Goal: Task Accomplishment & Management: Manage account settings

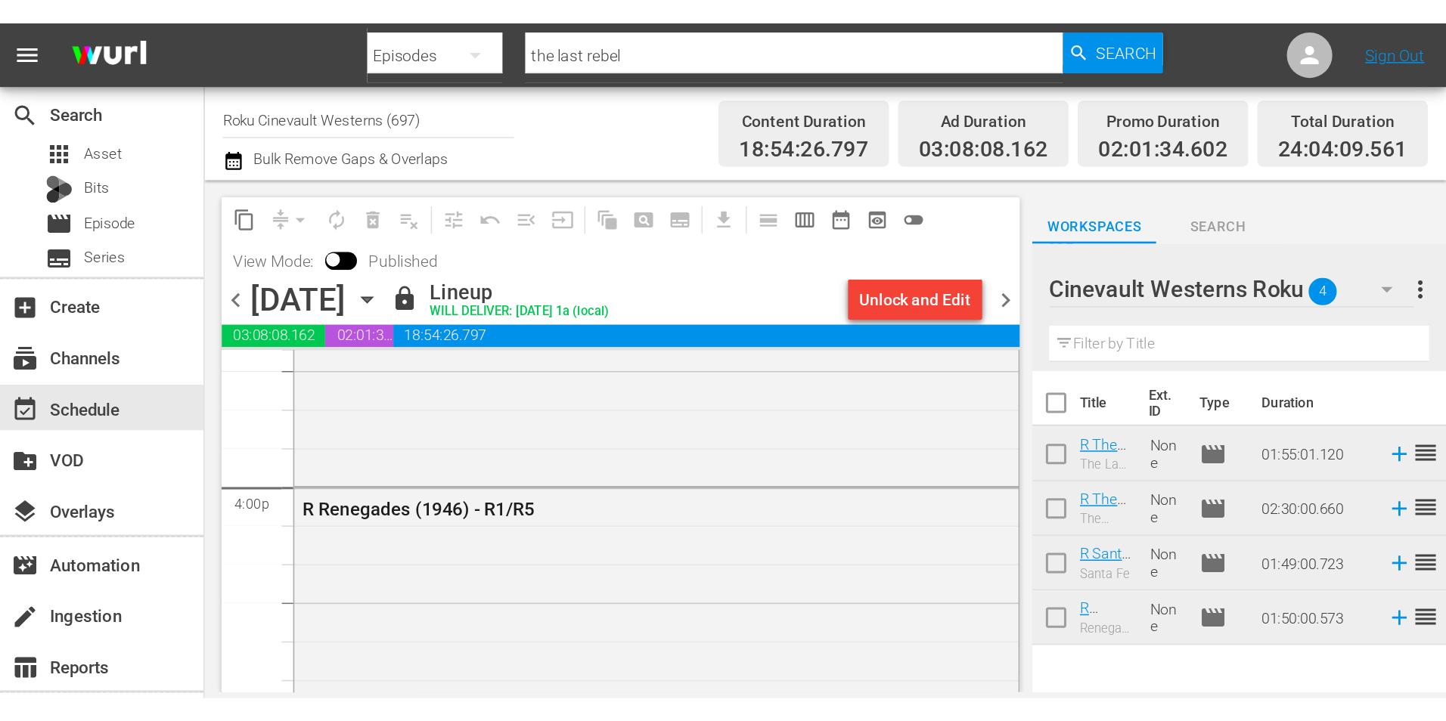
scroll to position [4845, 0]
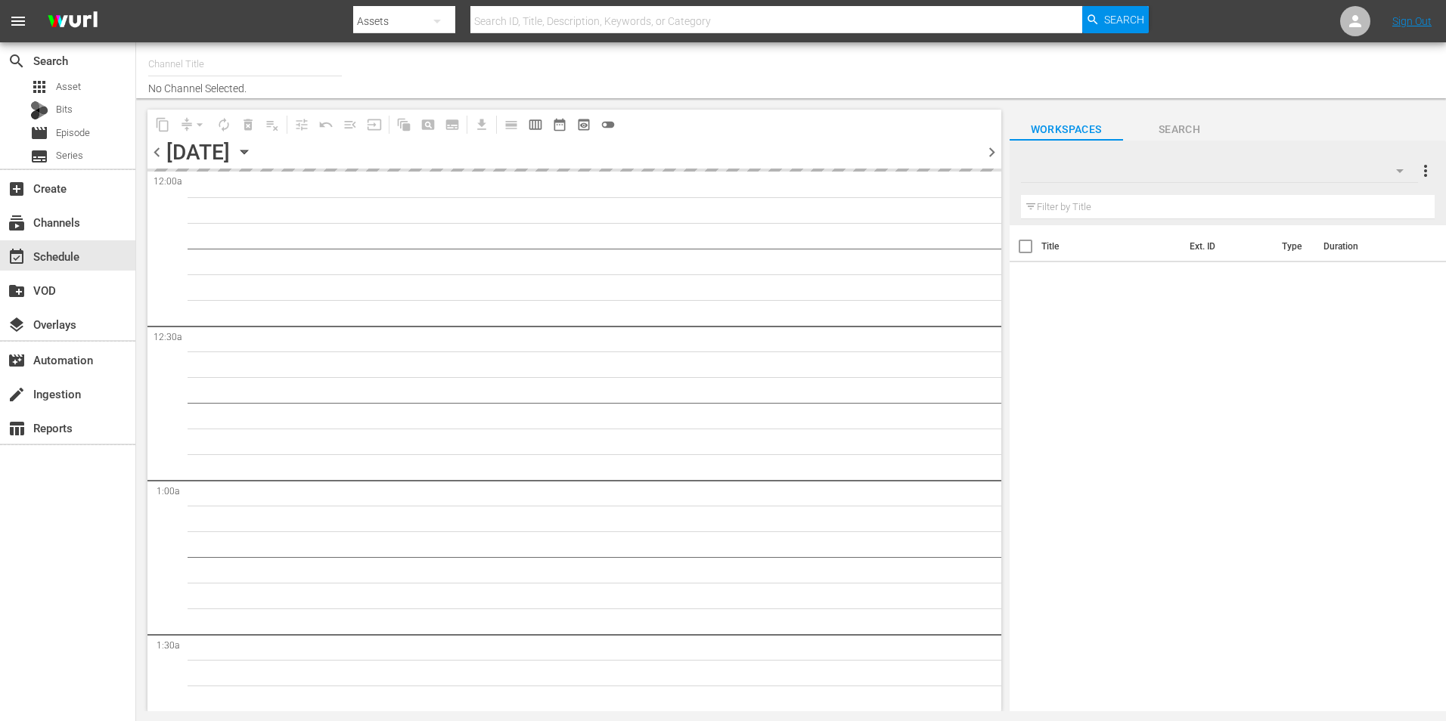
type input "Roku Cinevault Westerns (697)"
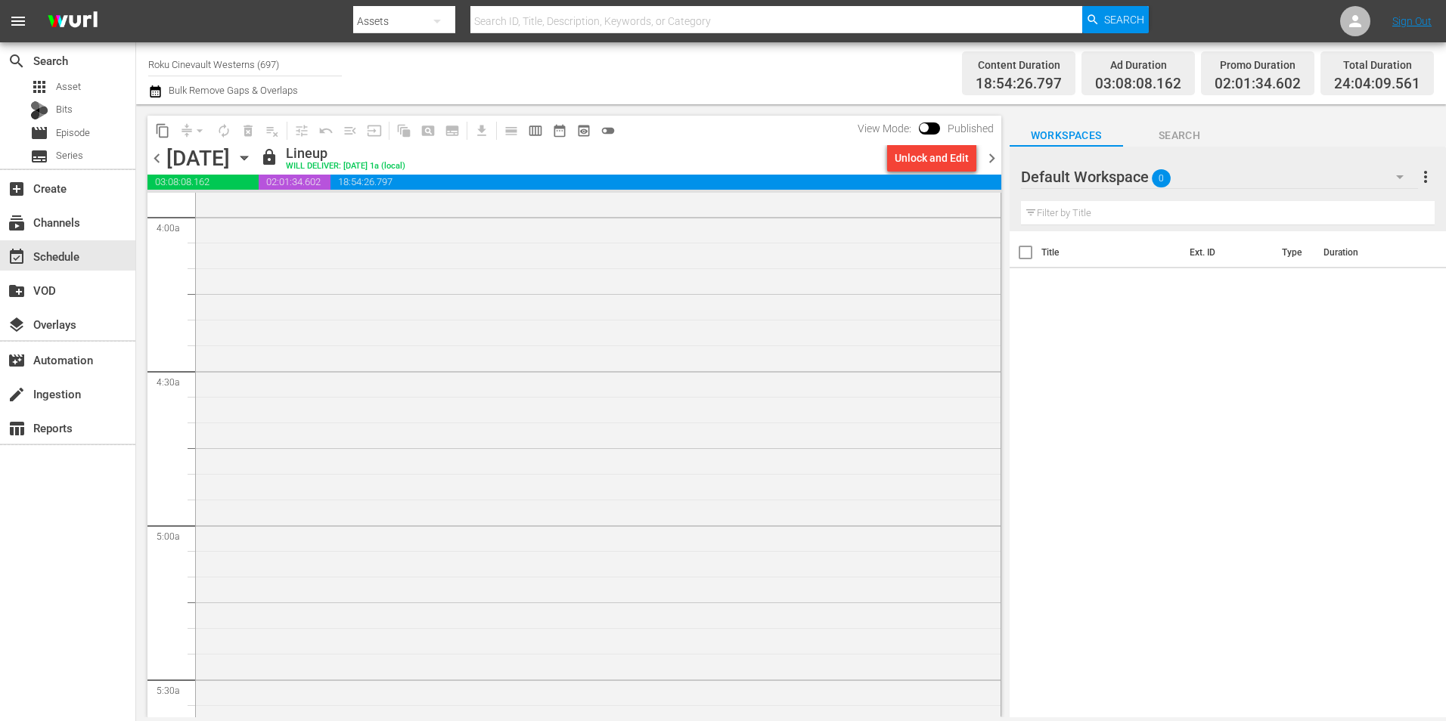
scroll to position [1588, 0]
click at [995, 161] on span "chevron_right" at bounding box center [991, 158] width 19 height 19
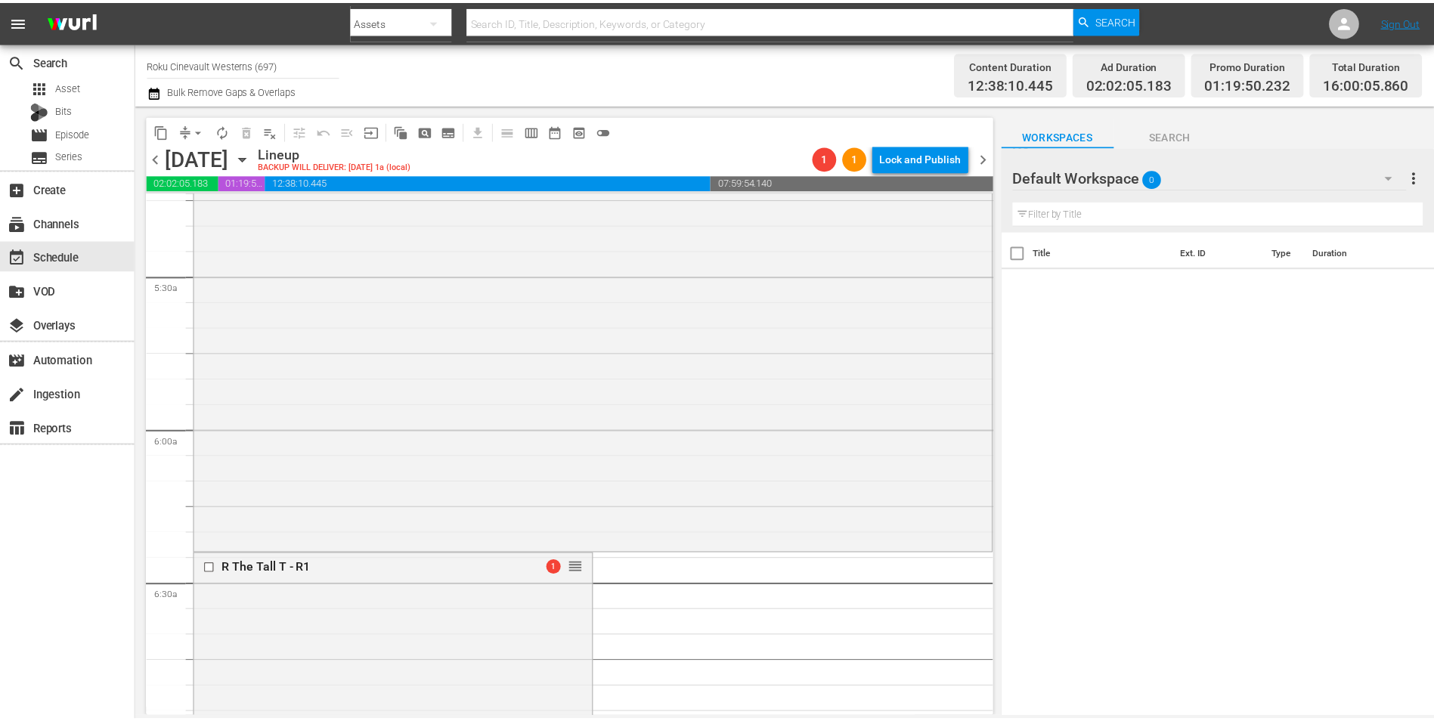
scroll to position [1588, 0]
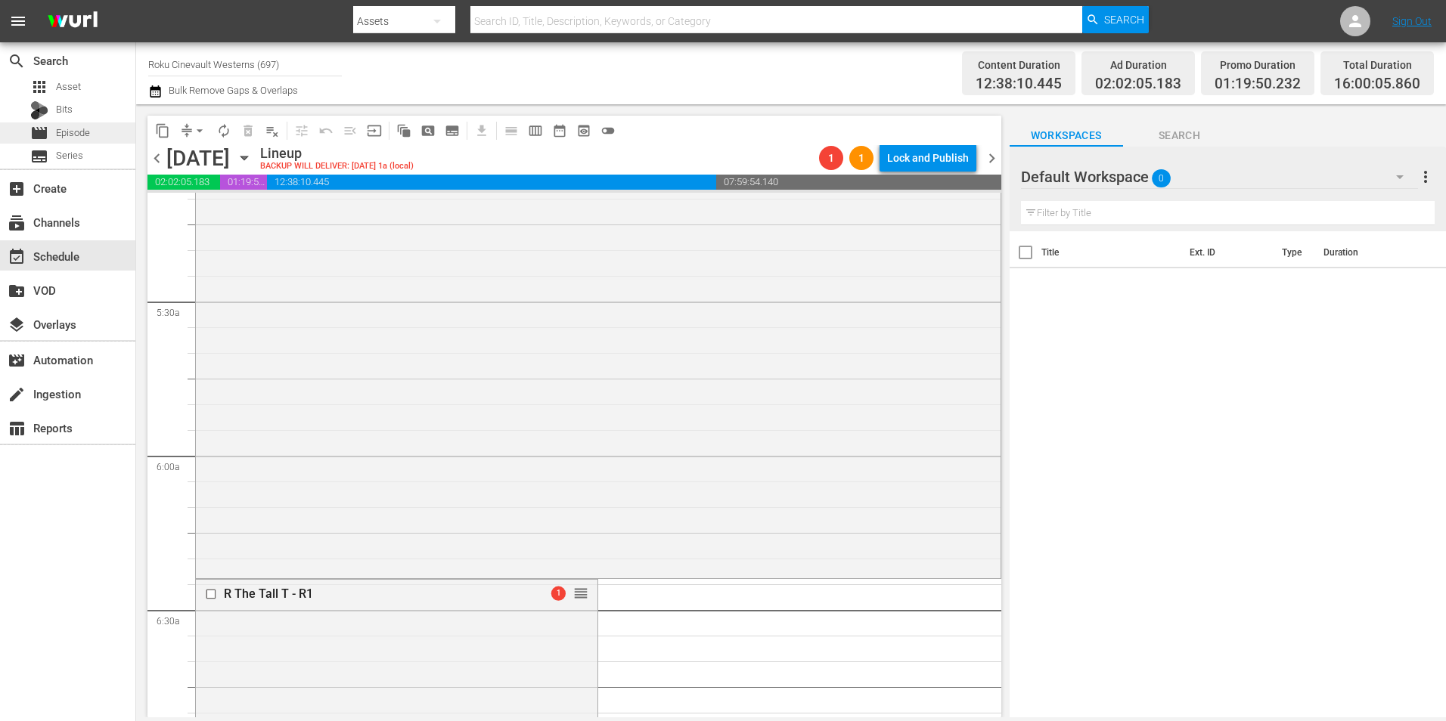
click at [55, 133] on div "movie Episode" at bounding box center [60, 132] width 60 height 21
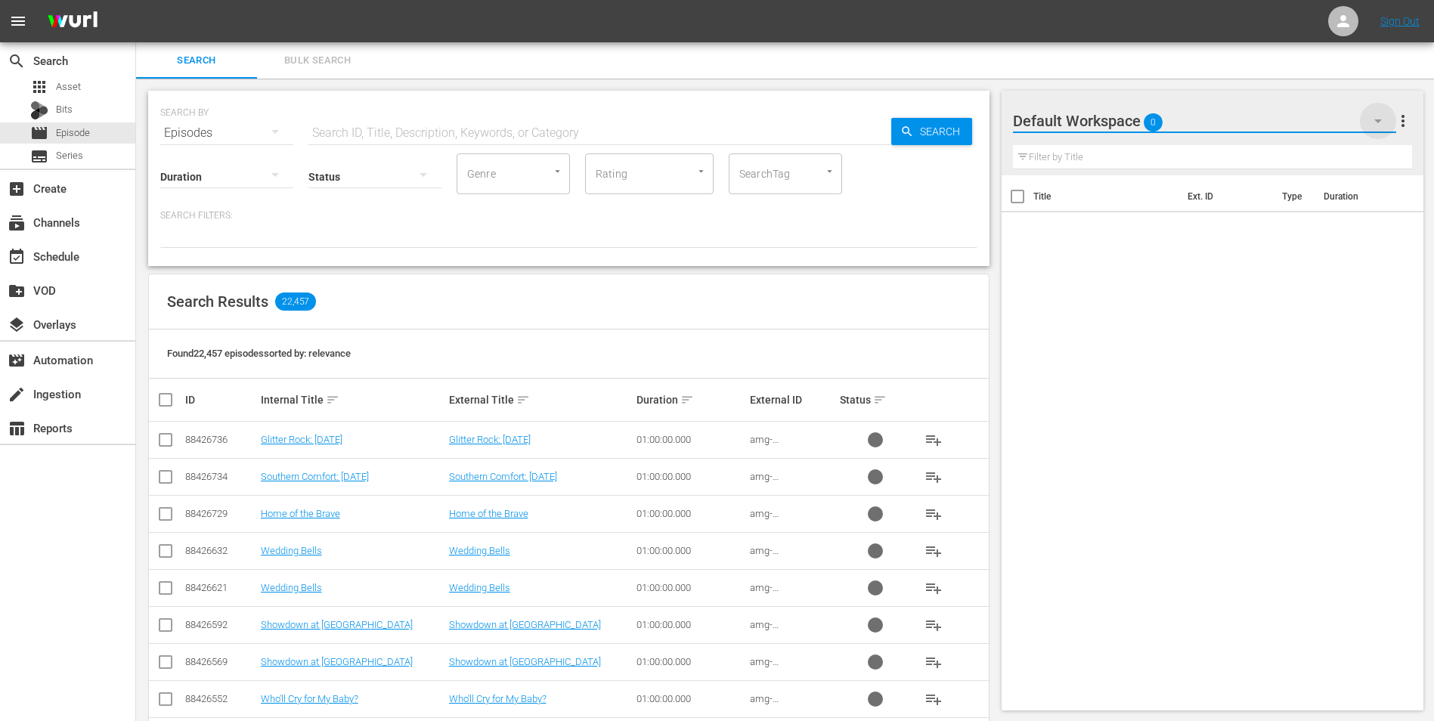
click at [1372, 124] on icon "button" at bounding box center [1378, 121] width 18 height 18
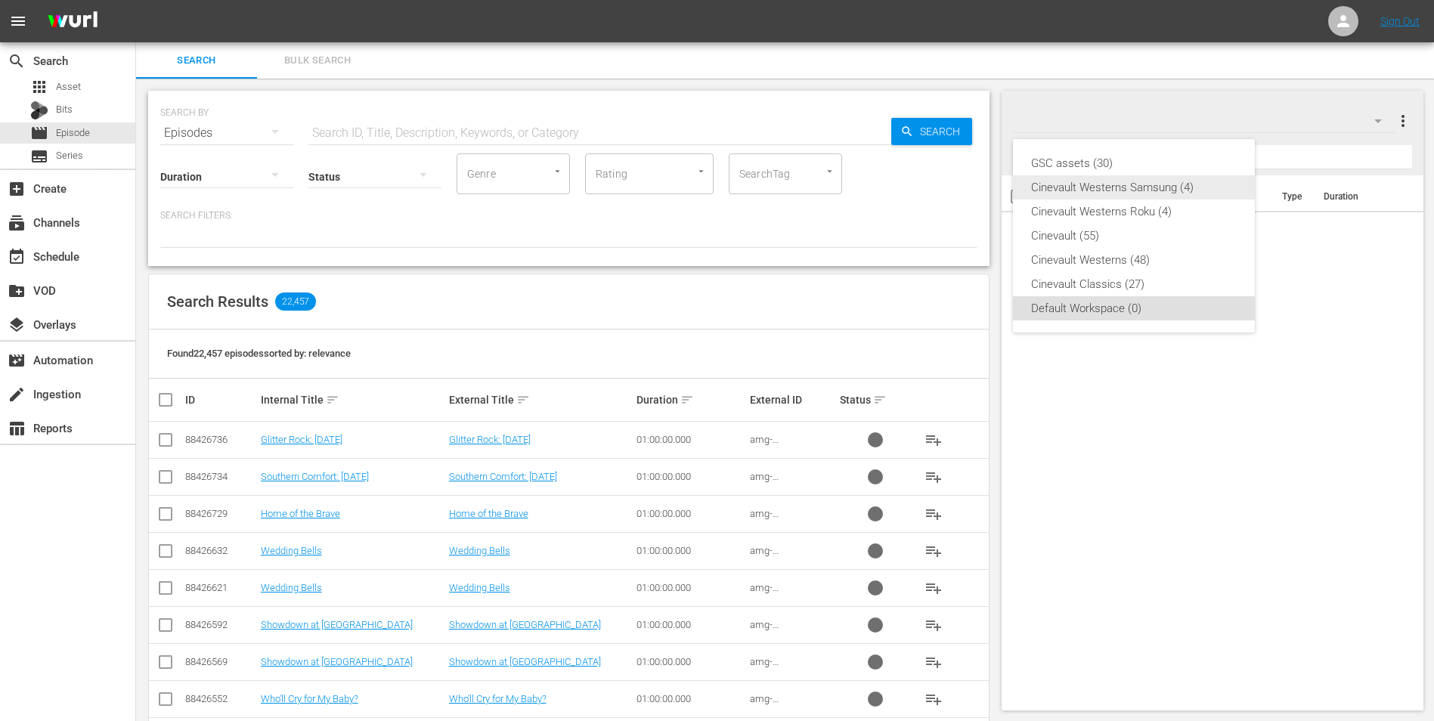
click at [1149, 184] on div "Cinevault Westerns Samsung (4)" at bounding box center [1134, 187] width 206 height 24
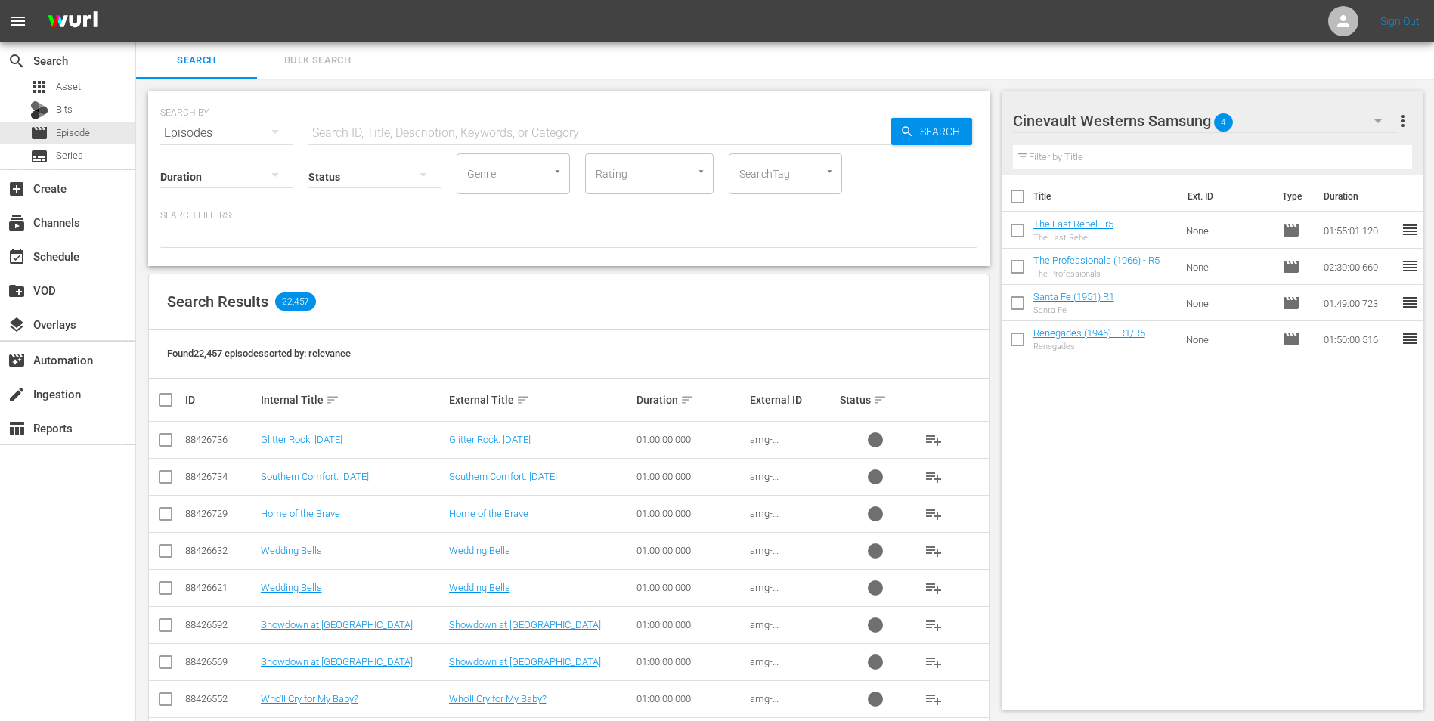
click at [1024, 202] on input "checkbox" at bounding box center [1018, 200] width 32 height 32
checkbox input "true"
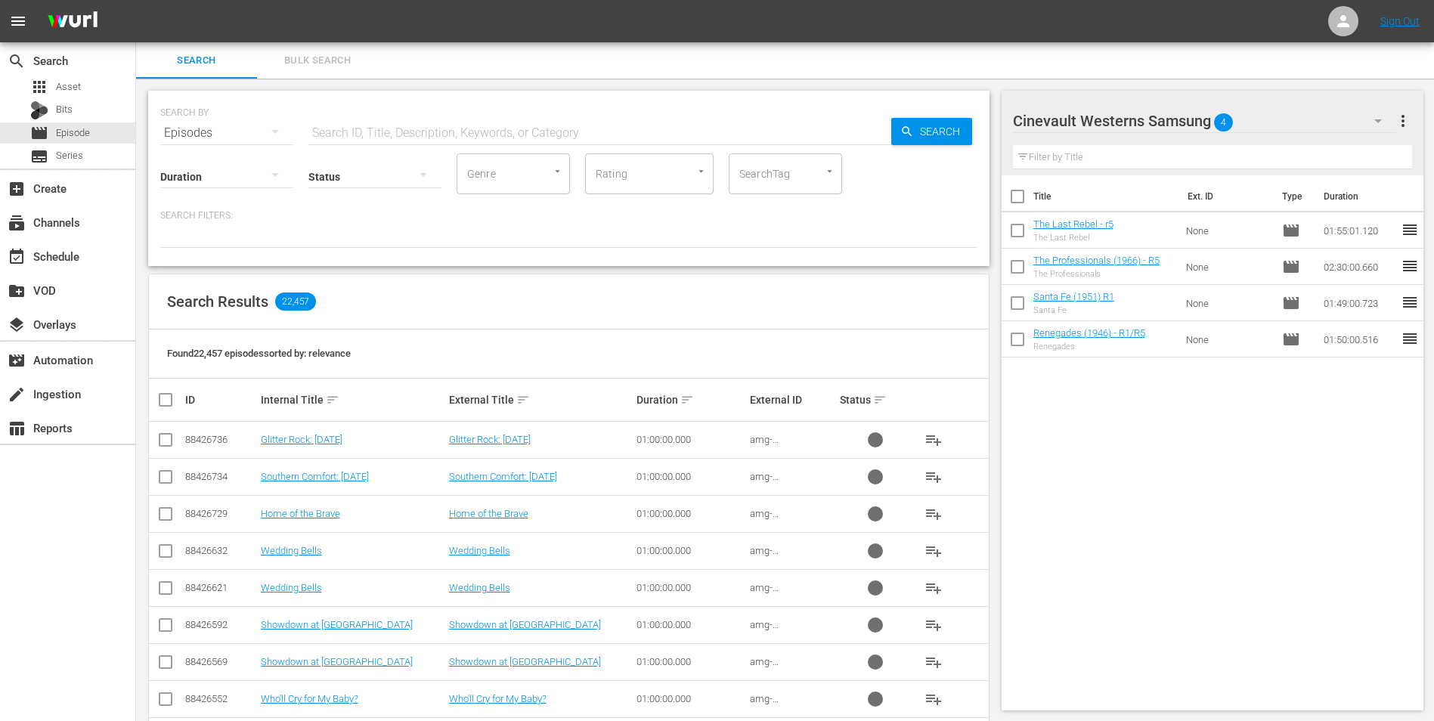
checkbox input "true"
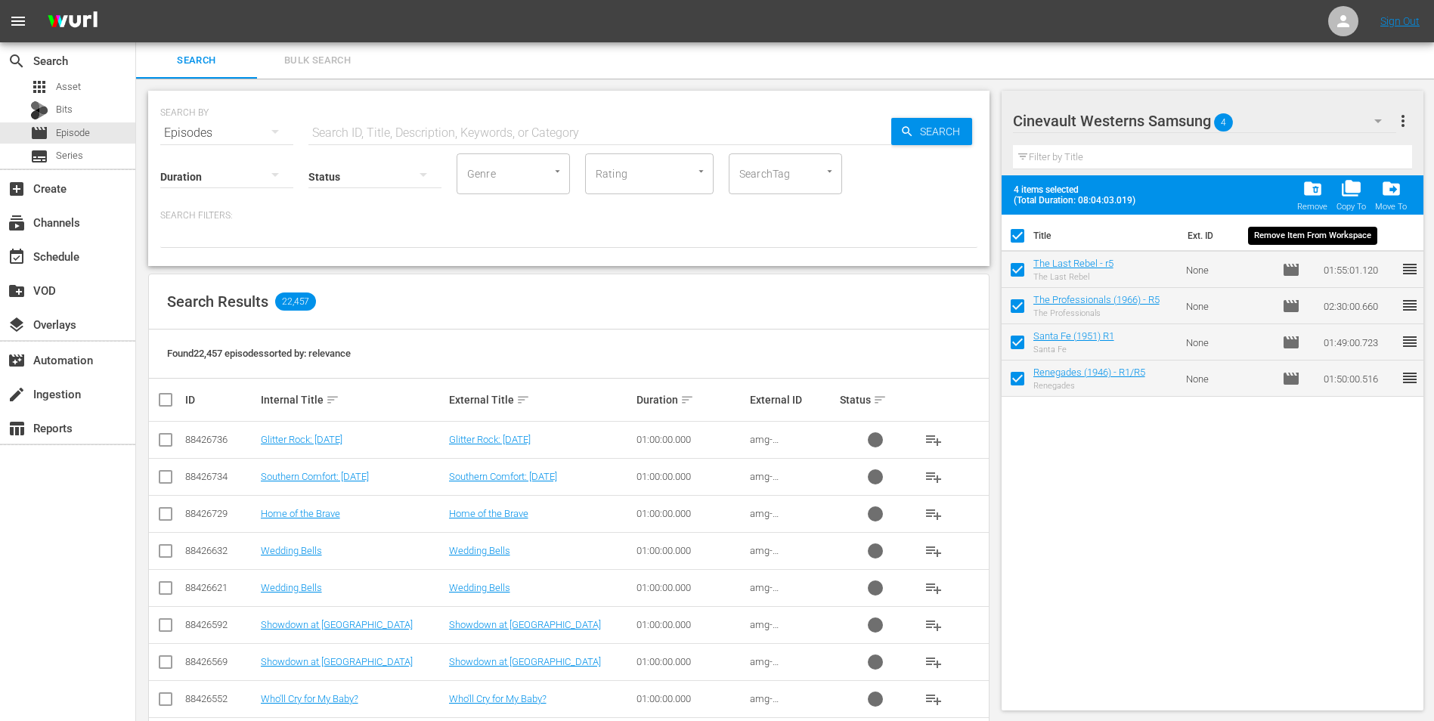
click at [1294, 200] on span "folder_delete Remove" at bounding box center [1312, 195] width 39 height 42
click at [1319, 200] on div "folder_delete Remove" at bounding box center [1313, 194] width 30 height 33
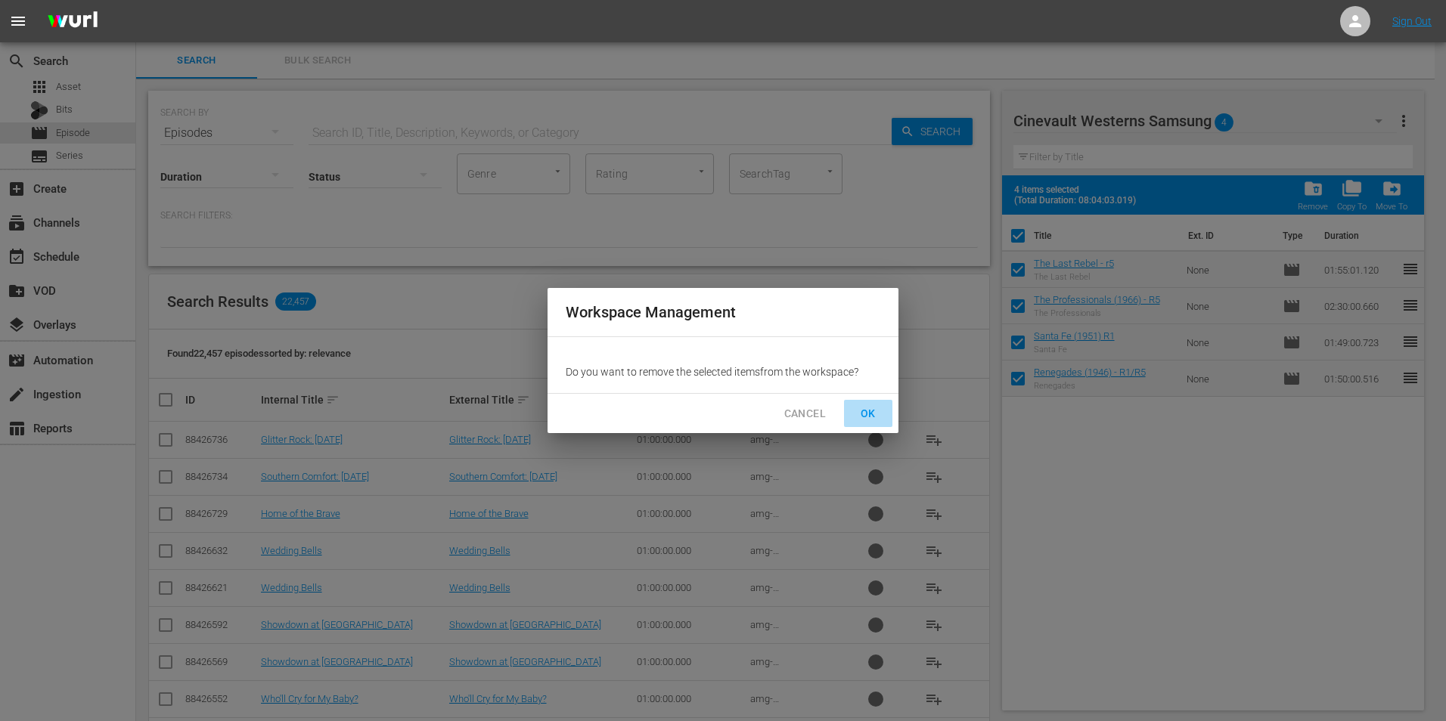
click at [870, 408] on span "OK" at bounding box center [868, 414] width 24 height 19
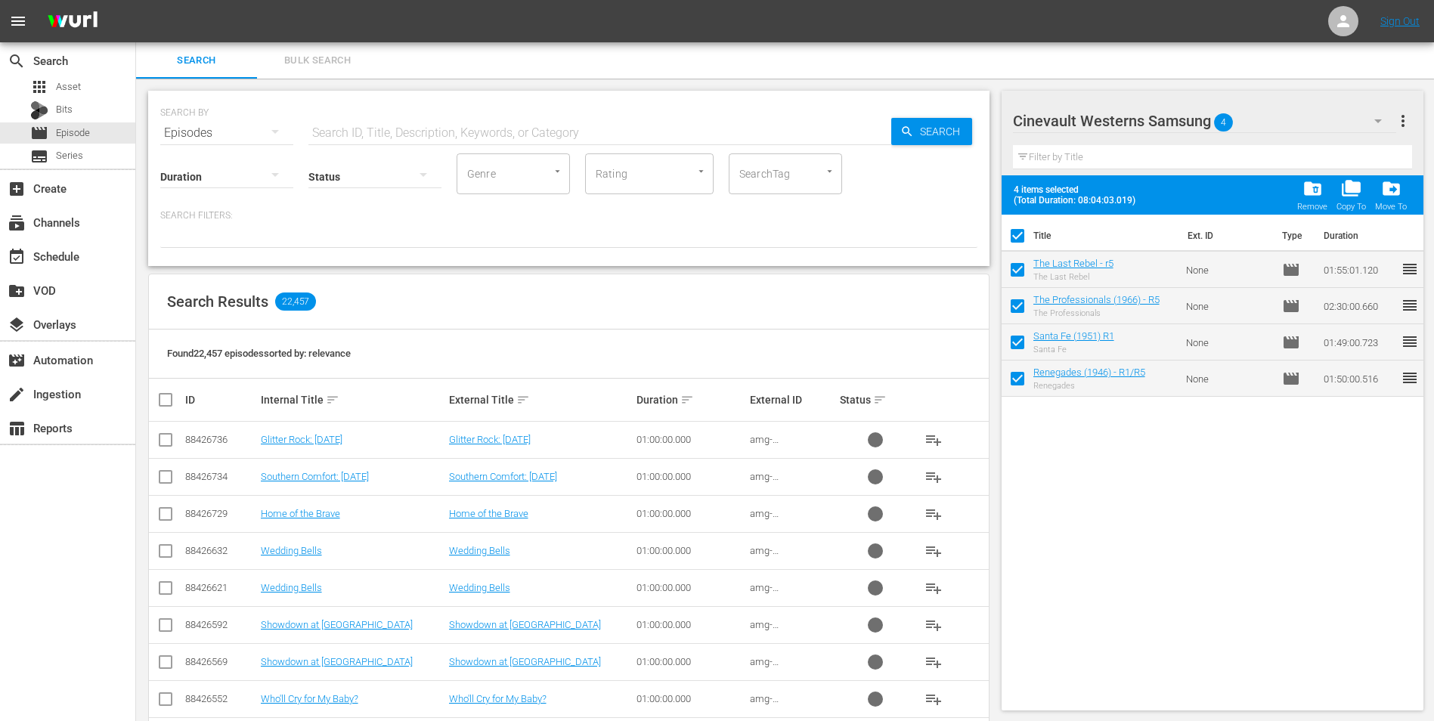
checkbox input "false"
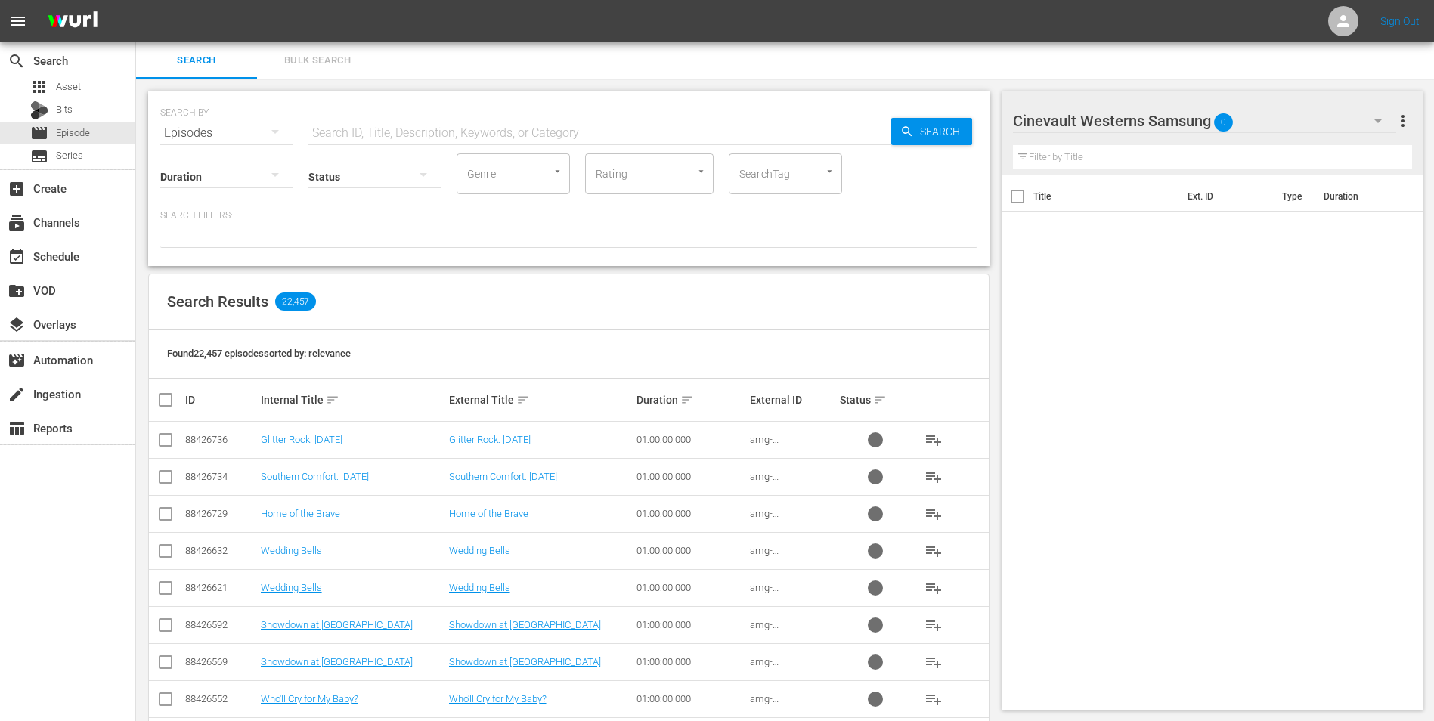
click at [1357, 113] on div "Cinevault Westerns Samsung 0" at bounding box center [1205, 121] width 384 height 42
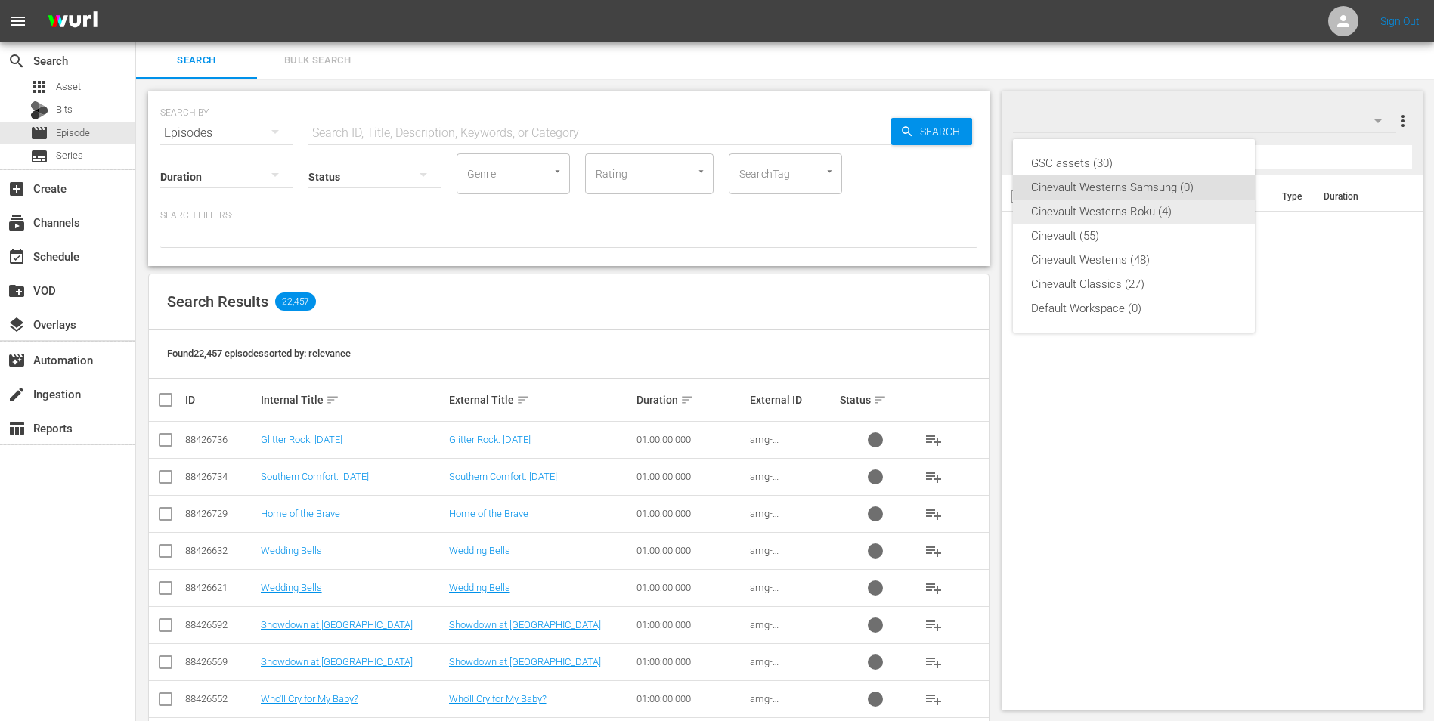
click at [1118, 213] on div "Cinevault Westerns Roku (4)" at bounding box center [1134, 212] width 206 height 24
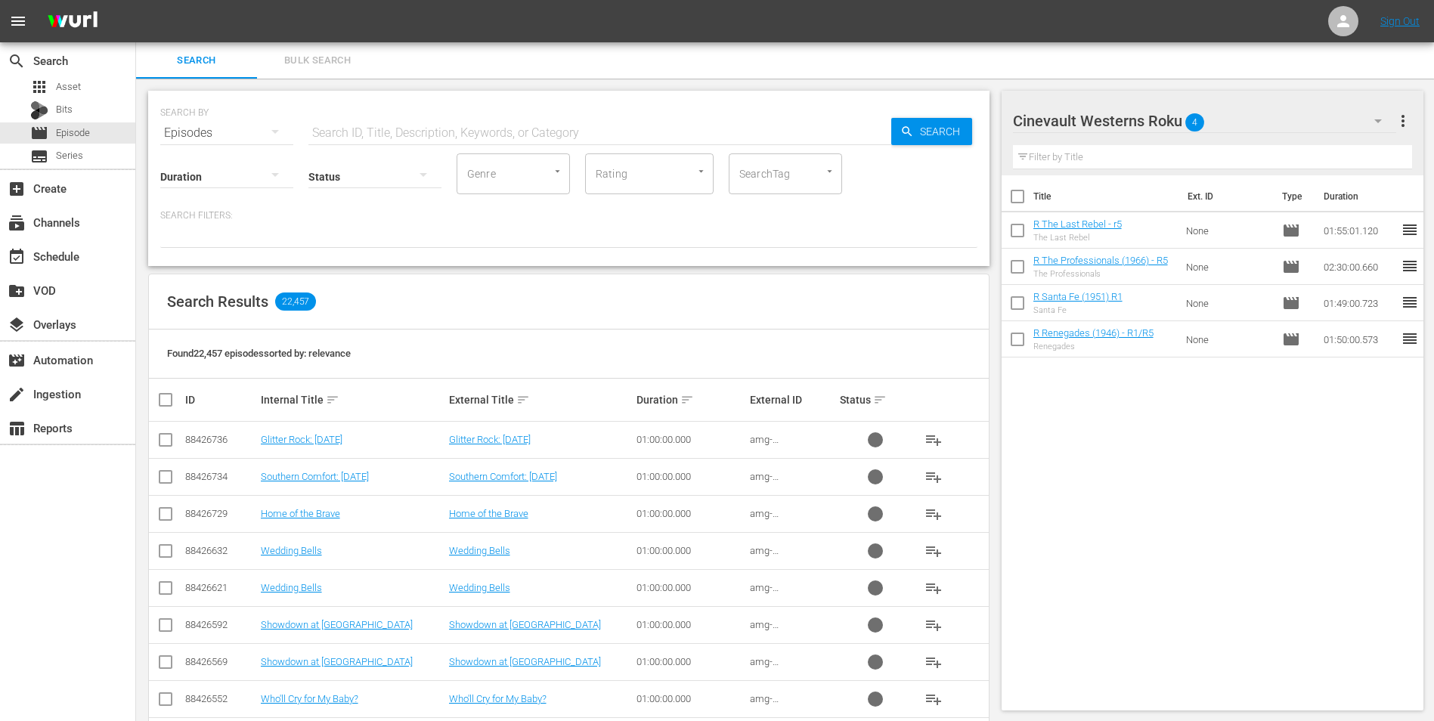
click at [1015, 195] on input "checkbox" at bounding box center [1018, 200] width 32 height 32
checkbox input "true"
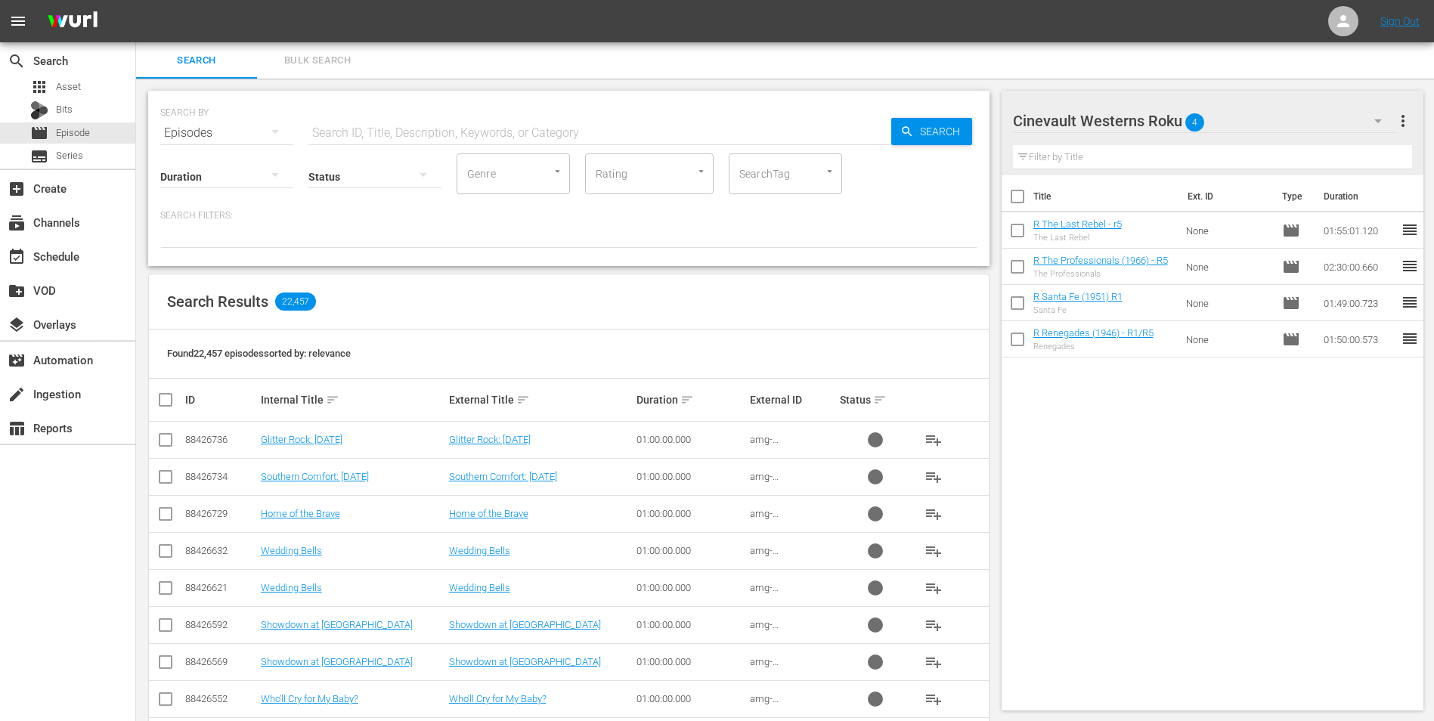
checkbox input "true"
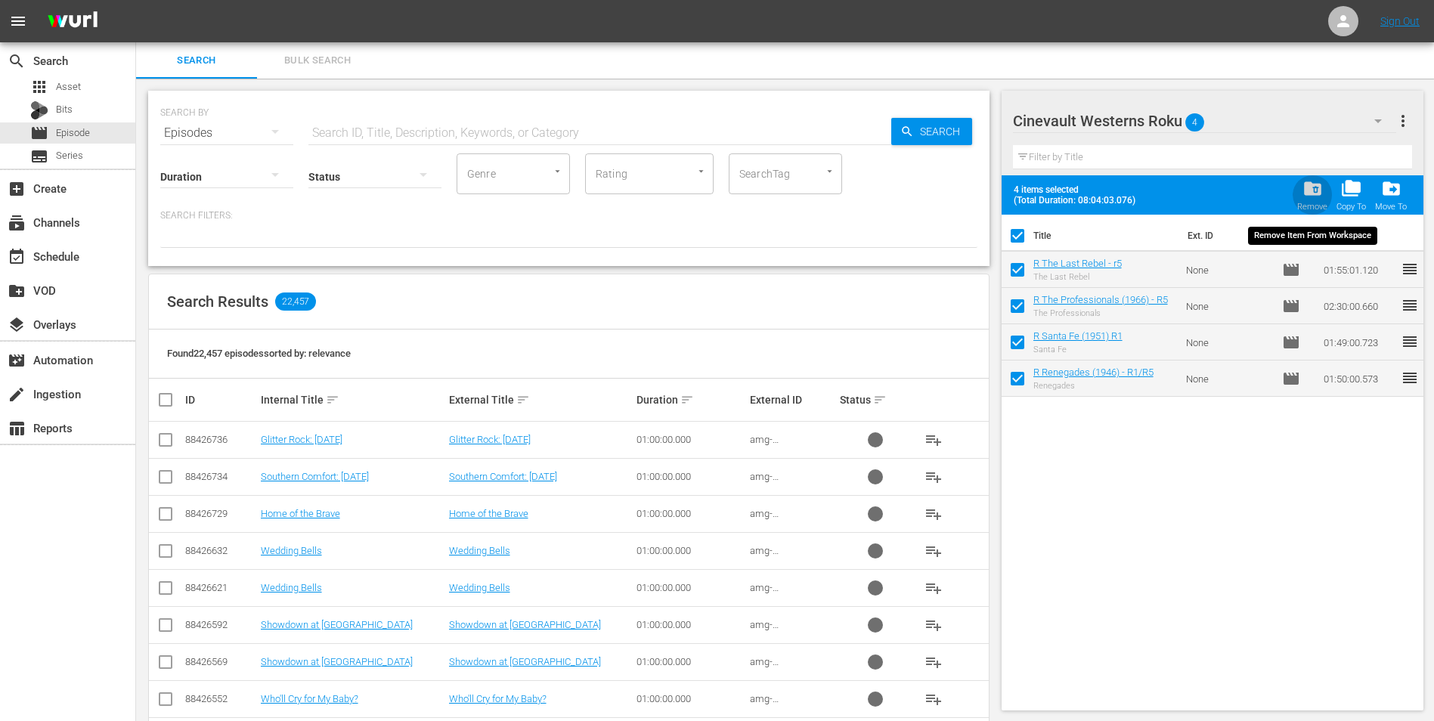
click at [1319, 203] on div "Remove" at bounding box center [1313, 207] width 30 height 10
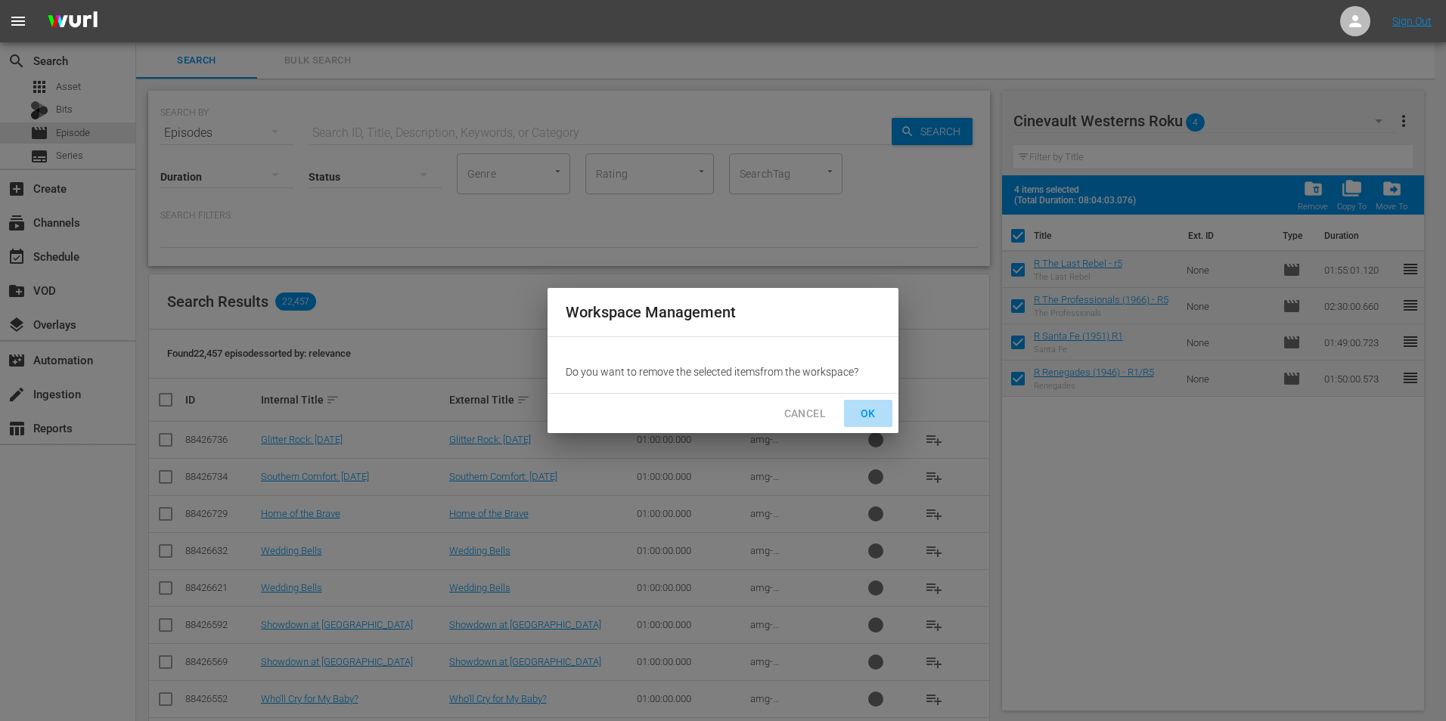
click at [876, 407] on span "OK" at bounding box center [868, 414] width 24 height 19
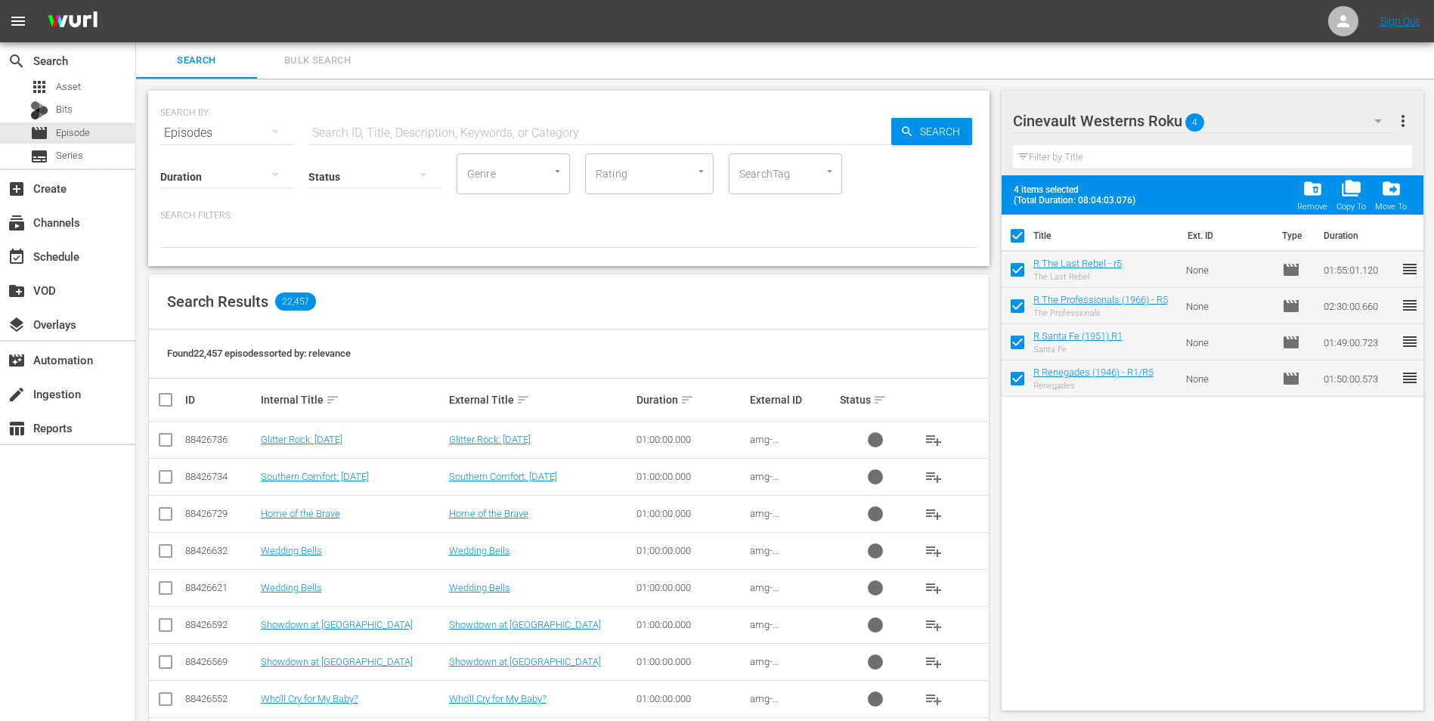
checkbox input "false"
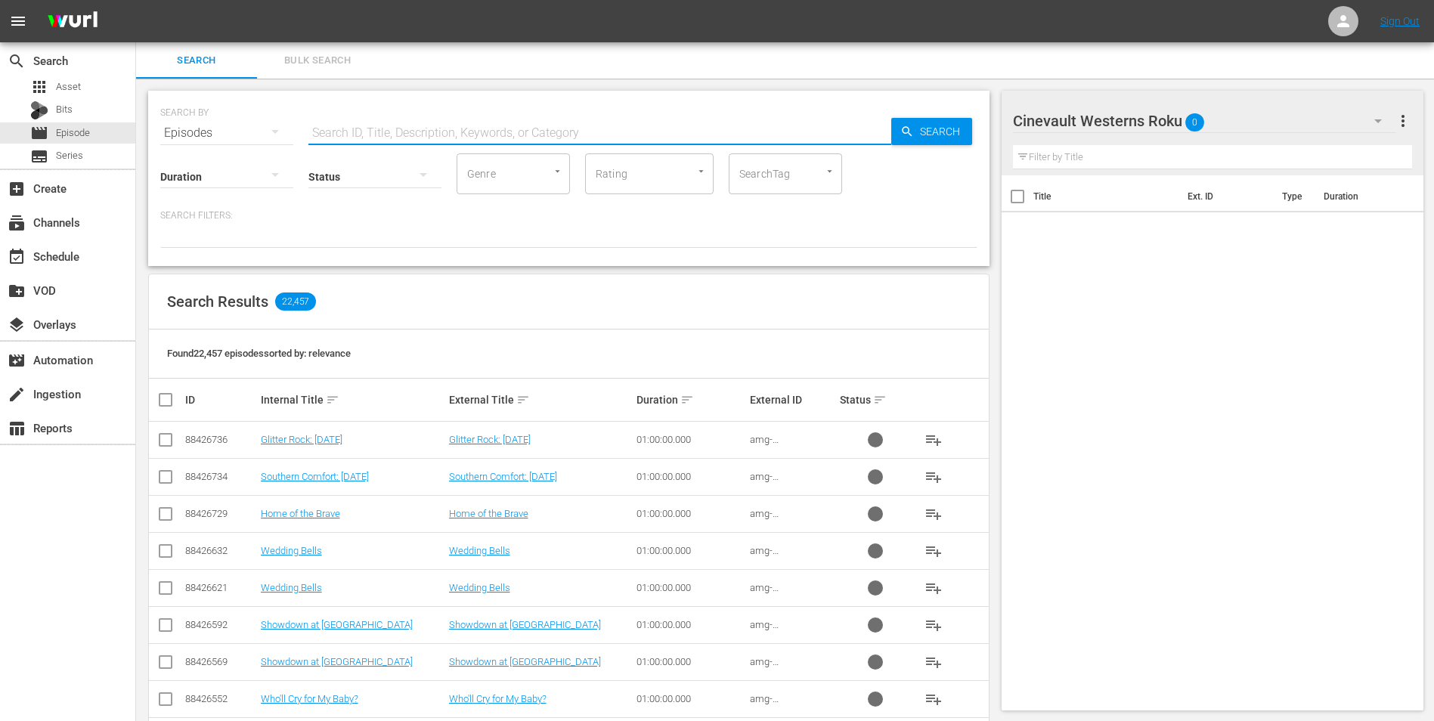
click at [560, 117] on input "text" at bounding box center [599, 133] width 583 height 36
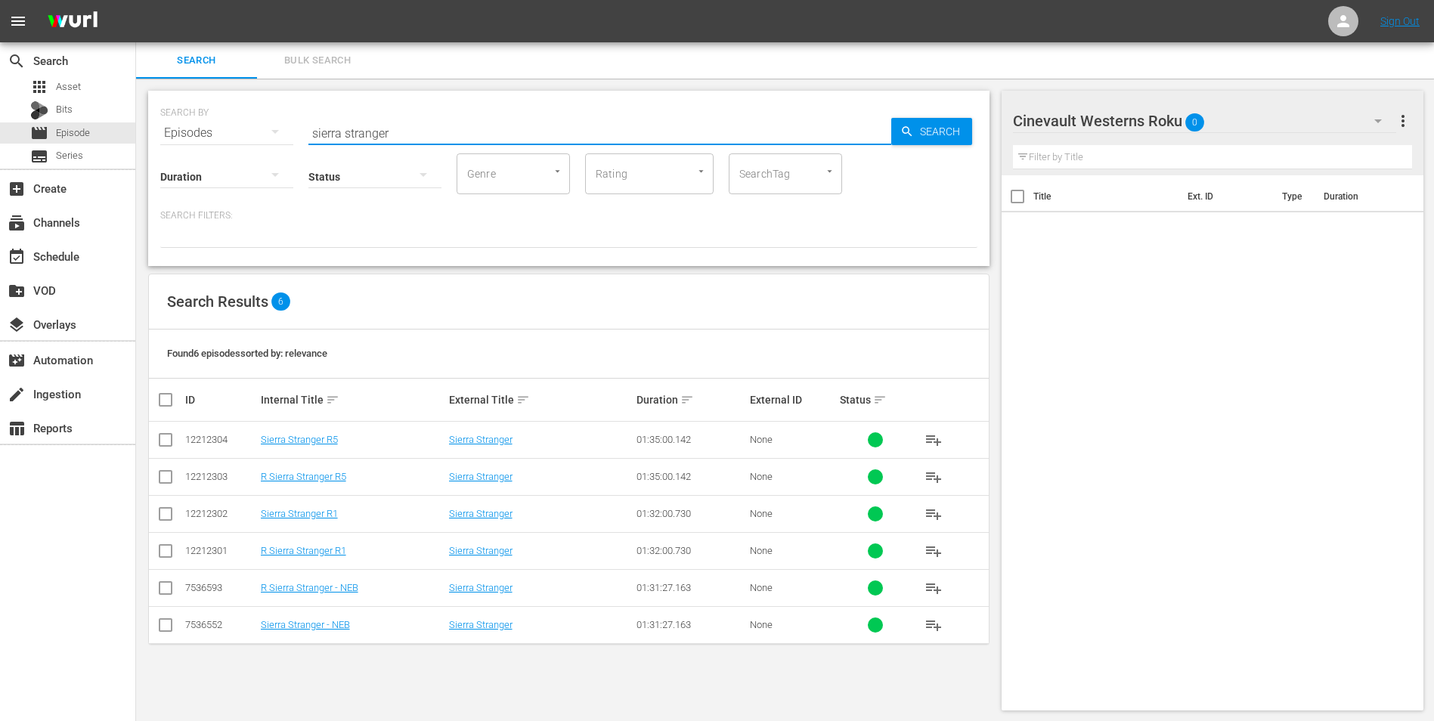
scroll to position [2, 0]
type input "sierra stranger"
click at [167, 471] on input "checkbox" at bounding box center [166, 479] width 18 height 18
checkbox input "true"
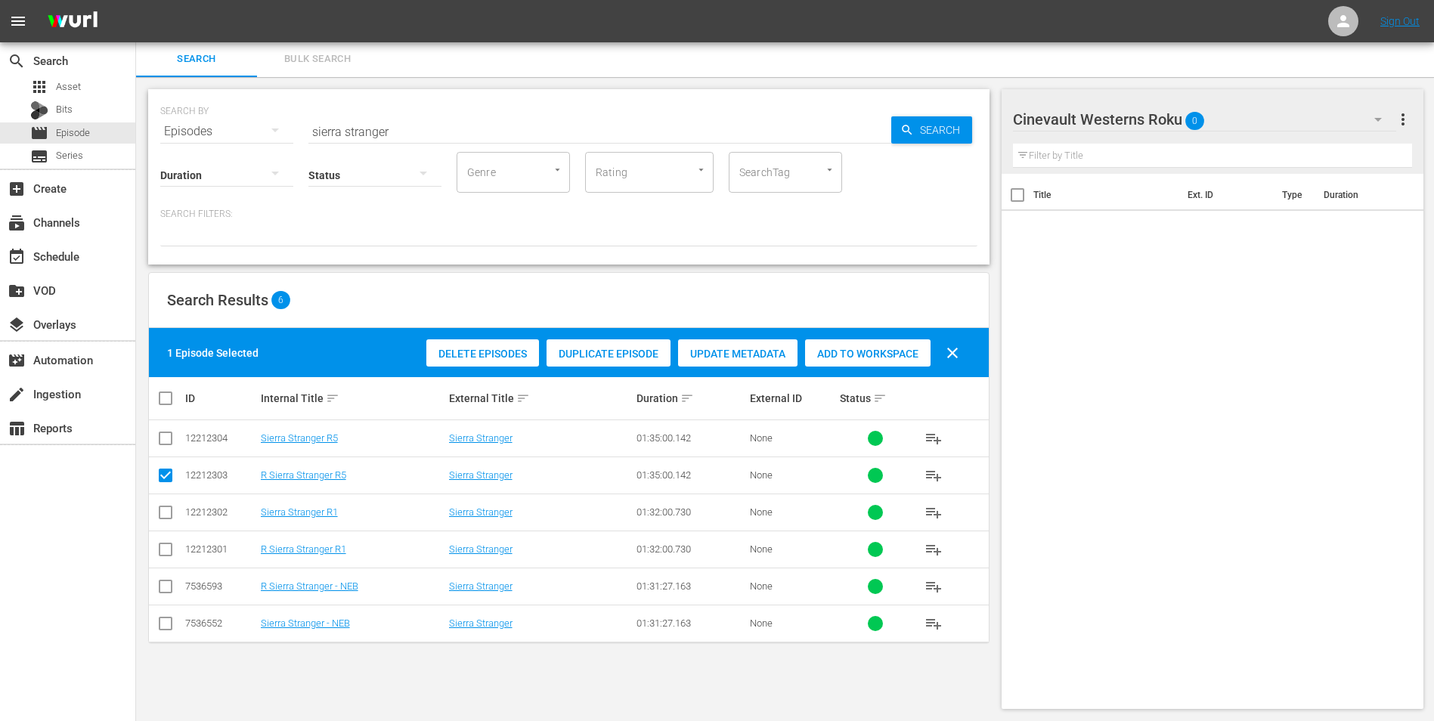
click at [845, 348] on span "Add to Workspace" at bounding box center [868, 354] width 126 height 12
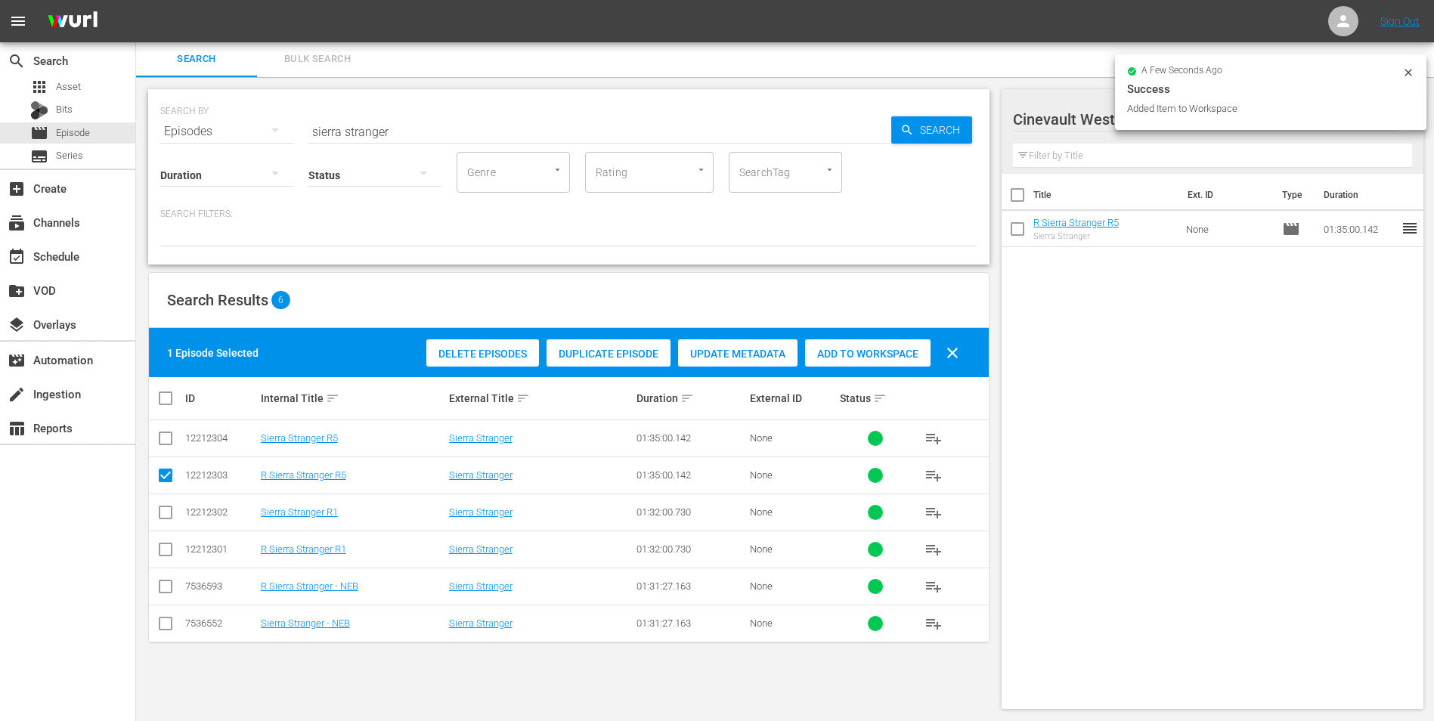
drag, startPoint x: 1405, startPoint y: 70, endPoint x: 1392, endPoint y: 79, distance: 15.7
click at [1406, 70] on icon at bounding box center [1409, 73] width 12 height 12
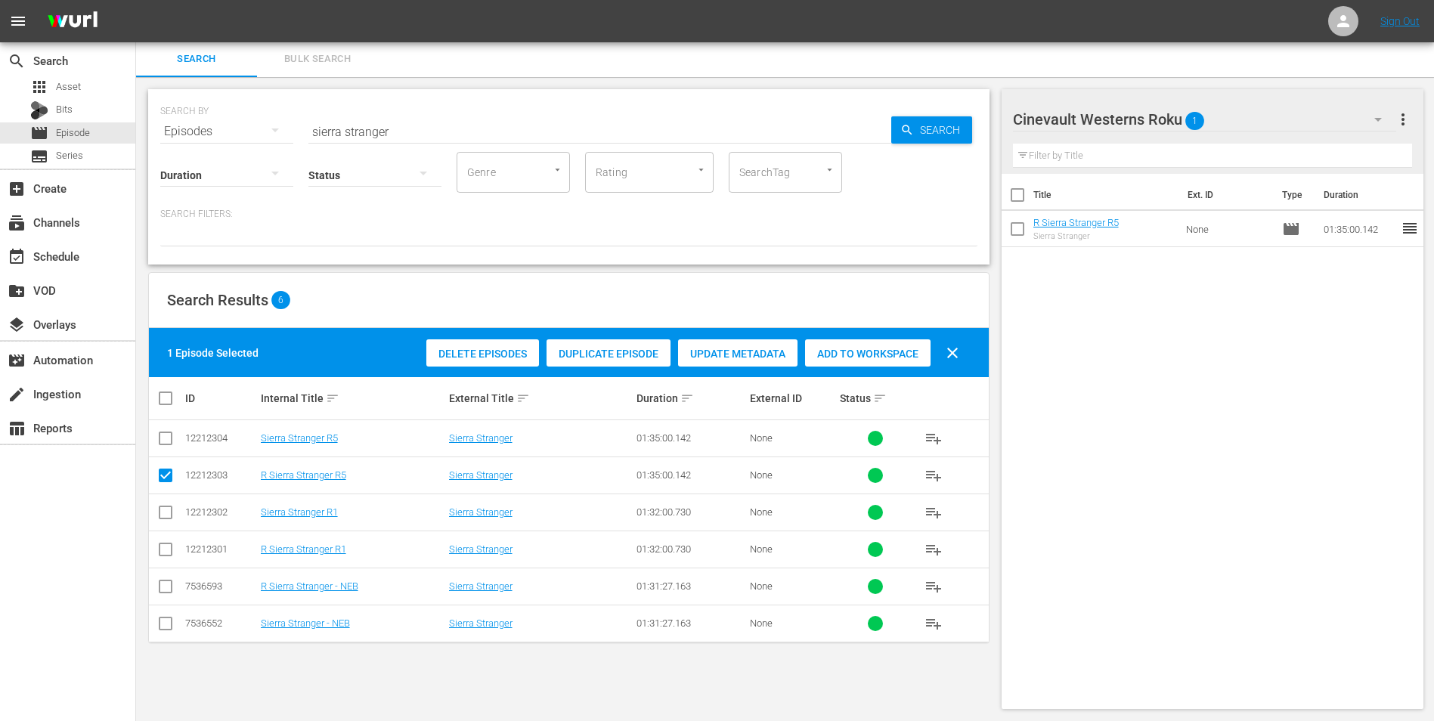
click at [1380, 123] on icon "button" at bounding box center [1378, 119] width 18 height 18
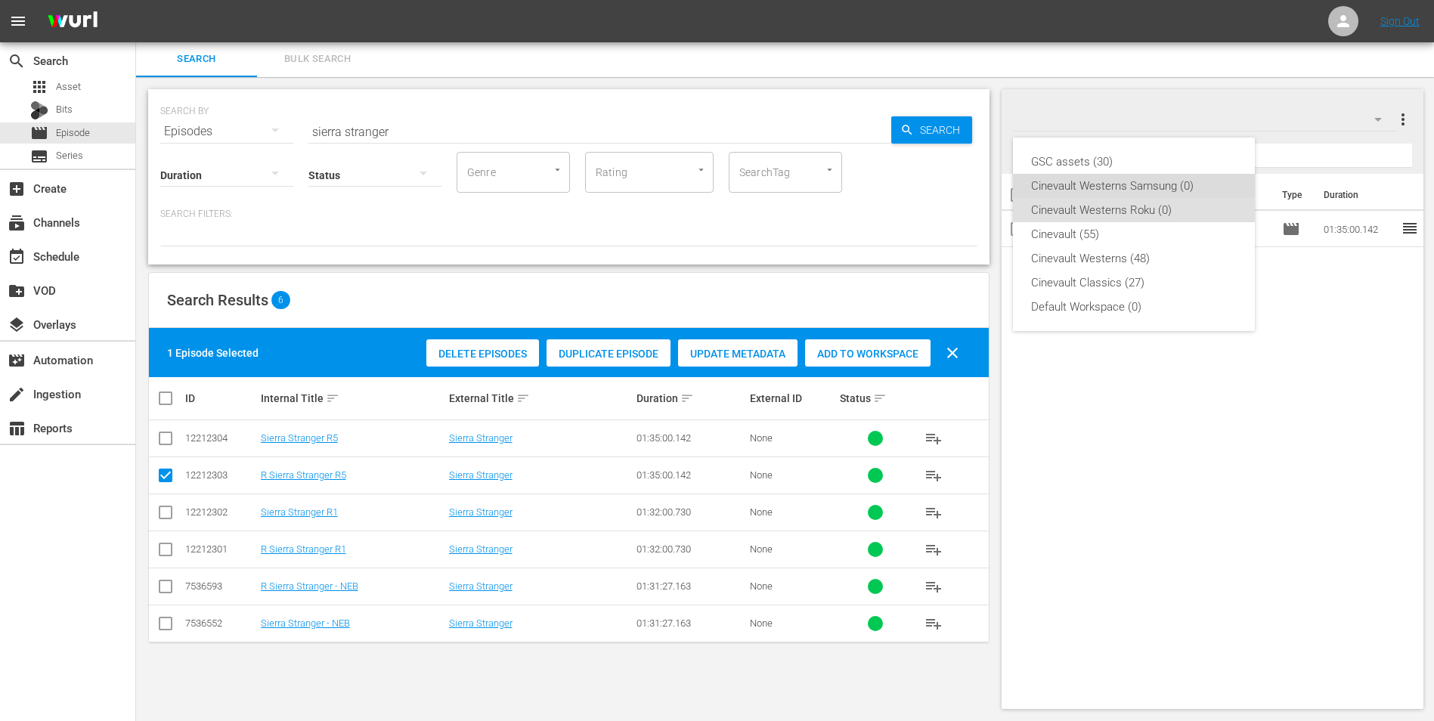
click at [1146, 188] on div "Cinevault Westerns Samsung (0)" at bounding box center [1134, 186] width 206 height 24
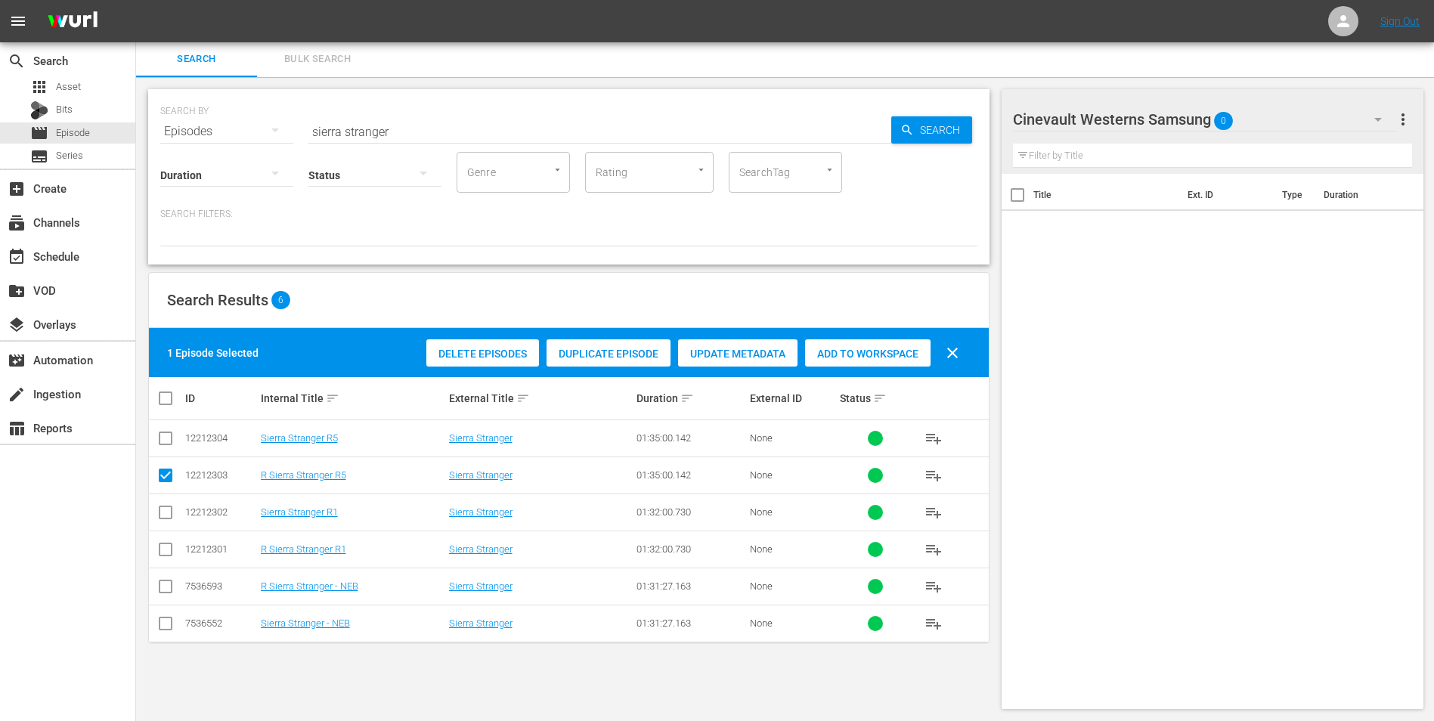
click at [172, 441] on input "checkbox" at bounding box center [166, 442] width 18 height 18
checkbox input "true"
click at [165, 474] on input "checkbox" at bounding box center [166, 479] width 18 height 18
checkbox input "false"
click at [864, 346] on div "Add to Workspace" at bounding box center [868, 353] width 126 height 29
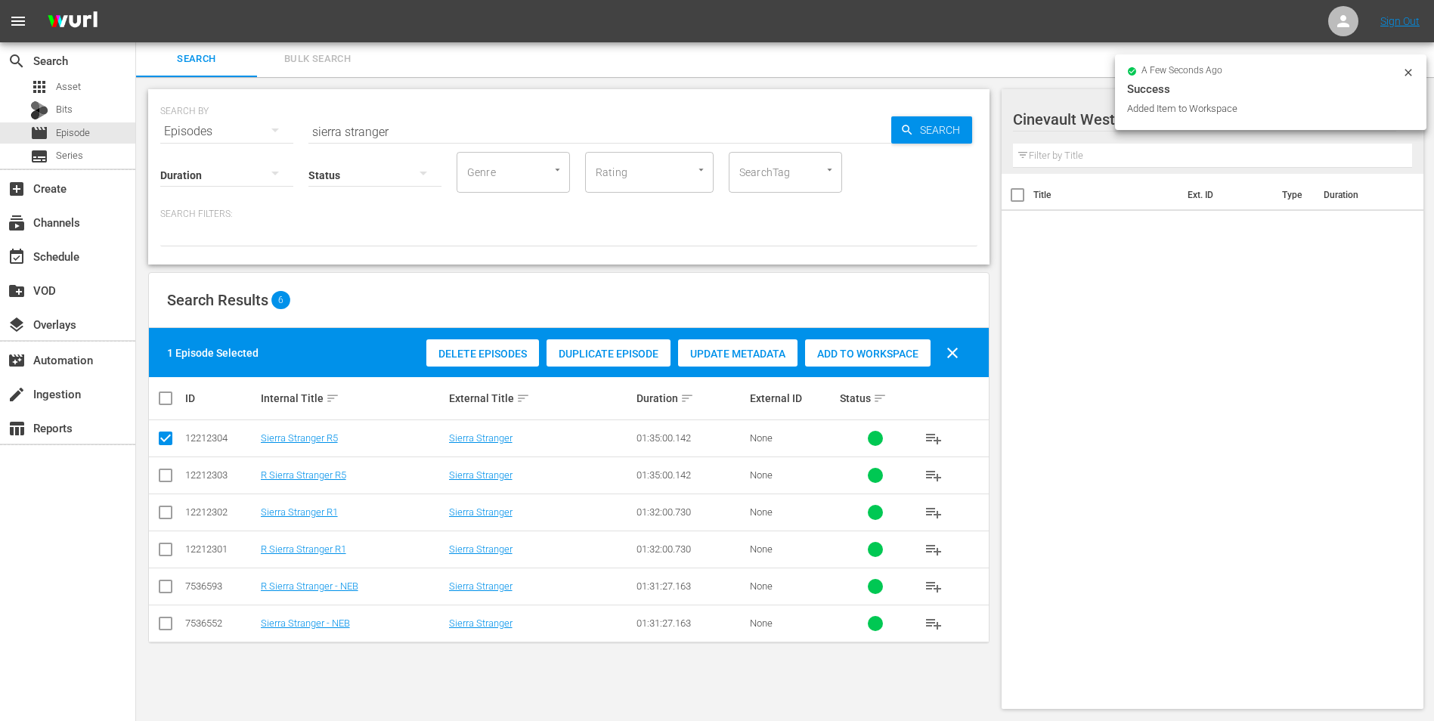
click at [476, 132] on input "sierra stranger" at bounding box center [599, 131] width 583 height 36
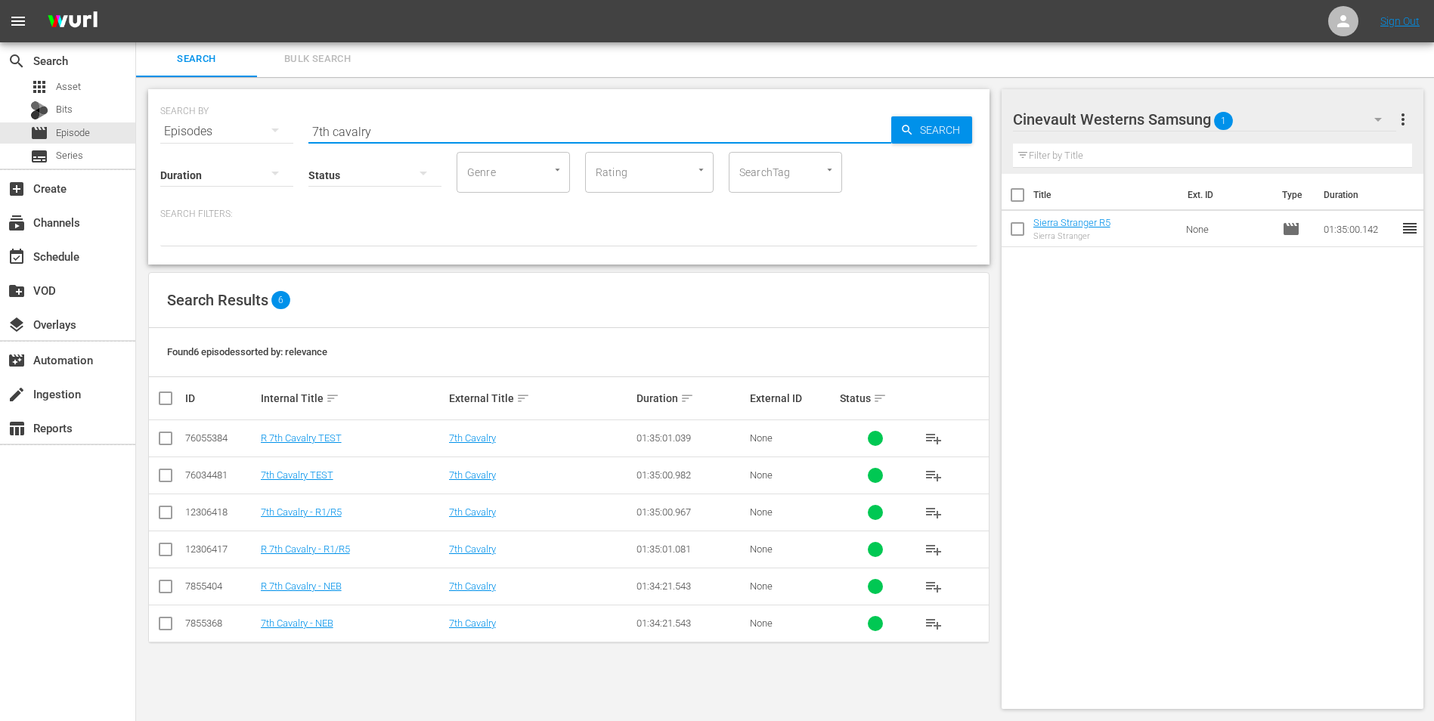
type input "7th cavalry"
click at [163, 504] on icon at bounding box center [166, 513] width 18 height 18
click at [170, 514] on input "checkbox" at bounding box center [166, 516] width 18 height 18
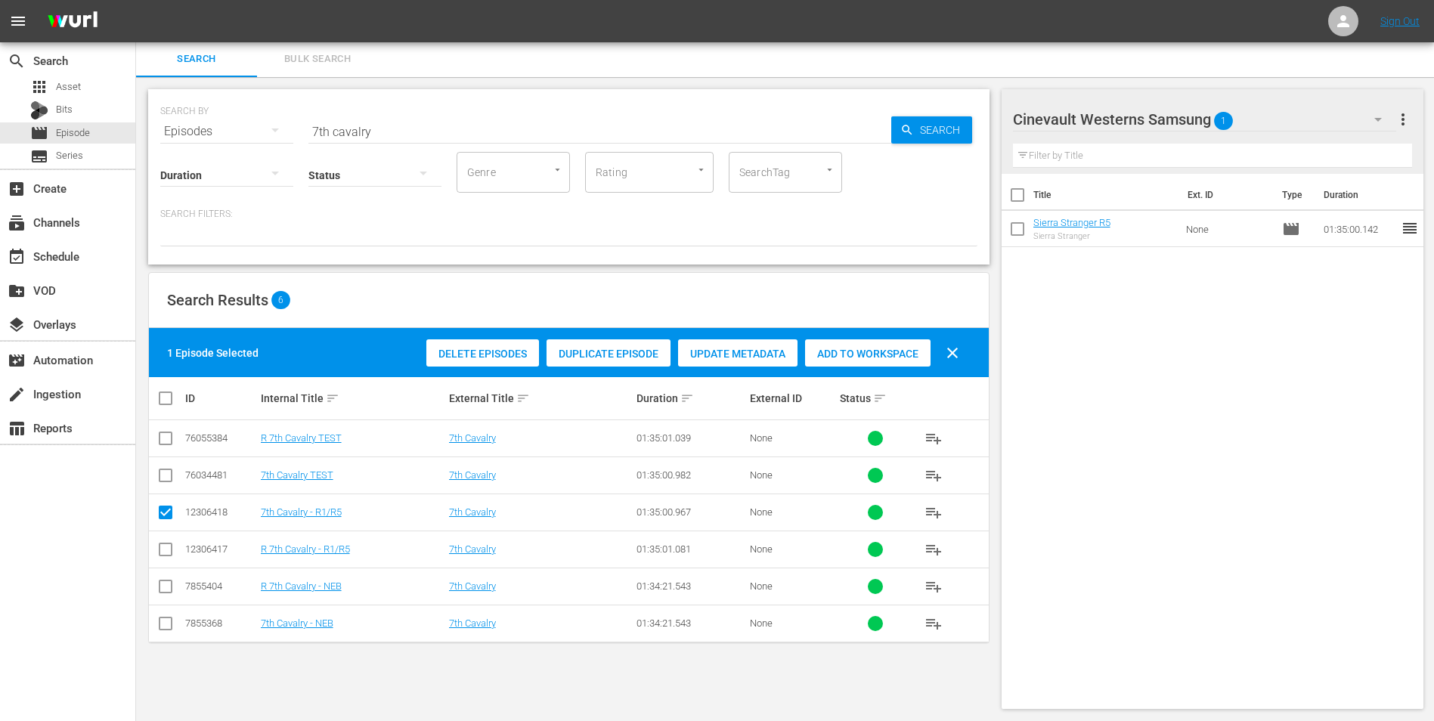
click at [855, 361] on div "Add to Workspace" at bounding box center [868, 353] width 126 height 29
click at [1372, 115] on icon "button" at bounding box center [1378, 119] width 18 height 18
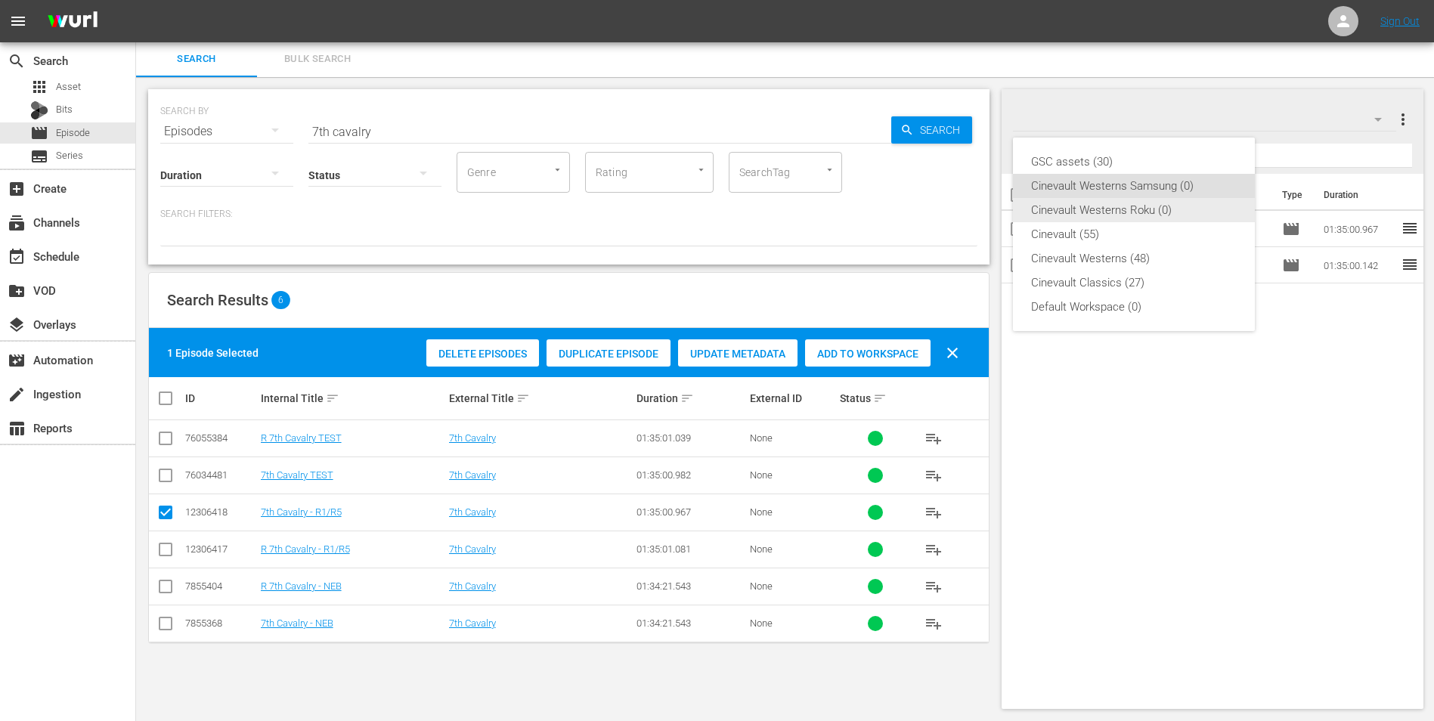
click at [1143, 221] on div "Cinevault Westerns Roku (0)" at bounding box center [1134, 210] width 206 height 24
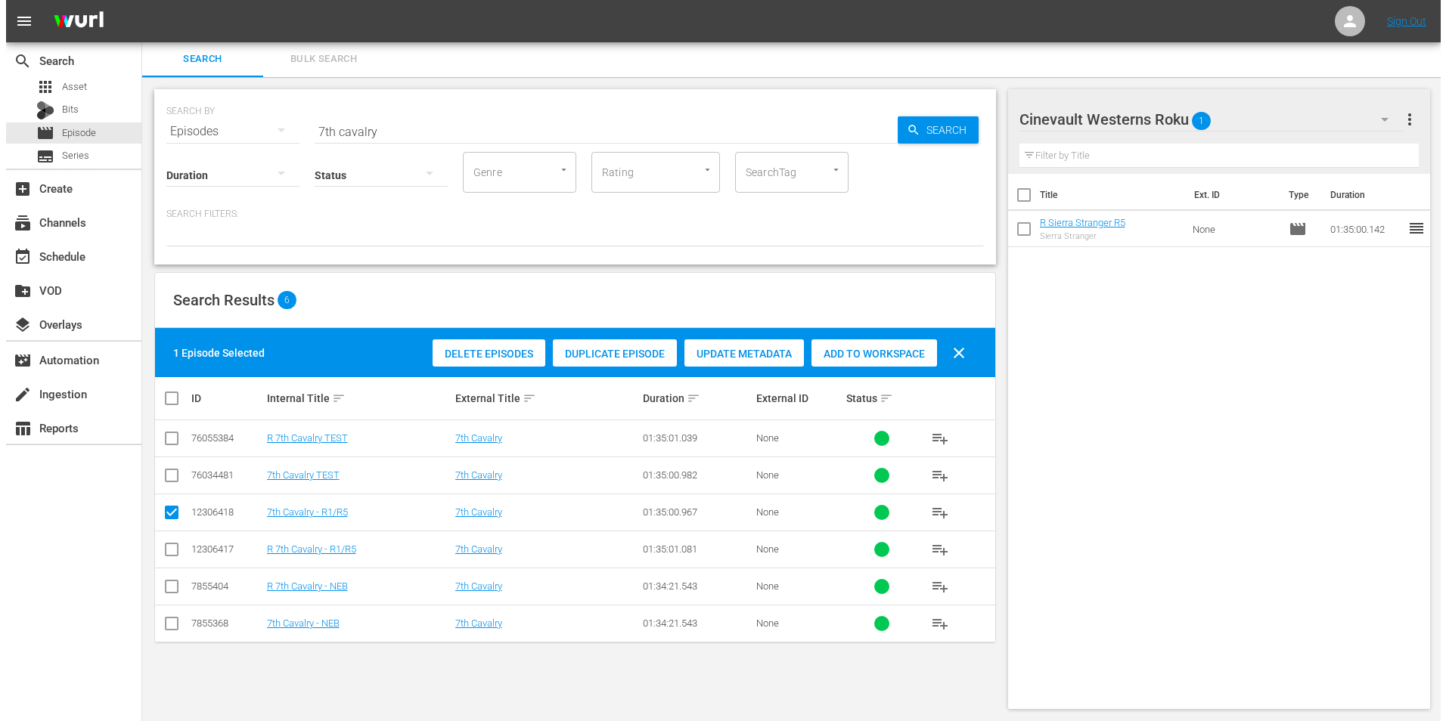
scroll to position [0, 0]
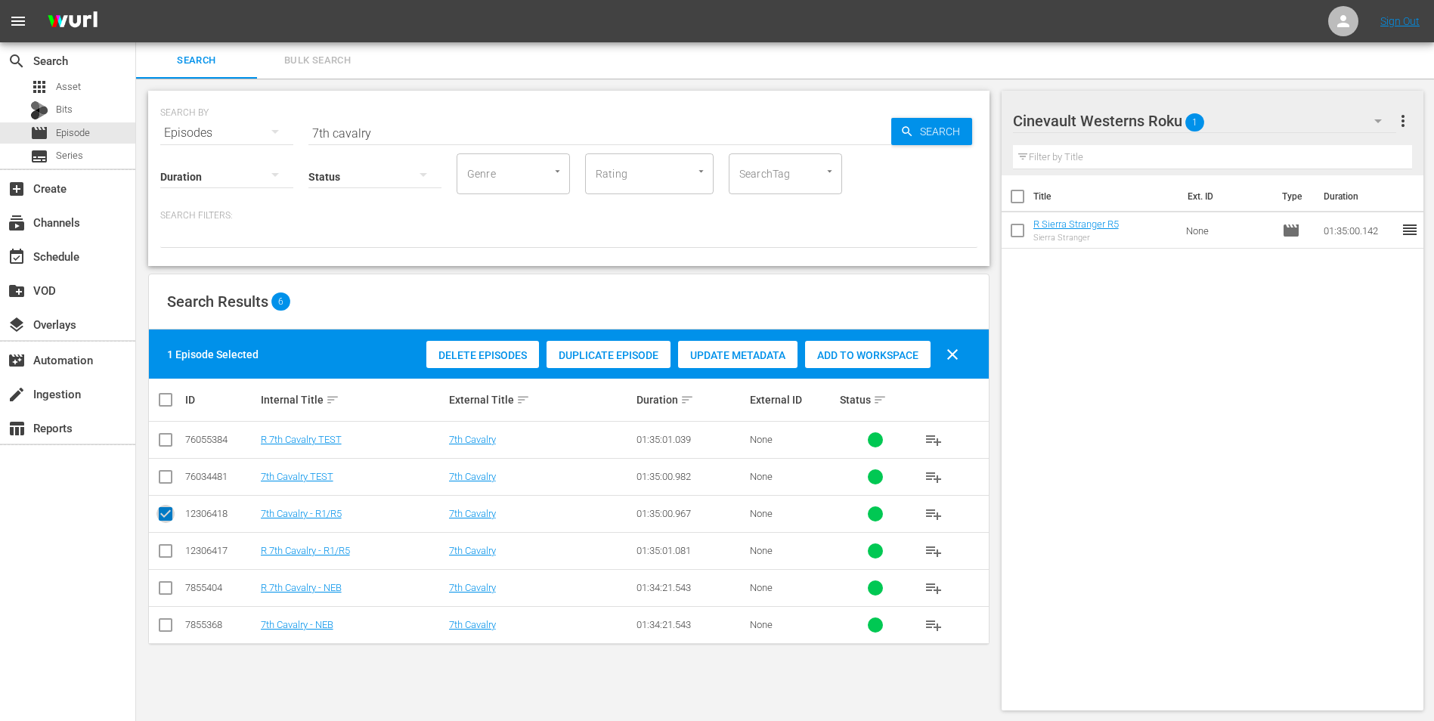
click at [163, 520] on input "checkbox" at bounding box center [166, 517] width 18 height 18
checkbox input "false"
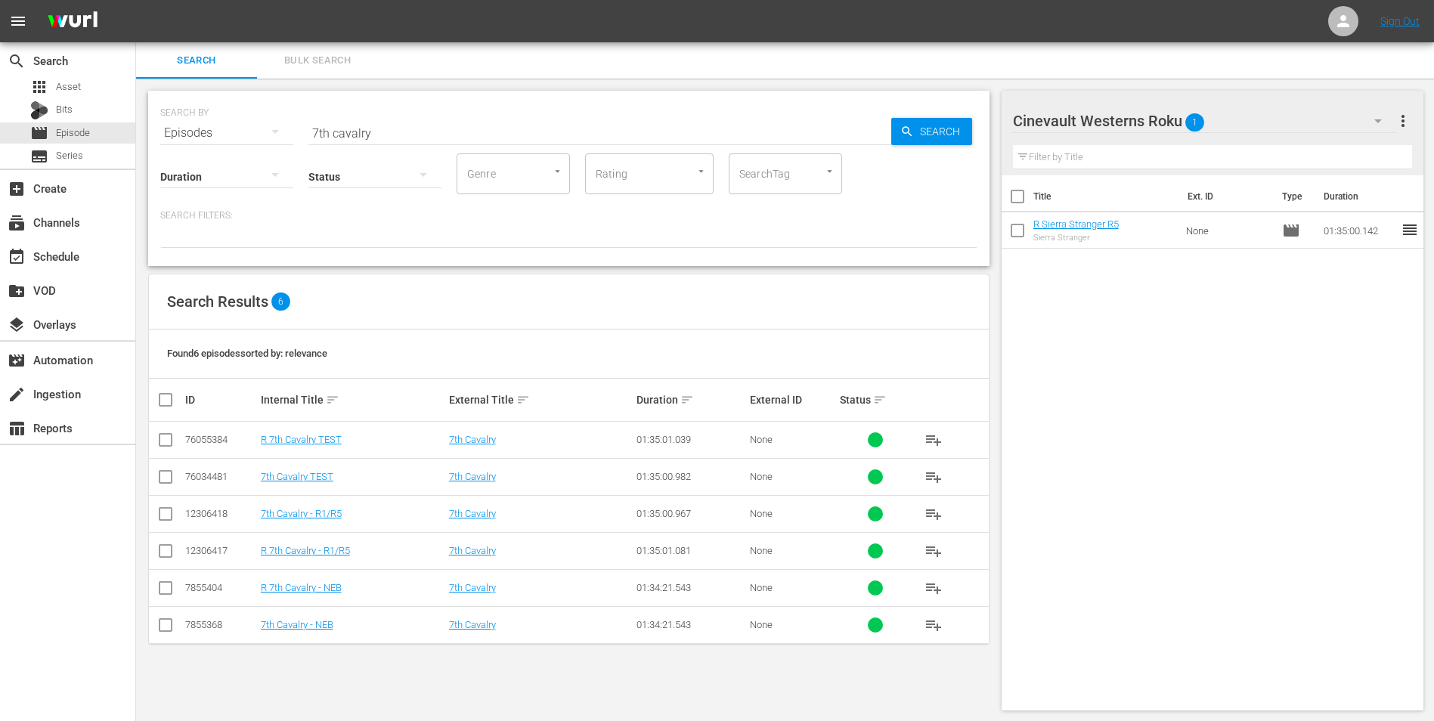
click at [160, 555] on input "checkbox" at bounding box center [166, 554] width 18 height 18
checkbox input "true"
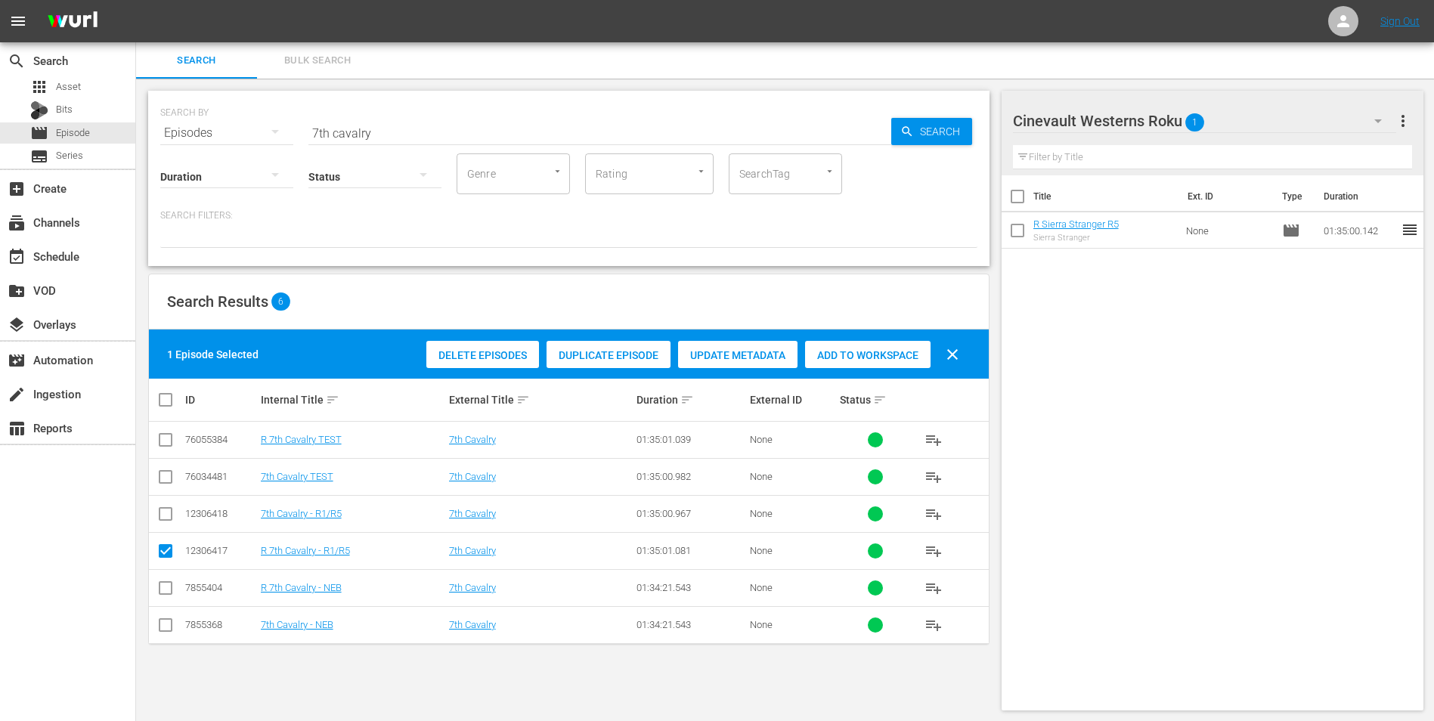
click at [850, 355] on span "Add to Workspace" at bounding box center [868, 355] width 126 height 12
click at [1370, 121] on icon "button" at bounding box center [1378, 121] width 18 height 18
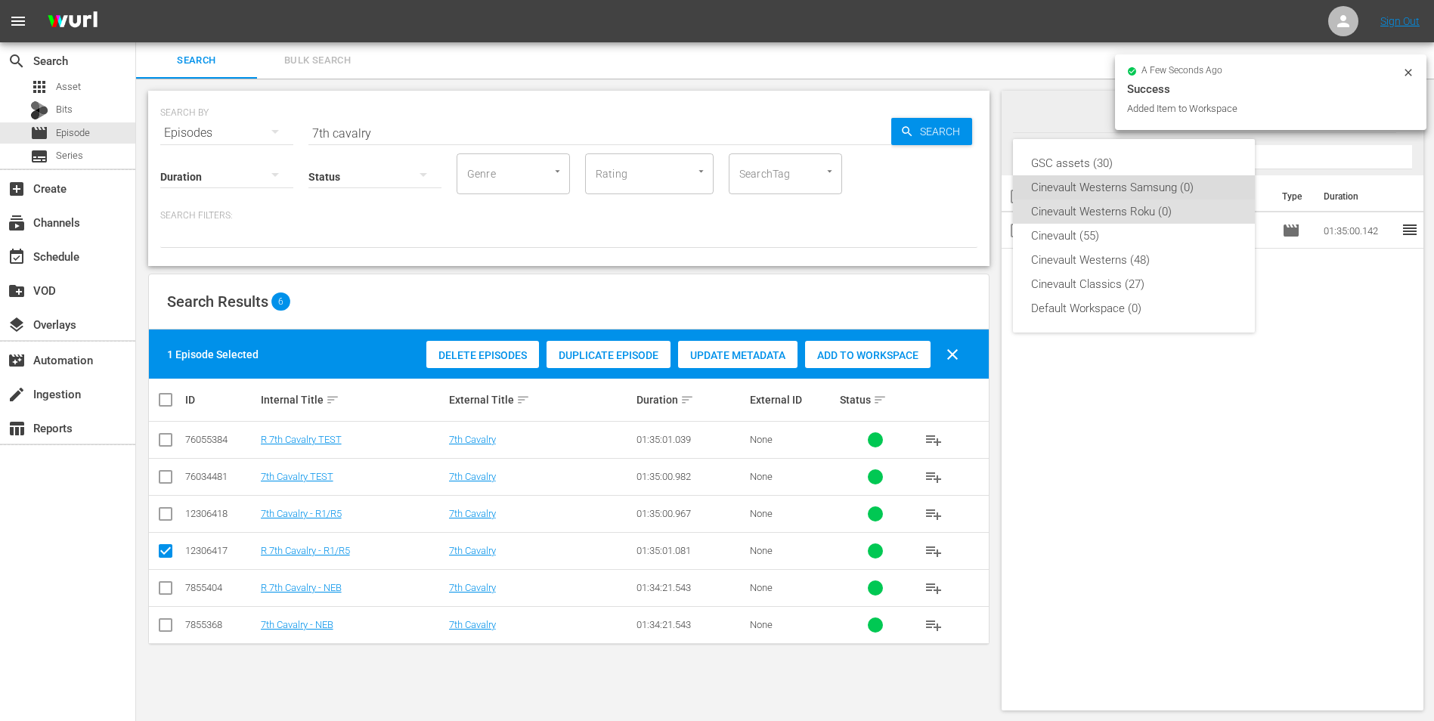
click at [1134, 191] on div "Cinevault Westerns Samsung (0)" at bounding box center [1134, 187] width 206 height 24
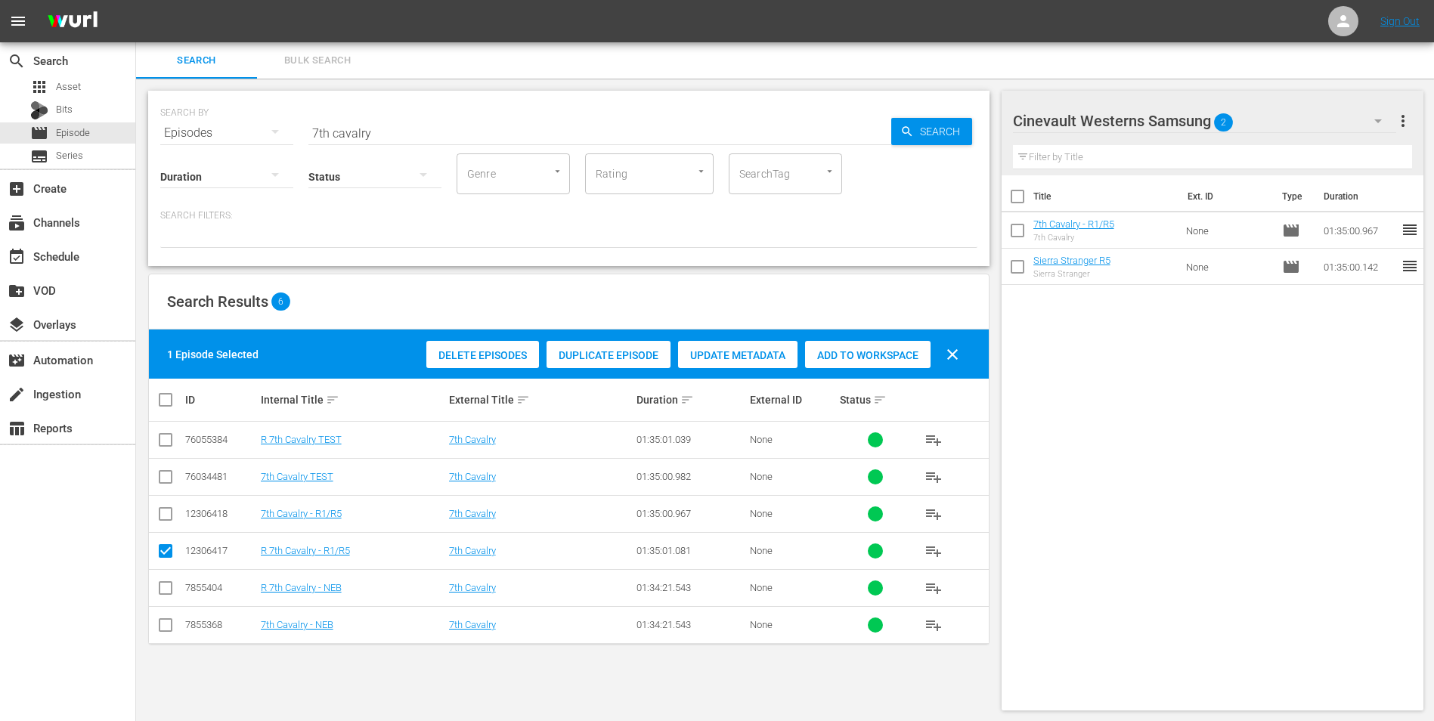
click at [1381, 114] on icon "button" at bounding box center [1378, 121] width 18 height 18
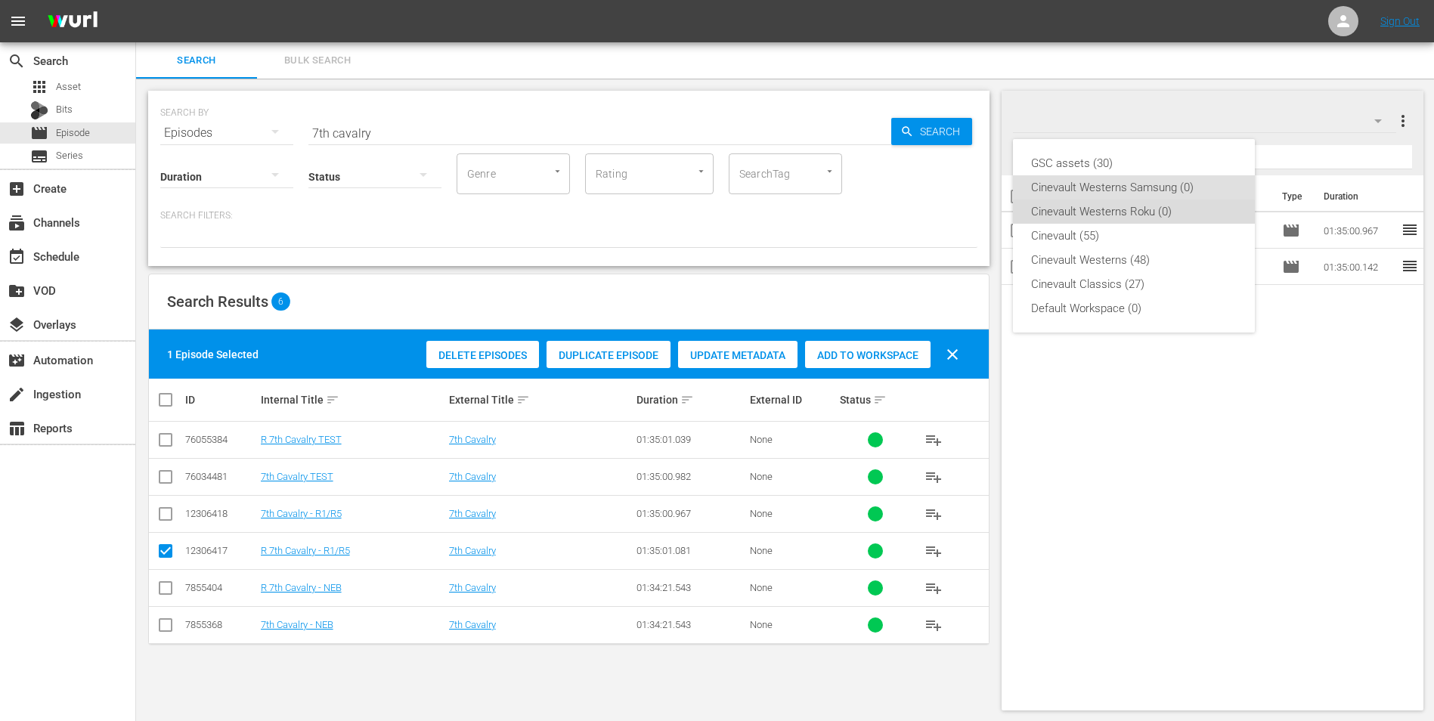
click at [1132, 215] on div "Cinevault Westerns Roku (0)" at bounding box center [1134, 212] width 206 height 24
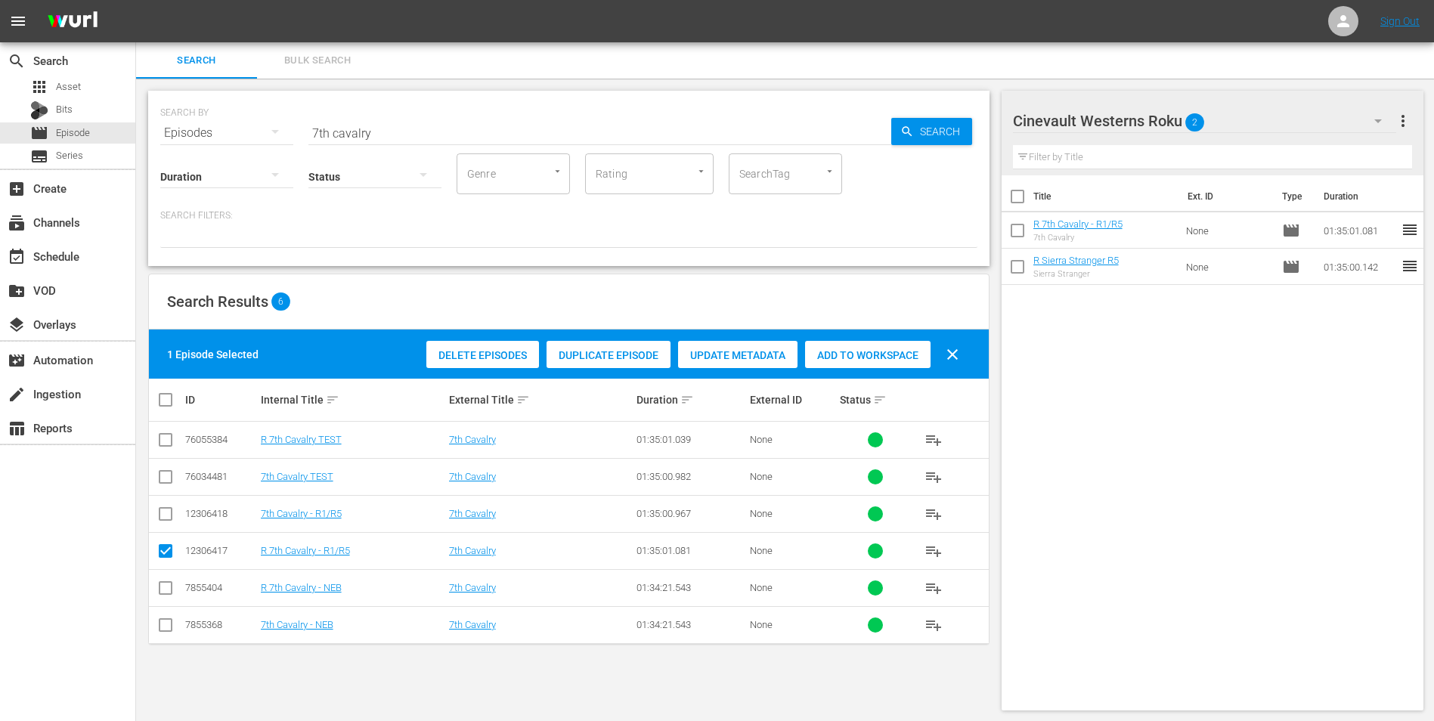
click at [471, 129] on input "7th cavalry" at bounding box center [599, 133] width 583 height 36
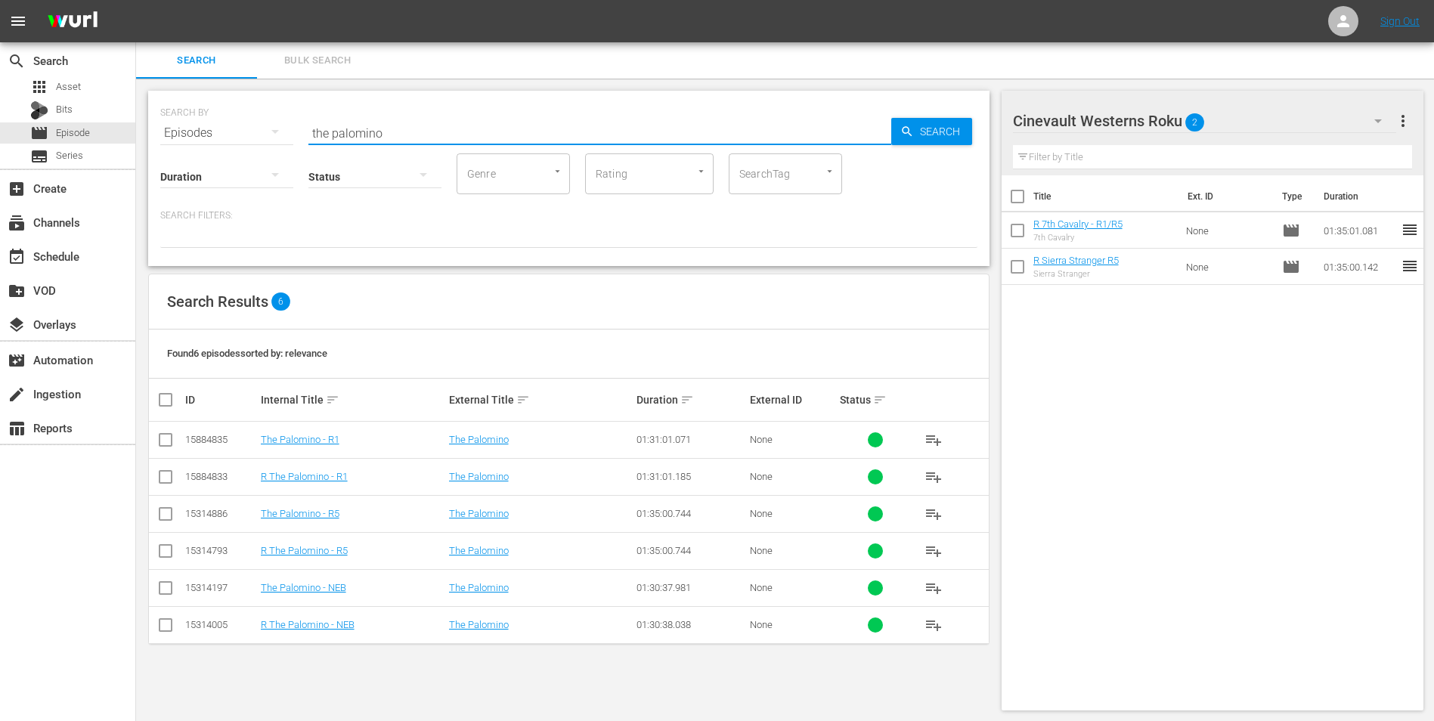
type input "the palomino"
click at [164, 547] on input "checkbox" at bounding box center [166, 554] width 18 height 18
checkbox input "true"
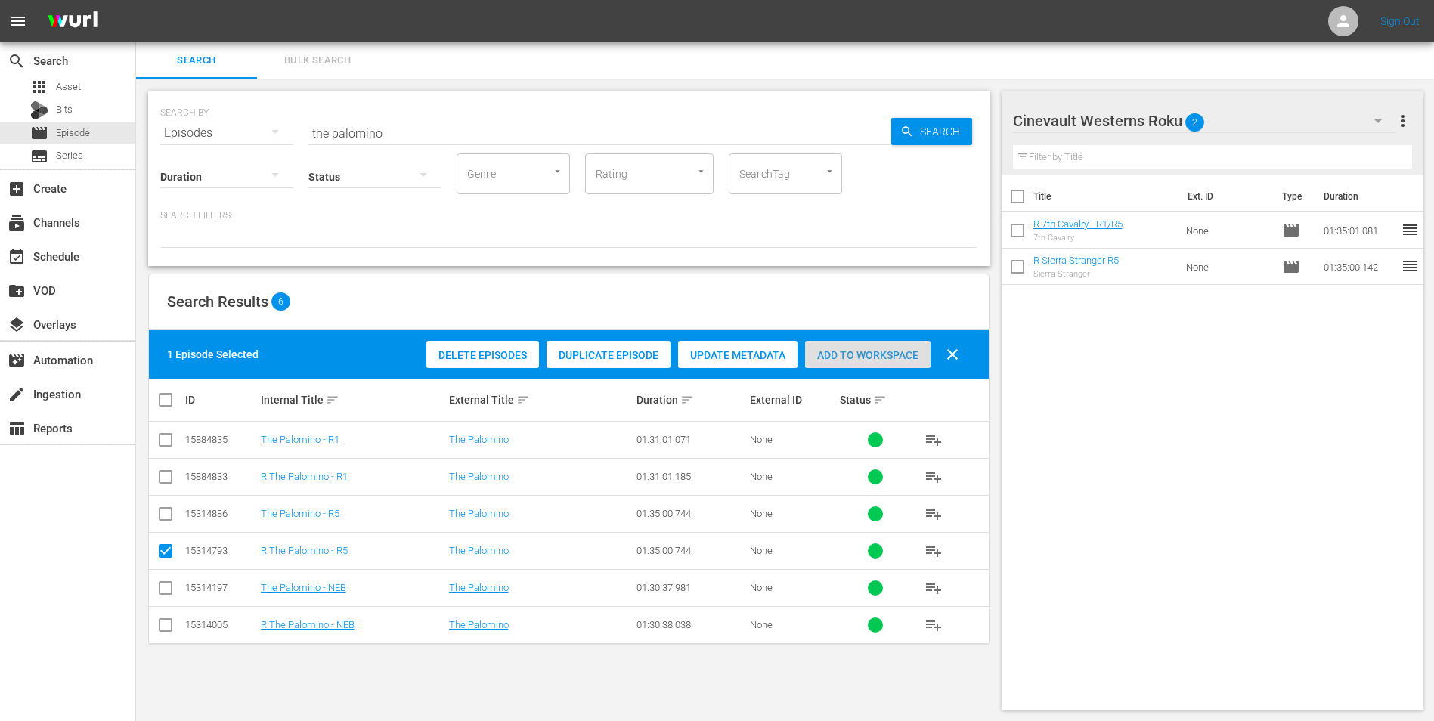
click at [831, 356] on span "Add to Workspace" at bounding box center [868, 355] width 126 height 12
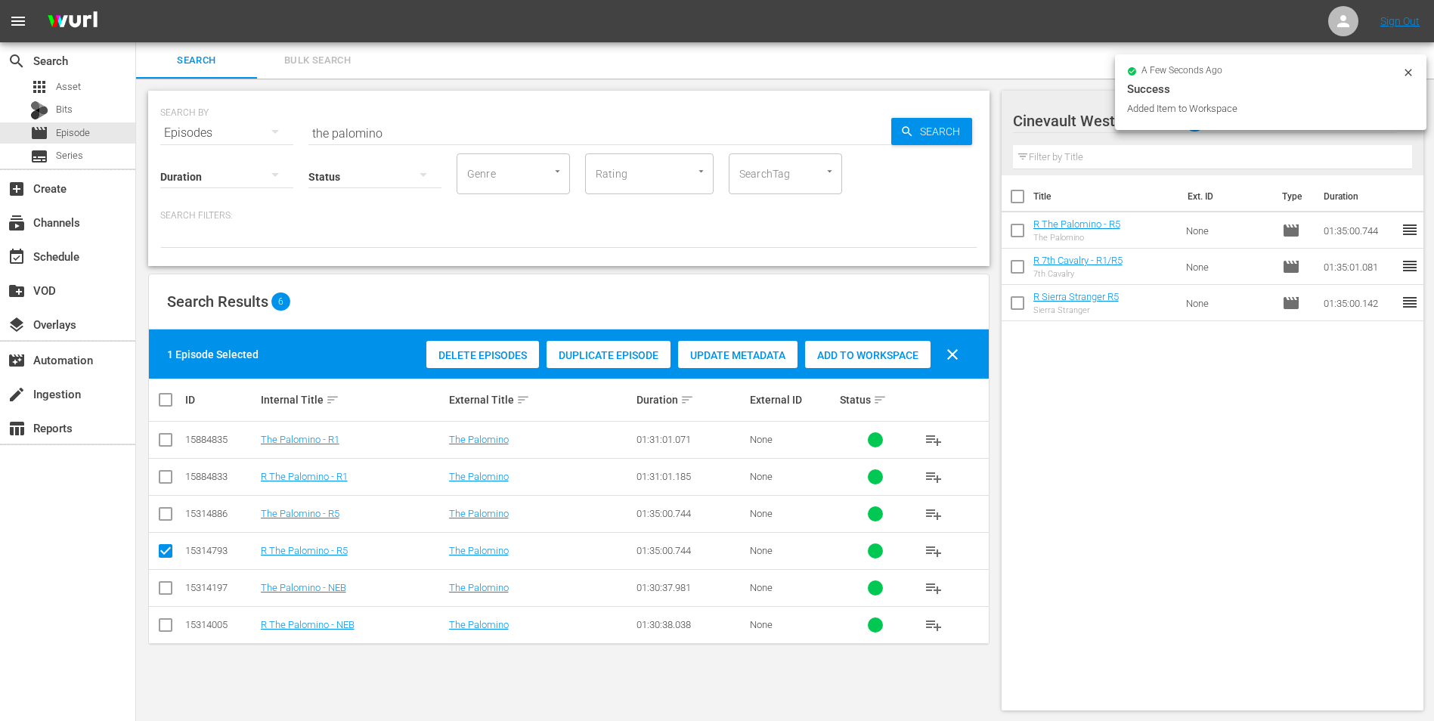
click at [1405, 70] on icon at bounding box center [1409, 73] width 12 height 12
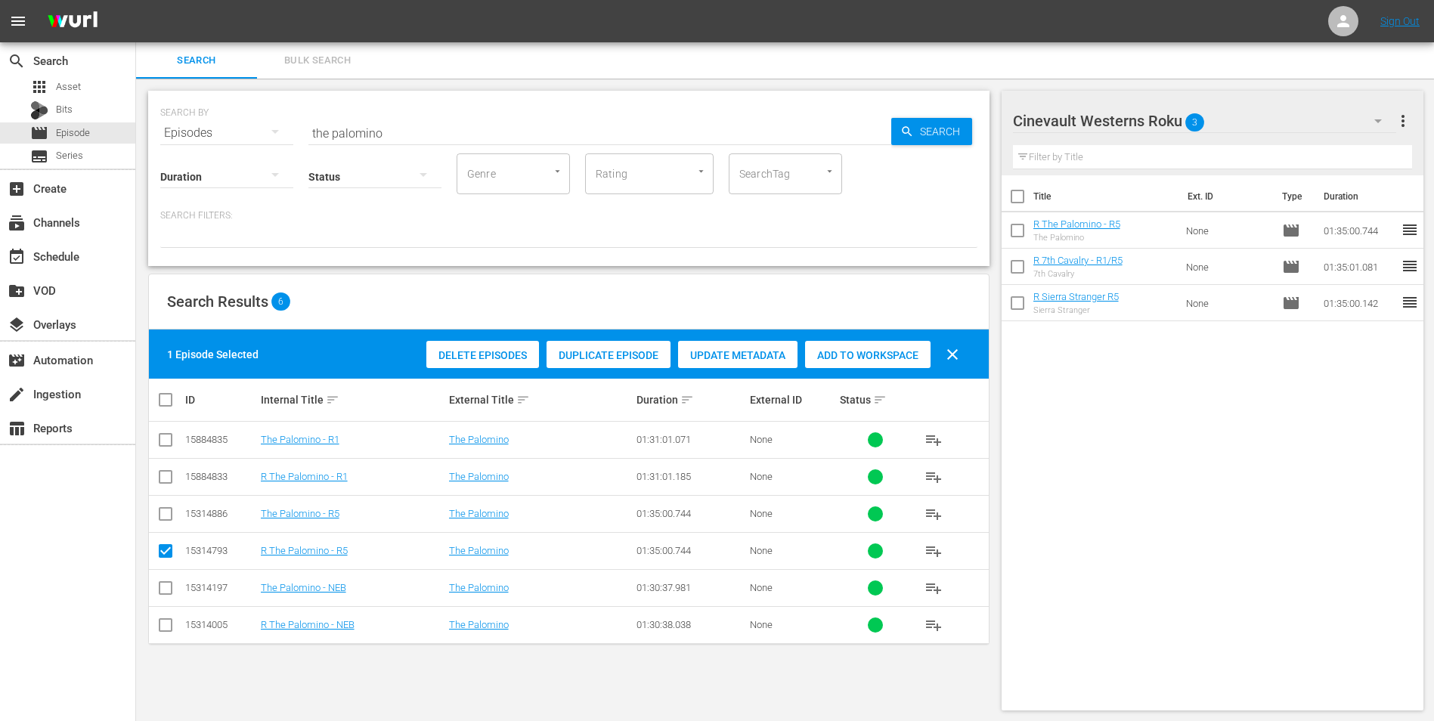
click at [1374, 119] on icon "button" at bounding box center [1378, 121] width 18 height 18
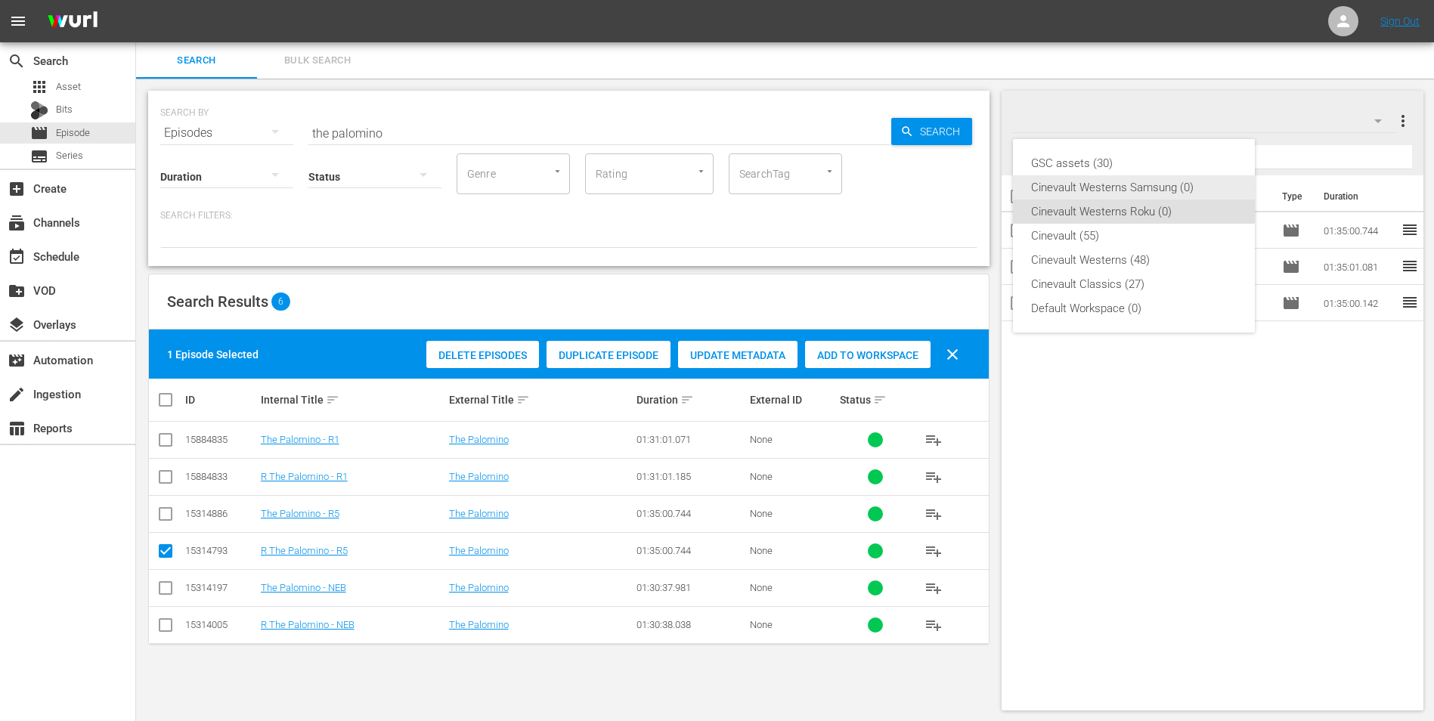
click at [1140, 191] on div "Cinevault Westerns Samsung (0)" at bounding box center [1134, 187] width 206 height 24
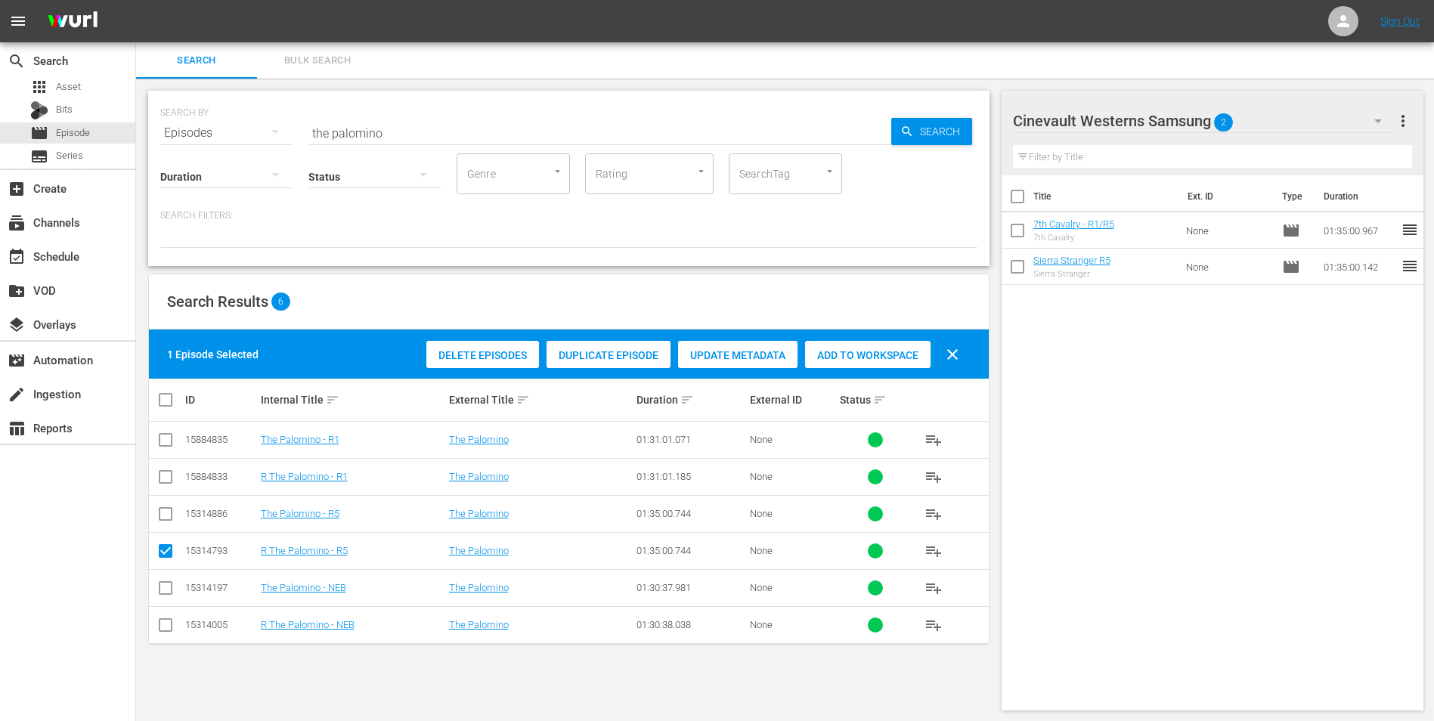
click at [167, 516] on input "checkbox" at bounding box center [166, 517] width 18 height 18
checkbox input "true"
click at [162, 553] on input "checkbox" at bounding box center [166, 554] width 18 height 18
checkbox input "false"
click at [838, 350] on span "Add to Workspace" at bounding box center [868, 355] width 126 height 12
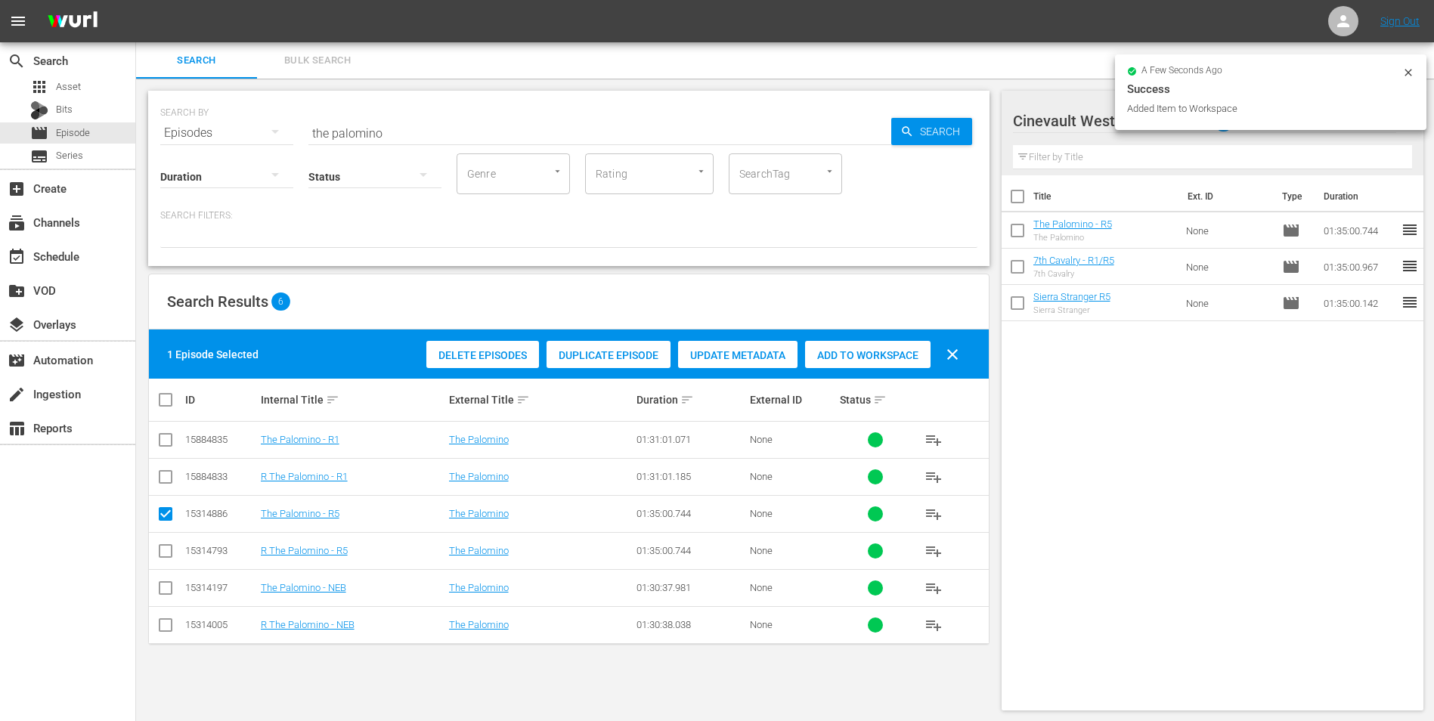
click at [553, 126] on input "the palomino" at bounding box center [599, 133] width 583 height 36
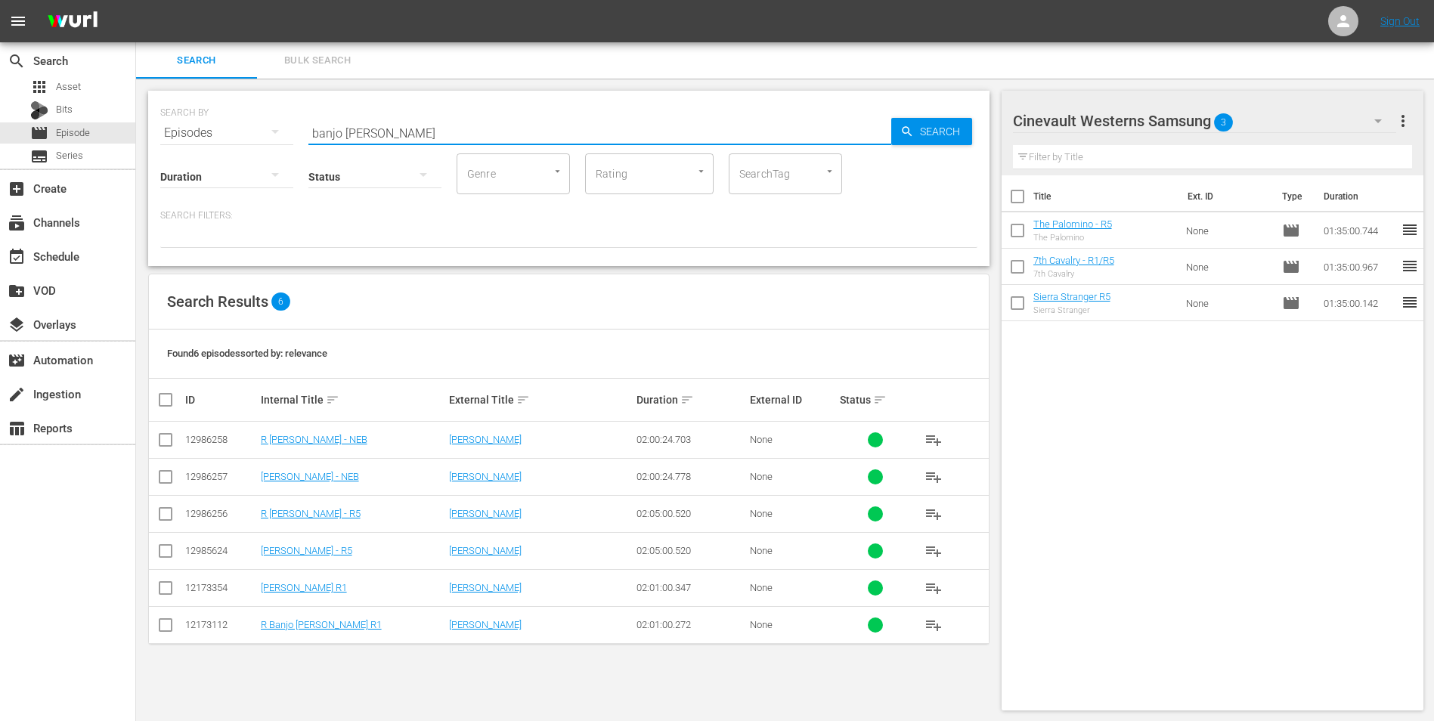
type input "banjo [PERSON_NAME]"
click at [166, 554] on input "checkbox" at bounding box center [166, 554] width 18 height 18
checkbox input "true"
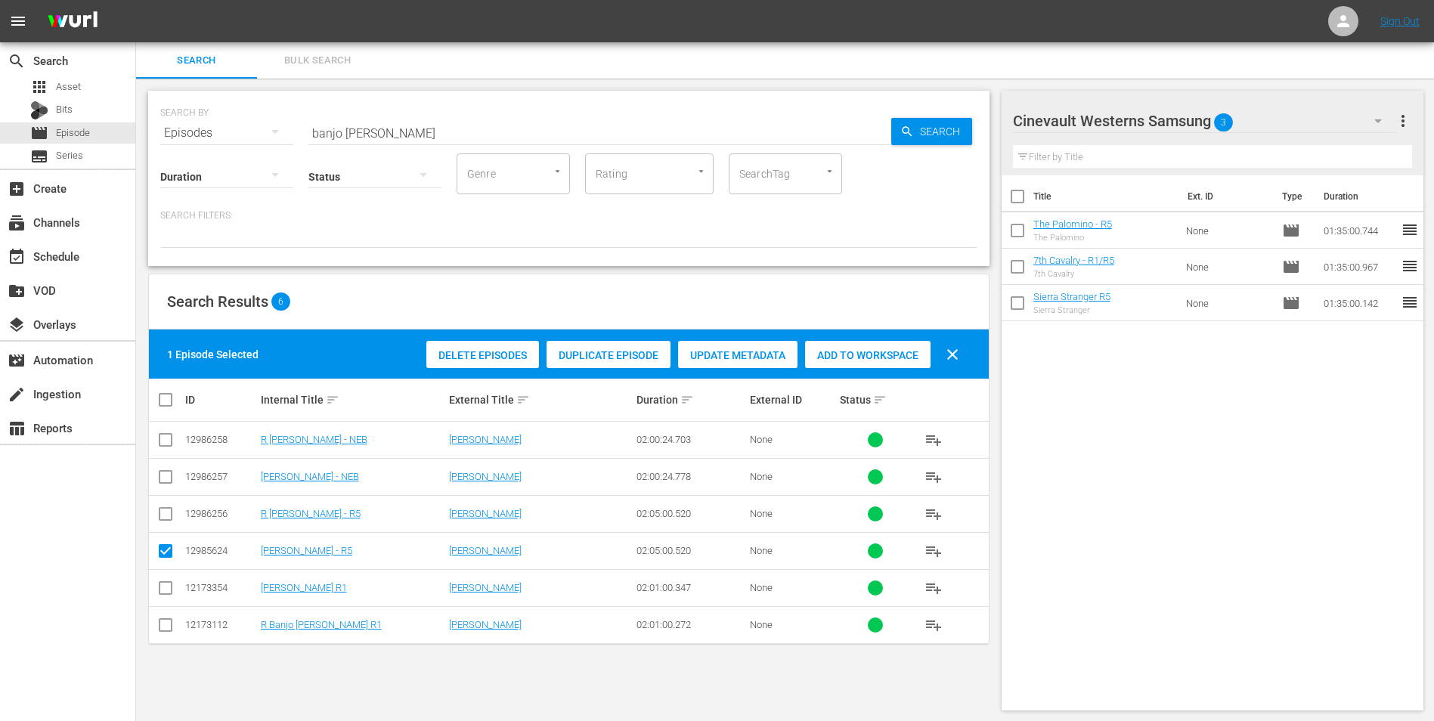
click at [885, 346] on div "Add to Workspace" at bounding box center [868, 355] width 126 height 29
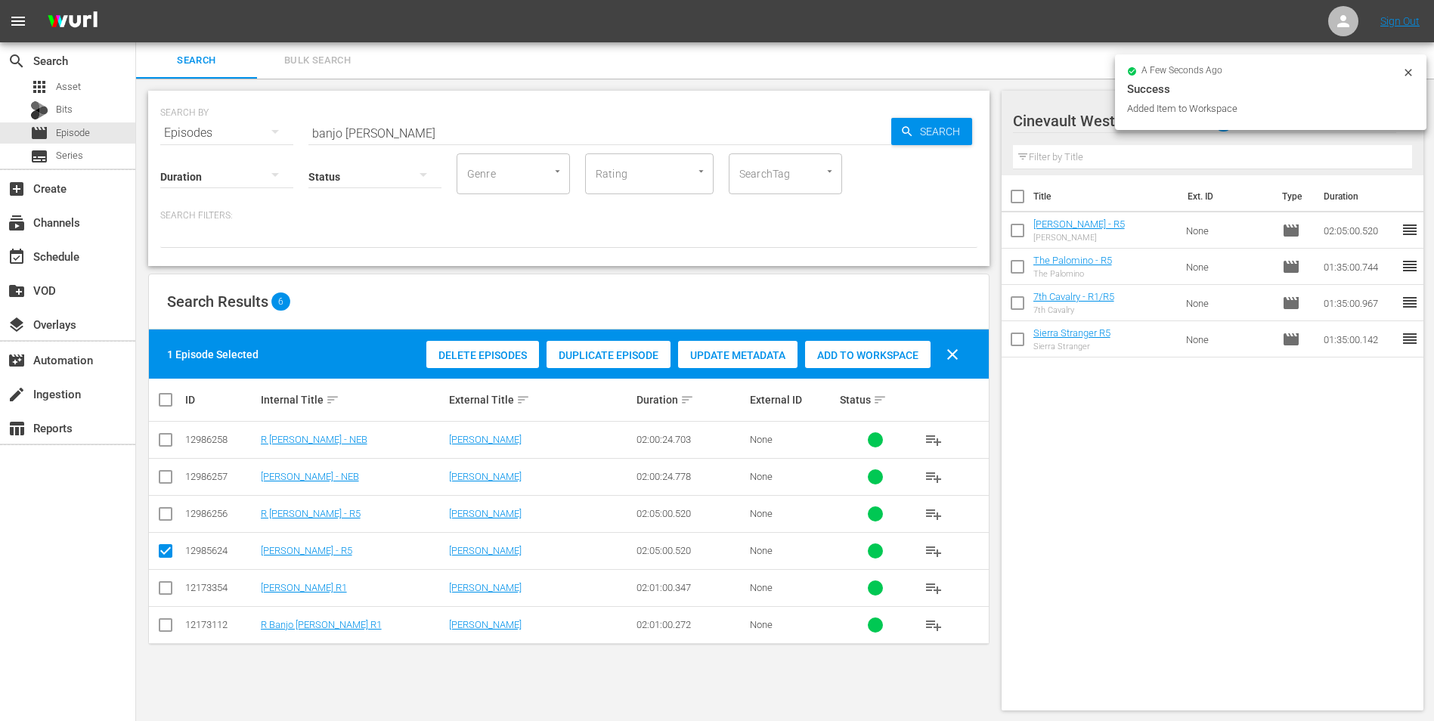
click at [1406, 73] on icon at bounding box center [1409, 73] width 12 height 12
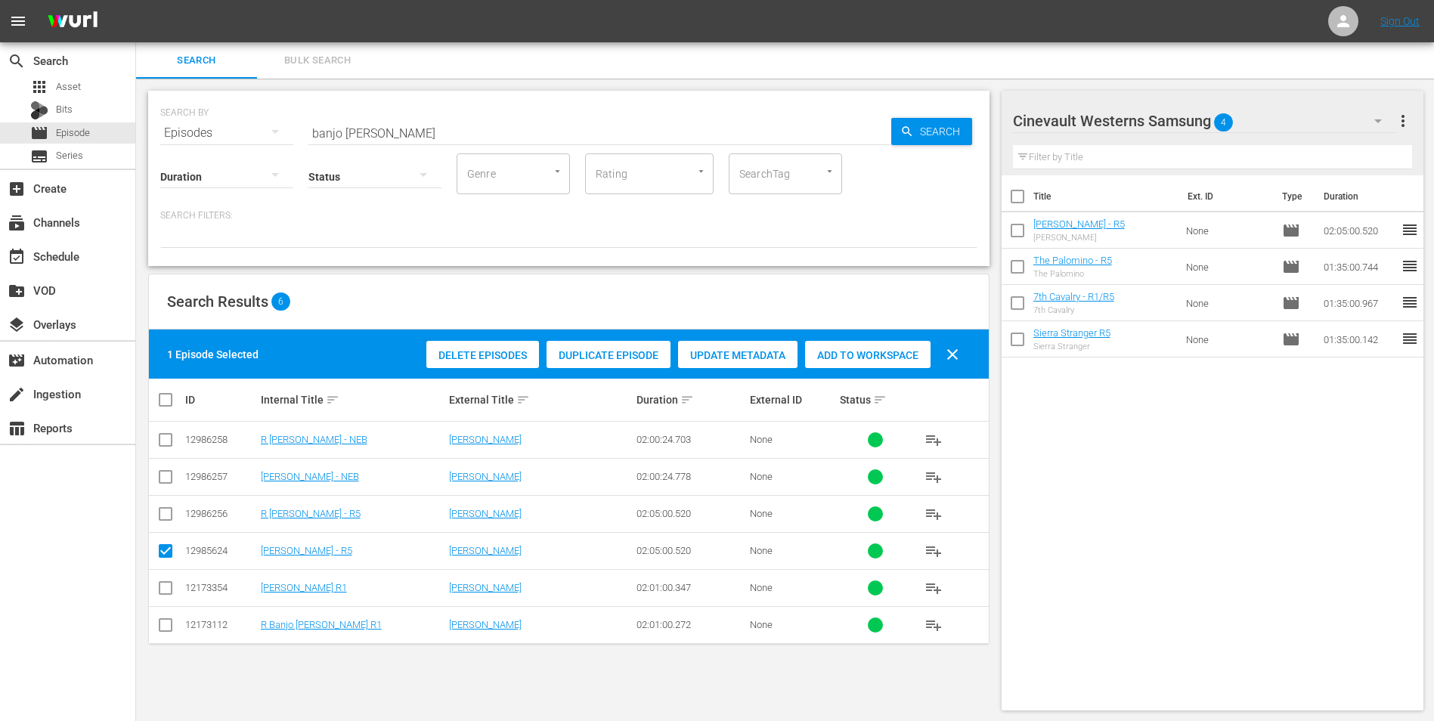
click at [1343, 122] on div "Cinevault Westerns Samsung 4" at bounding box center [1205, 121] width 384 height 42
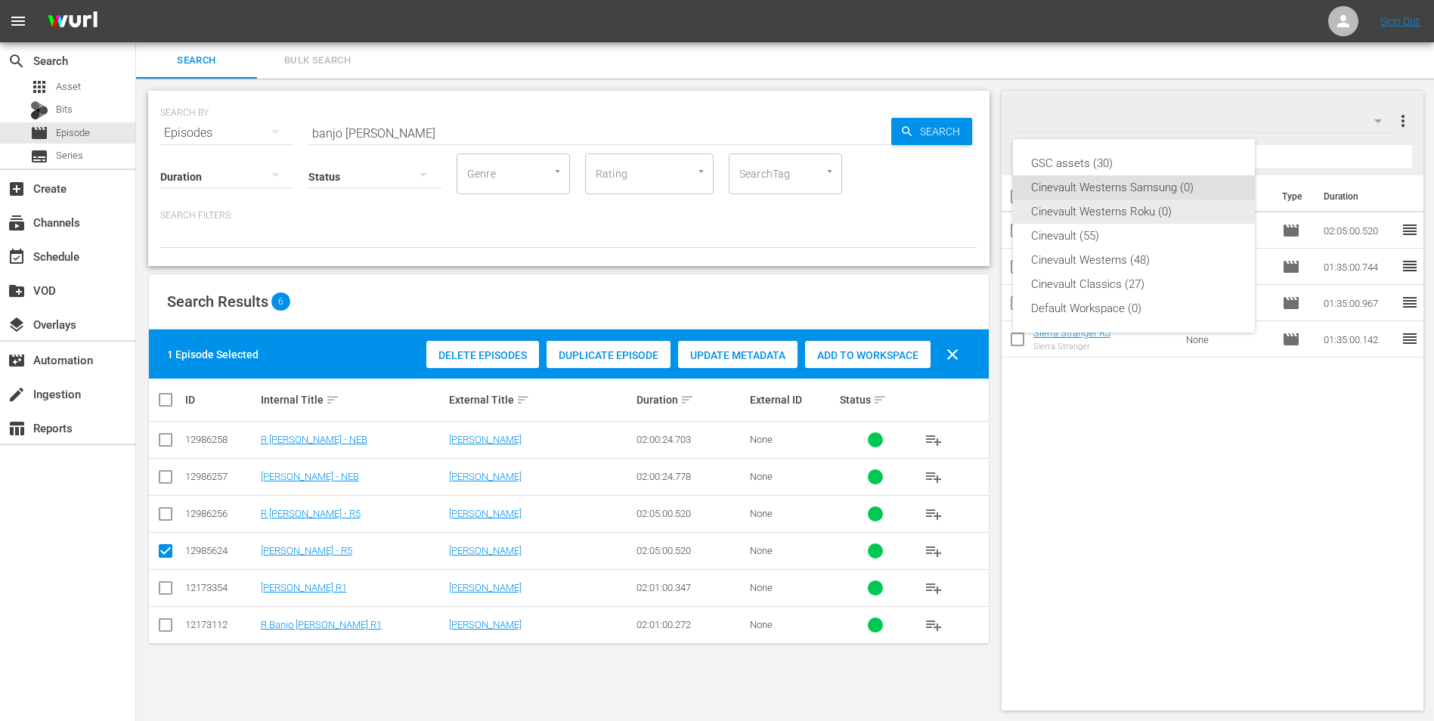
click at [1127, 204] on div "Cinevault Westerns Roku (0)" at bounding box center [1134, 212] width 206 height 24
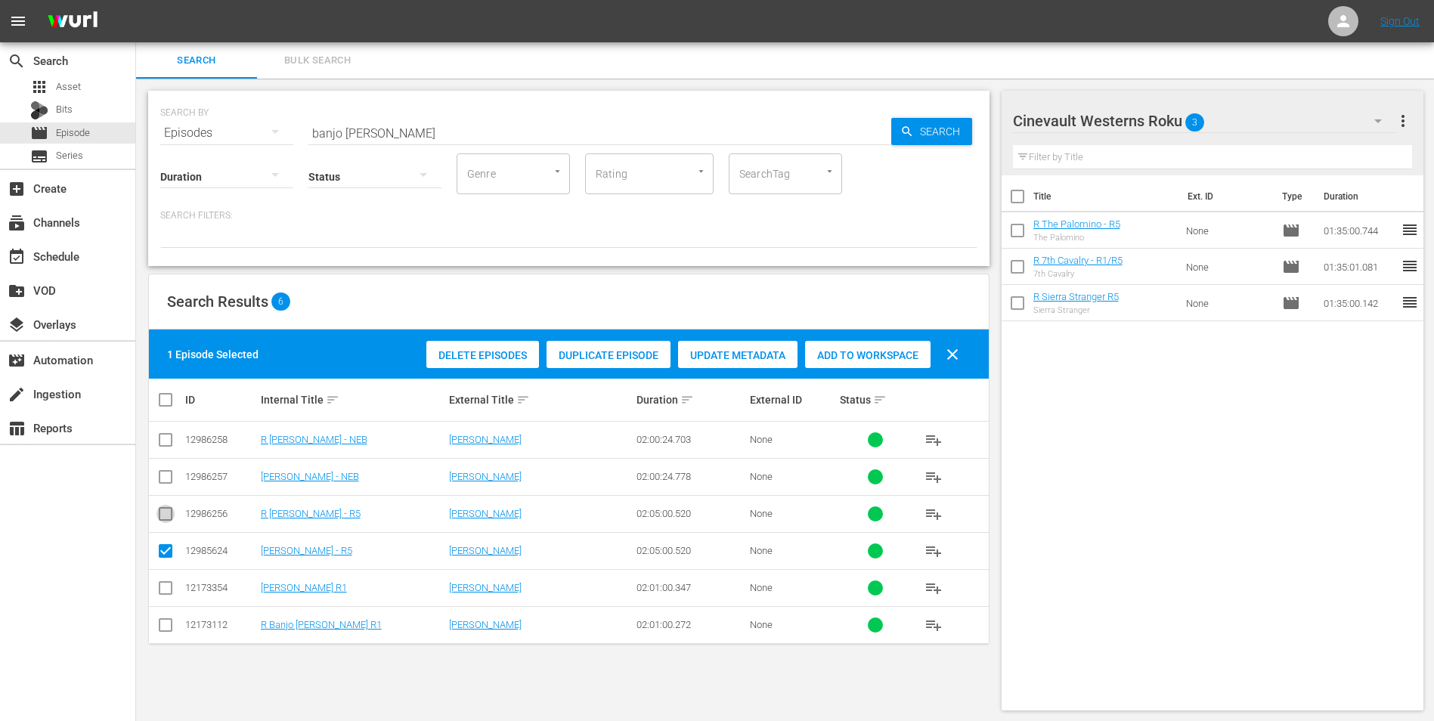
click at [161, 513] on input "checkbox" at bounding box center [166, 517] width 18 height 18
checkbox input "true"
click at [168, 558] on input "checkbox" at bounding box center [166, 554] width 18 height 18
checkbox input "false"
click at [903, 341] on div "Add to Workspace" at bounding box center [868, 355] width 126 height 29
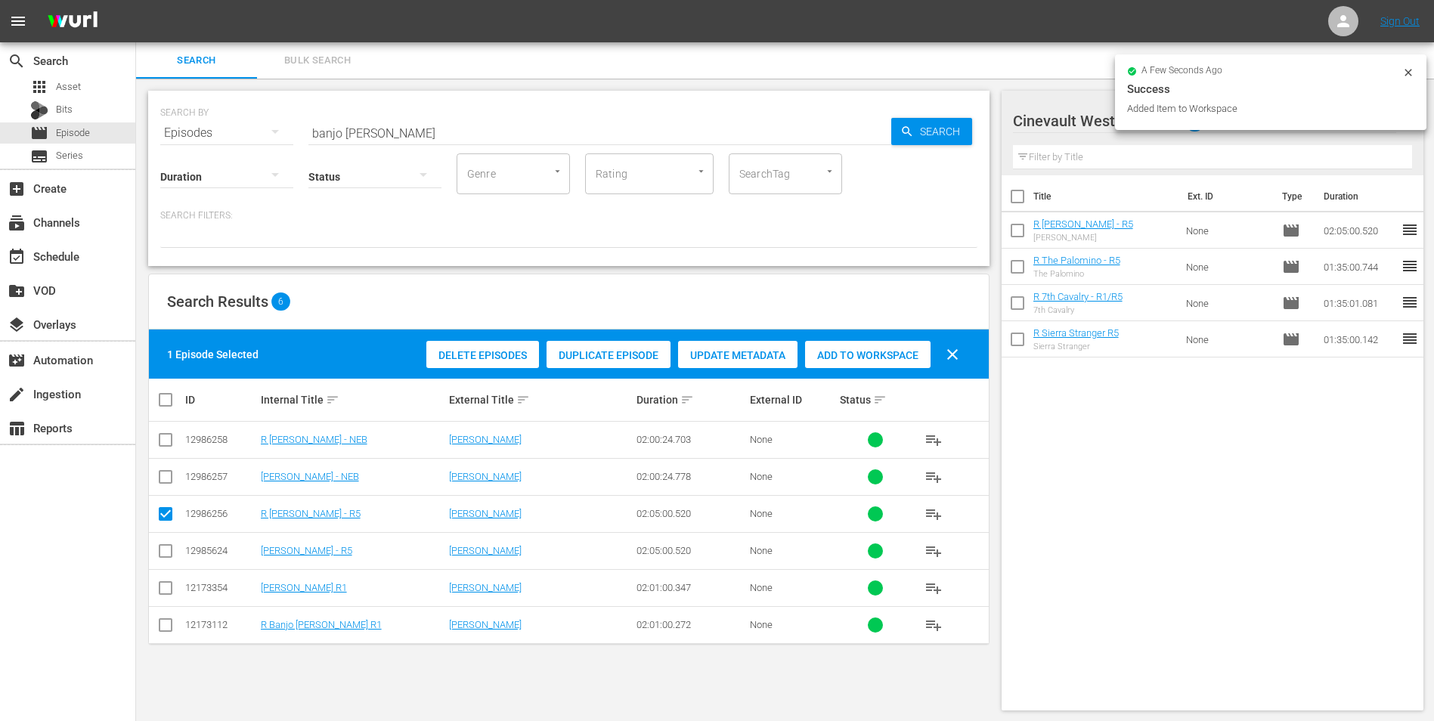
click at [1408, 67] on icon at bounding box center [1409, 73] width 12 height 12
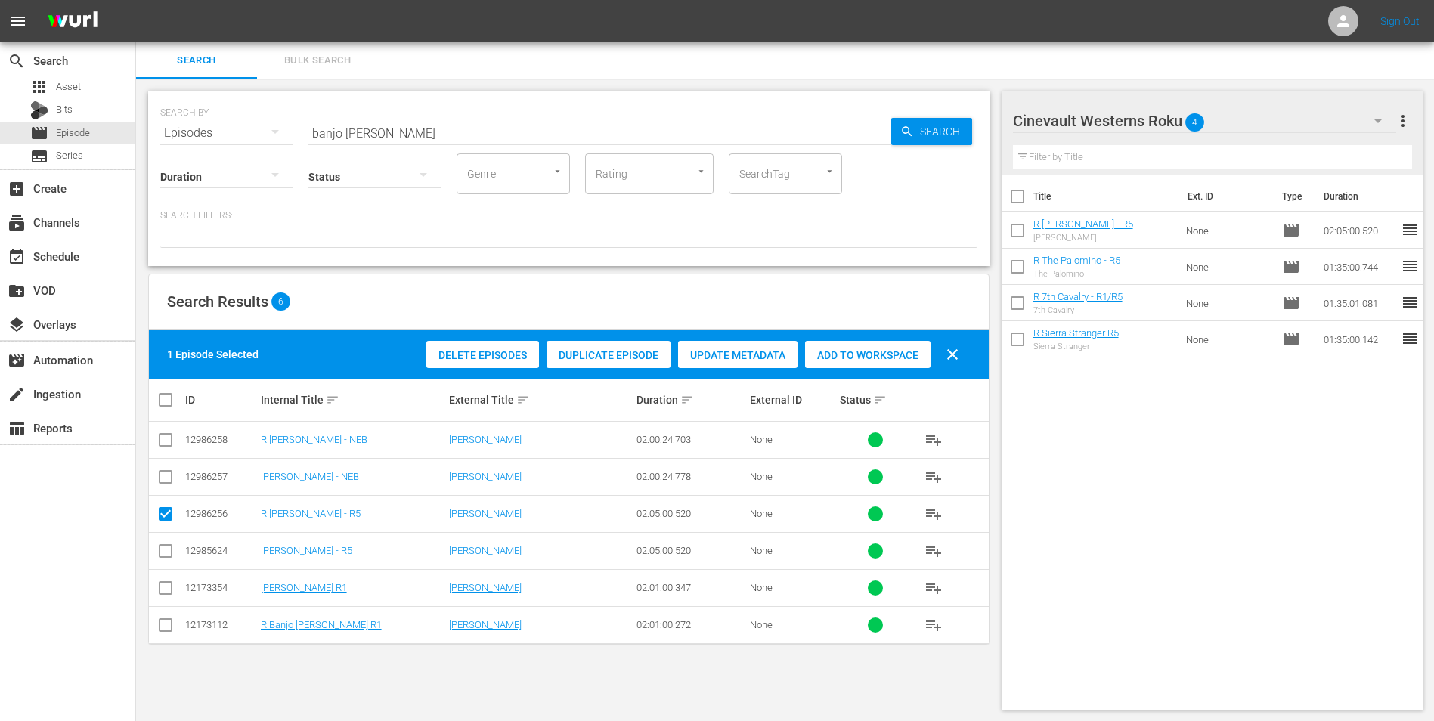
click at [431, 128] on input "banjo [PERSON_NAME]" at bounding box center [599, 133] width 583 height 36
type input "="
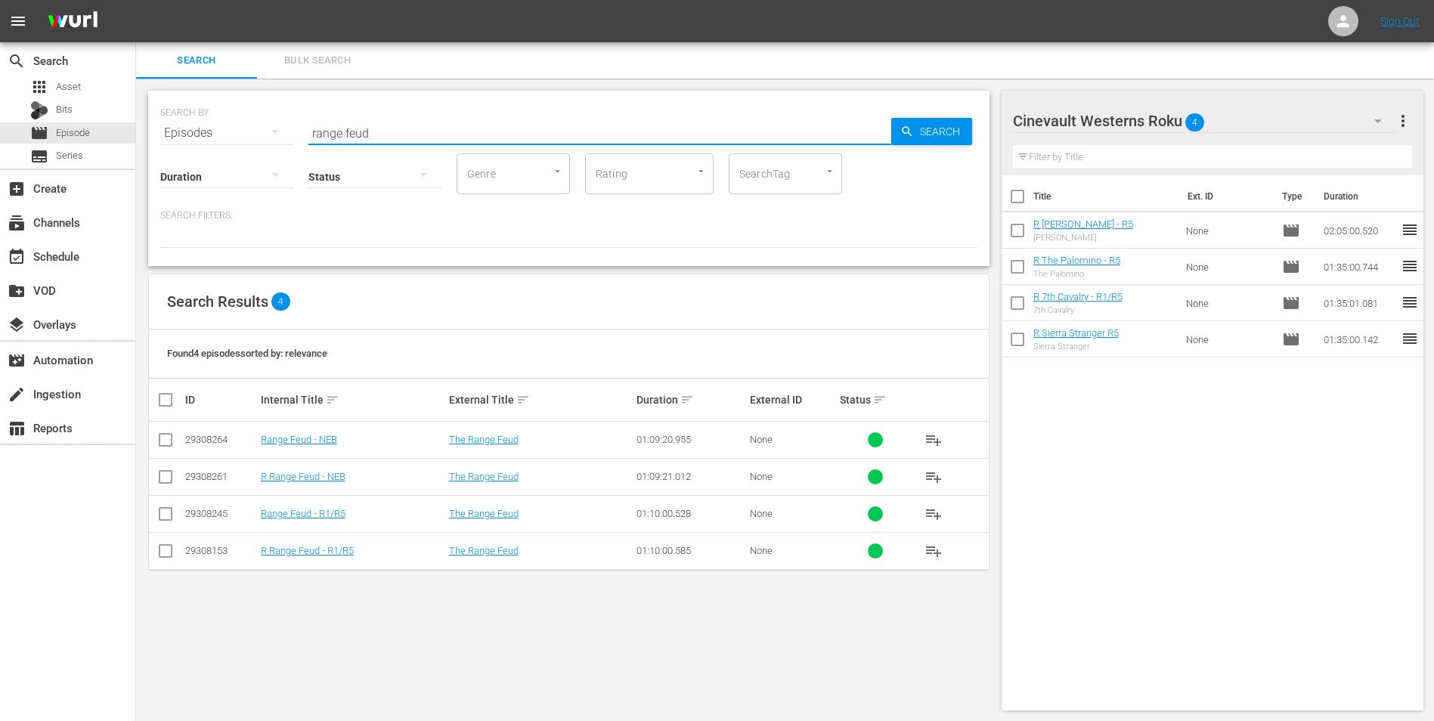
type input "range feud"
click at [1370, 116] on icon "button" at bounding box center [1378, 121] width 18 height 18
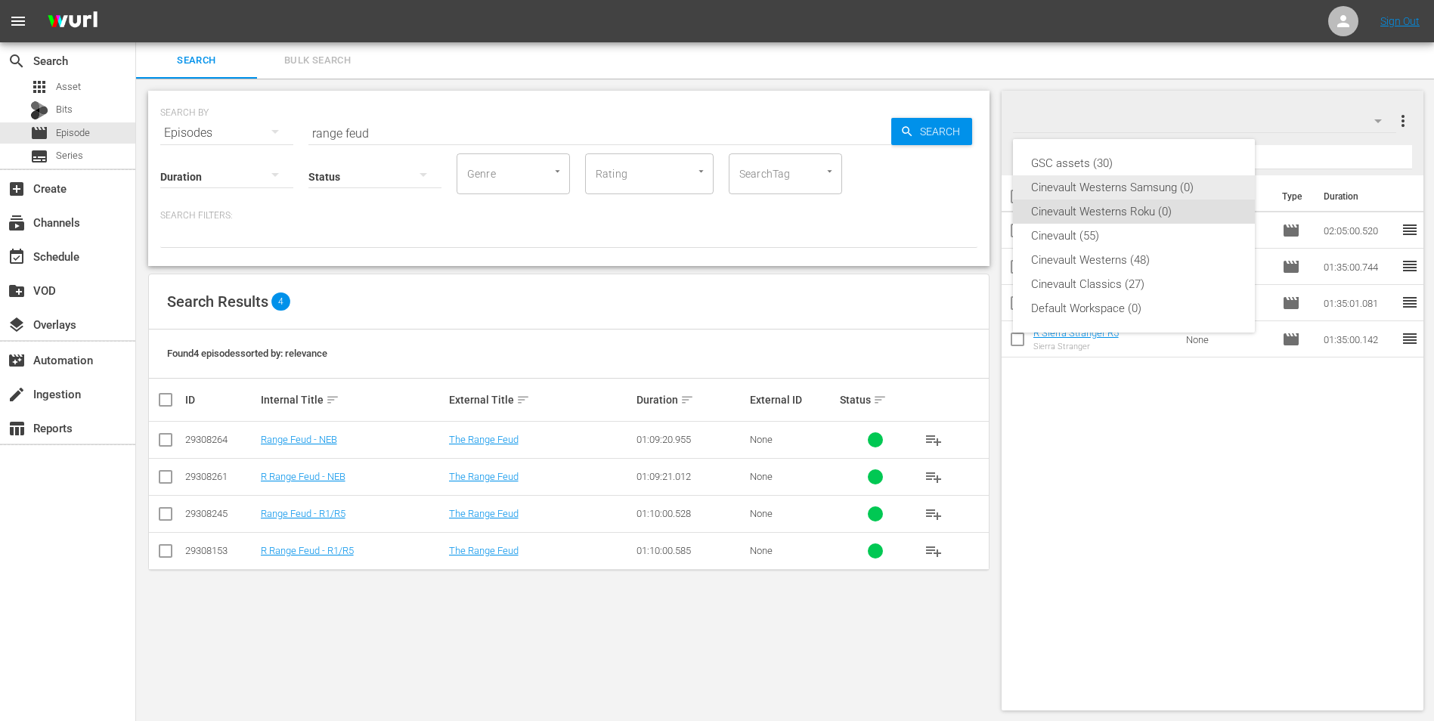
click at [1130, 188] on div "Cinevault Westerns Samsung (0)" at bounding box center [1134, 187] width 206 height 24
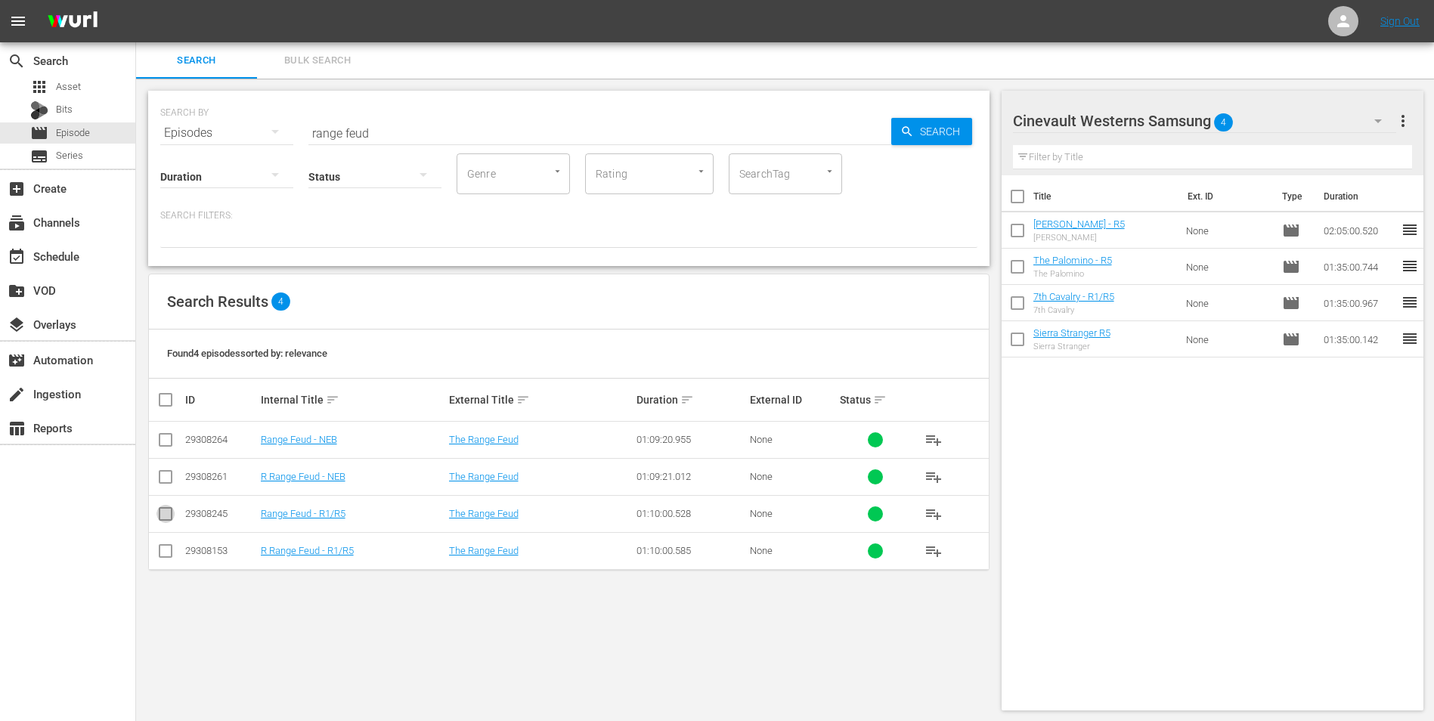
click at [169, 510] on input "checkbox" at bounding box center [166, 517] width 18 height 18
checkbox input "true"
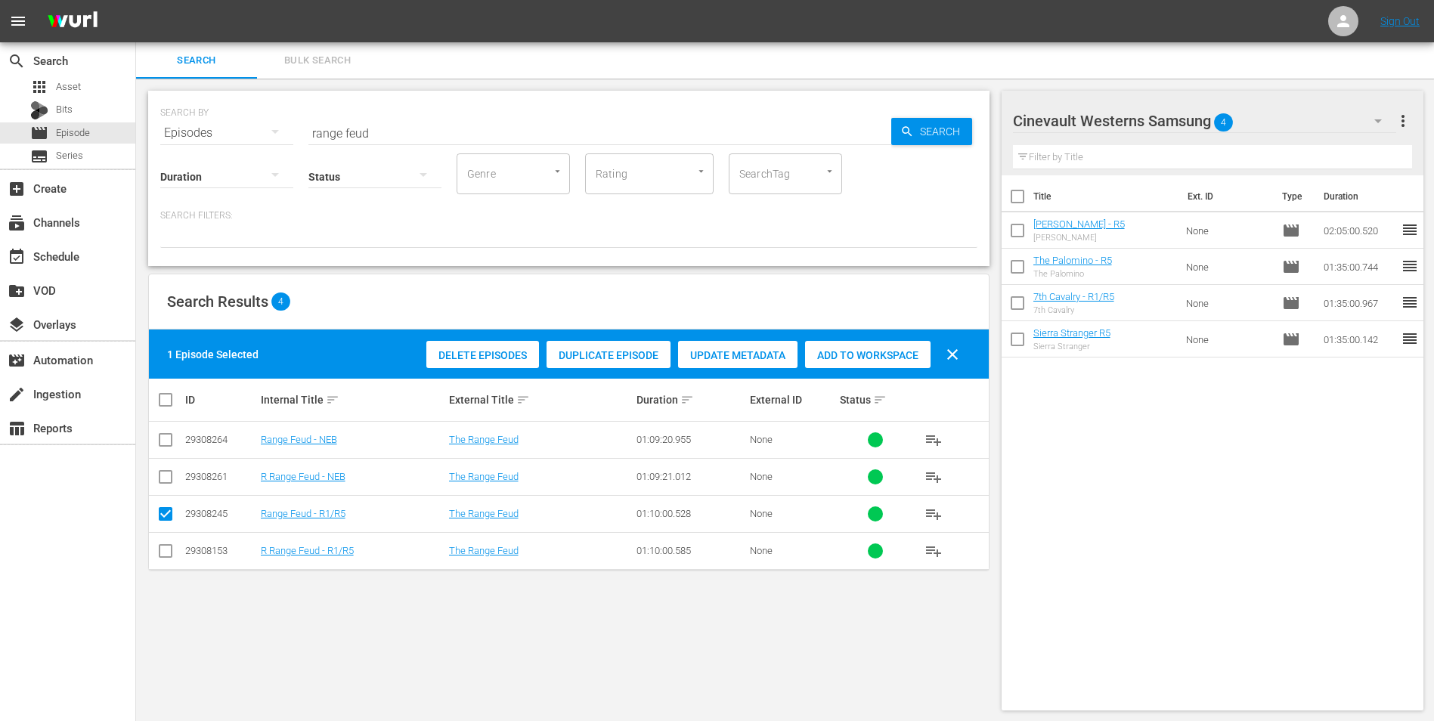
click at [880, 370] on div "Delete Episodes Duplicate Episode Update Metadata Add to Workspace clear" at bounding box center [697, 354] width 548 height 36
click at [881, 349] on span "Add to Workspace" at bounding box center [868, 355] width 126 height 12
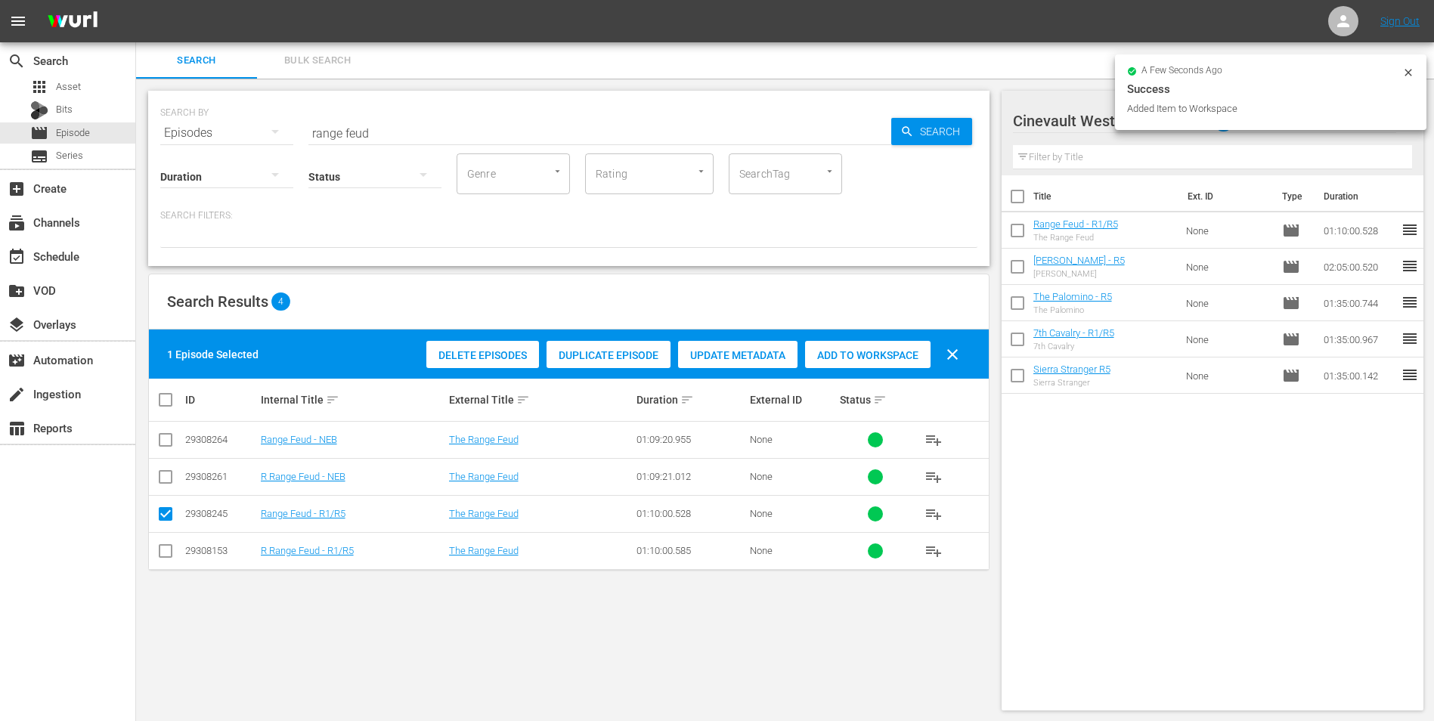
click at [1409, 73] on icon at bounding box center [1409, 73] width 12 height 12
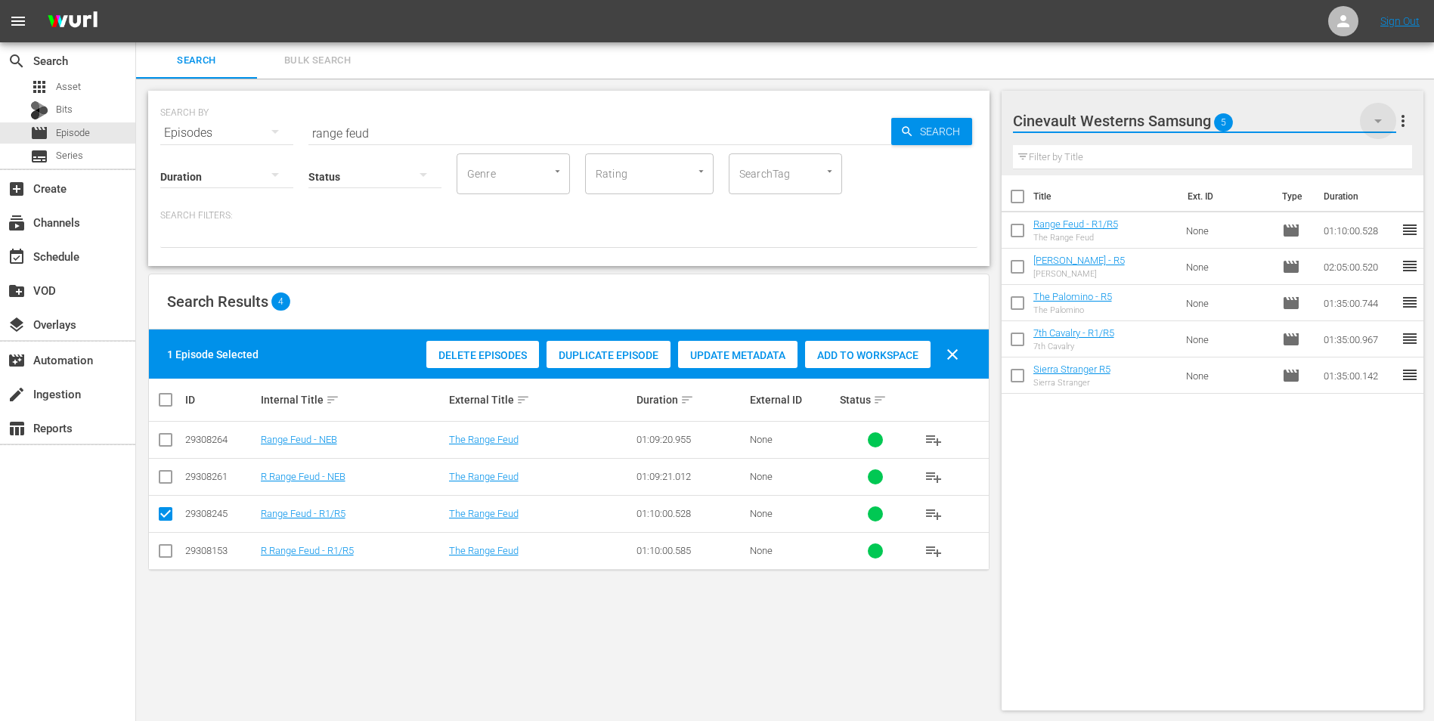
click at [1376, 121] on icon "button" at bounding box center [1378, 121] width 18 height 18
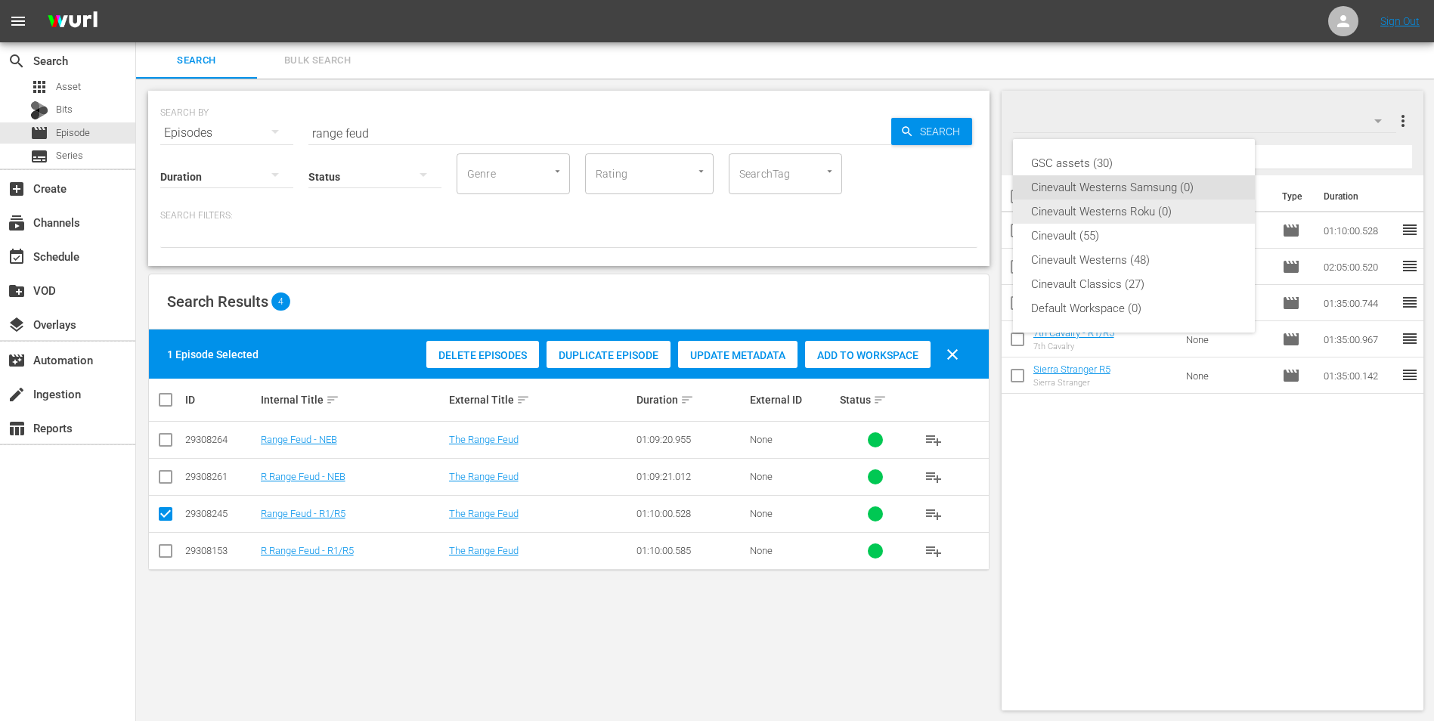
click at [1145, 206] on div "Cinevault Westerns Roku (0)" at bounding box center [1134, 212] width 206 height 24
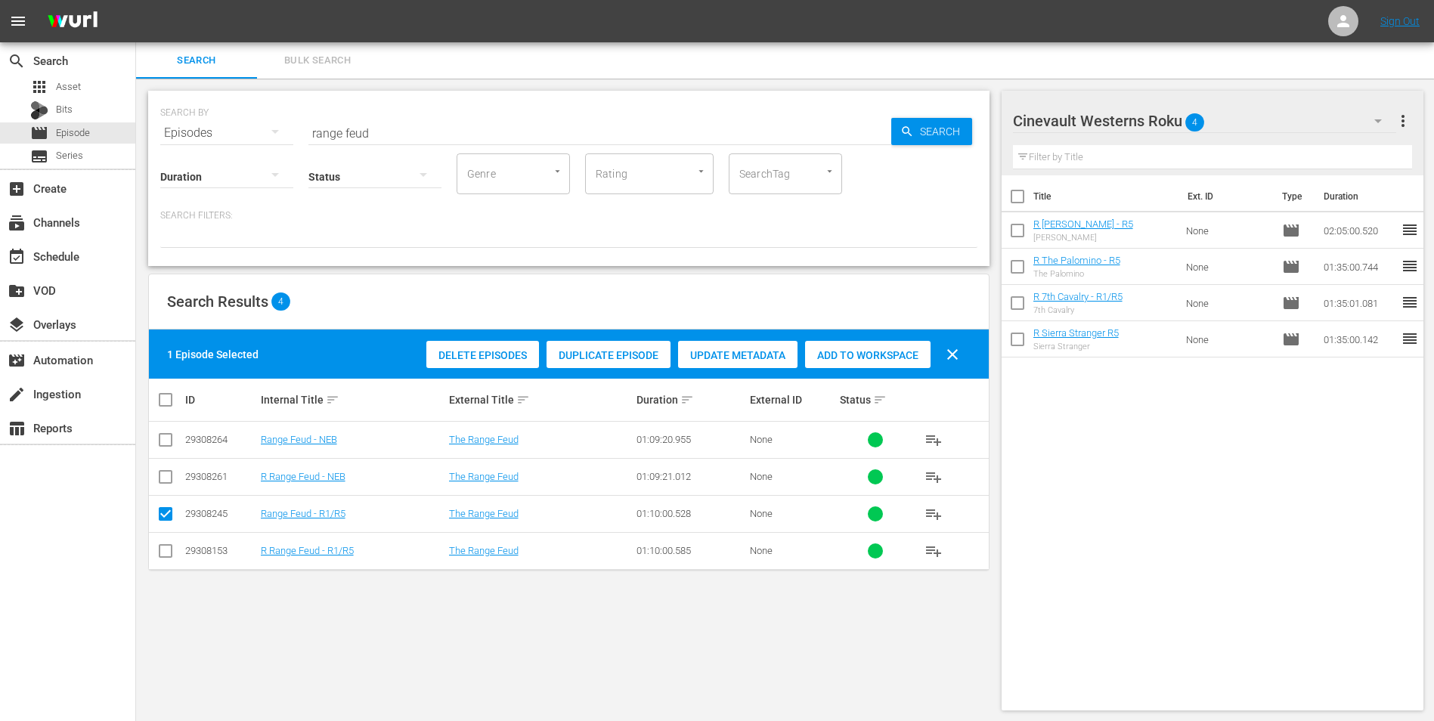
click at [154, 547] on td at bounding box center [166, 550] width 34 height 37
click at [166, 558] on input "checkbox" at bounding box center [166, 554] width 18 height 18
checkbox input "true"
click at [168, 522] on input "checkbox" at bounding box center [166, 517] width 18 height 18
checkbox input "false"
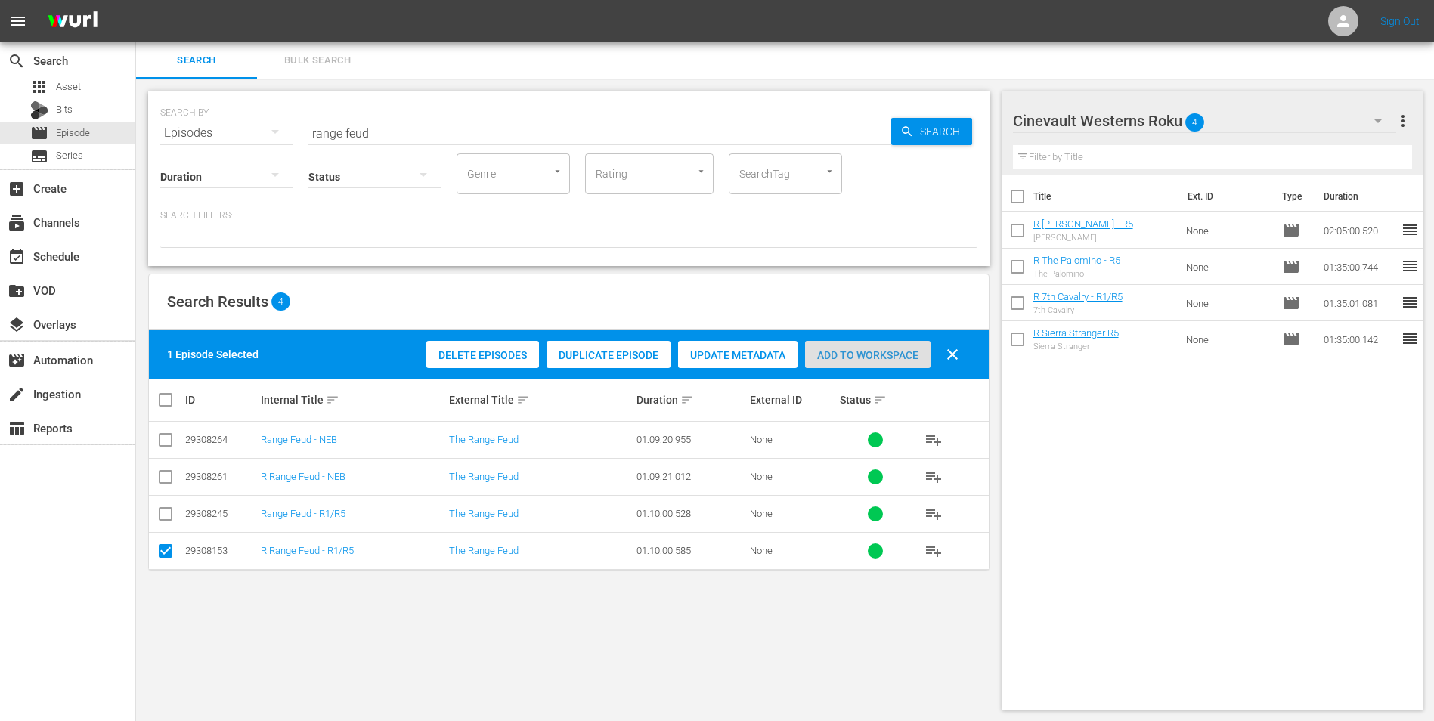
click at [873, 355] on span "Add to Workspace" at bounding box center [868, 355] width 126 height 12
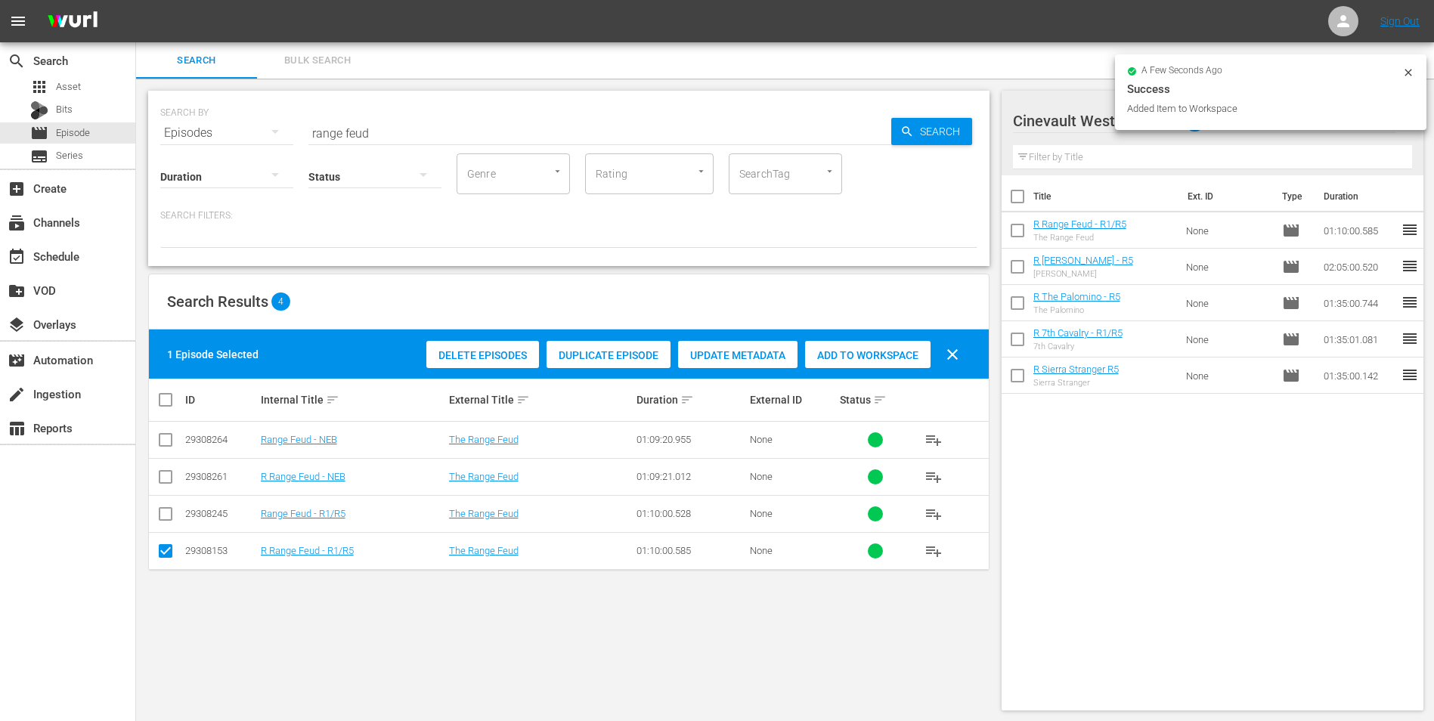
click at [1412, 71] on div "Search Bulk Search" at bounding box center [785, 60] width 1298 height 36
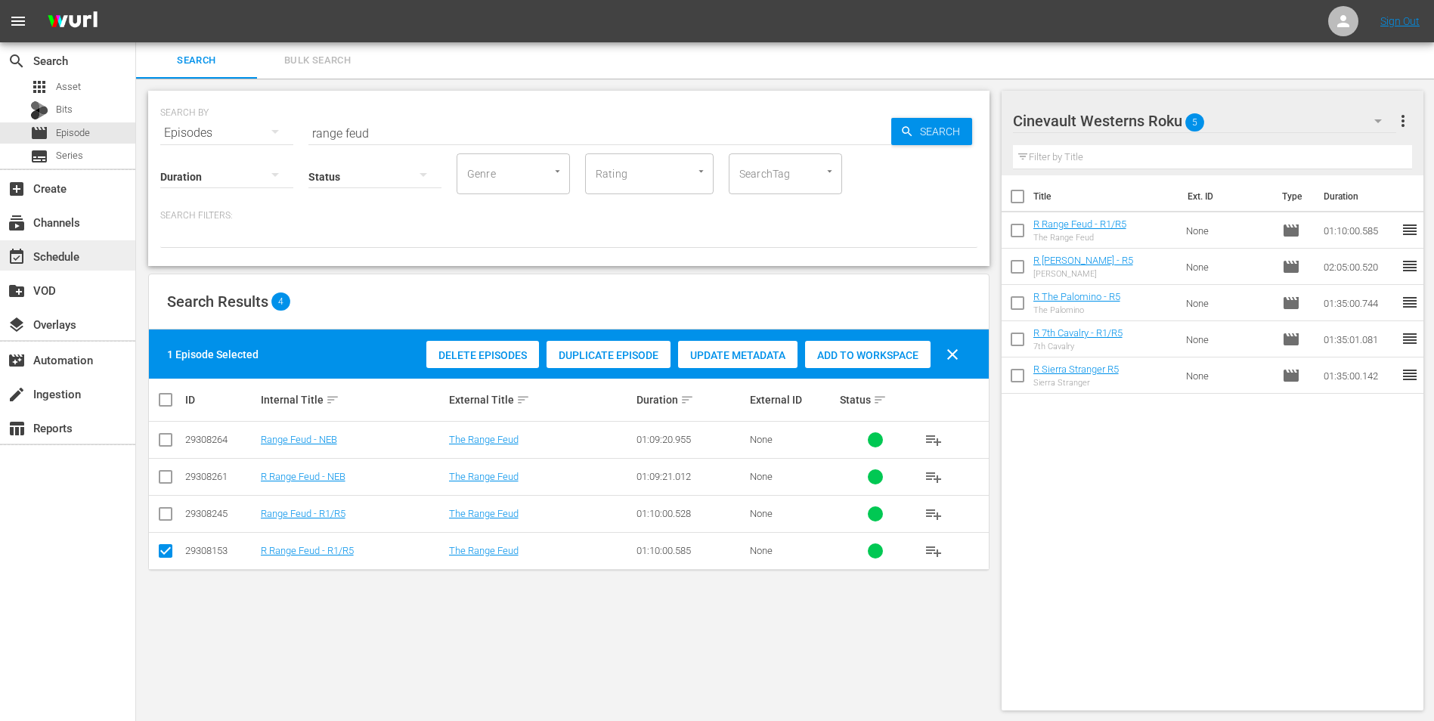
click at [64, 256] on div "event_available Schedule" at bounding box center [42, 254] width 85 height 14
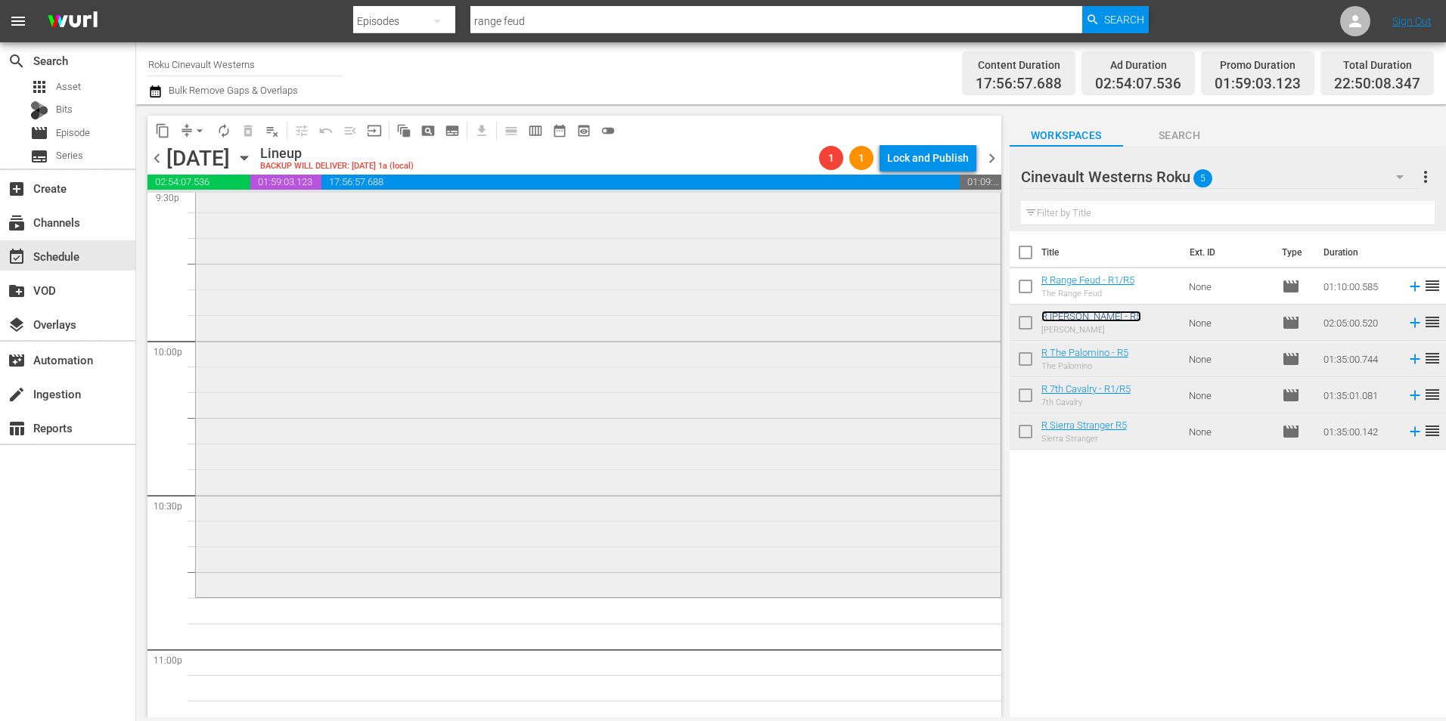
scroll to position [6729, 0]
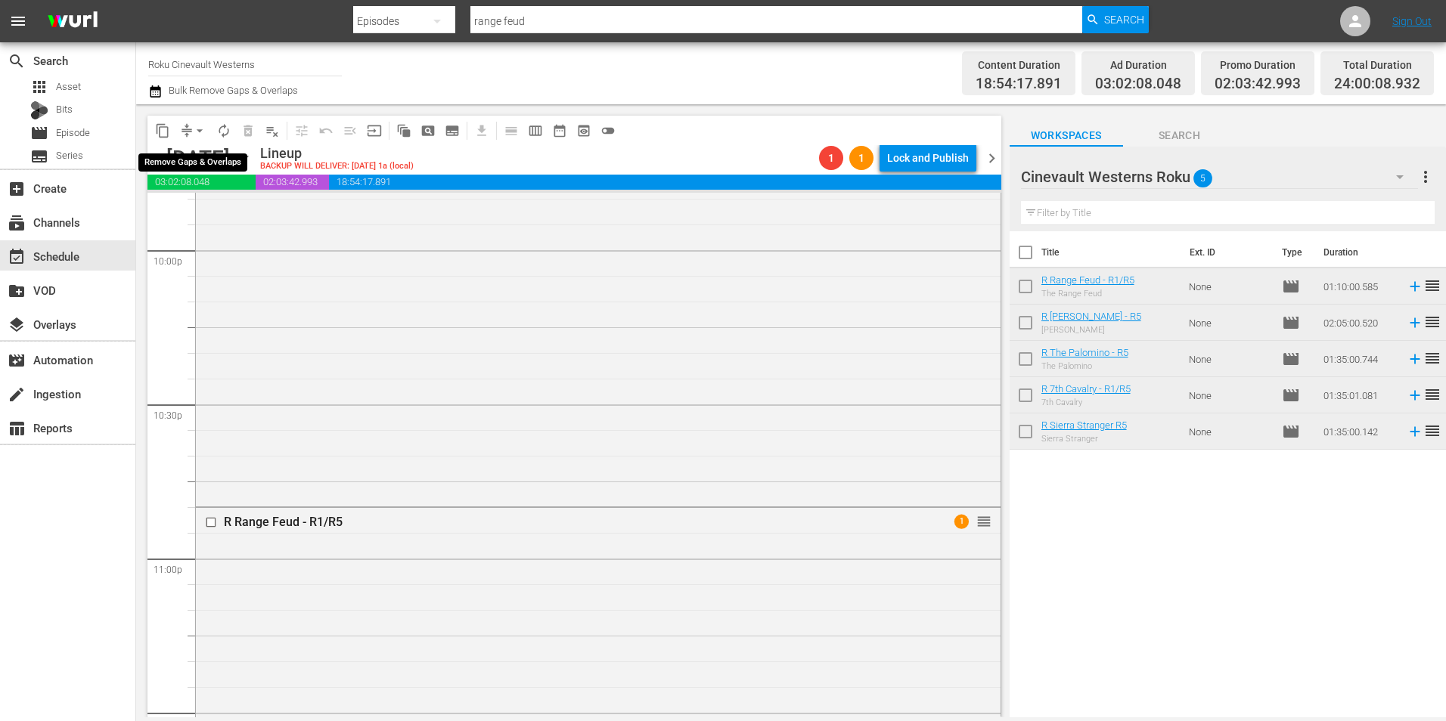
click at [201, 131] on span "arrow_drop_down" at bounding box center [199, 130] width 15 height 15
click at [197, 155] on li "Align to Midnight" at bounding box center [200, 161] width 159 height 25
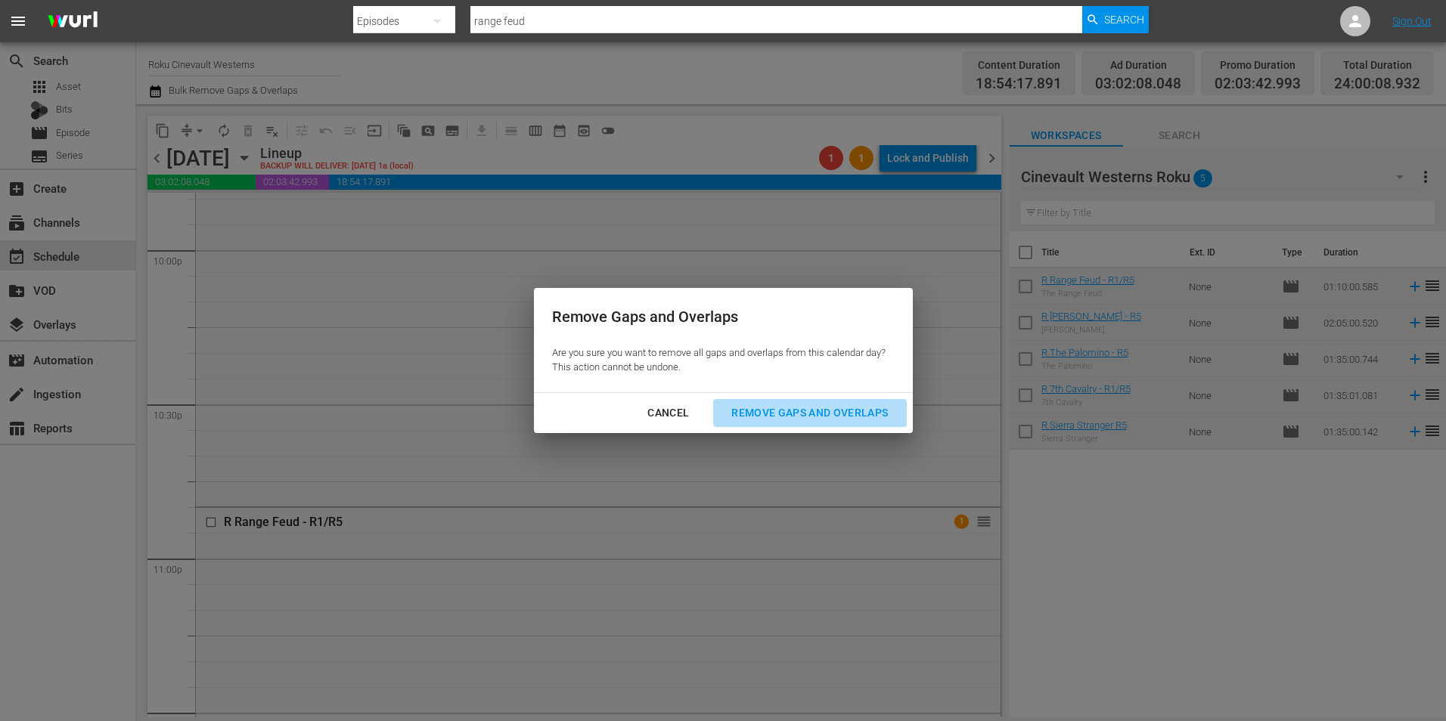
click at [819, 418] on div "Remove Gaps and Overlaps" at bounding box center [809, 413] width 181 height 19
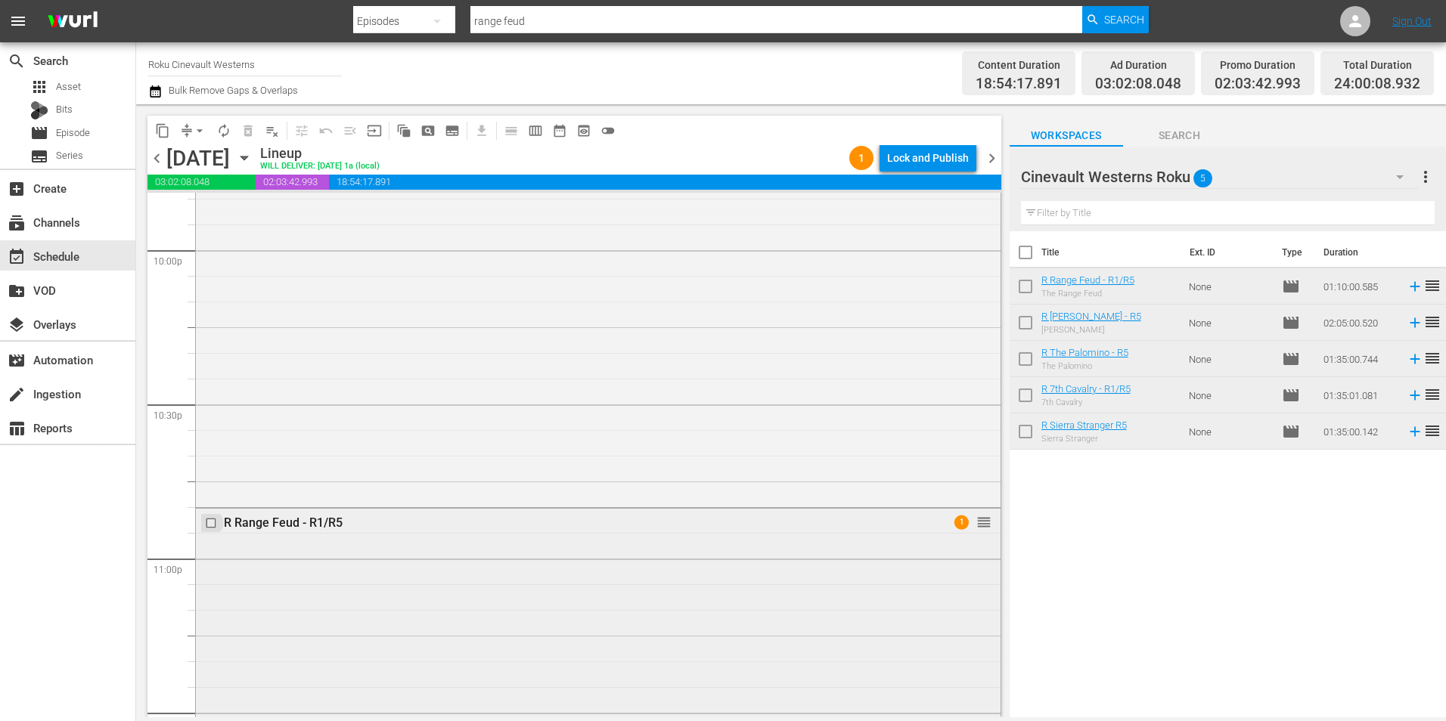
click at [212, 519] on input "checkbox" at bounding box center [213, 522] width 16 height 13
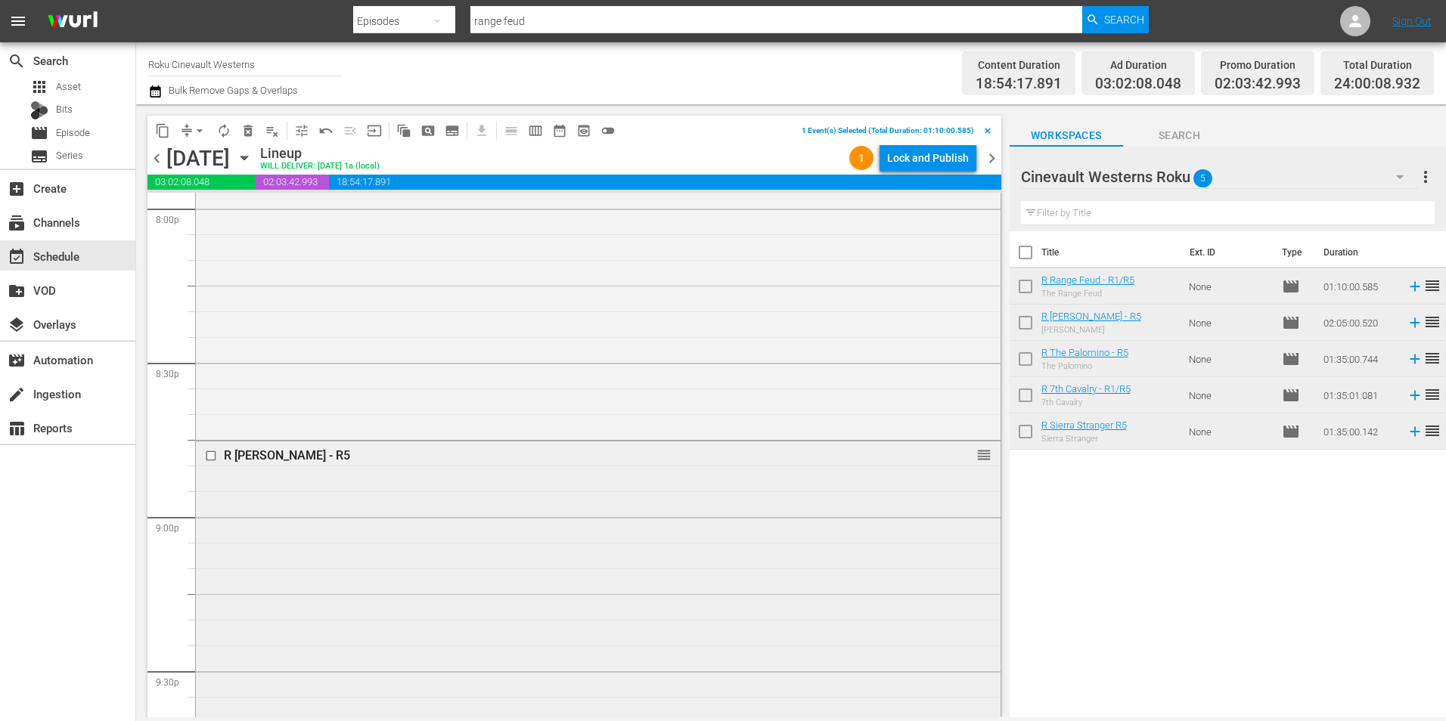
scroll to position [6049, 0]
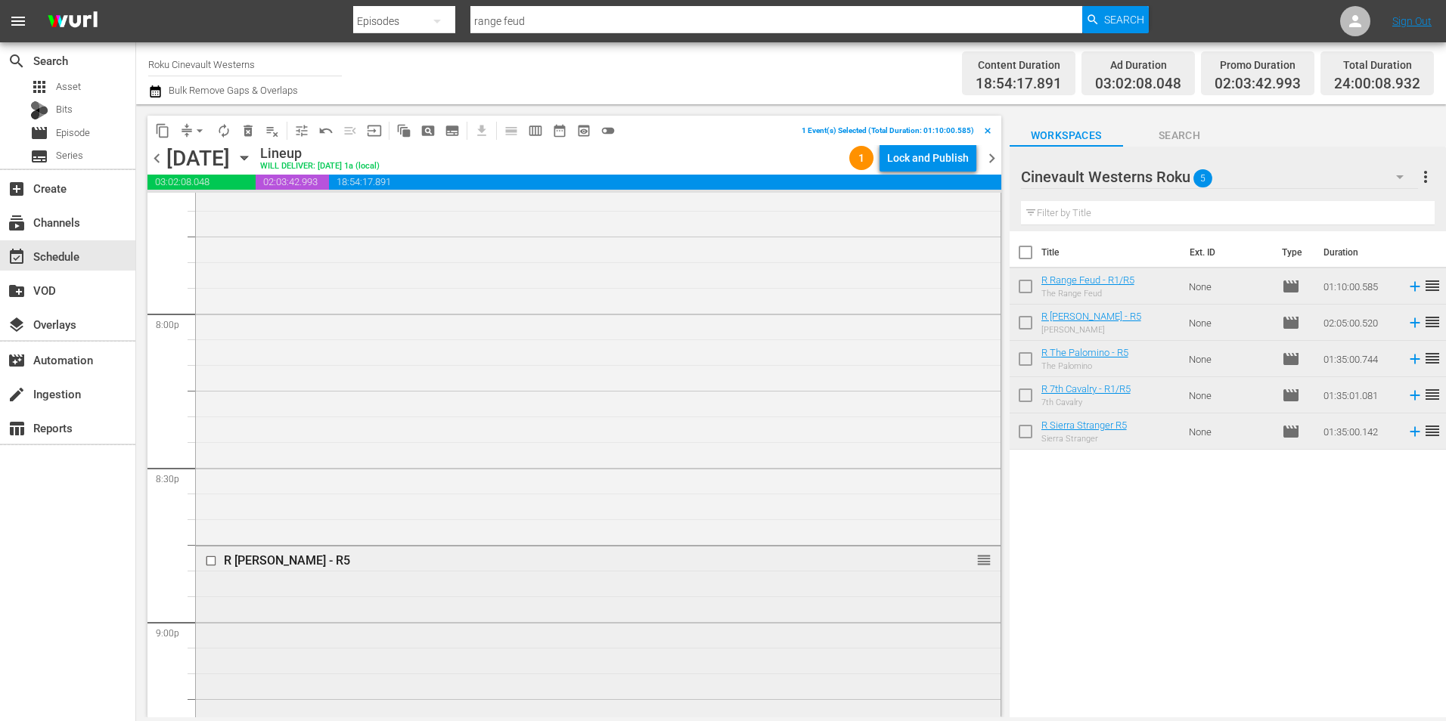
click at [212, 561] on input "checkbox" at bounding box center [213, 560] width 16 height 13
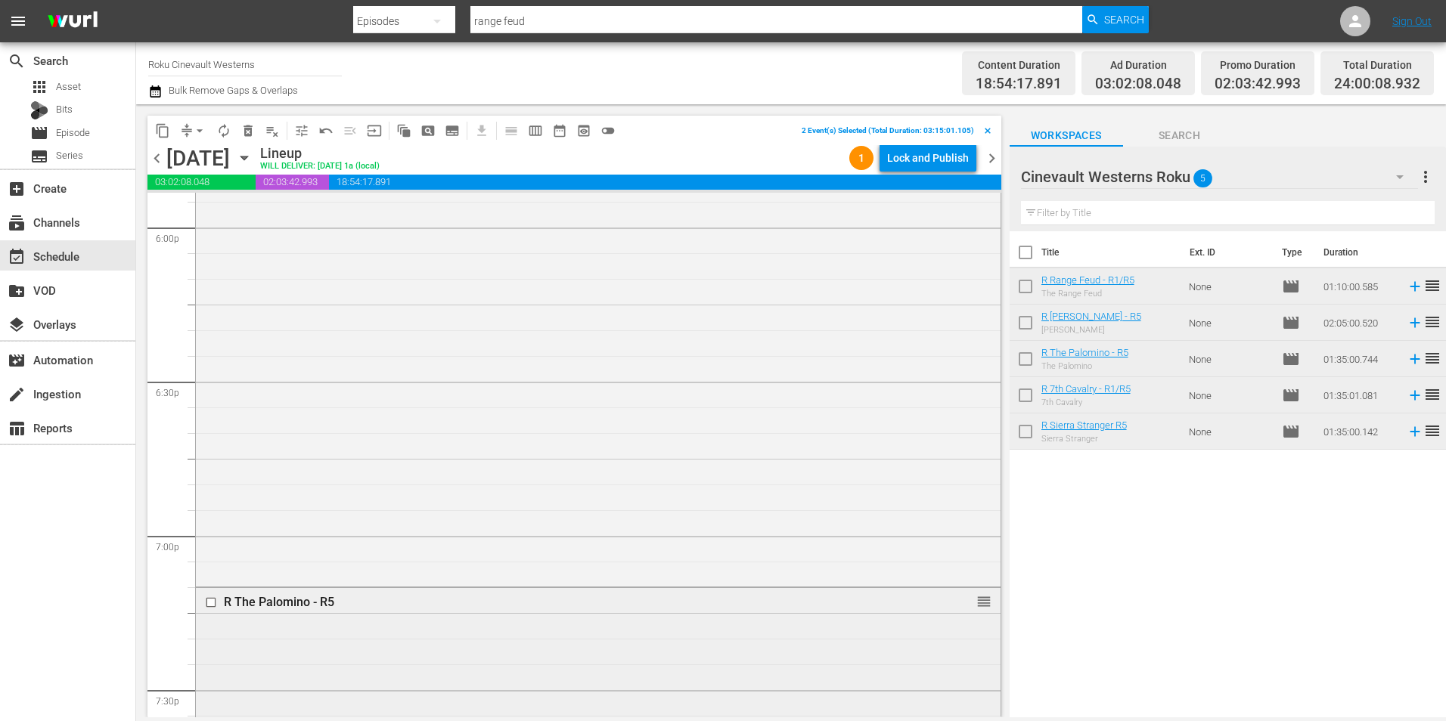
scroll to position [5520, 0]
click at [209, 601] on input "checkbox" at bounding box center [213, 601] width 16 height 13
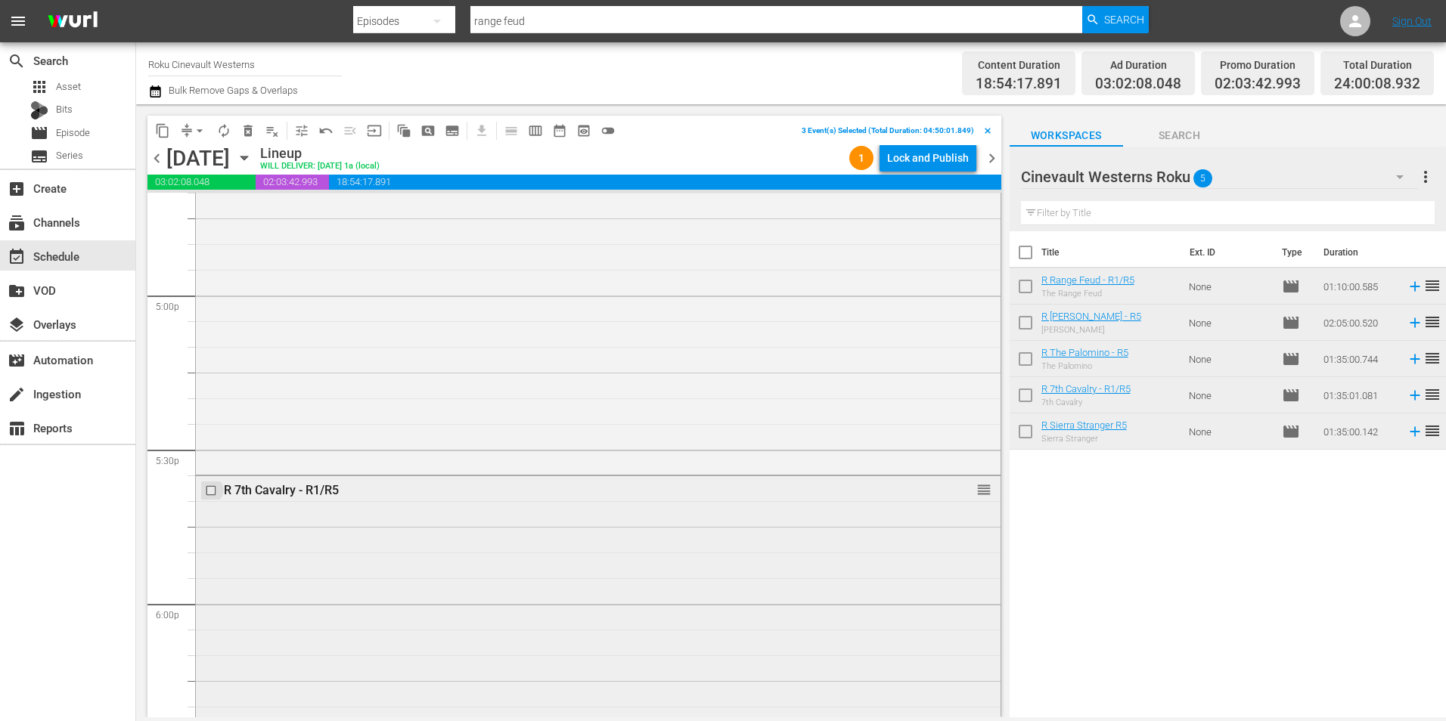
click at [209, 496] on input "checkbox" at bounding box center [213, 491] width 16 height 13
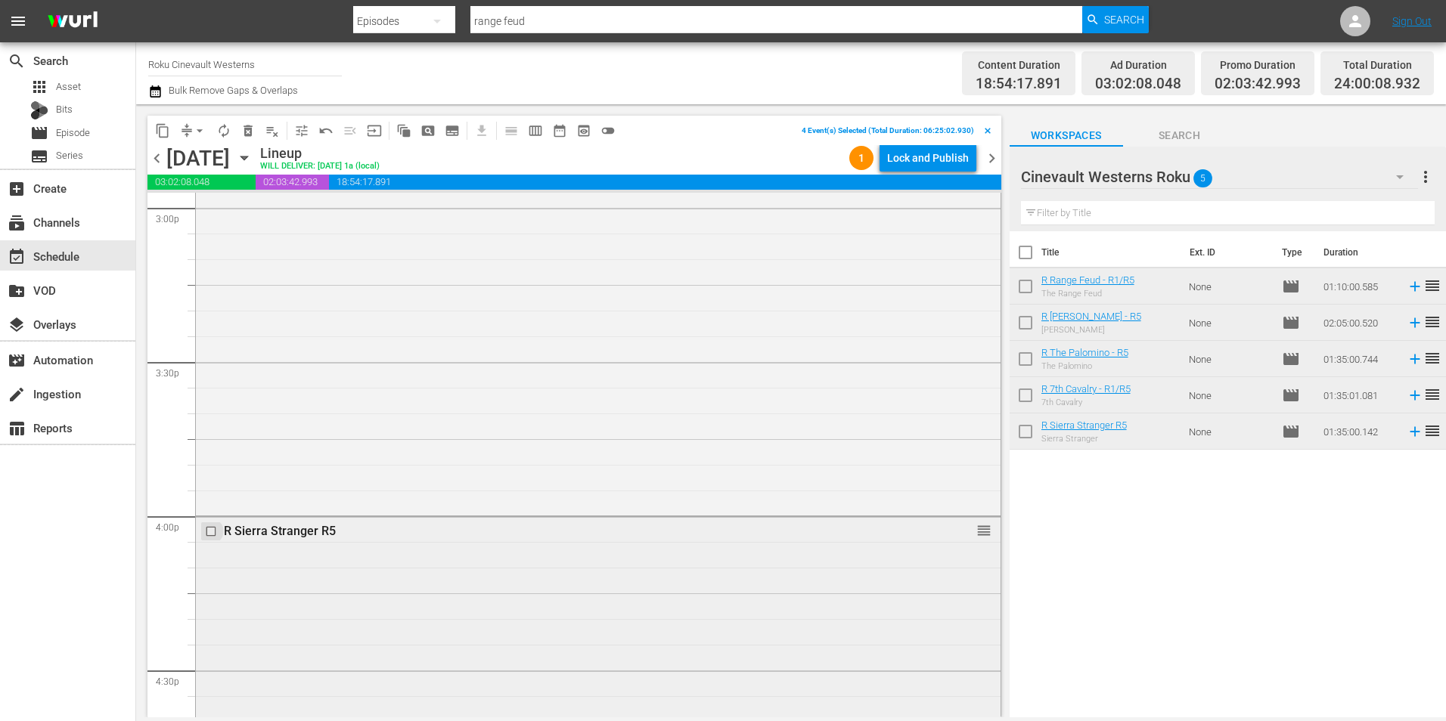
click at [209, 529] on input "checkbox" at bounding box center [213, 532] width 16 height 13
click at [163, 138] on button "content_copy" at bounding box center [162, 131] width 24 height 24
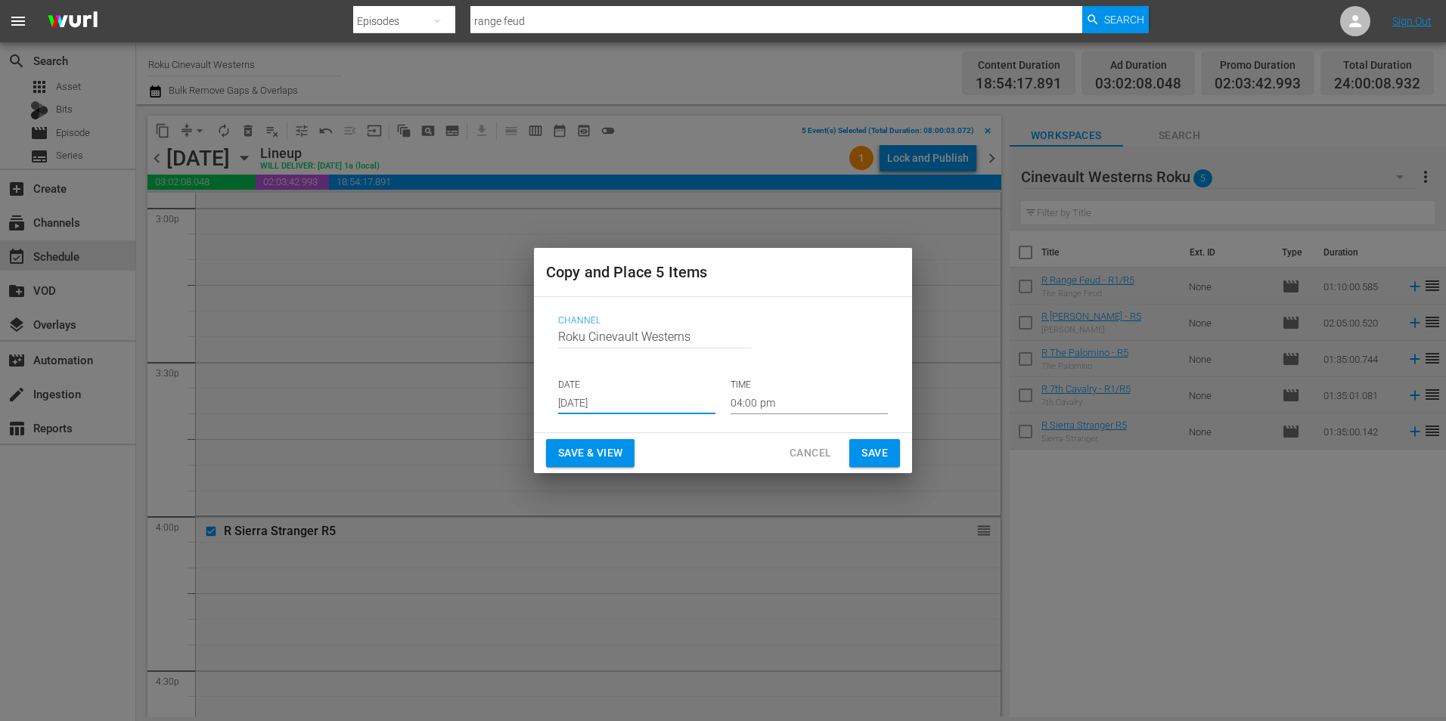
click at [619, 406] on input "[DATE]" at bounding box center [636, 403] width 157 height 23
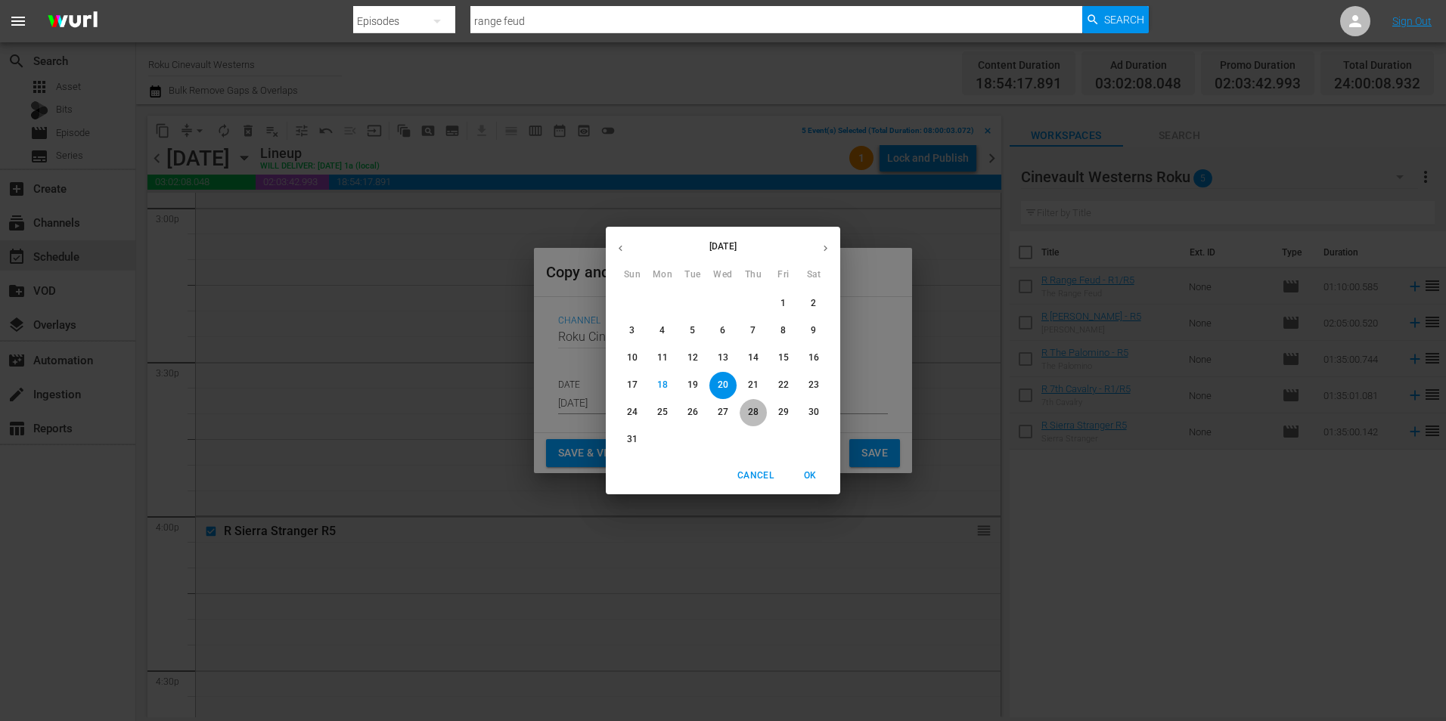
click at [749, 409] on p "28" at bounding box center [753, 412] width 11 height 13
type input "[DATE]"
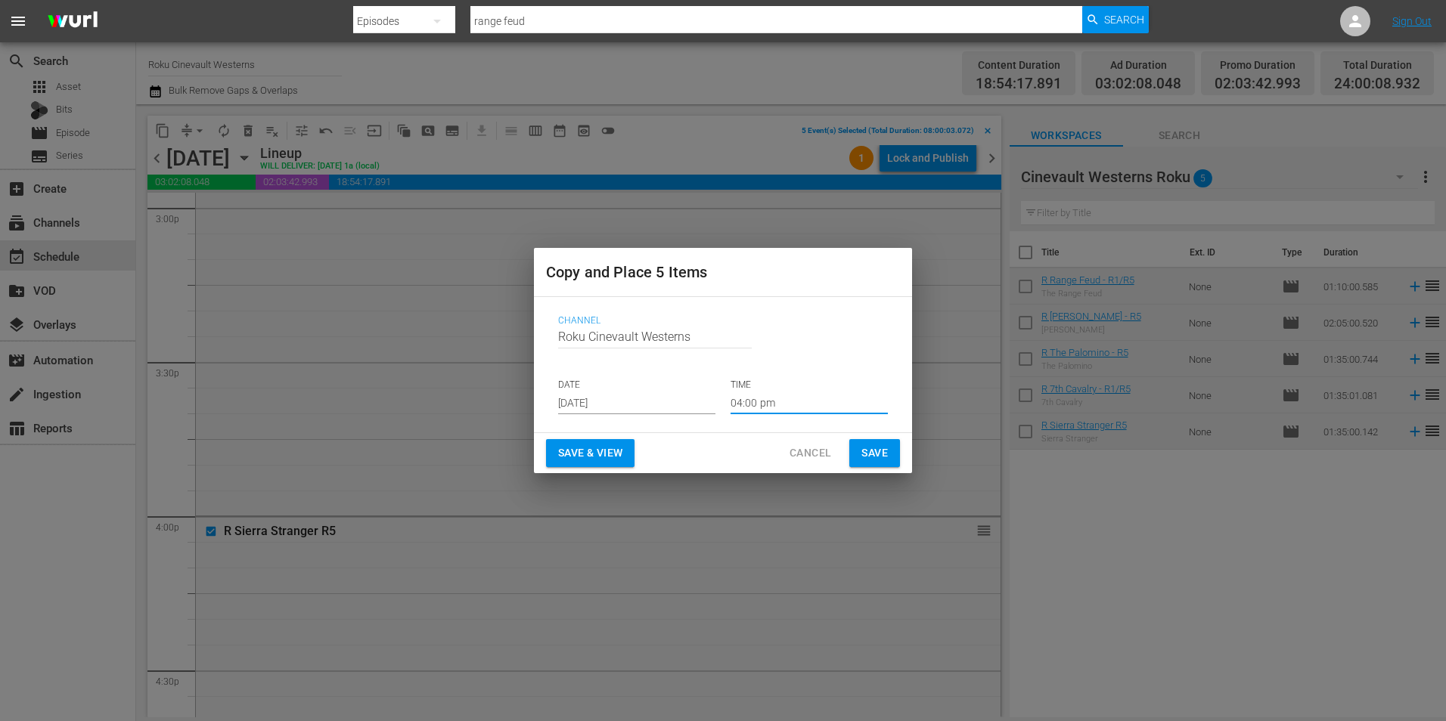
click at [763, 408] on input "04:00 pm" at bounding box center [808, 403] width 157 height 23
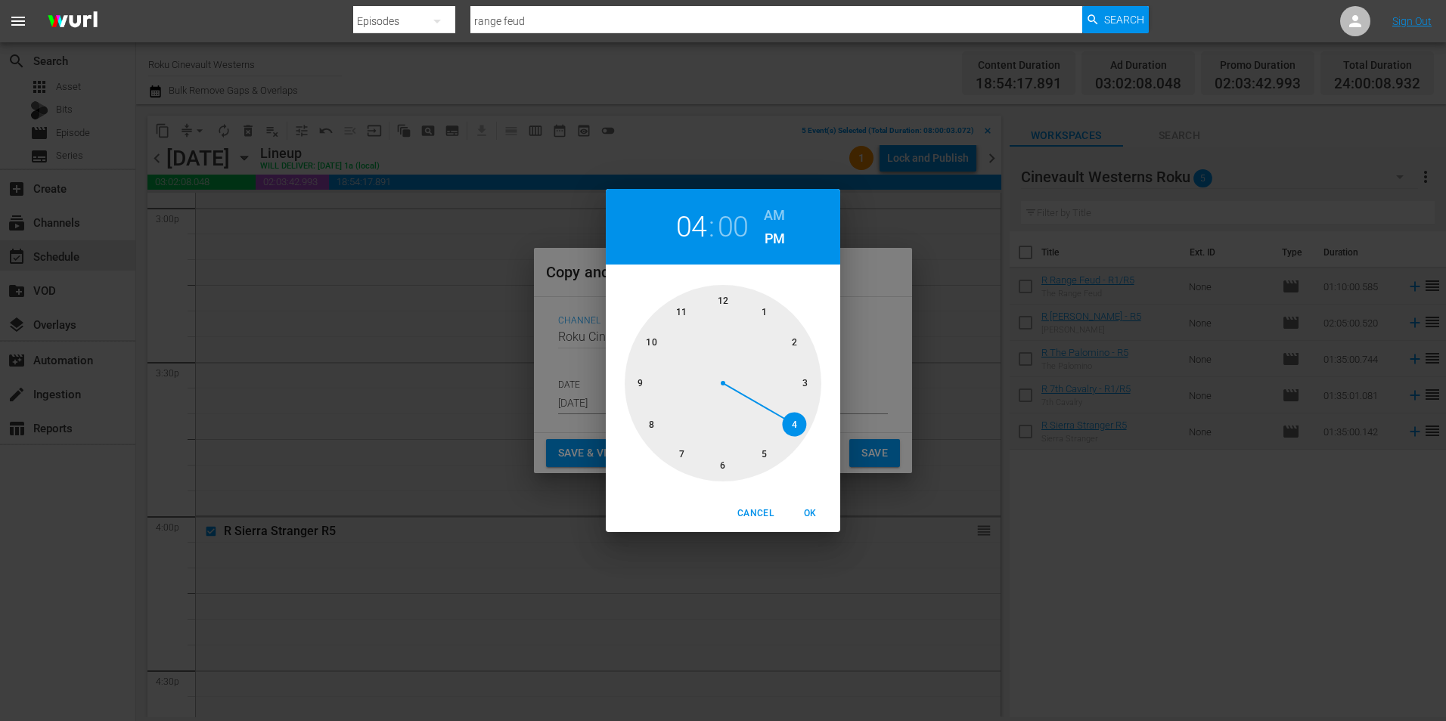
click at [645, 432] on div at bounding box center [723, 383] width 197 height 197
click at [770, 212] on h6 "AM" at bounding box center [774, 215] width 21 height 24
click at [816, 516] on span "OK" at bounding box center [810, 514] width 36 height 16
type input "08:00 am"
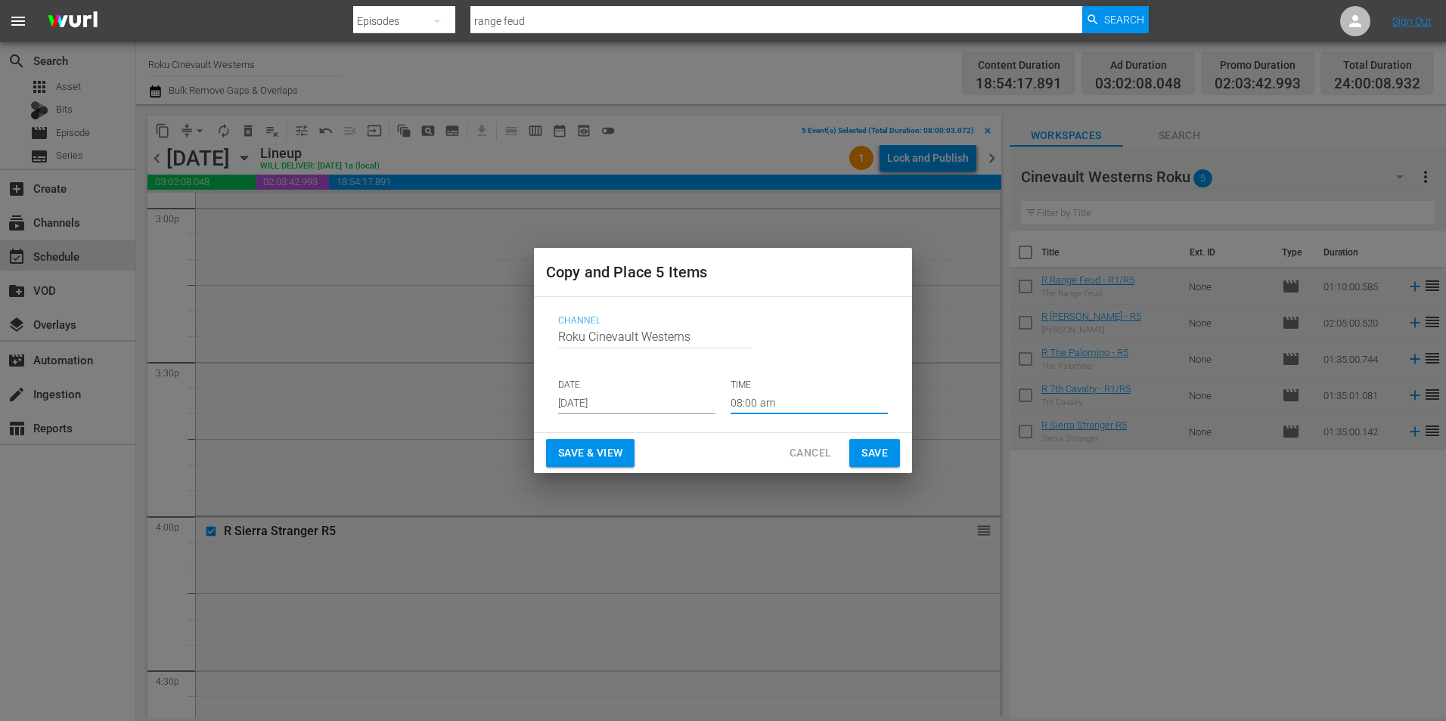
click at [890, 454] on button "Save" at bounding box center [874, 453] width 51 height 28
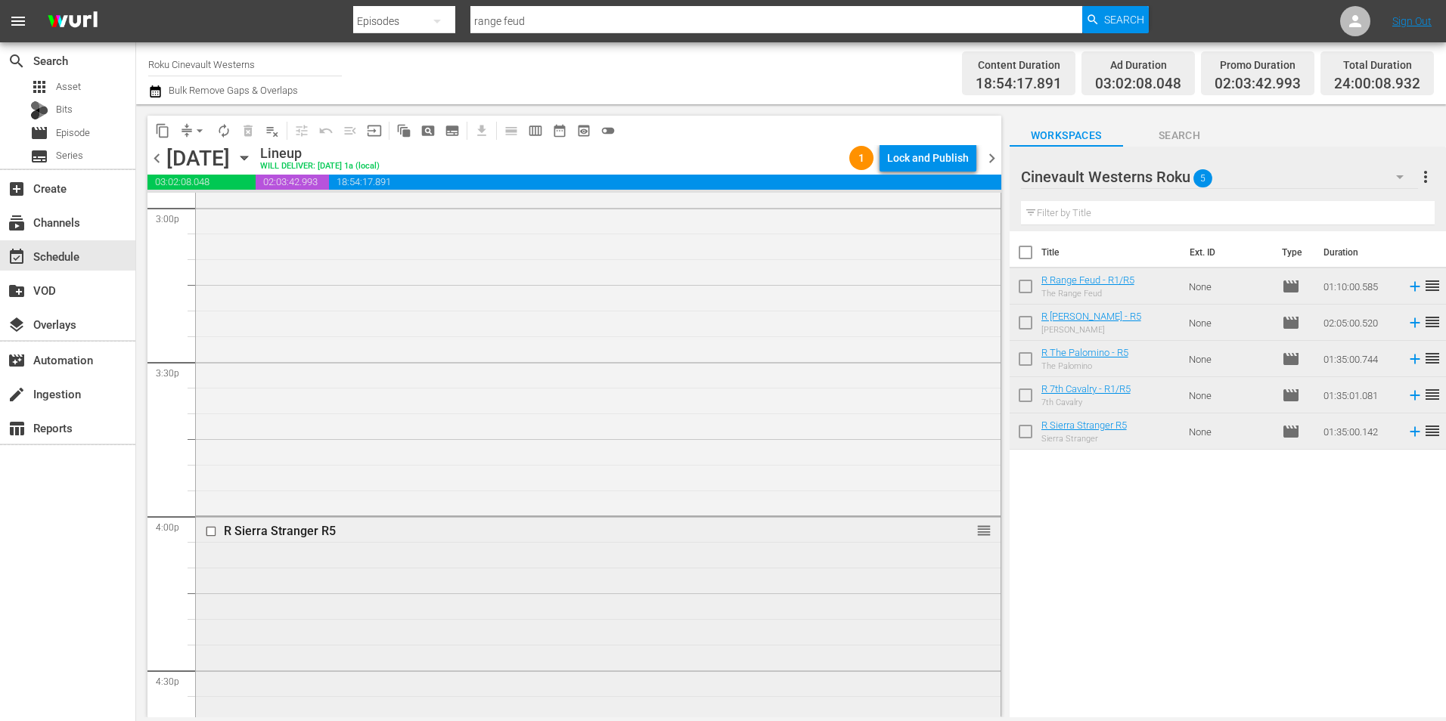
click at [208, 532] on input "checkbox" at bounding box center [213, 532] width 16 height 13
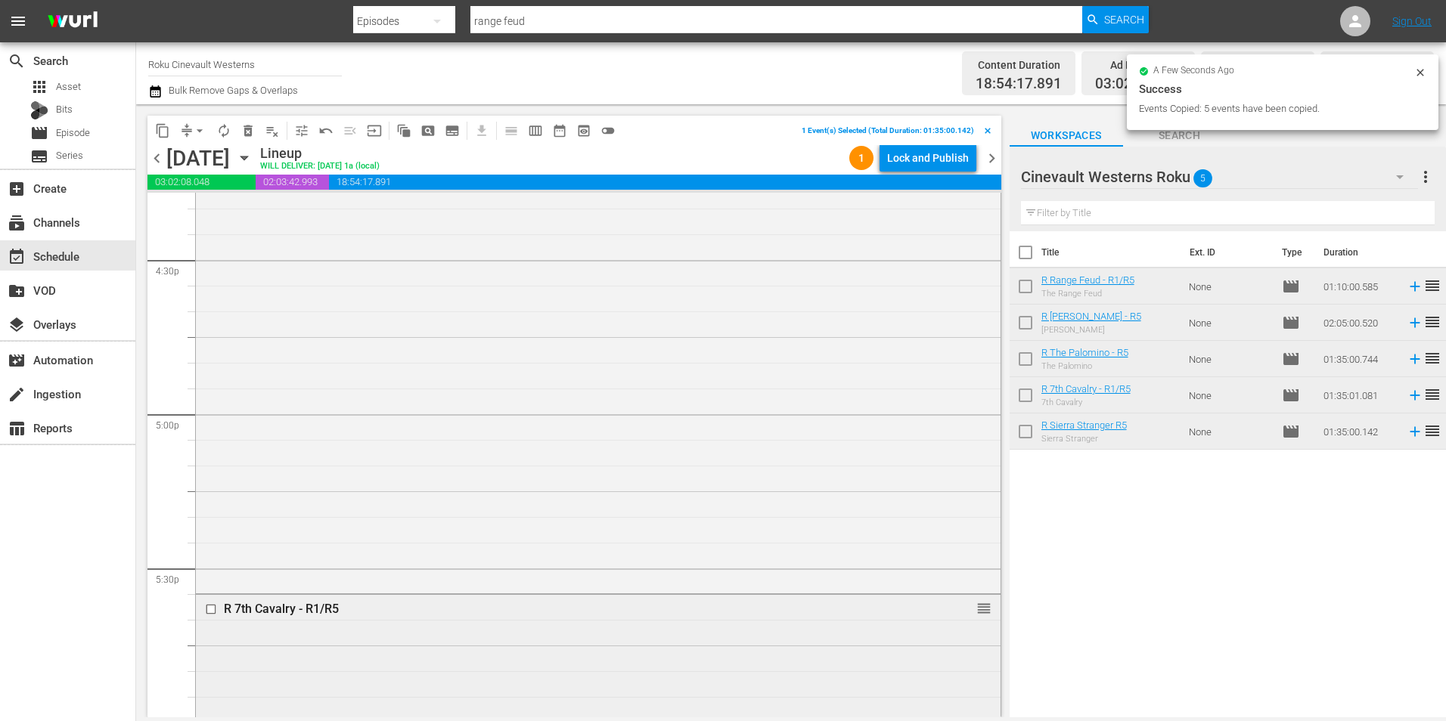
scroll to position [5066, 0]
click at [210, 569] on input "checkbox" at bounding box center [213, 566] width 16 height 13
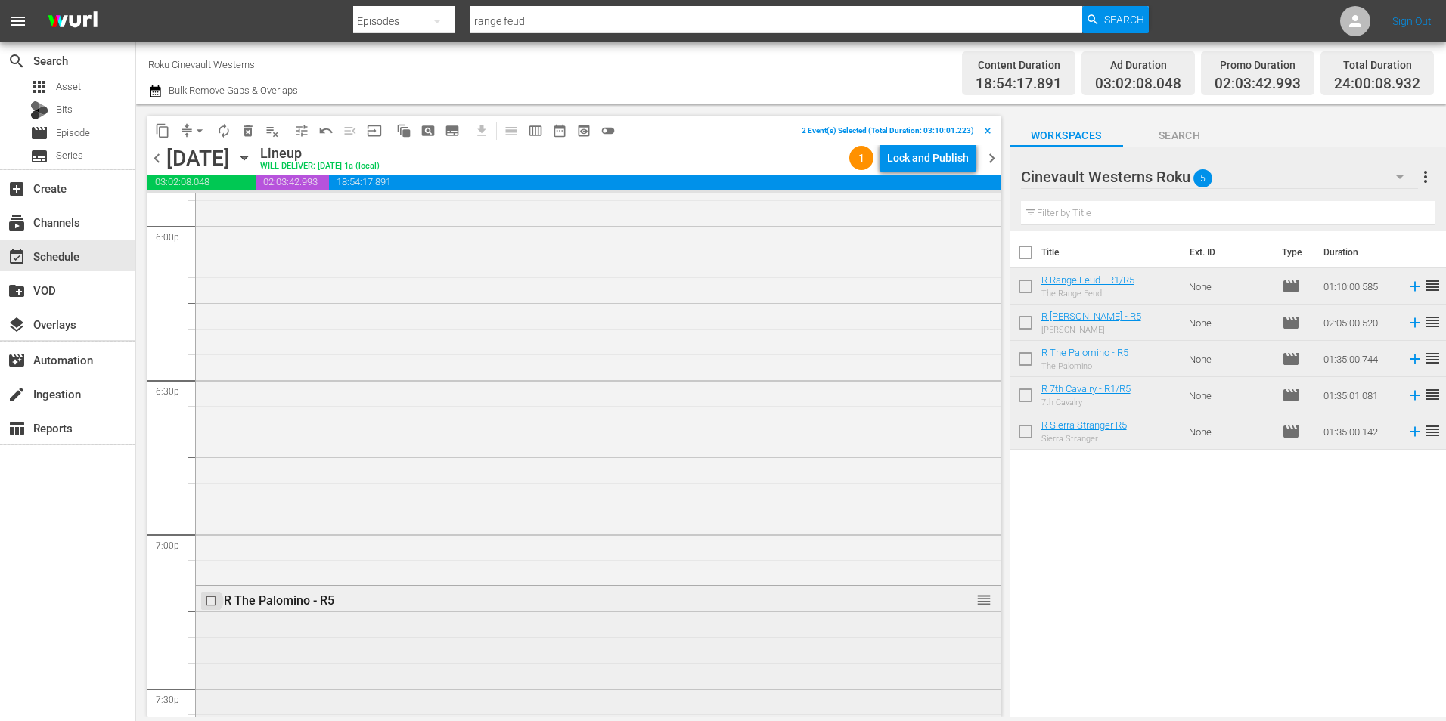
click at [211, 603] on input "checkbox" at bounding box center [213, 601] width 16 height 13
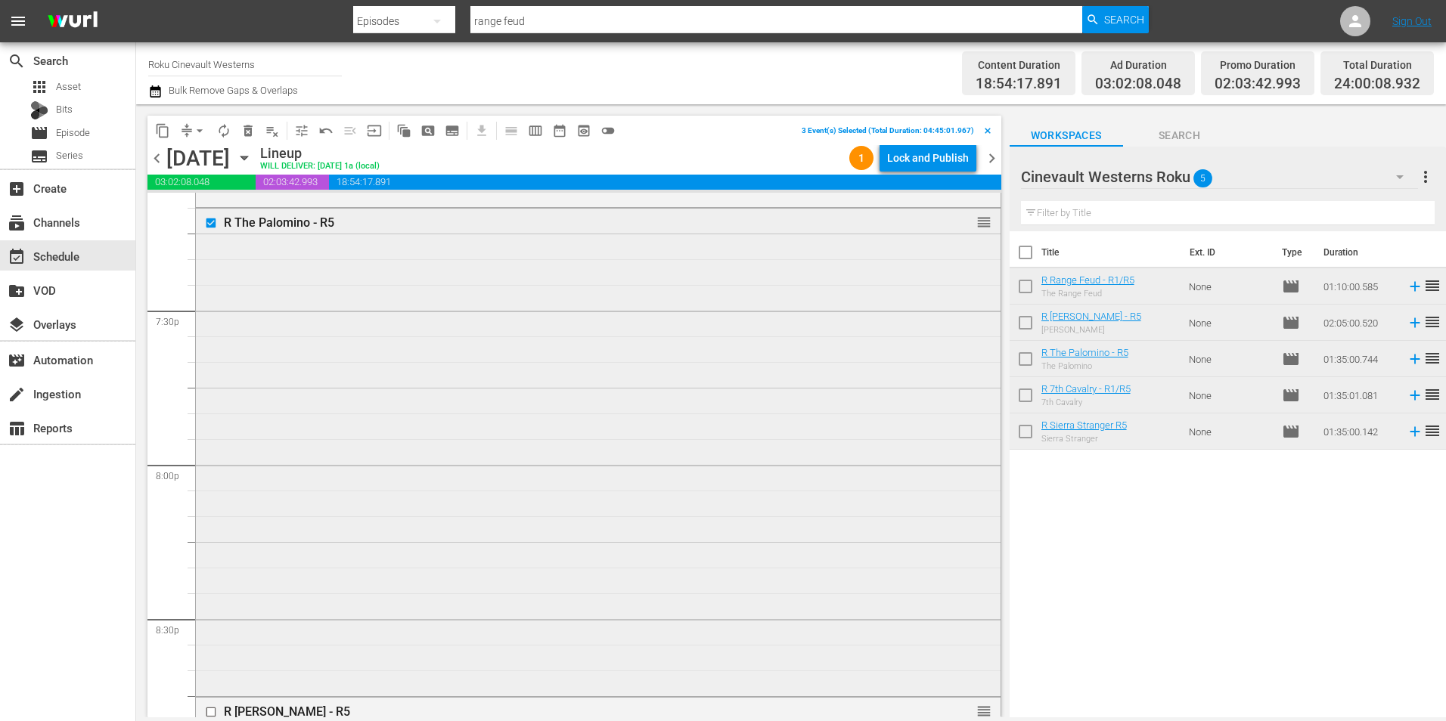
scroll to position [6049, 0]
click at [209, 562] on input "checkbox" at bounding box center [213, 560] width 16 height 13
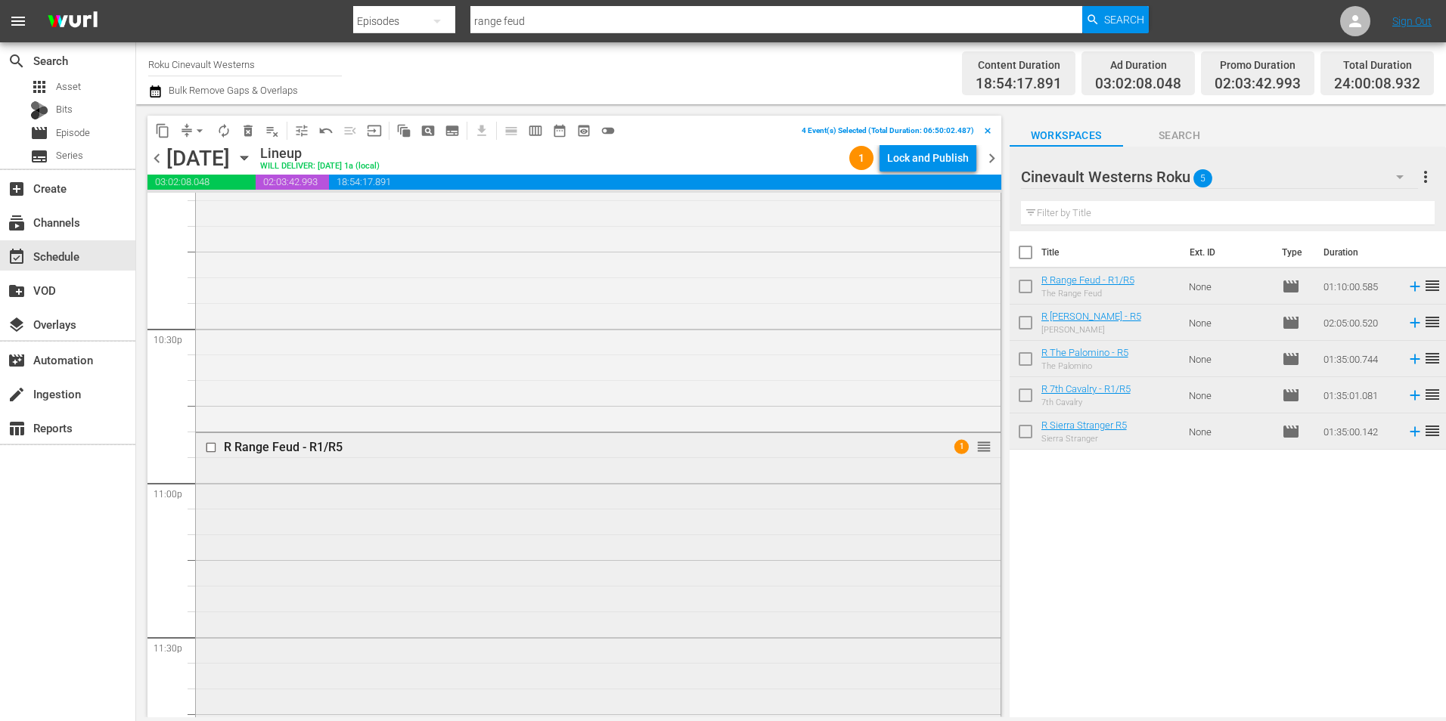
click at [209, 446] on input "checkbox" at bounding box center [213, 447] width 16 height 13
click at [159, 135] on span "content_copy" at bounding box center [162, 130] width 15 height 15
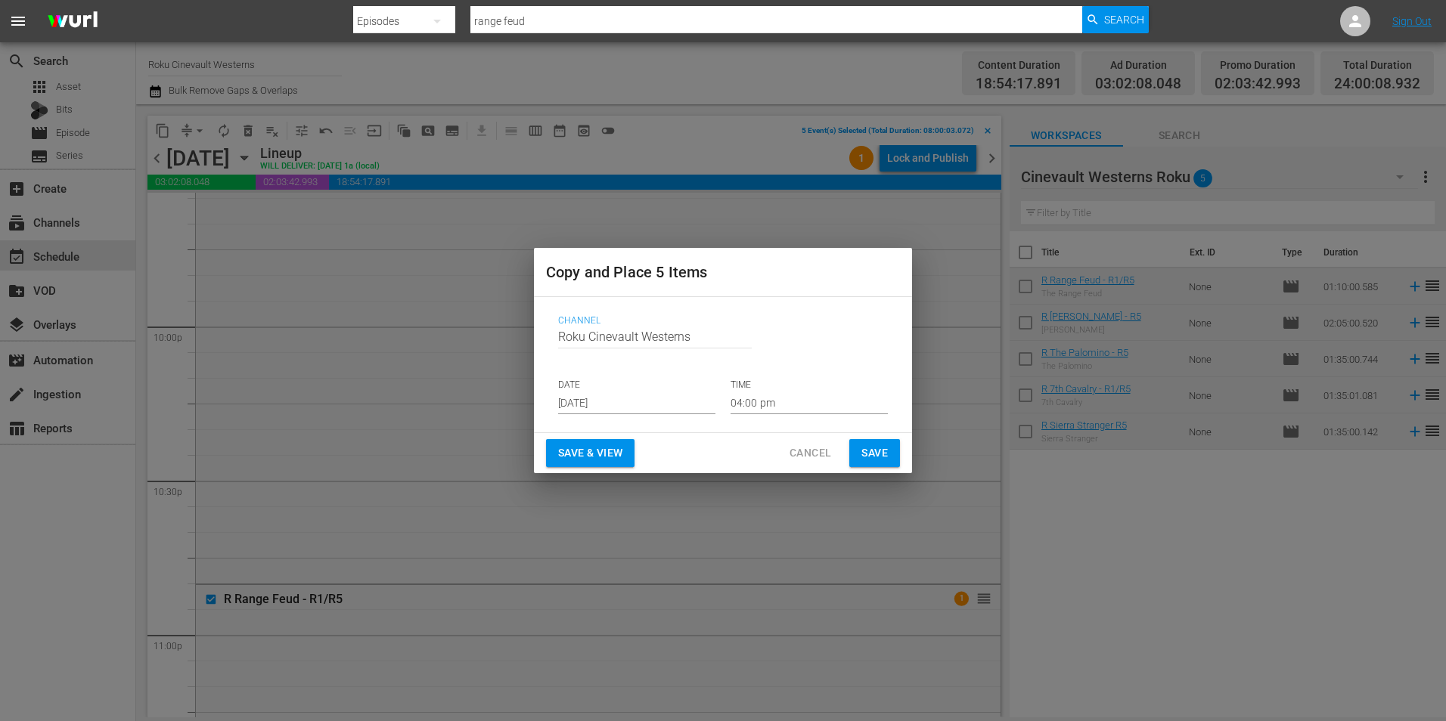
click at [593, 407] on input "[DATE]" at bounding box center [636, 403] width 157 height 23
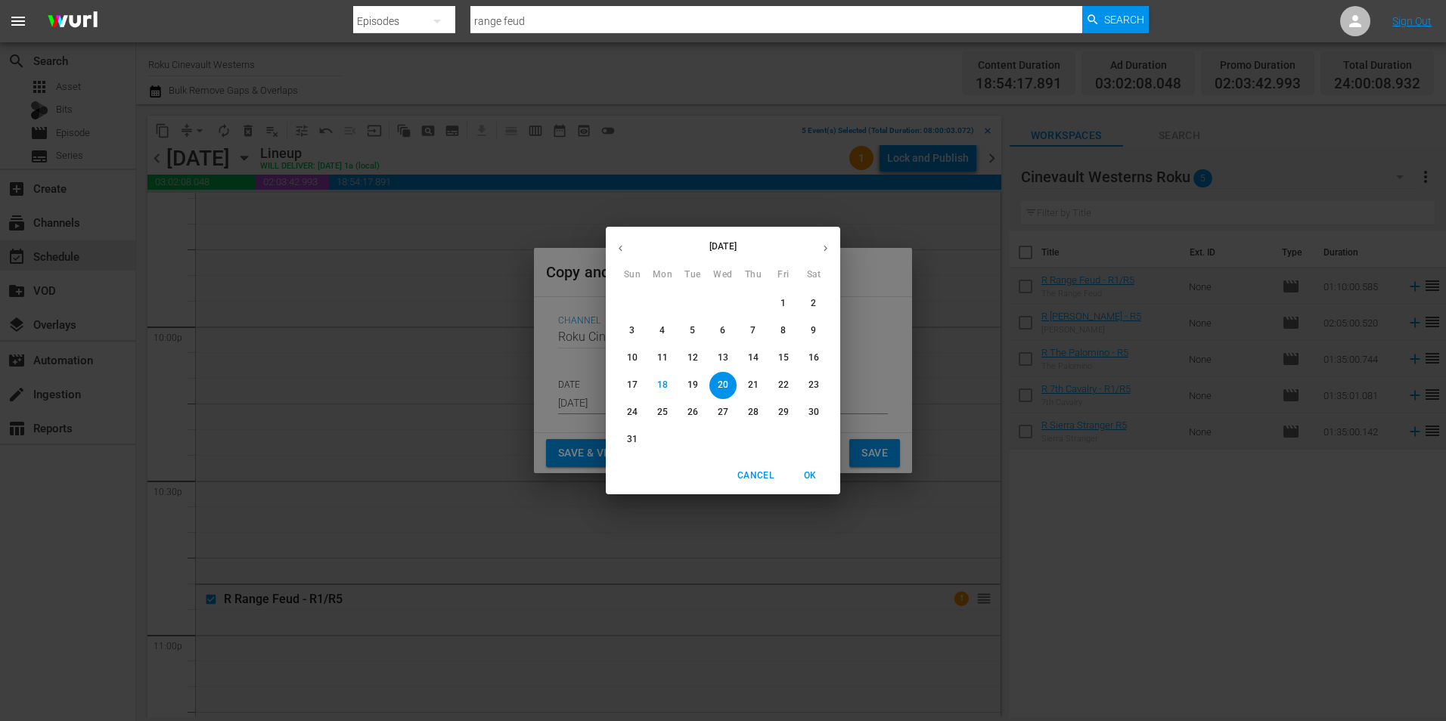
click at [807, 416] on span "30" at bounding box center [813, 412] width 27 height 13
type input "[DATE]"
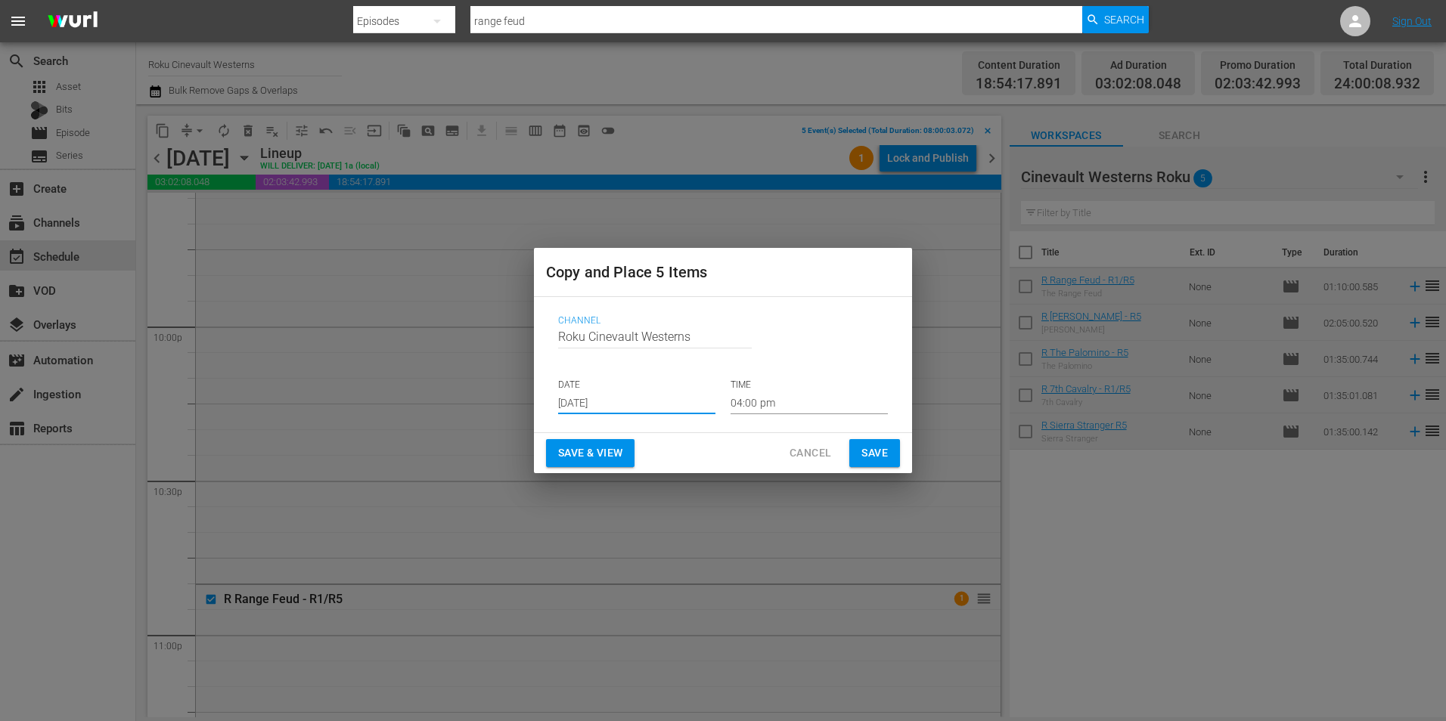
click at [754, 392] on input "04:00 pm" at bounding box center [808, 403] width 157 height 23
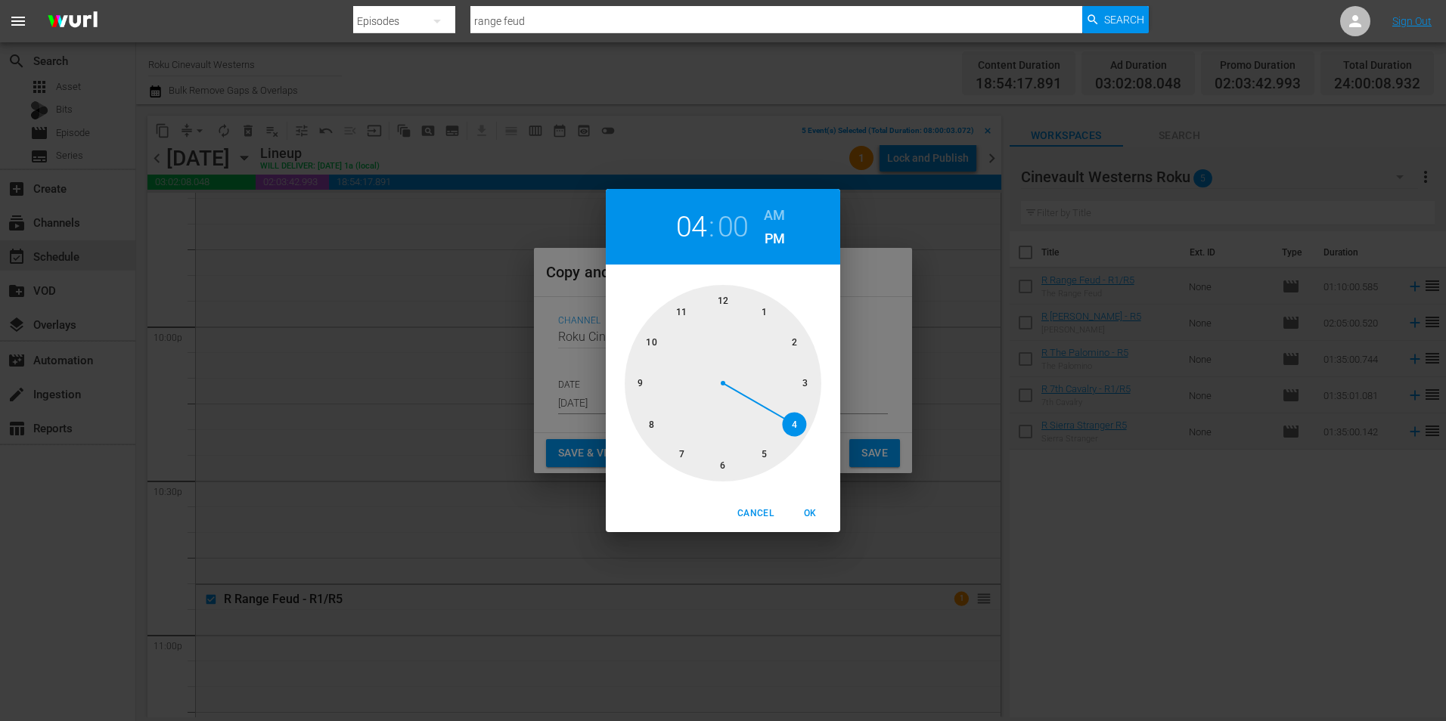
click at [721, 300] on div at bounding box center [723, 383] width 197 height 197
click at [769, 218] on h6 "AM" at bounding box center [774, 215] width 21 height 24
click at [816, 519] on span "OK" at bounding box center [810, 514] width 36 height 16
type input "12:00 am"
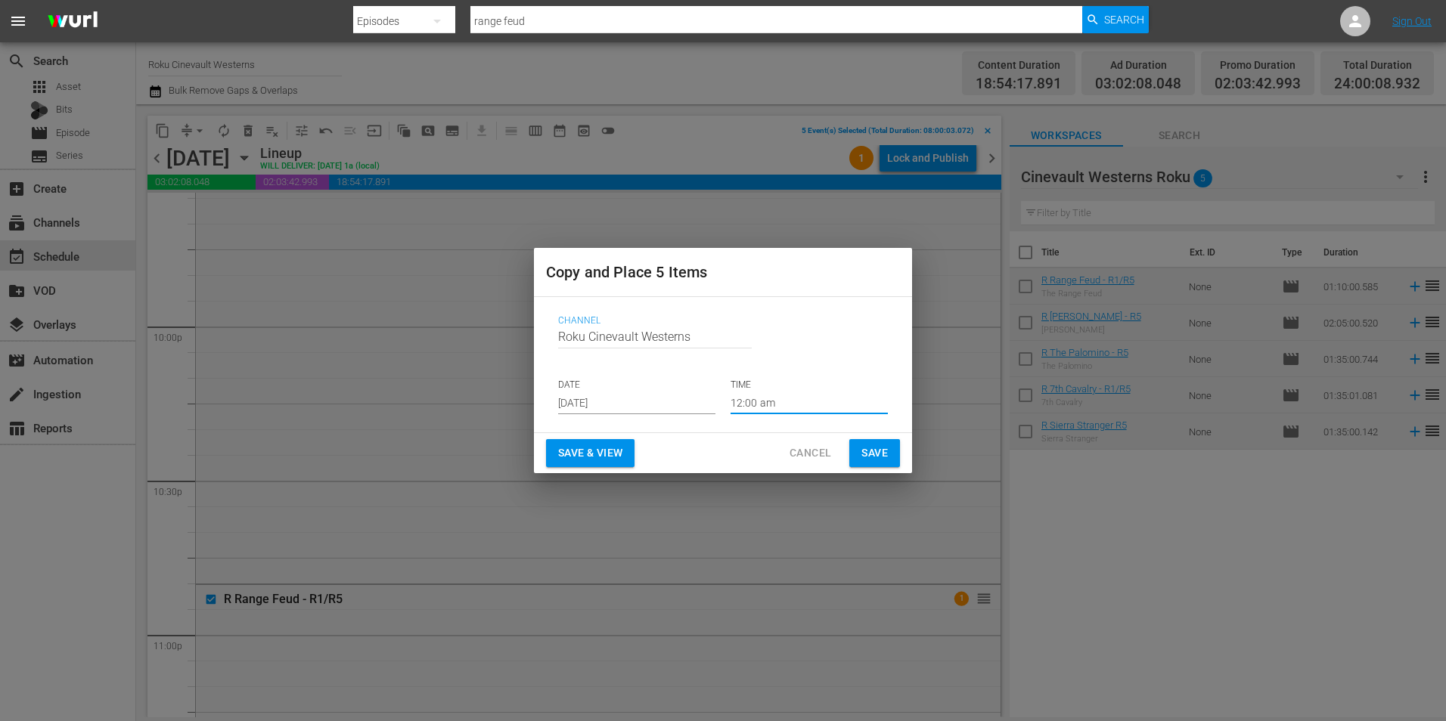
click at [879, 450] on span "Save" at bounding box center [874, 453] width 26 height 19
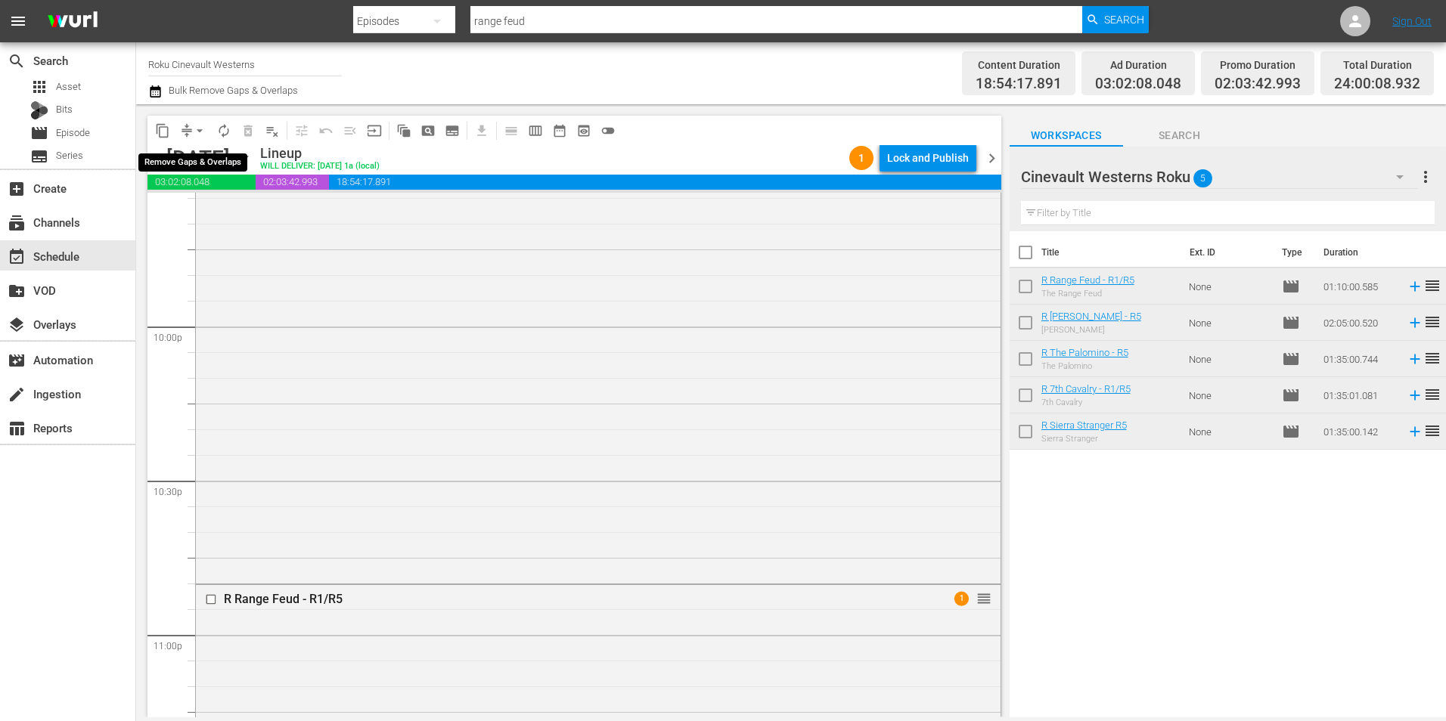
click at [199, 136] on span "arrow_drop_down" at bounding box center [199, 130] width 15 height 15
click at [244, 169] on li "Align to Midnight" at bounding box center [200, 161] width 159 height 25
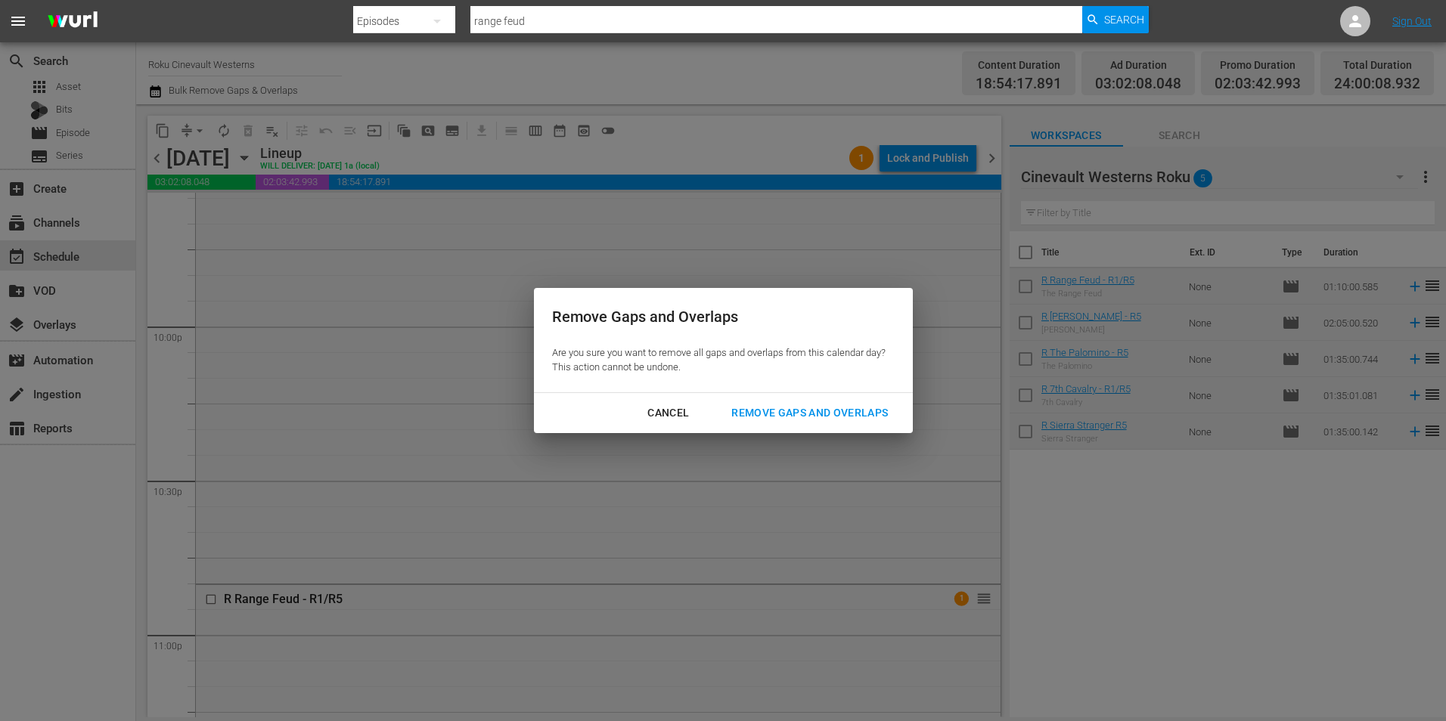
click at [801, 423] on button "Remove Gaps and Overlaps" at bounding box center [809, 413] width 193 height 28
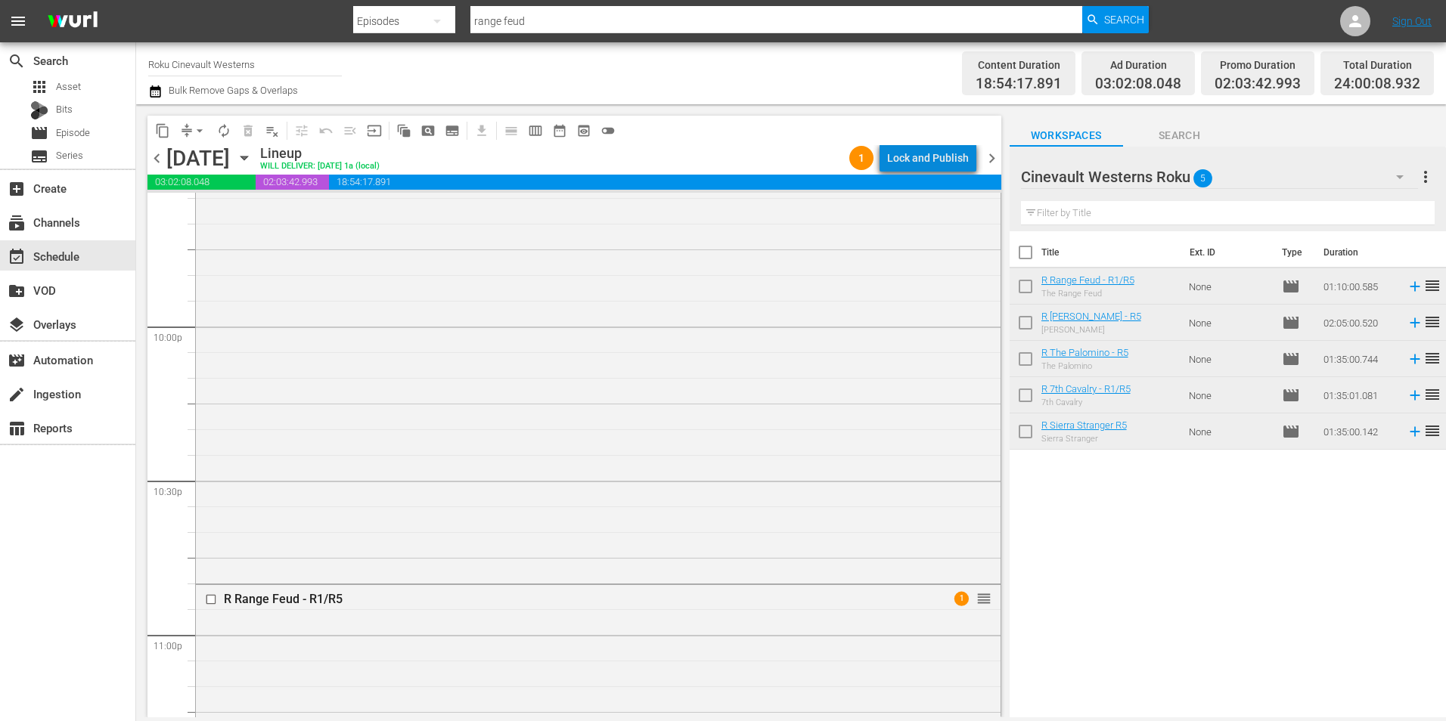
click at [938, 160] on div "Lock and Publish" at bounding box center [928, 157] width 82 height 27
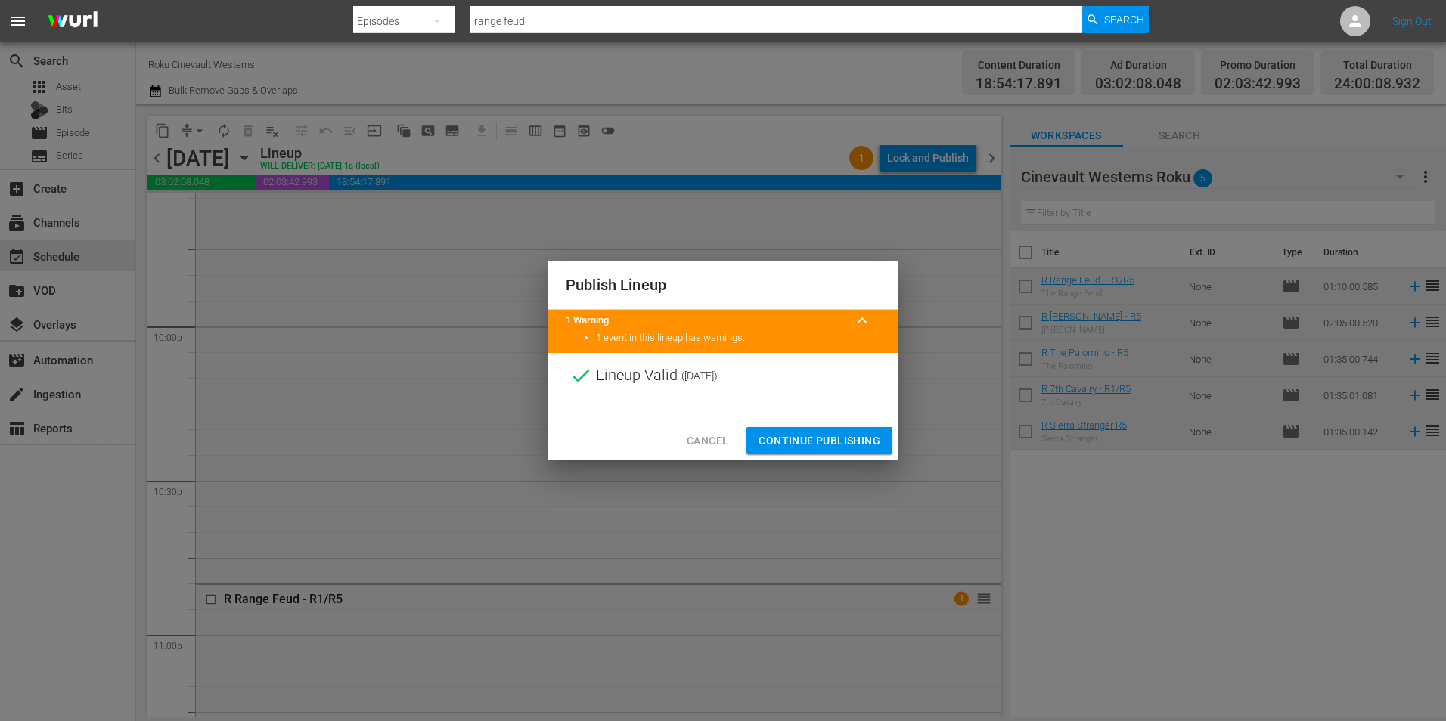
click at [829, 437] on span "Continue Publishing" at bounding box center [819, 441] width 122 height 19
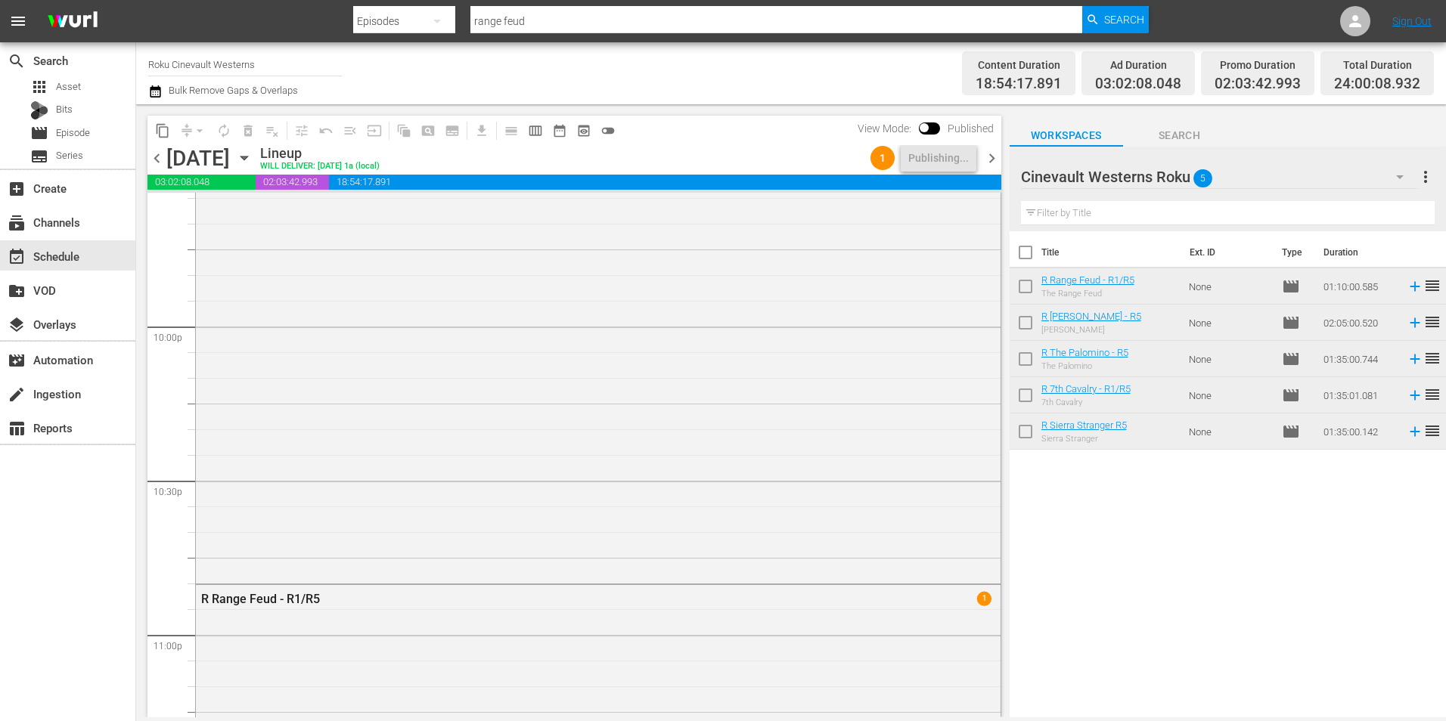
click at [165, 58] on input "Roku Cinevault Westerns" at bounding box center [245, 64] width 194 height 36
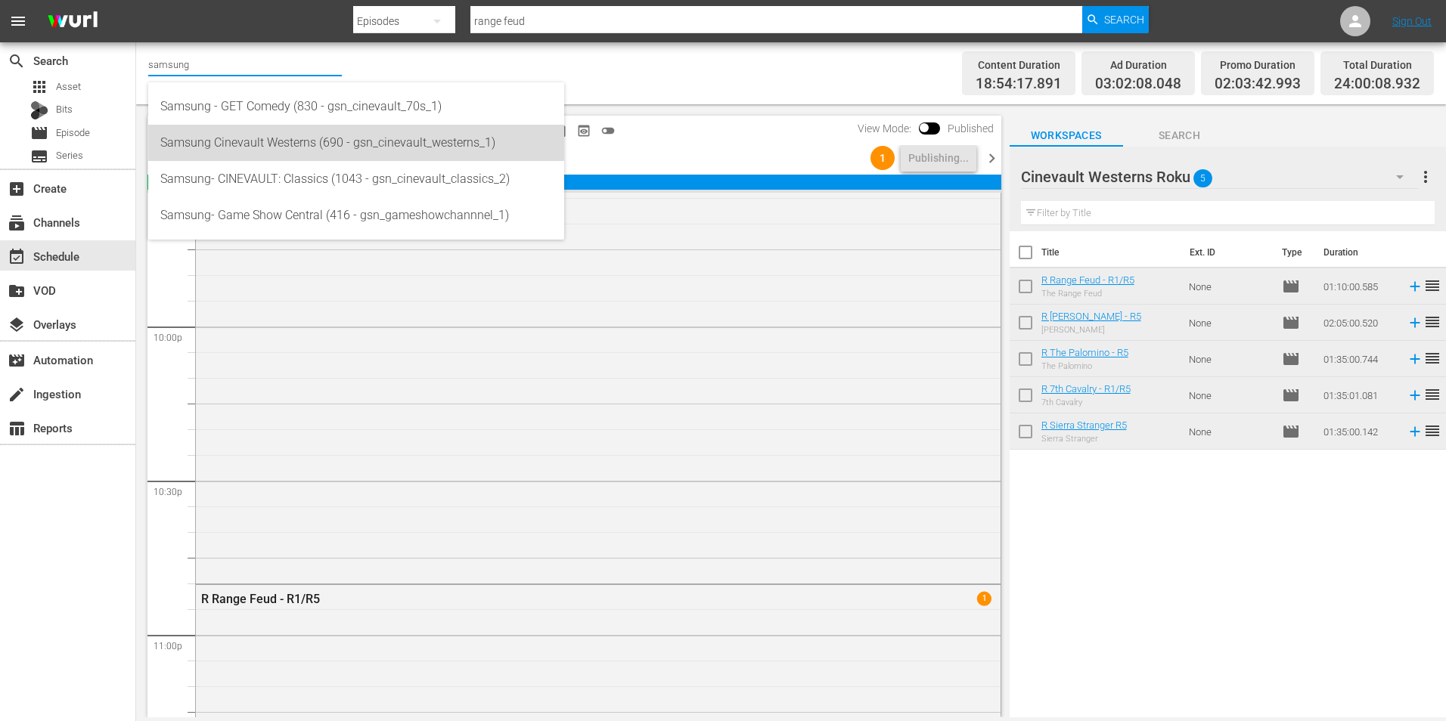
click at [247, 154] on div "Samsung Cinevault Westerns (690 - gsn_cinevault_westerns_1)" at bounding box center [356, 143] width 392 height 36
type input "Samsung Cinevault Westerns (690 - gsn_cinevault_westerns_1)"
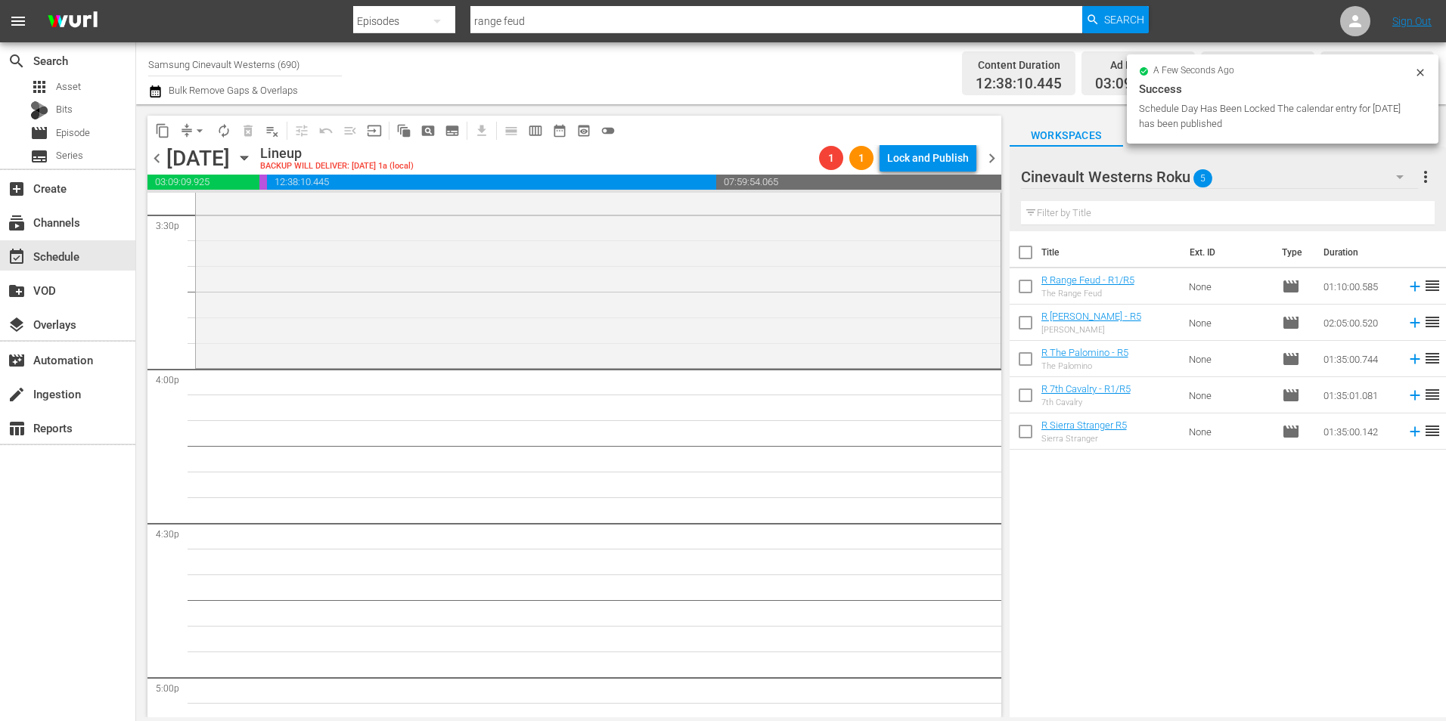
scroll to position [4687, 0]
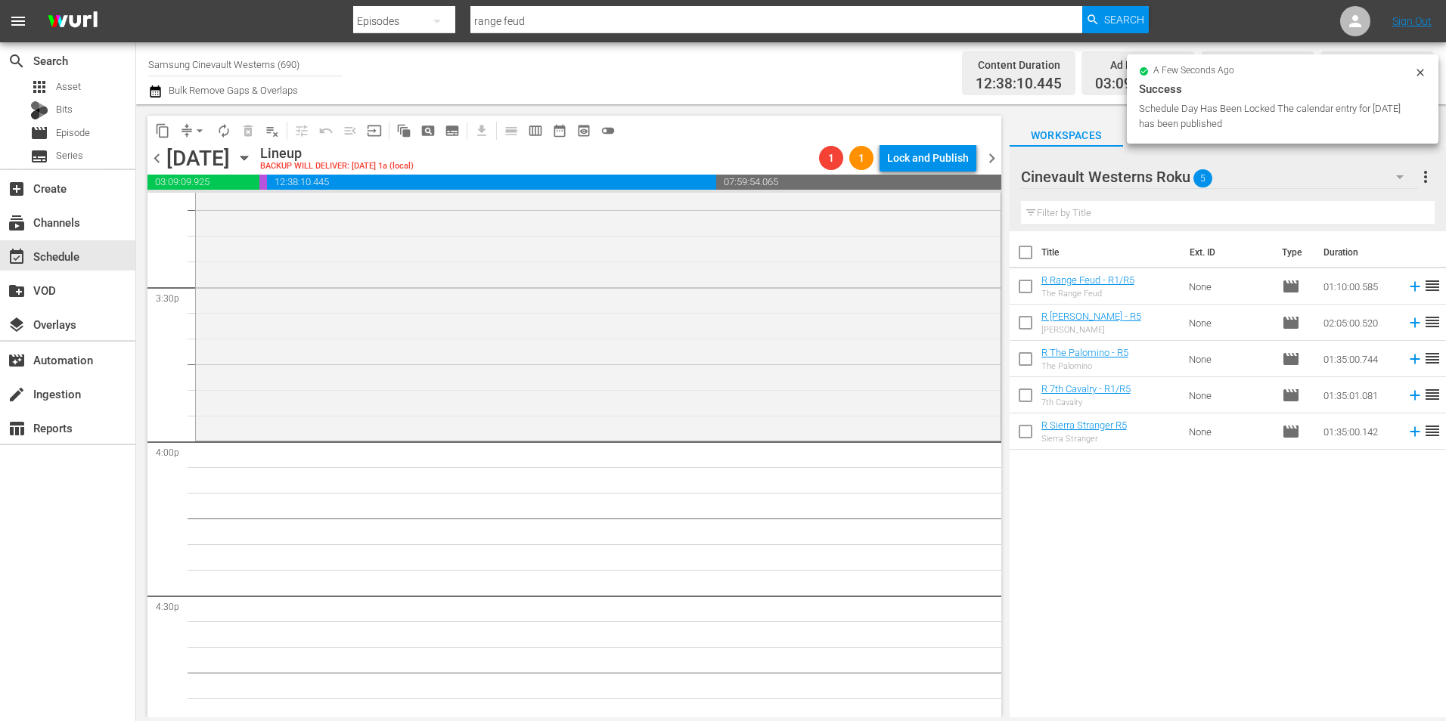
click at [1419, 80] on span "16:00:05.935" at bounding box center [1377, 84] width 86 height 17
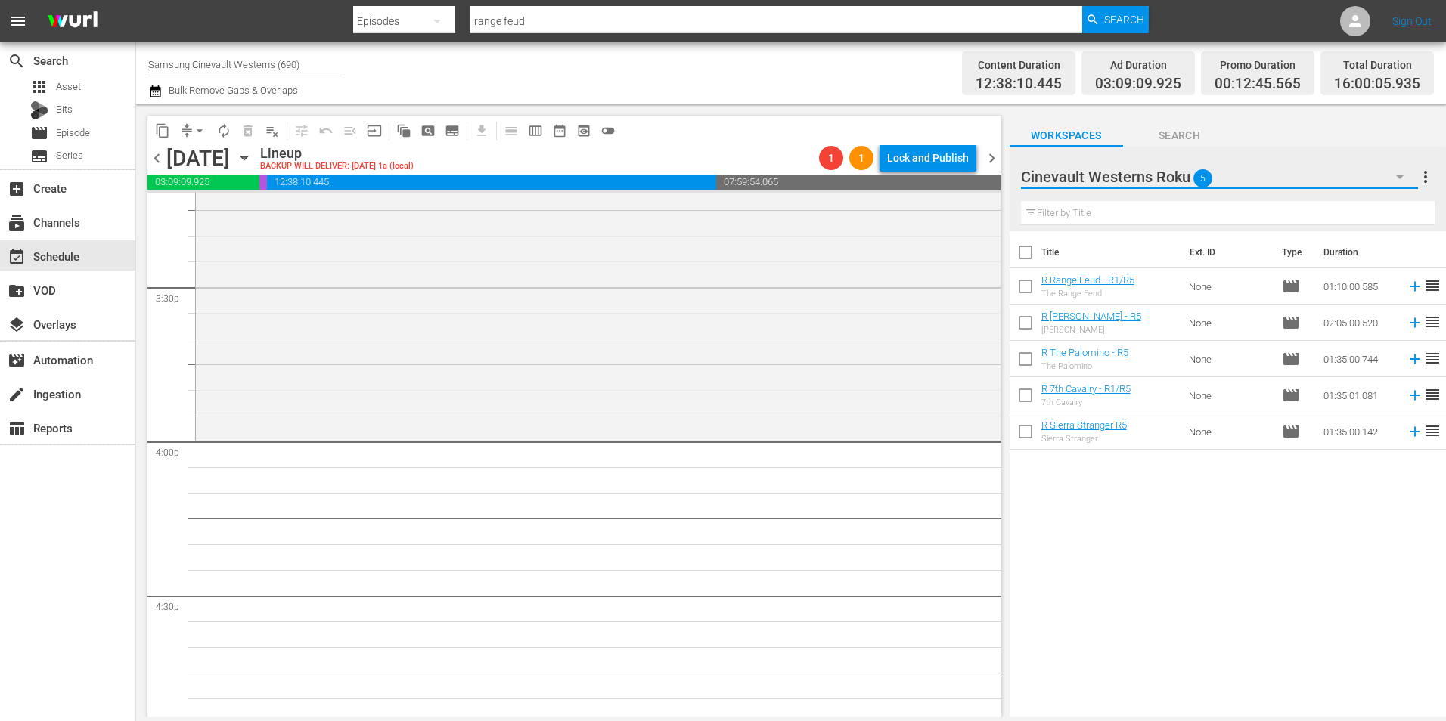
click at [1396, 166] on button "button" at bounding box center [1399, 177] width 36 height 36
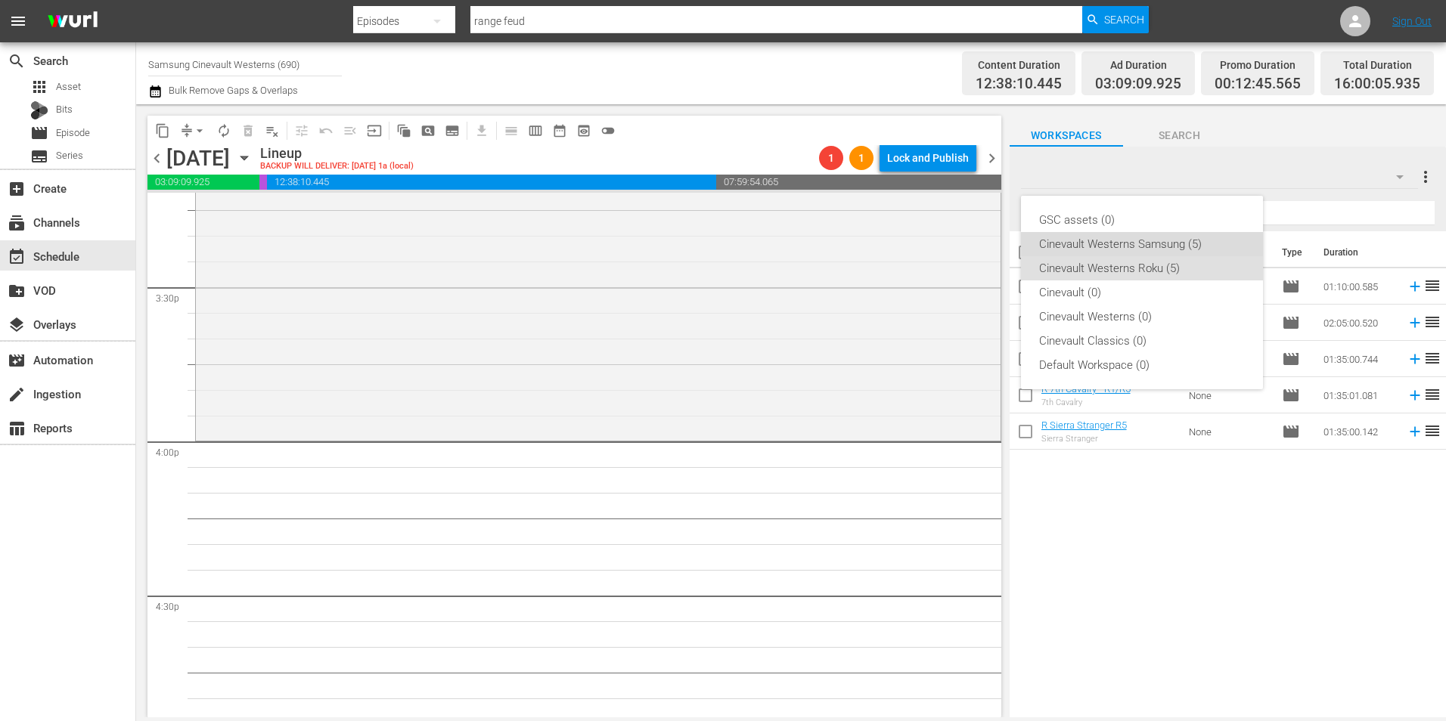
click at [1181, 236] on div "Cinevault Westerns Samsung (5)" at bounding box center [1142, 244] width 206 height 24
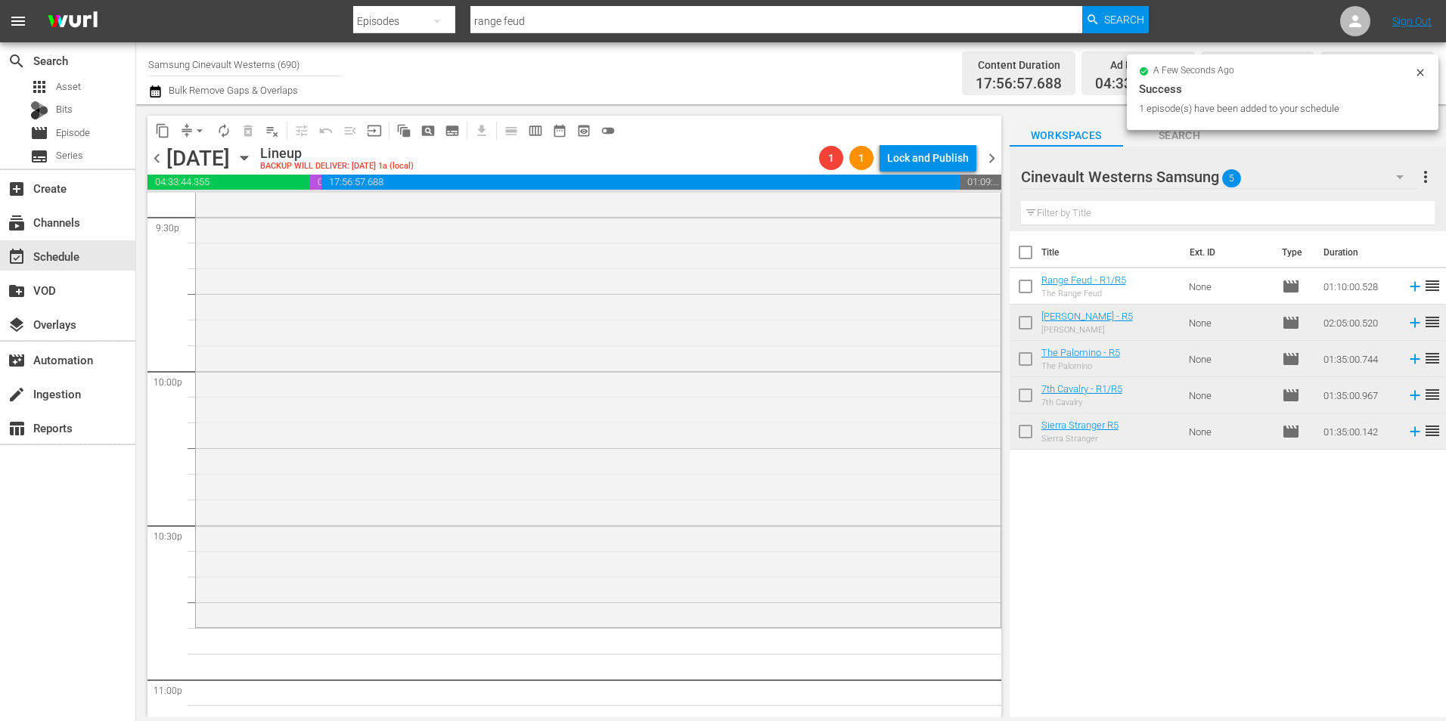
scroll to position [6804, 0]
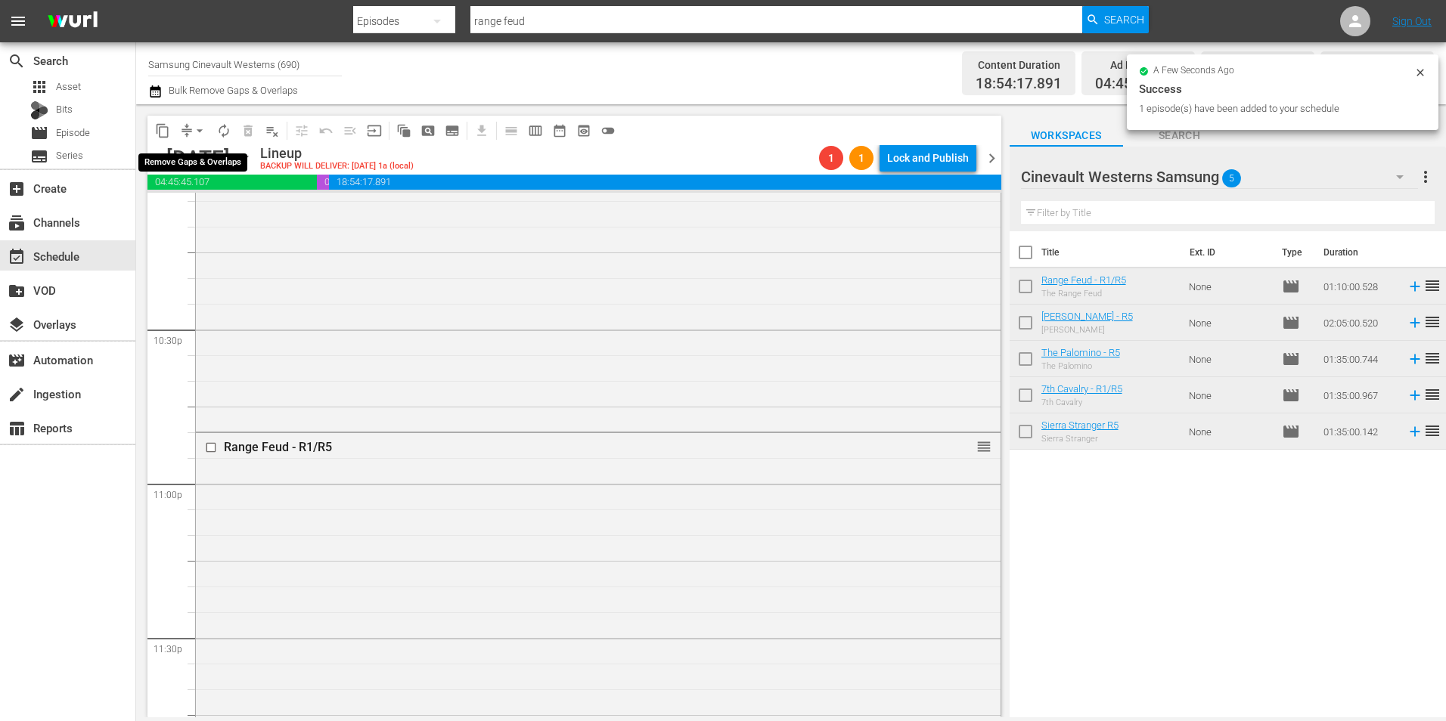
click at [200, 132] on span "arrow_drop_down" at bounding box center [199, 130] width 15 height 15
click at [217, 163] on li "Align to Midnight" at bounding box center [200, 161] width 159 height 25
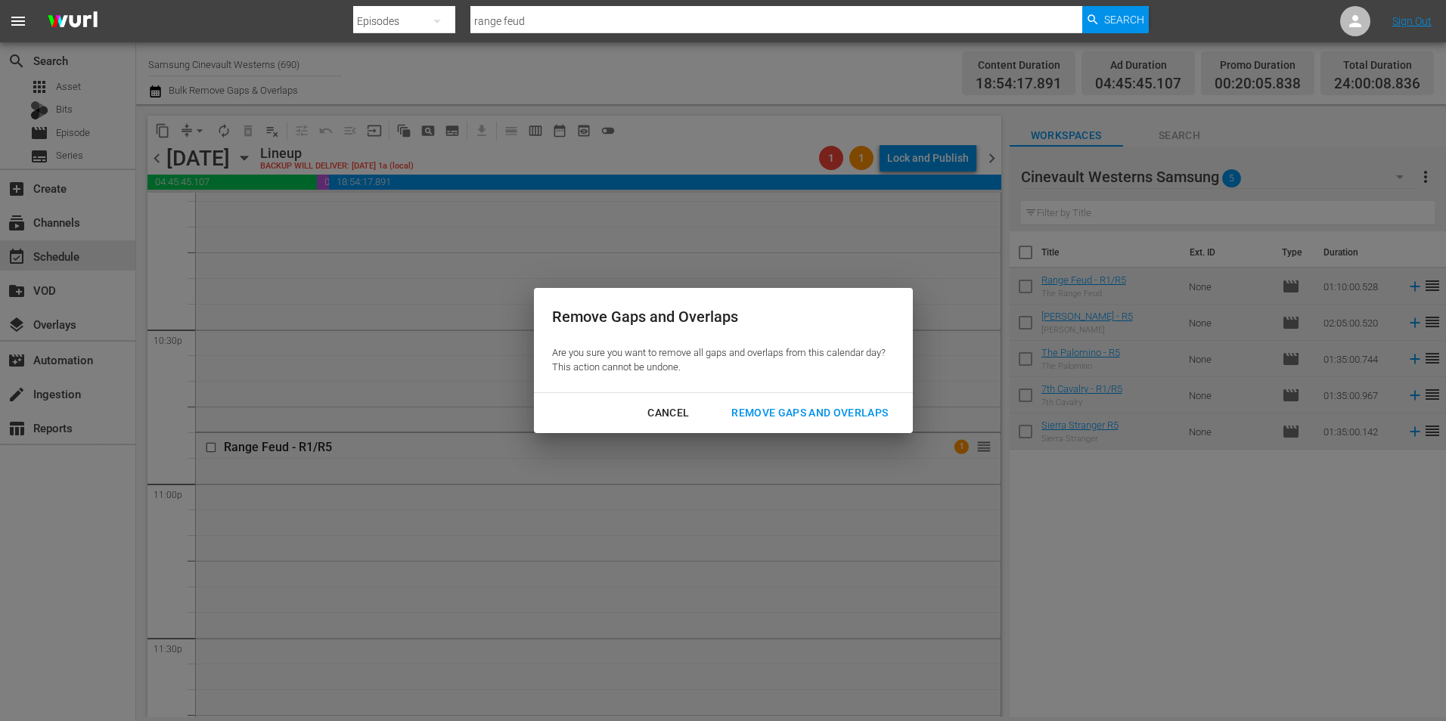
click at [804, 408] on div "Remove Gaps and Overlaps" at bounding box center [809, 413] width 181 height 19
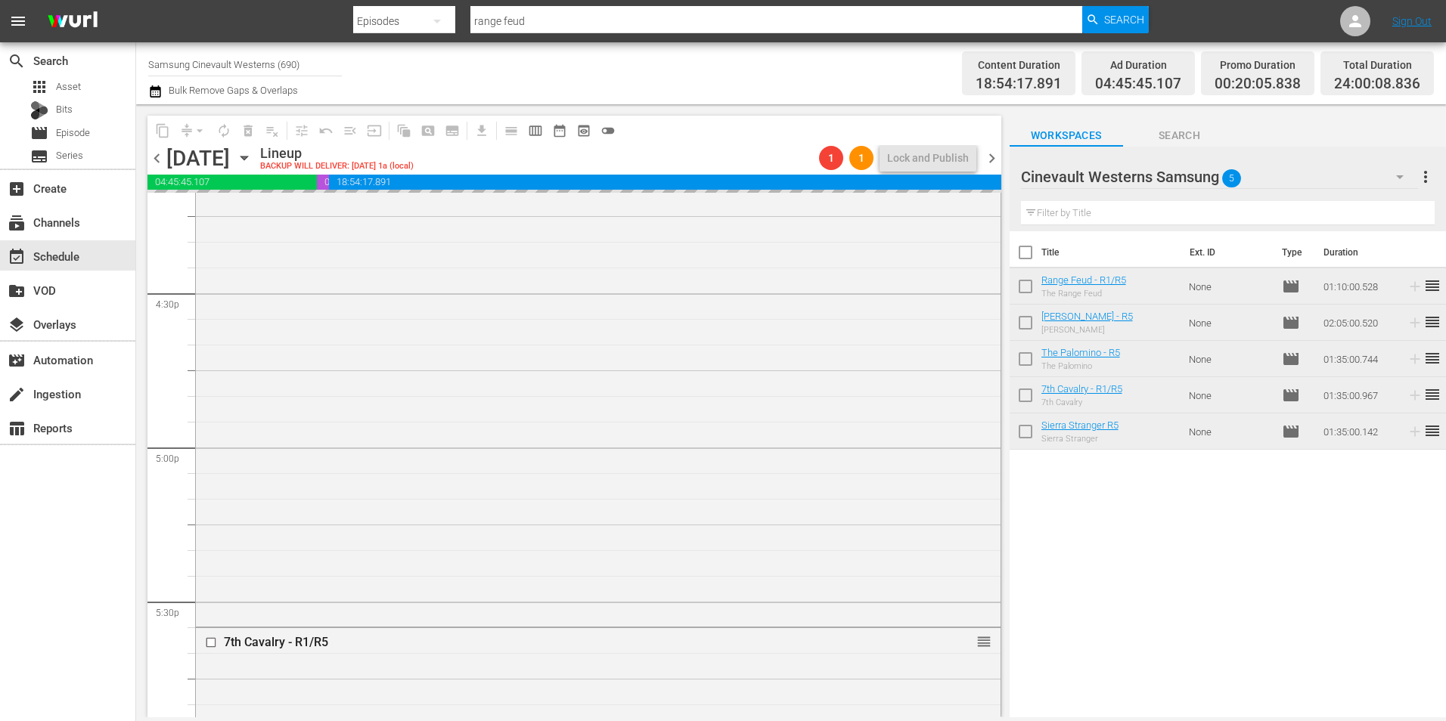
scroll to position [4612, 0]
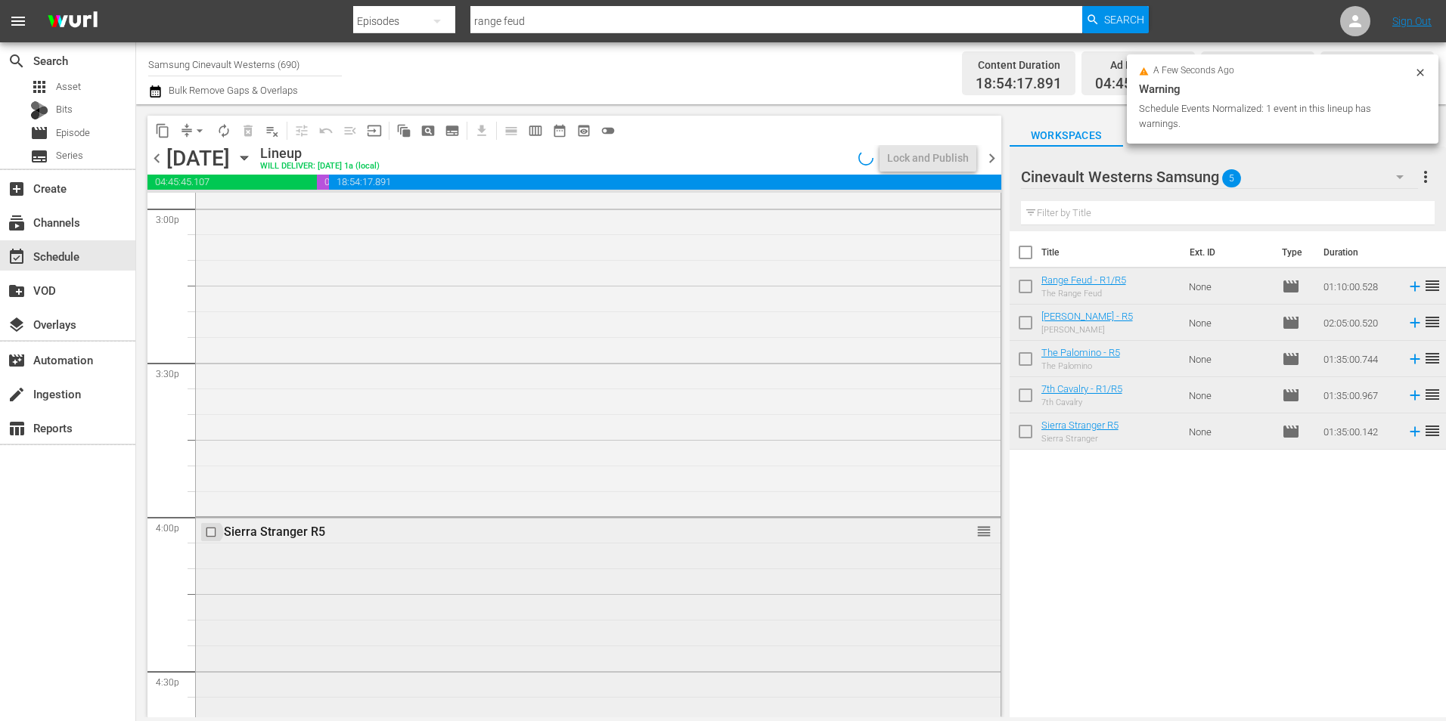
click at [209, 533] on input "checkbox" at bounding box center [213, 532] width 16 height 13
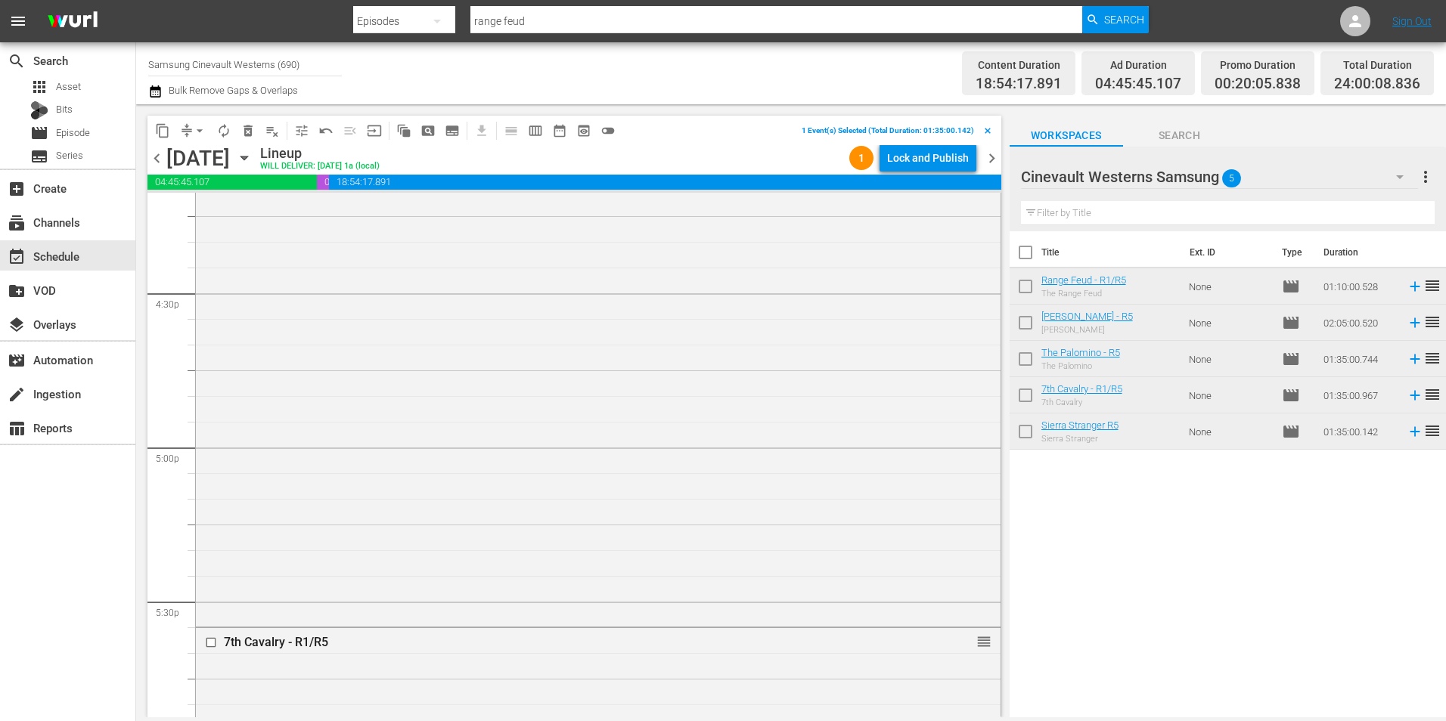
scroll to position [5216, 0]
click at [212, 416] on input "checkbox" at bounding box center [213, 416] width 16 height 13
click at [209, 450] on input "checkbox" at bounding box center [213, 451] width 16 height 13
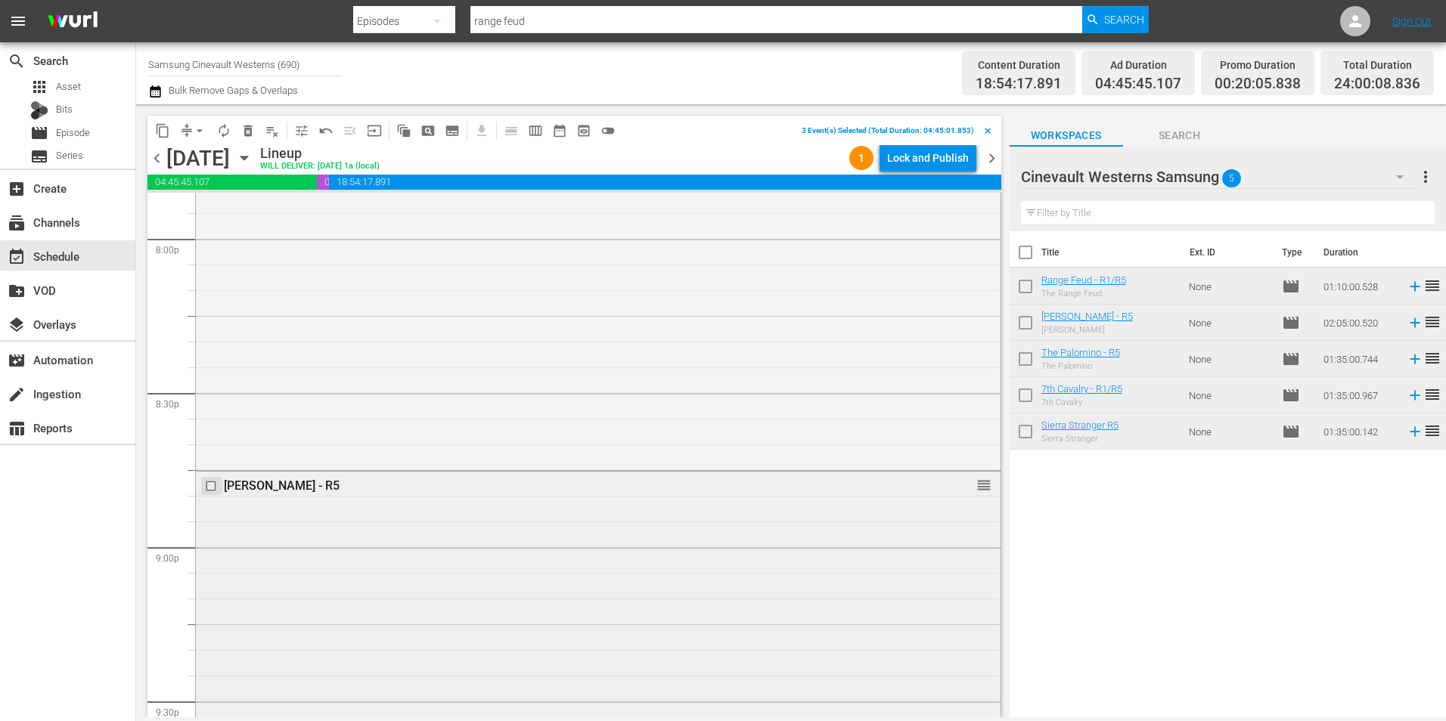
click at [211, 486] on input "checkbox" at bounding box center [213, 485] width 16 height 13
click at [212, 600] on input "checkbox" at bounding box center [213, 599] width 16 height 13
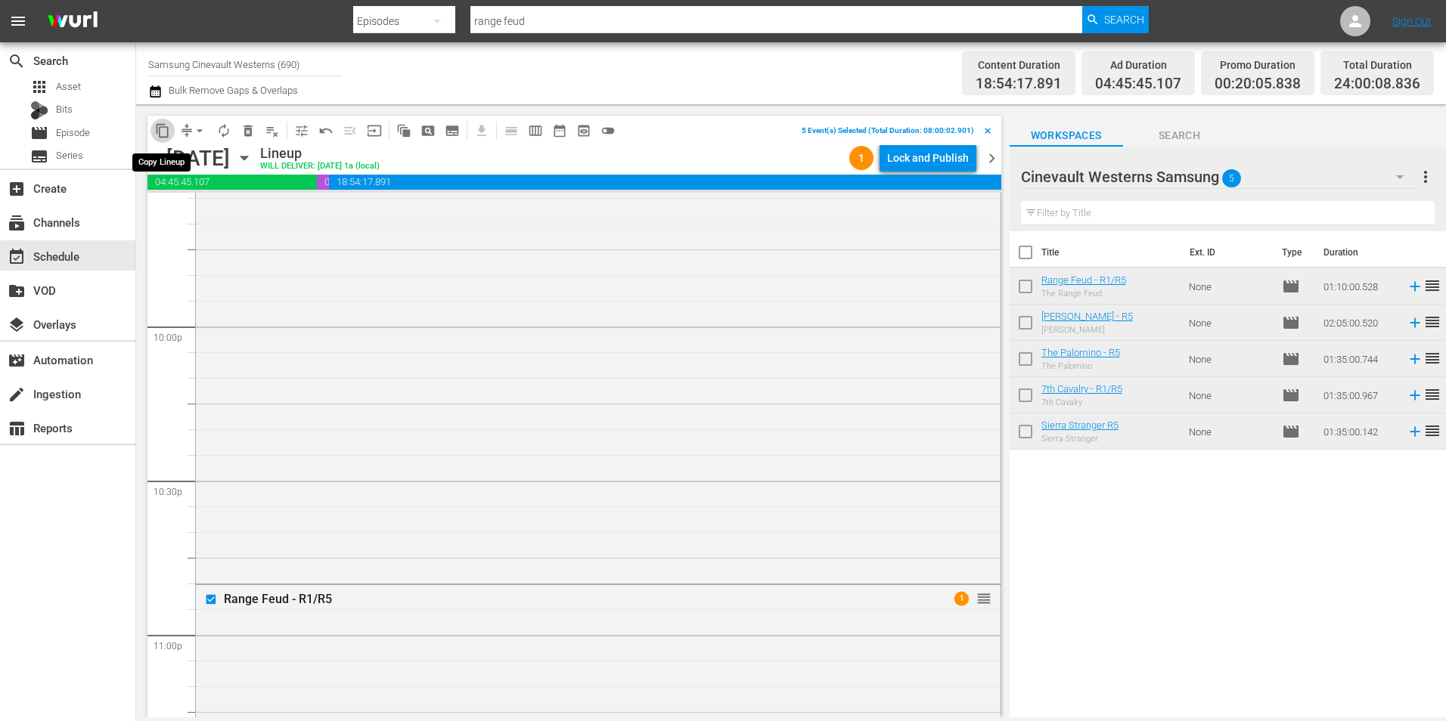
click at [161, 137] on span "content_copy" at bounding box center [162, 130] width 15 height 15
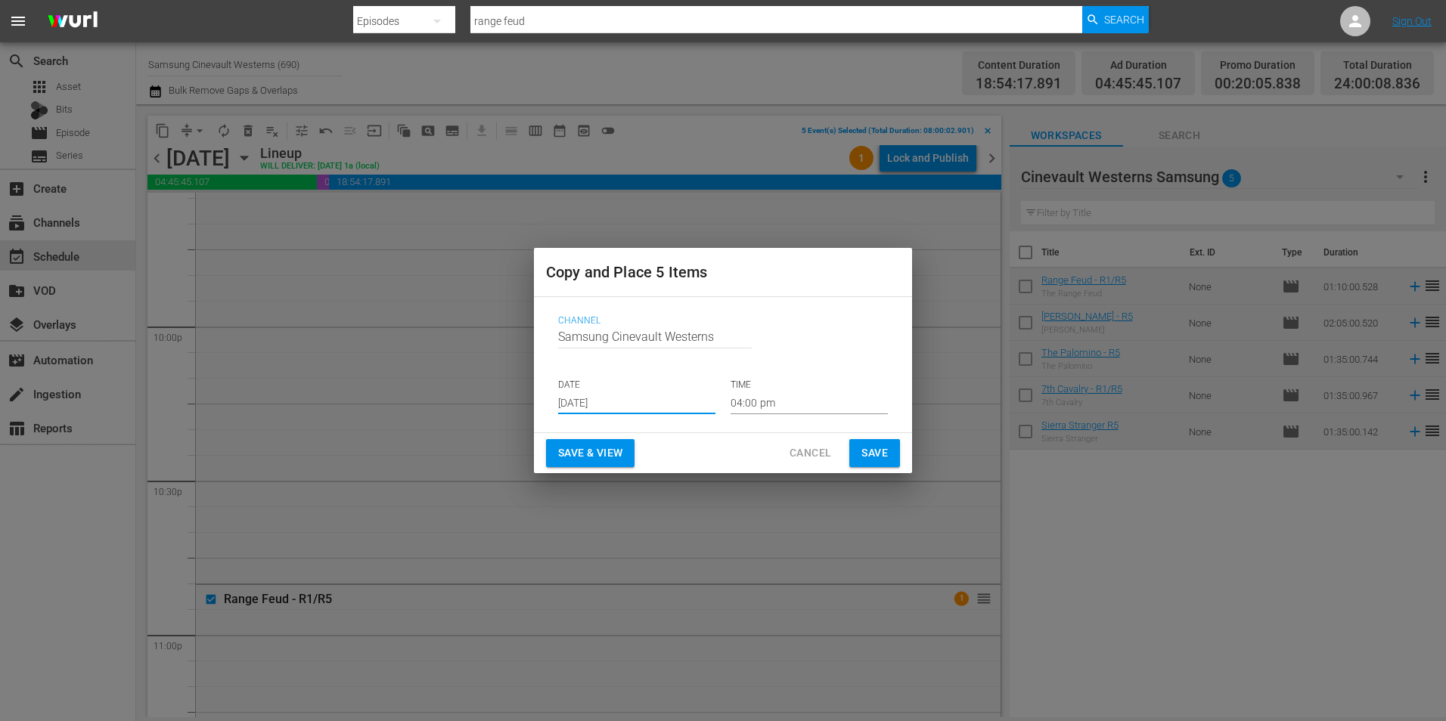
click at [621, 399] on input "[DATE]" at bounding box center [636, 403] width 157 height 23
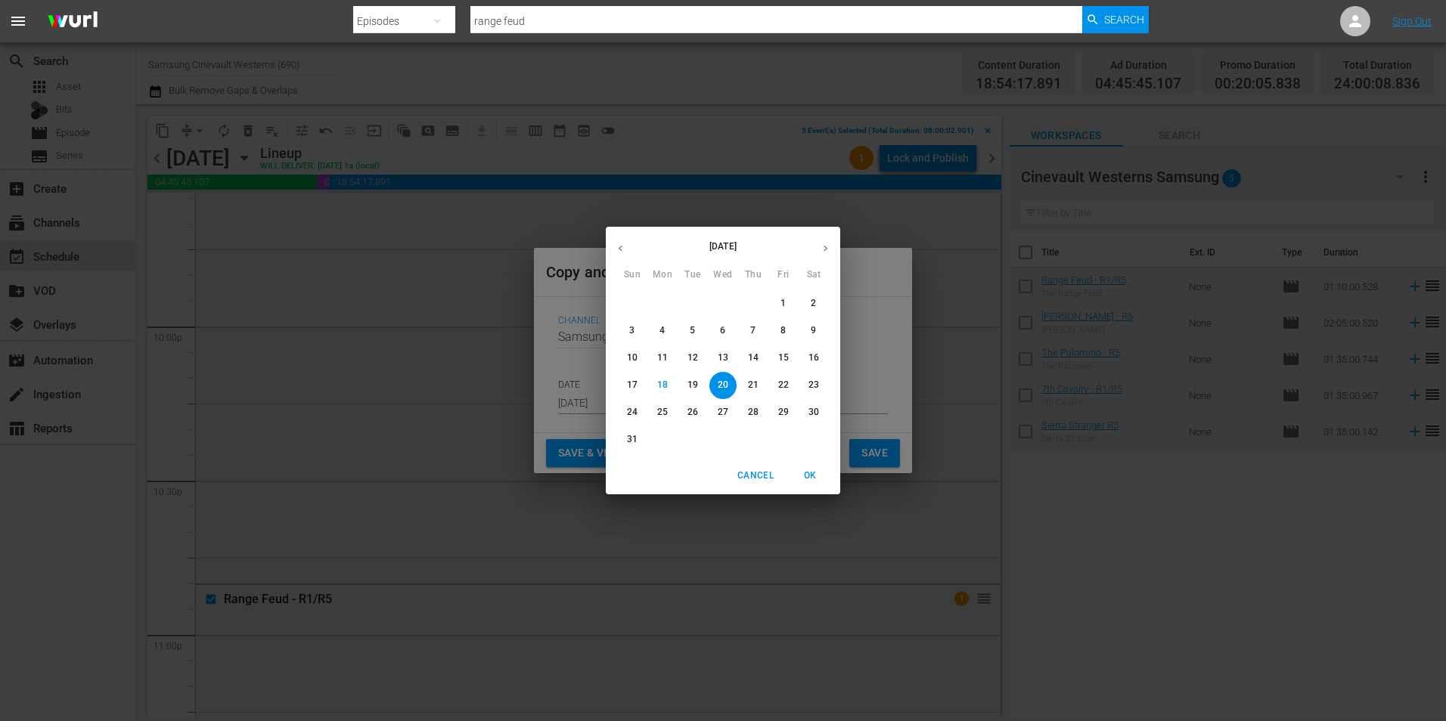
click at [749, 410] on p "28" at bounding box center [753, 412] width 11 height 13
type input "[DATE]"
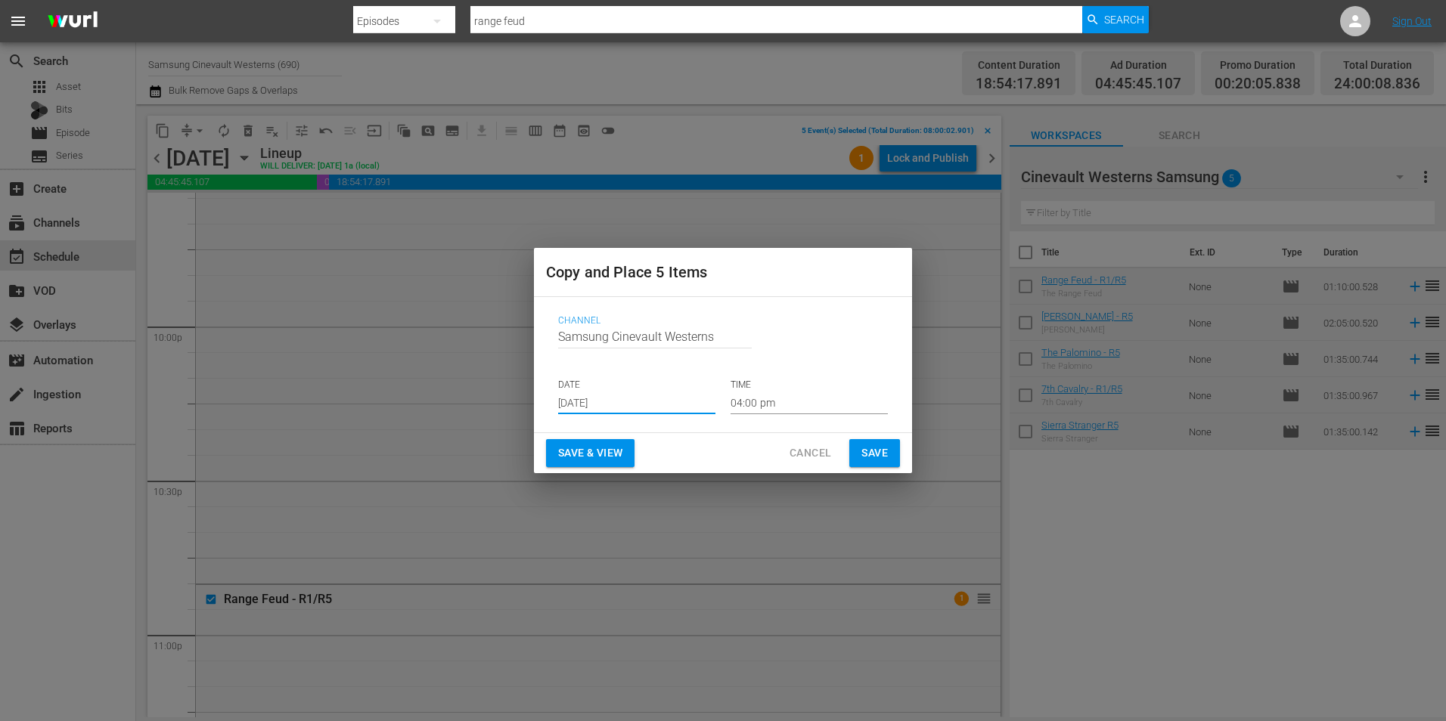
click at [768, 399] on input "04:00 pm" at bounding box center [808, 403] width 157 height 23
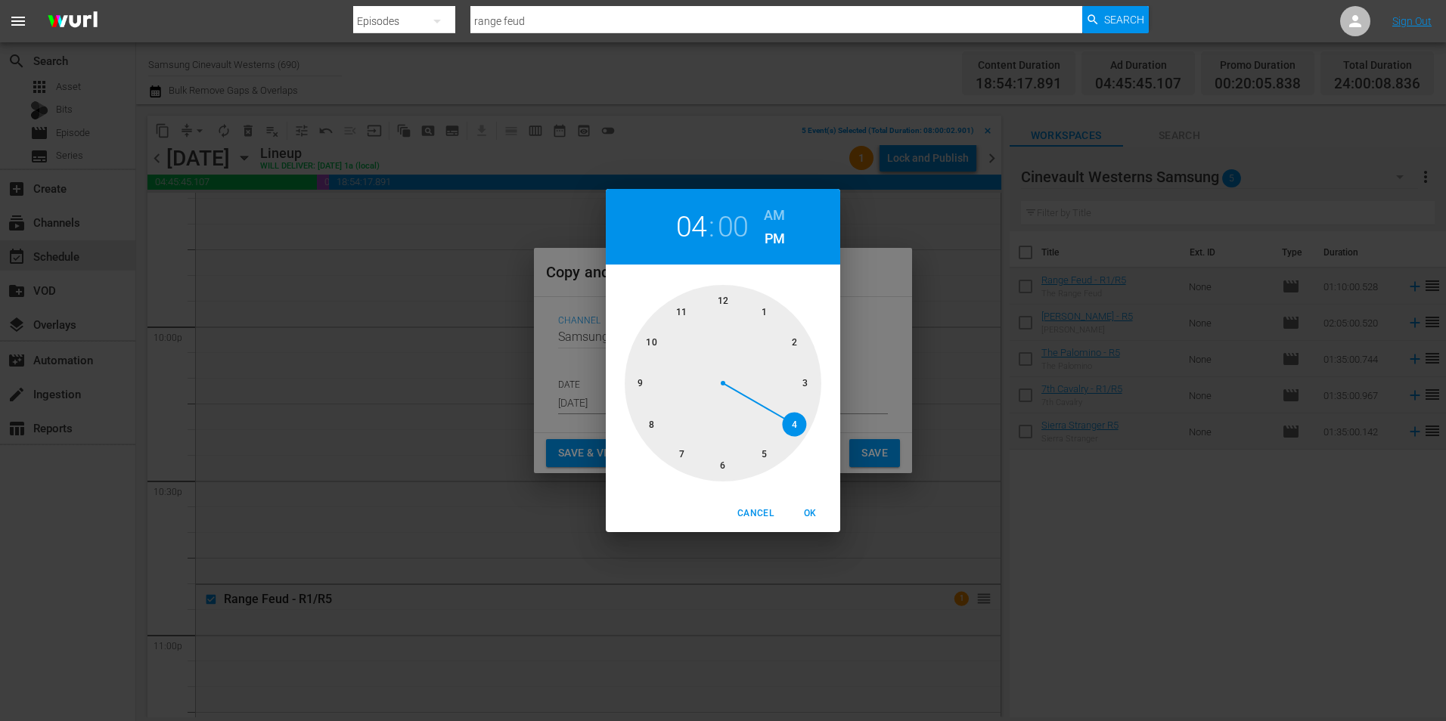
drag, startPoint x: 645, startPoint y: 425, endPoint x: 665, endPoint y: 414, distance: 22.7
click at [645, 424] on div at bounding box center [723, 383] width 197 height 197
click at [780, 218] on h6 "AM" at bounding box center [774, 215] width 21 height 24
click at [822, 510] on span "OK" at bounding box center [810, 514] width 36 height 16
type input "08:00 am"
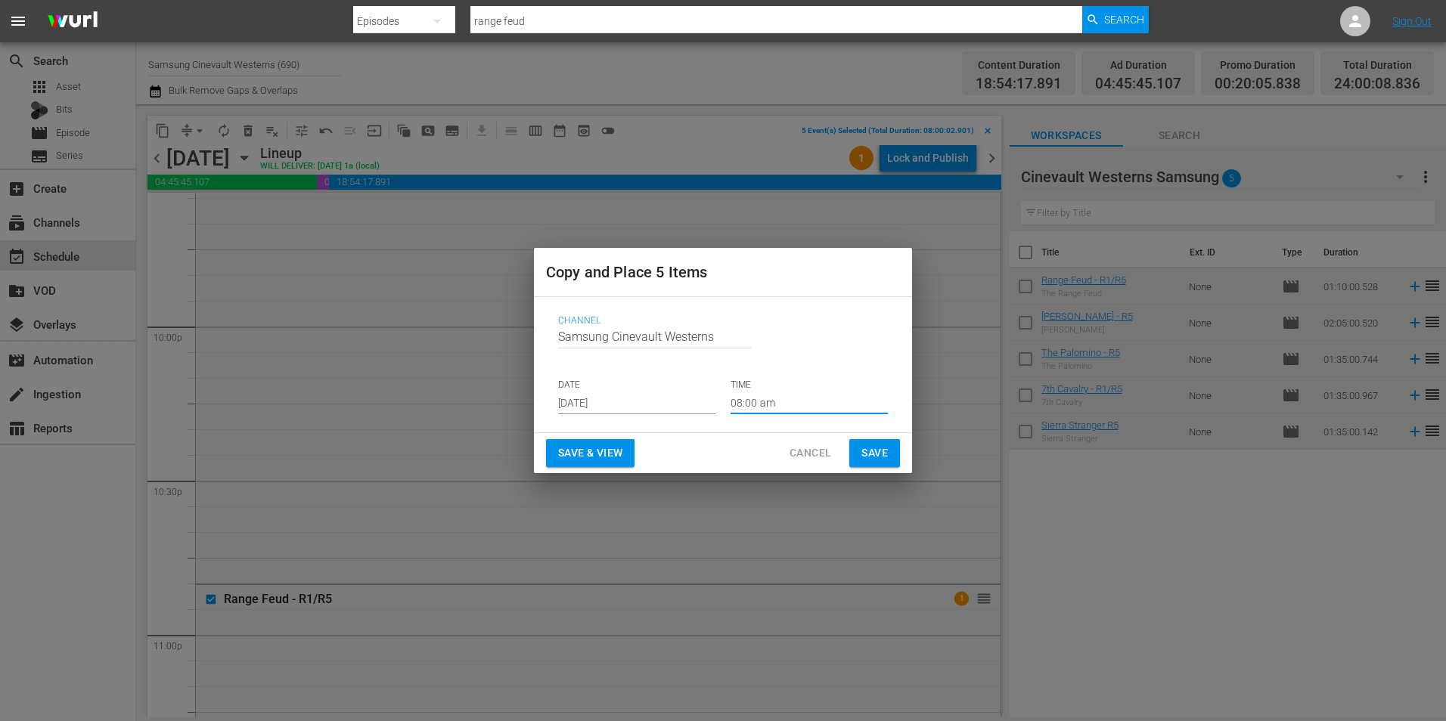
click at [879, 455] on span "Save" at bounding box center [874, 453] width 26 height 19
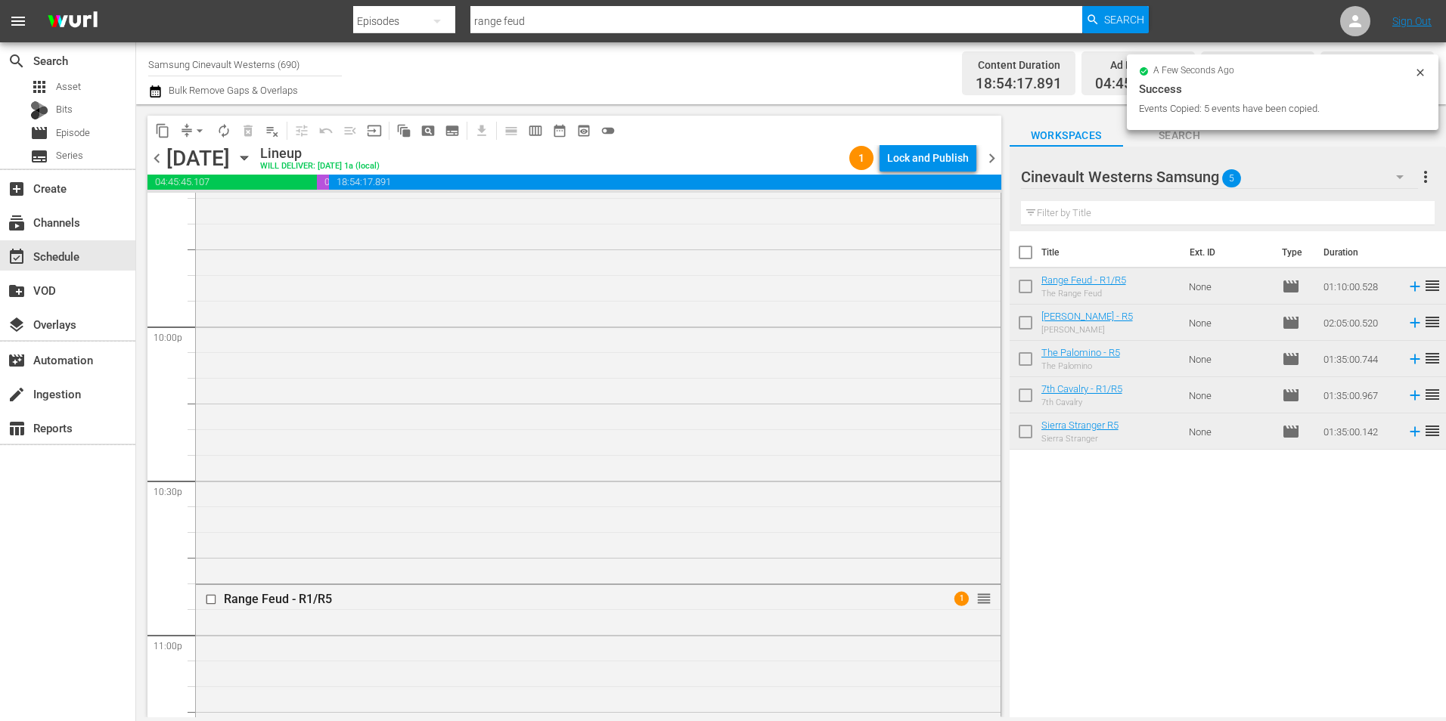
click at [209, 603] on input "checkbox" at bounding box center [213, 599] width 16 height 13
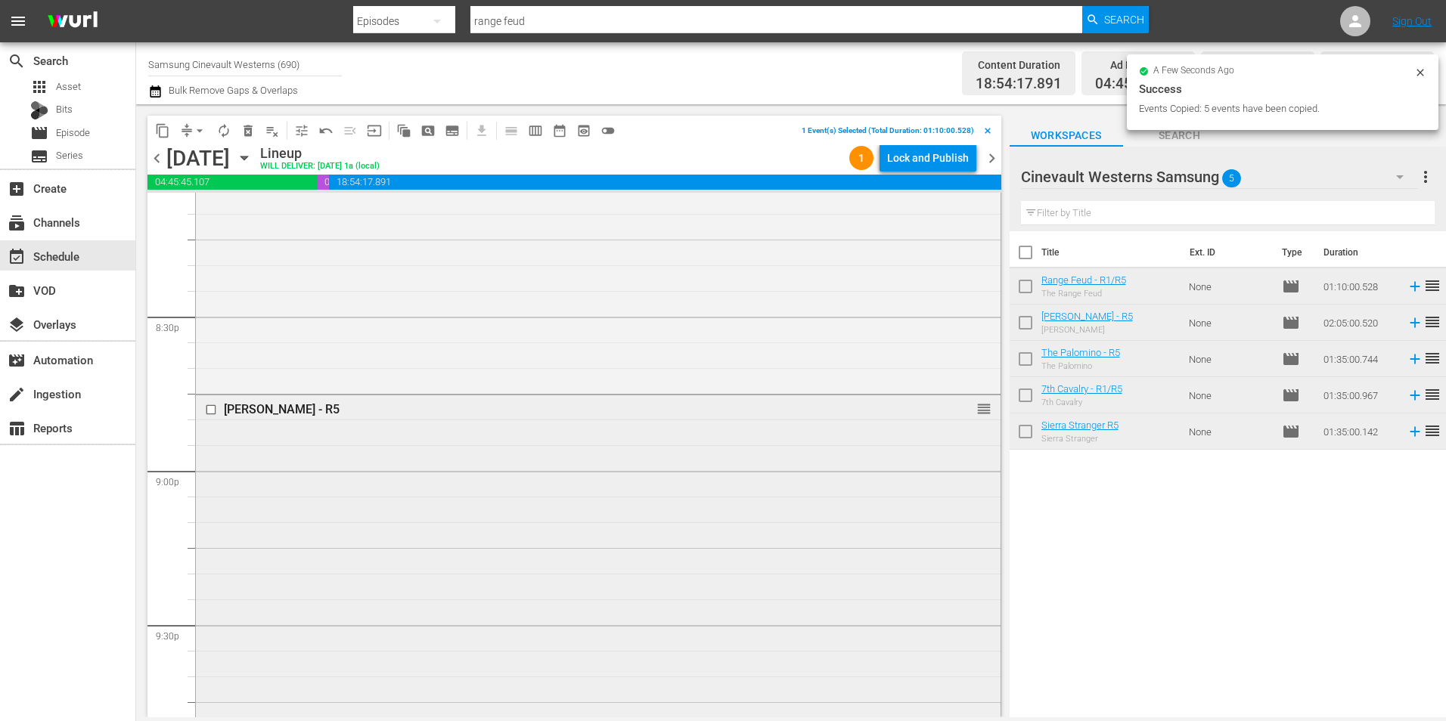
scroll to position [6199, 0]
click at [211, 411] on input "checkbox" at bounding box center [213, 410] width 16 height 13
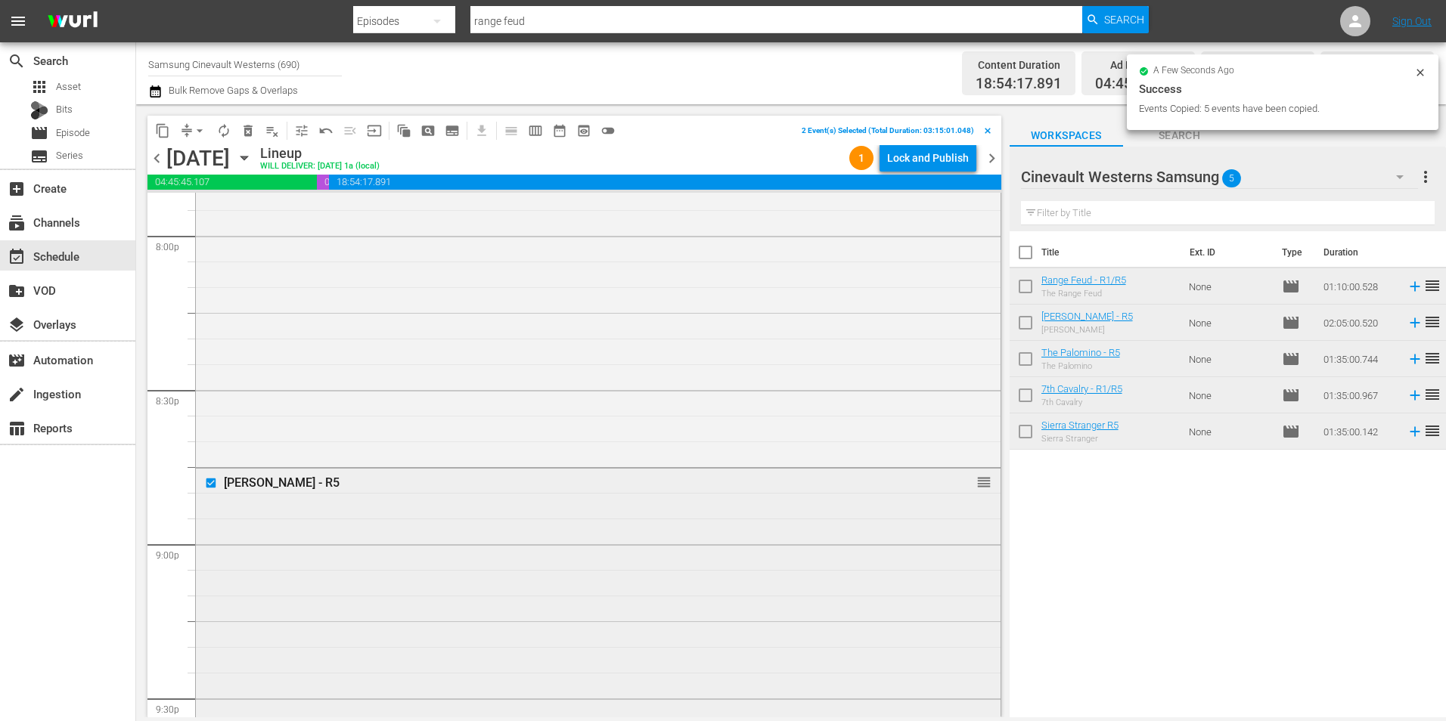
scroll to position [5746, 0]
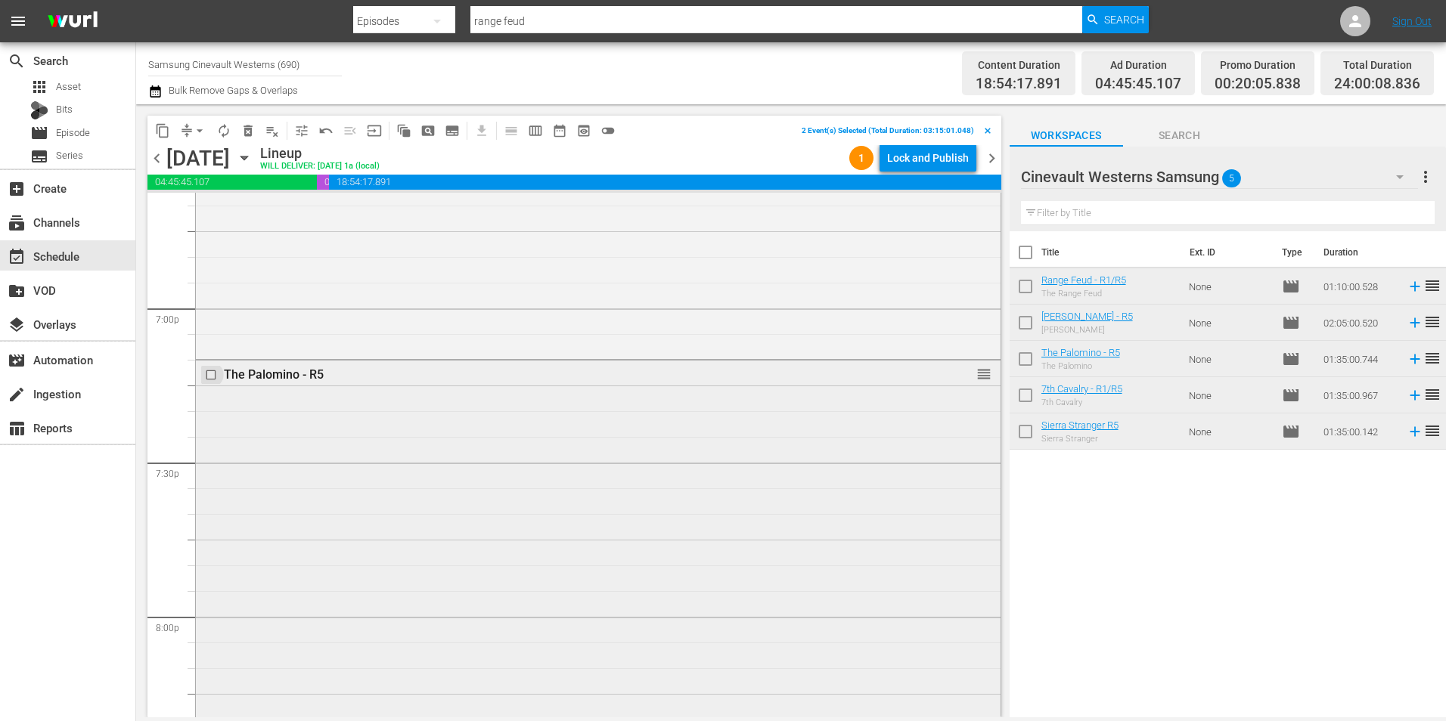
click at [212, 372] on input "checkbox" at bounding box center [213, 375] width 16 height 13
click at [210, 265] on input "checkbox" at bounding box center [213, 265] width 16 height 13
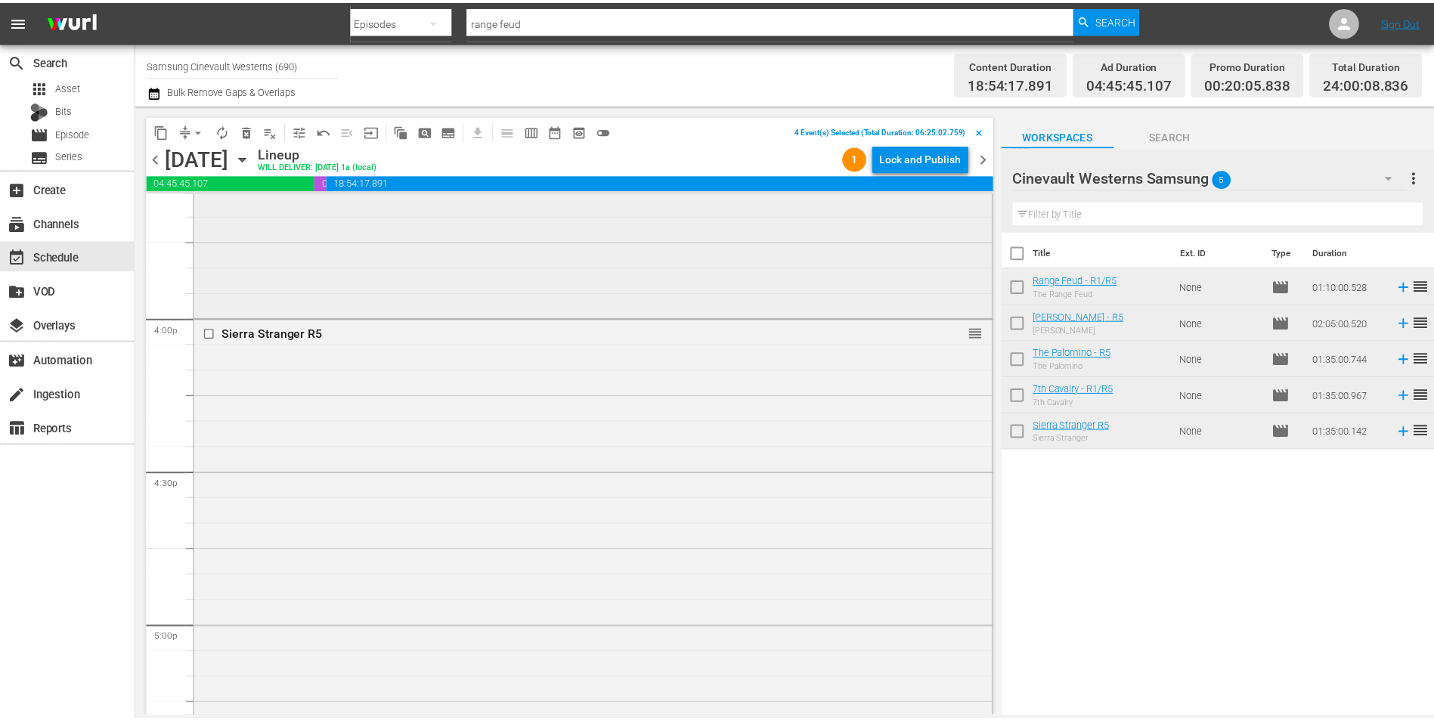
scroll to position [4687, 0]
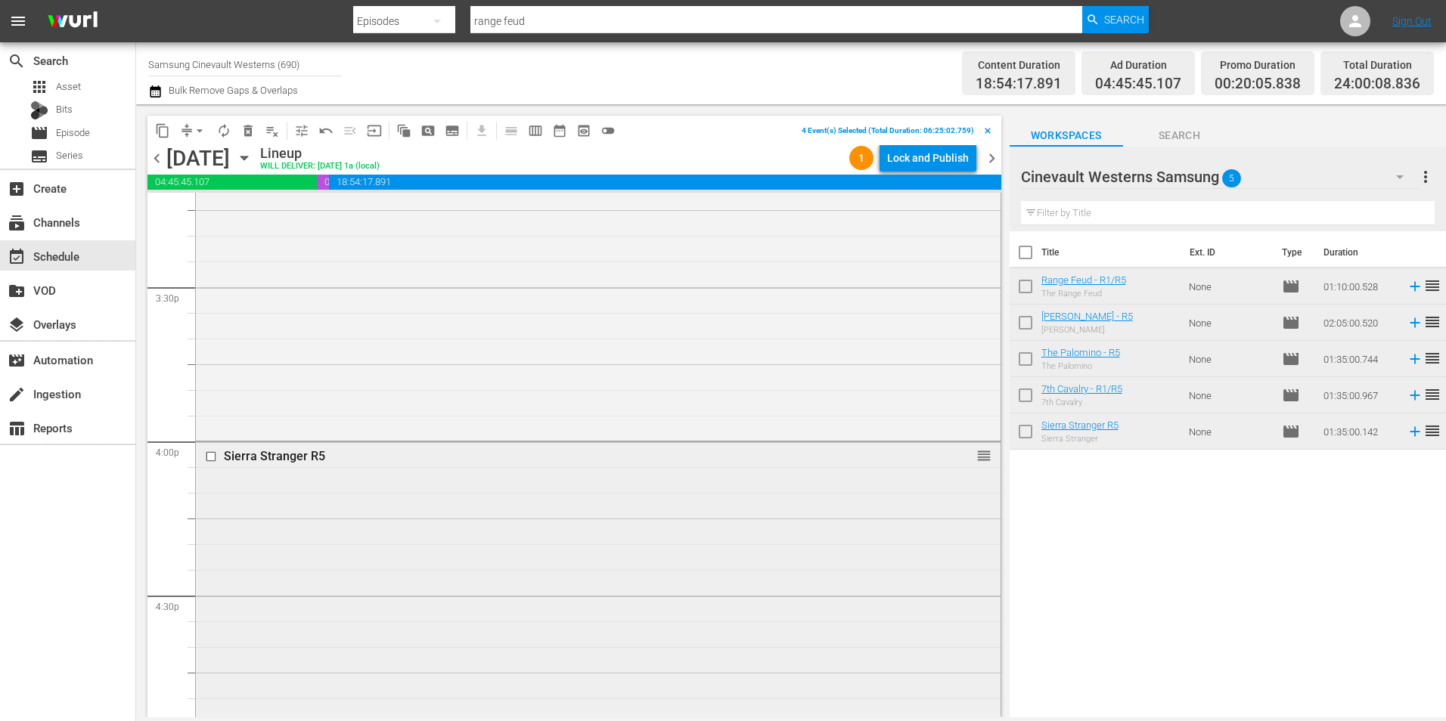
click at [211, 457] on input "checkbox" at bounding box center [213, 457] width 16 height 13
click at [163, 129] on span "content_copy" at bounding box center [162, 130] width 15 height 15
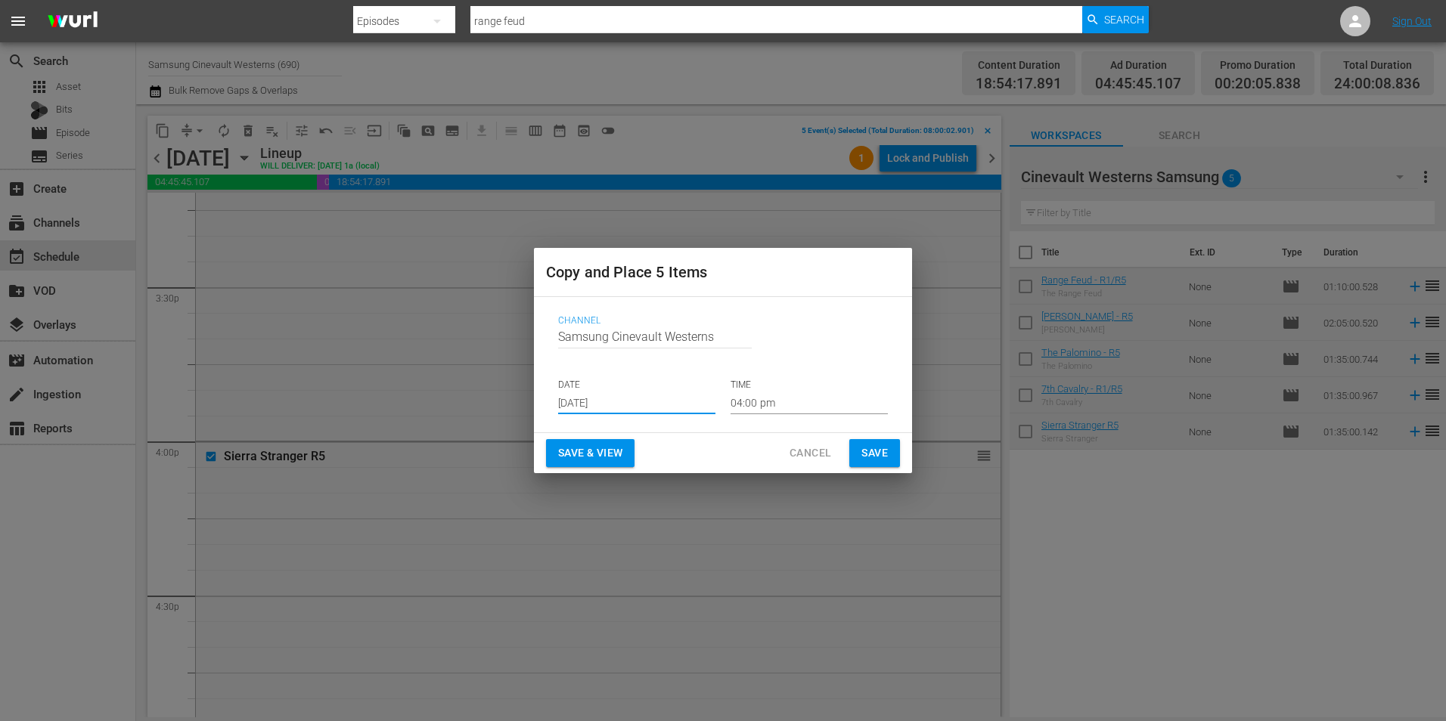
click at [643, 401] on input "[DATE]" at bounding box center [636, 403] width 157 height 23
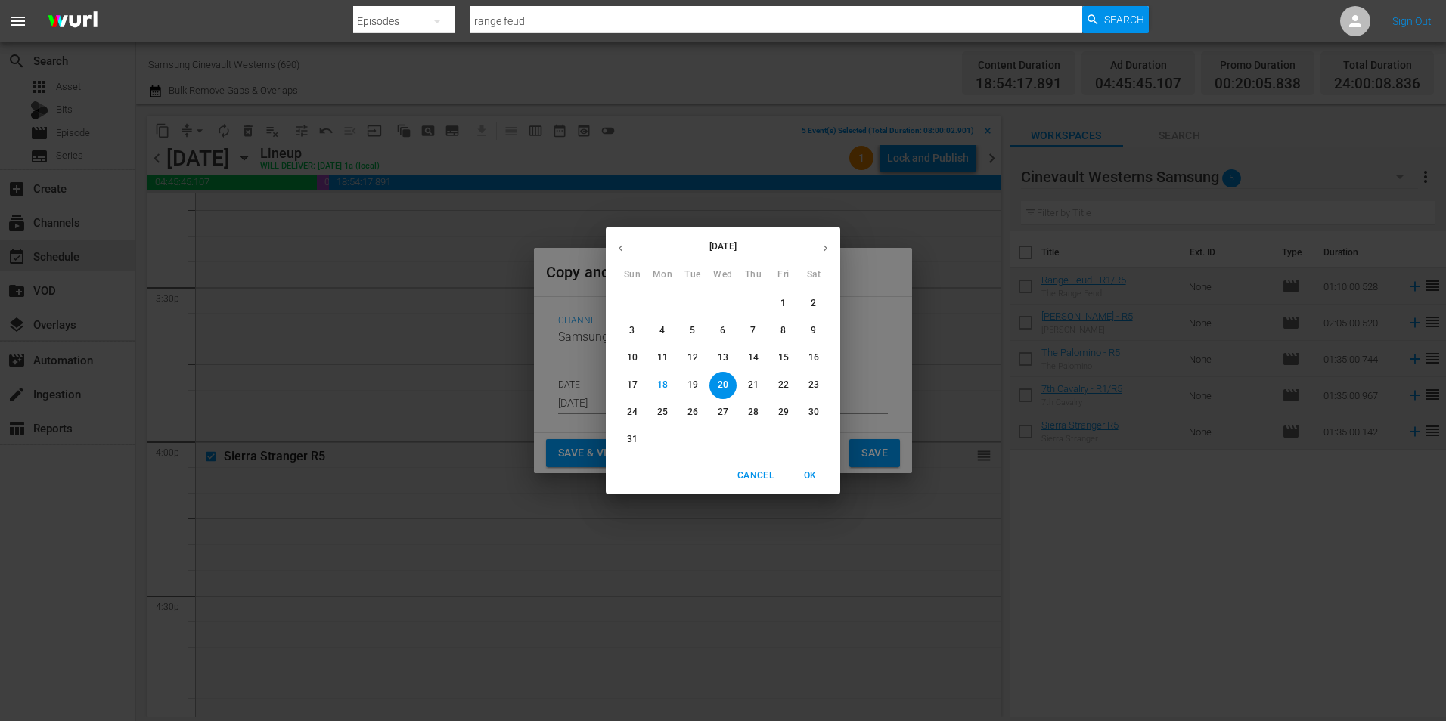
click at [805, 416] on span "30" at bounding box center [813, 412] width 27 height 13
type input "[DATE]"
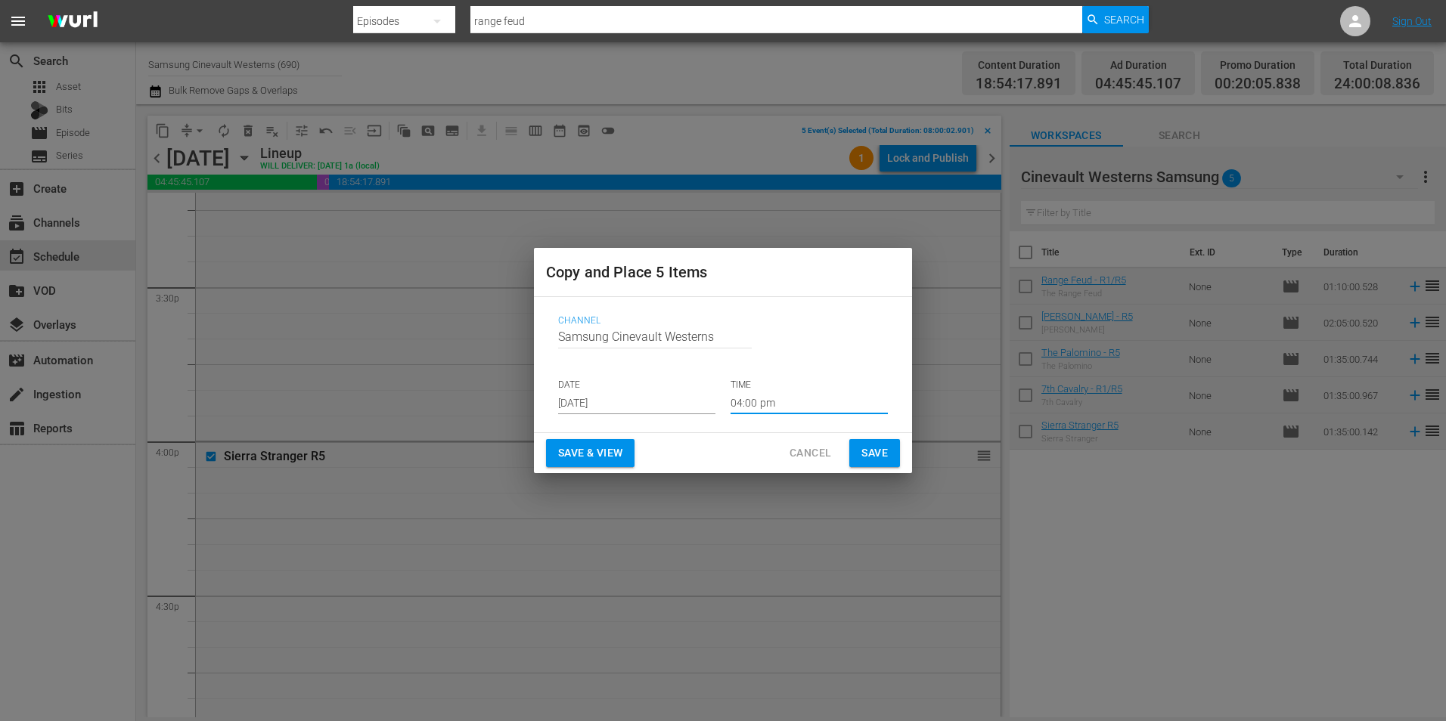
click at [792, 392] on input "04:00 pm" at bounding box center [808, 403] width 157 height 23
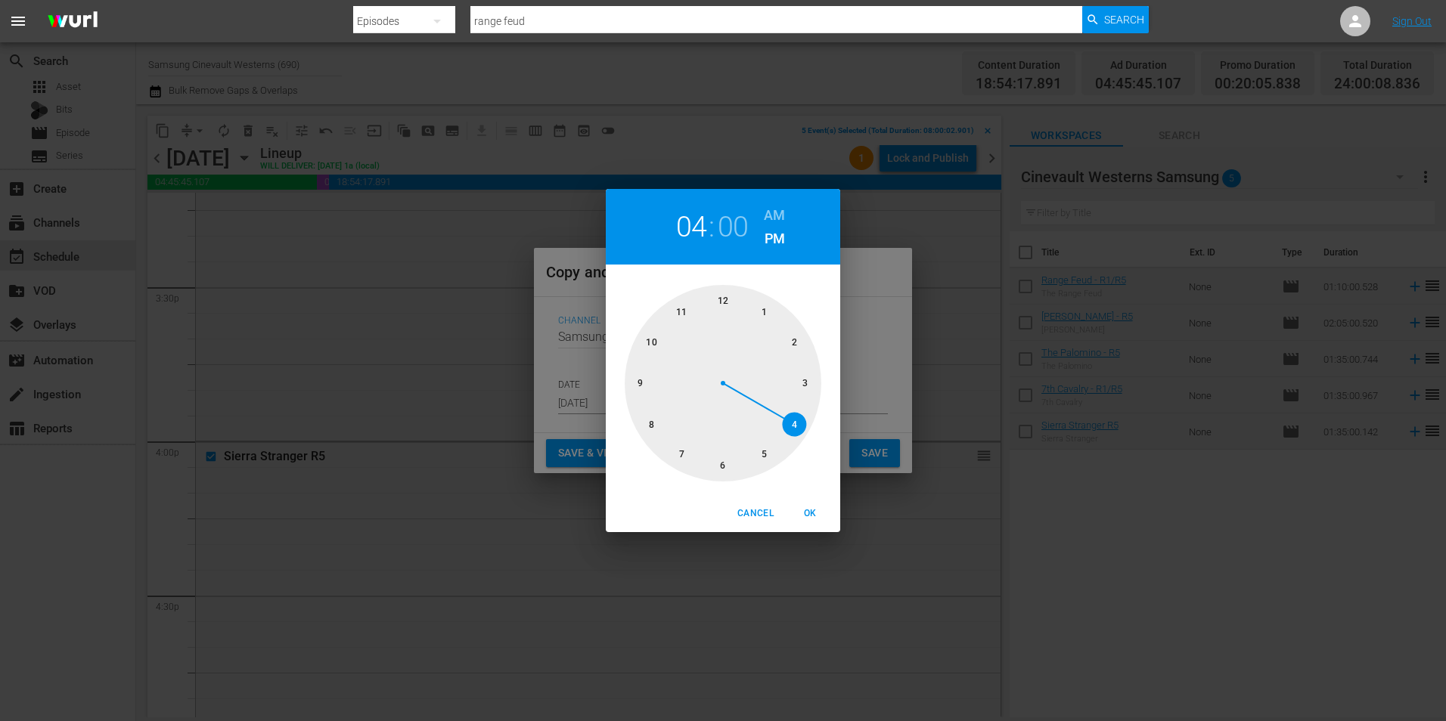
click at [713, 292] on div at bounding box center [723, 383] width 197 height 197
click at [769, 215] on h6 "AM" at bounding box center [774, 215] width 21 height 24
click at [815, 514] on span "OK" at bounding box center [810, 514] width 36 height 16
type input "12:00 am"
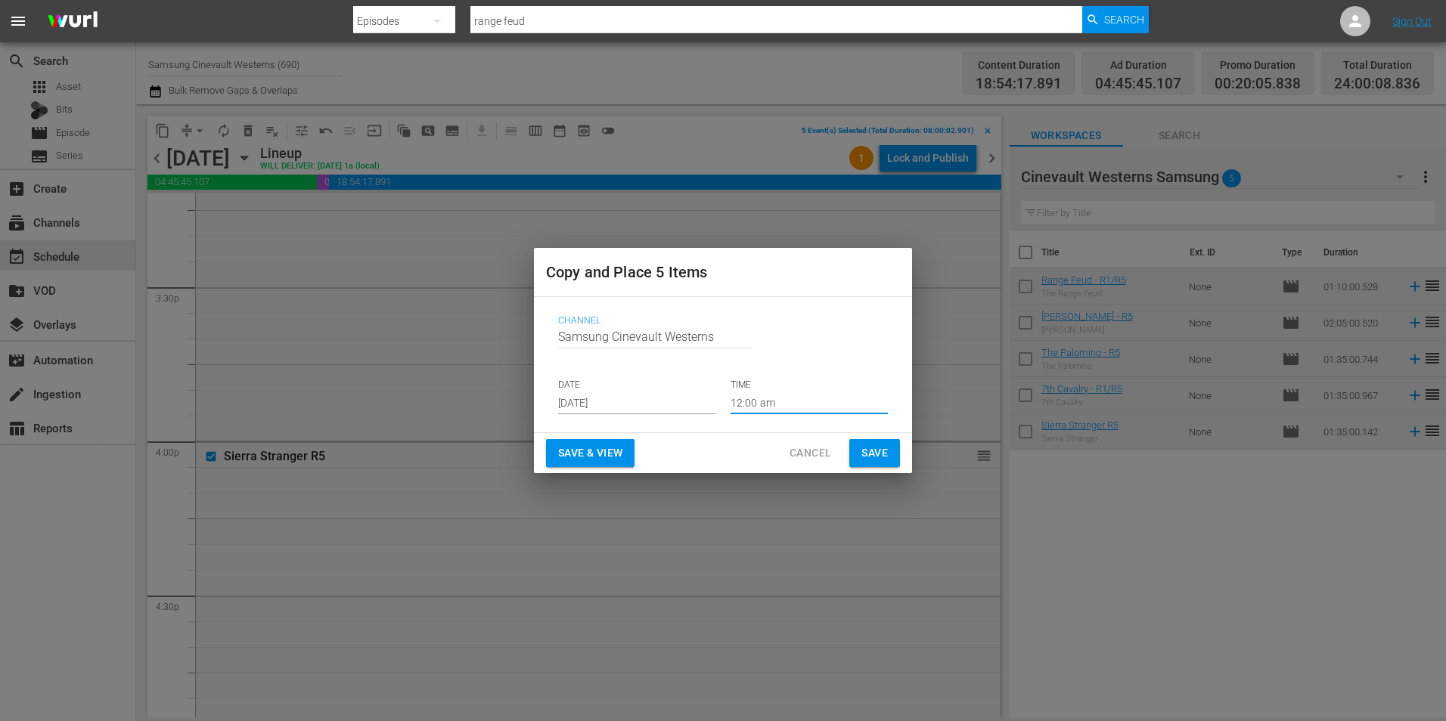
click at [879, 454] on span "Save" at bounding box center [874, 453] width 26 height 19
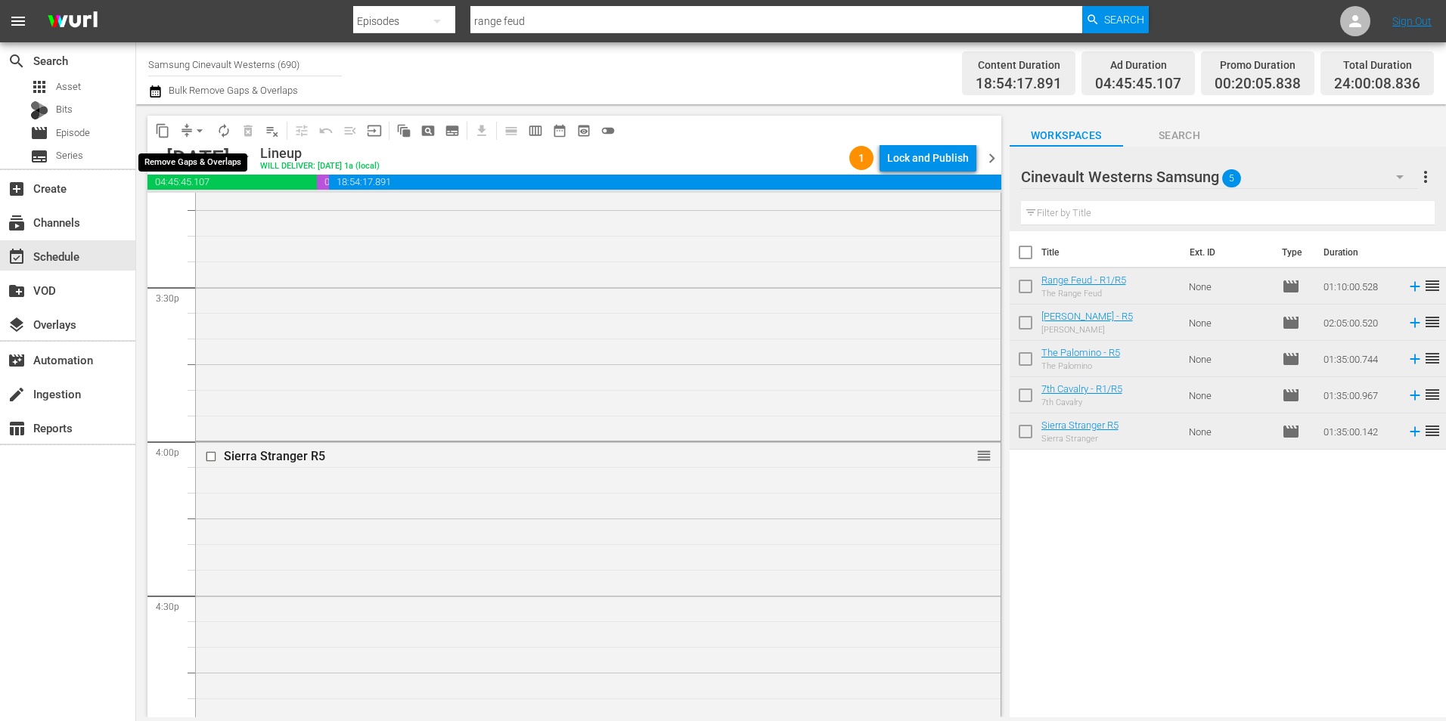
click at [197, 132] on span "arrow_drop_down" at bounding box center [199, 130] width 15 height 15
click at [214, 157] on li "Align to Midnight" at bounding box center [200, 161] width 159 height 25
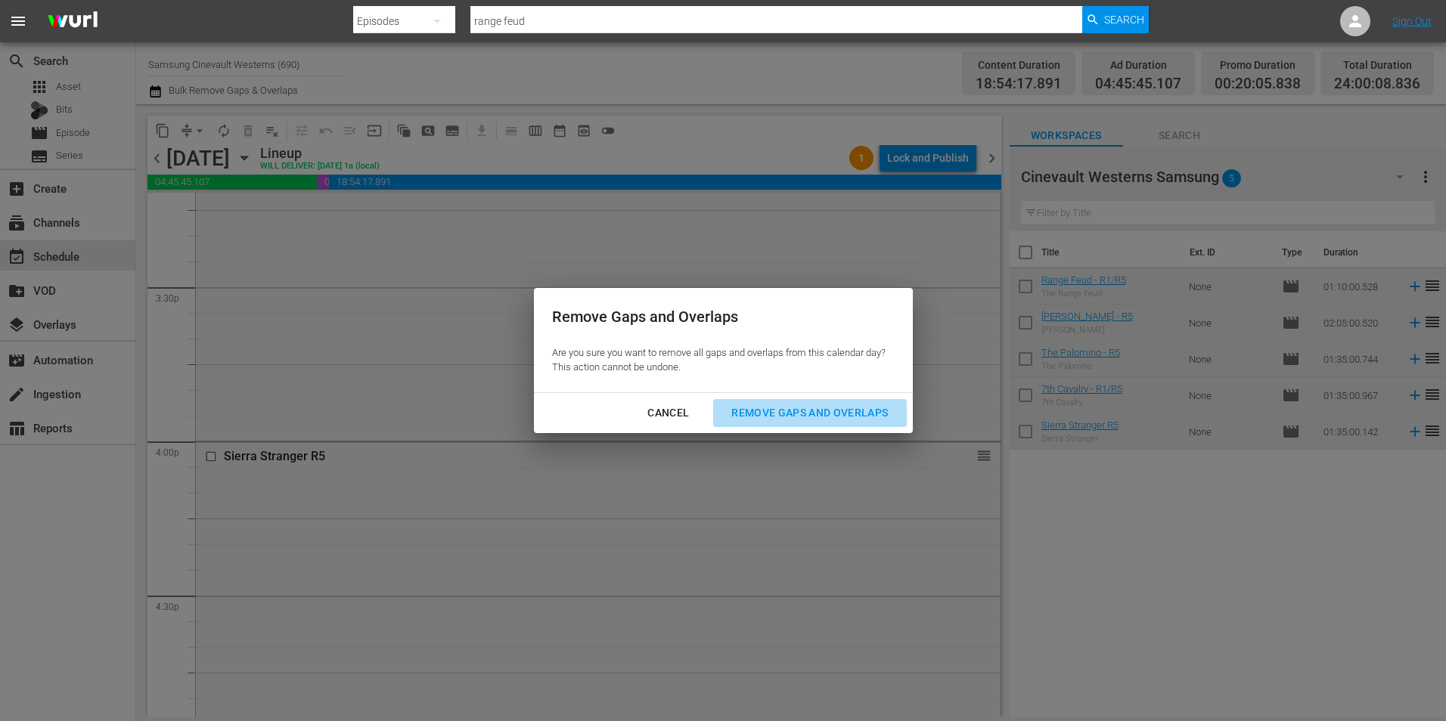
click at [791, 416] on div "Remove Gaps and Overlaps" at bounding box center [809, 413] width 181 height 19
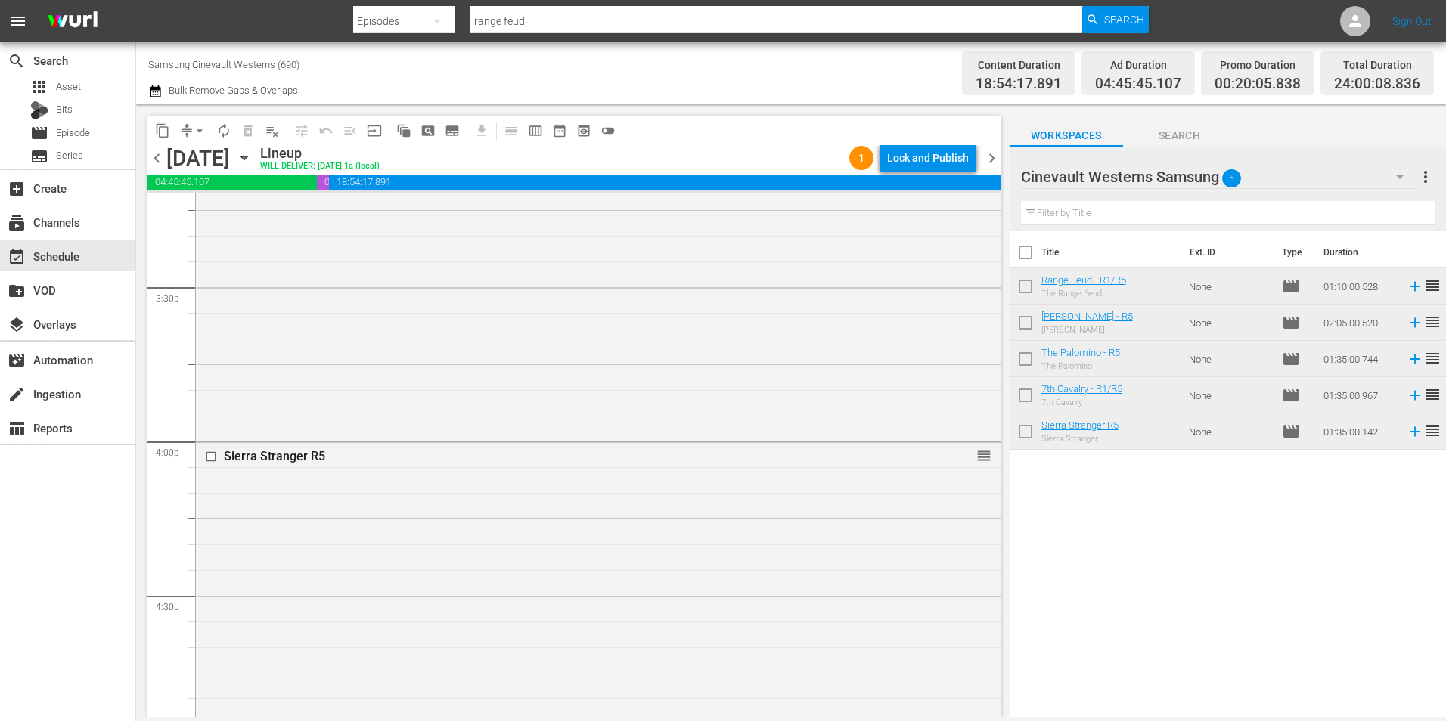
click at [959, 169] on div "Lock and Publish" at bounding box center [928, 157] width 82 height 27
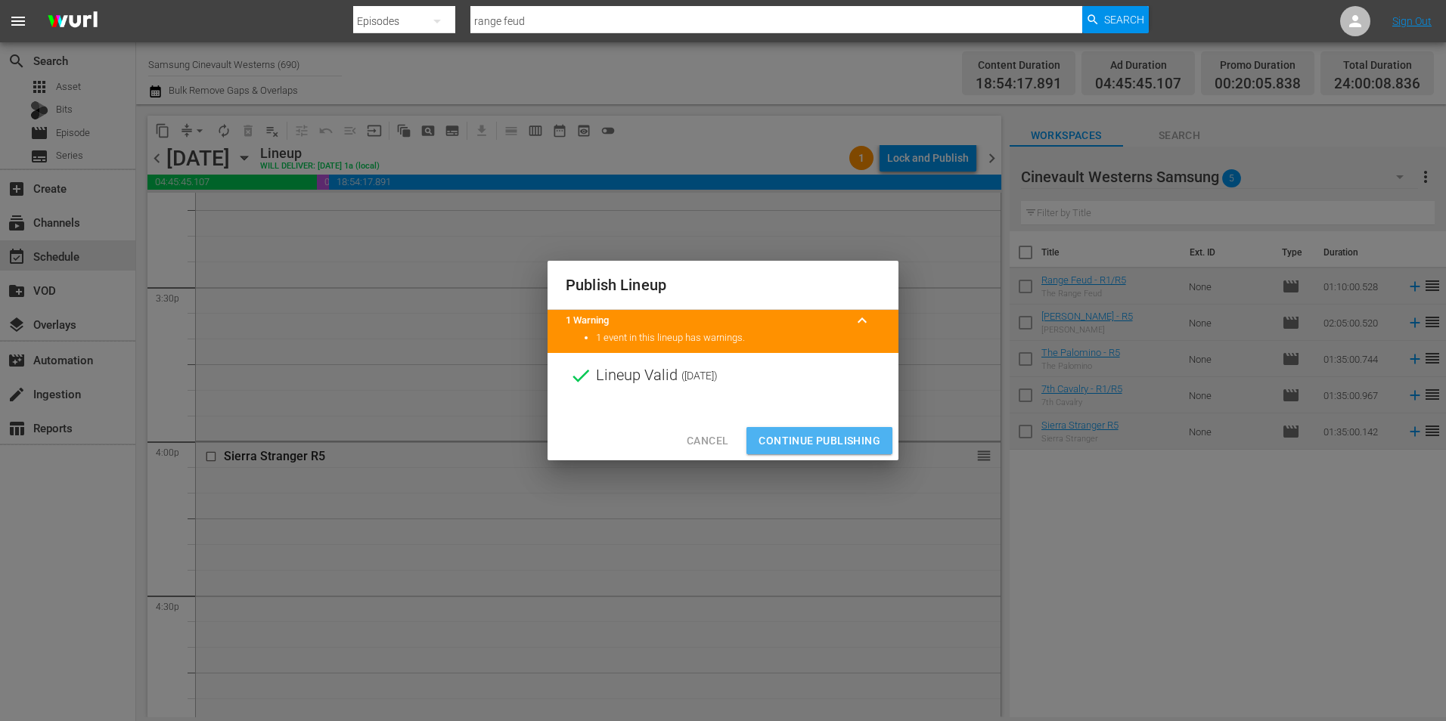
click at [825, 447] on span "Continue Publishing" at bounding box center [819, 441] width 122 height 19
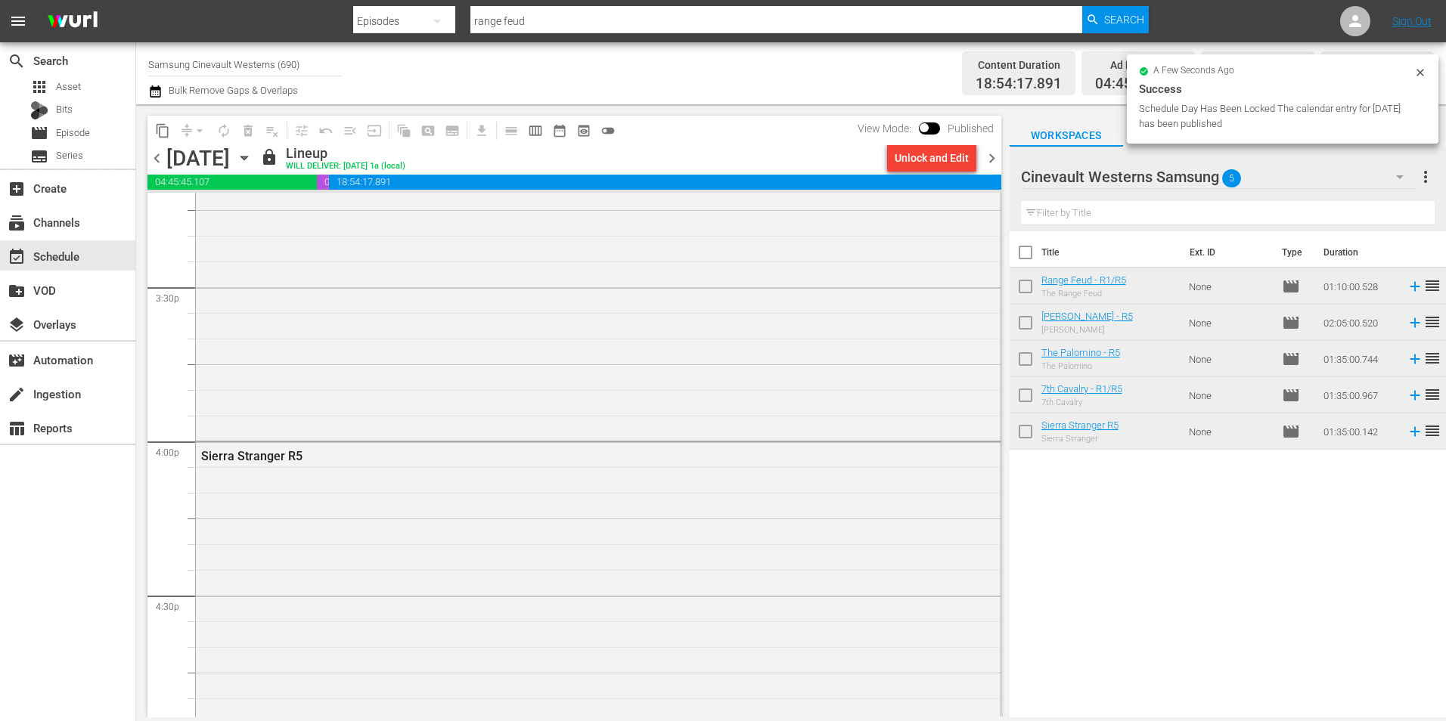
click at [1425, 73] on icon at bounding box center [1420, 73] width 12 height 12
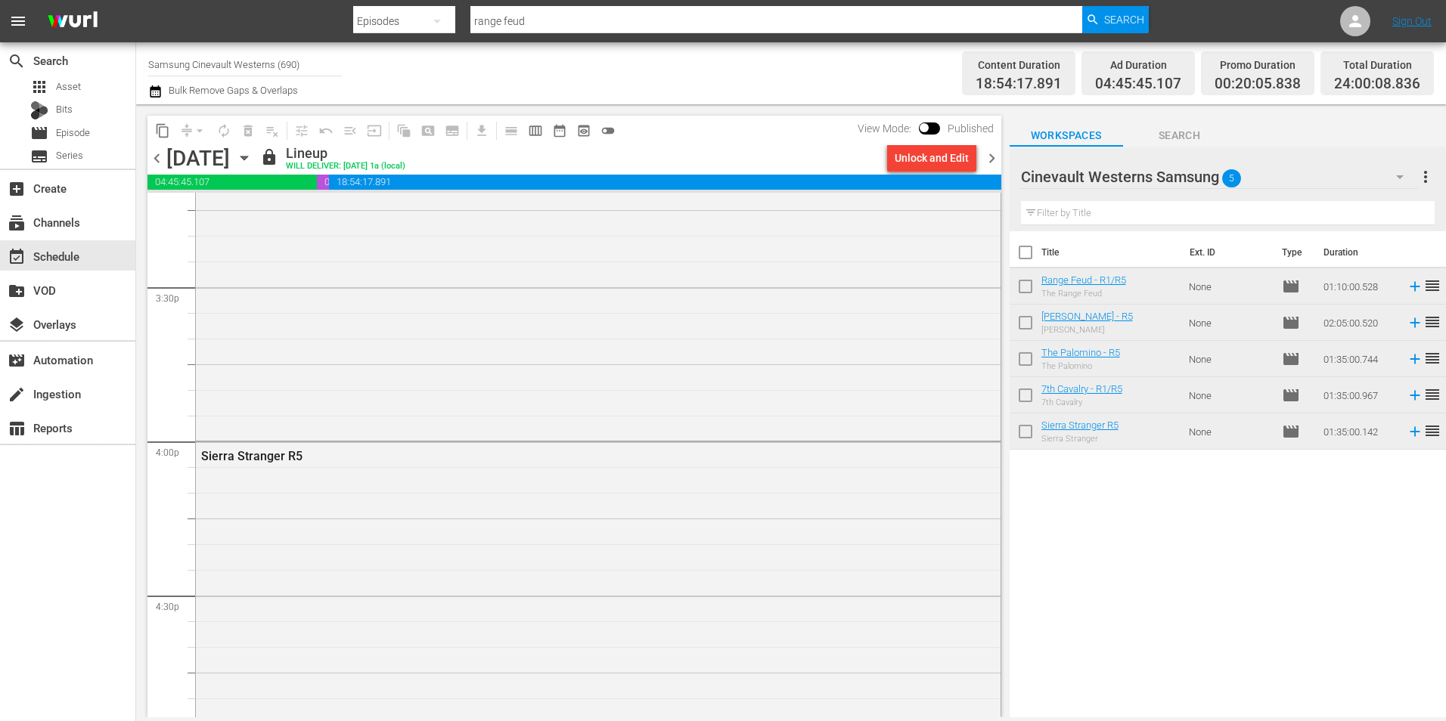
click at [84, 144] on div "apps Asset Bits movie Episode subtitles Series" at bounding box center [67, 121] width 135 height 91
click at [89, 130] on span "Episode" at bounding box center [73, 133] width 34 height 15
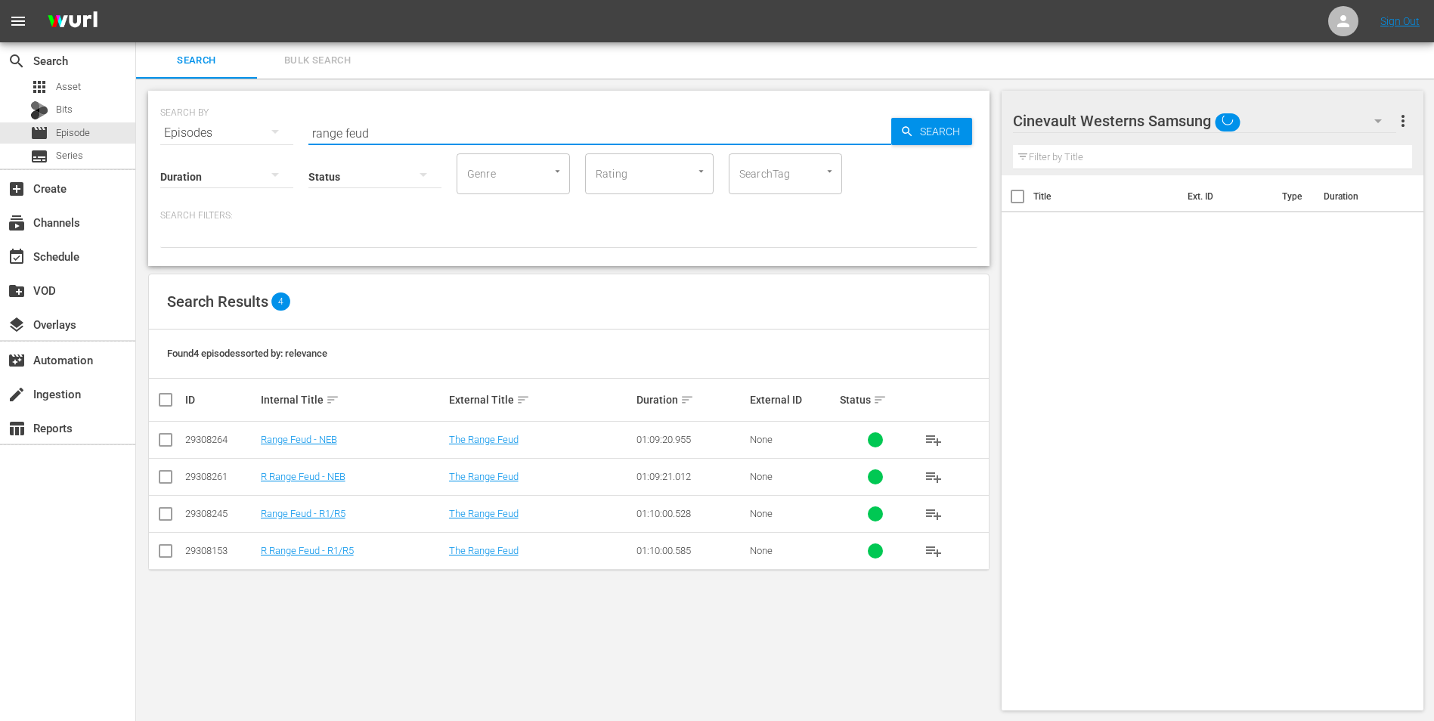
click at [560, 135] on input "range feud" at bounding box center [599, 133] width 583 height 36
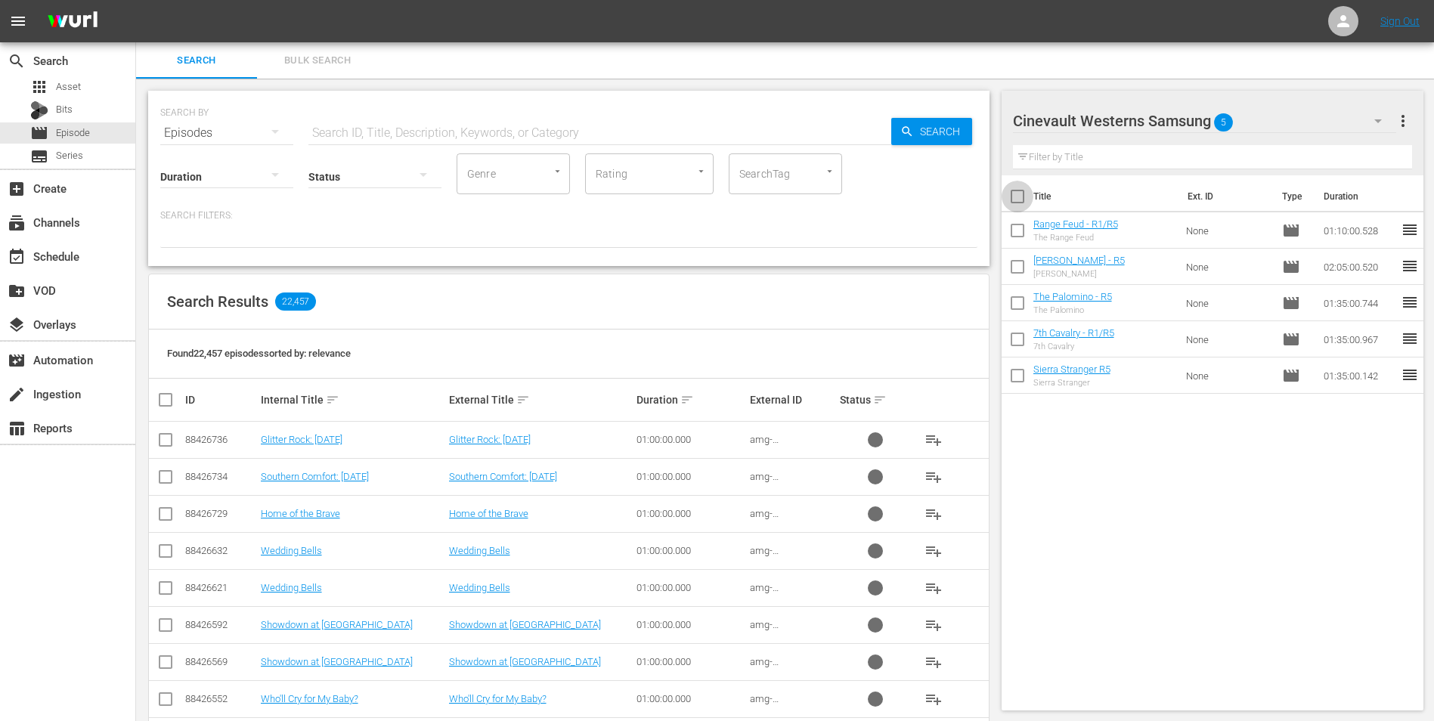
click at [1007, 200] on input "checkbox" at bounding box center [1018, 200] width 32 height 32
checkbox input "true"
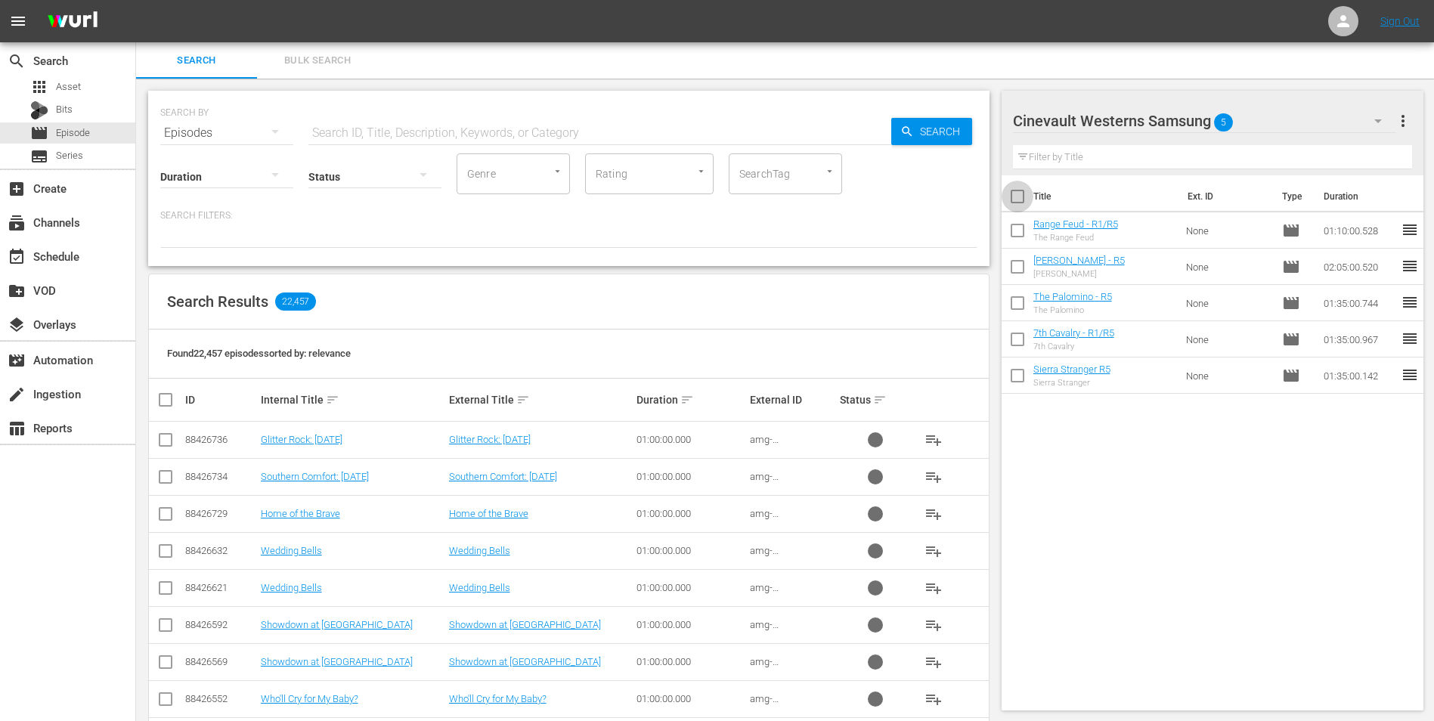
checkbox input "true"
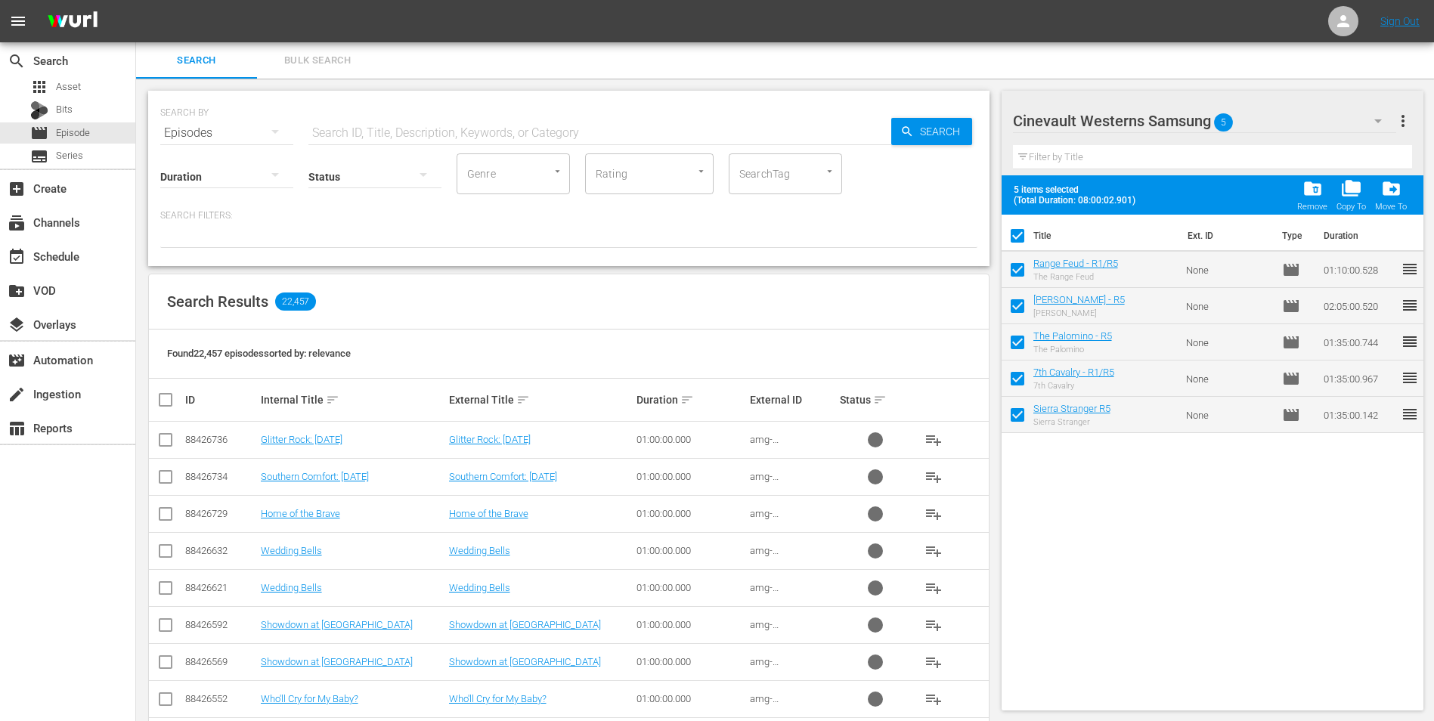
click at [1322, 195] on span "folder_delete" at bounding box center [1313, 188] width 20 height 20
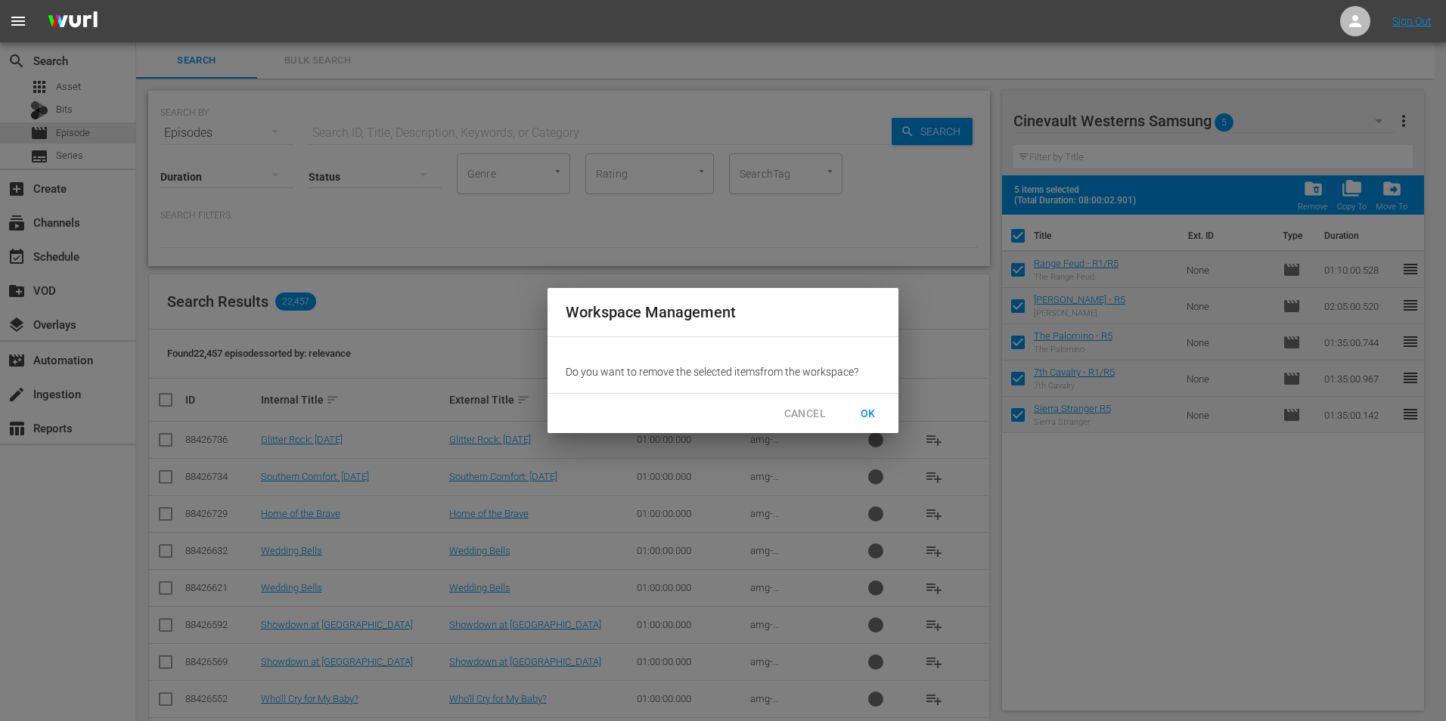
click at [860, 416] on span "OK" at bounding box center [868, 414] width 24 height 19
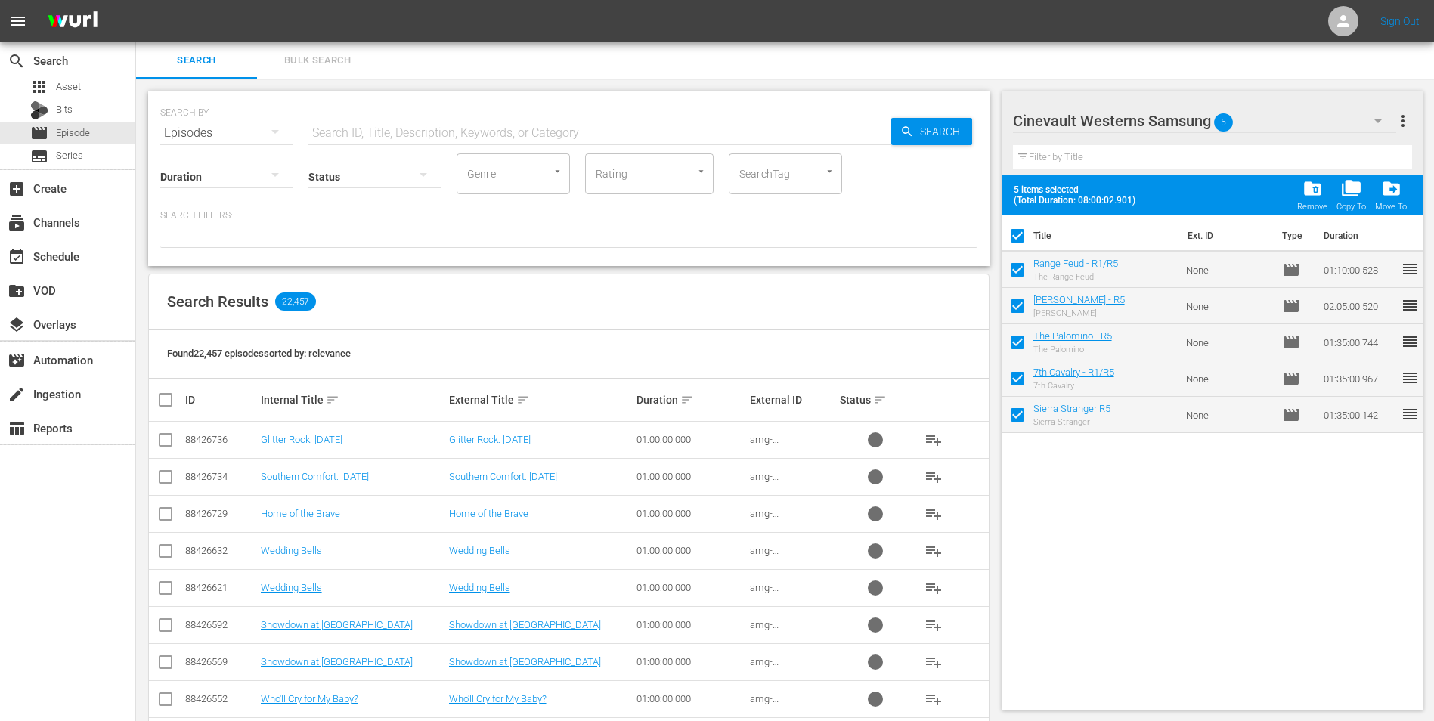
checkbox input "false"
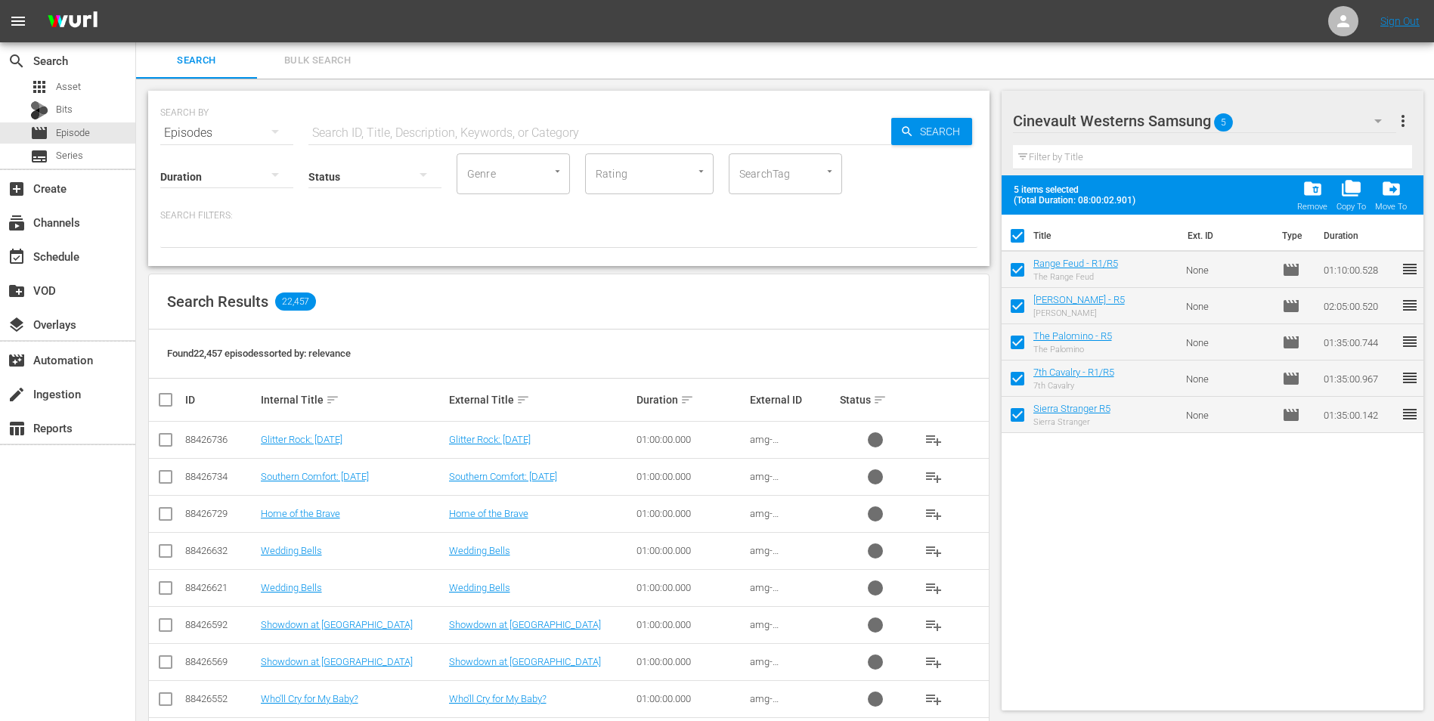
checkbox input "false"
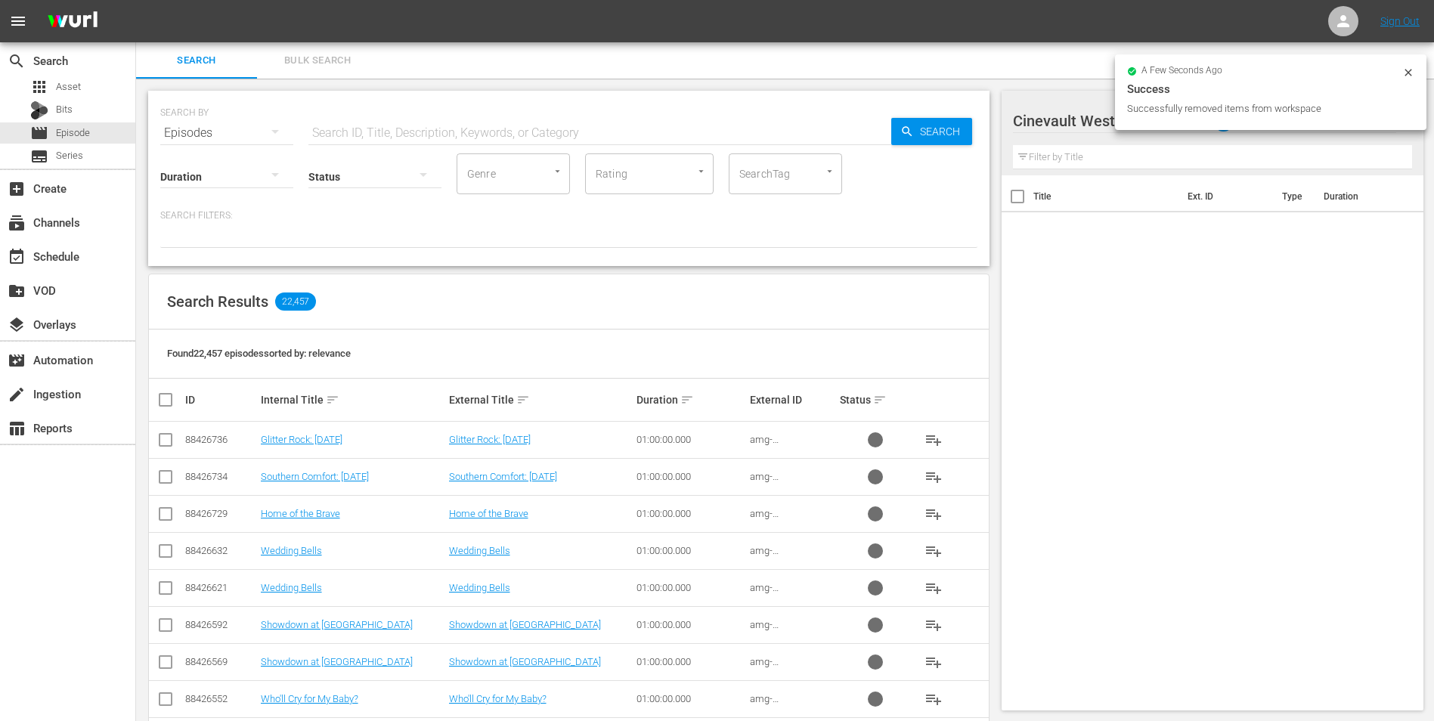
click at [1417, 71] on div "a few seconds ago Success Successfully removed items from workspace" at bounding box center [1271, 92] width 312 height 76
click at [1411, 71] on icon at bounding box center [1409, 73] width 12 height 12
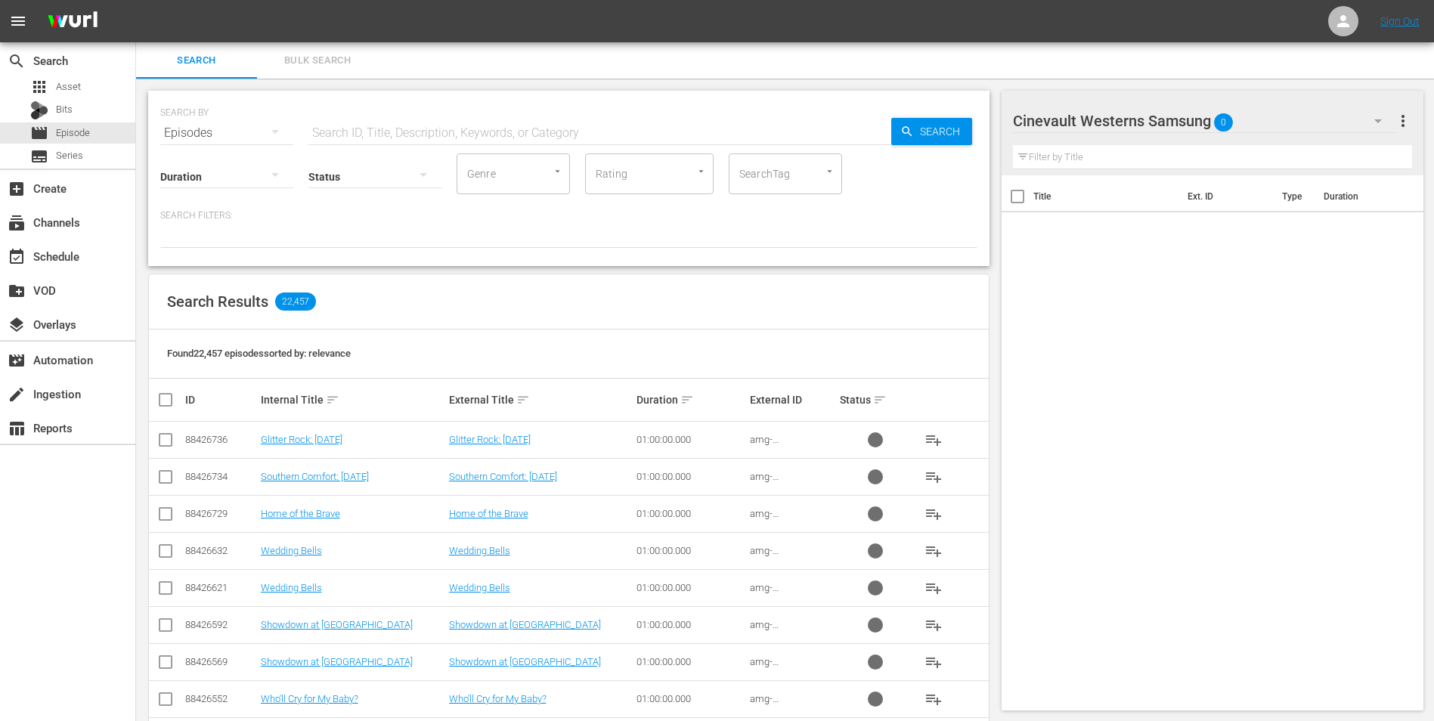
click at [1376, 119] on icon "button" at bounding box center [1379, 121] width 8 height 4
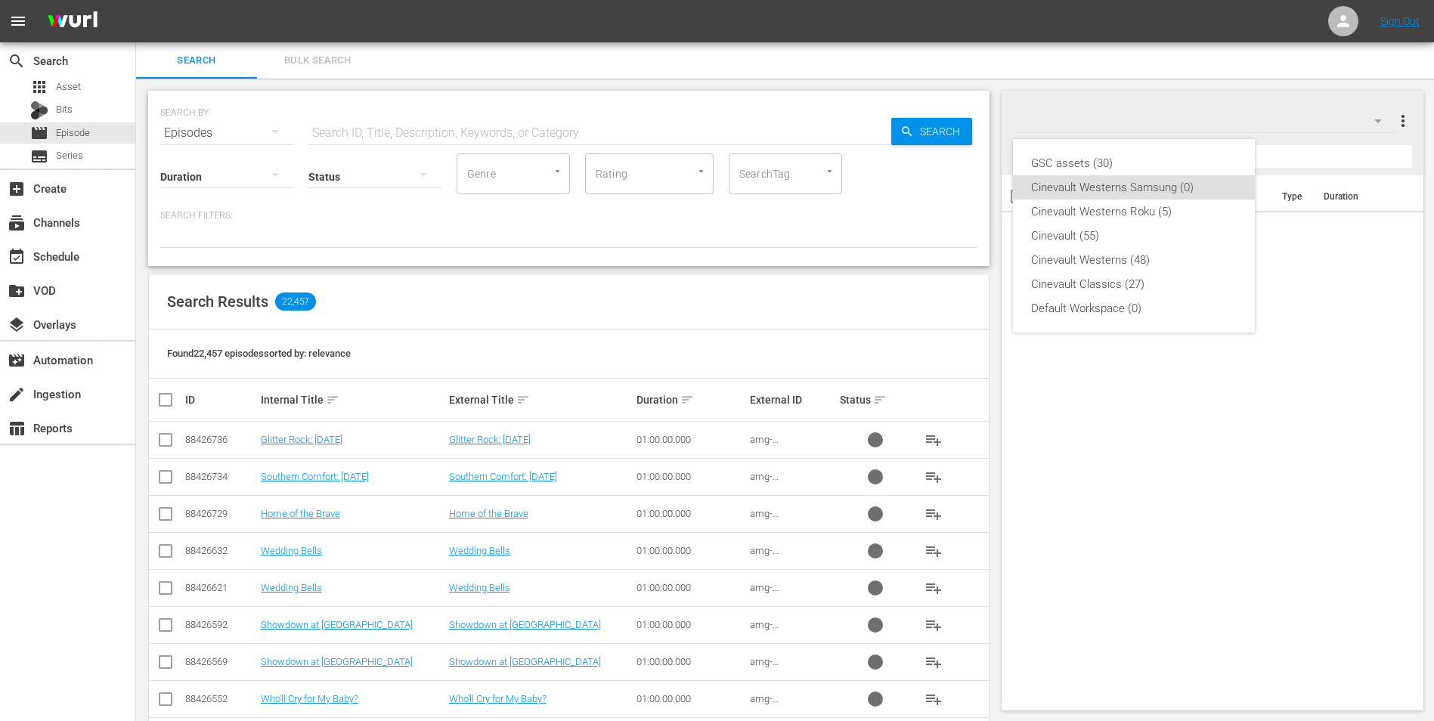
click at [1119, 199] on div "Cinevault Westerns Samsung (0)" at bounding box center [1134, 187] width 206 height 24
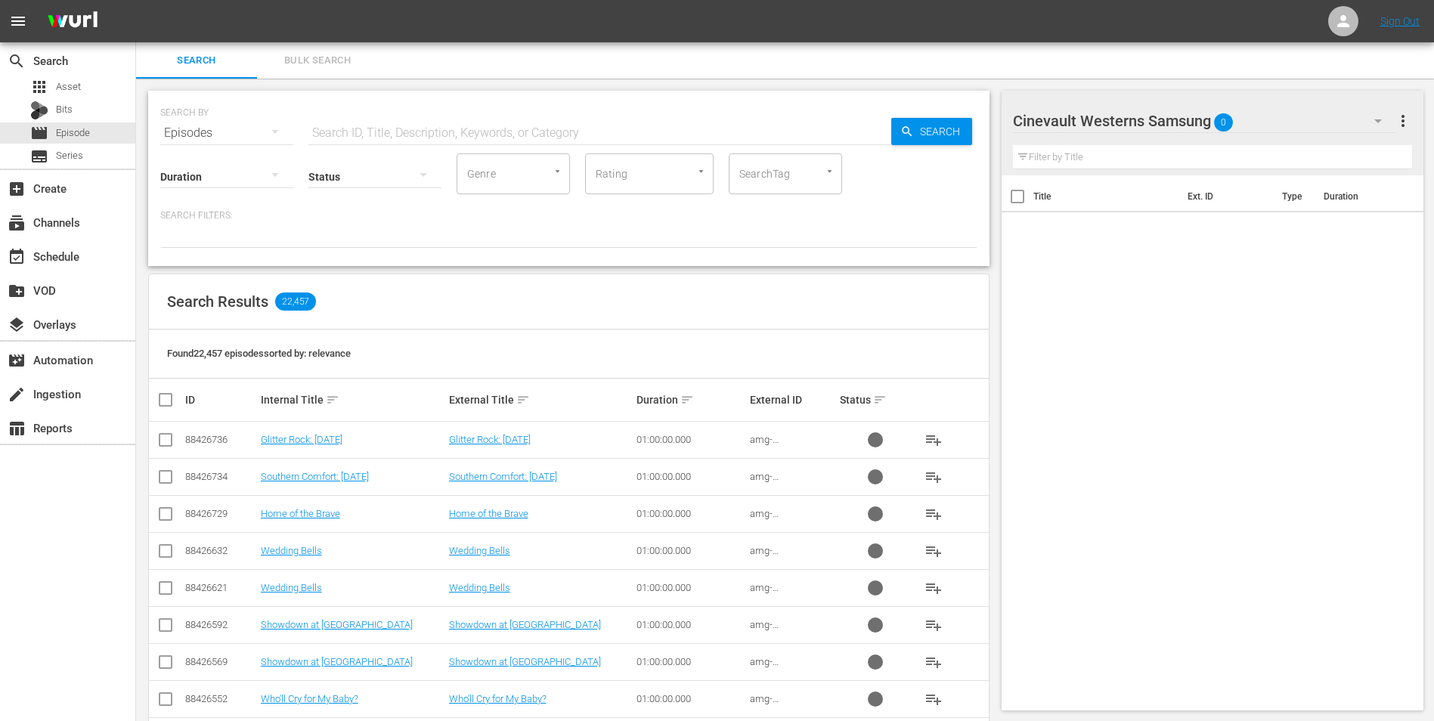
click at [1375, 125] on icon "button" at bounding box center [1378, 121] width 18 height 18
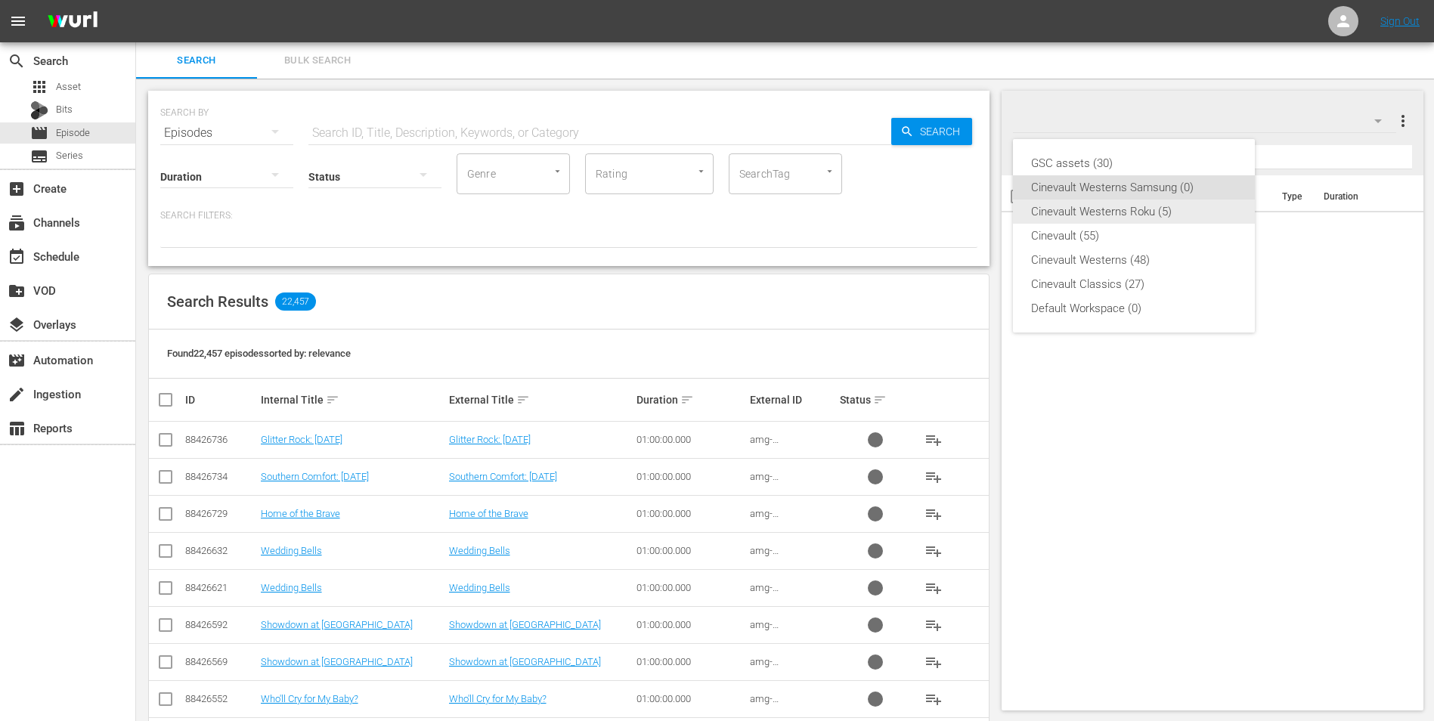
click at [1149, 209] on div "Cinevault Westerns Roku (5)" at bounding box center [1134, 212] width 206 height 24
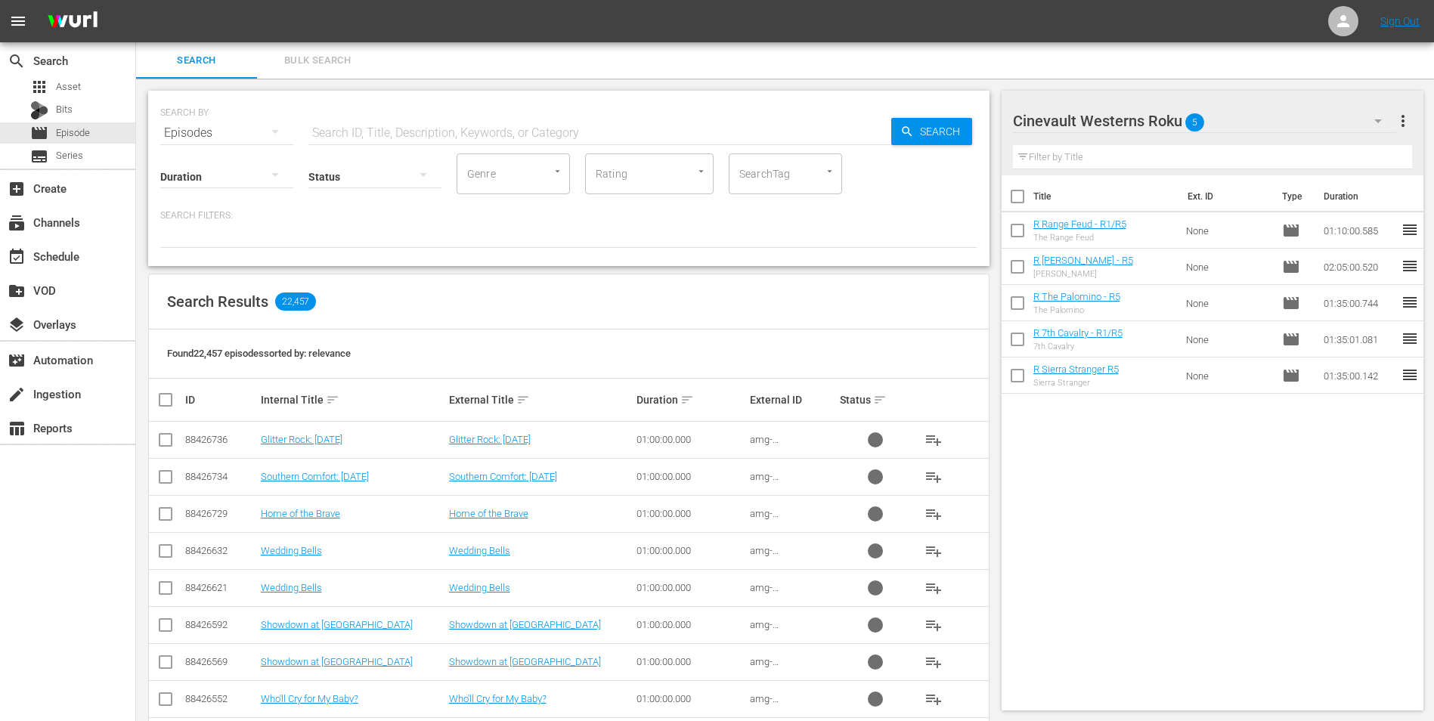
click at [1022, 194] on input "checkbox" at bounding box center [1018, 200] width 32 height 32
checkbox input "true"
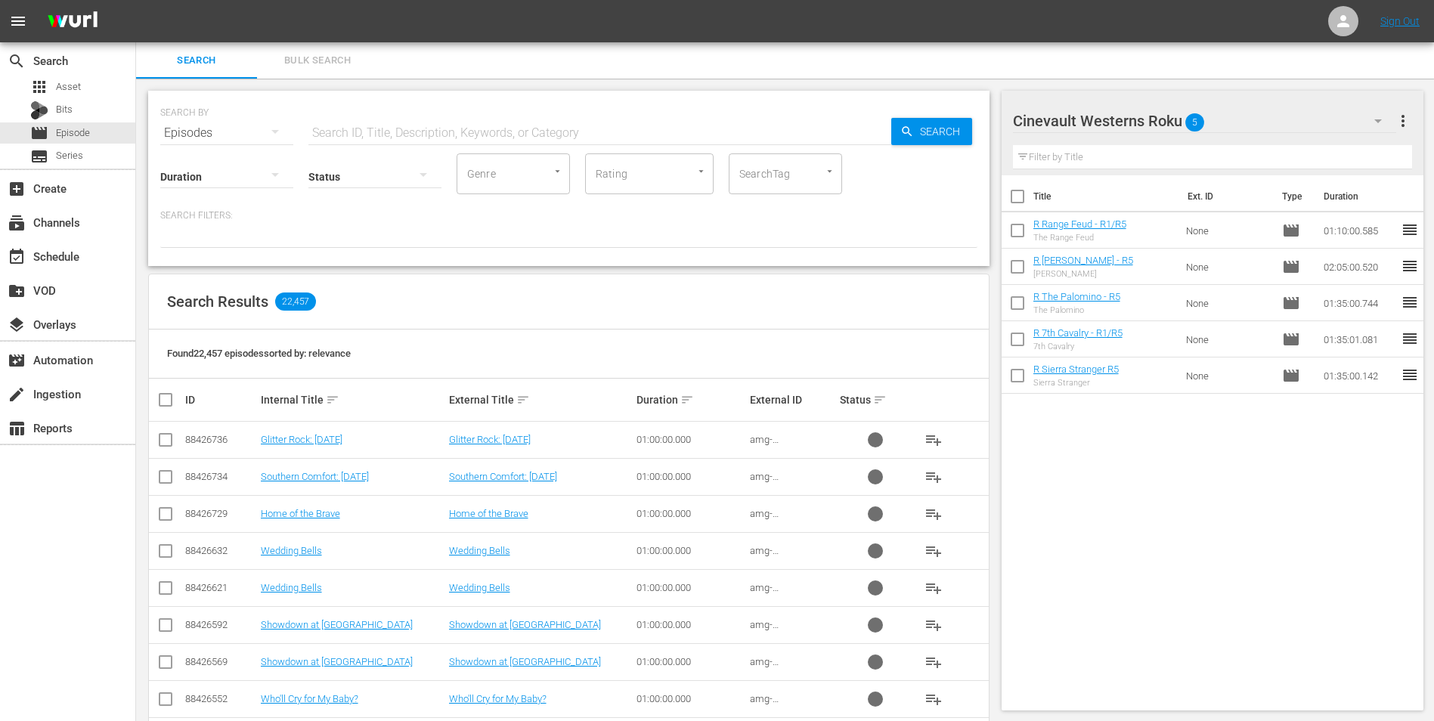
checkbox input "true"
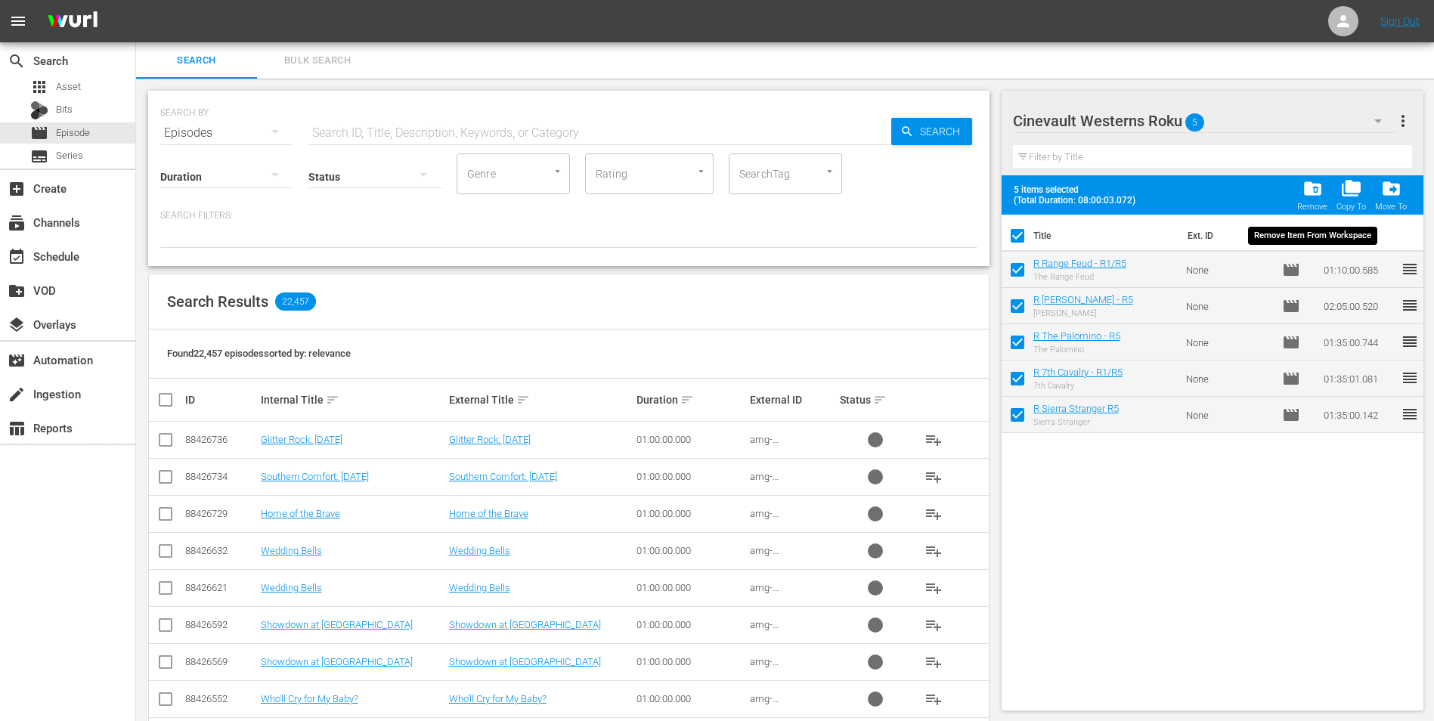
click at [1324, 189] on div "folder_delete Remove" at bounding box center [1313, 194] width 30 height 33
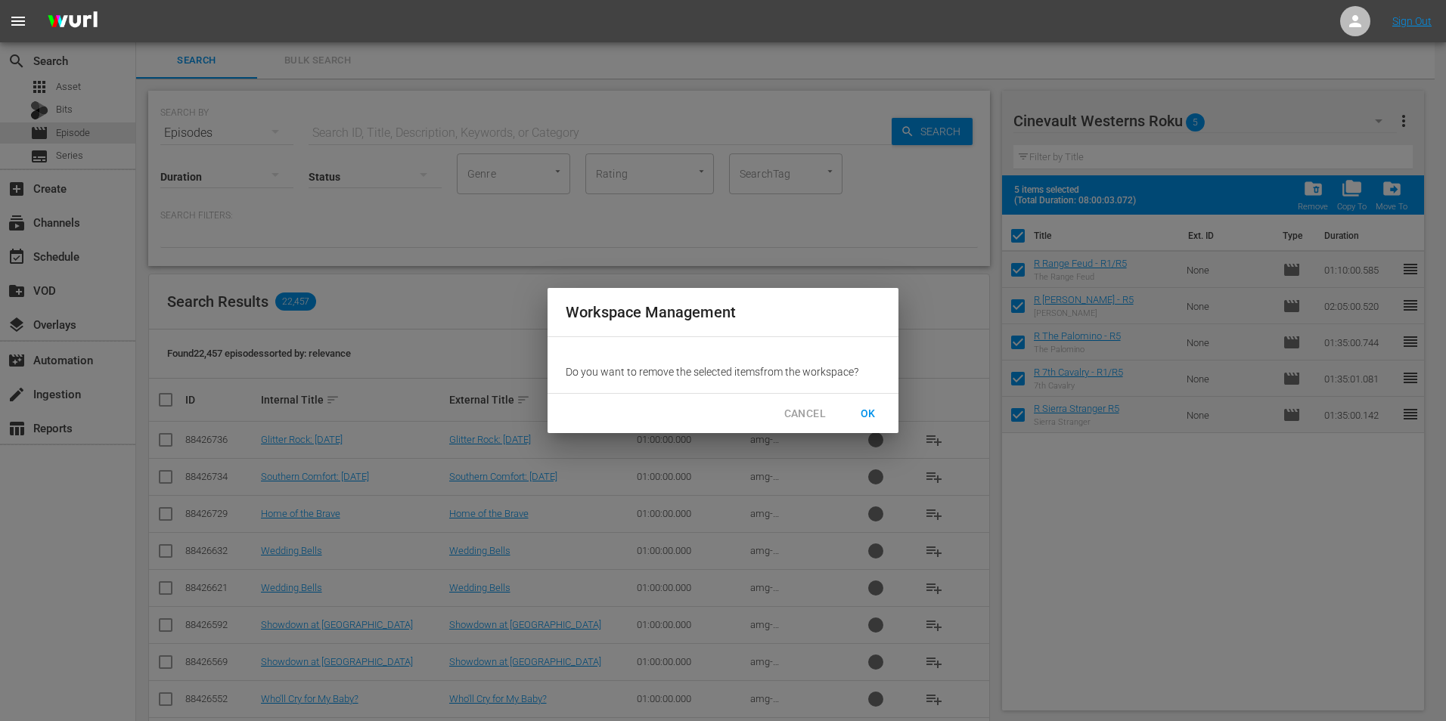
click at [862, 407] on span "OK" at bounding box center [868, 414] width 24 height 19
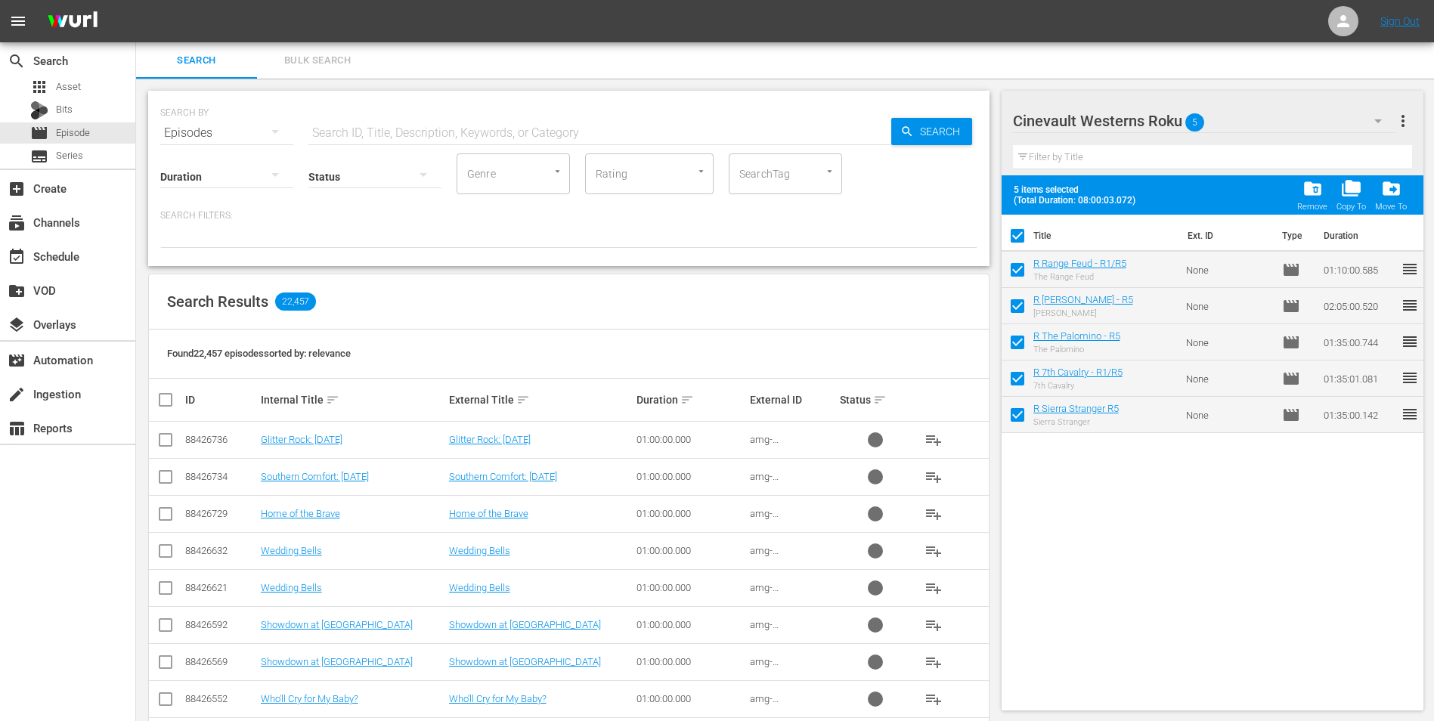
checkbox input "false"
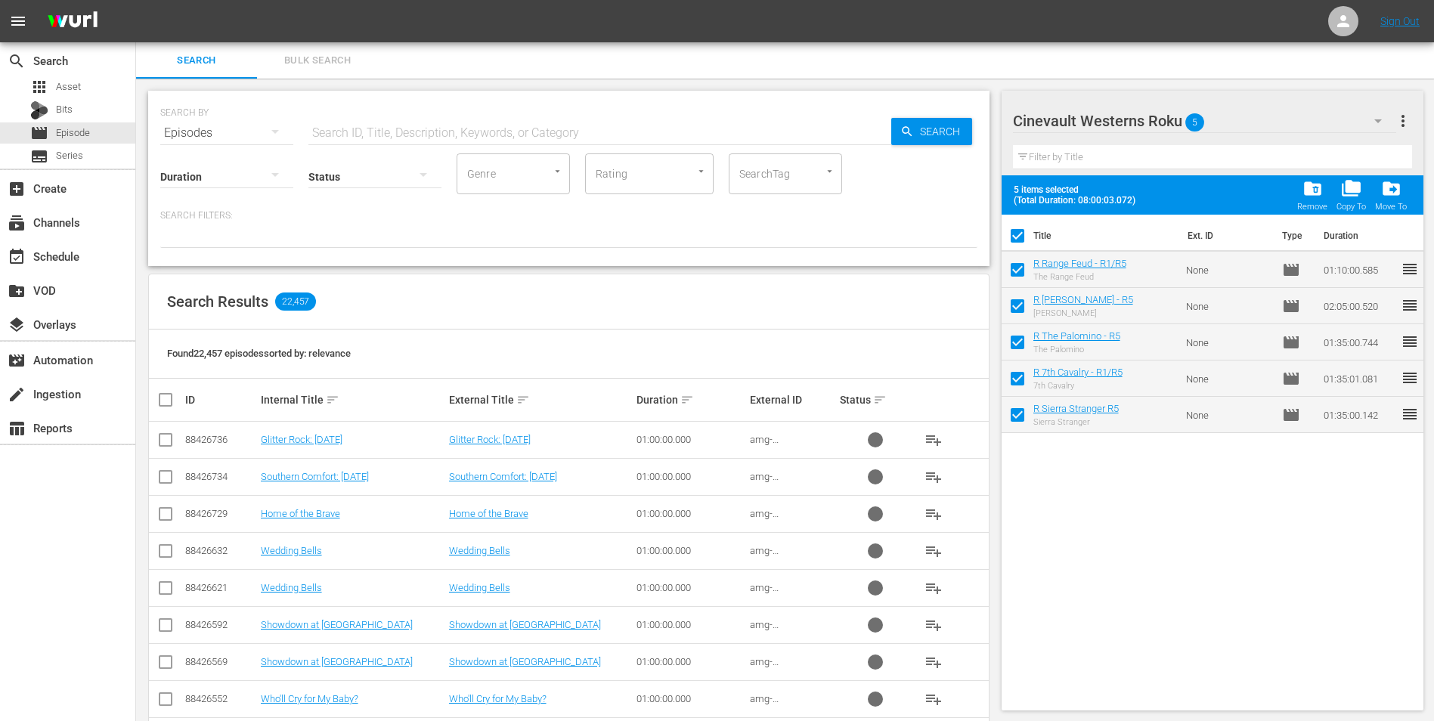
checkbox input "false"
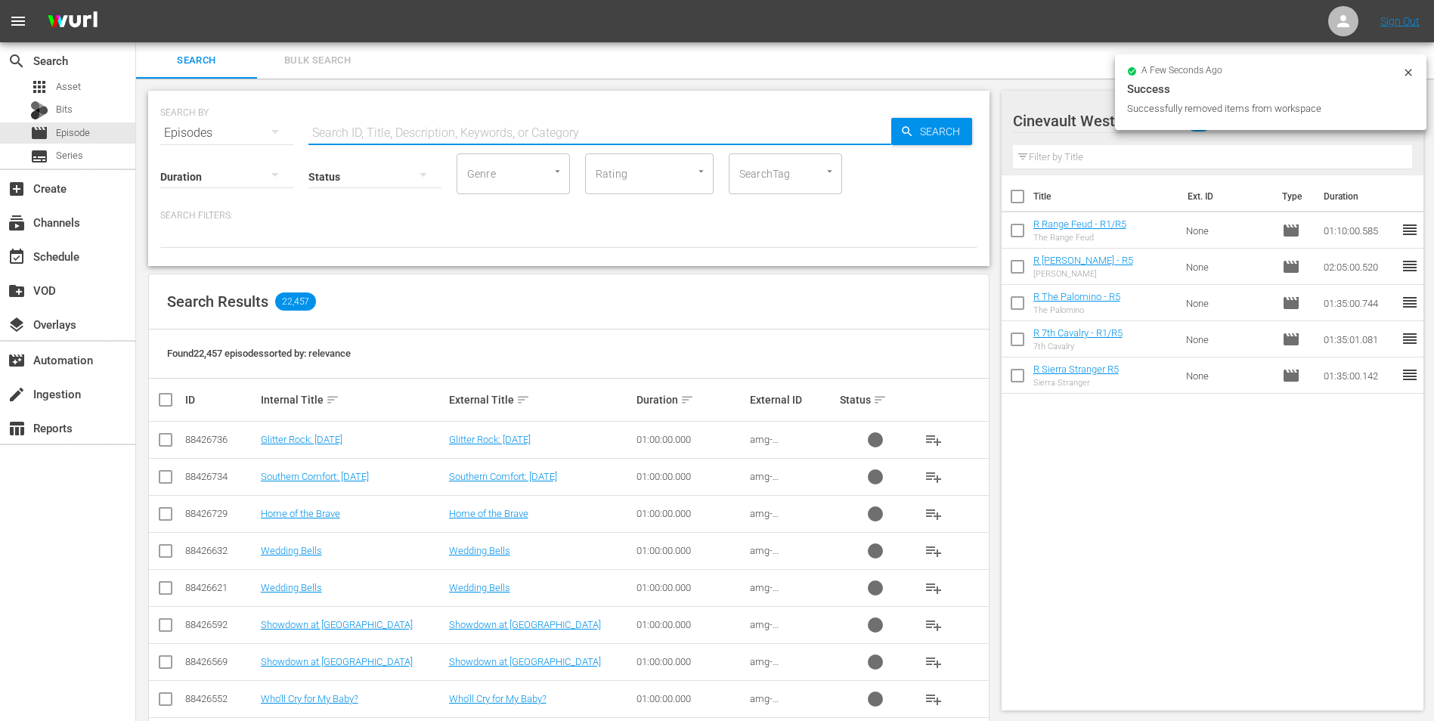
click at [368, 129] on input "text" at bounding box center [599, 133] width 583 height 36
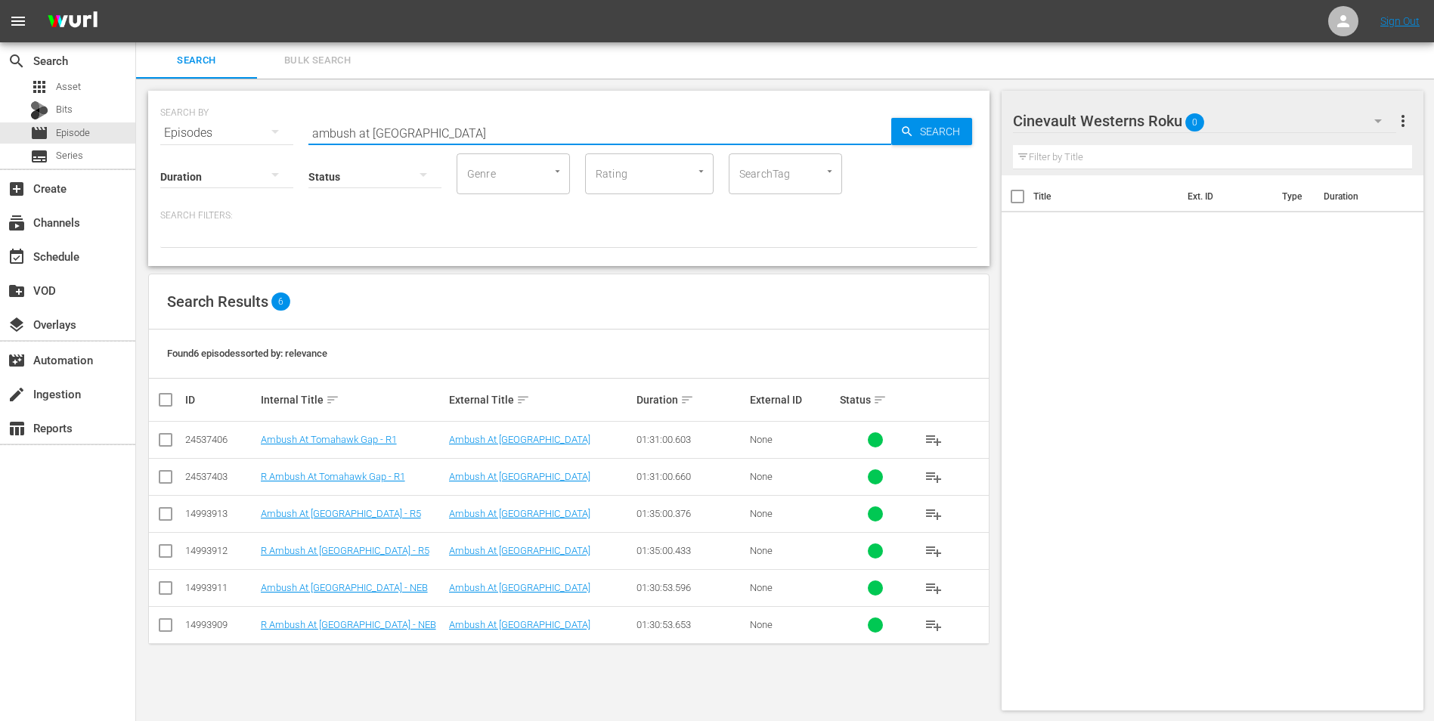
type input "ambush at [GEOGRAPHIC_DATA]"
drag, startPoint x: 164, startPoint y: 555, endPoint x: 203, endPoint y: 535, distance: 44.3
click at [164, 555] on input "checkbox" at bounding box center [166, 554] width 18 height 18
checkbox input "true"
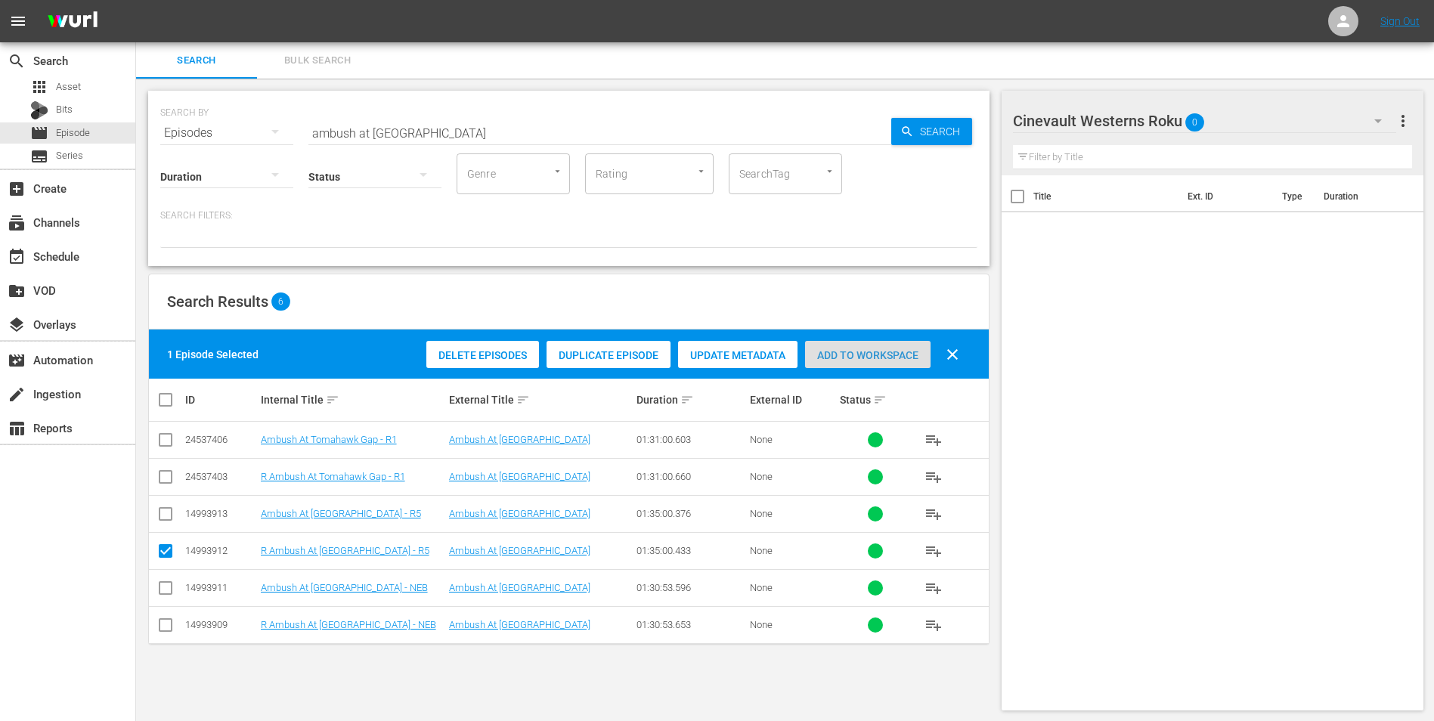
click at [873, 358] on span "Add to Workspace" at bounding box center [868, 355] width 126 height 12
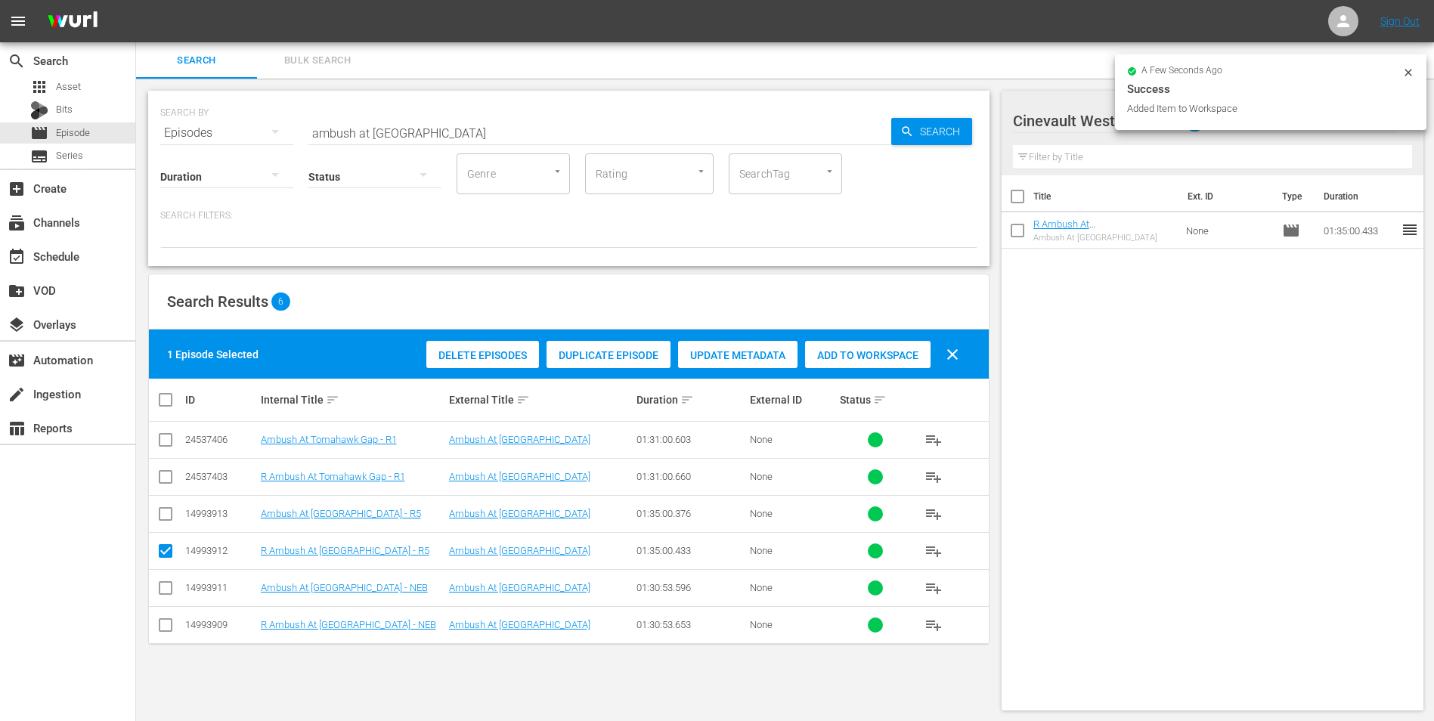
click at [1408, 70] on icon at bounding box center [1409, 73] width 12 height 12
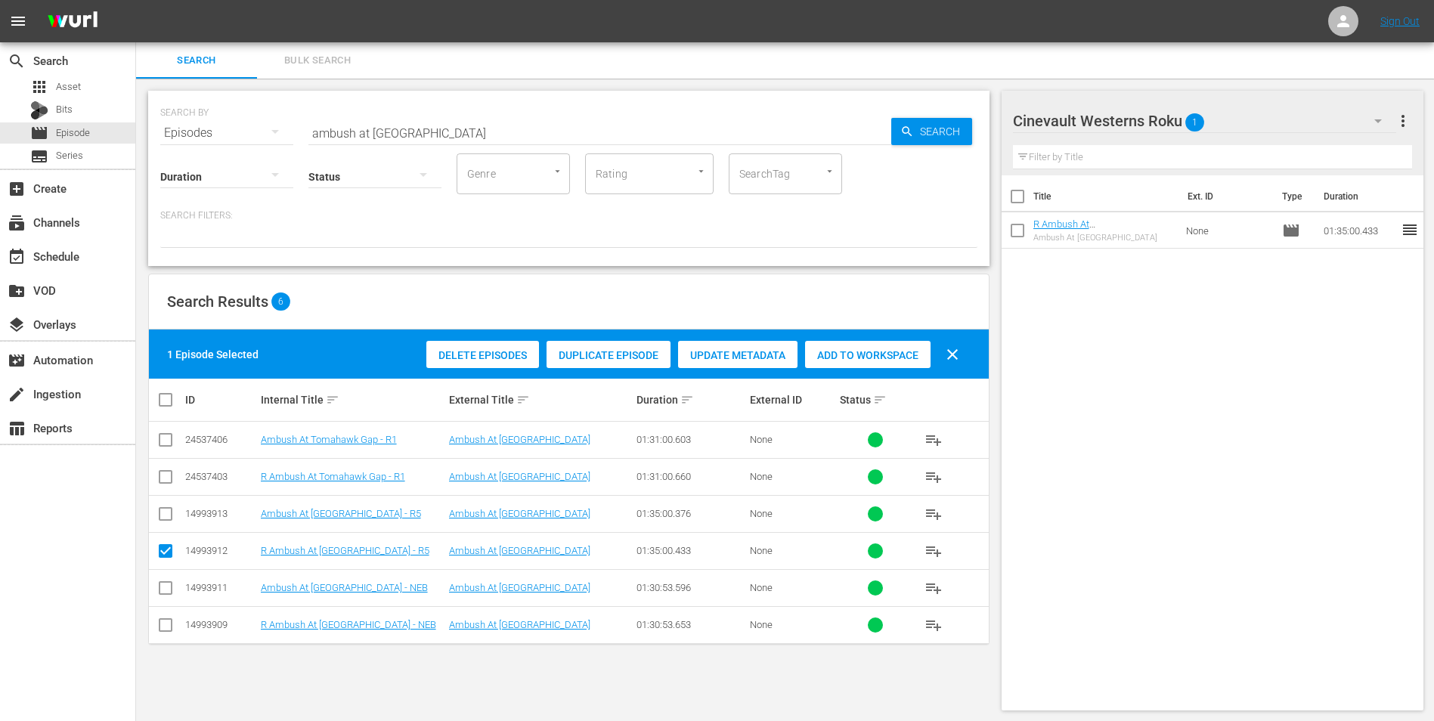
click at [1382, 114] on icon "button" at bounding box center [1378, 121] width 18 height 18
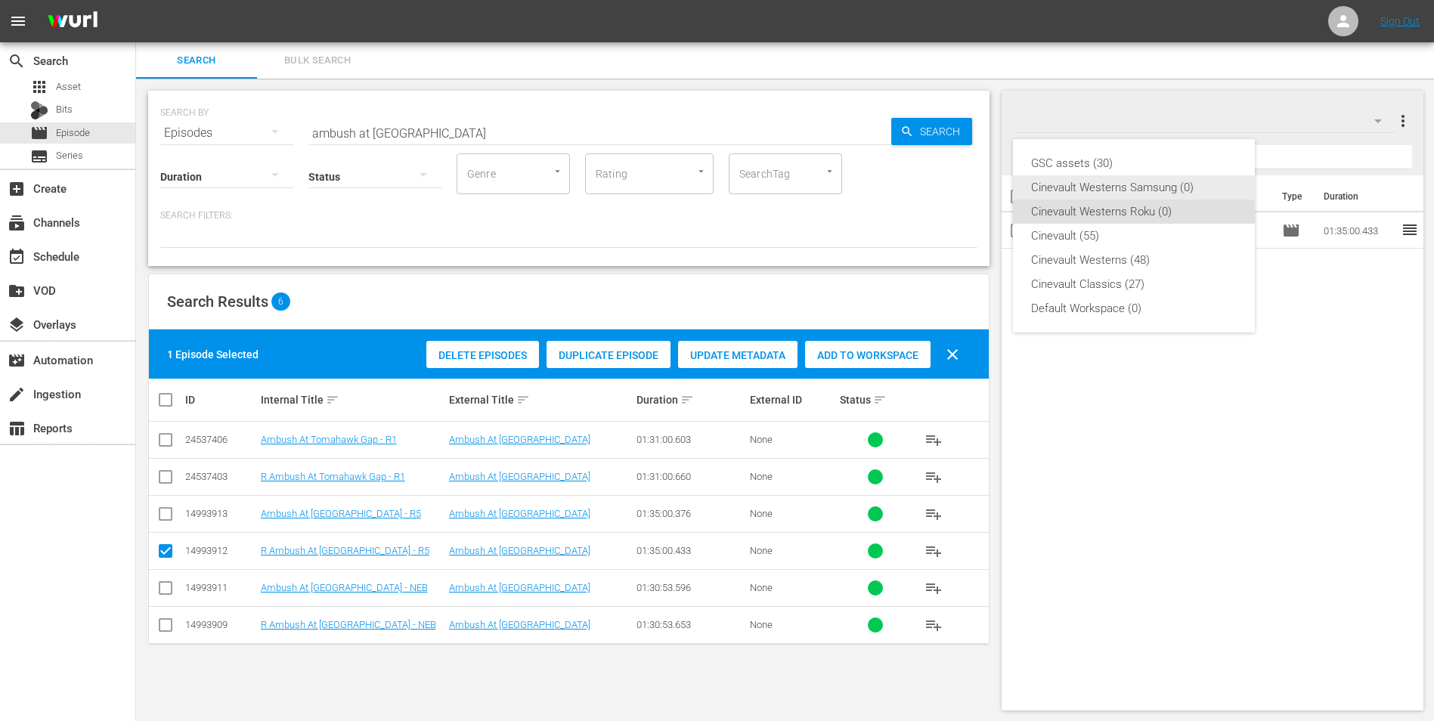
click at [1173, 193] on div "Cinevault Westerns Samsung (0)" at bounding box center [1134, 187] width 206 height 24
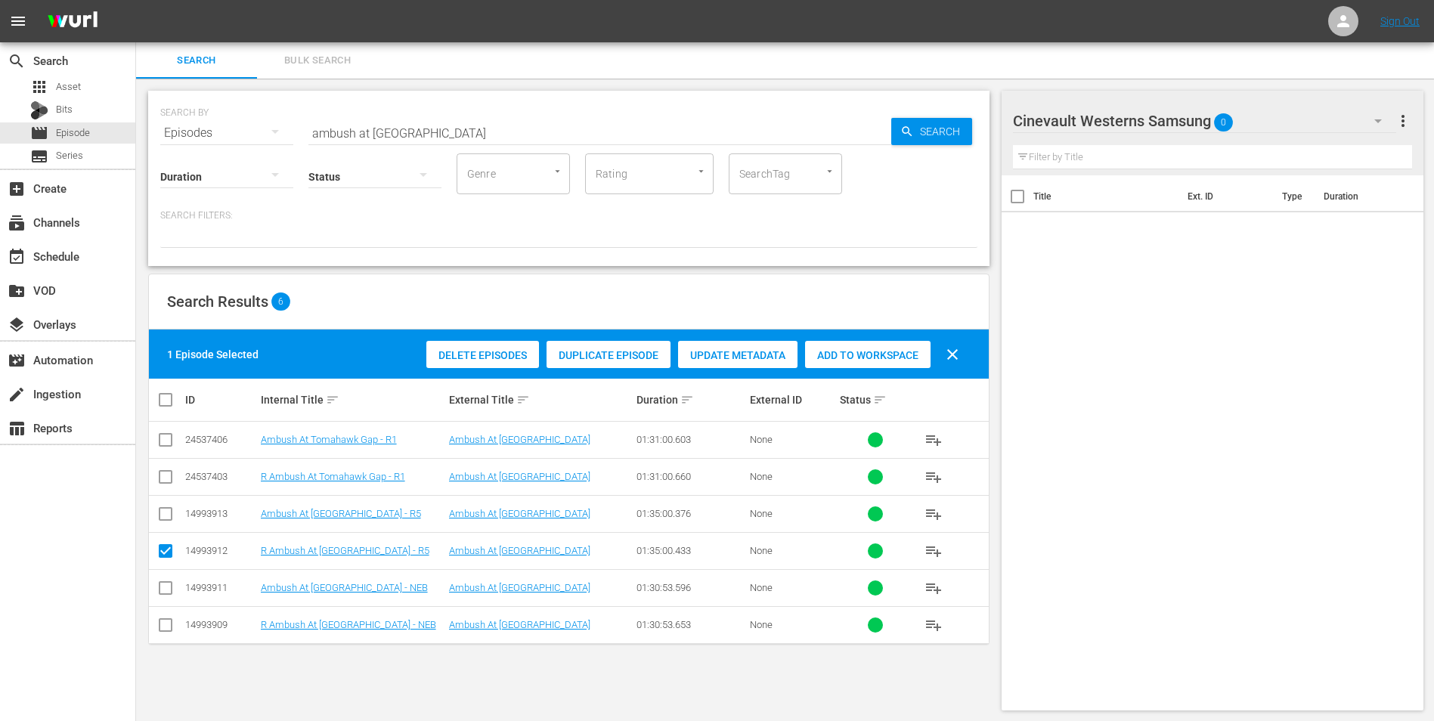
click at [157, 520] on input "checkbox" at bounding box center [166, 517] width 18 height 18
checkbox input "true"
click at [164, 550] on input "checkbox" at bounding box center [166, 554] width 18 height 18
checkbox input "false"
click at [891, 358] on span "Add to Workspace" at bounding box center [868, 355] width 126 height 12
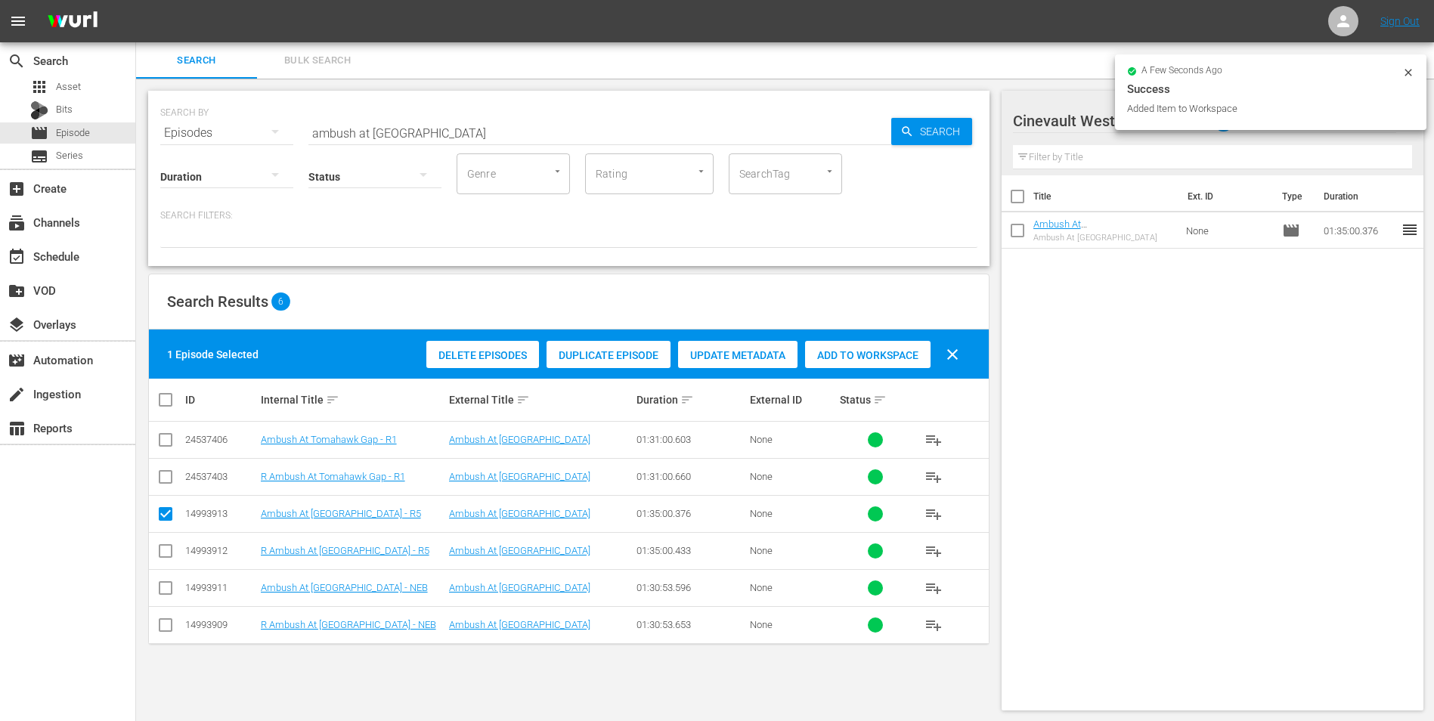
click at [488, 129] on input "ambush at [GEOGRAPHIC_DATA]" at bounding box center [599, 133] width 583 height 36
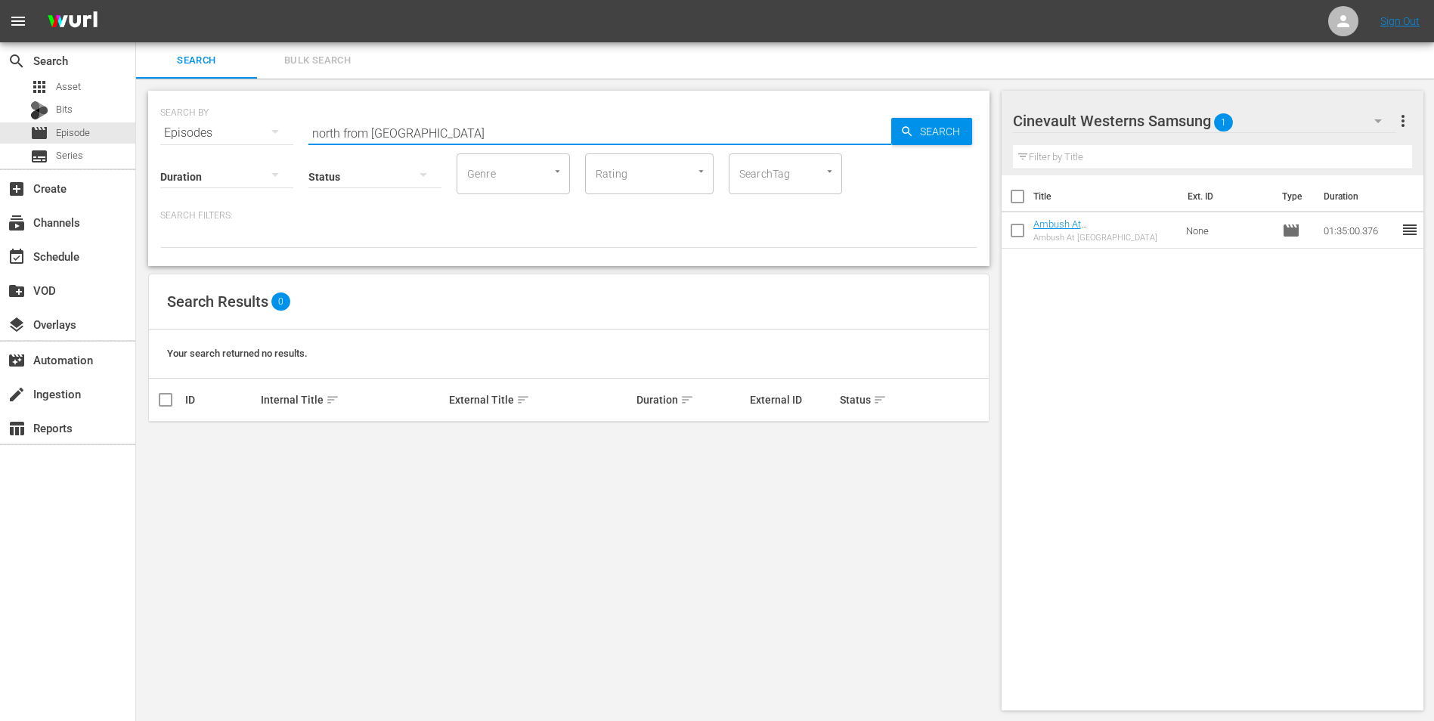
click at [400, 134] on input "north from [GEOGRAPHIC_DATA]" at bounding box center [599, 133] width 583 height 36
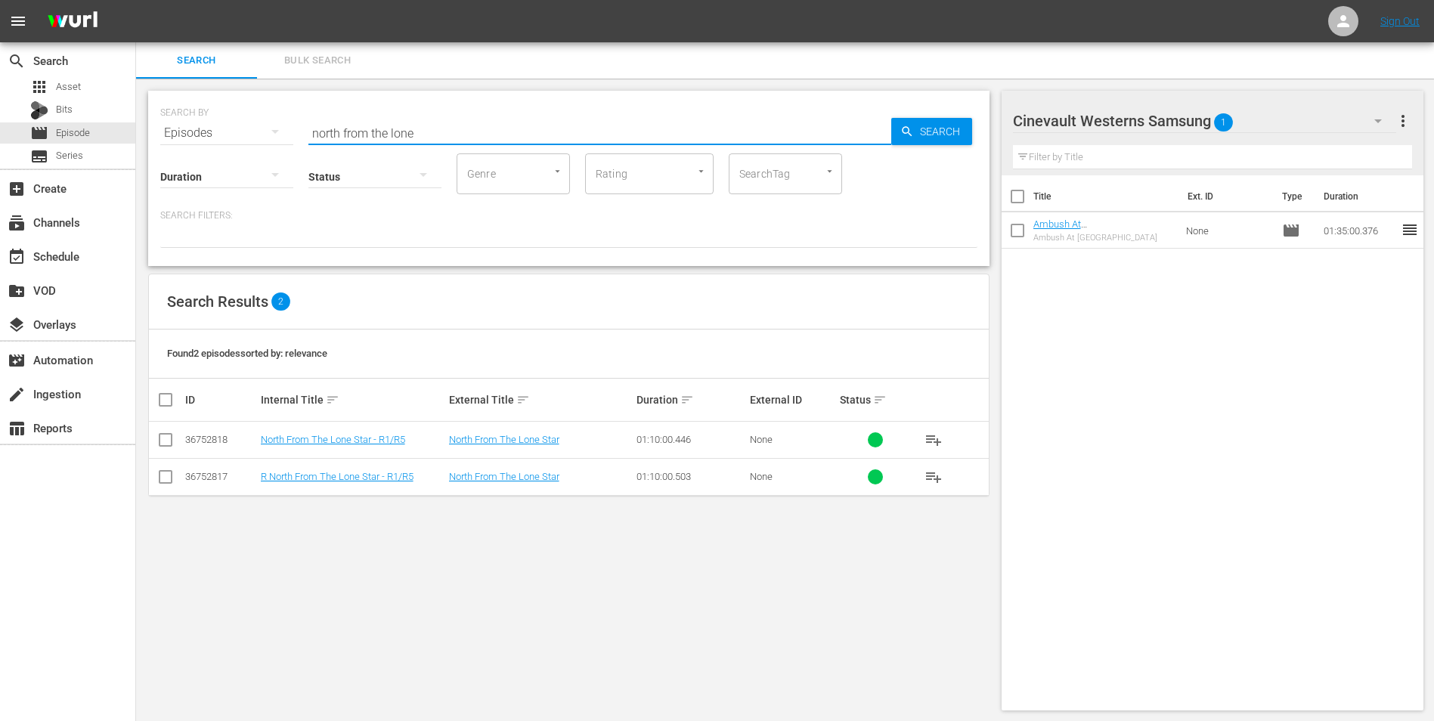
type input "north from the lone"
click at [162, 441] on input "checkbox" at bounding box center [166, 443] width 18 height 18
checkbox input "true"
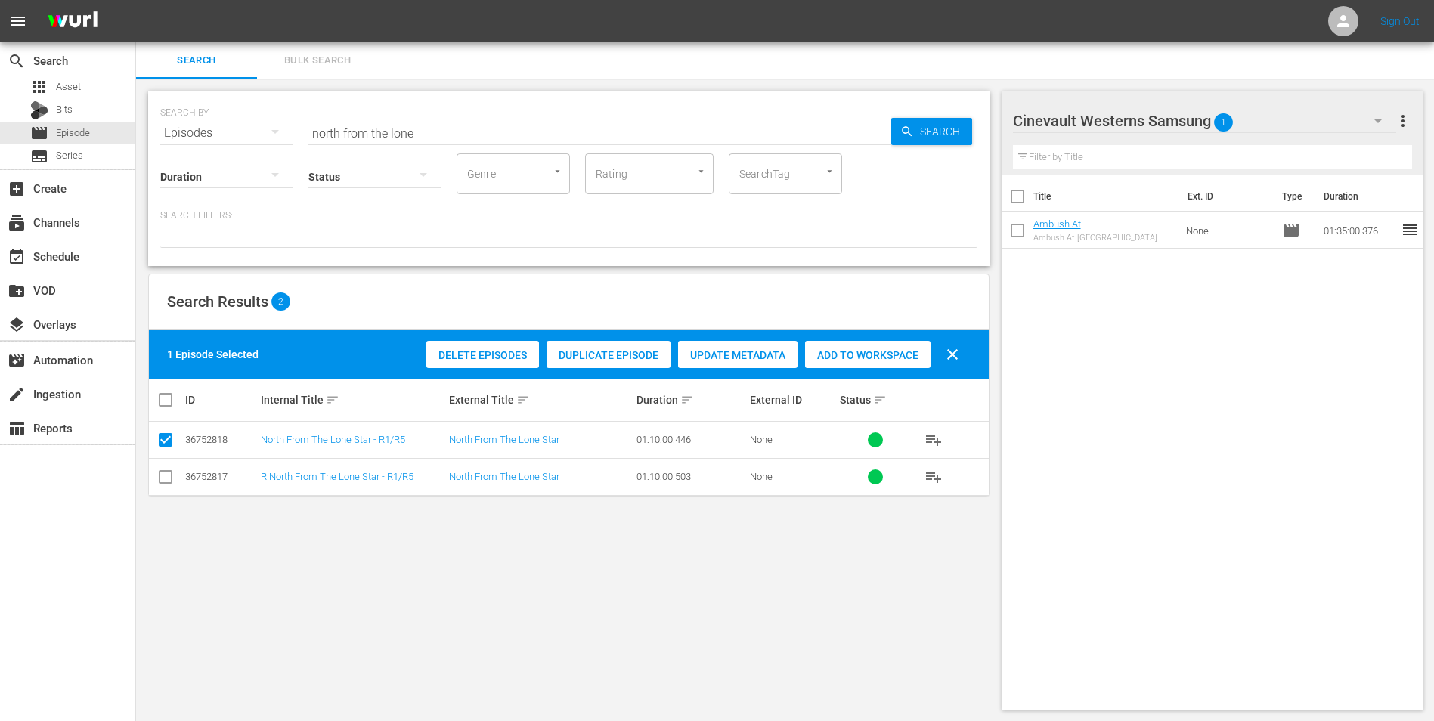
click at [881, 346] on div "Add to Workspace" at bounding box center [868, 355] width 126 height 29
click at [1364, 116] on button "button" at bounding box center [1378, 121] width 36 height 36
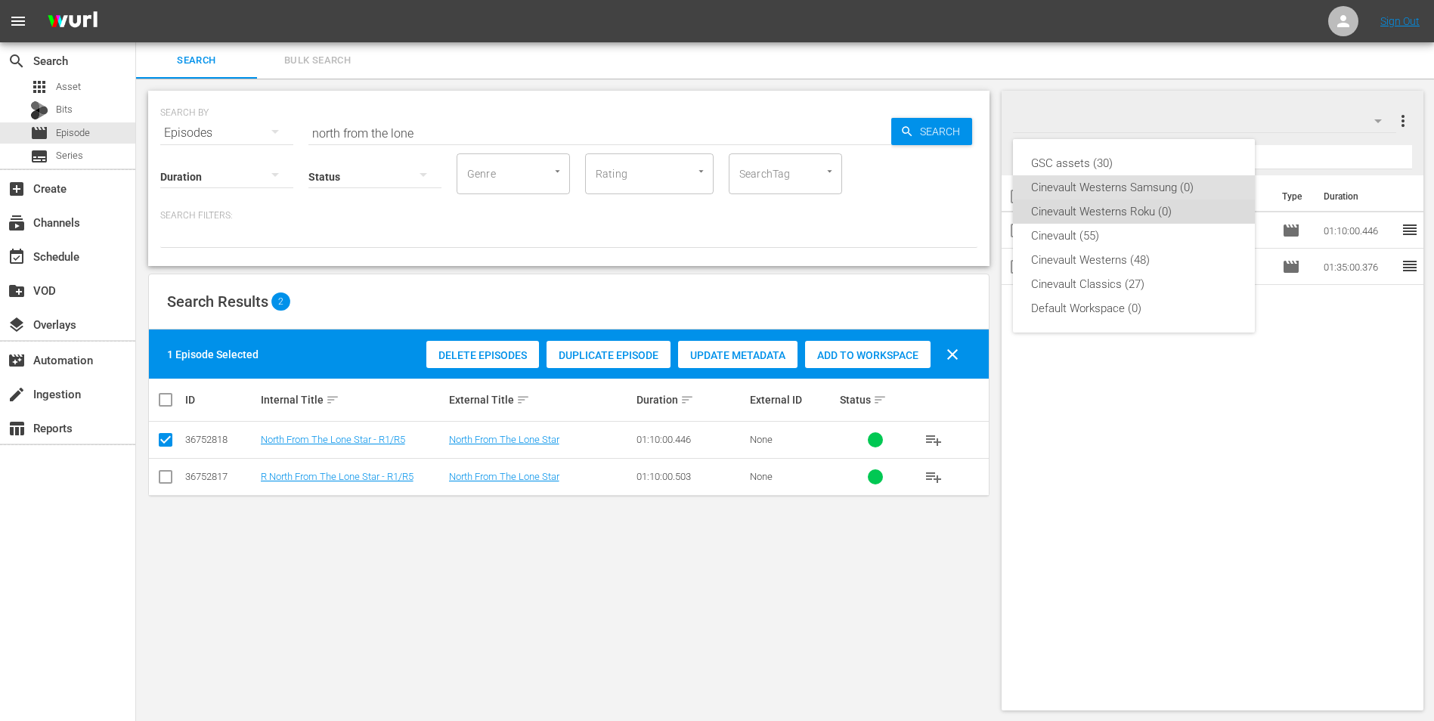
click at [1143, 217] on div "Cinevault Westerns Roku (0)" at bounding box center [1134, 212] width 206 height 24
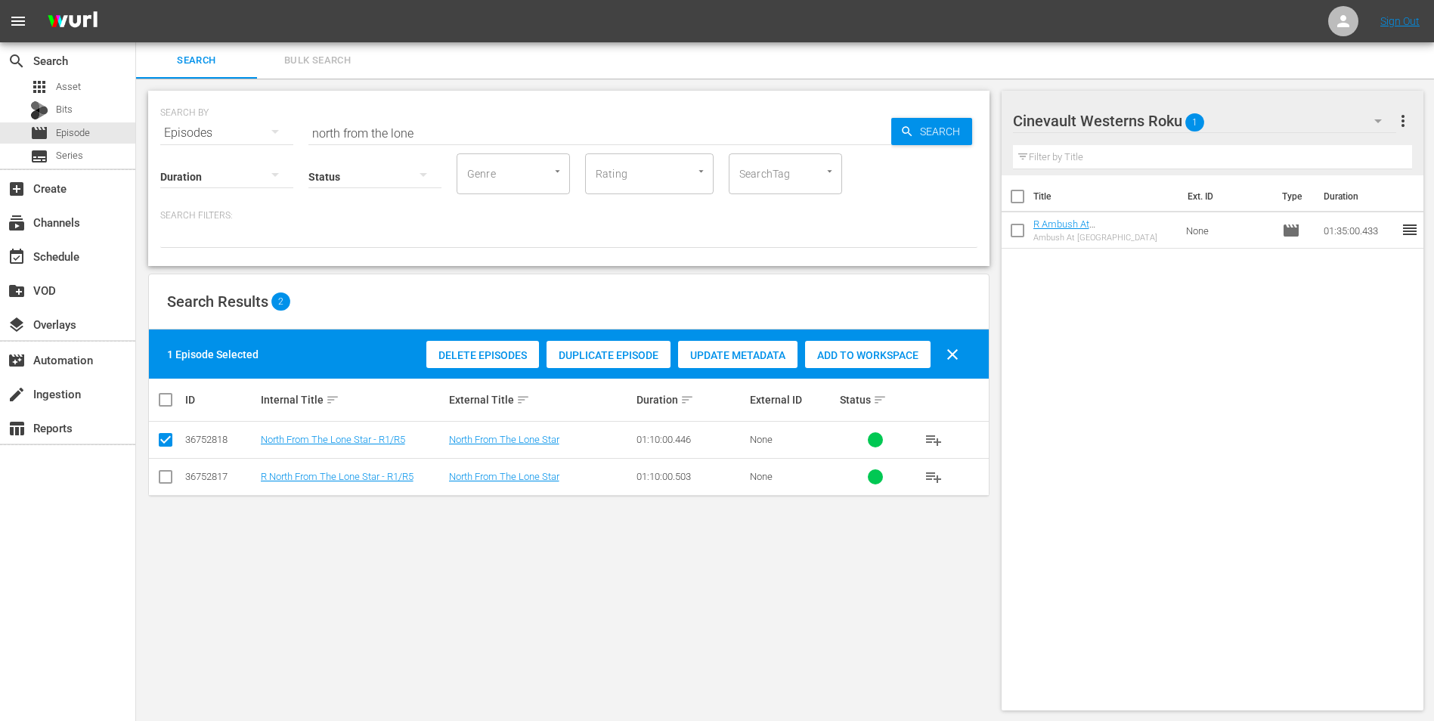
click at [162, 477] on input "checkbox" at bounding box center [166, 480] width 18 height 18
checkbox input "true"
click at [165, 439] on input "checkbox" at bounding box center [166, 443] width 18 height 18
checkbox input "false"
drag, startPoint x: 844, startPoint y: 358, endPoint x: 837, endPoint y: 367, distance: 11.3
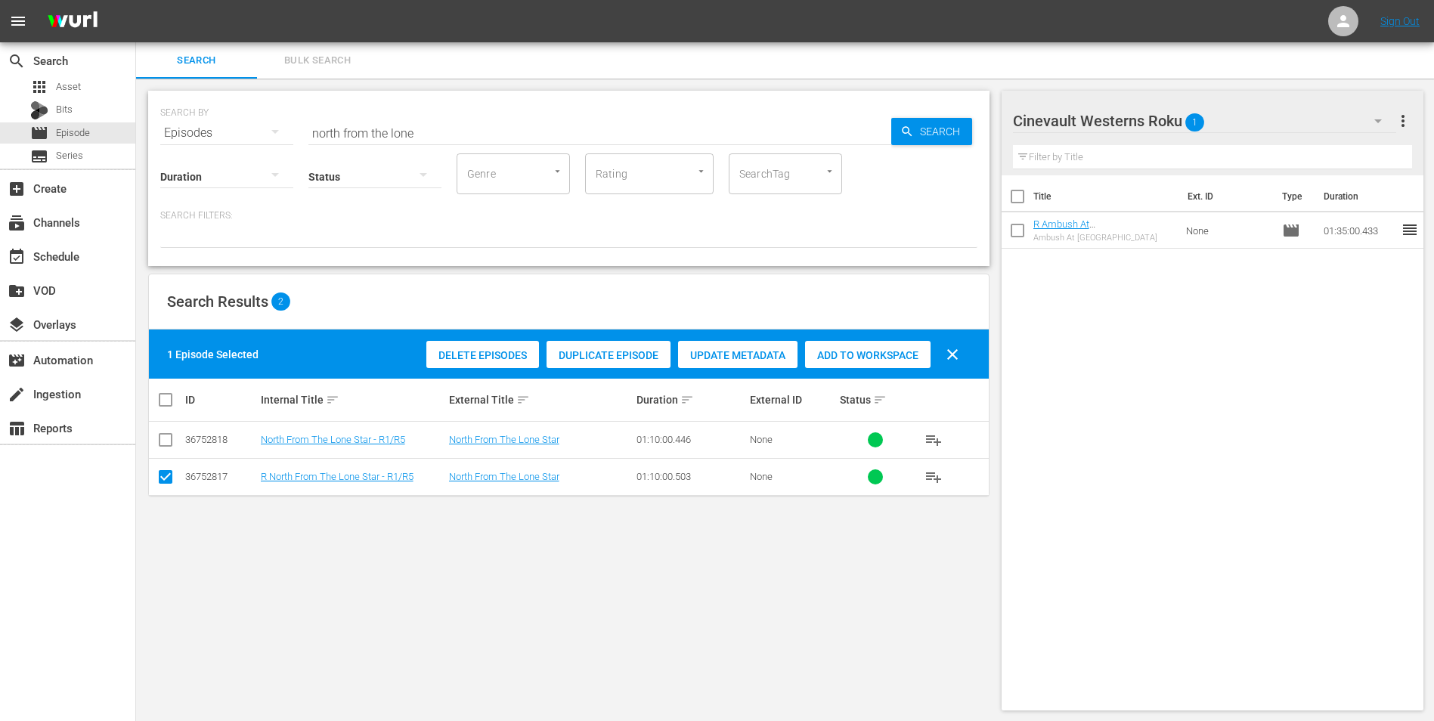
click at [844, 358] on span "Add to Workspace" at bounding box center [868, 355] width 126 height 12
click at [592, 107] on div "SEARCH BY Search By Episodes Search ID, Title, Description, Keywords, or Catego…" at bounding box center [568, 124] width 817 height 54
click at [573, 138] on input "north from the lone" at bounding box center [599, 133] width 583 height 36
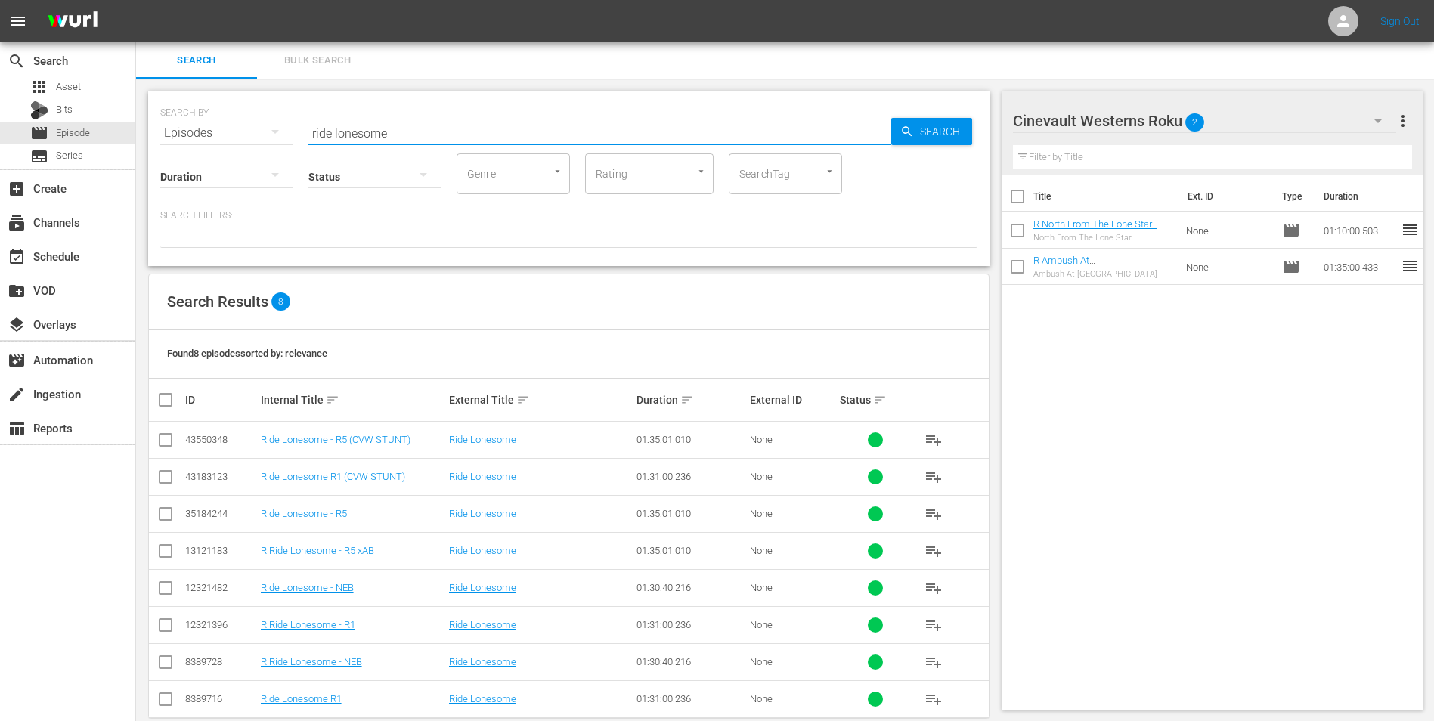
scroll to position [25, 0]
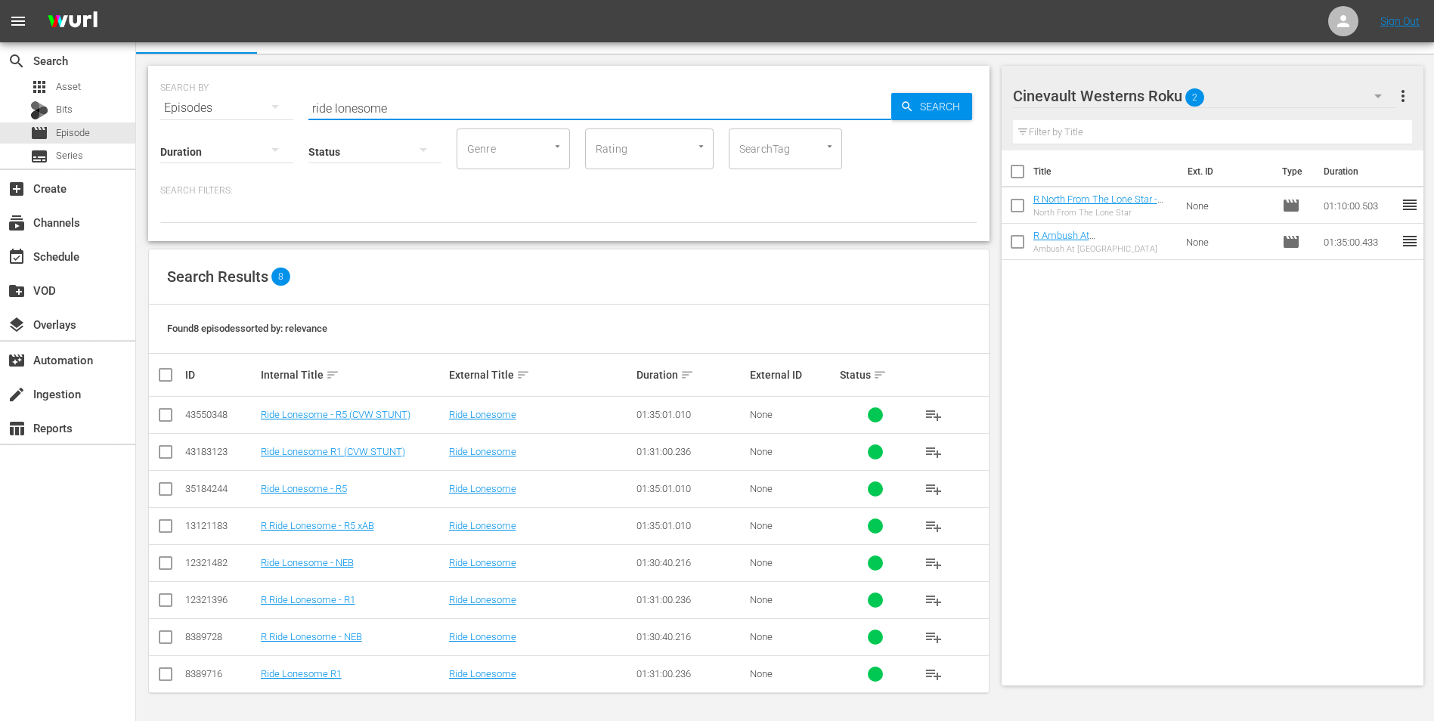
type input "ride lonesome"
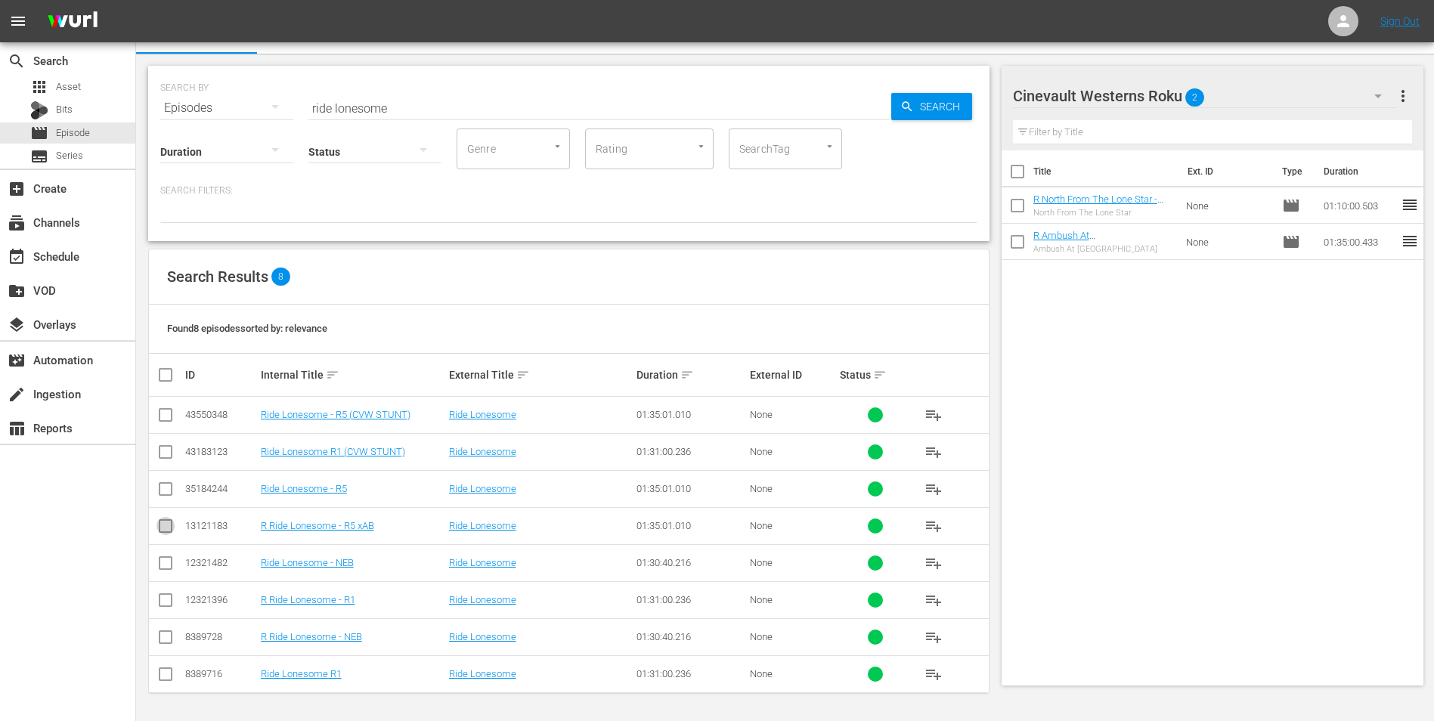
click at [166, 530] on input "checkbox" at bounding box center [166, 529] width 18 height 18
checkbox input "true"
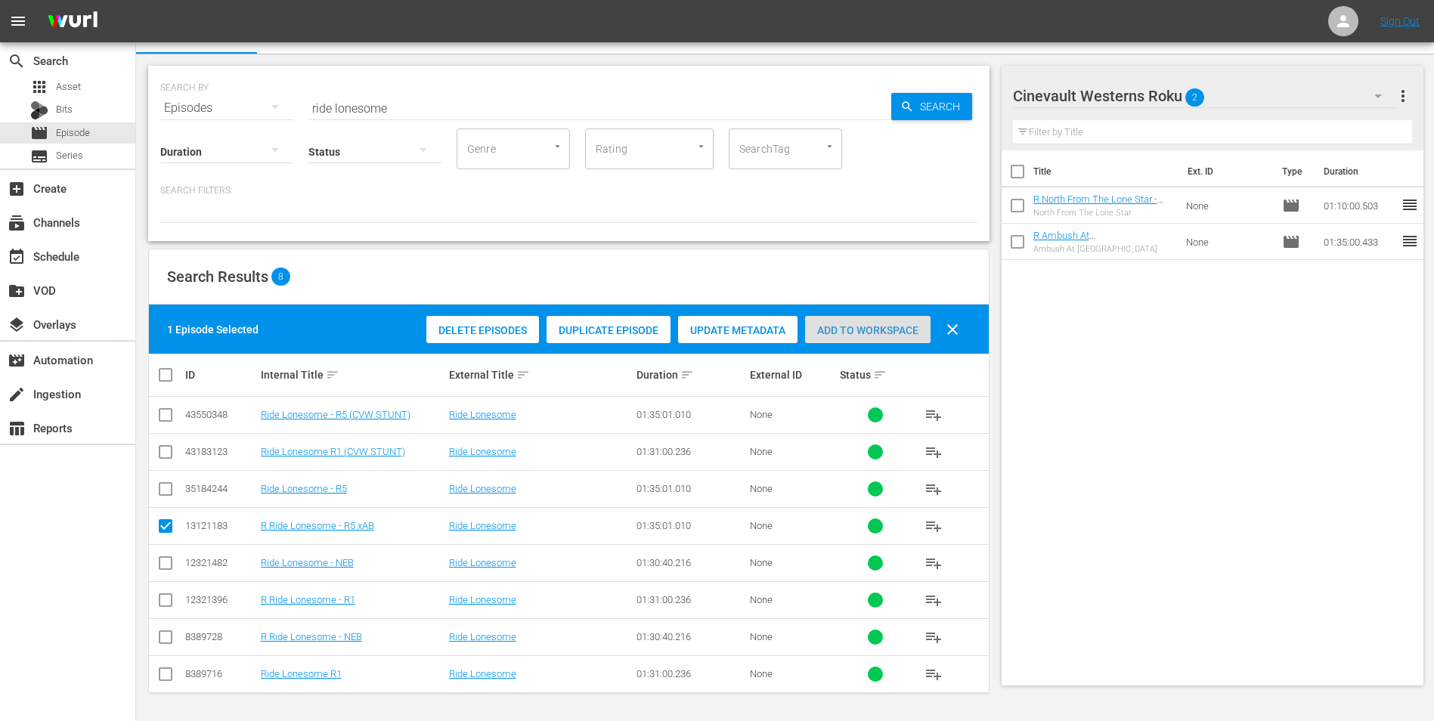
click at [839, 340] on div "Add to Workspace" at bounding box center [868, 330] width 126 height 29
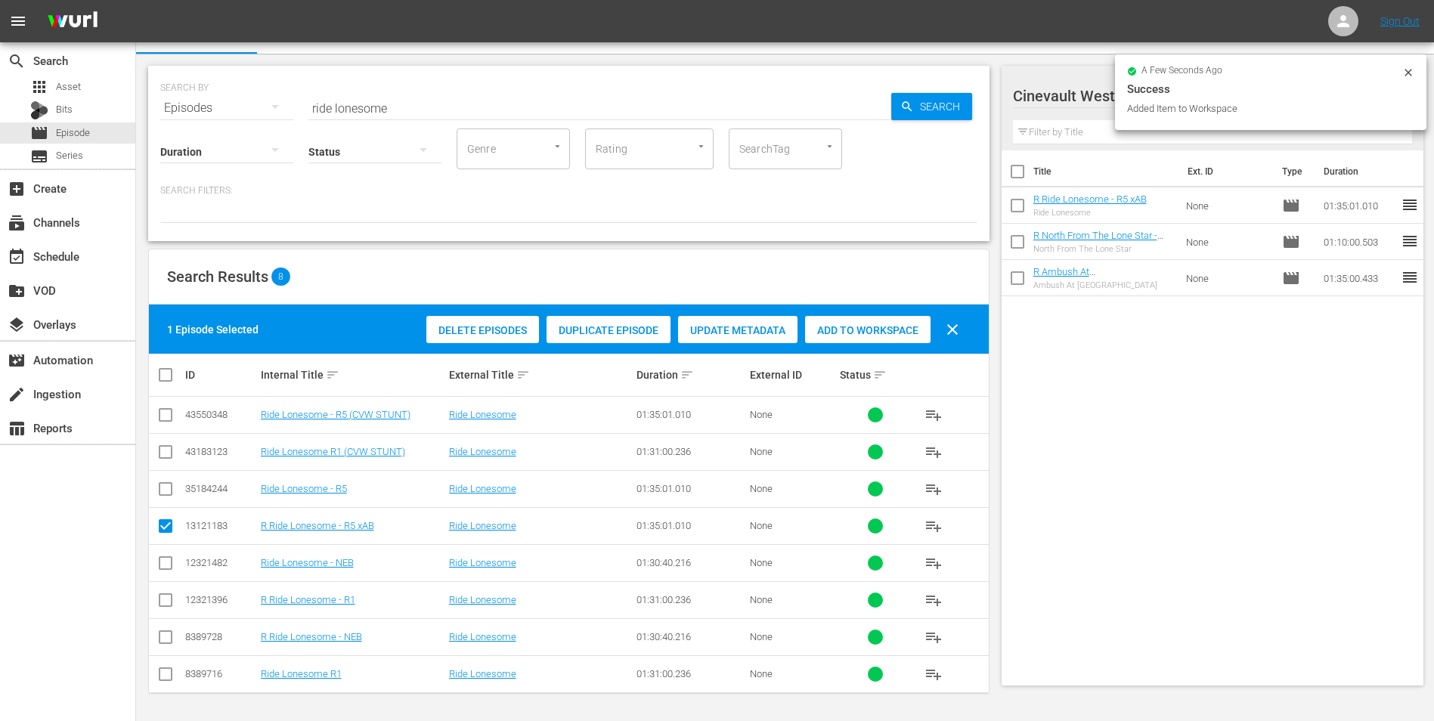
click at [1411, 67] on icon at bounding box center [1409, 73] width 12 height 12
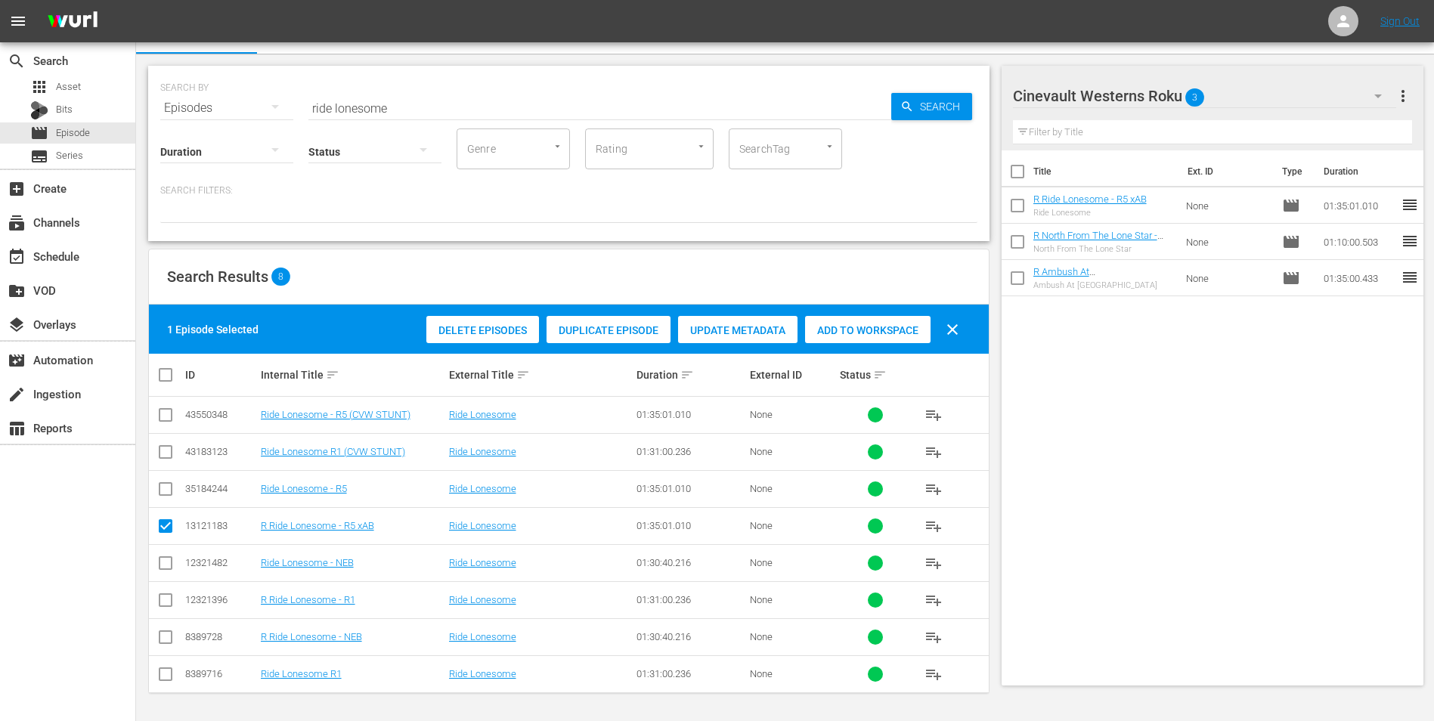
click at [1350, 95] on div "Cinevault Westerns Roku 3" at bounding box center [1205, 96] width 384 height 42
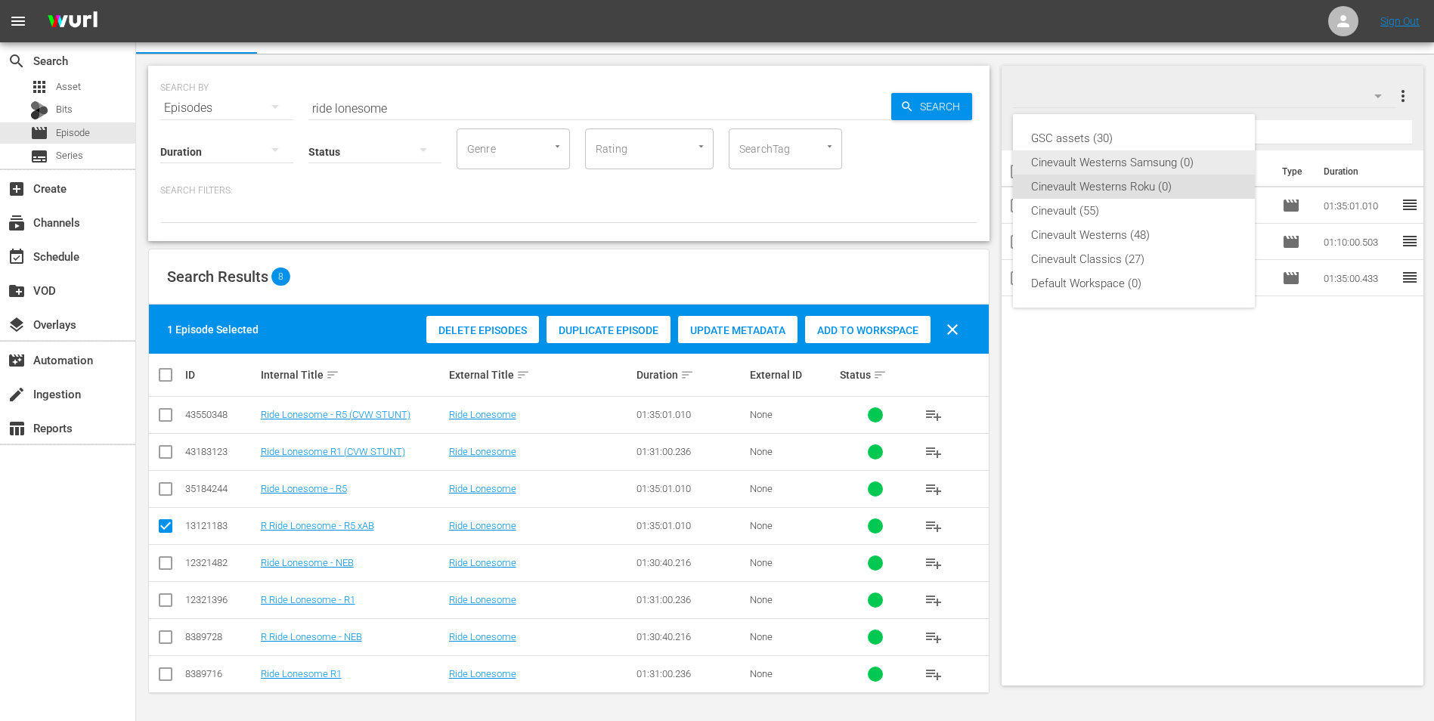
click at [1163, 163] on div "Cinevault Westerns Samsung (0)" at bounding box center [1134, 162] width 206 height 24
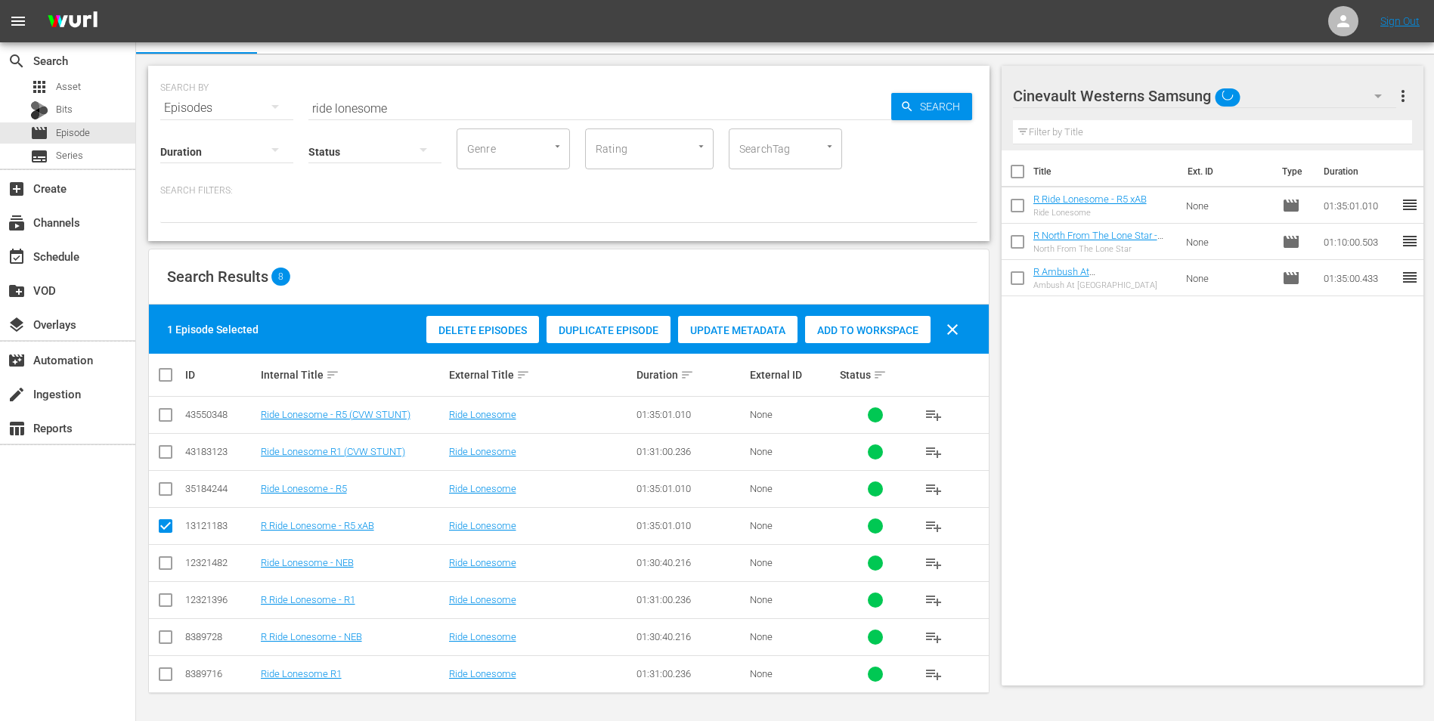
click at [169, 485] on input "checkbox" at bounding box center [166, 492] width 18 height 18
checkbox input "true"
click at [161, 518] on icon at bounding box center [166, 526] width 18 height 18
click at [166, 529] on input "checkbox" at bounding box center [166, 529] width 18 height 18
checkbox input "false"
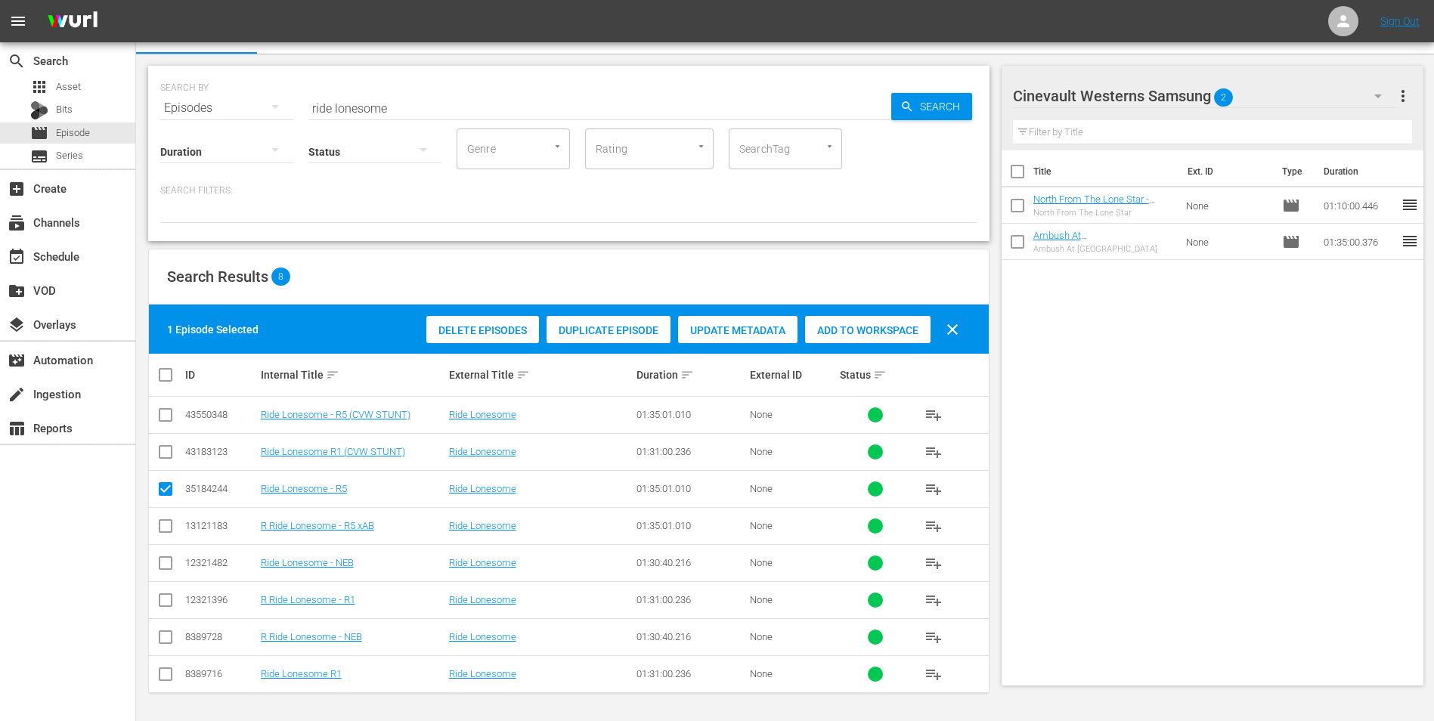
click at [908, 324] on span "Add to Workspace" at bounding box center [868, 330] width 126 height 12
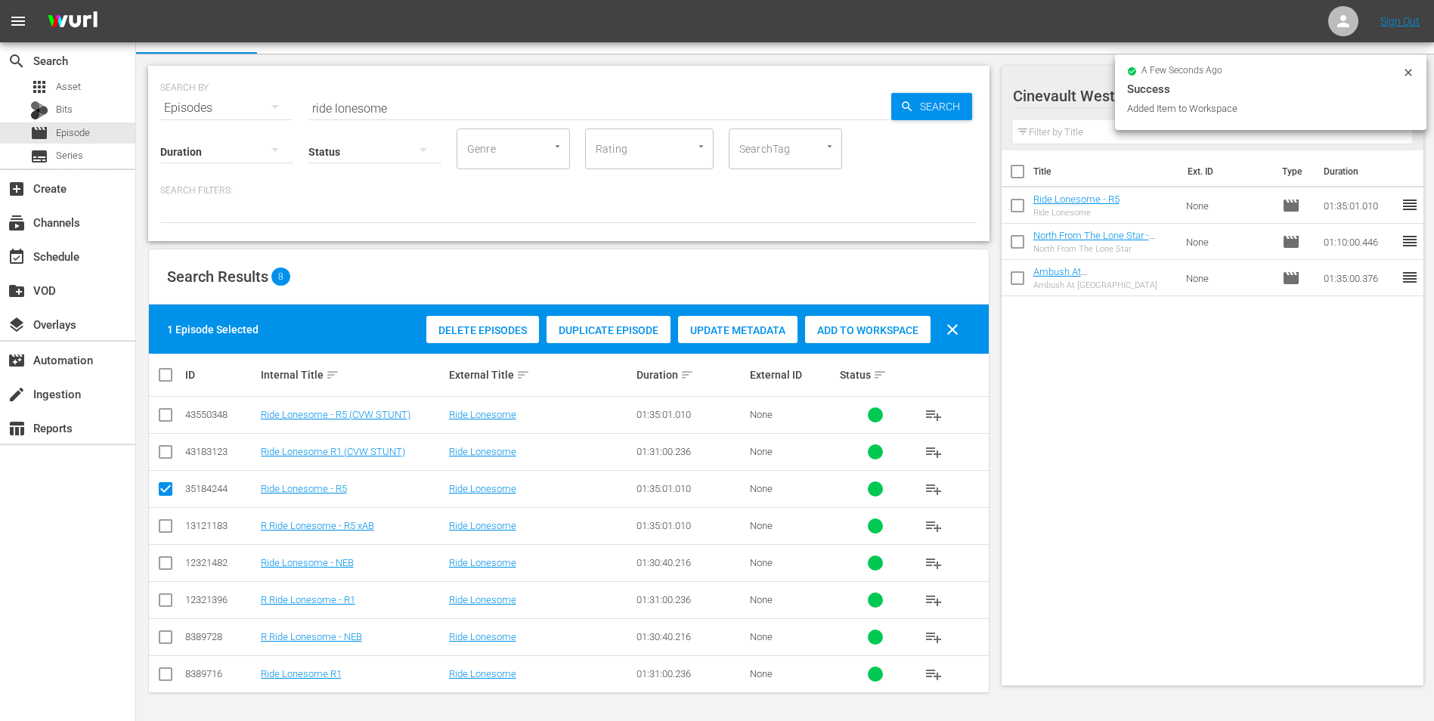
click at [1412, 75] on icon at bounding box center [1409, 73] width 12 height 12
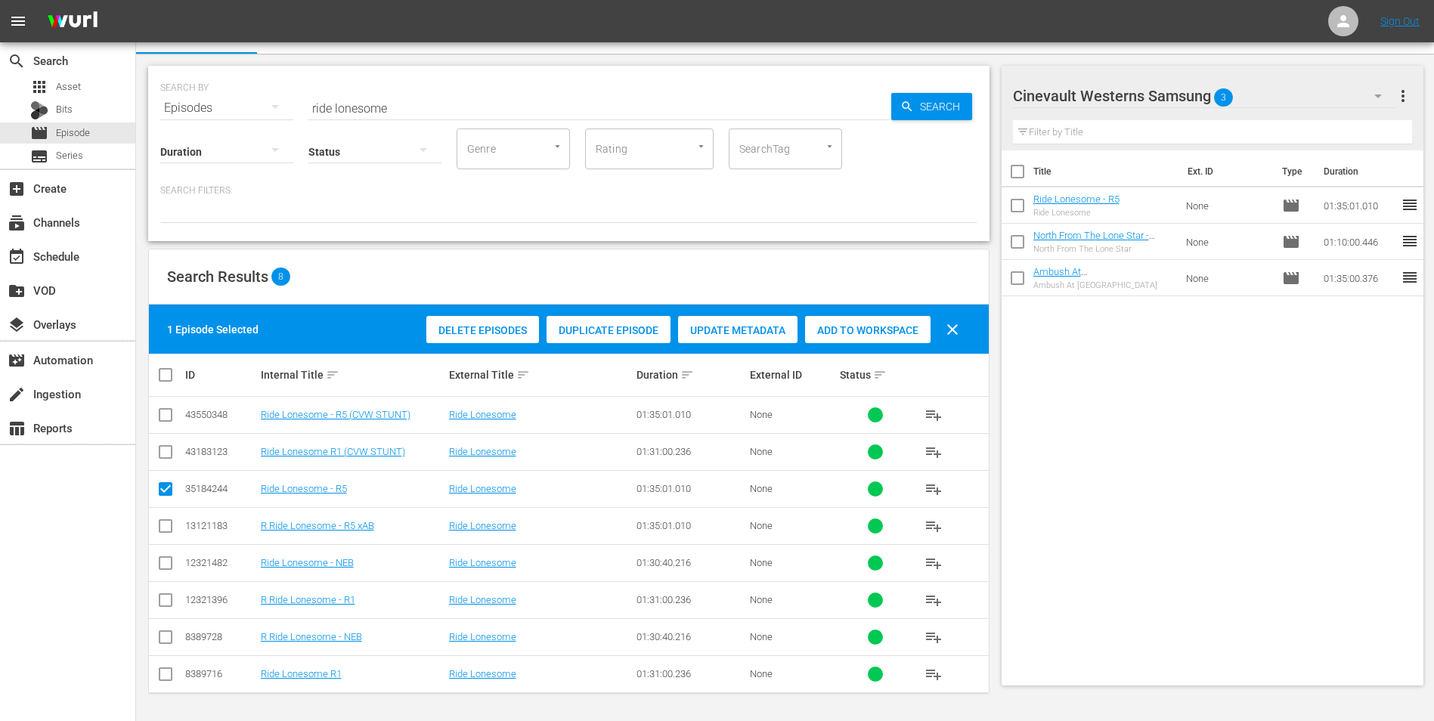
click at [379, 103] on input "ride lonesome" at bounding box center [599, 108] width 583 height 36
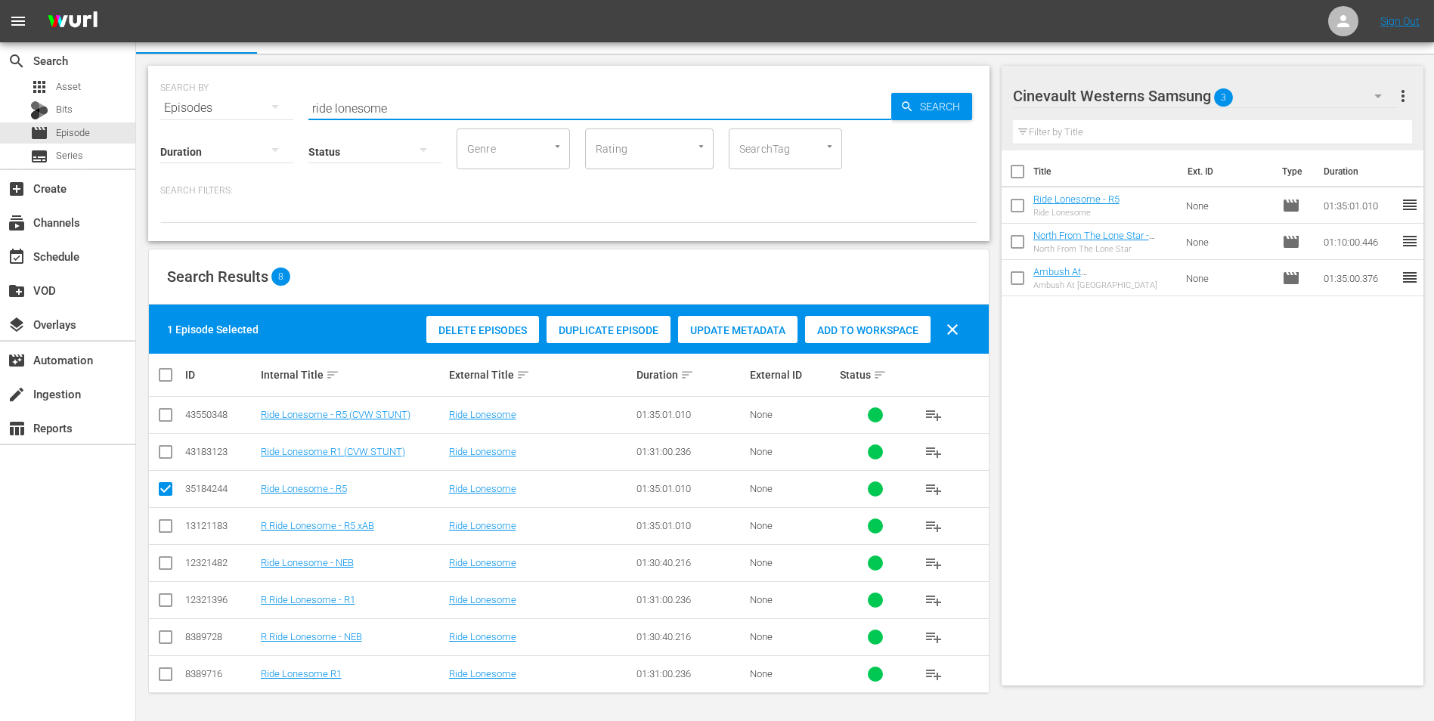
click at [379, 103] on input "ride lonesome" at bounding box center [599, 108] width 583 height 36
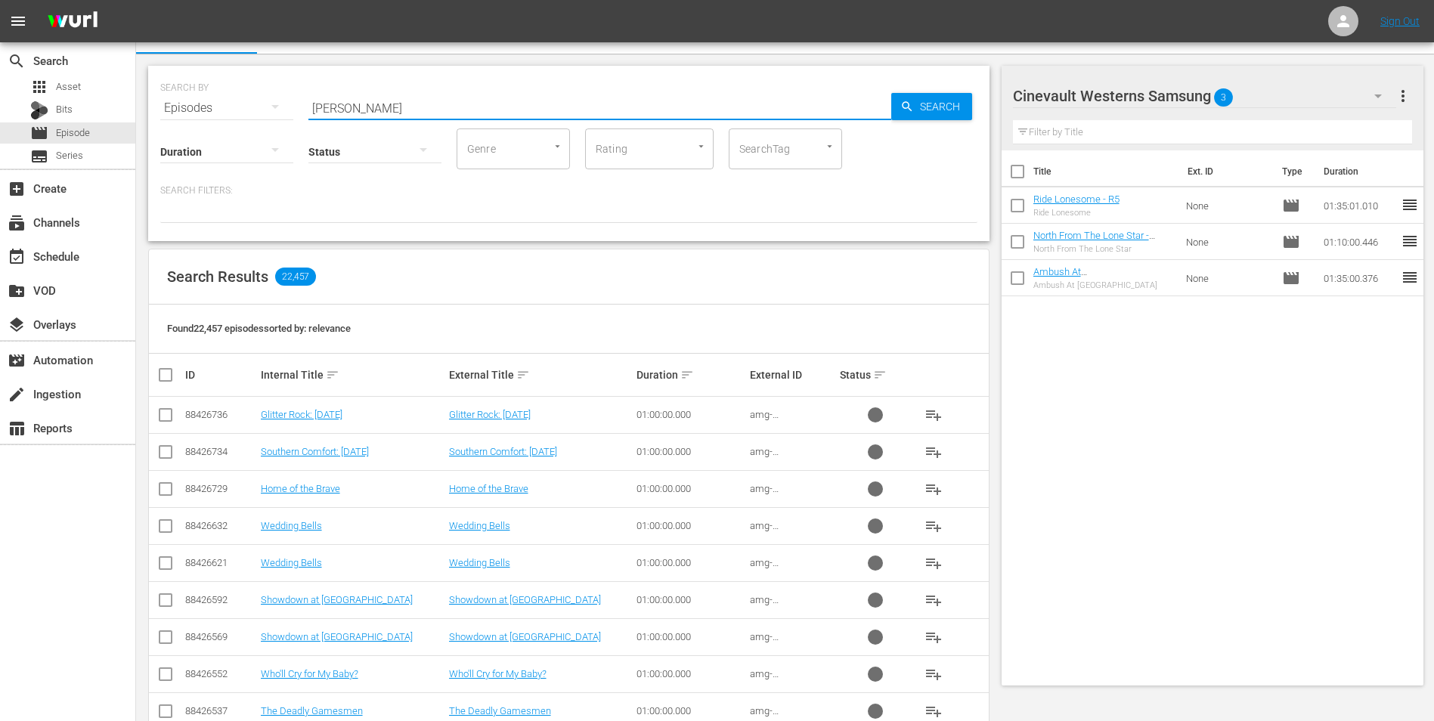
scroll to position [2, 0]
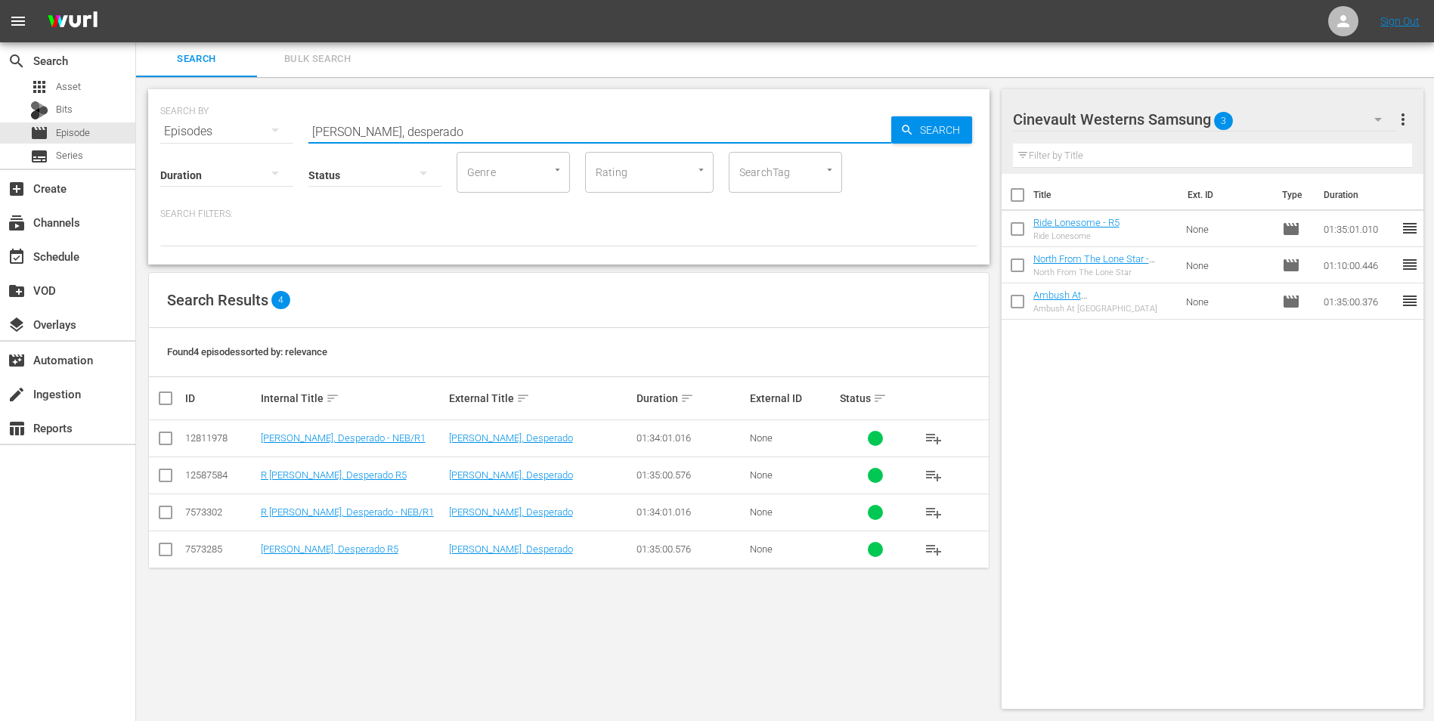
type input "[PERSON_NAME], desperado"
click at [166, 557] on input "checkbox" at bounding box center [166, 553] width 18 height 18
checkbox input "true"
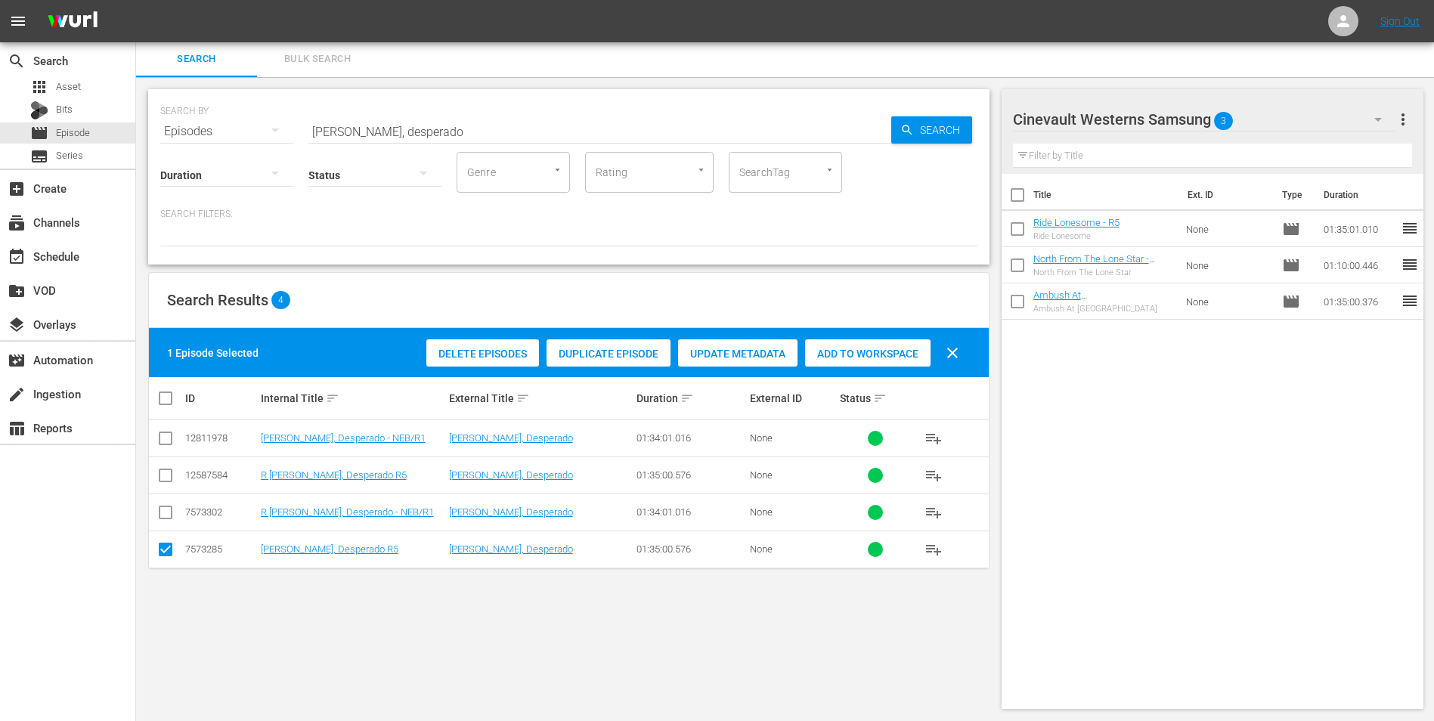
click at [847, 344] on div "Add to Workspace" at bounding box center [868, 353] width 126 height 29
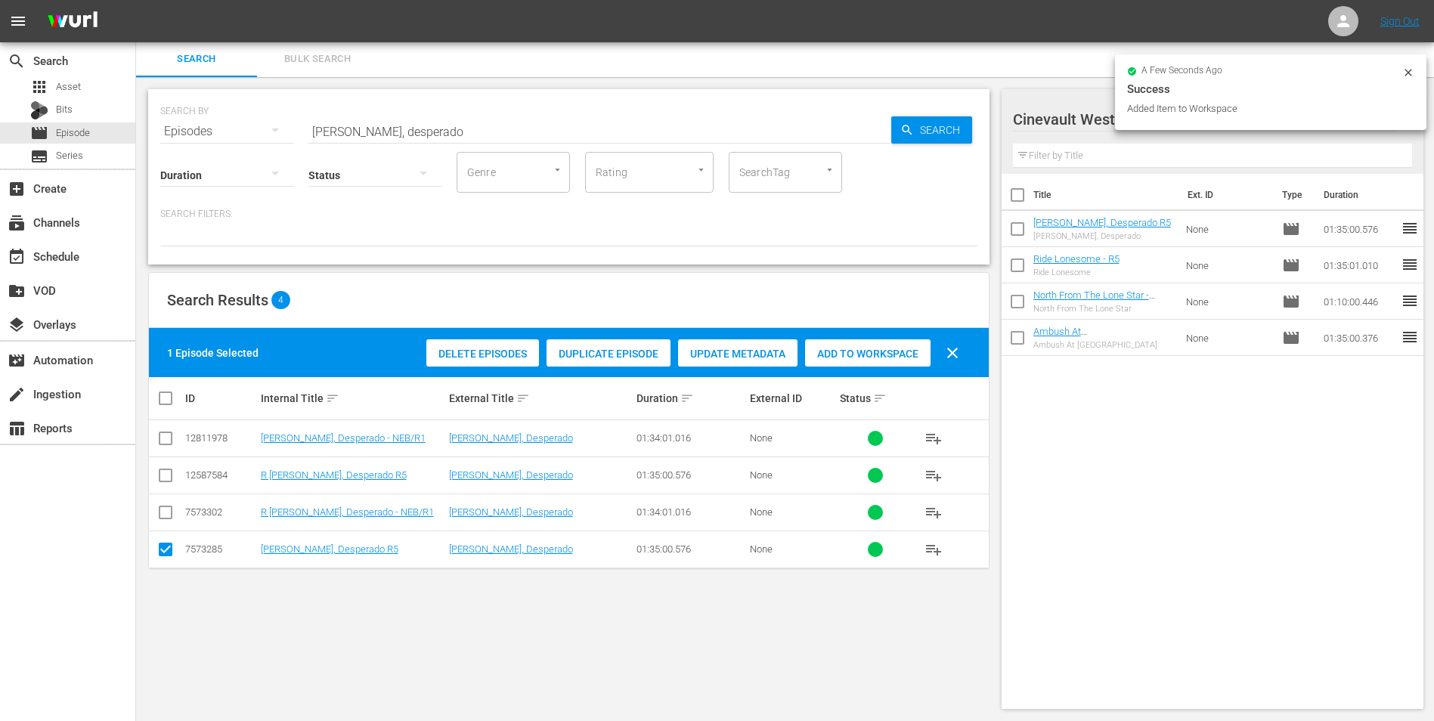
click at [1409, 74] on icon at bounding box center [1409, 73] width 12 height 12
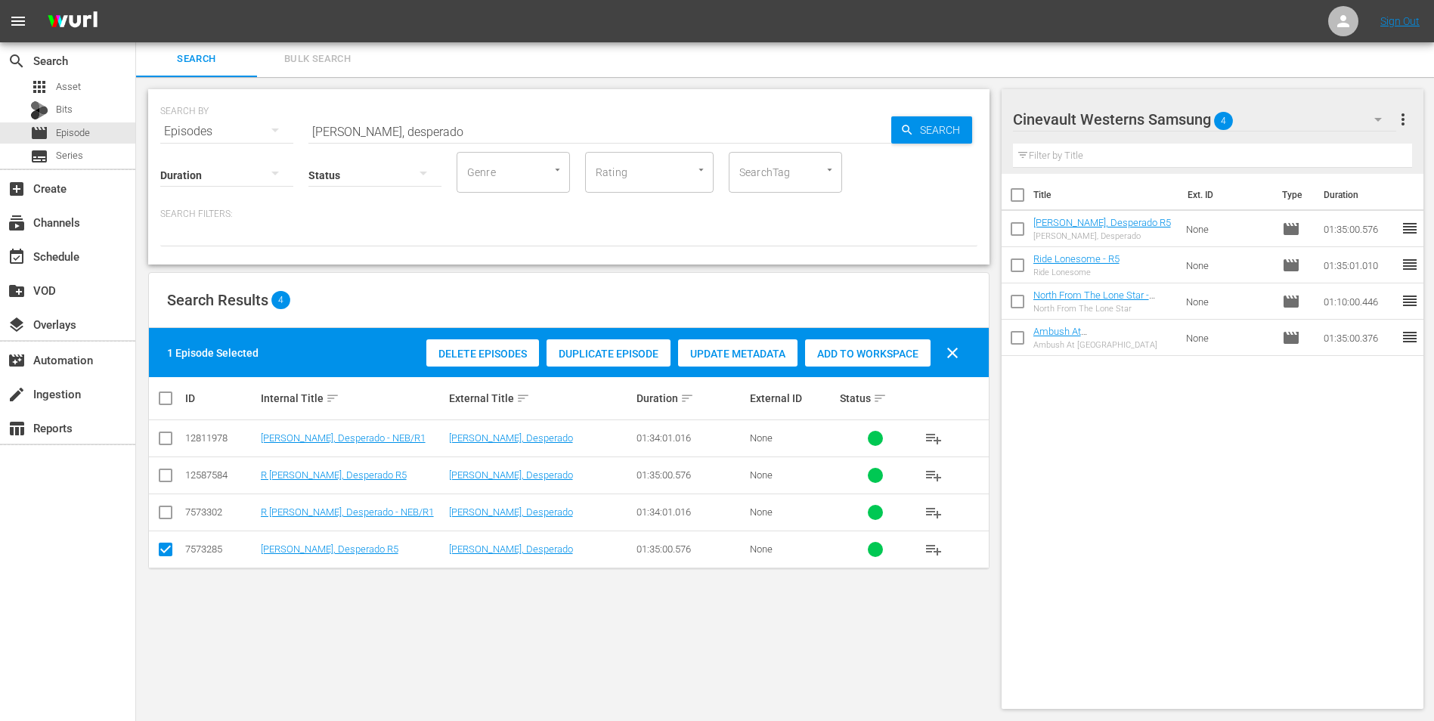
click at [1375, 122] on icon "button" at bounding box center [1378, 119] width 18 height 18
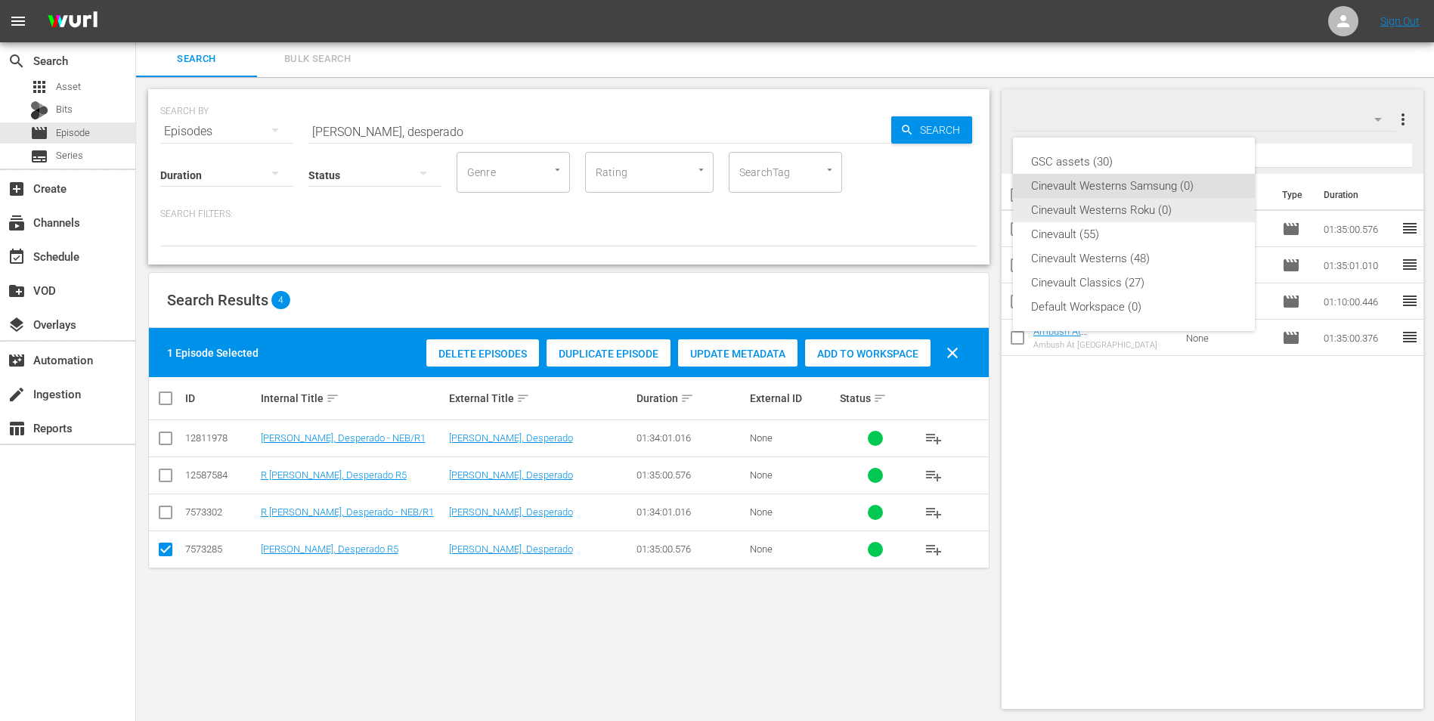
click at [1183, 212] on div "Cinevault Westerns Roku (0)" at bounding box center [1134, 210] width 206 height 24
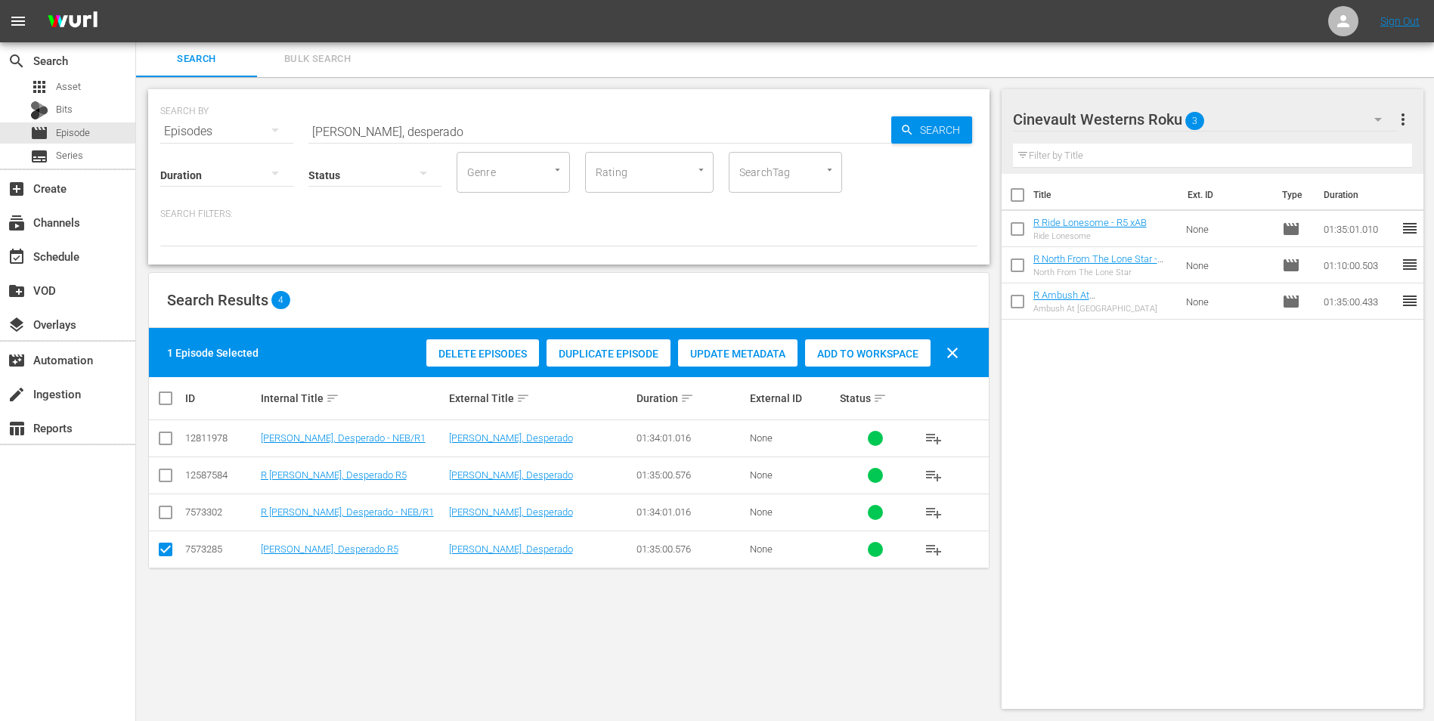
click at [163, 483] on input "checkbox" at bounding box center [166, 479] width 18 height 18
checkbox input "true"
click at [166, 550] on input "checkbox" at bounding box center [166, 553] width 18 height 18
checkbox input "false"
click at [854, 344] on div "Add to Workspace" at bounding box center [868, 353] width 126 height 29
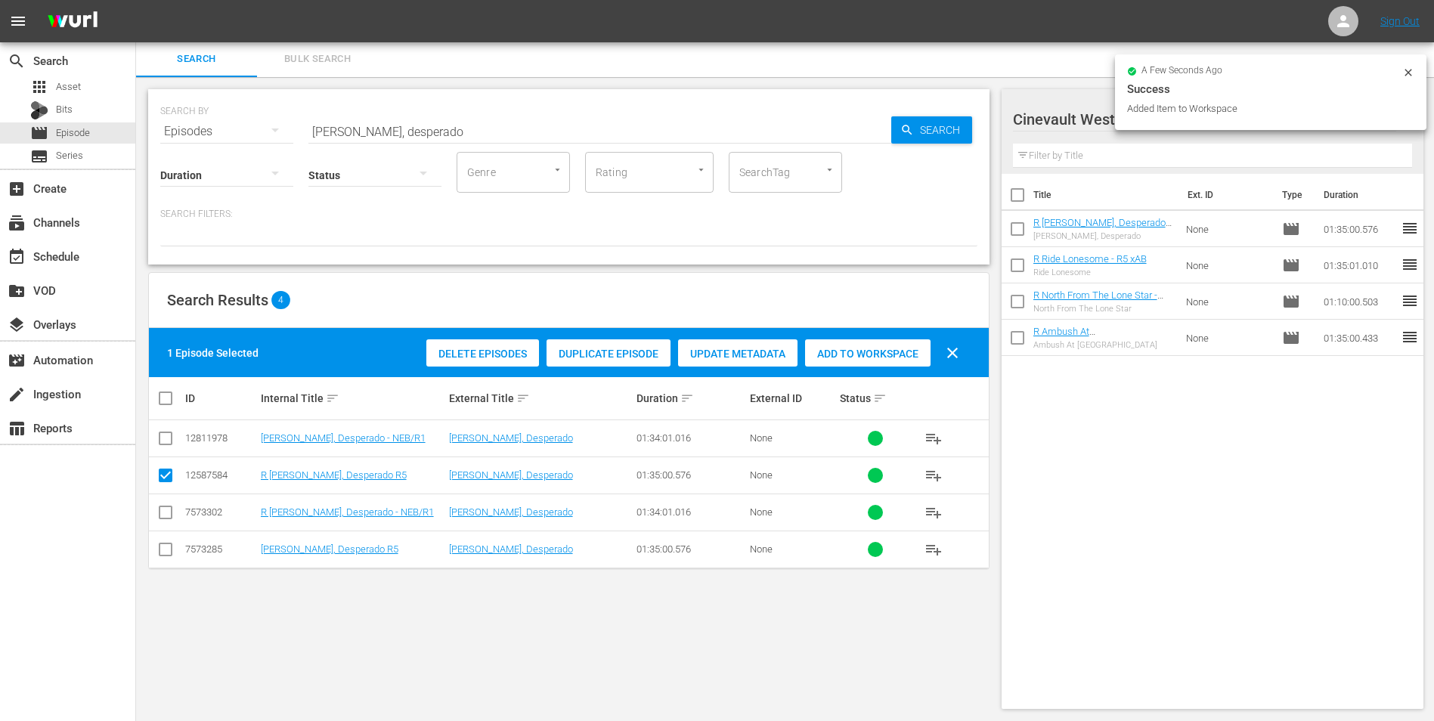
click at [565, 121] on input "[PERSON_NAME], desperado" at bounding box center [599, 131] width 583 height 36
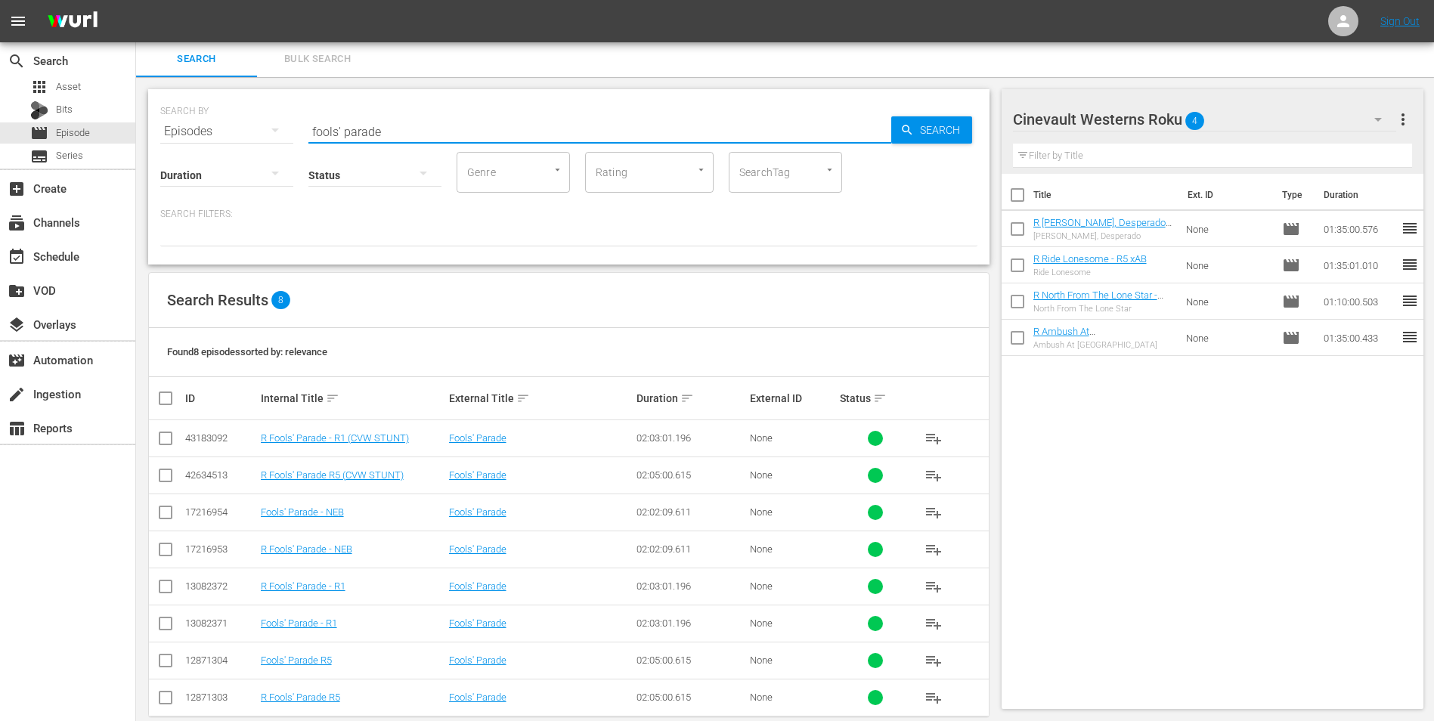
scroll to position [25, 0]
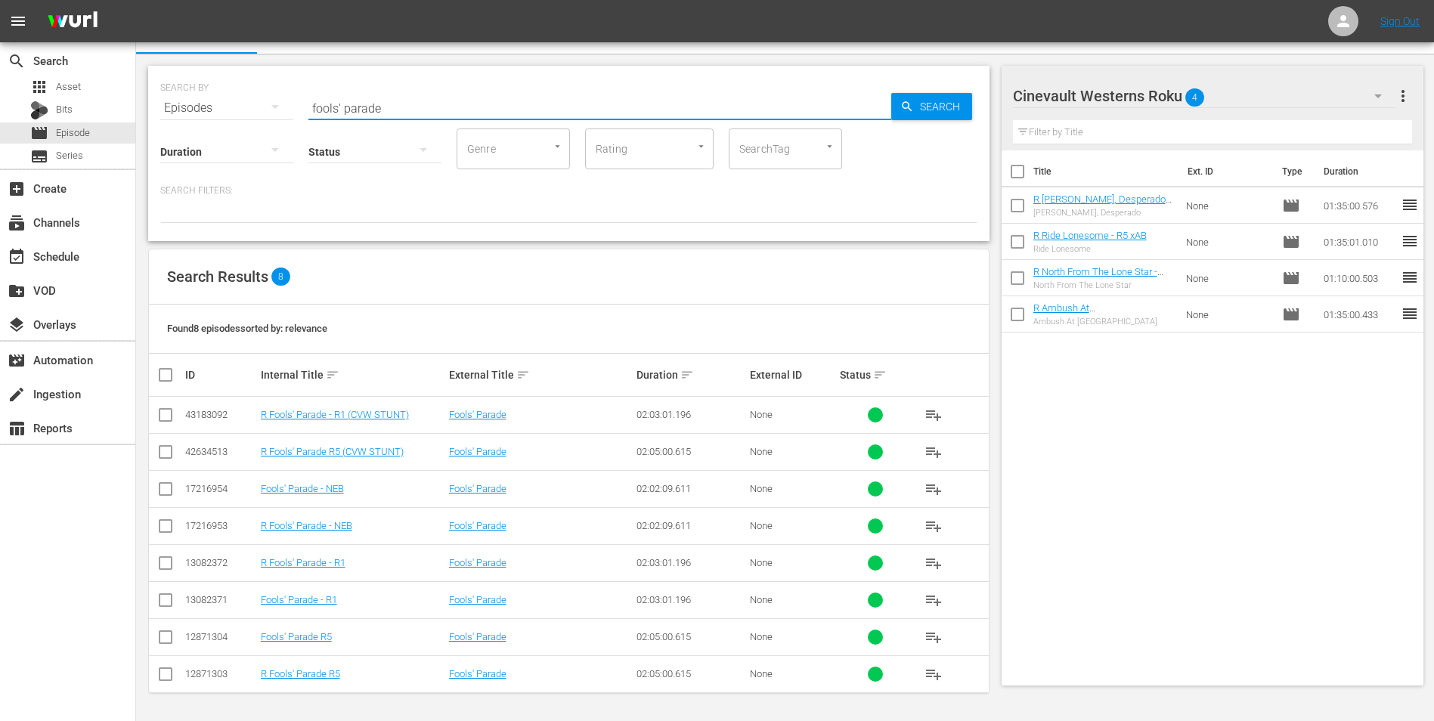
type input "fools' parade"
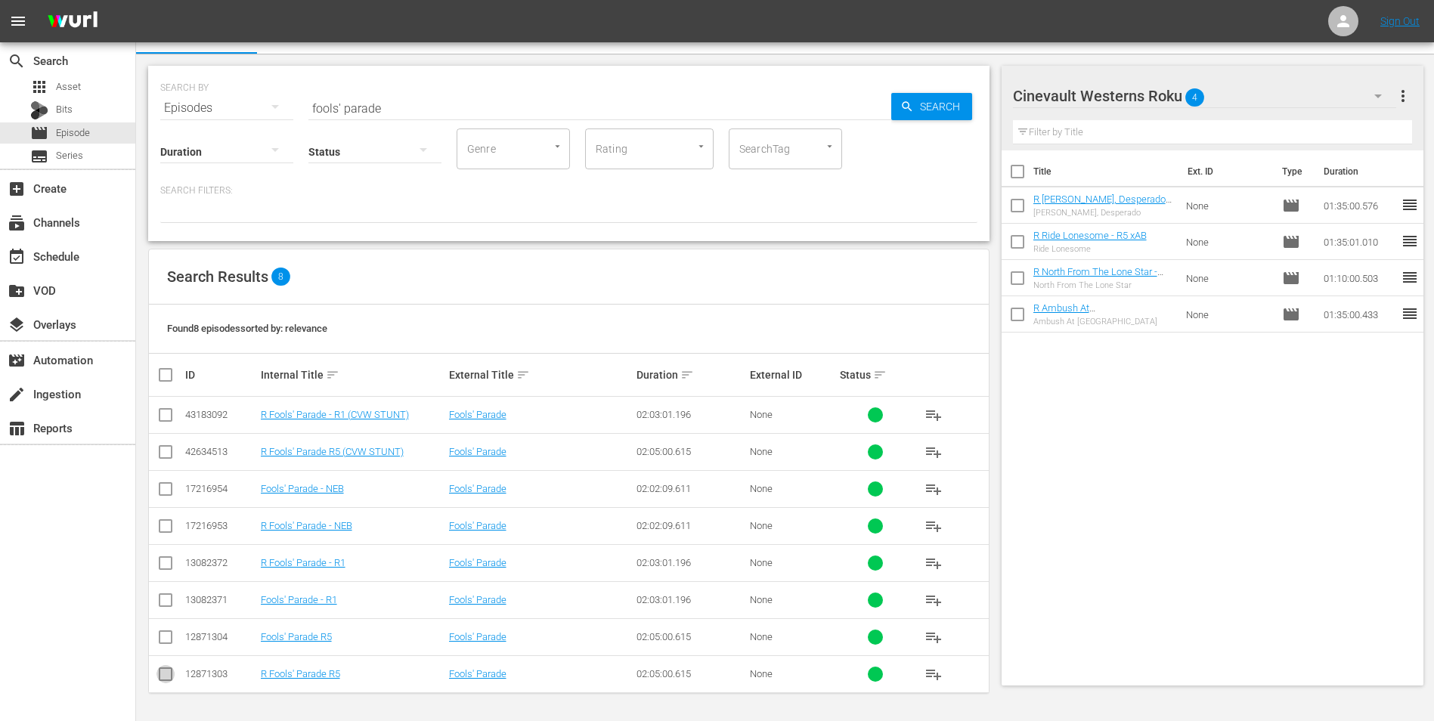
click at [160, 678] on input "checkbox" at bounding box center [166, 677] width 18 height 18
checkbox input "true"
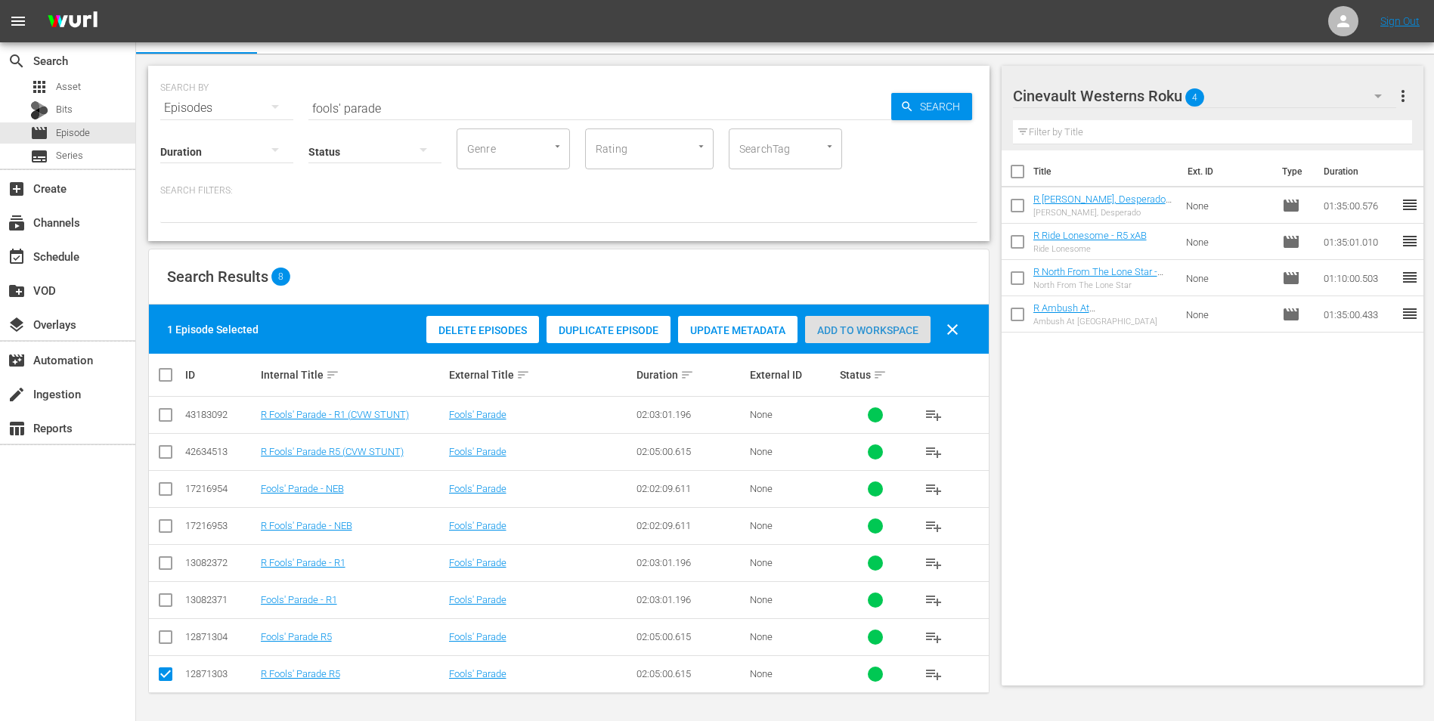
click at [876, 336] on div "Add to Workspace" at bounding box center [868, 330] width 126 height 29
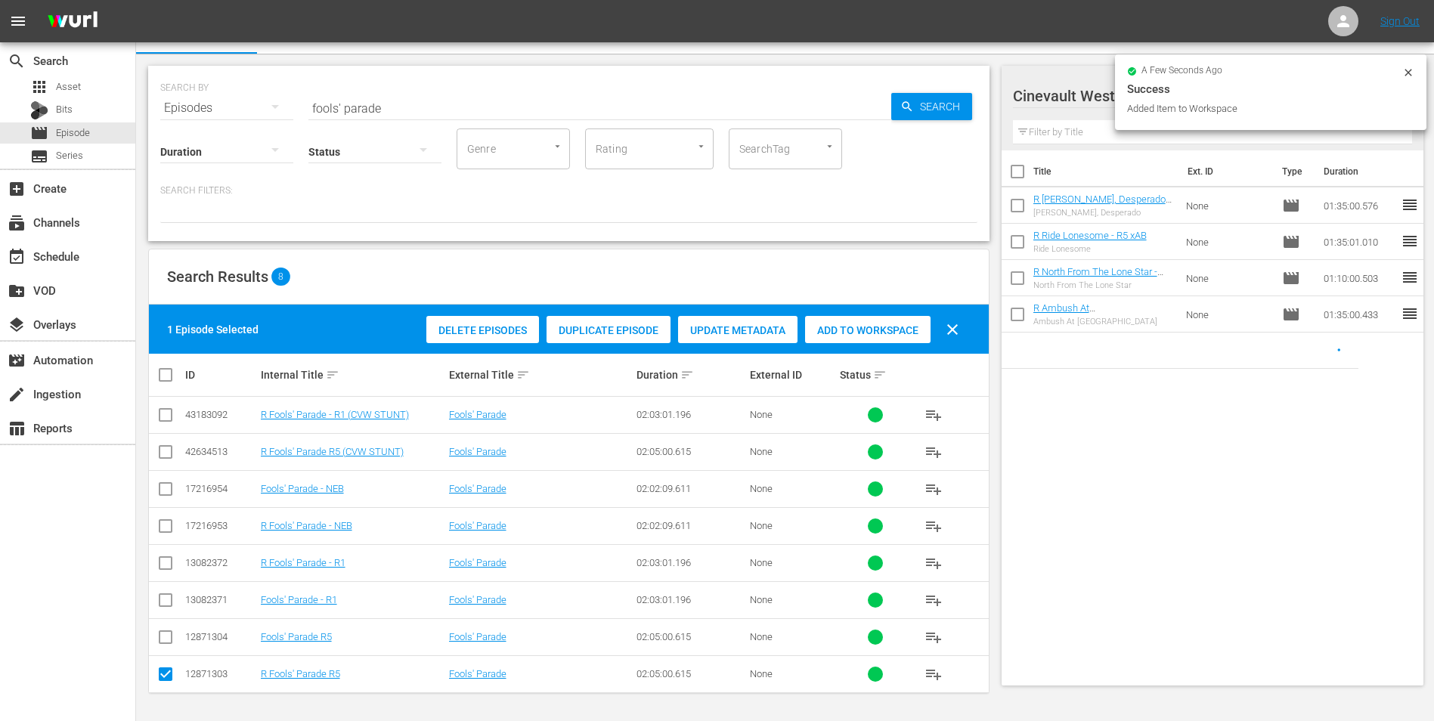
click at [1406, 73] on icon at bounding box center [1409, 73] width 12 height 12
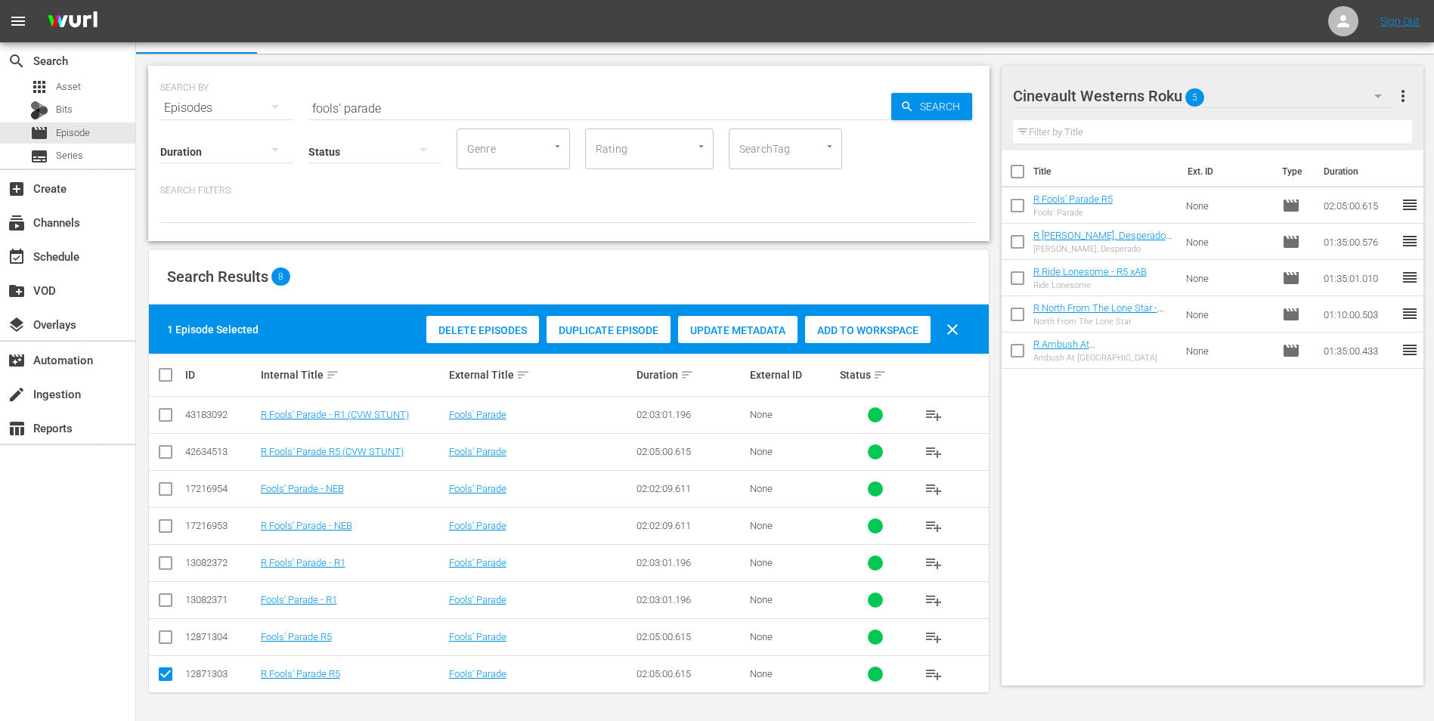
click at [1371, 96] on icon "button" at bounding box center [1378, 96] width 18 height 18
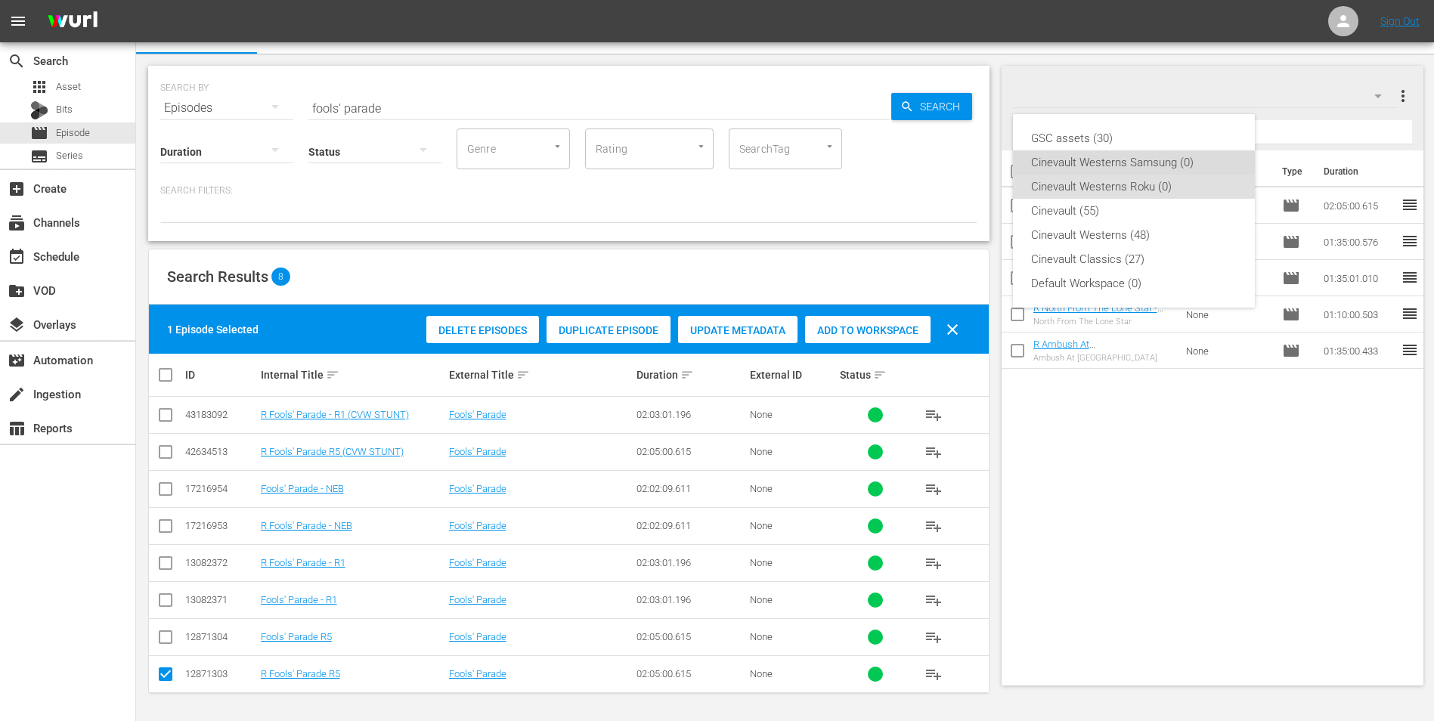
click at [1171, 168] on div "Cinevault Westerns Samsung (0)" at bounding box center [1134, 162] width 206 height 24
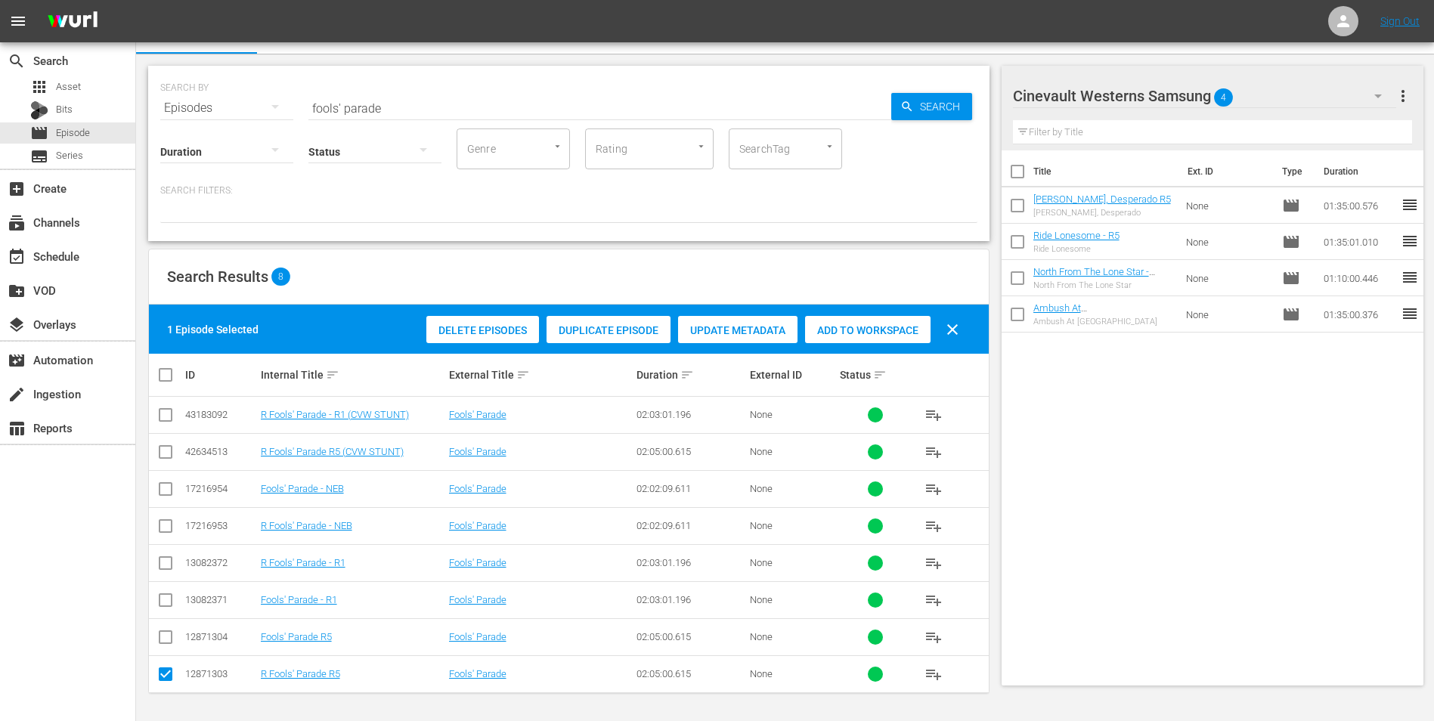
click at [163, 644] on input "checkbox" at bounding box center [166, 640] width 18 height 18
checkbox input "true"
click at [164, 675] on input "checkbox" at bounding box center [166, 677] width 18 height 18
checkbox input "false"
click at [854, 334] on span "Add to Workspace" at bounding box center [868, 330] width 126 height 12
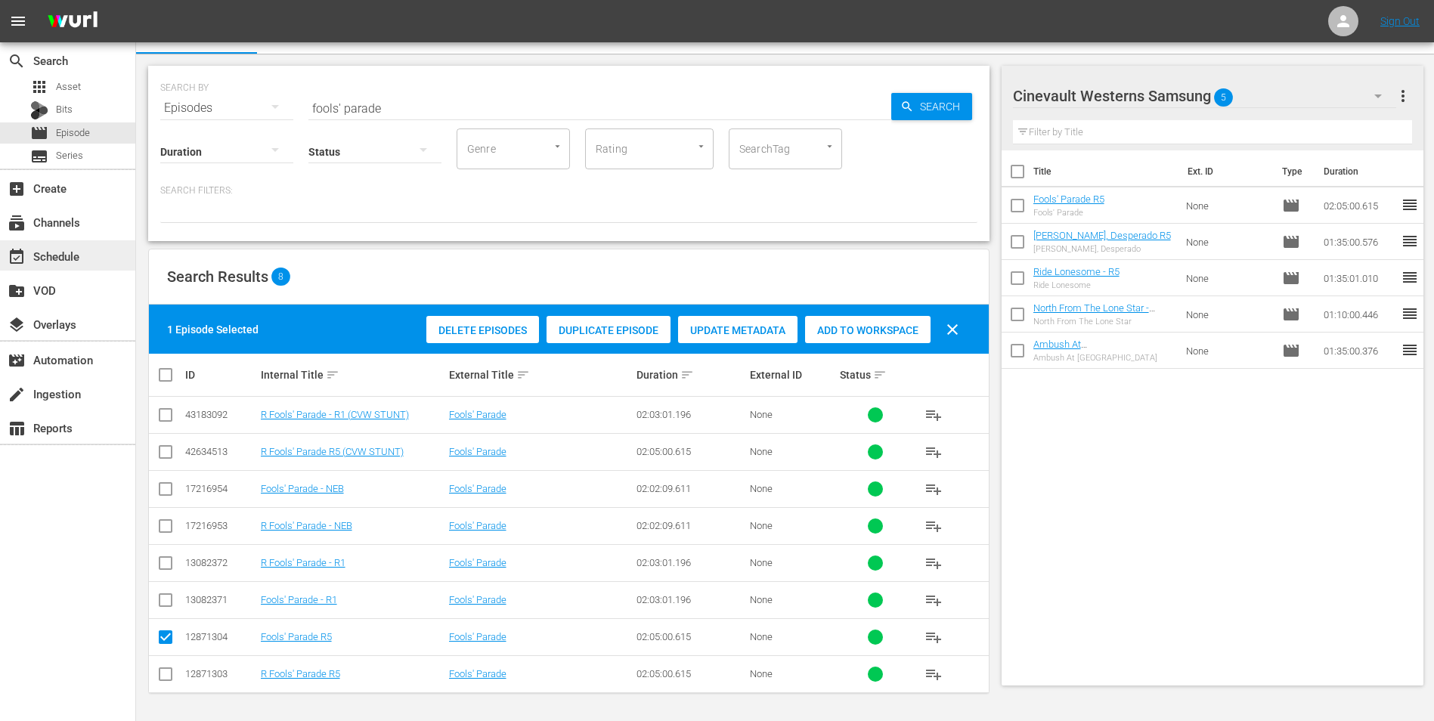
click at [67, 250] on div "event_available Schedule" at bounding box center [42, 254] width 85 height 14
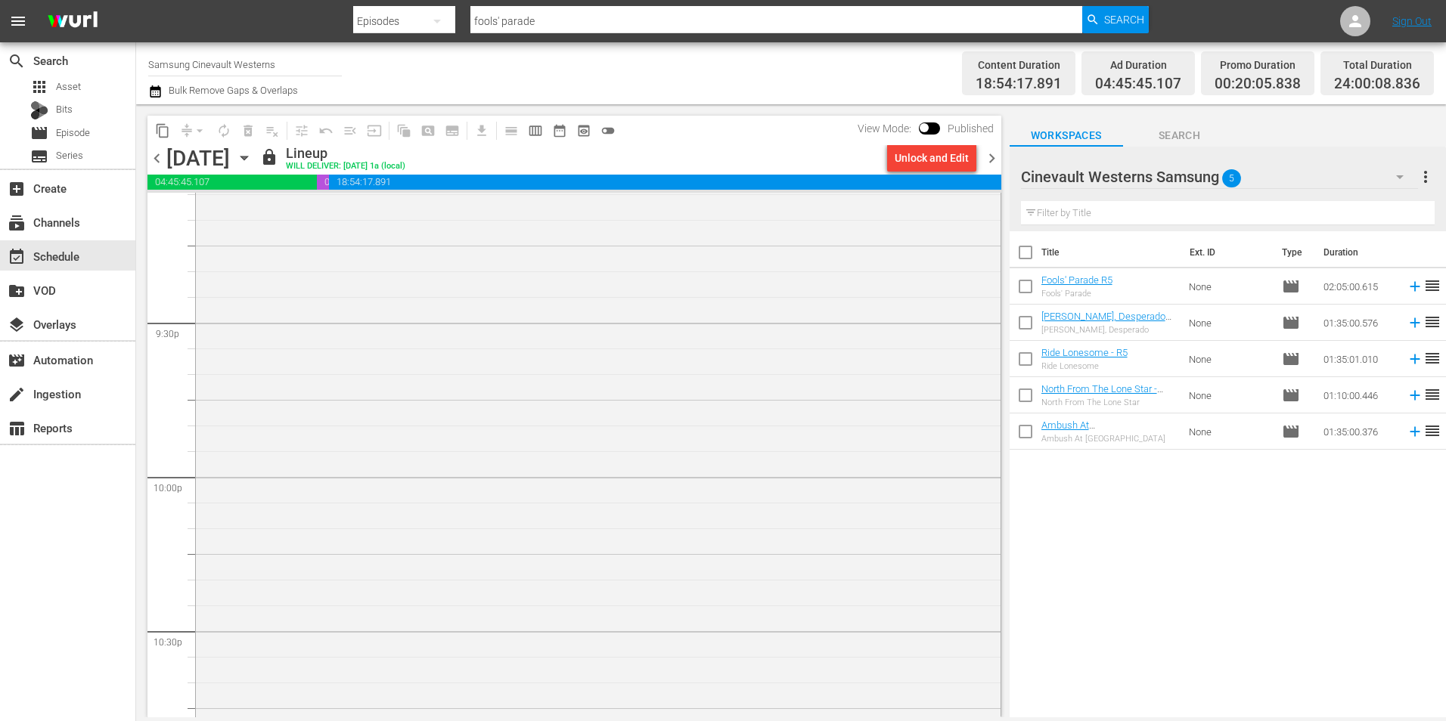
scroll to position [6880, 0]
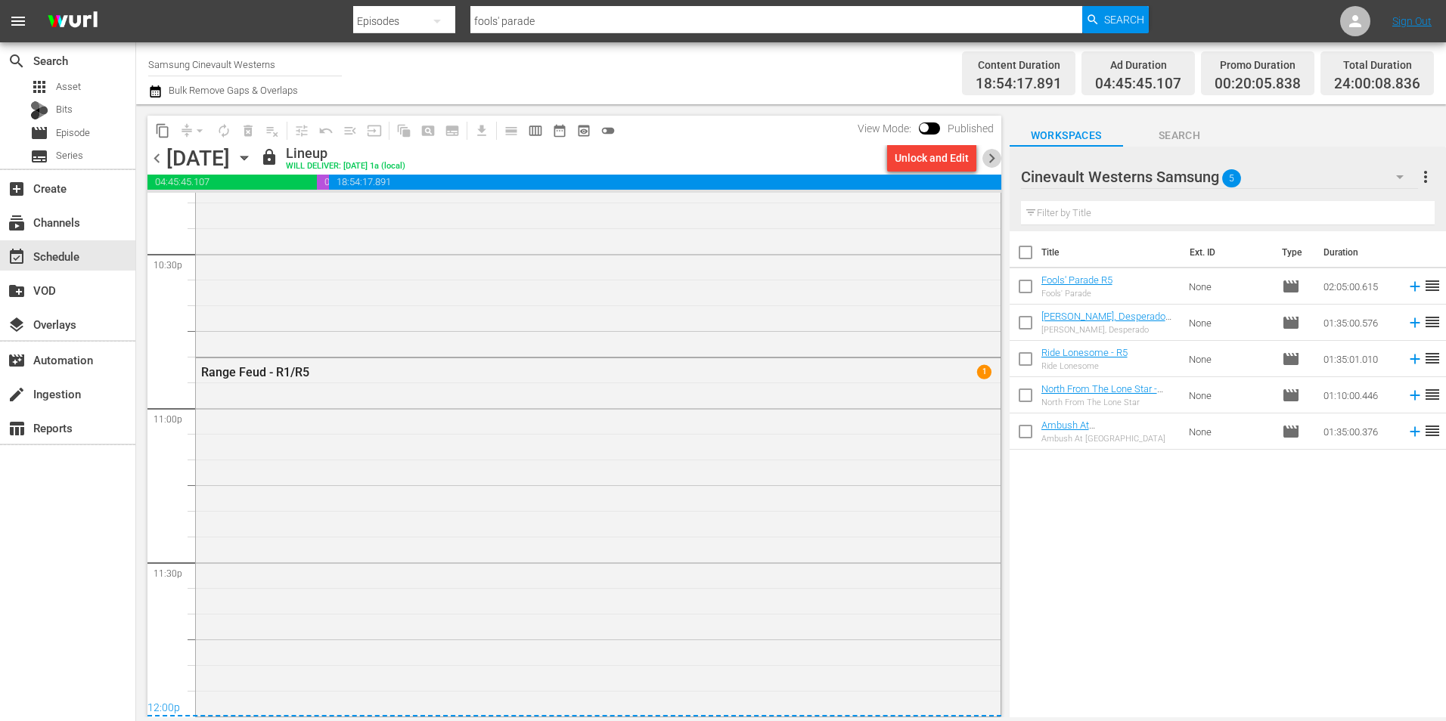
click at [987, 164] on span "chevron_right" at bounding box center [991, 158] width 19 height 19
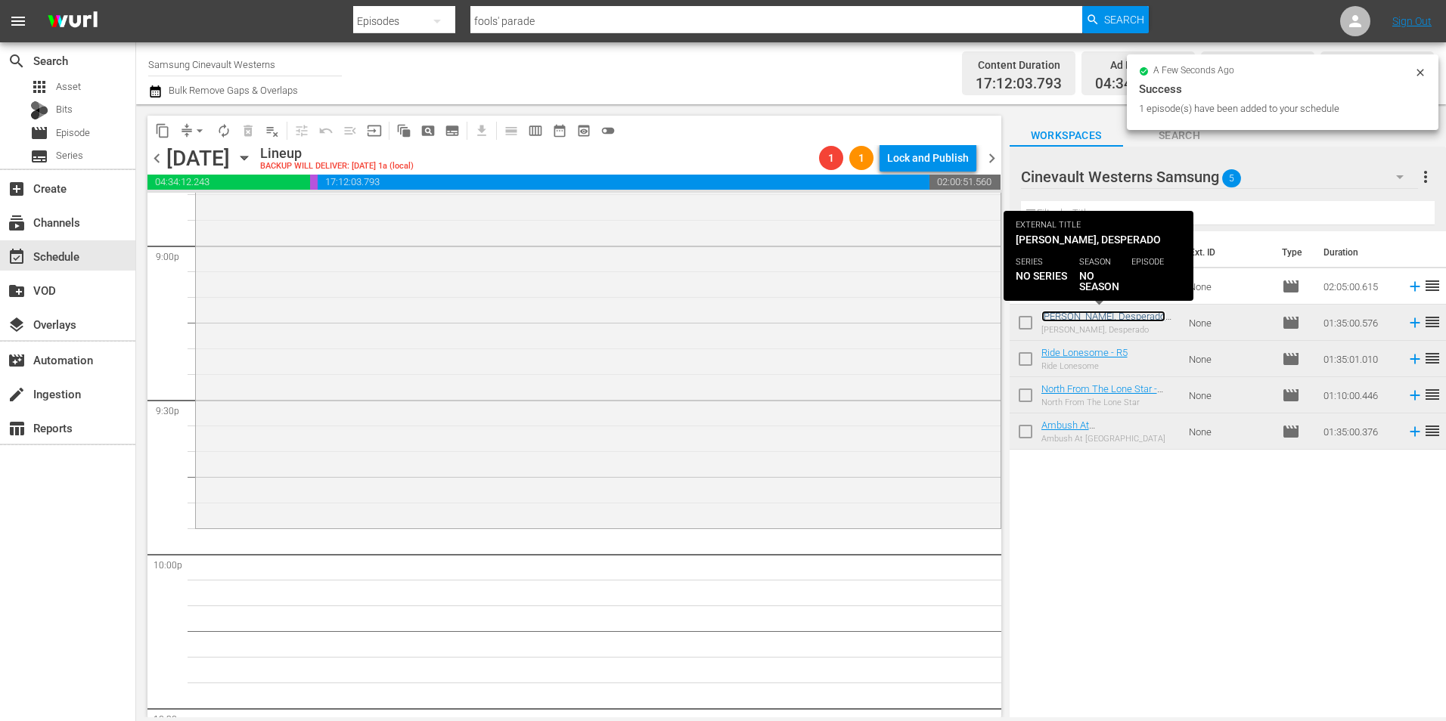
scroll to position [6577, 0]
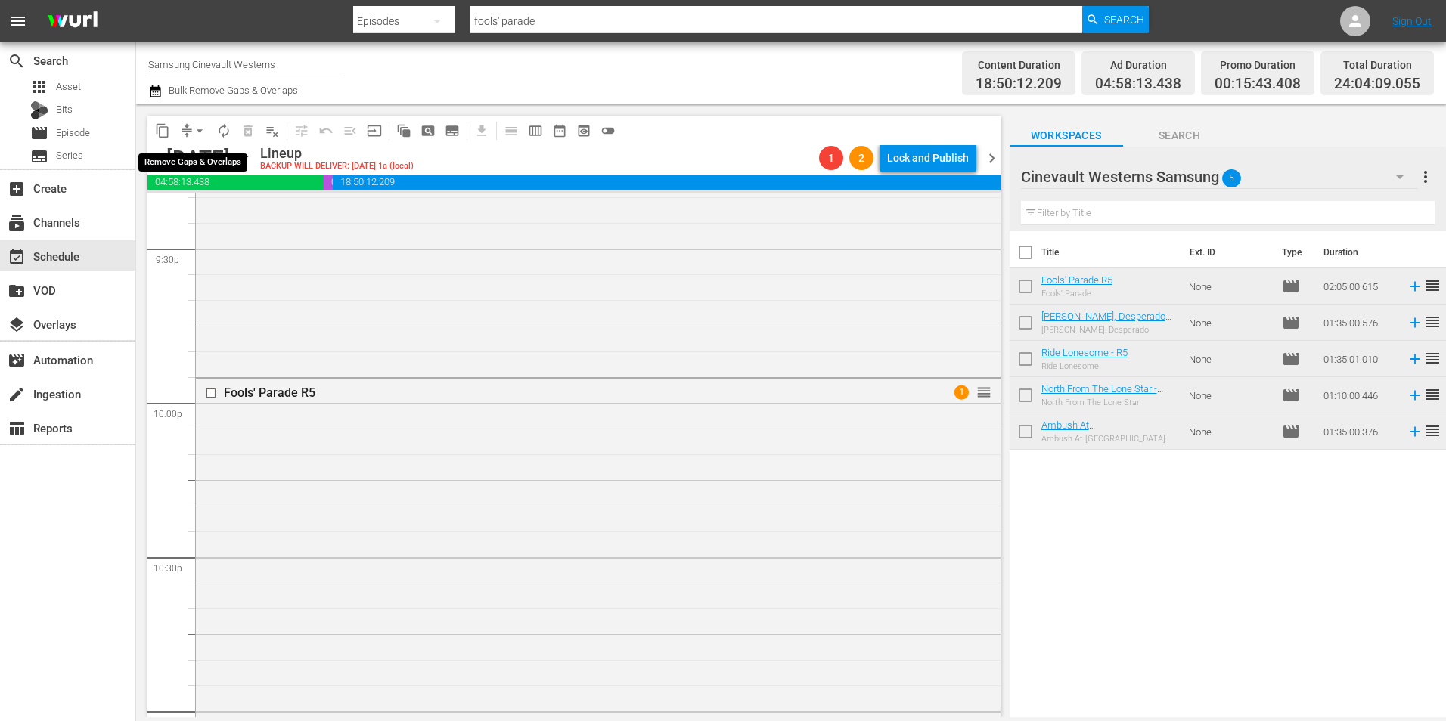
click at [202, 133] on span "arrow_drop_down" at bounding box center [199, 130] width 15 height 15
click at [209, 157] on li "Align to Midnight" at bounding box center [200, 161] width 159 height 25
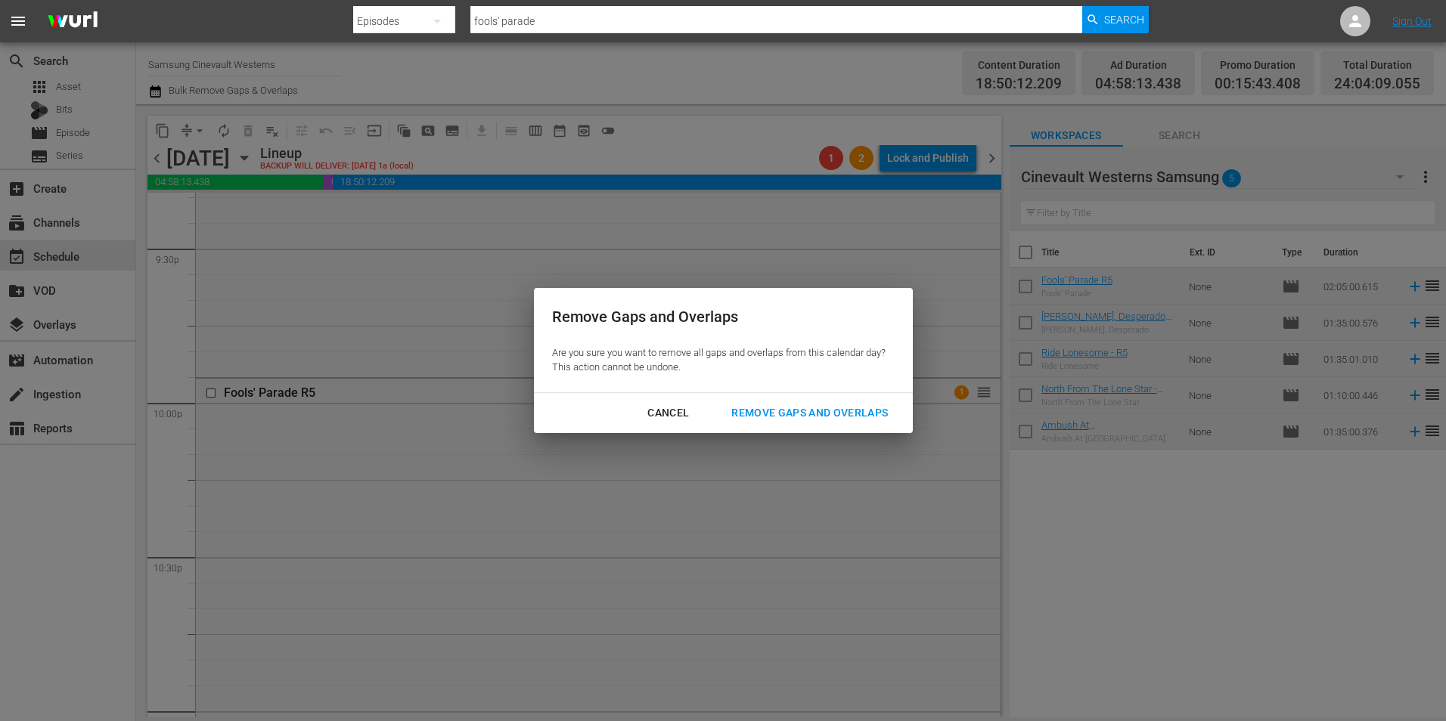
click at [833, 417] on div "Remove Gaps and Overlaps" at bounding box center [809, 413] width 181 height 19
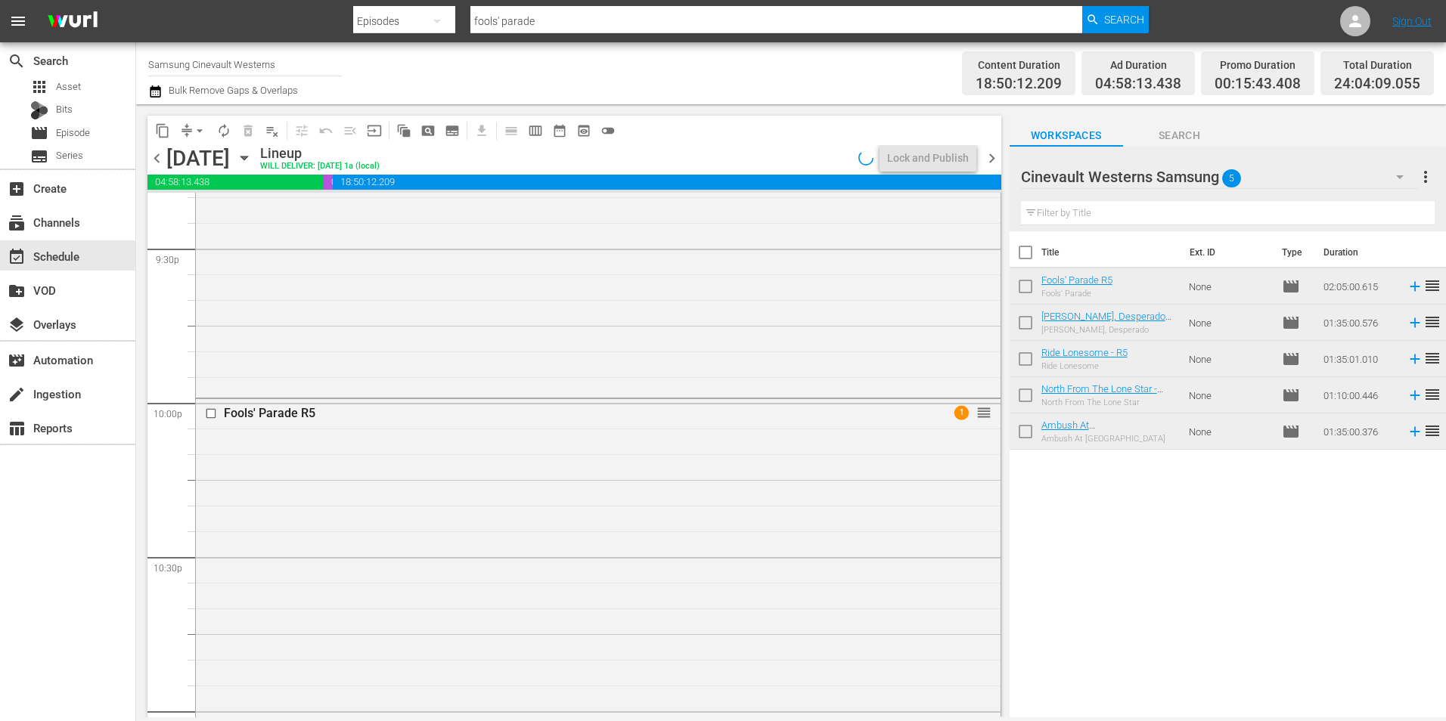
click at [755, 191] on div at bounding box center [574, 191] width 854 height 2
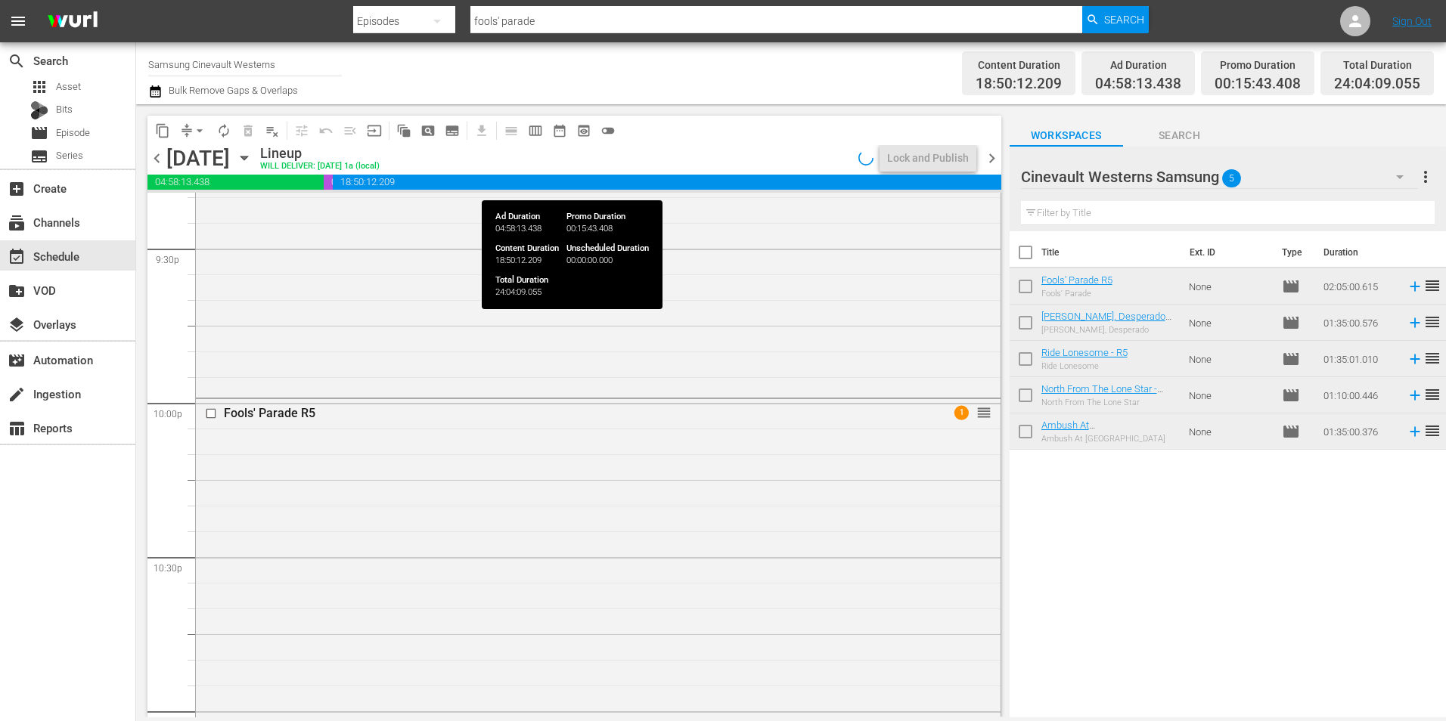
click at [754, 185] on span "18:50:12.209" at bounding box center [667, 182] width 668 height 15
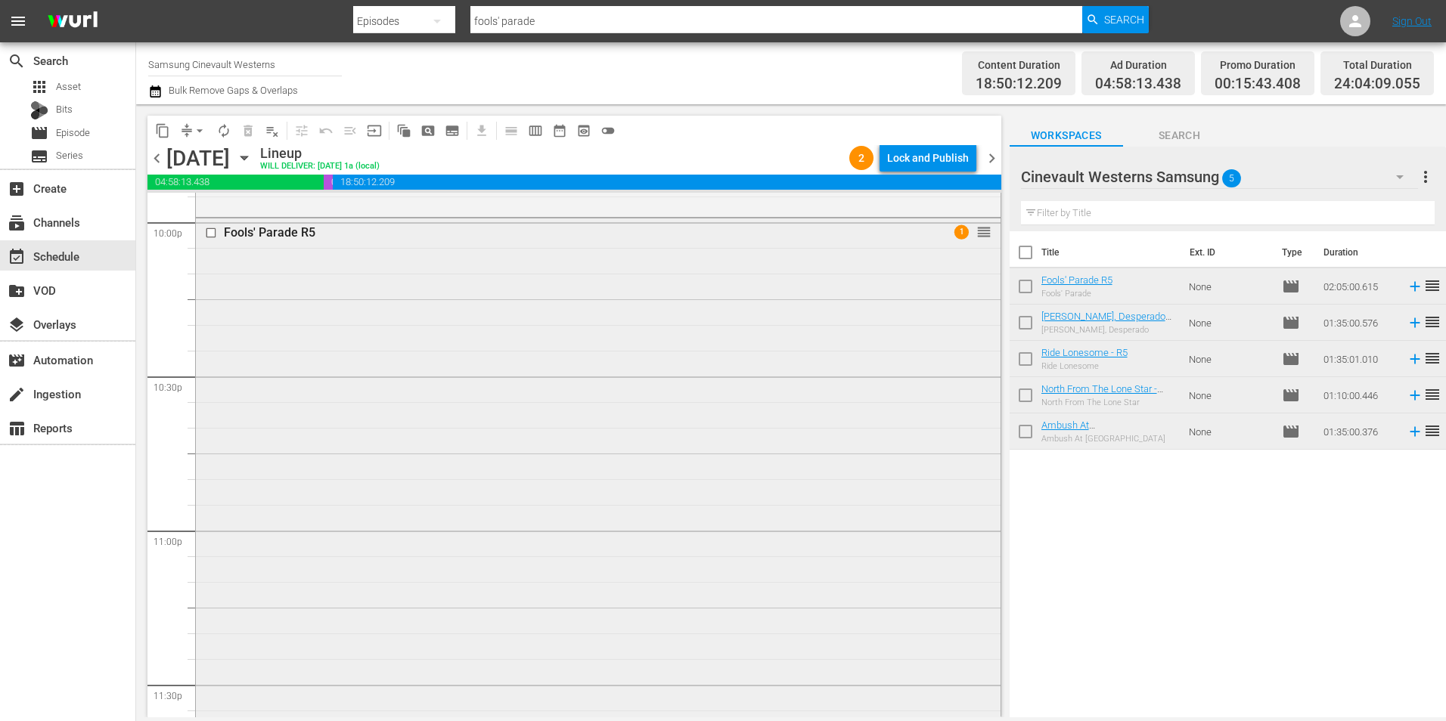
scroll to position [6900, 0]
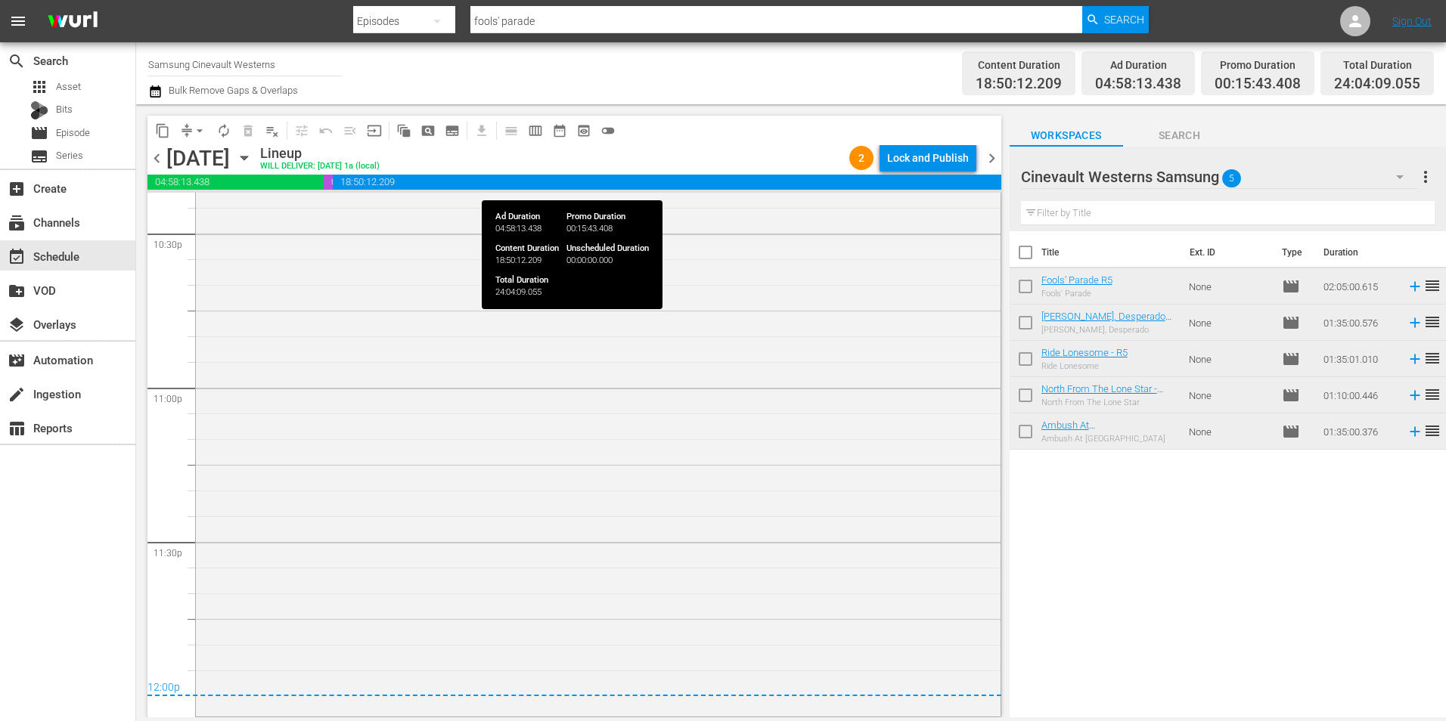
click at [694, 186] on span "18:50:12.209" at bounding box center [667, 182] width 668 height 15
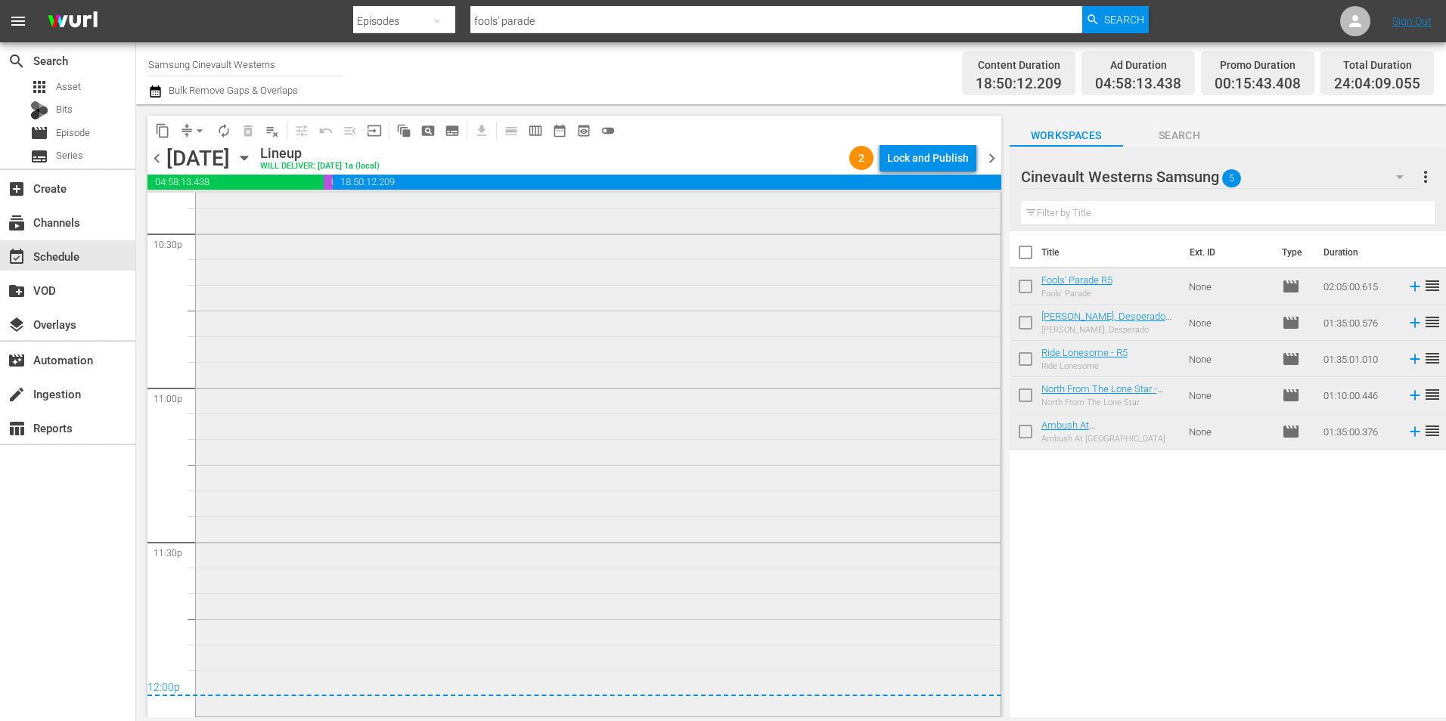
click at [569, 214] on div "Fools' Parade R5 1 reorder" at bounding box center [598, 395] width 805 height 638
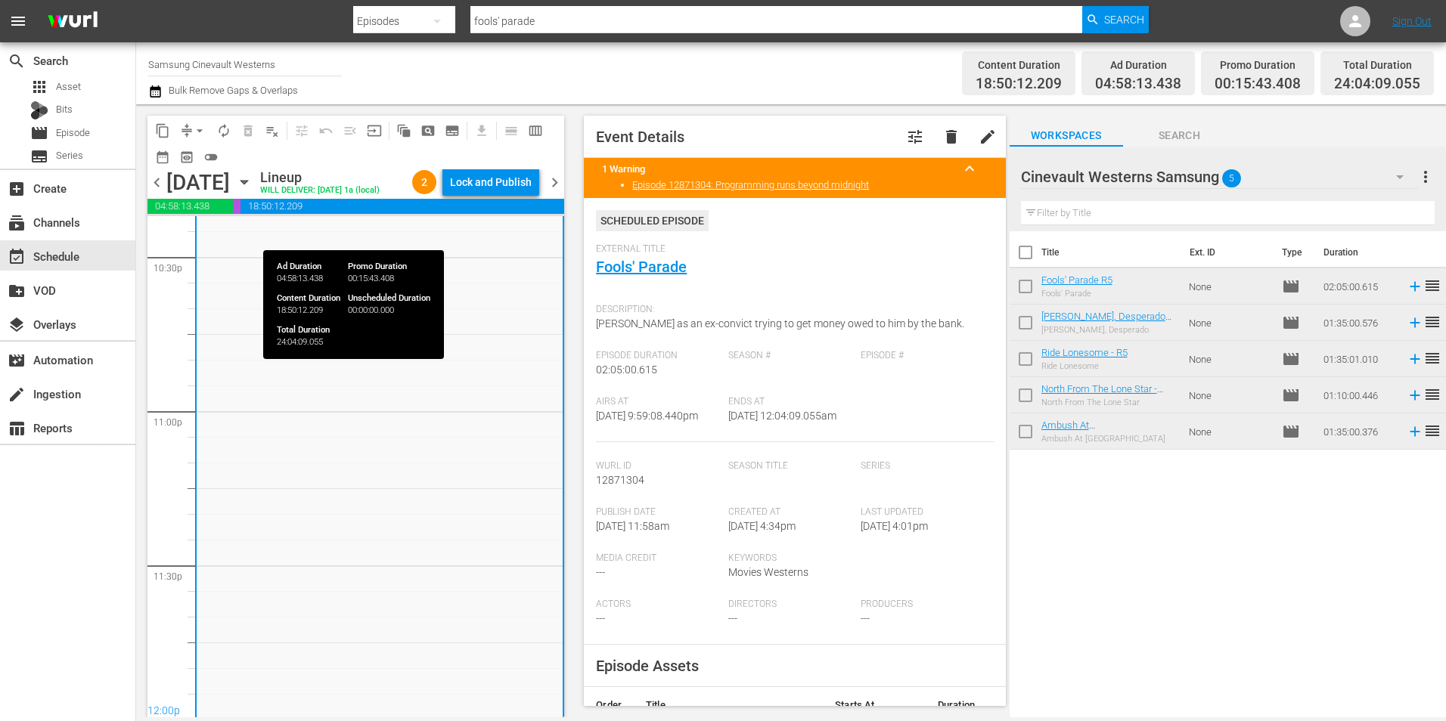
click at [454, 214] on span "18:50:12.209" at bounding box center [402, 206] width 324 height 15
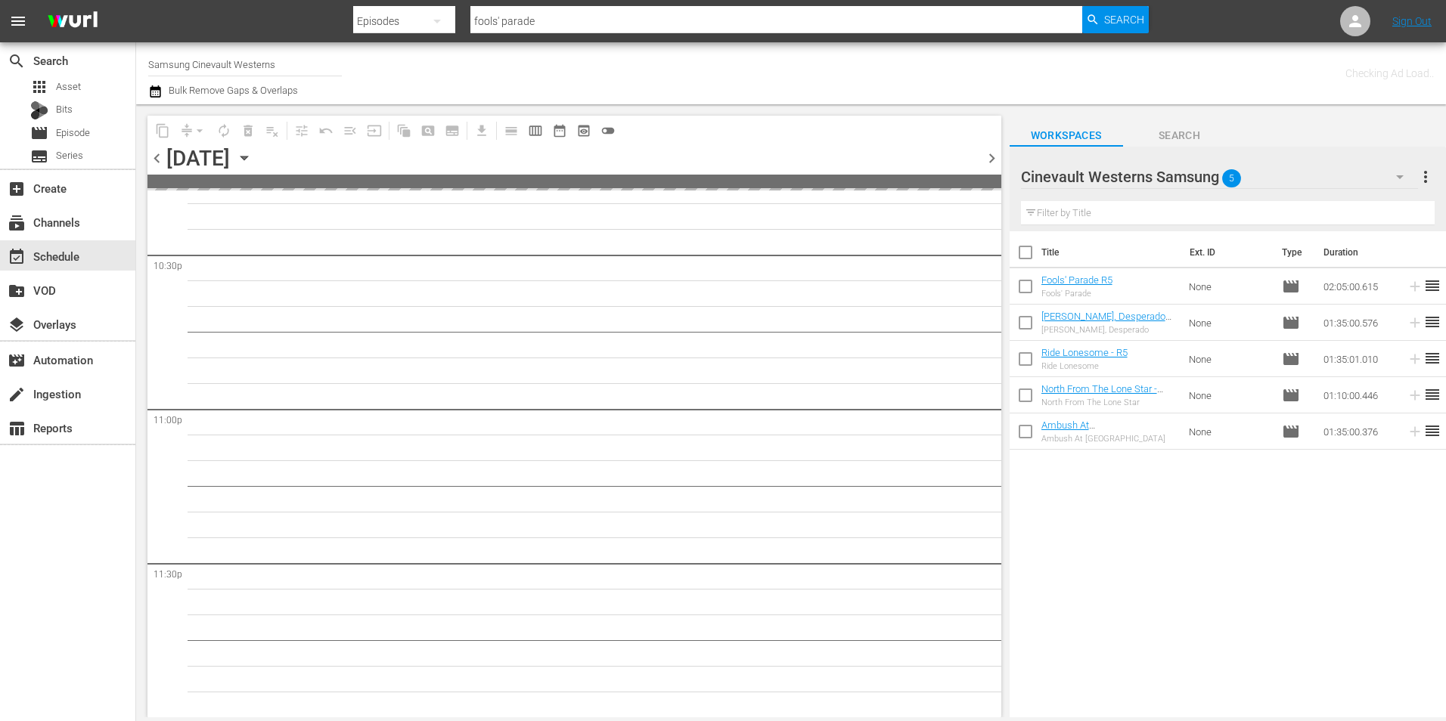
scroll to position [6877, 0]
click at [993, 162] on span "chevron_right" at bounding box center [991, 158] width 19 height 19
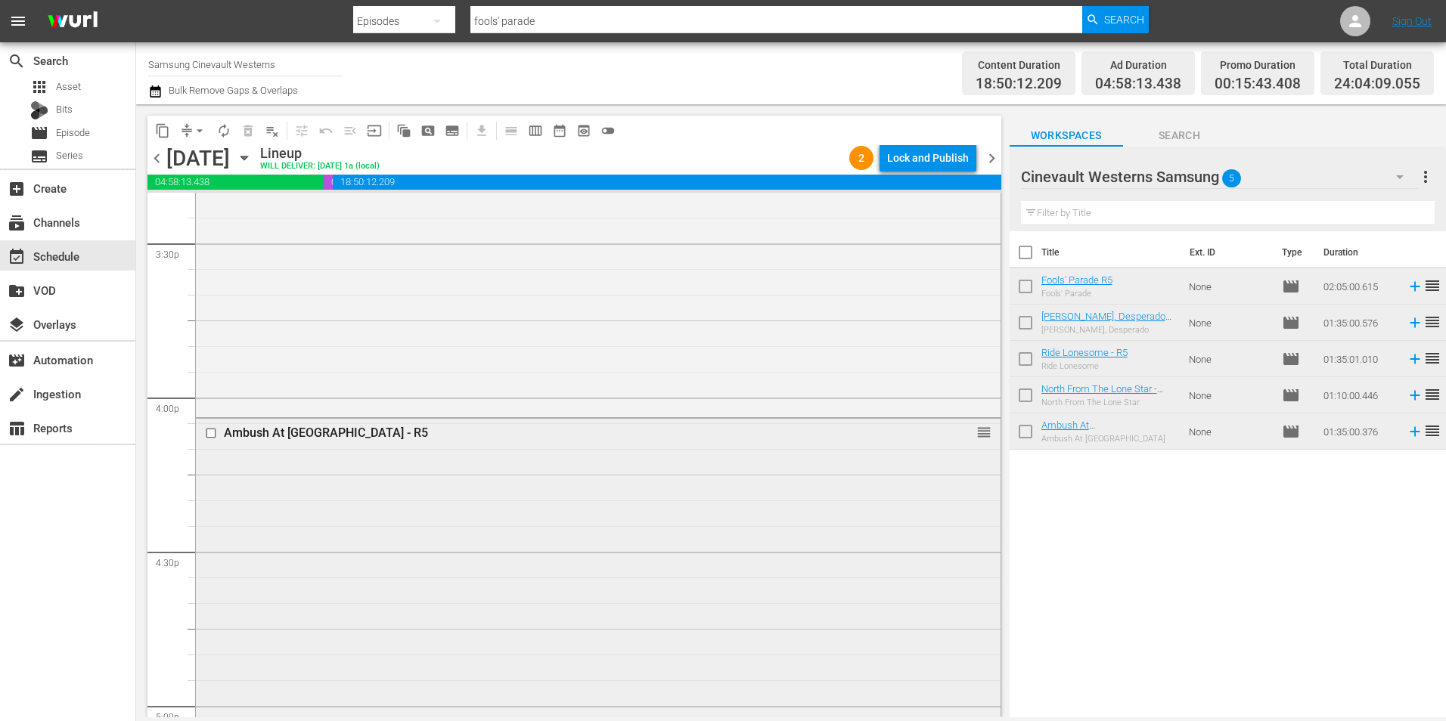
scroll to position [4859, 0]
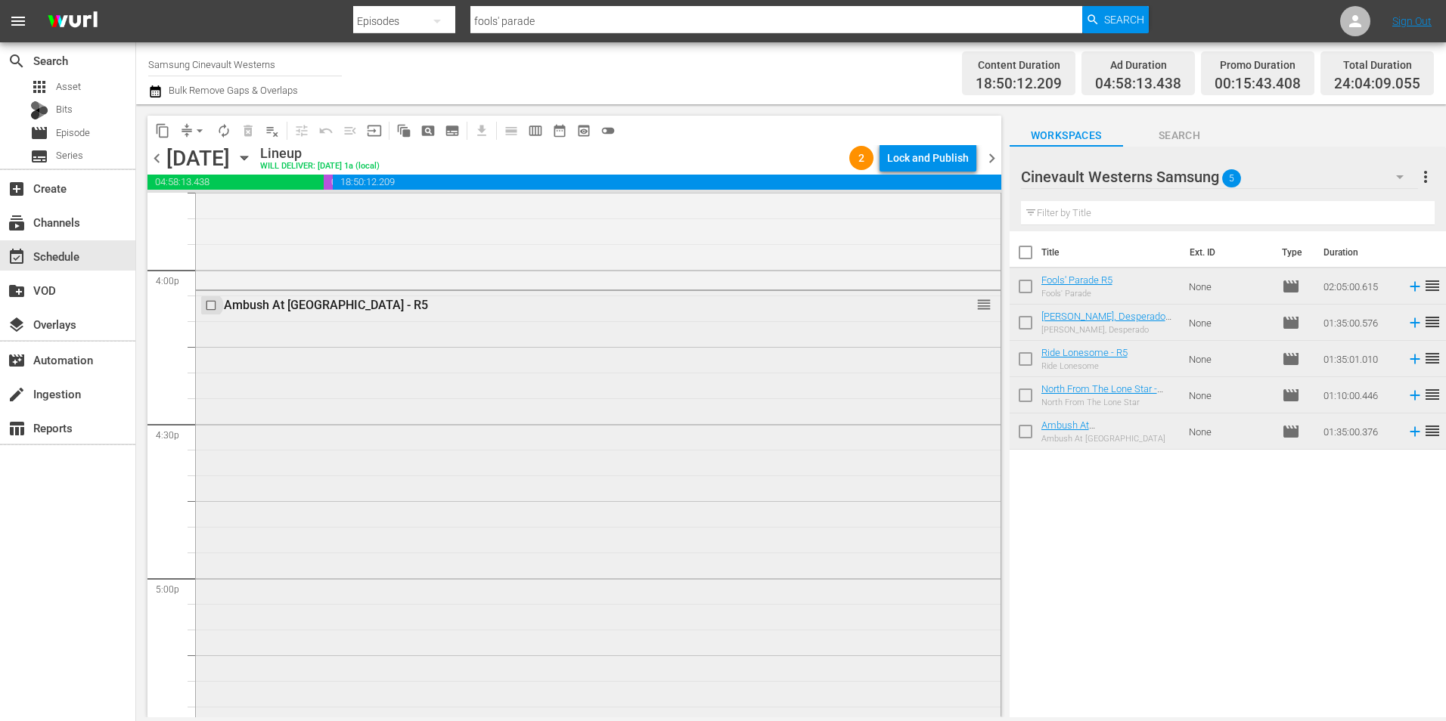
click at [209, 306] on input "checkbox" at bounding box center [213, 305] width 16 height 13
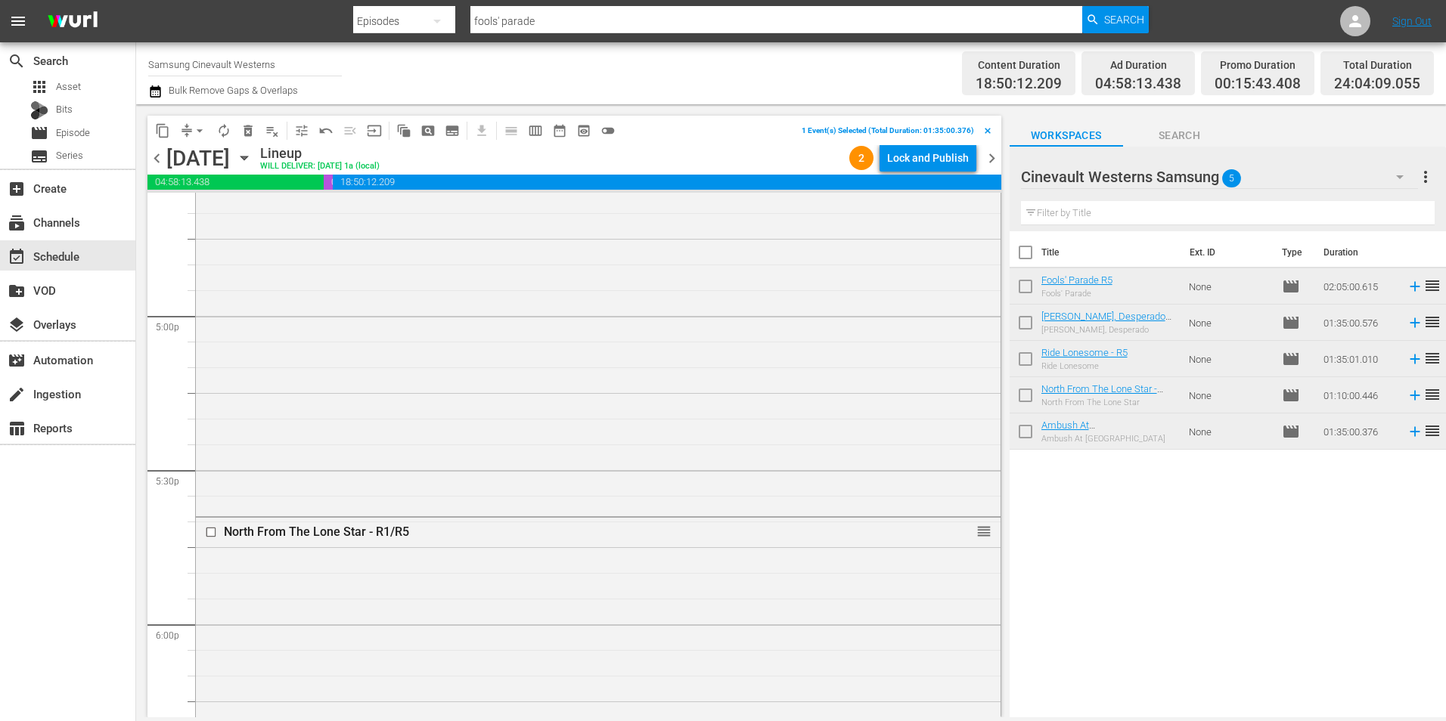
scroll to position [5312, 0]
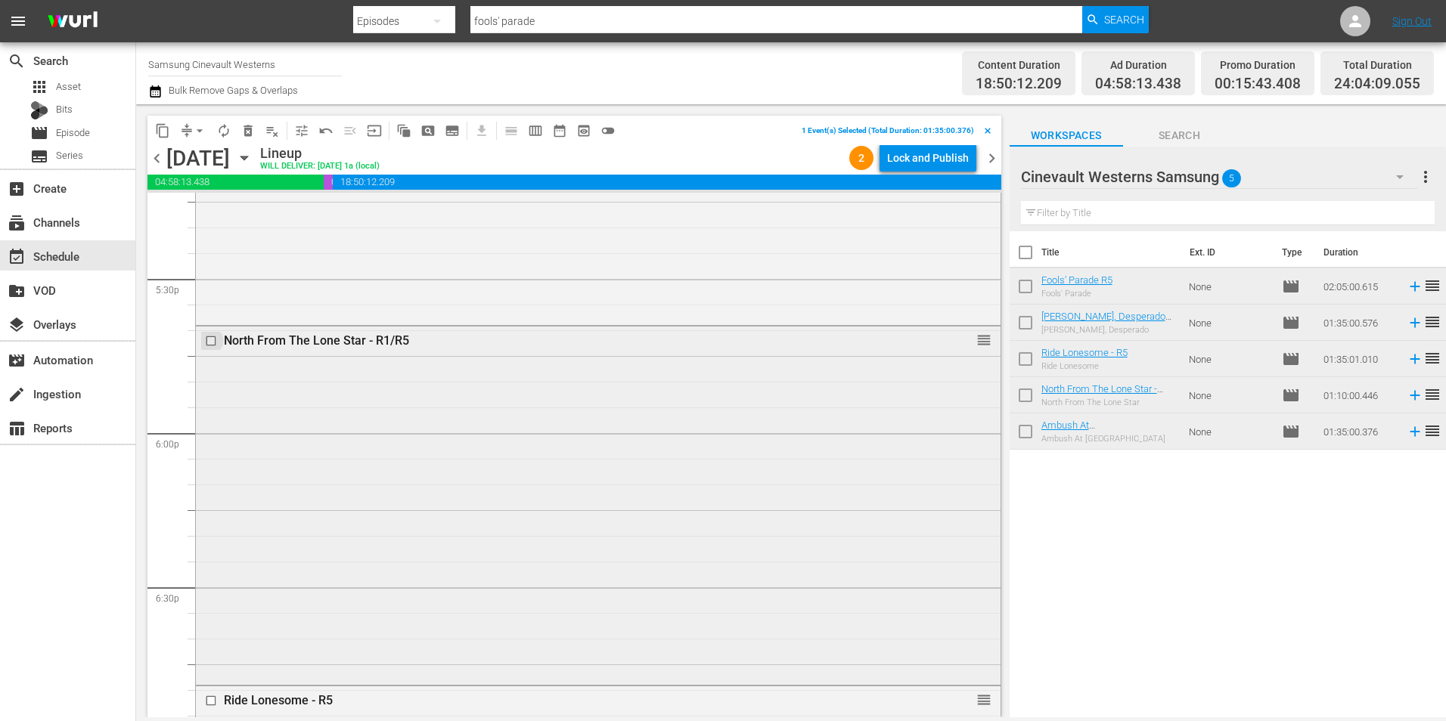
click at [210, 345] on input "checkbox" at bounding box center [213, 340] width 16 height 13
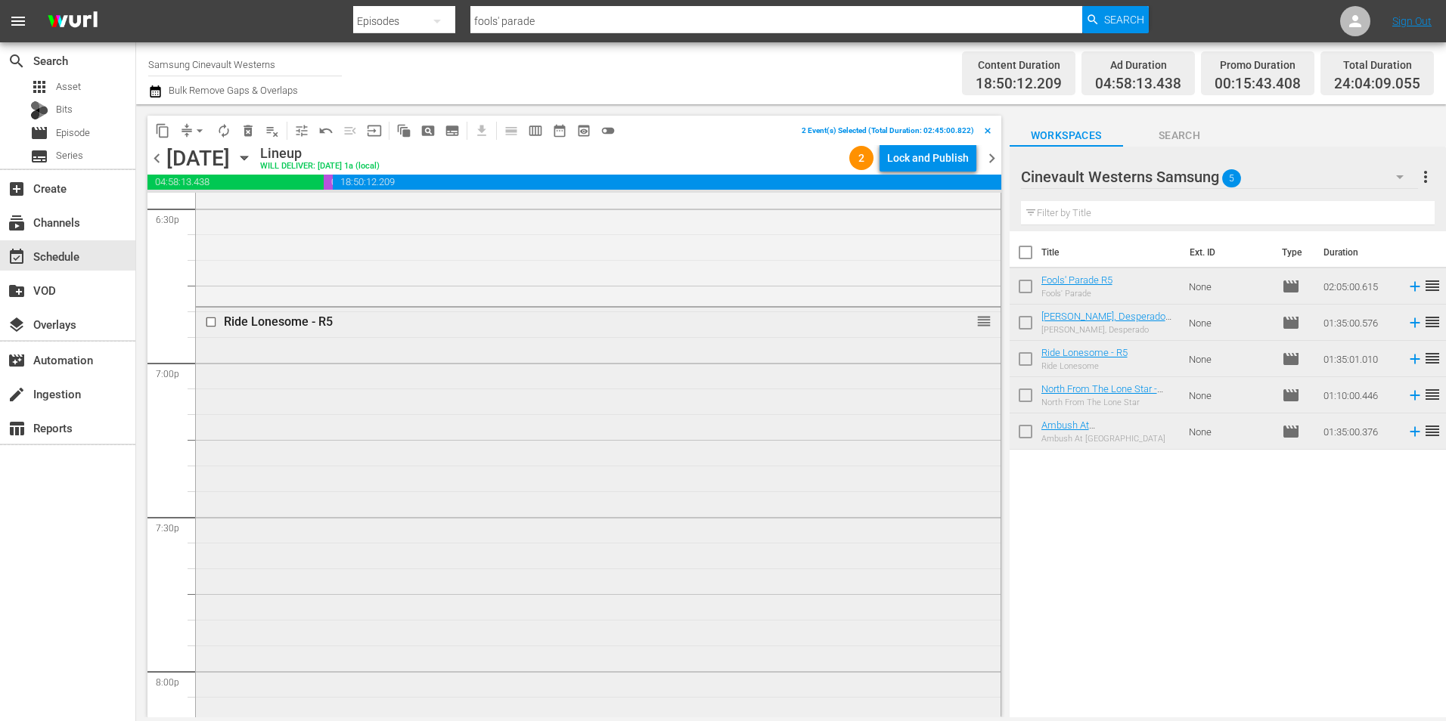
scroll to position [5691, 0]
click at [209, 322] on input "checkbox" at bounding box center [213, 322] width 16 height 13
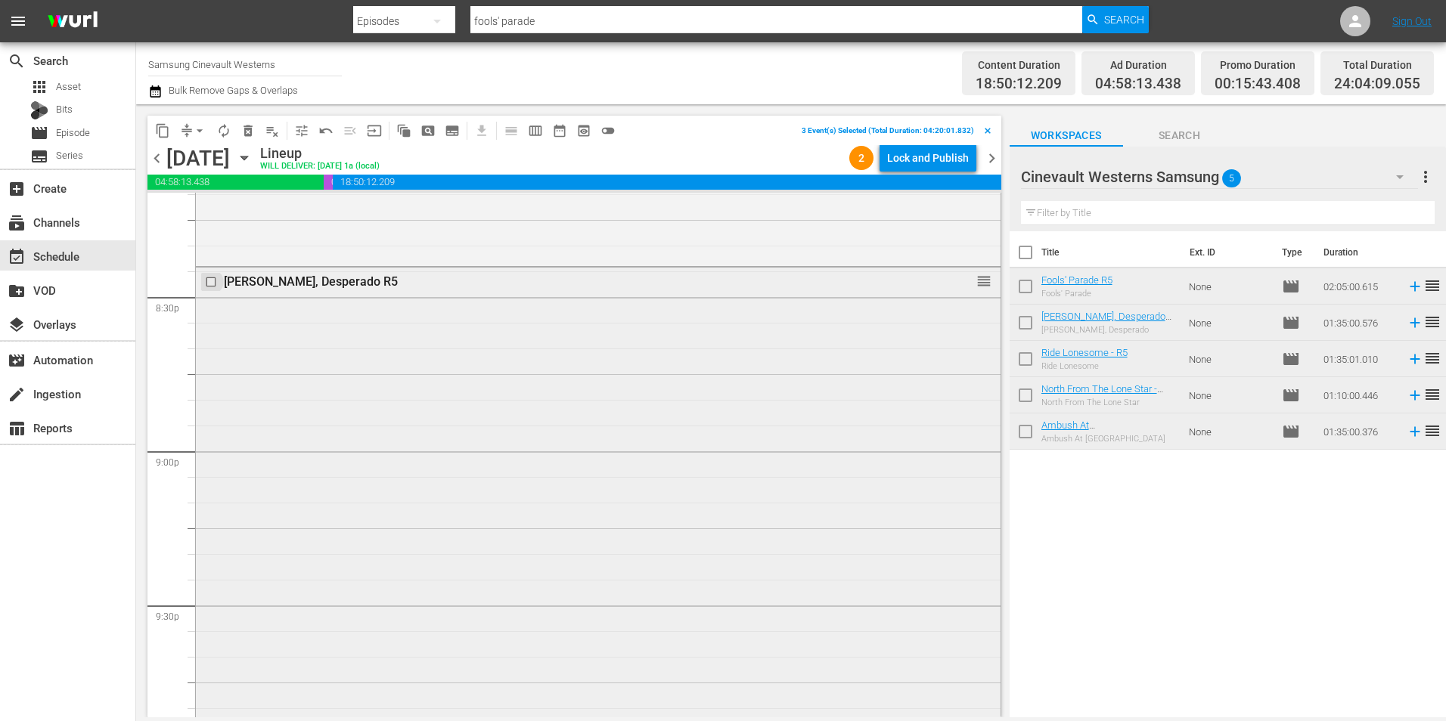
click at [209, 277] on input "checkbox" at bounding box center [213, 281] width 16 height 13
click at [209, 316] on input "checkbox" at bounding box center [213, 317] width 16 height 13
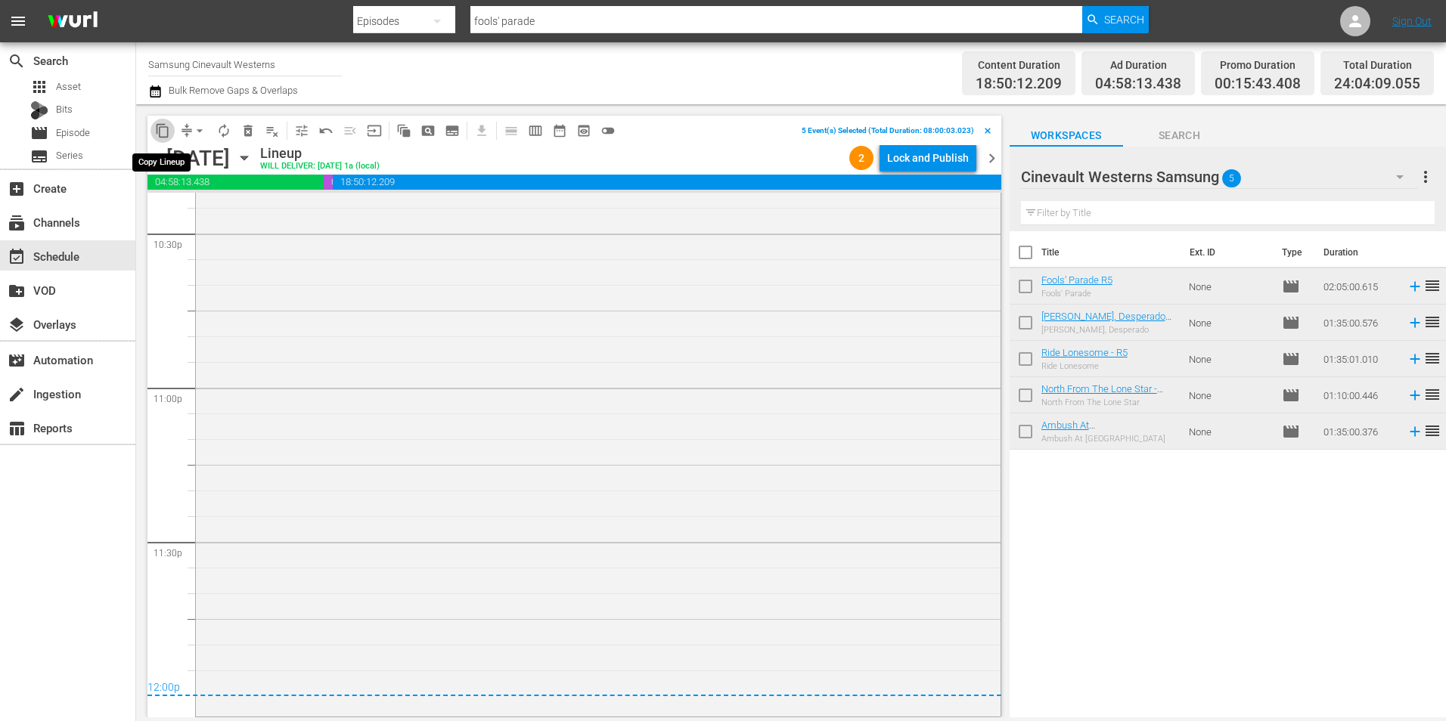
click at [155, 124] on span "content_copy" at bounding box center [162, 130] width 15 height 15
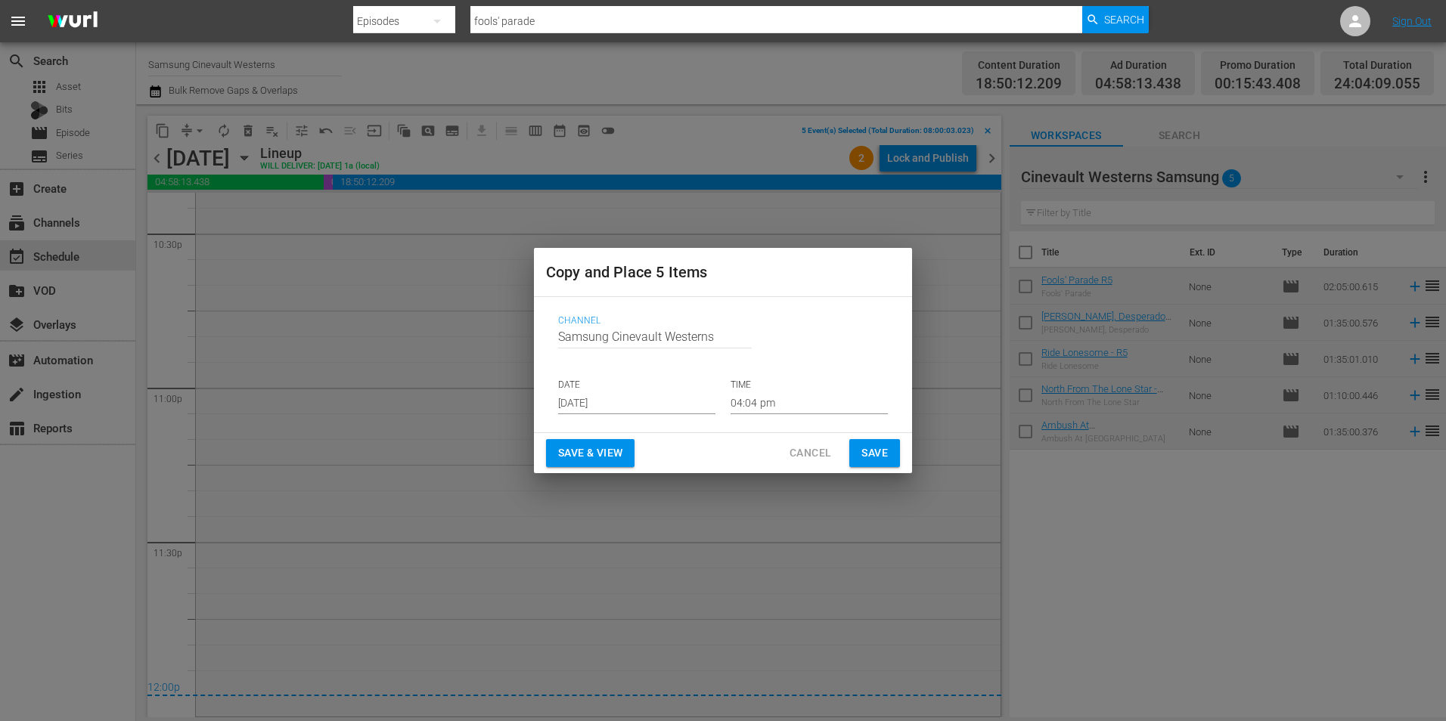
click at [337, 429] on div "Copy and Place 5 Items Channel Channel Title Samsung Cinevault Westerns DATE [D…" at bounding box center [723, 360] width 1446 height 721
click at [202, 137] on div "Copy and Place 5 Items Channel Channel Title Samsung Cinevault Westerns DATE [D…" at bounding box center [723, 360] width 1446 height 721
click at [812, 454] on span "Cancel" at bounding box center [810, 453] width 42 height 19
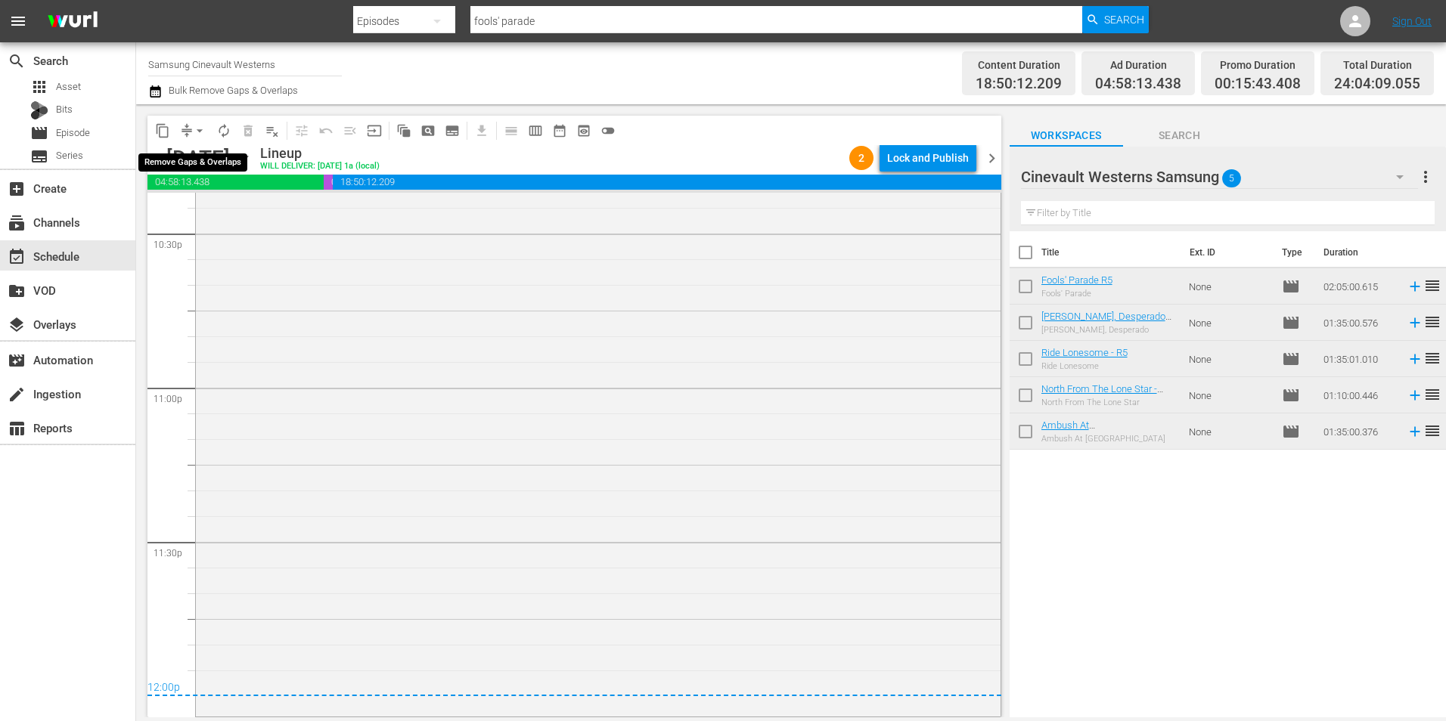
click at [203, 136] on span "arrow_drop_down" at bounding box center [199, 130] width 15 height 15
click at [222, 157] on li "Align to Midnight" at bounding box center [200, 161] width 159 height 25
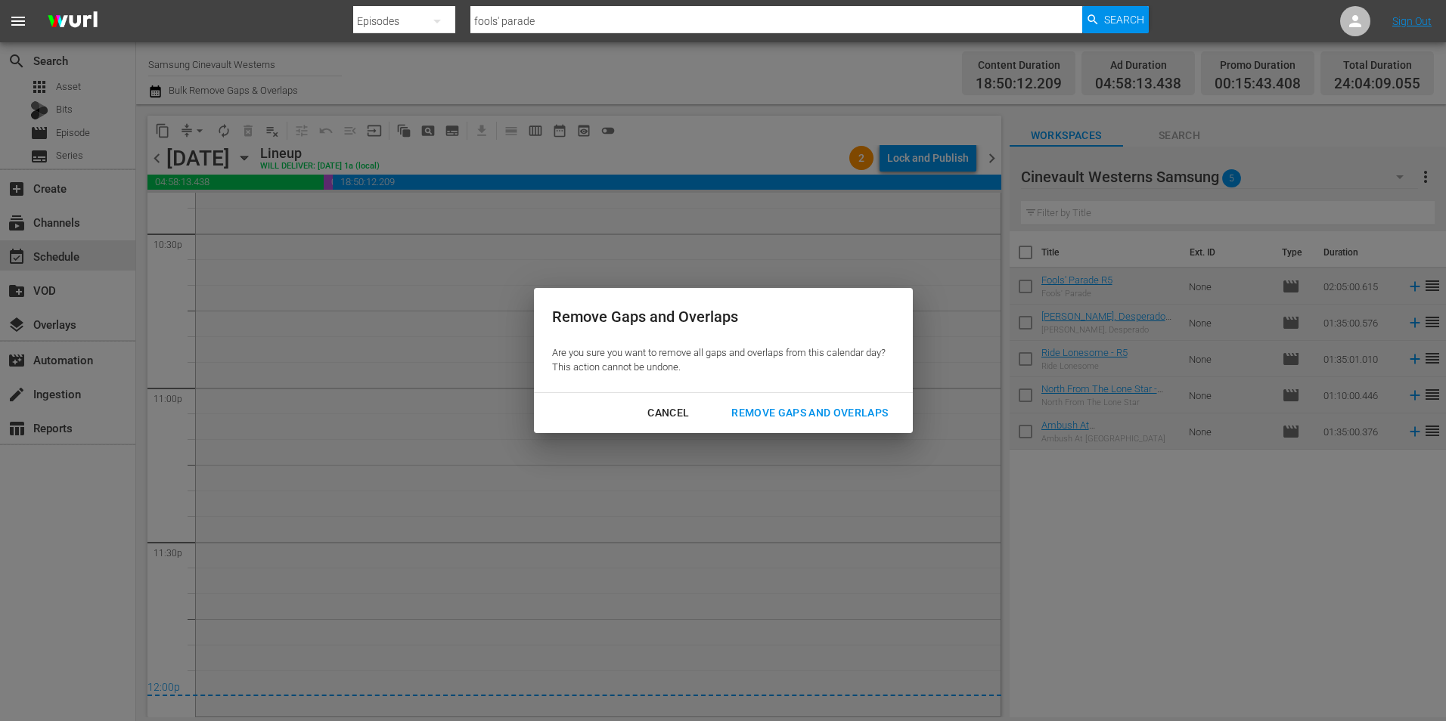
click at [840, 423] on button "Remove Gaps and Overlaps" at bounding box center [809, 413] width 193 height 28
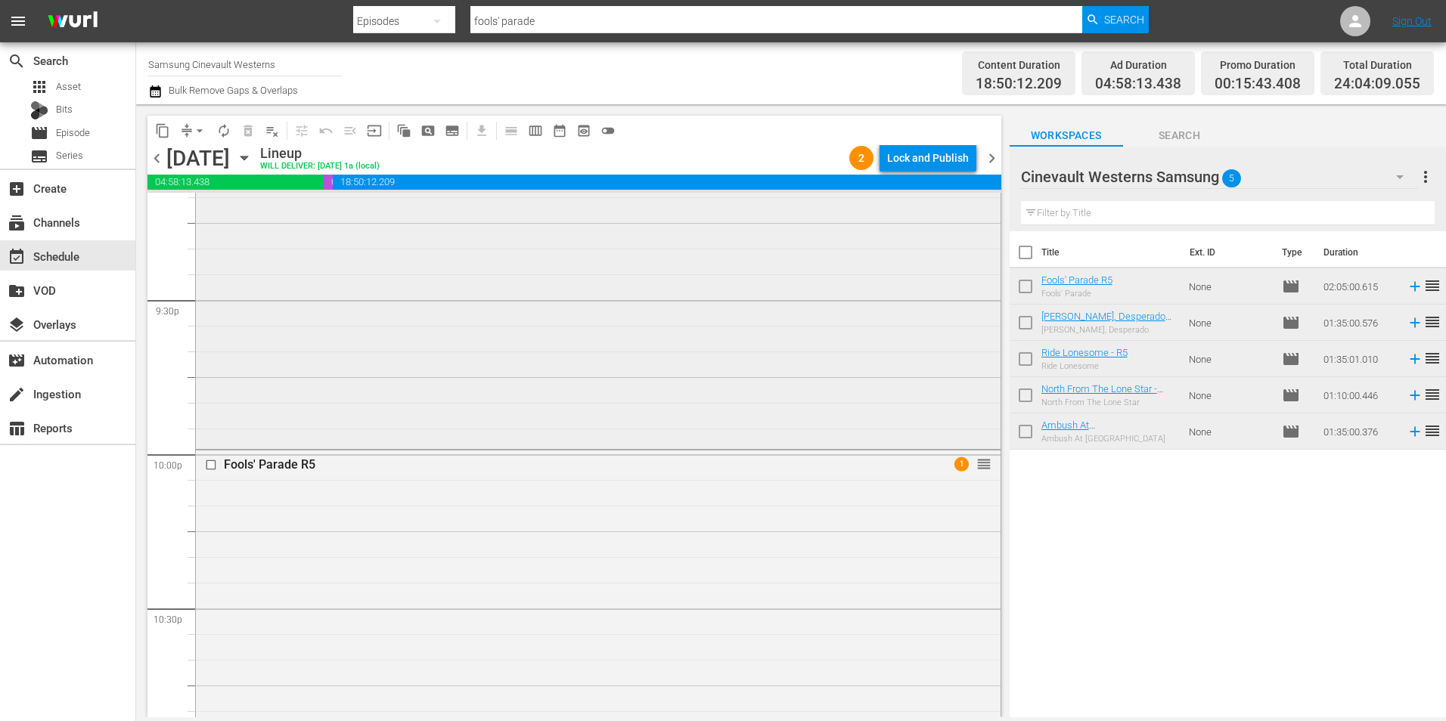
scroll to position [6598, 0]
click at [209, 393] on input "checkbox" at bounding box center [213, 392] width 16 height 13
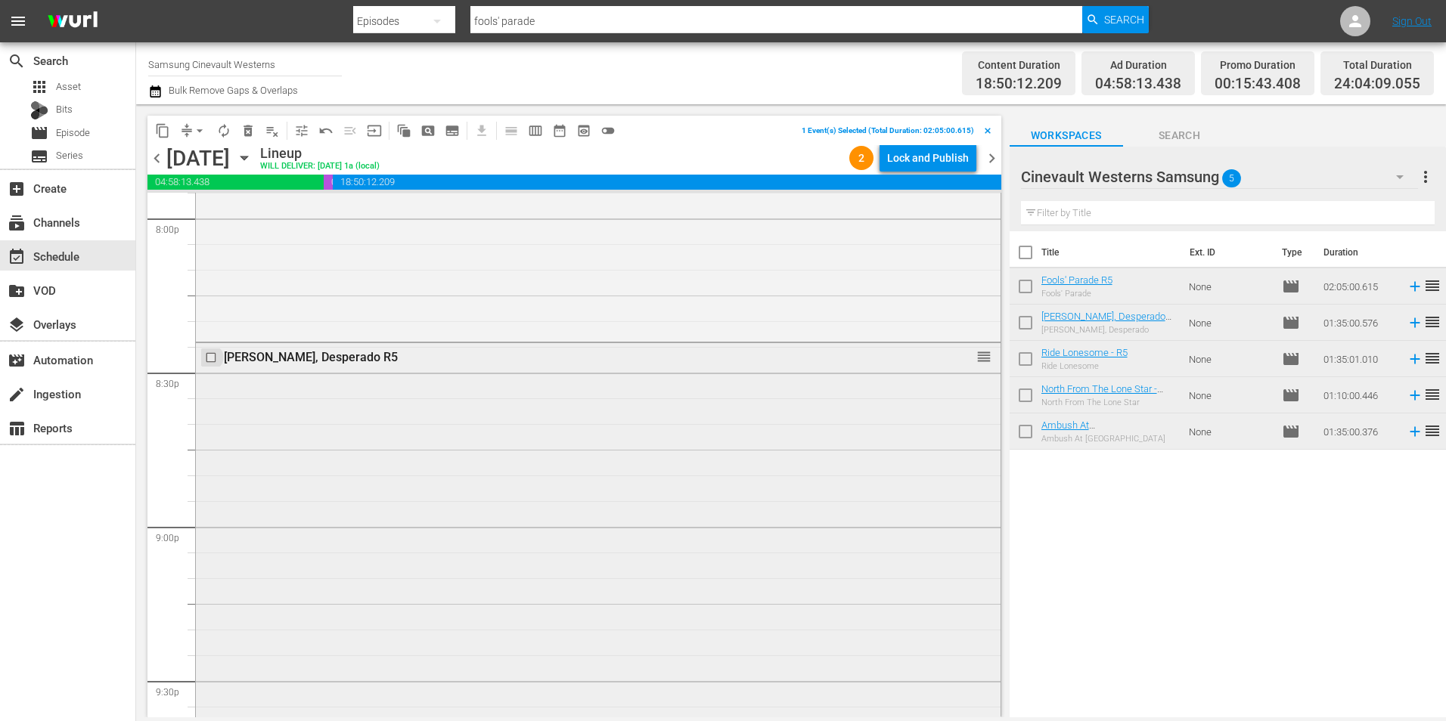
click at [212, 358] on input "checkbox" at bounding box center [213, 357] width 16 height 13
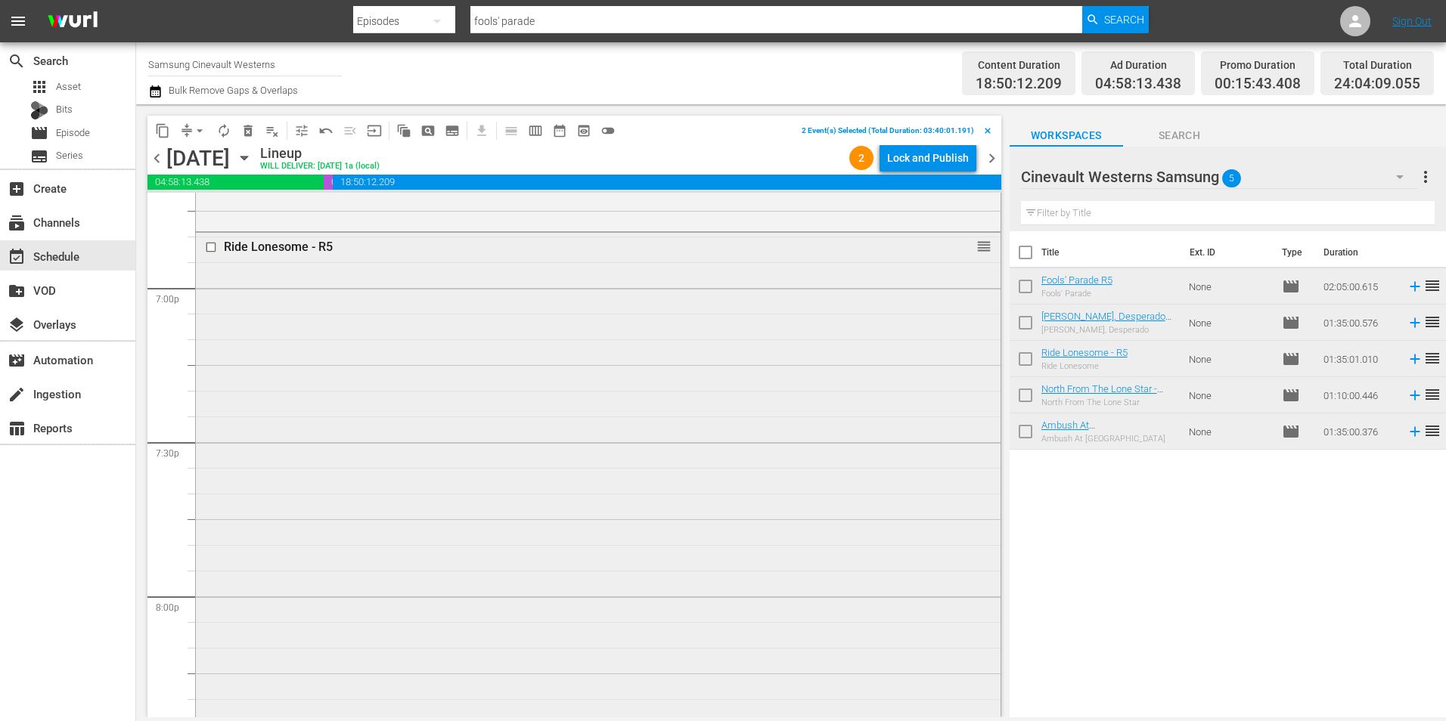
scroll to position [5615, 0]
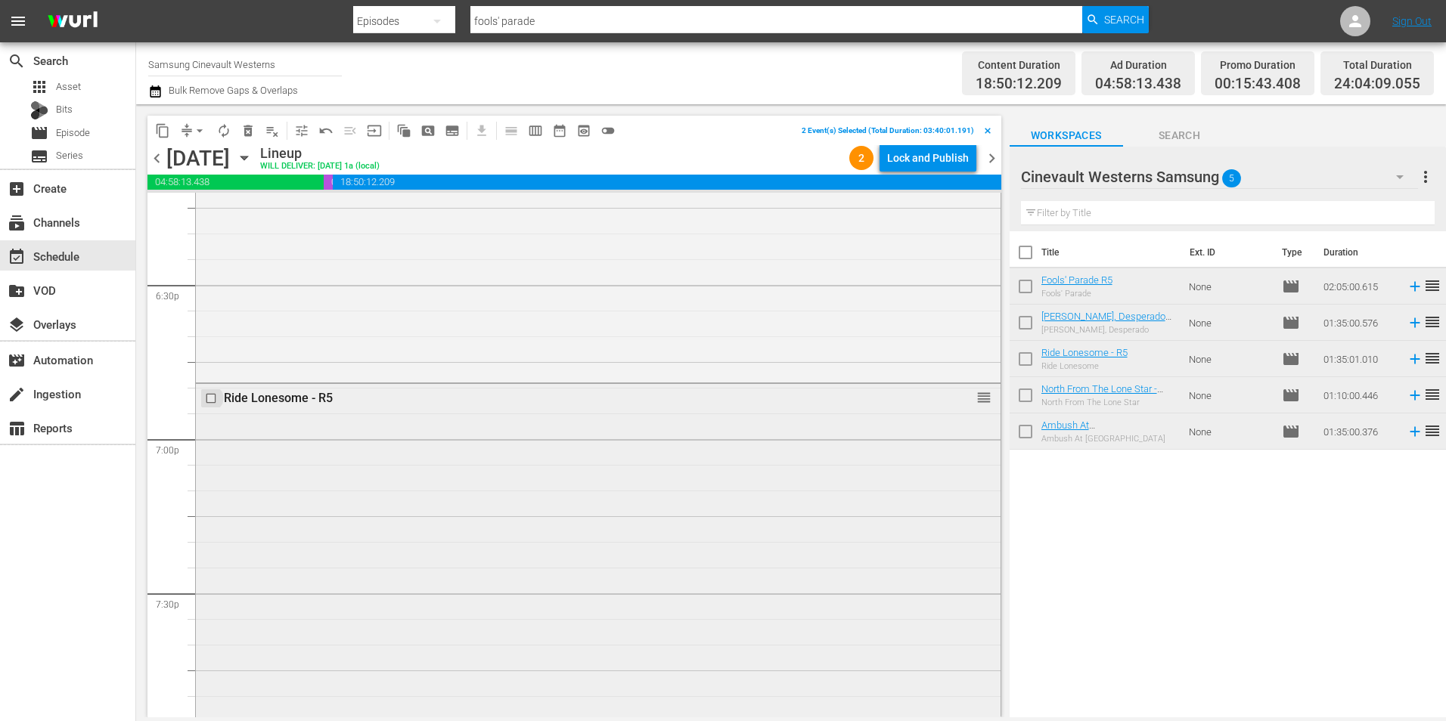
click at [212, 397] on input "checkbox" at bounding box center [213, 398] width 16 height 13
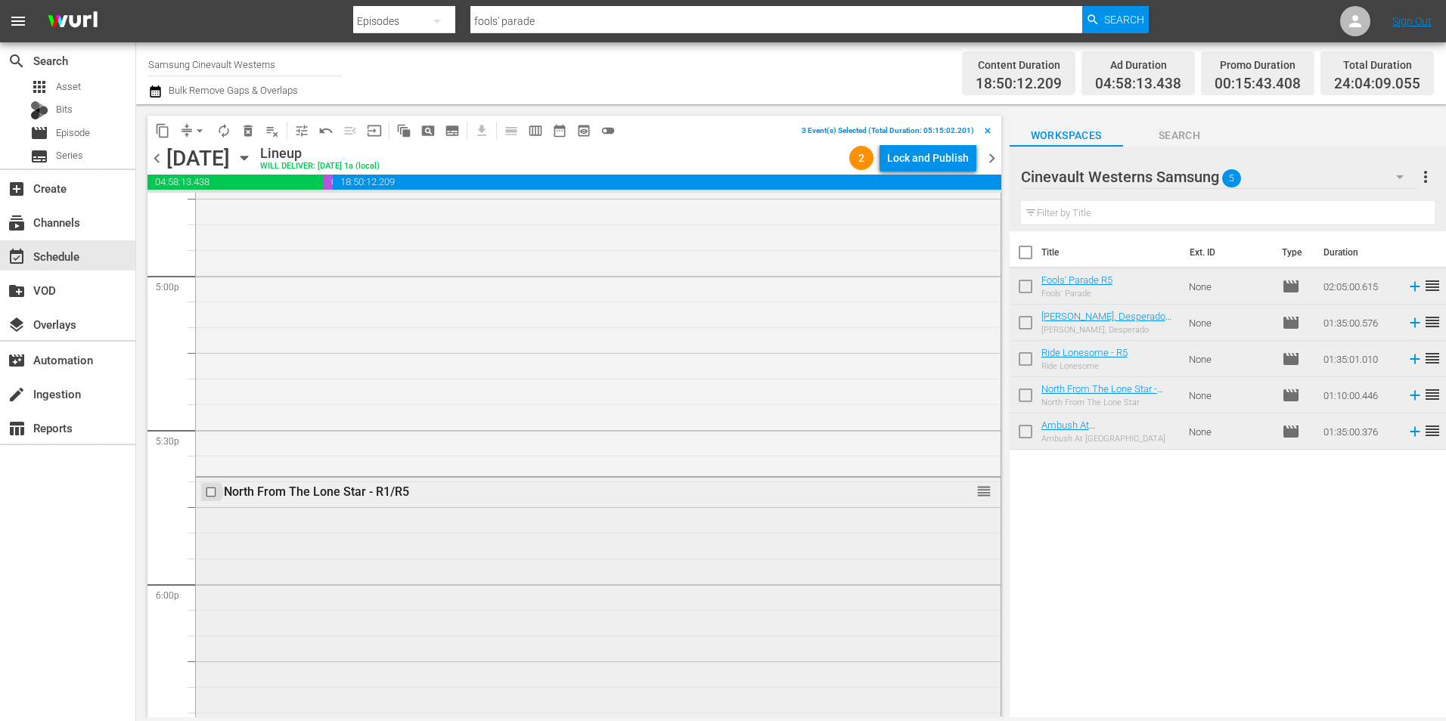
click at [212, 491] on input "checkbox" at bounding box center [213, 491] width 16 height 13
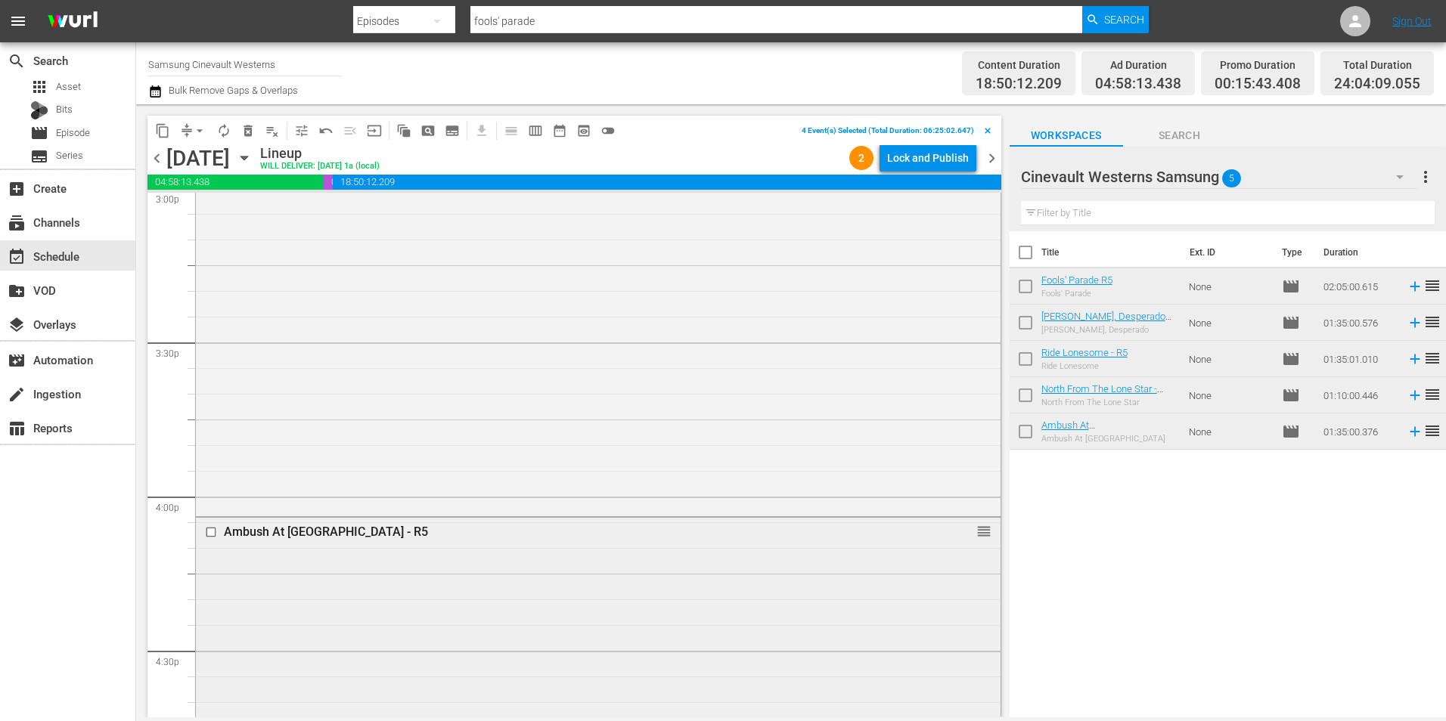
click at [210, 535] on input "checkbox" at bounding box center [213, 532] width 16 height 13
click at [176, 125] on button "compress" at bounding box center [187, 131] width 24 height 24
click at [164, 129] on span "content_copy" at bounding box center [162, 130] width 15 height 15
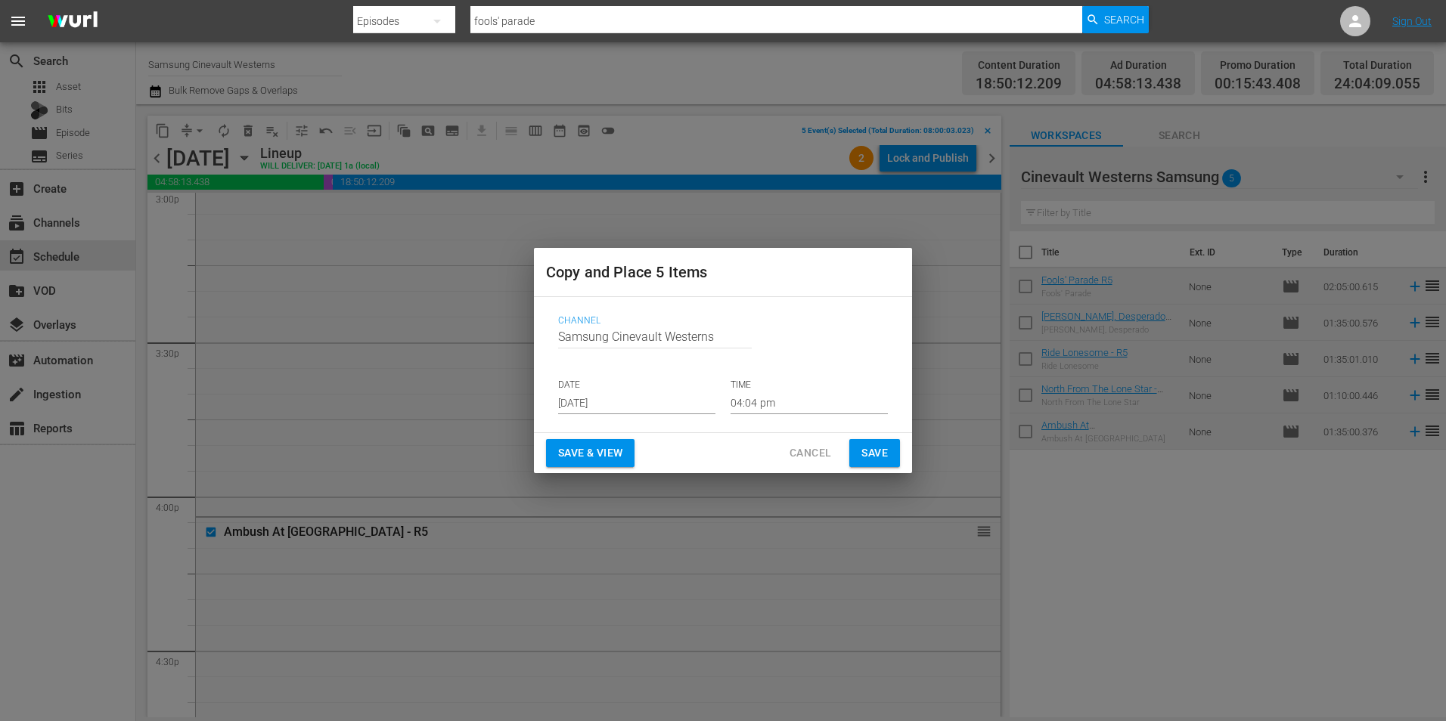
click at [669, 400] on input "[DATE]" at bounding box center [636, 403] width 157 height 23
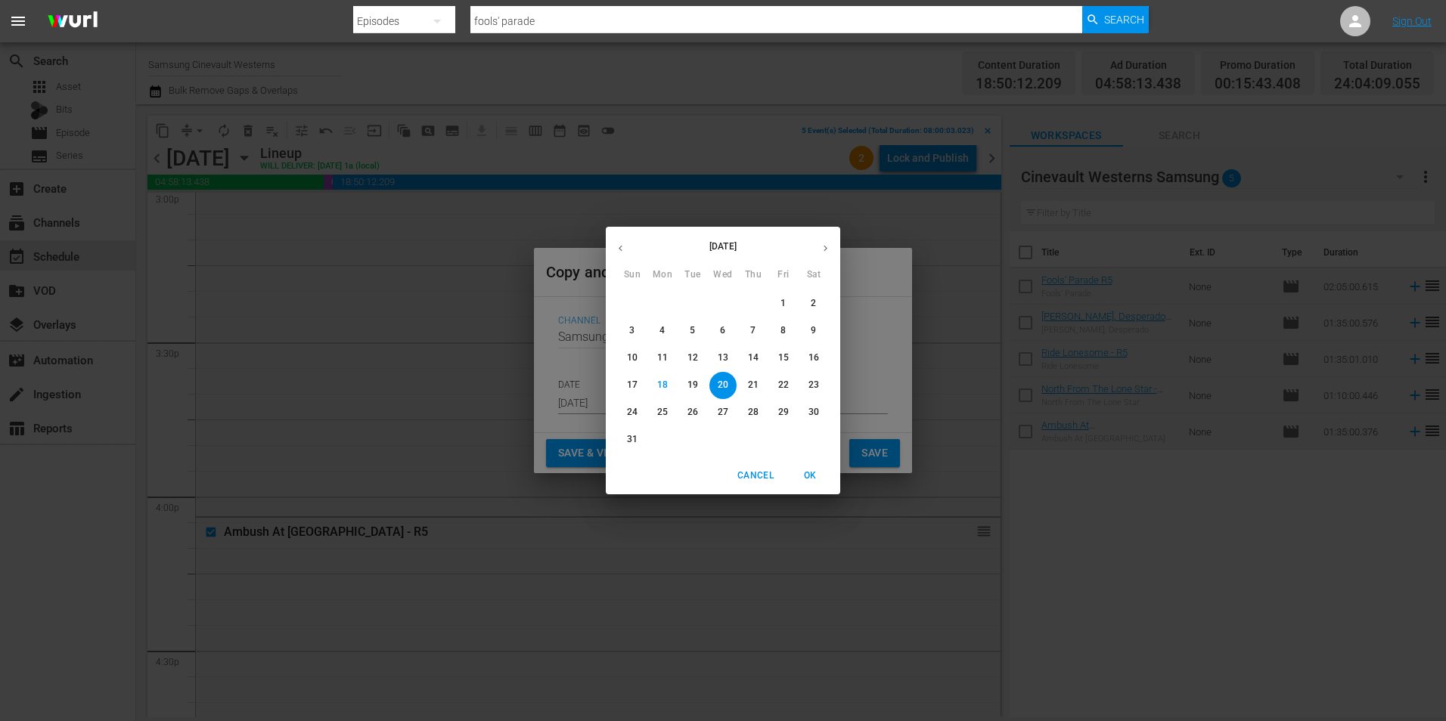
click at [791, 415] on span "29" at bounding box center [783, 412] width 27 height 13
type input "[DATE]"
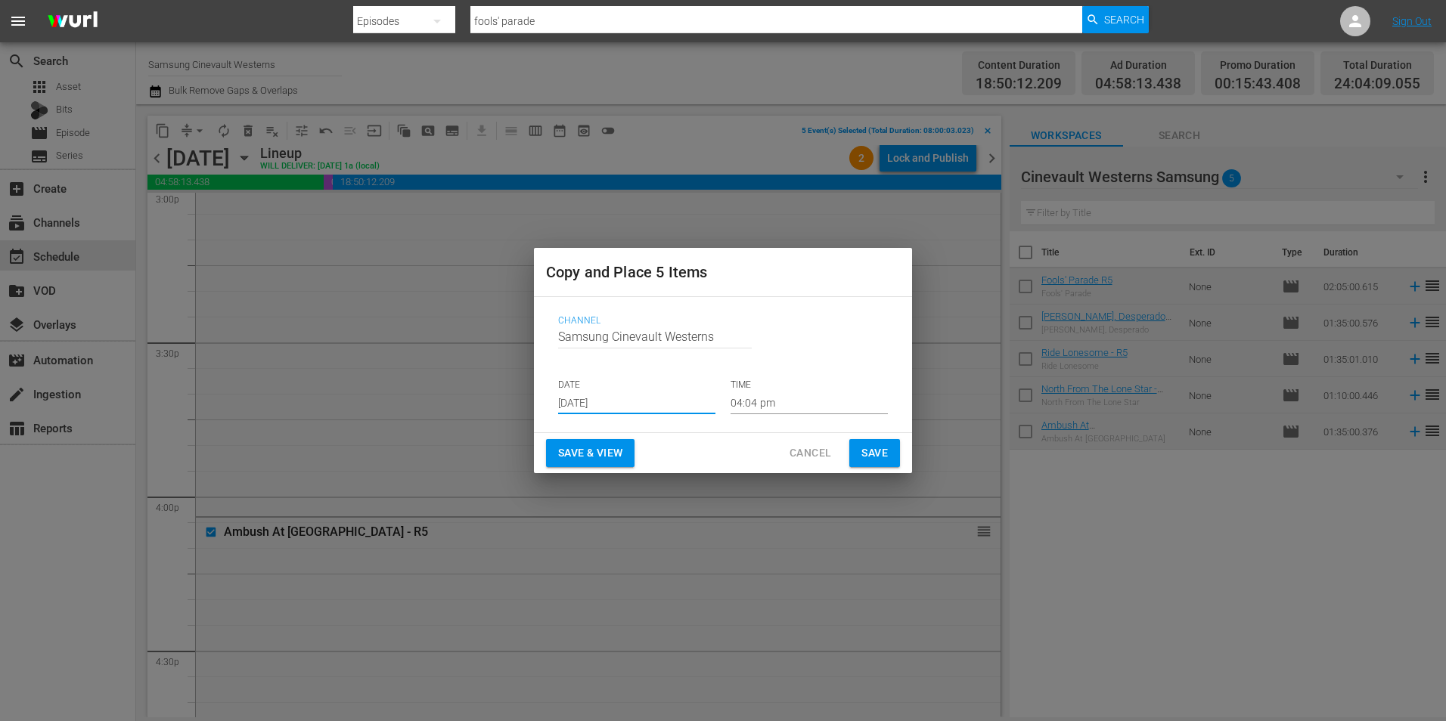
click at [803, 401] on input "04:04 pm" at bounding box center [808, 403] width 157 height 23
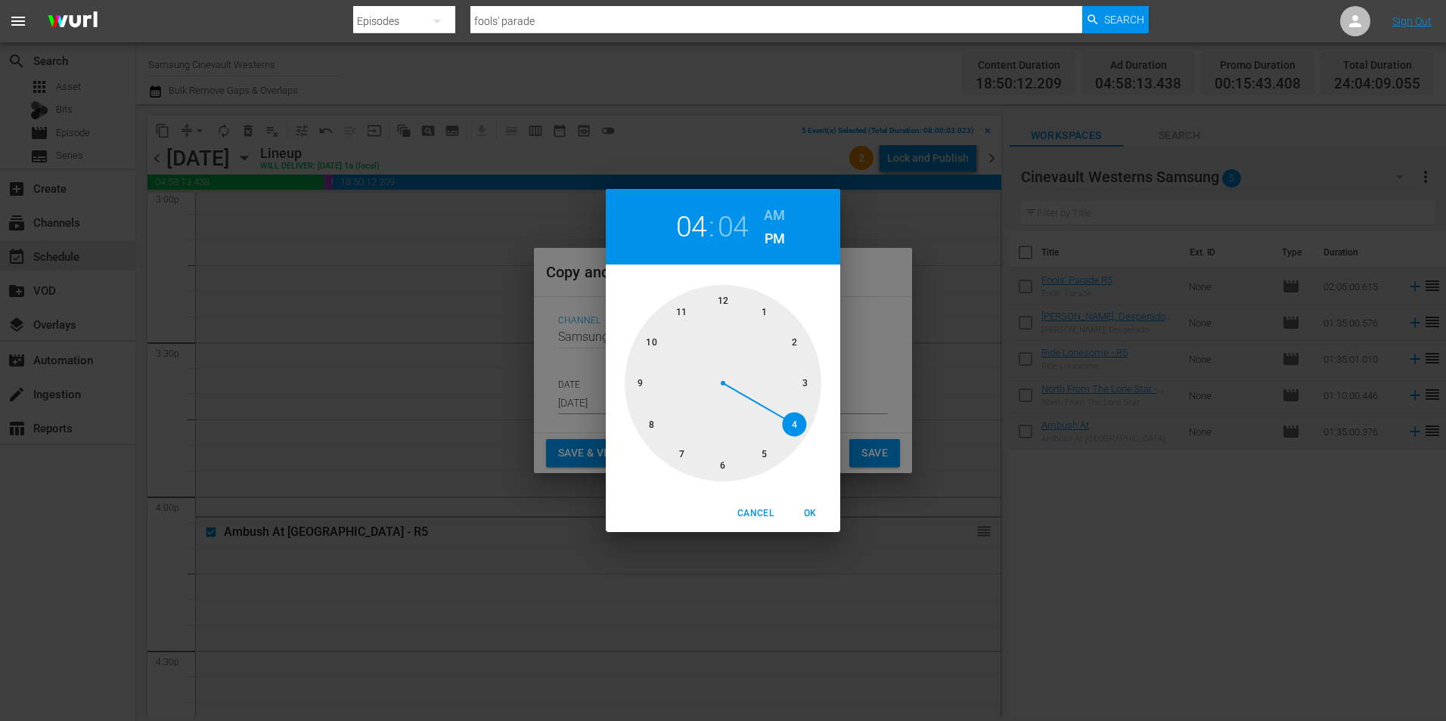
click at [722, 298] on div at bounding box center [723, 383] width 197 height 197
click at [777, 215] on h6 "AM" at bounding box center [774, 215] width 21 height 24
click at [721, 293] on div at bounding box center [723, 383] width 197 height 197
click at [821, 512] on span "OK" at bounding box center [810, 514] width 36 height 16
type input "12:00 am"
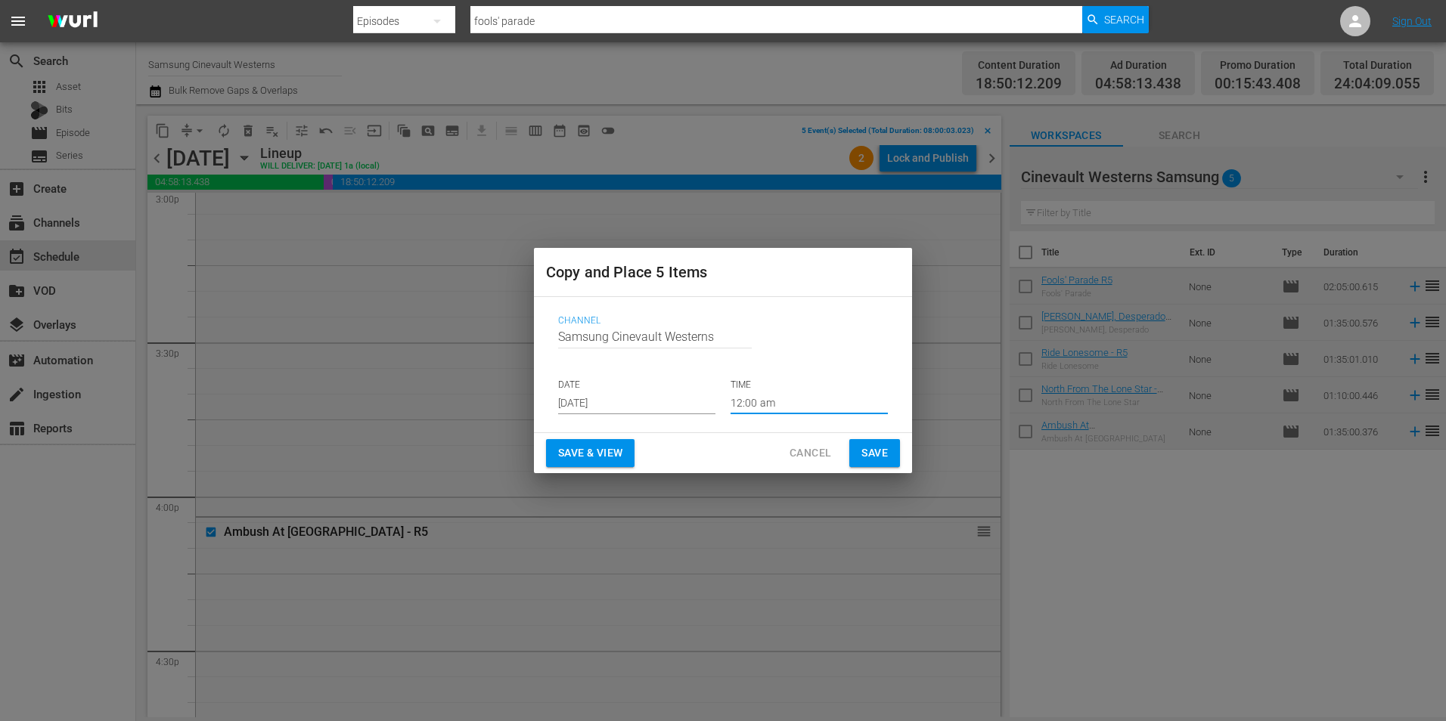
click at [888, 453] on button "Save" at bounding box center [874, 453] width 51 height 28
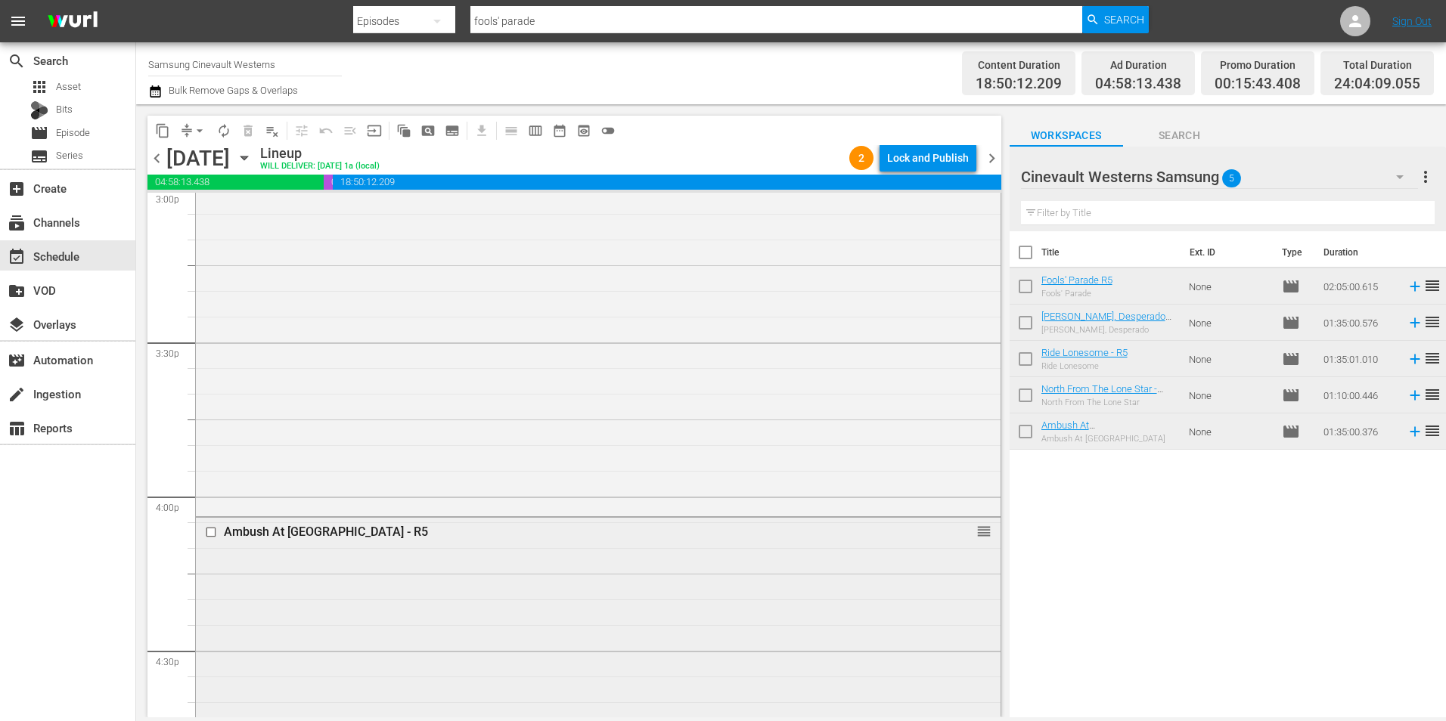
click at [213, 534] on input "checkbox" at bounding box center [213, 532] width 16 height 13
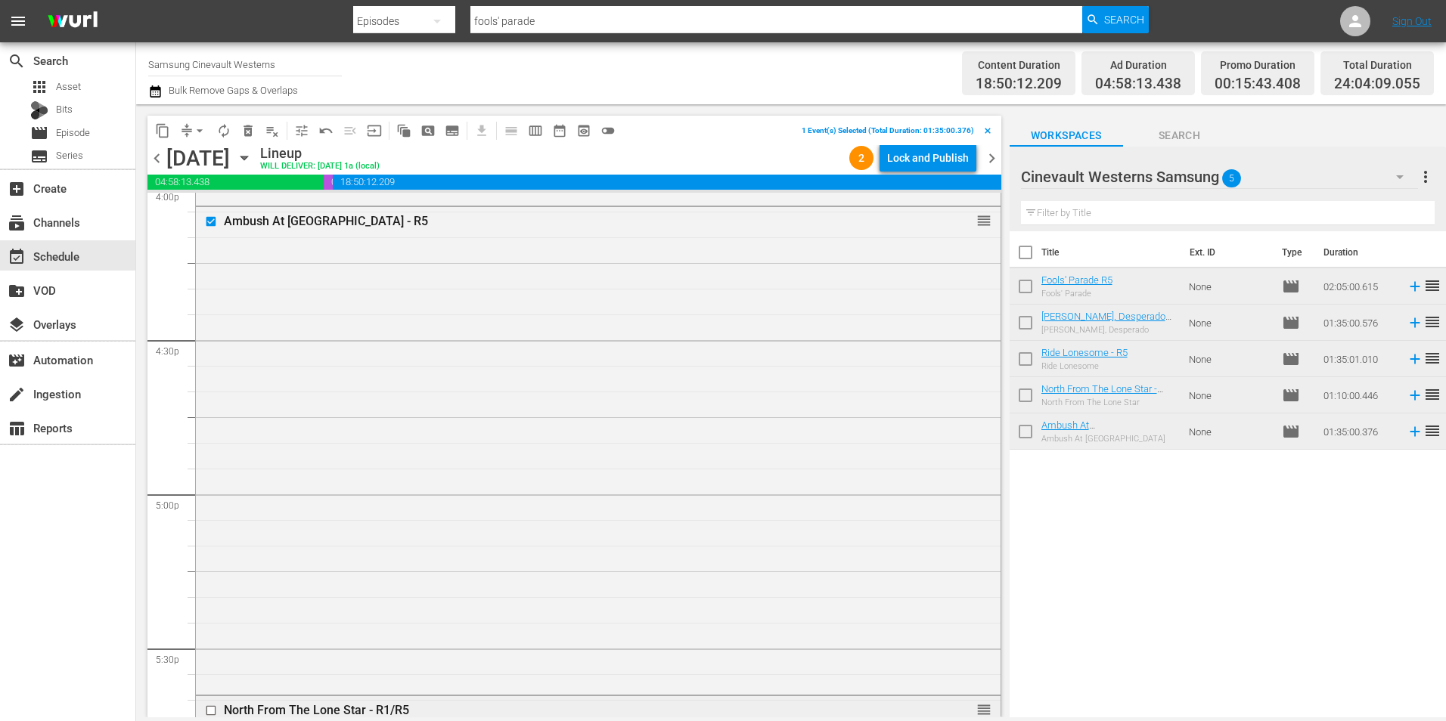
scroll to position [5237, 0]
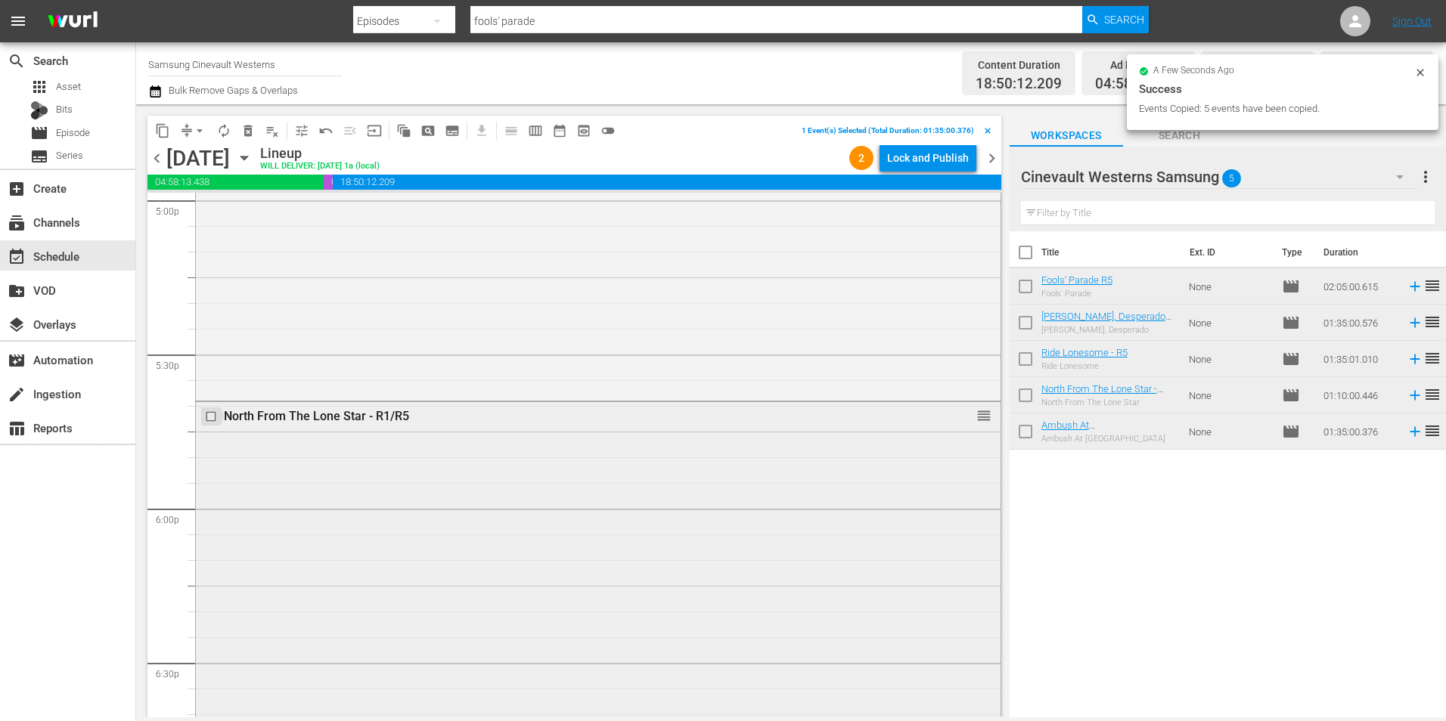
click at [212, 415] on input "checkbox" at bounding box center [213, 416] width 16 height 13
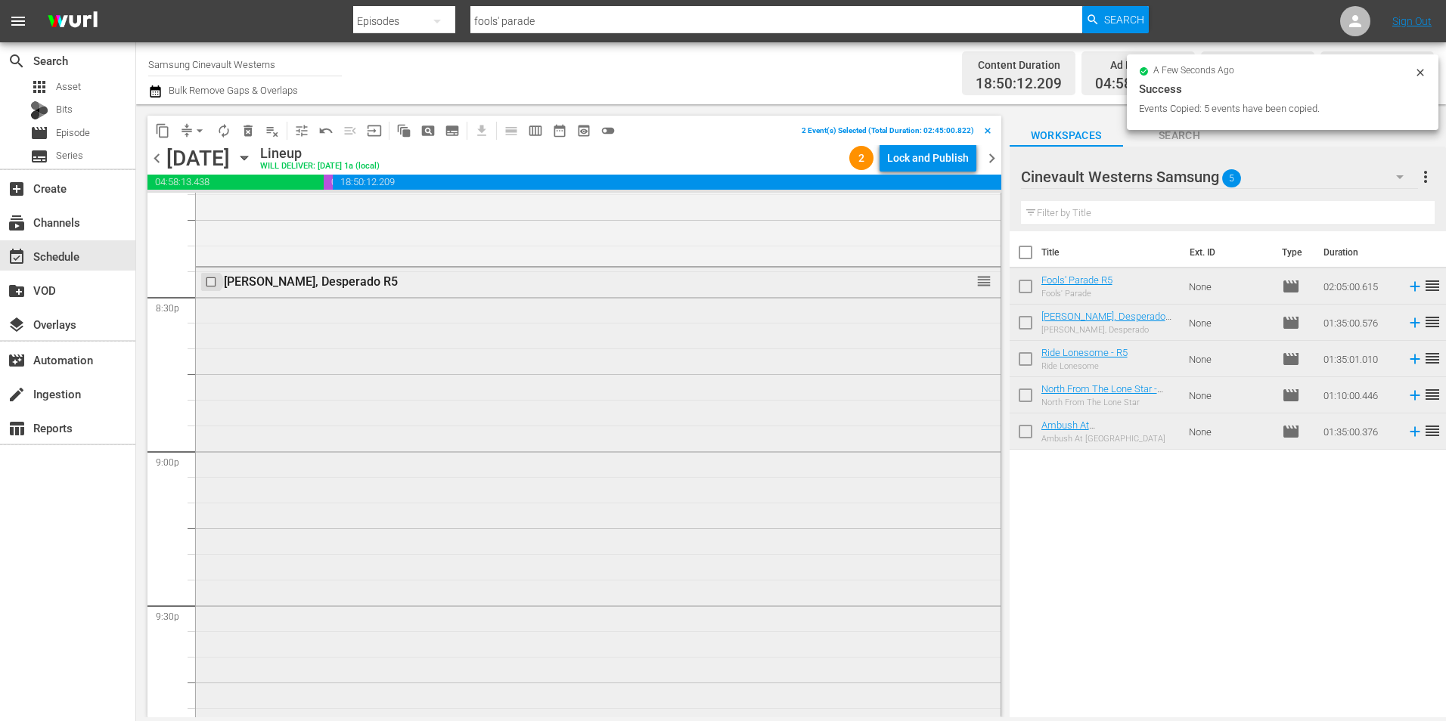
click at [212, 284] on input "checkbox" at bounding box center [213, 281] width 16 height 13
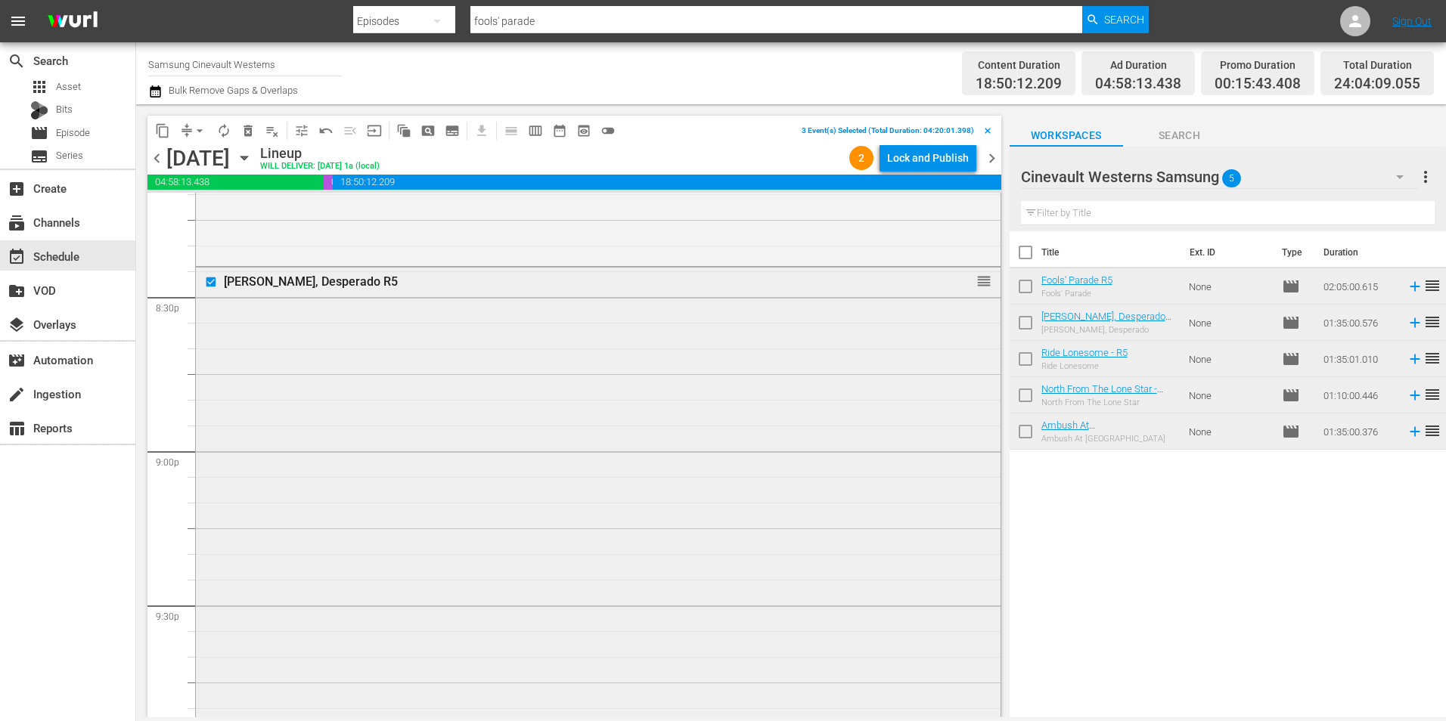
scroll to position [6749, 0]
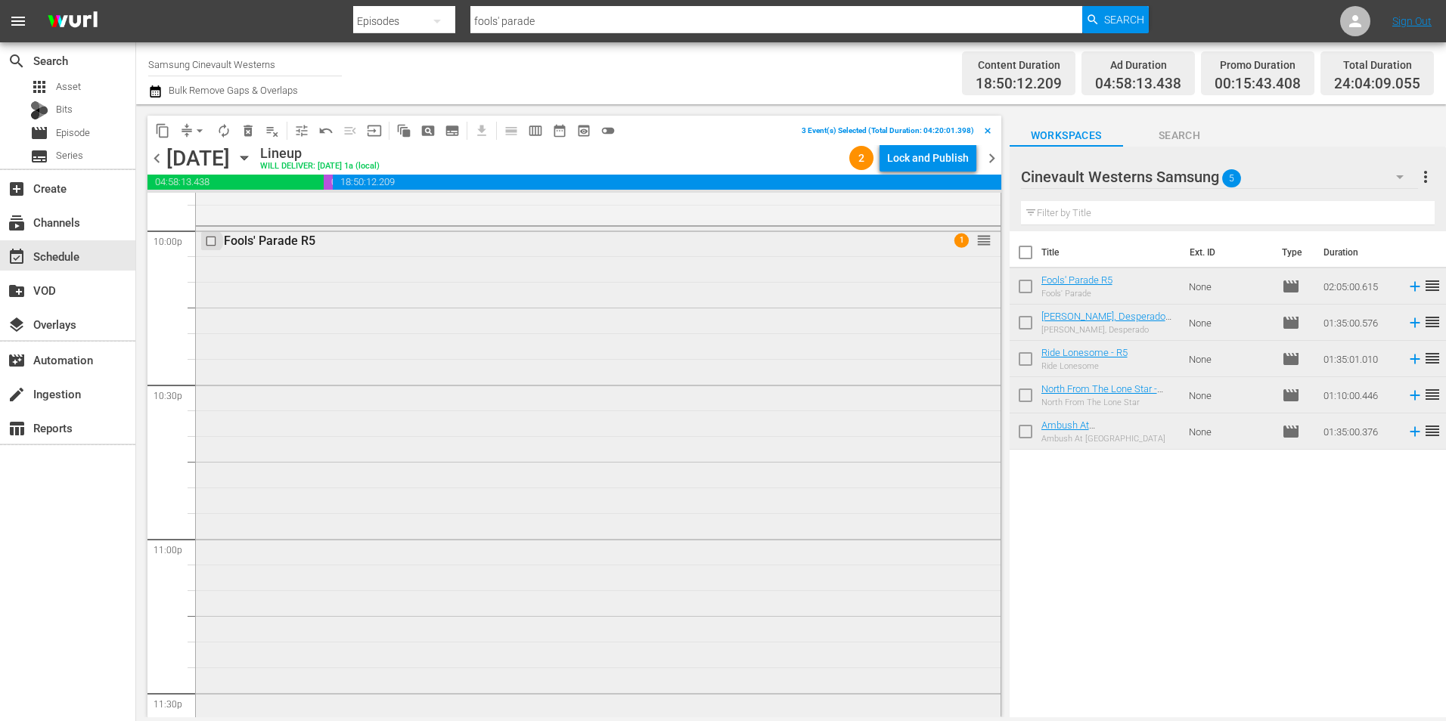
click at [214, 240] on input "checkbox" at bounding box center [213, 241] width 16 height 13
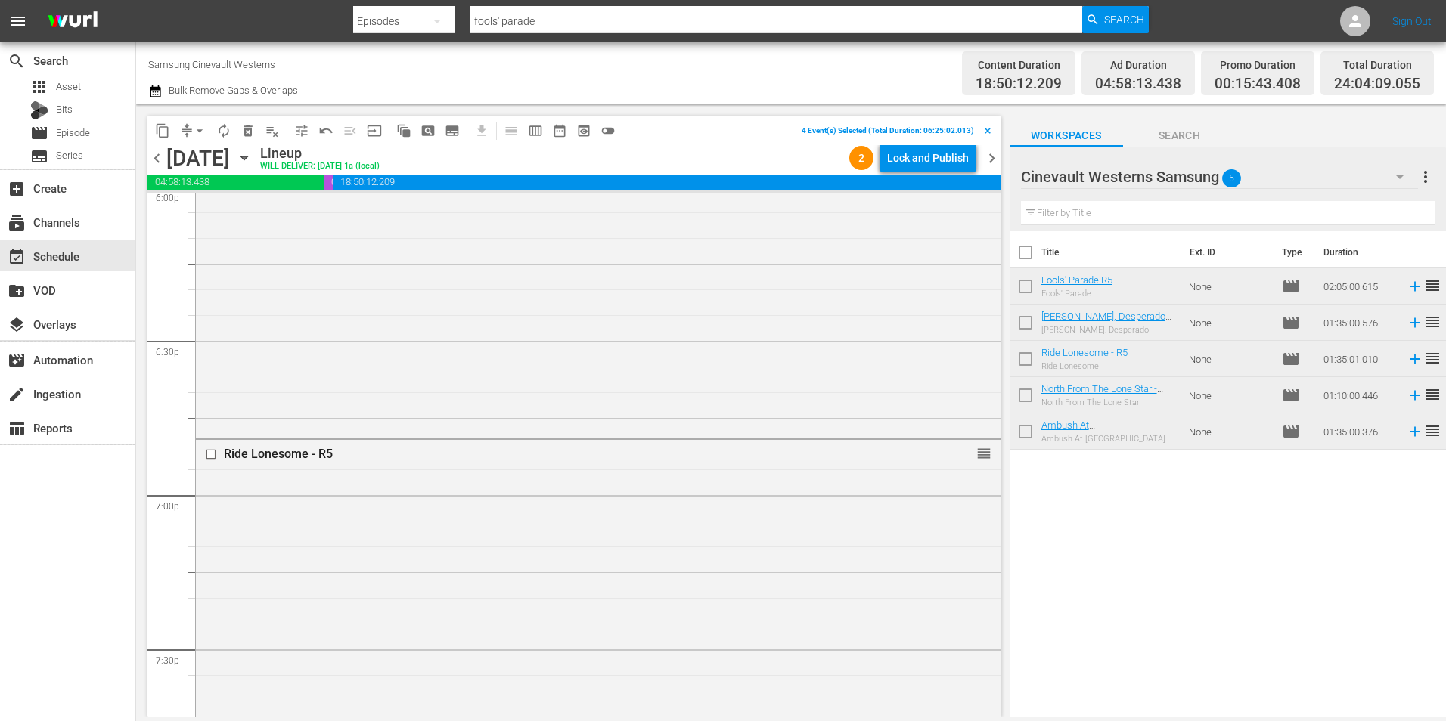
scroll to position [5766, 0]
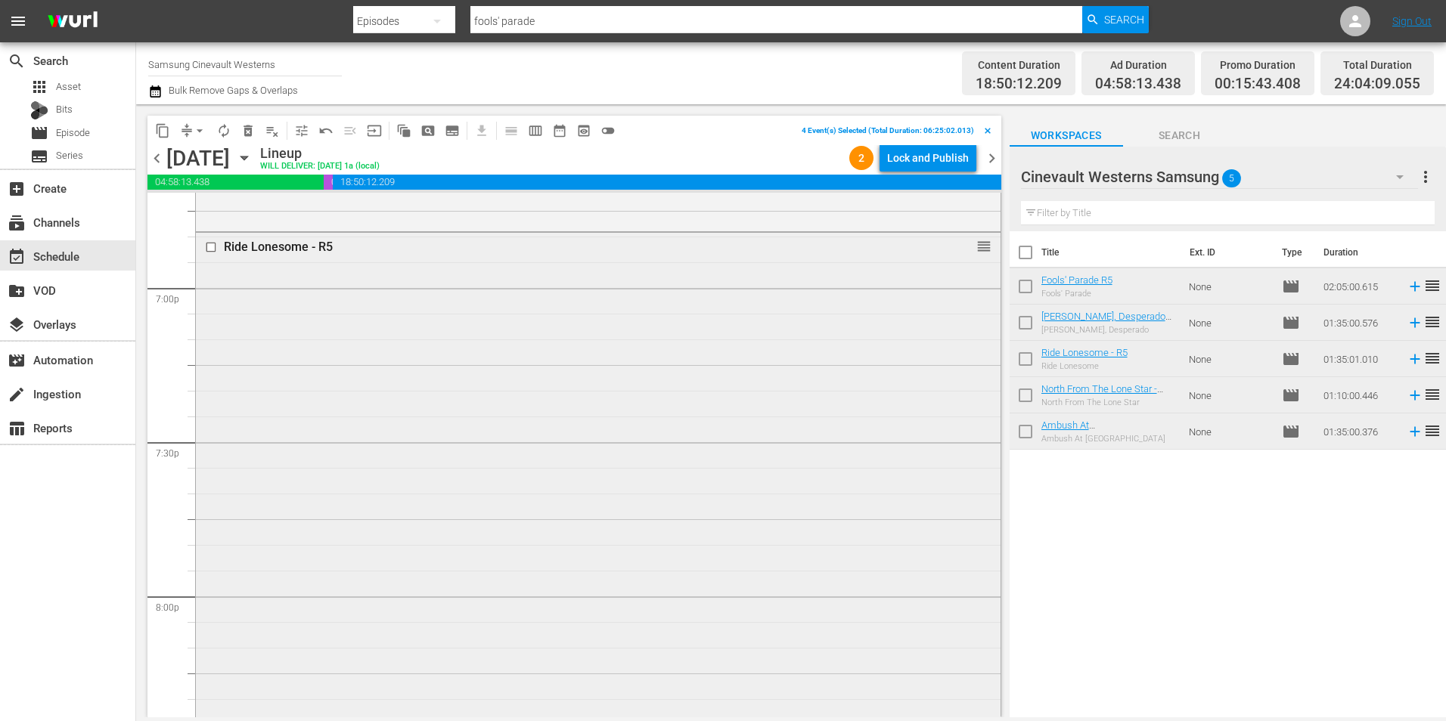
click at [212, 250] on input "checkbox" at bounding box center [213, 246] width 16 height 13
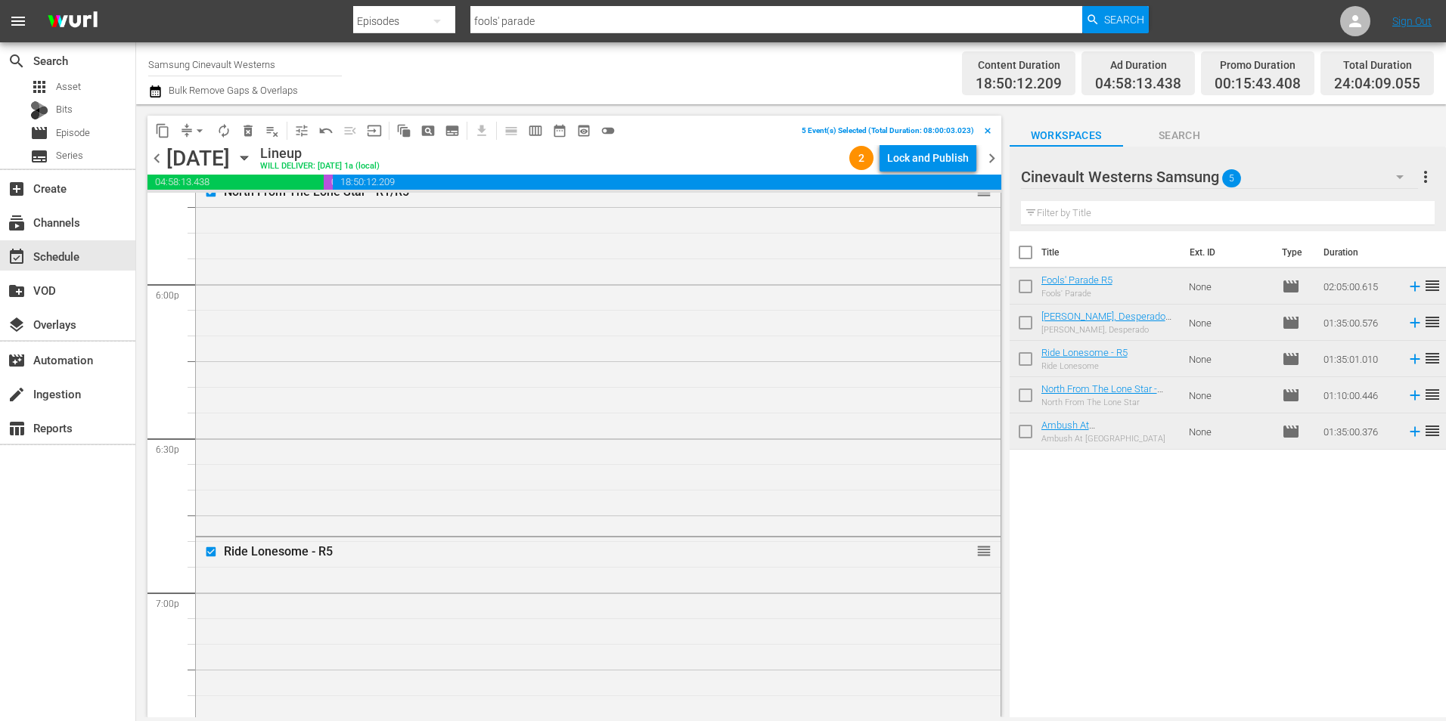
scroll to position [5312, 0]
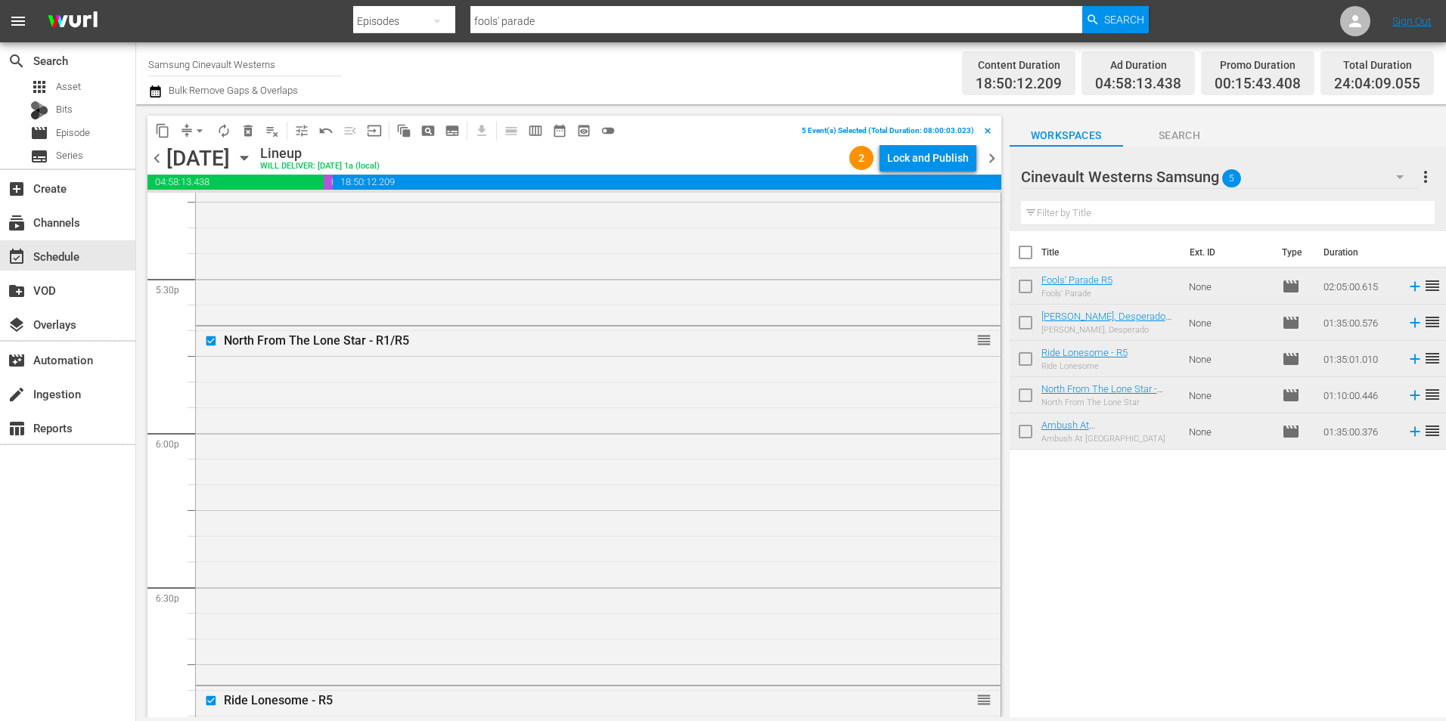
click at [157, 135] on span "content_copy" at bounding box center [162, 130] width 15 height 15
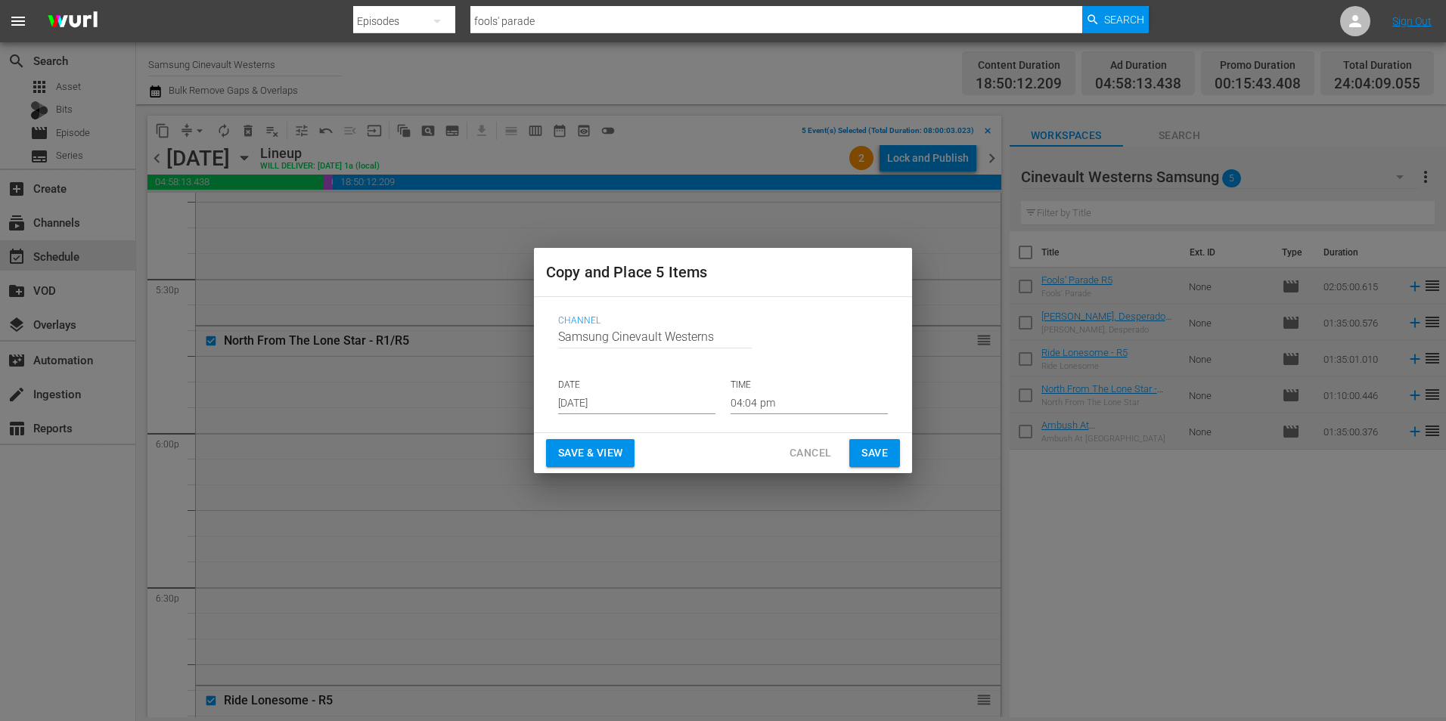
click at [674, 414] on input "[DATE]" at bounding box center [636, 403] width 157 height 23
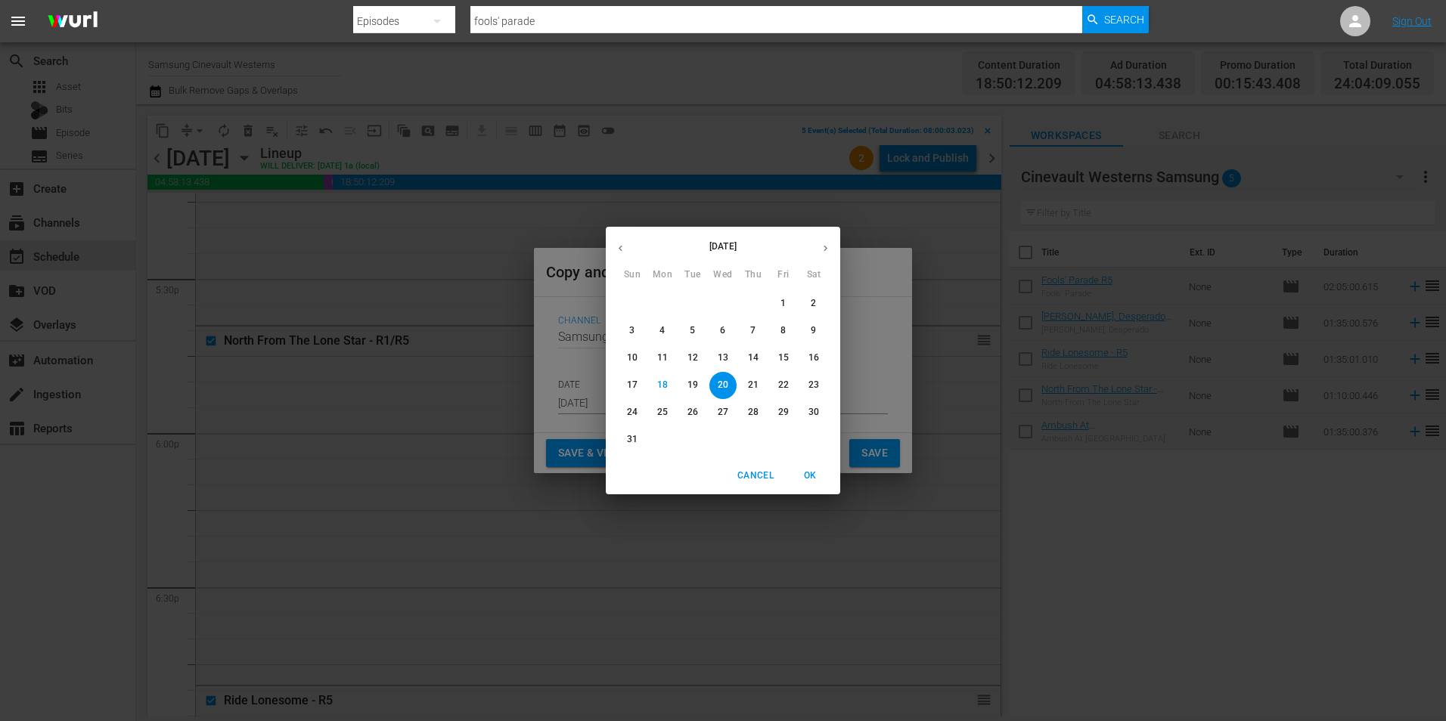
click at [625, 444] on span "31" at bounding box center [632, 439] width 27 height 13
type input "[DATE]"
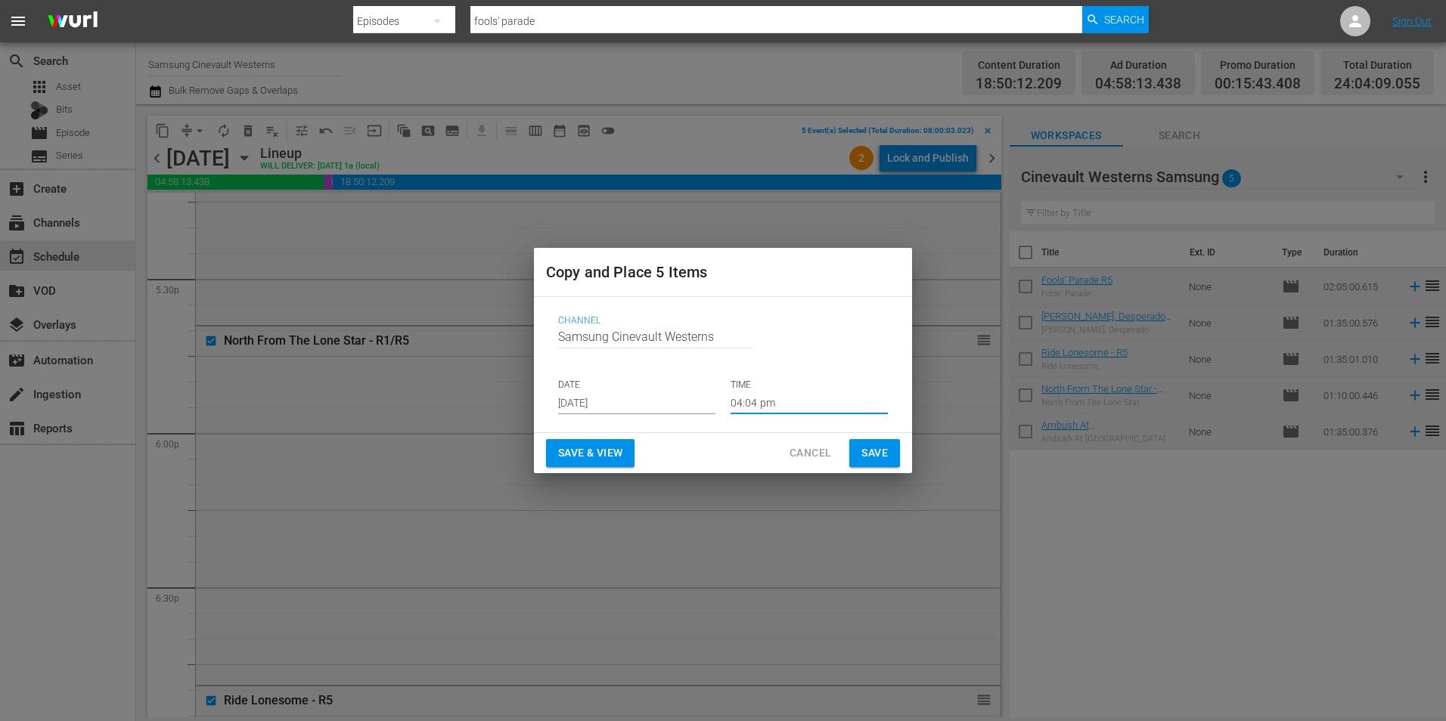
click at [839, 402] on input "04:04 pm" at bounding box center [808, 403] width 157 height 23
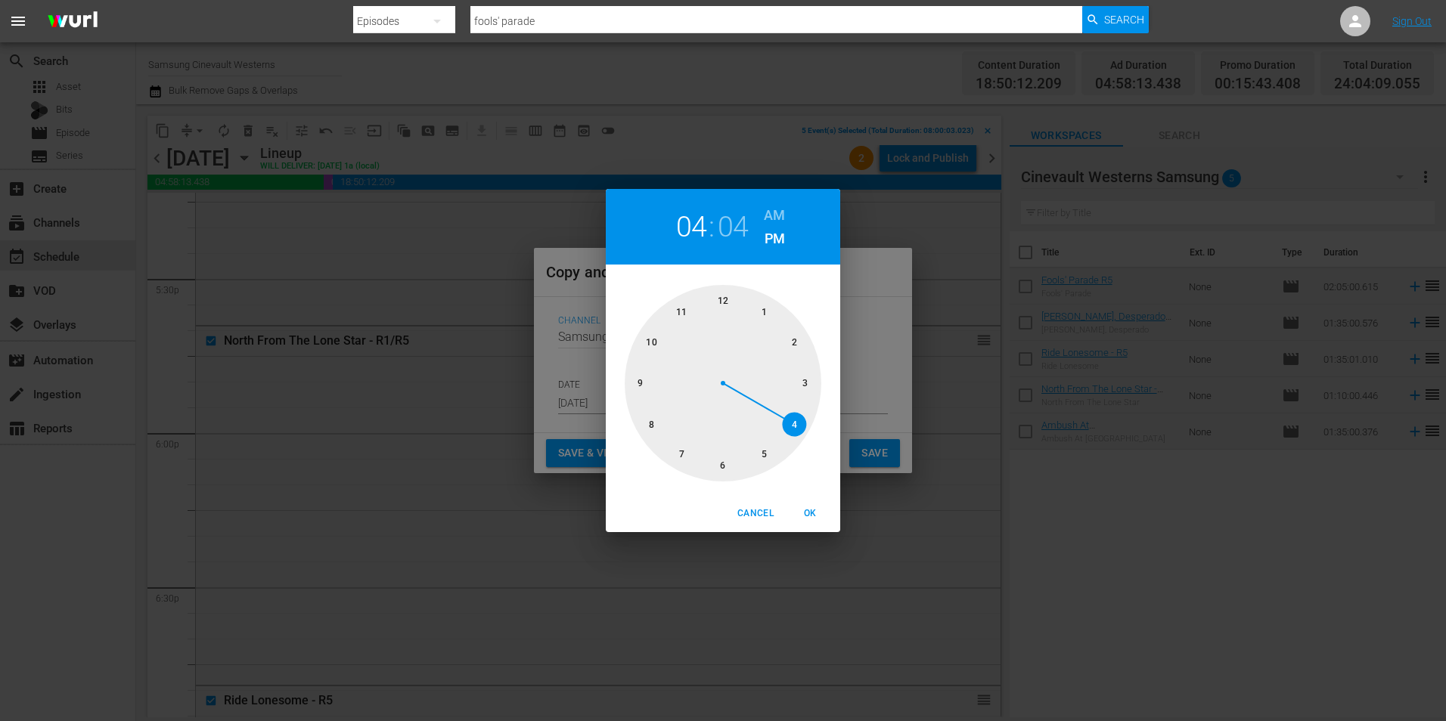
click at [646, 422] on div at bounding box center [723, 383] width 197 height 197
click at [728, 299] on div at bounding box center [723, 383] width 197 height 197
drag, startPoint x: 785, startPoint y: 212, endPoint x: 784, endPoint y: 219, distance: 7.6
click at [784, 212] on div "08 : 00 AM PM" at bounding box center [723, 227] width 234 height 76
click at [782, 219] on h6 "AM" at bounding box center [774, 215] width 21 height 24
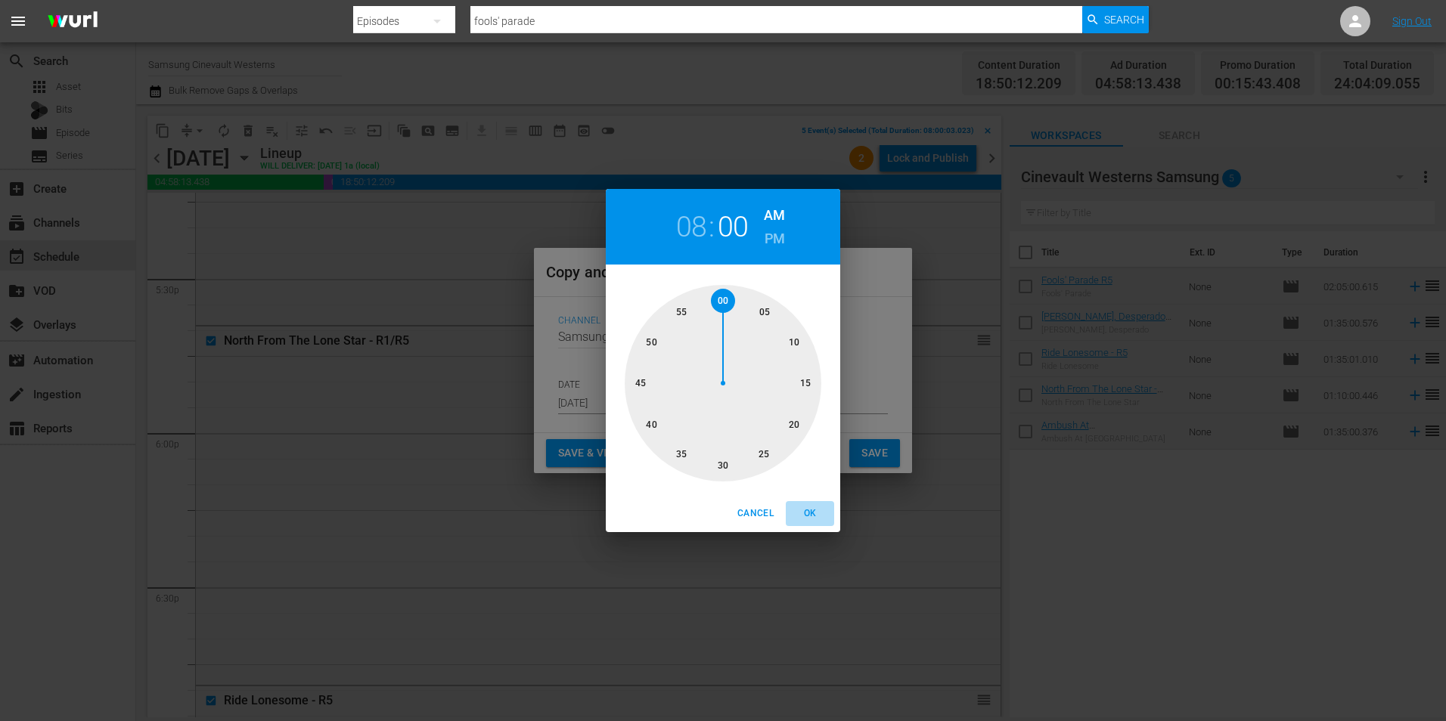
click at [815, 510] on span "OK" at bounding box center [810, 514] width 36 height 16
type input "08:00 am"
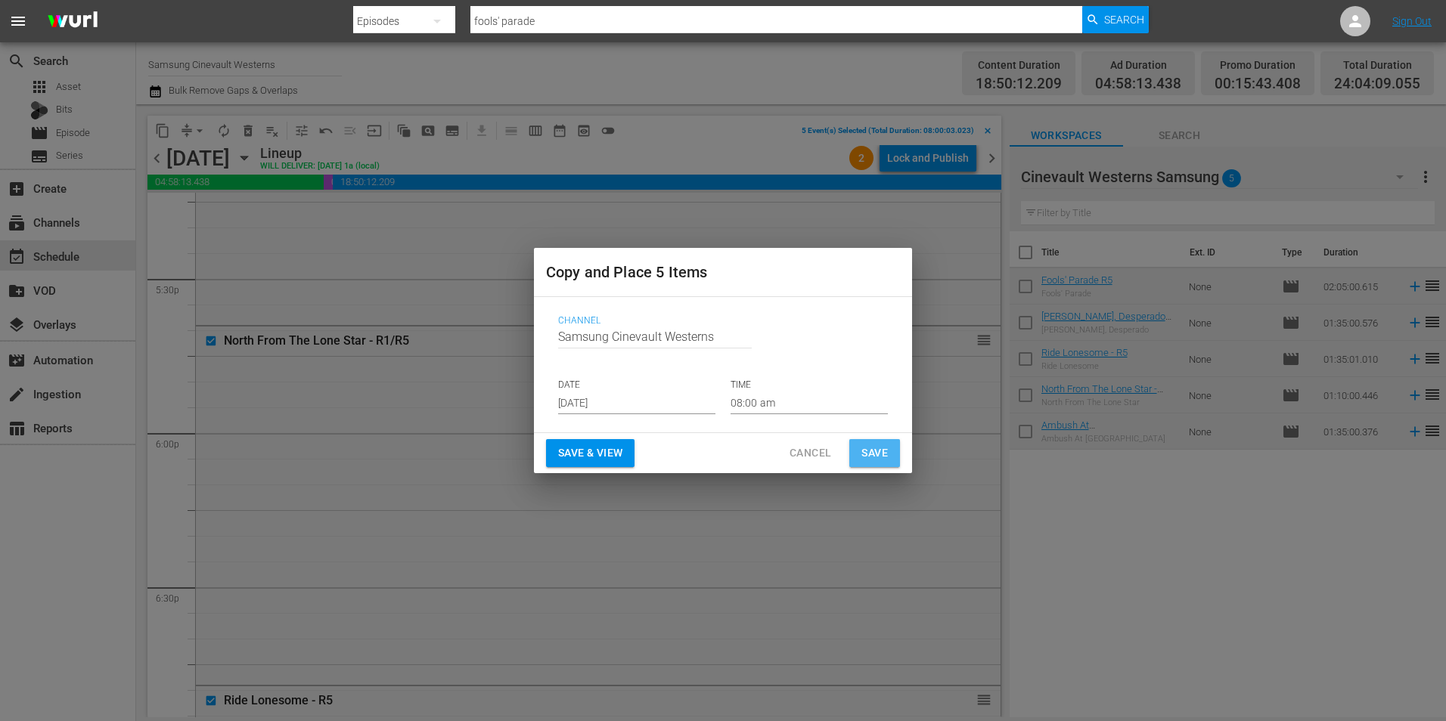
click at [882, 454] on span "Save" at bounding box center [874, 453] width 26 height 19
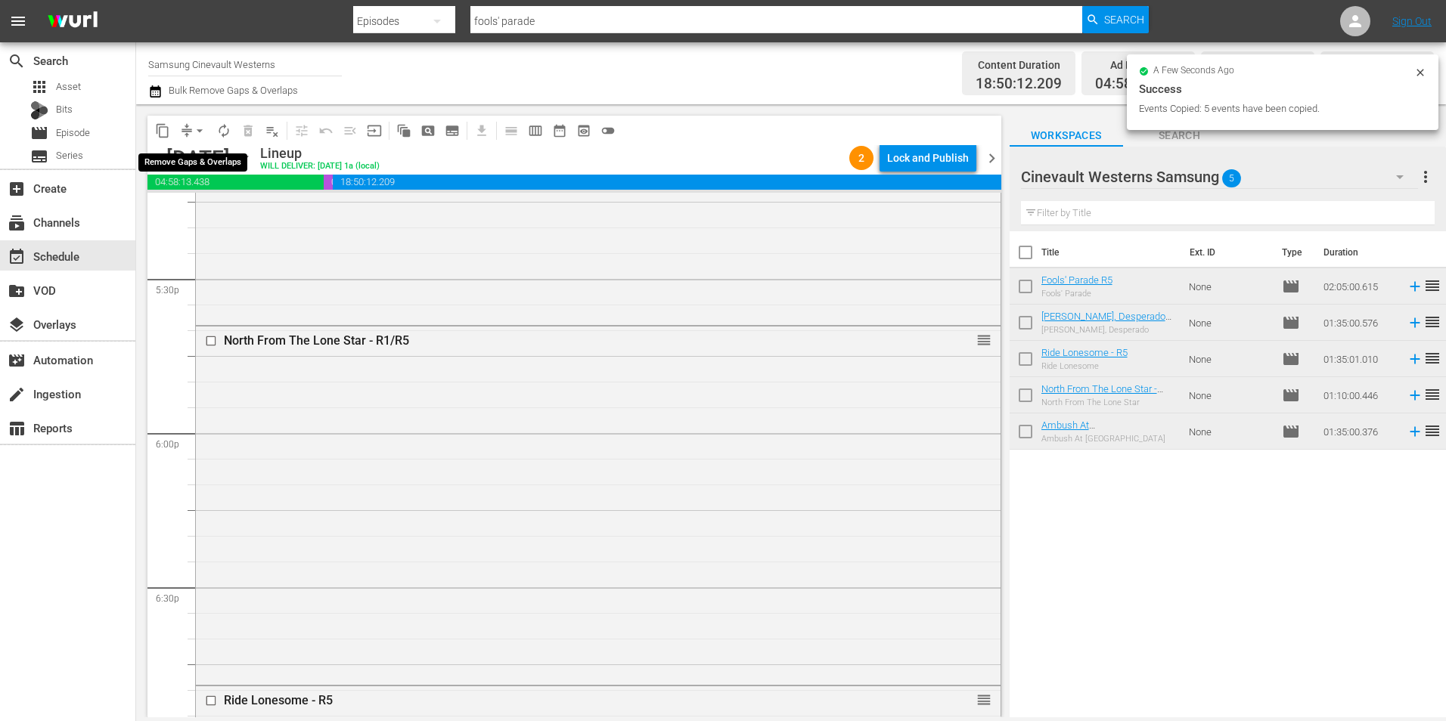
click at [197, 130] on span "arrow_drop_down" at bounding box center [199, 130] width 15 height 15
click at [225, 165] on li "Align to Midnight" at bounding box center [200, 161] width 159 height 25
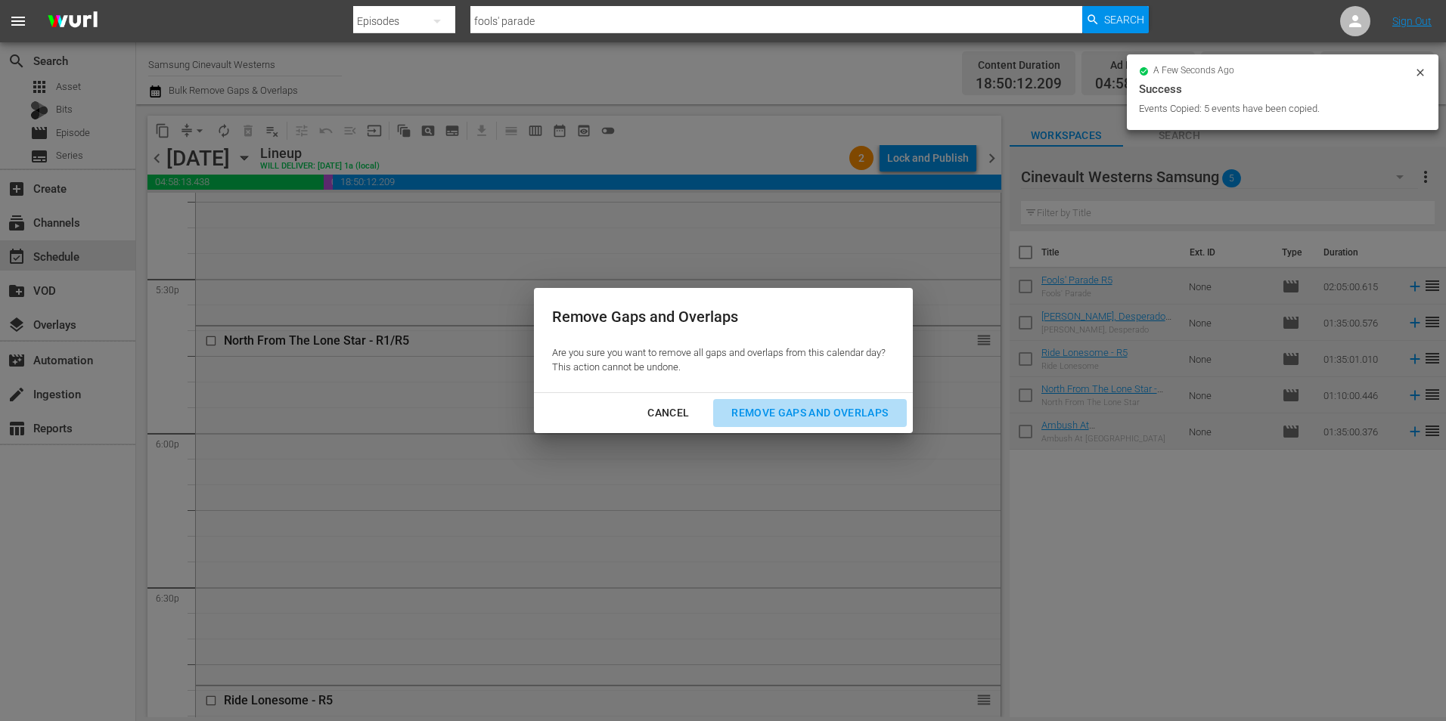
click at [787, 422] on div "Remove Gaps and Overlaps" at bounding box center [809, 413] width 181 height 19
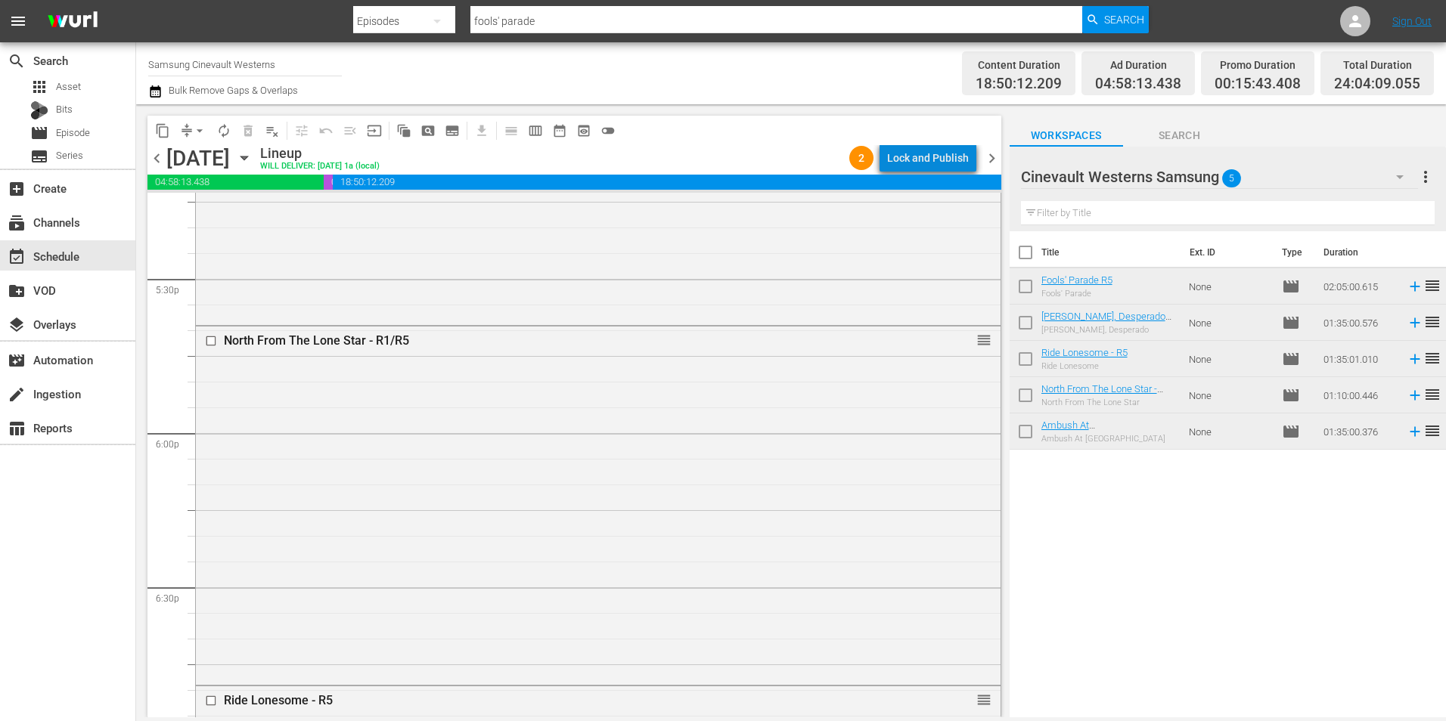
click at [955, 160] on div "Lock and Publish" at bounding box center [928, 157] width 82 height 27
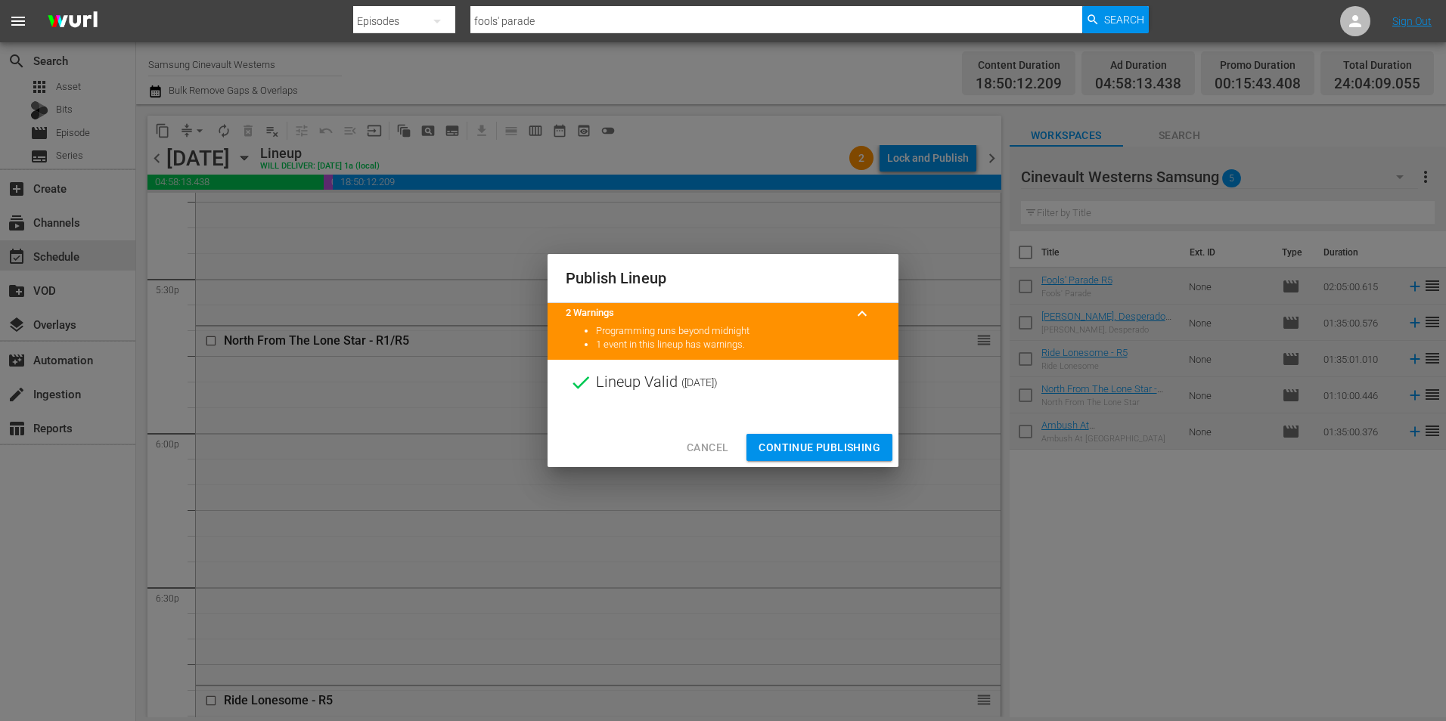
click at [817, 444] on span "Continue Publishing" at bounding box center [819, 448] width 122 height 19
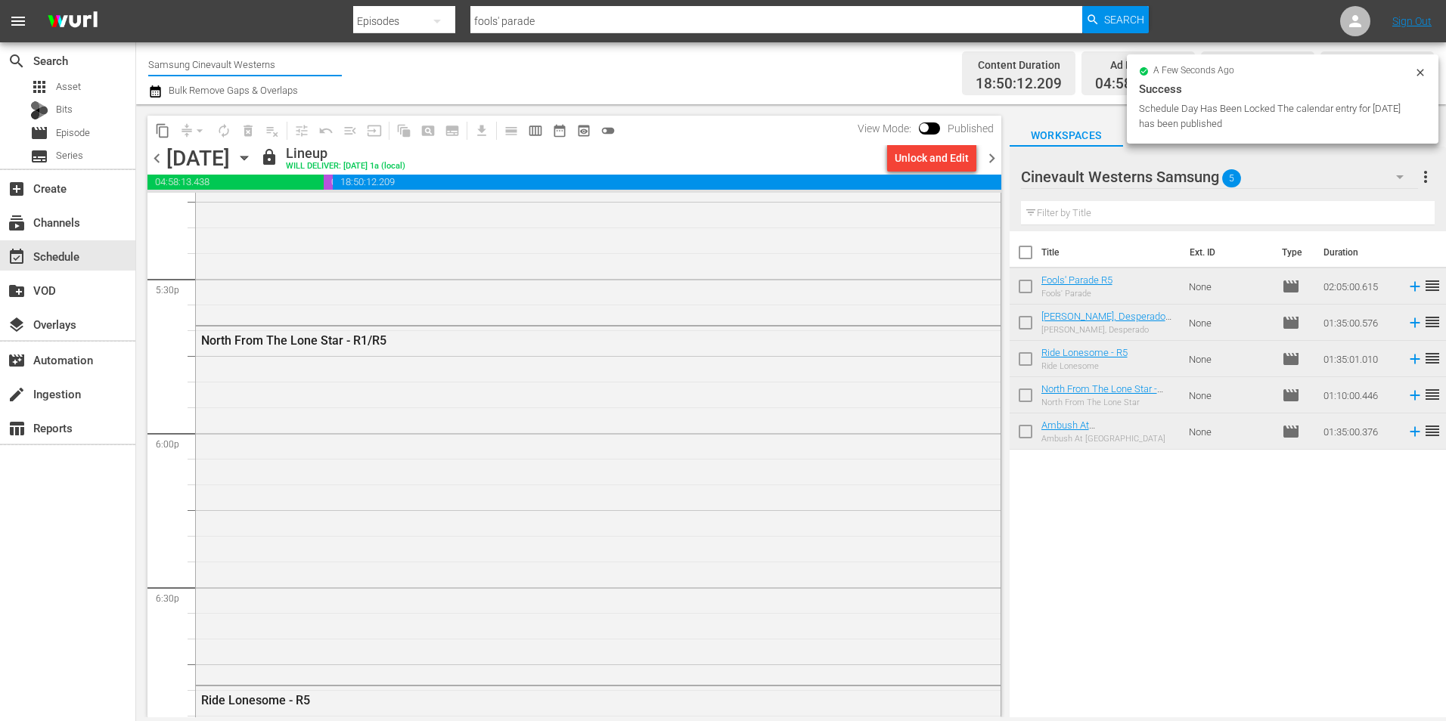
click at [223, 65] on input "Samsung Cinevault Westerns" at bounding box center [245, 64] width 194 height 36
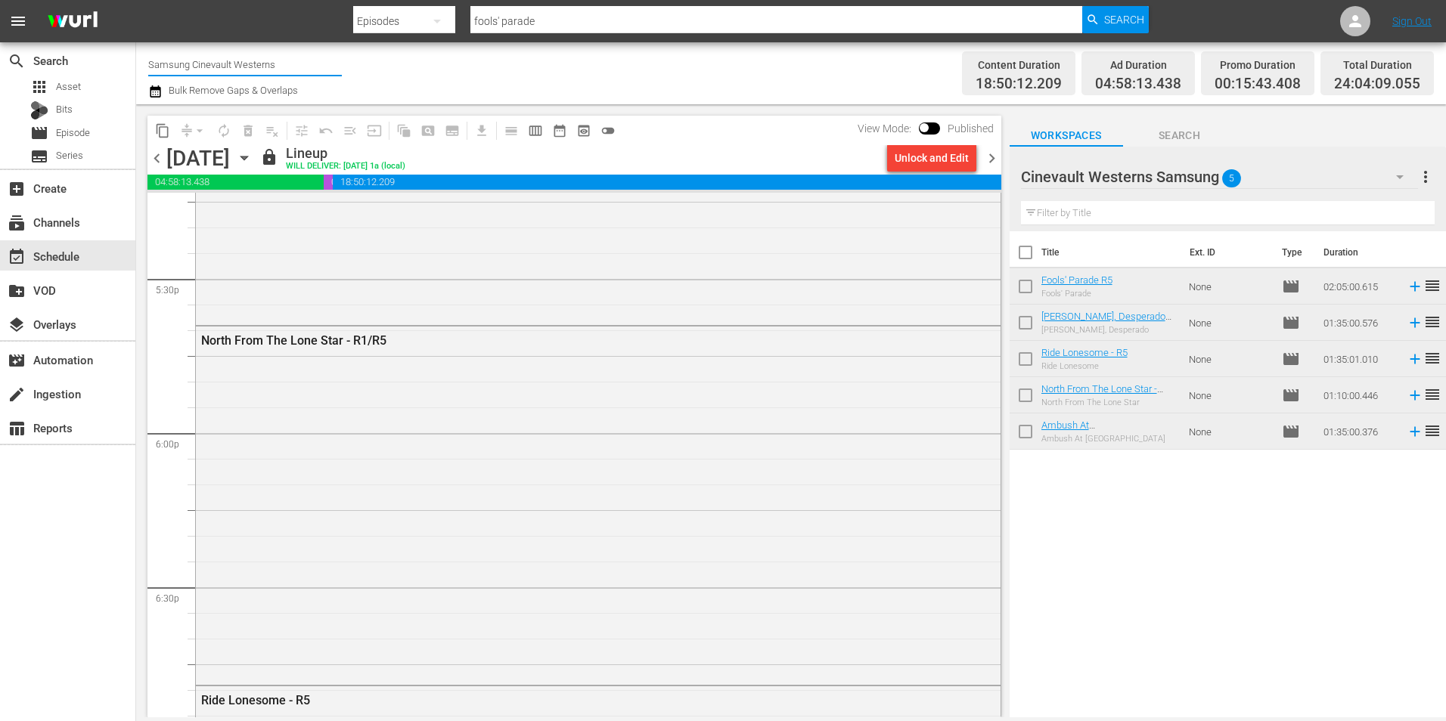
click at [223, 65] on input "Samsung Cinevault Westerns" at bounding box center [245, 64] width 194 height 36
type input "s"
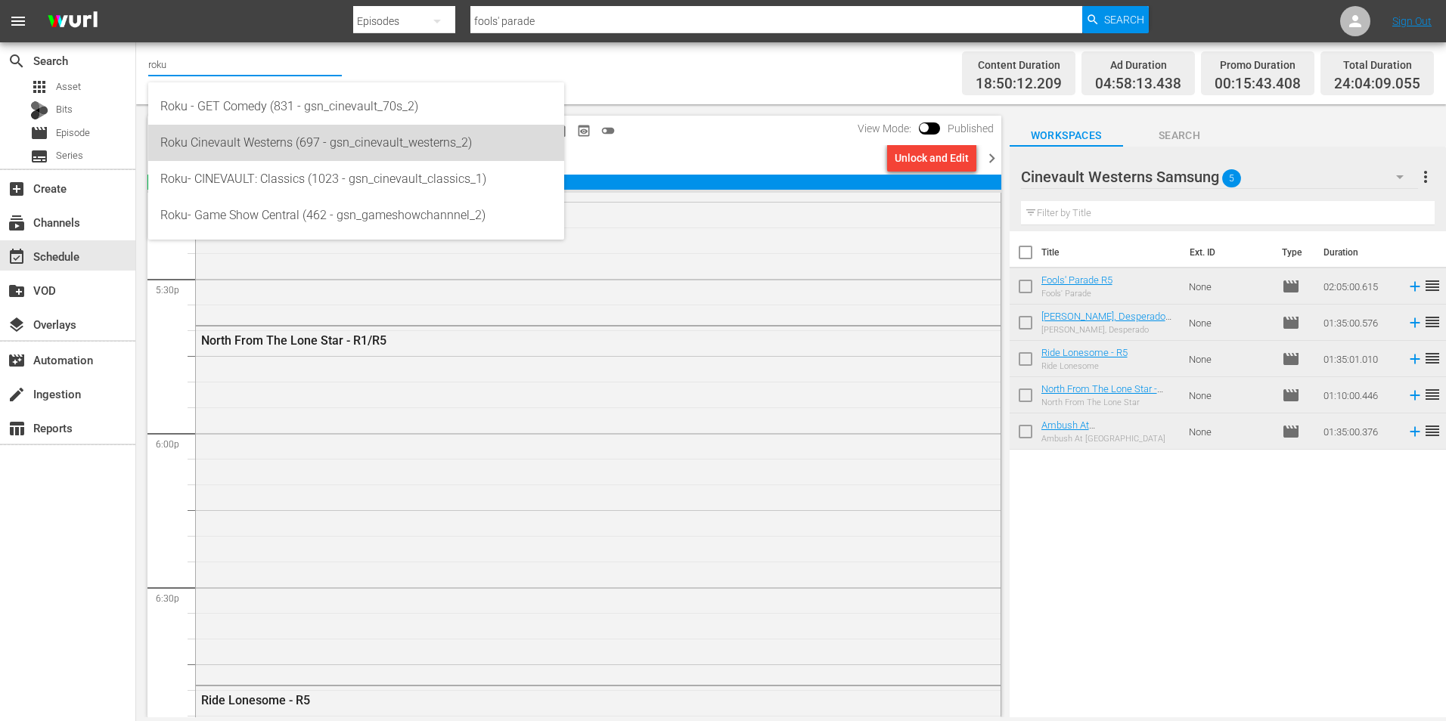
click at [361, 138] on div "Roku Cinevault Westerns (697 - gsn_cinevault_westerns_2)" at bounding box center [356, 143] width 392 height 36
type input "Roku Cinevault Westerns (697 - gsn_cinevault_westerns_2)"
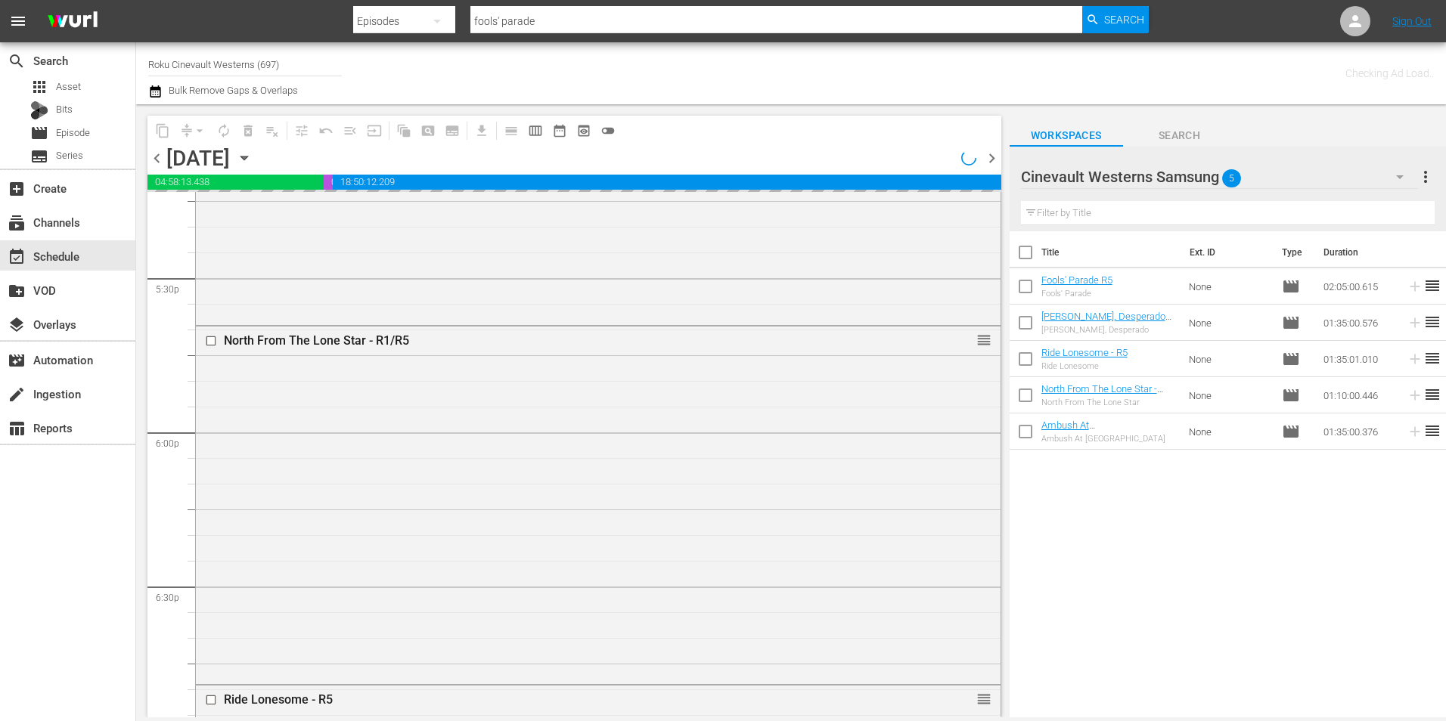
click at [1382, 181] on button "button" at bounding box center [1399, 177] width 36 height 36
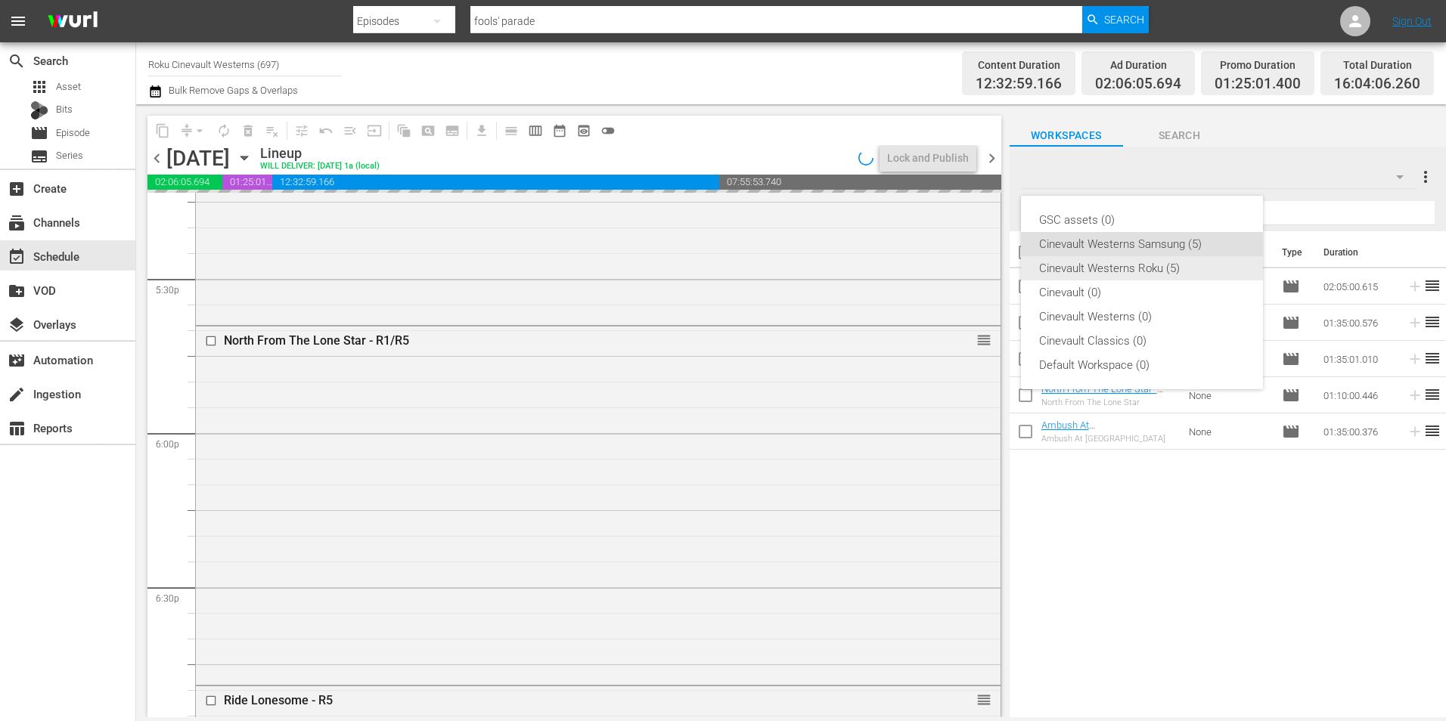
click at [1152, 265] on div "Cinevault Westerns Roku (5)" at bounding box center [1142, 268] width 206 height 24
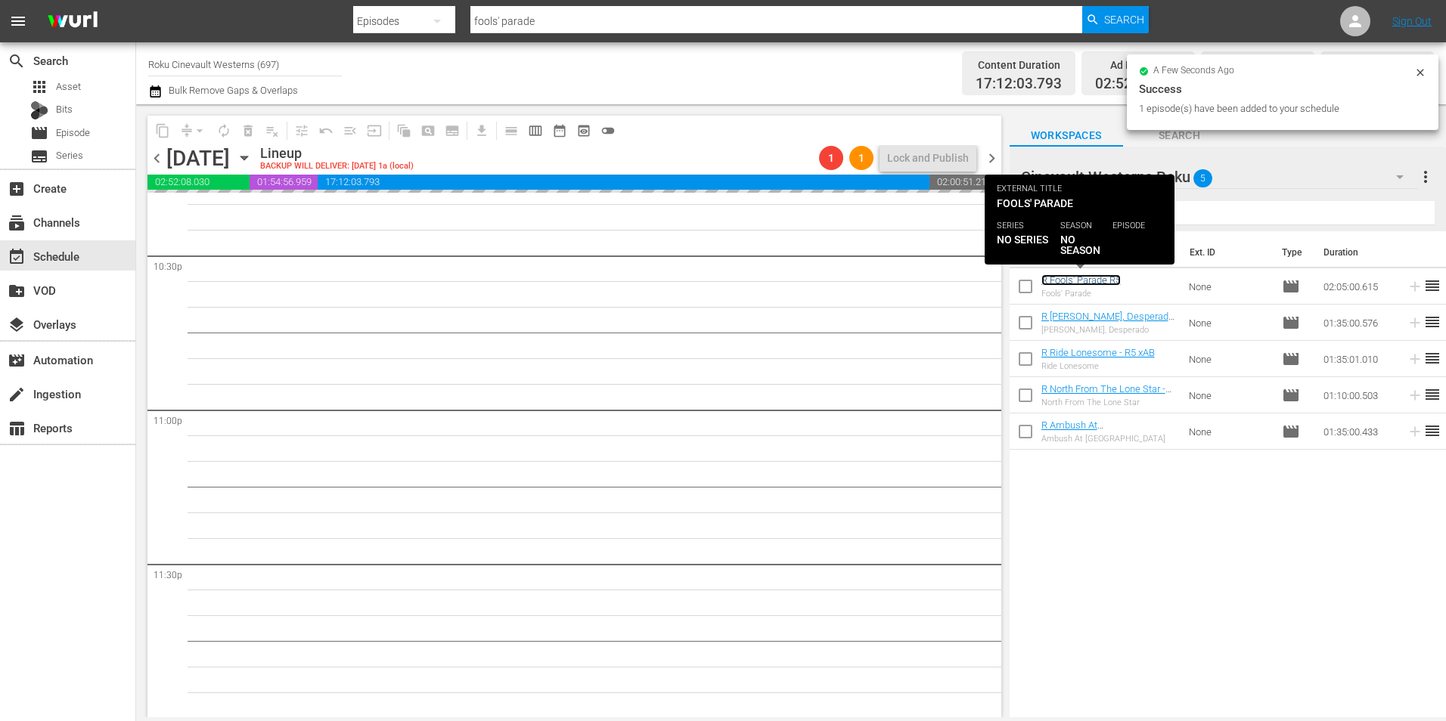
scroll to position [6879, 0]
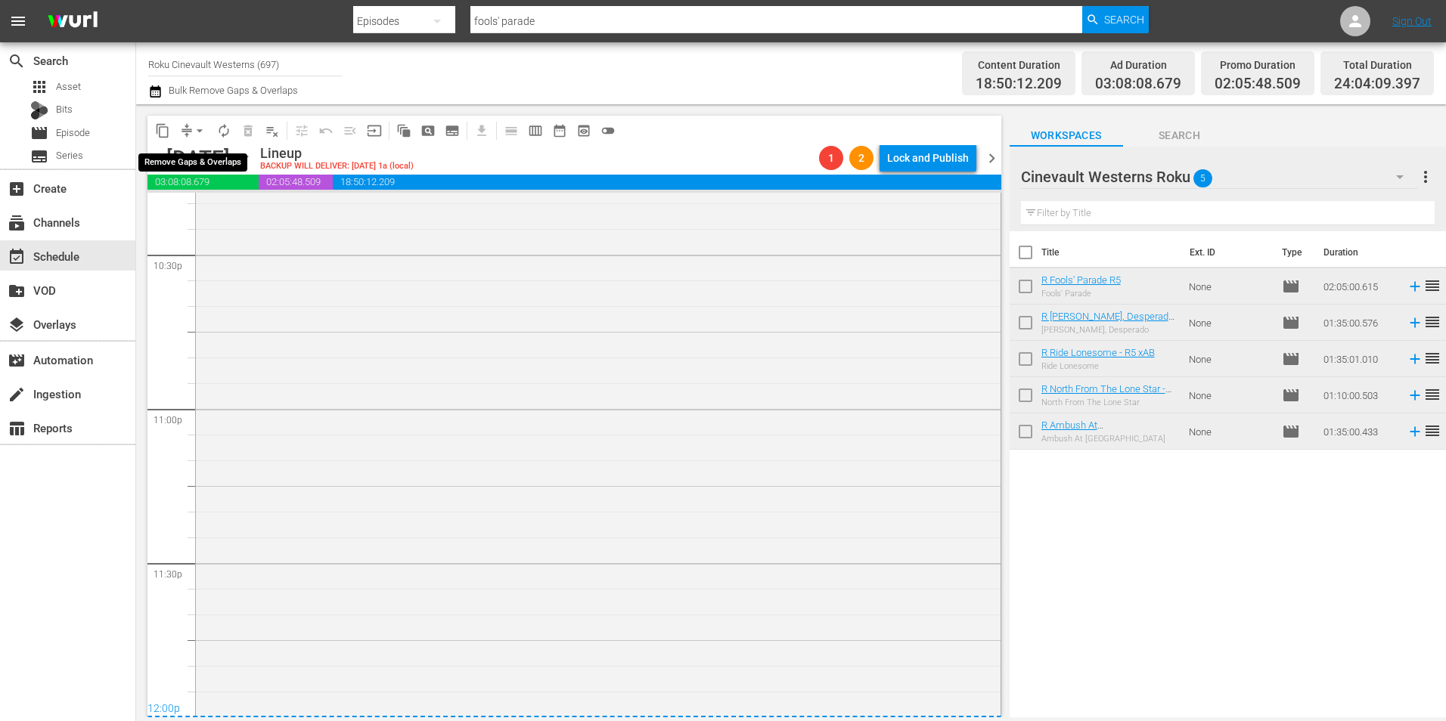
click at [205, 135] on span "arrow_drop_down" at bounding box center [199, 130] width 15 height 15
click at [209, 154] on li "Align to Midnight" at bounding box center [200, 161] width 159 height 25
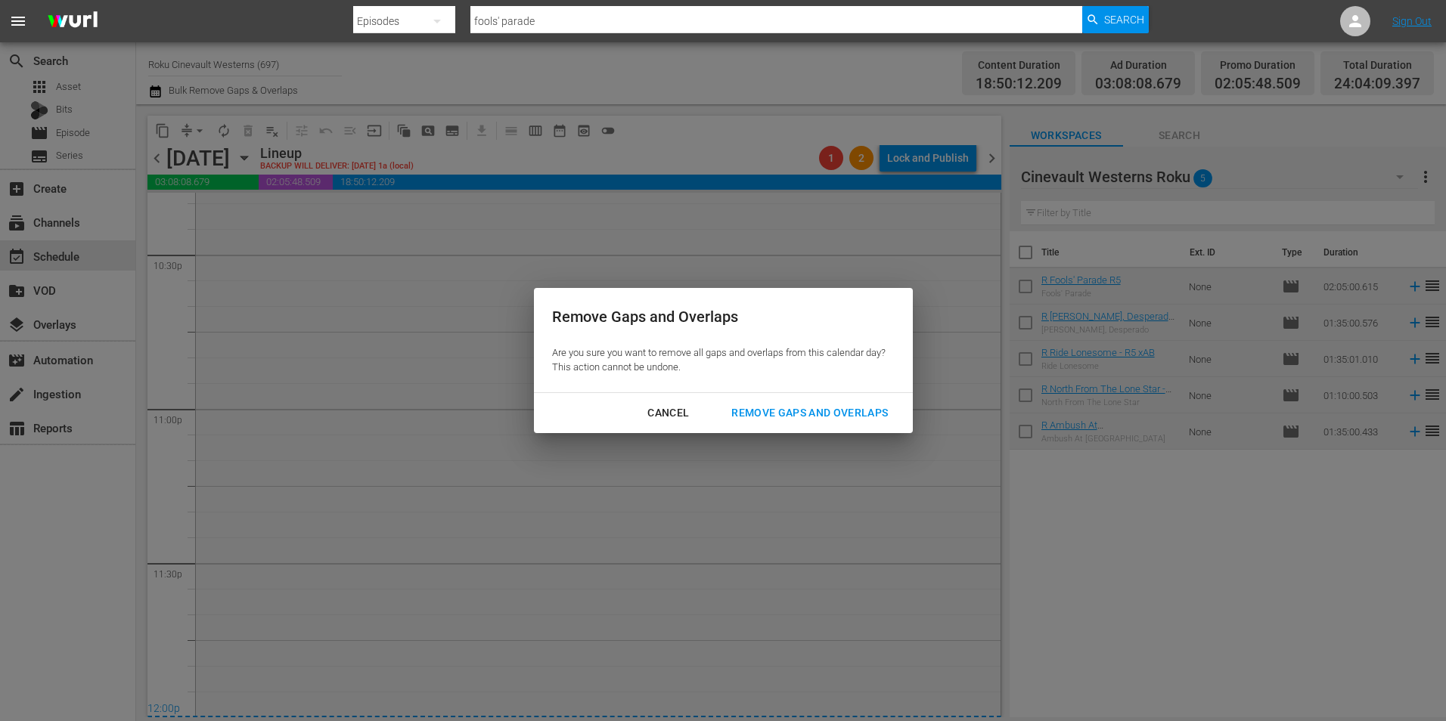
click at [858, 401] on button "Remove Gaps and Overlaps" at bounding box center [809, 413] width 193 height 28
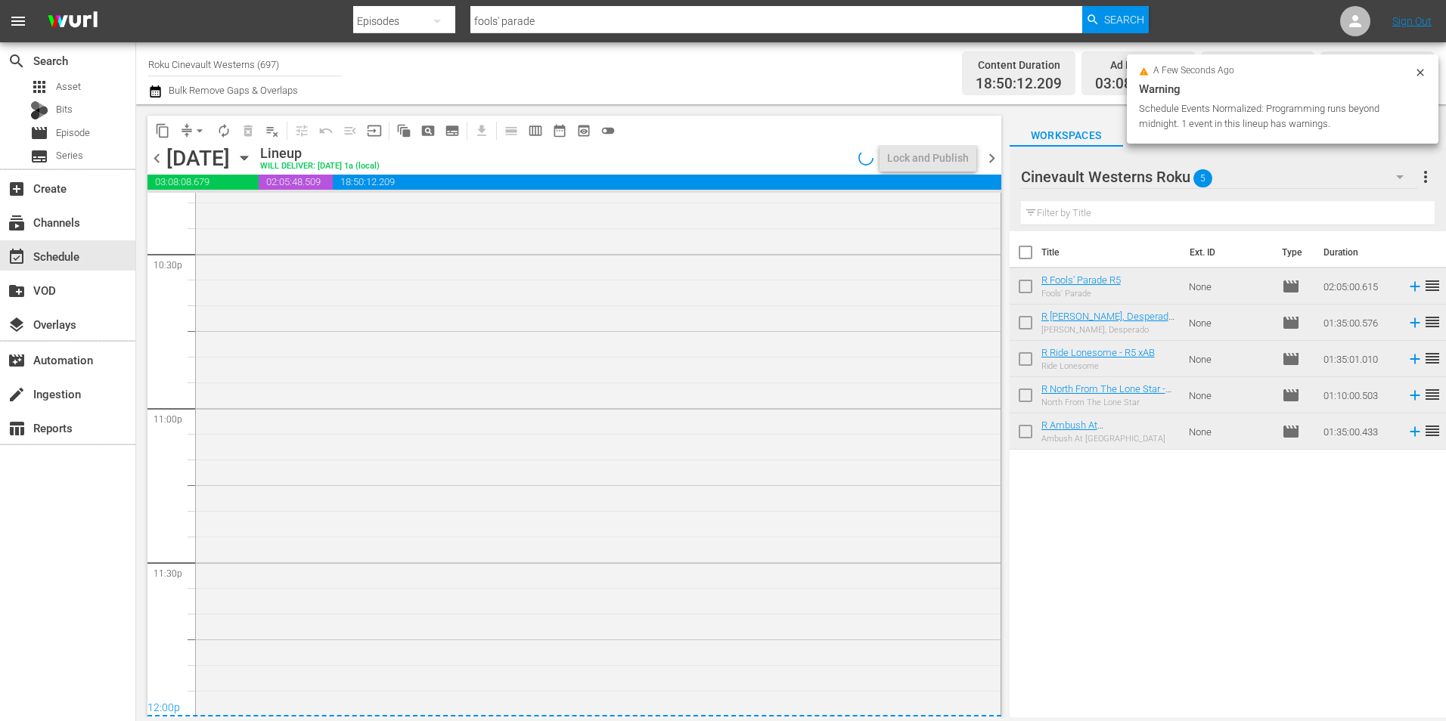
scroll to position [6577, 0]
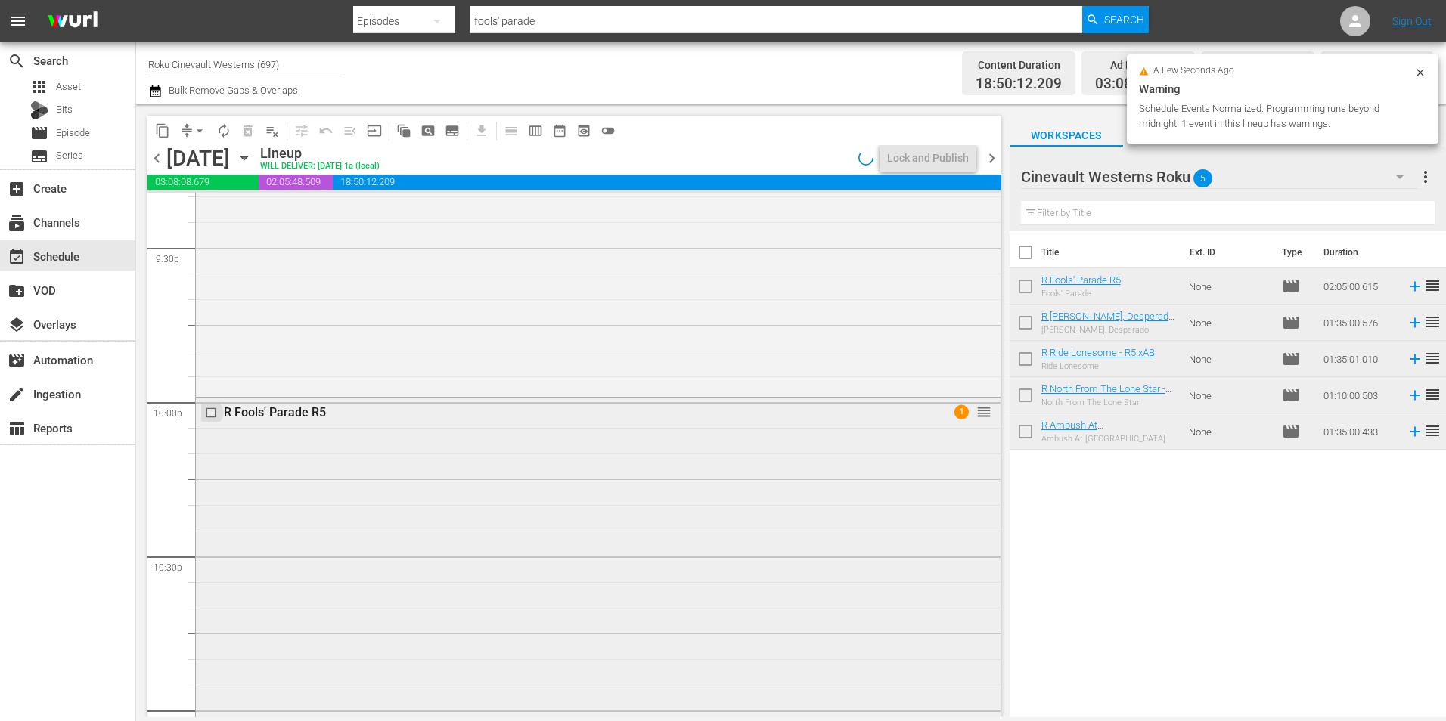
click at [209, 417] on input "checkbox" at bounding box center [213, 413] width 16 height 13
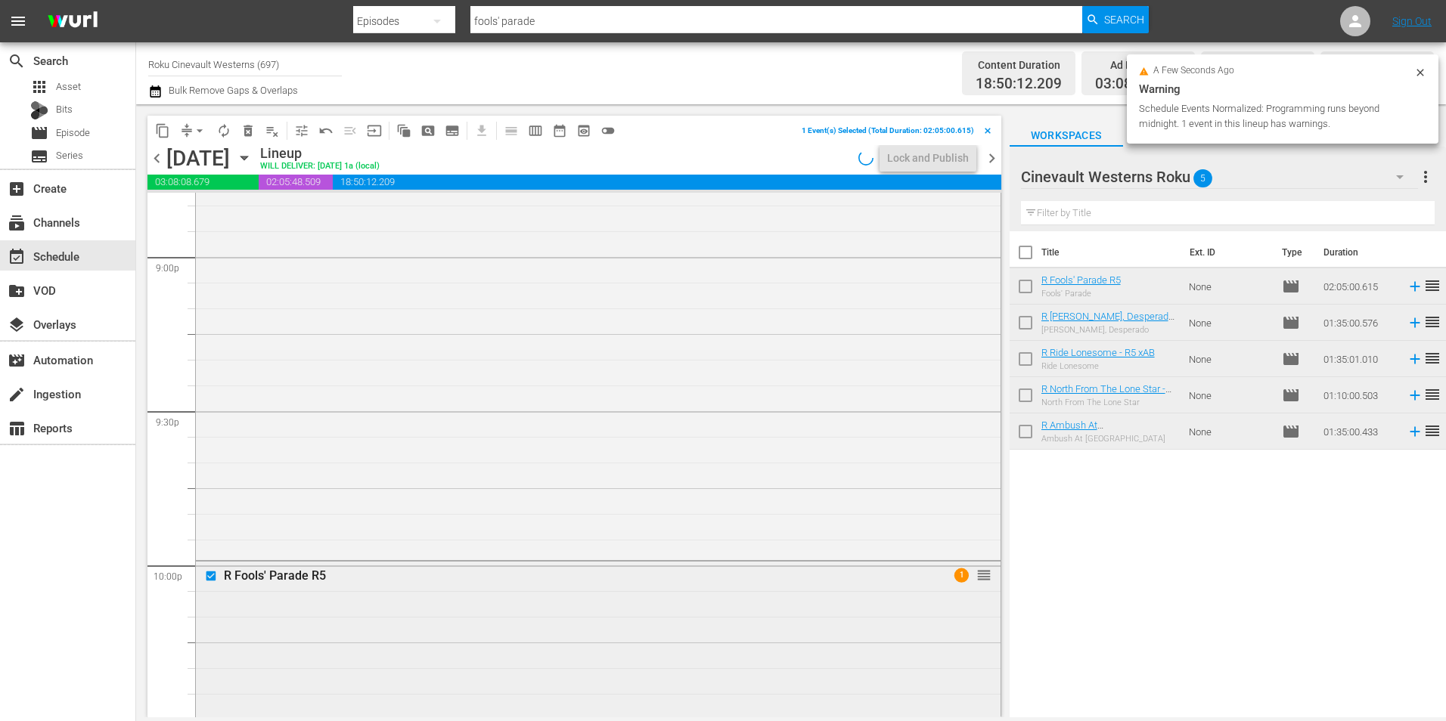
scroll to position [6124, 0]
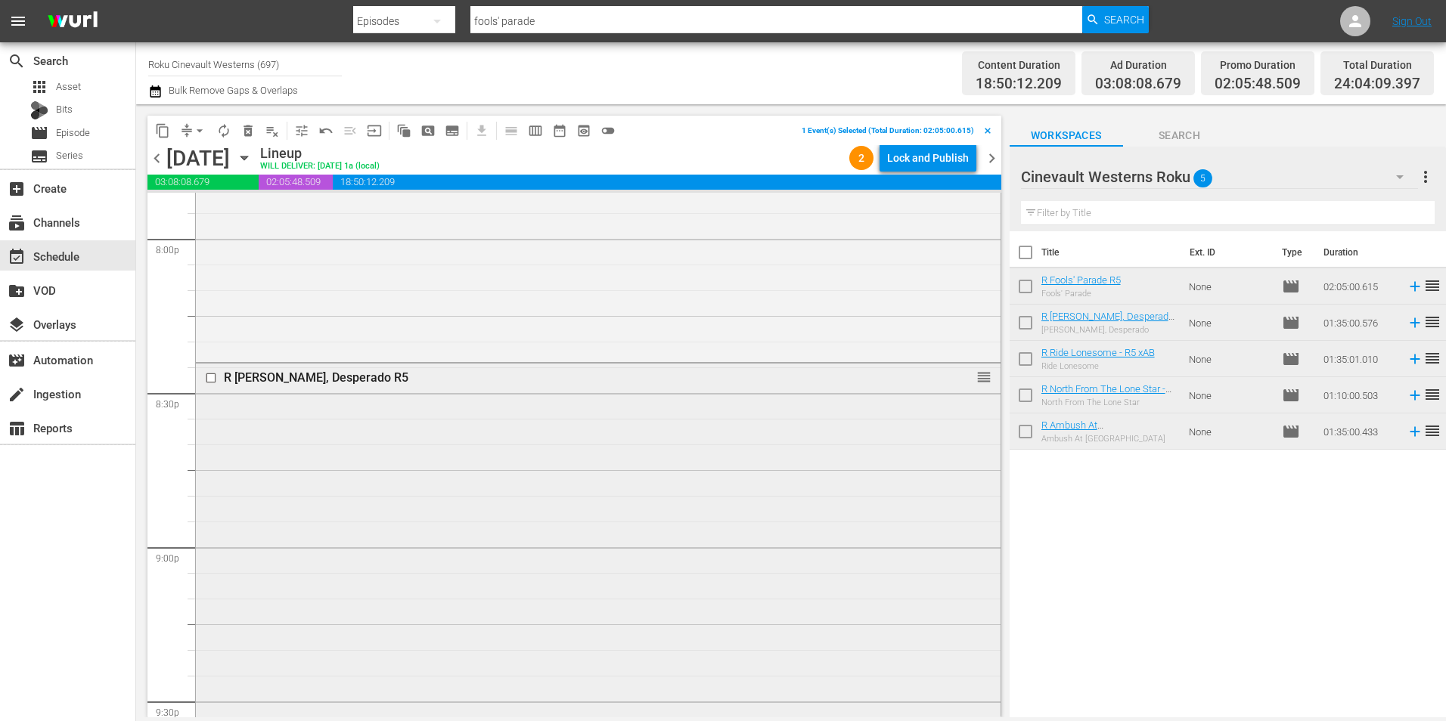
click at [209, 377] on input "checkbox" at bounding box center [213, 377] width 16 height 13
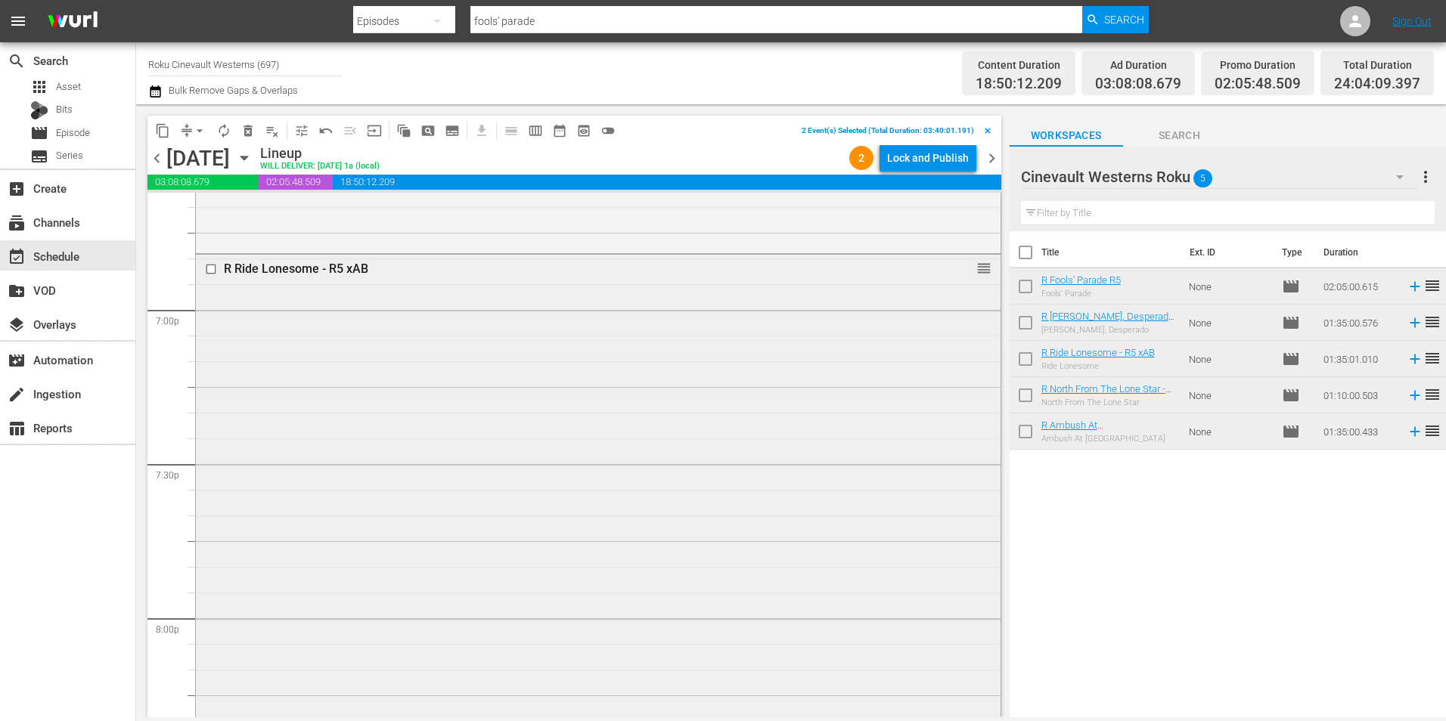
scroll to position [5519, 0]
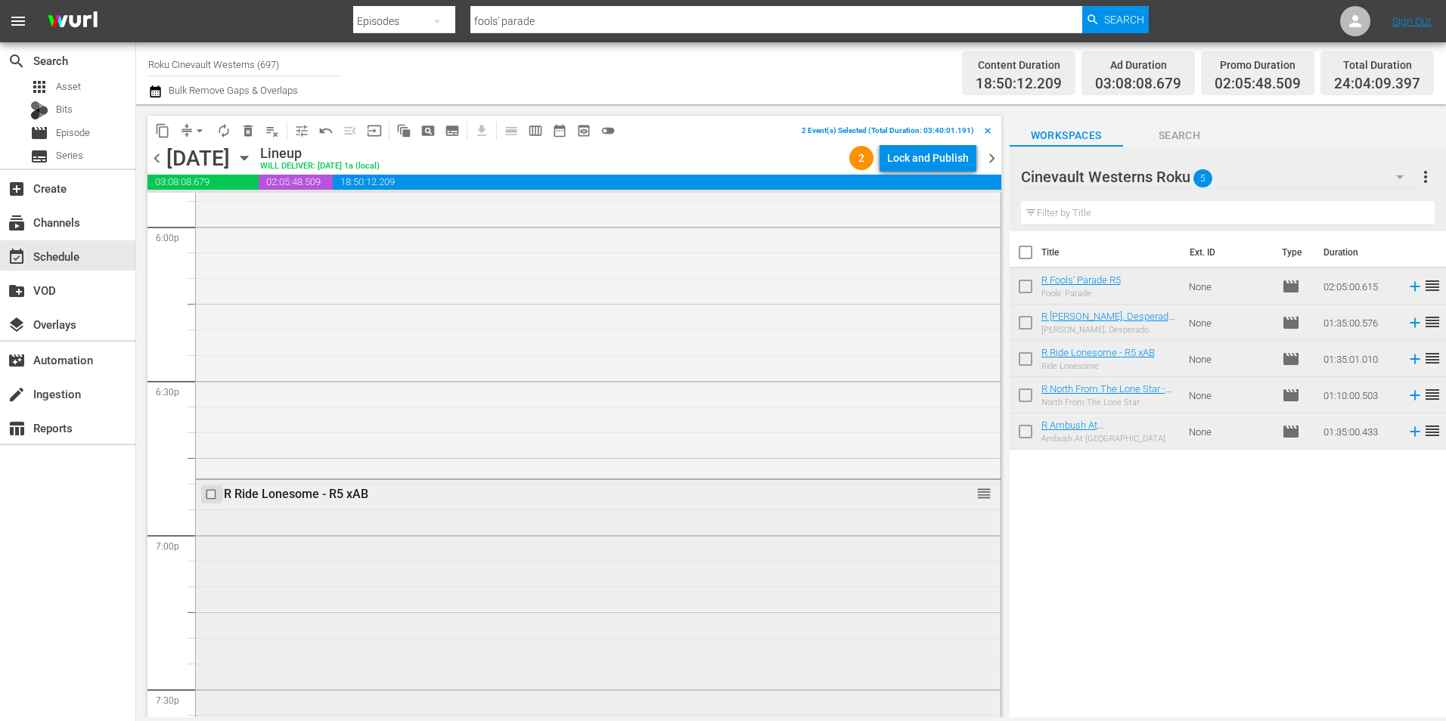
click at [213, 498] on input "checkbox" at bounding box center [213, 494] width 16 height 13
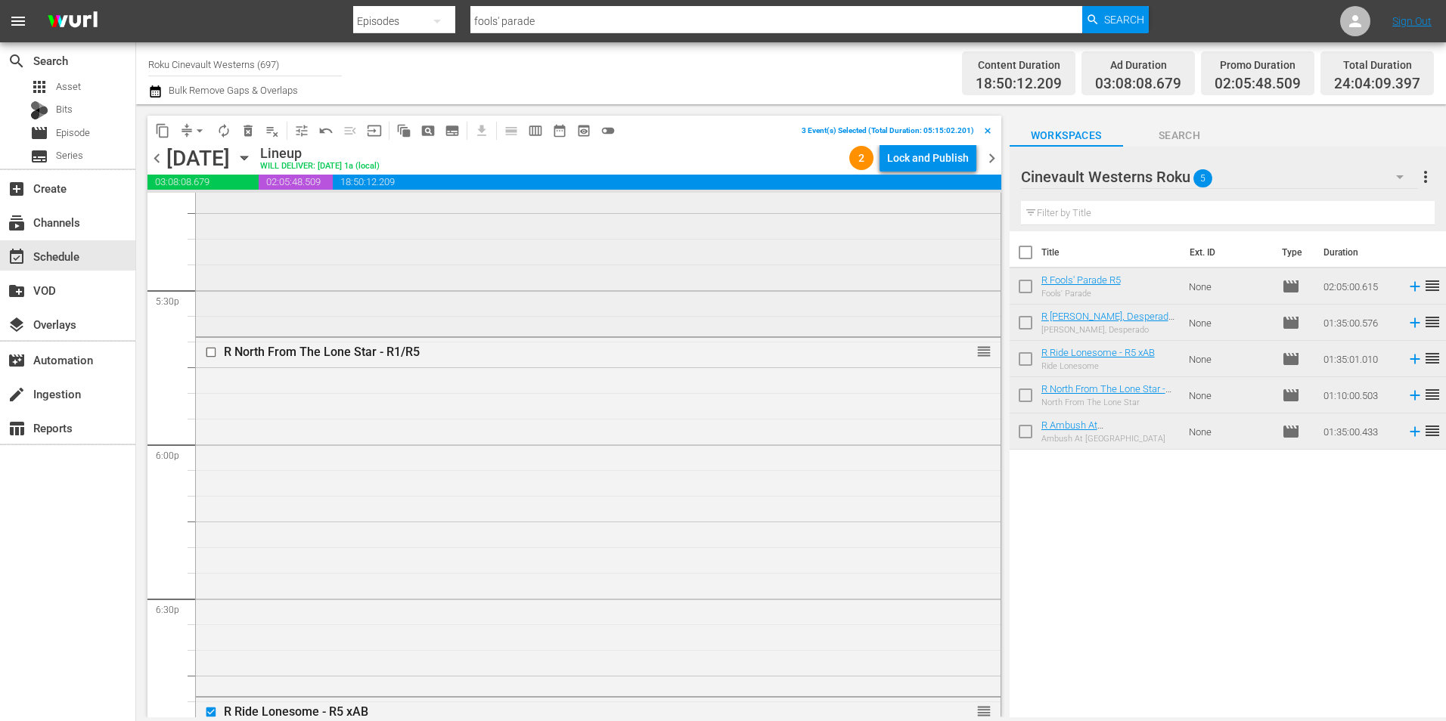
scroll to position [5065, 0]
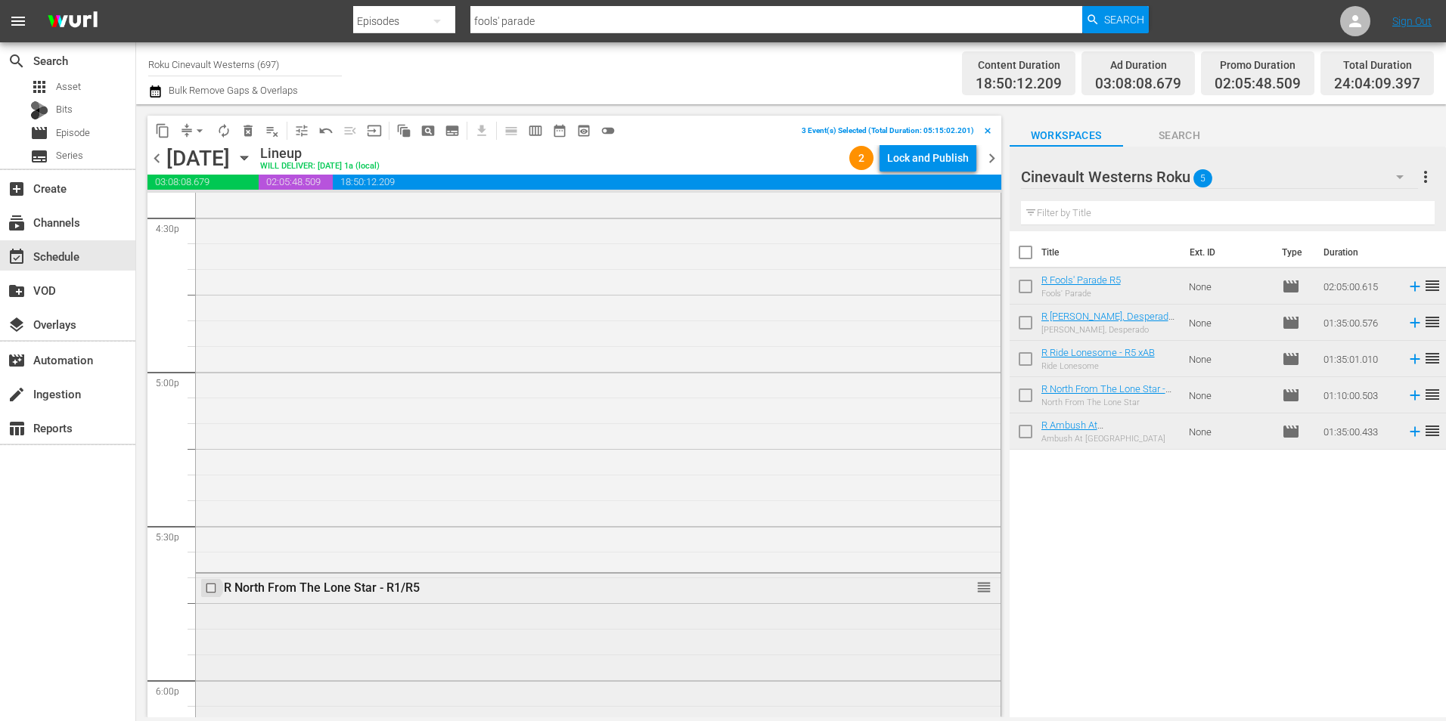
click at [212, 587] on input "checkbox" at bounding box center [213, 587] width 16 height 13
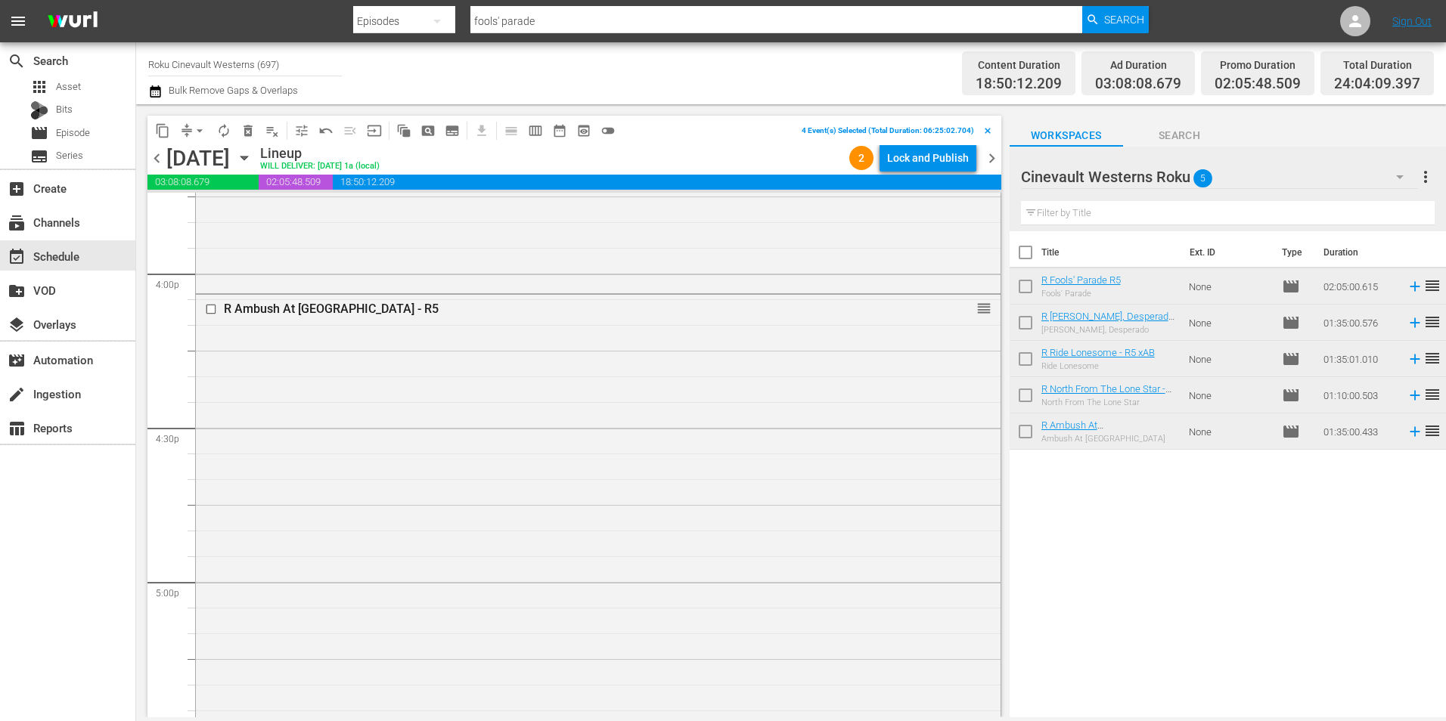
scroll to position [4536, 0]
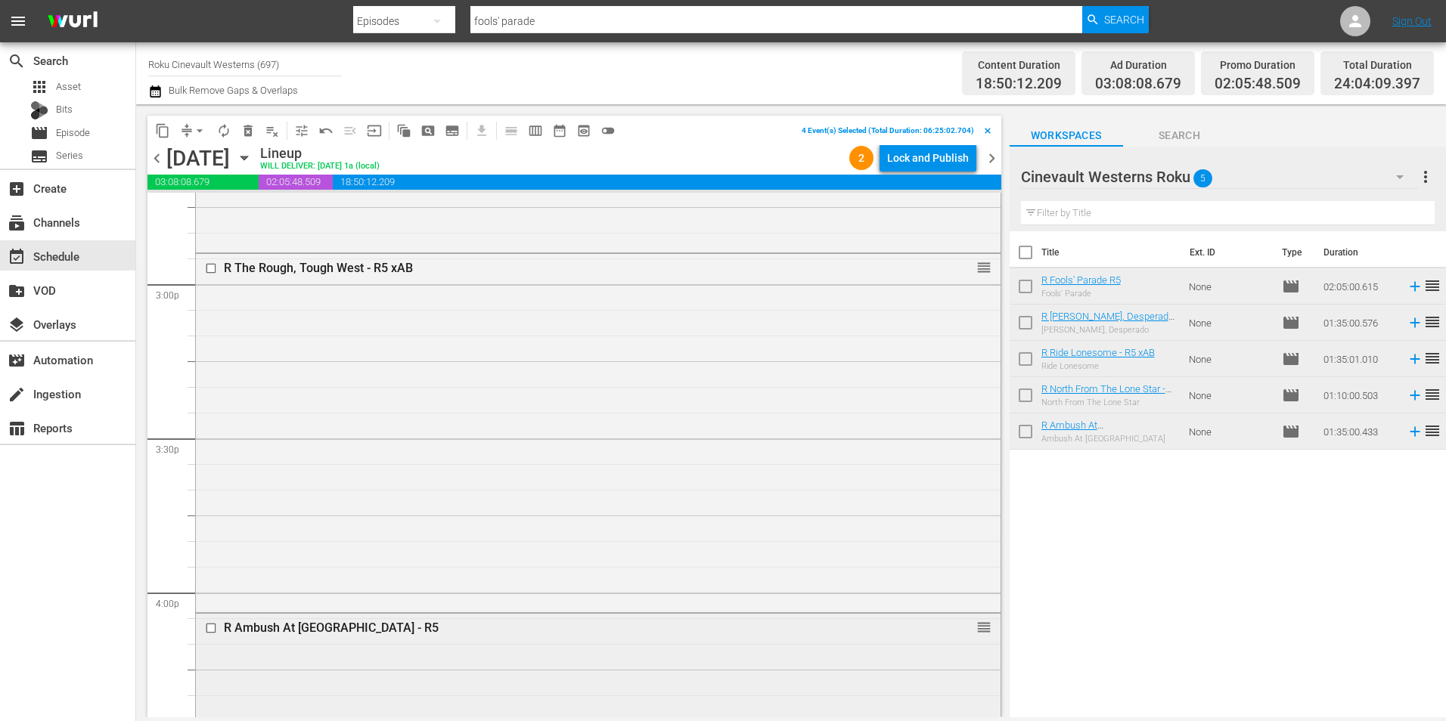
click at [209, 634] on input "checkbox" at bounding box center [213, 628] width 16 height 13
click at [170, 137] on button "content_copy" at bounding box center [162, 131] width 24 height 24
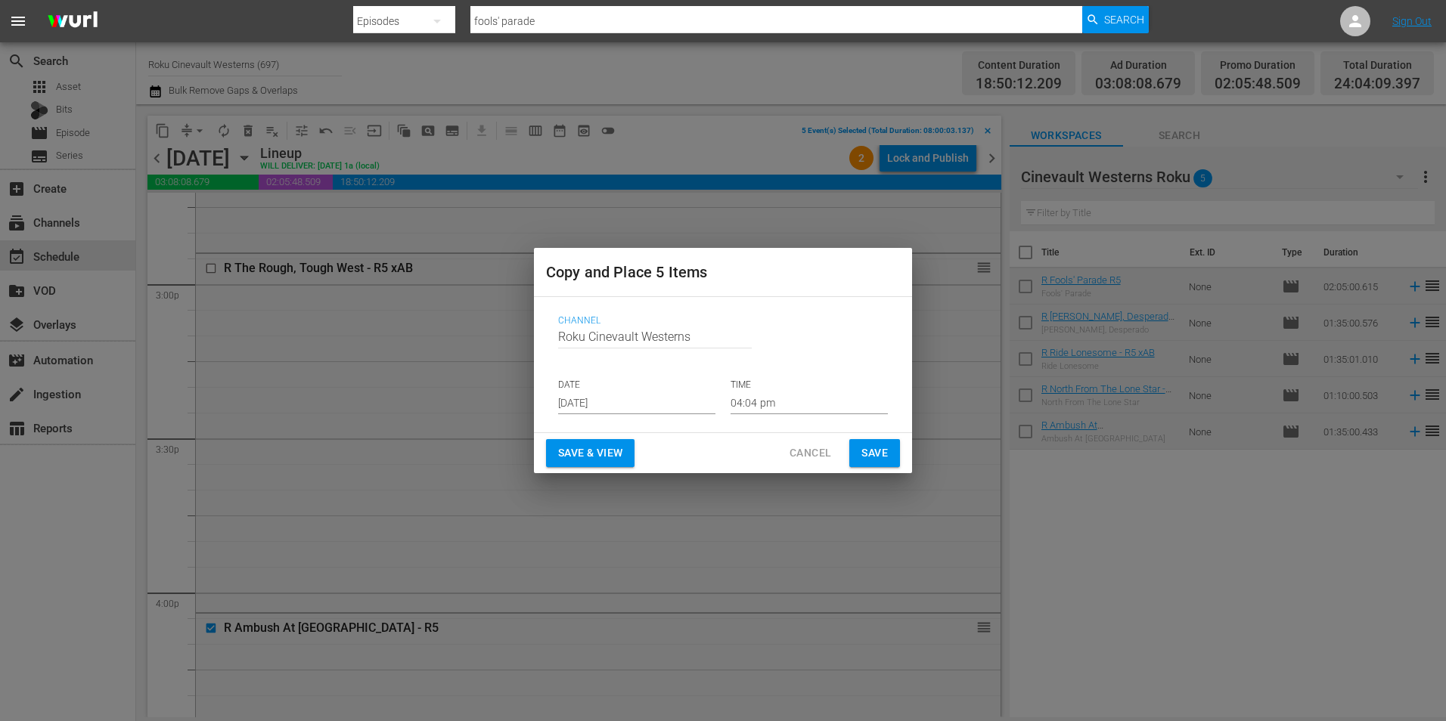
click at [633, 403] on input "[DATE]" at bounding box center [636, 403] width 157 height 23
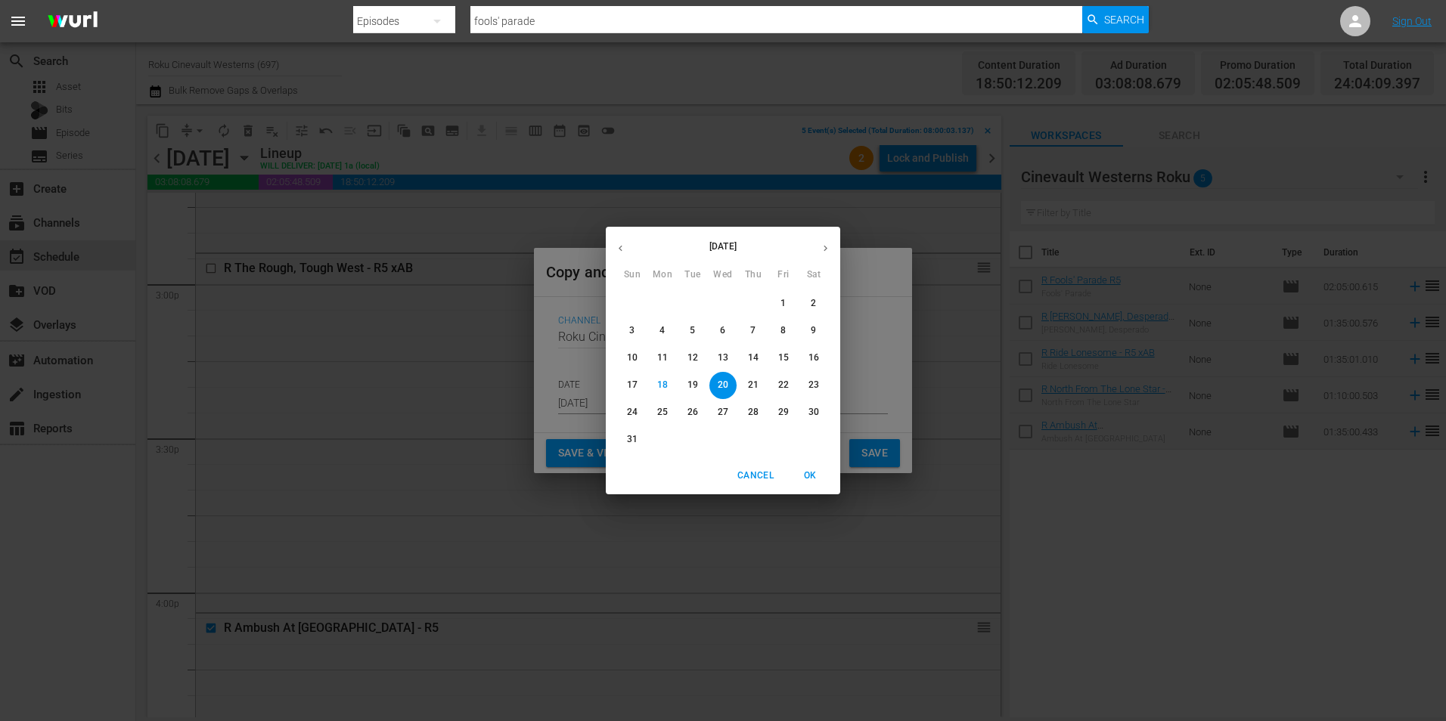
click at [788, 416] on p "29" at bounding box center [783, 412] width 11 height 13
type input "[DATE]"
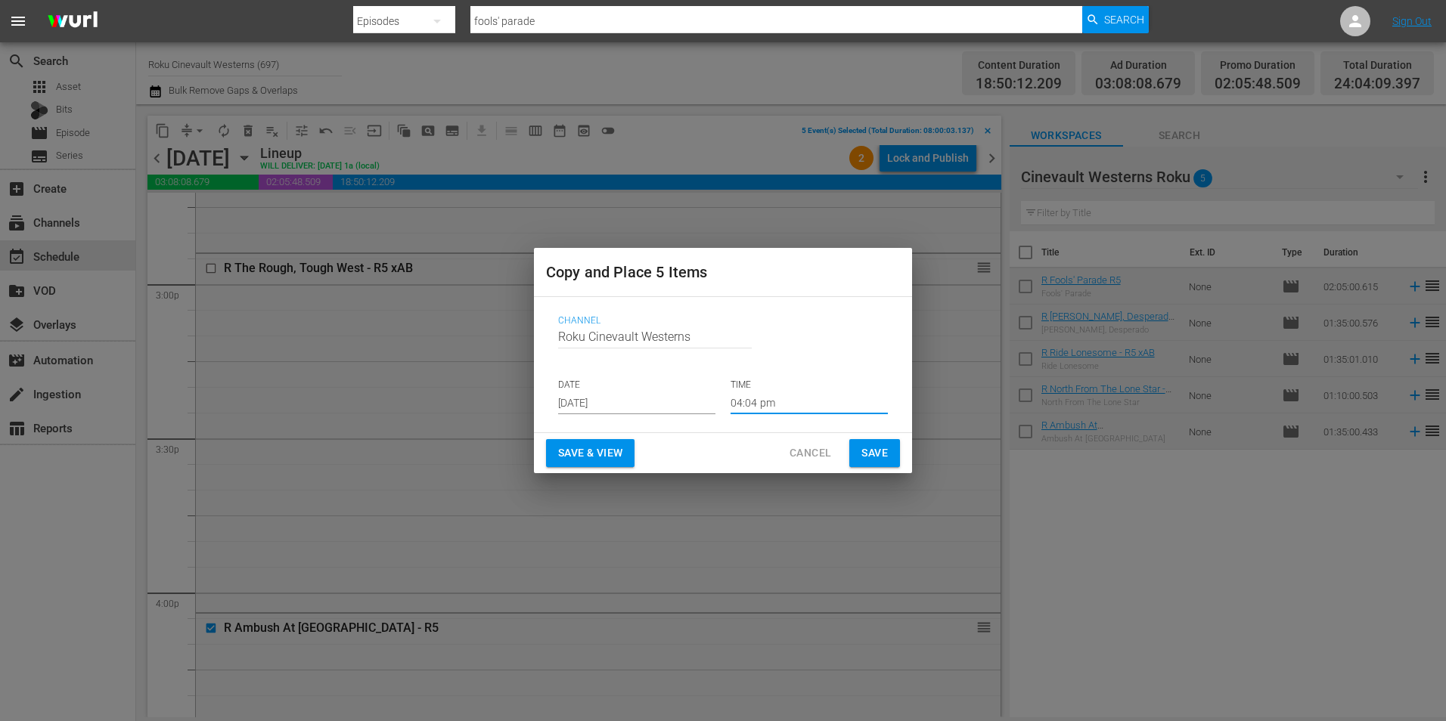
click at [813, 398] on input "04:04 pm" at bounding box center [808, 403] width 157 height 23
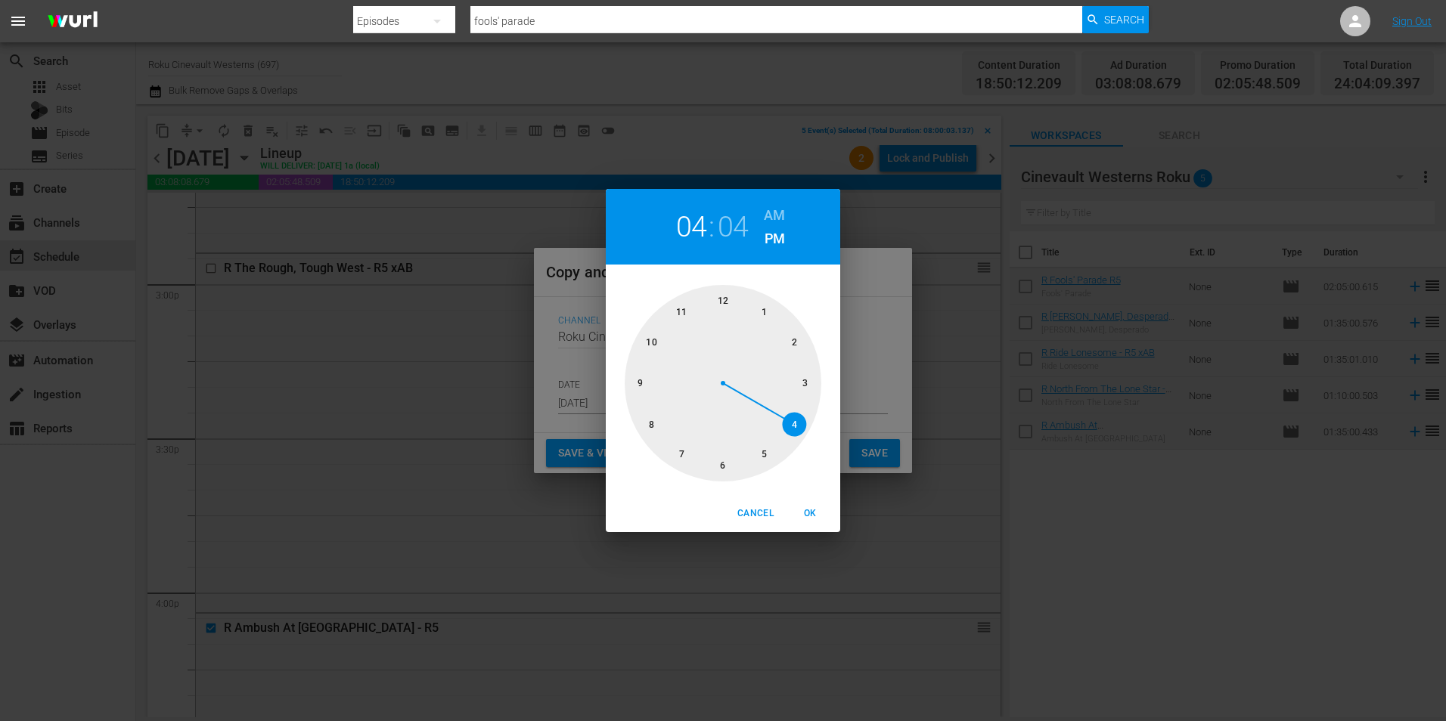
click at [724, 293] on div at bounding box center [723, 383] width 197 height 197
click at [724, 294] on div at bounding box center [723, 383] width 197 height 197
click at [780, 214] on h6 "AM" at bounding box center [774, 215] width 21 height 24
click at [818, 522] on button "OK" at bounding box center [810, 513] width 48 height 25
type input "12:00 am"
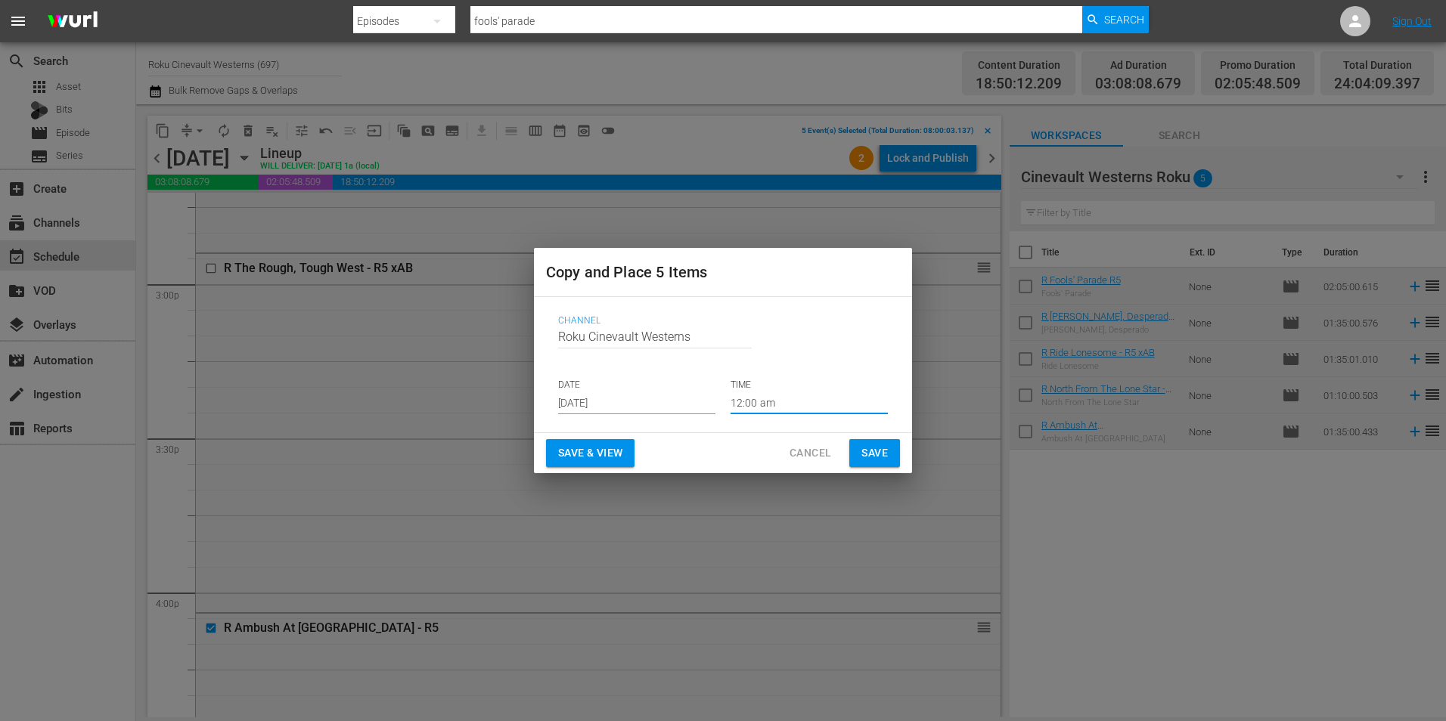
click at [867, 476] on div "Copy and Place 5 Items Channel Channel Title Roku Cinevault Westerns DATE [DATE…" at bounding box center [723, 360] width 1446 height 721
click at [872, 461] on span "Save" at bounding box center [874, 453] width 26 height 19
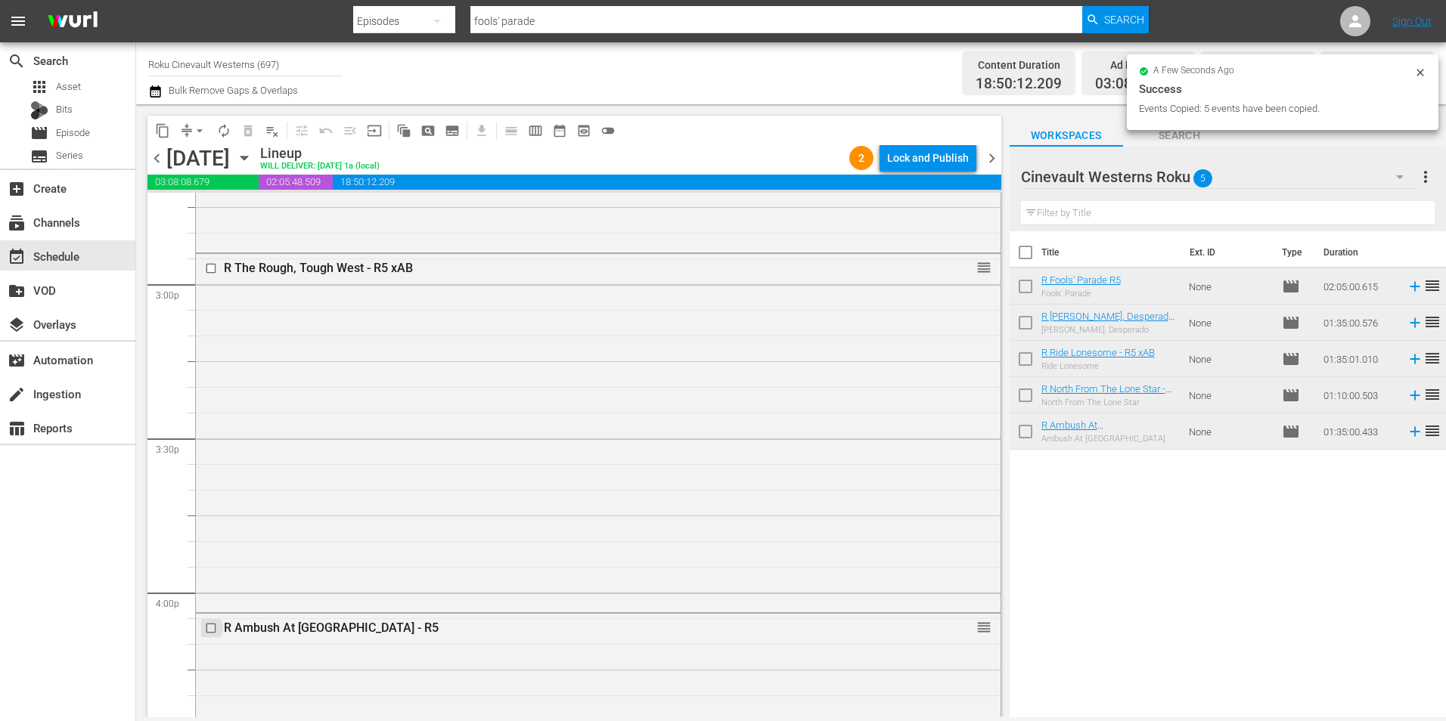
click at [212, 630] on input "checkbox" at bounding box center [213, 628] width 16 height 13
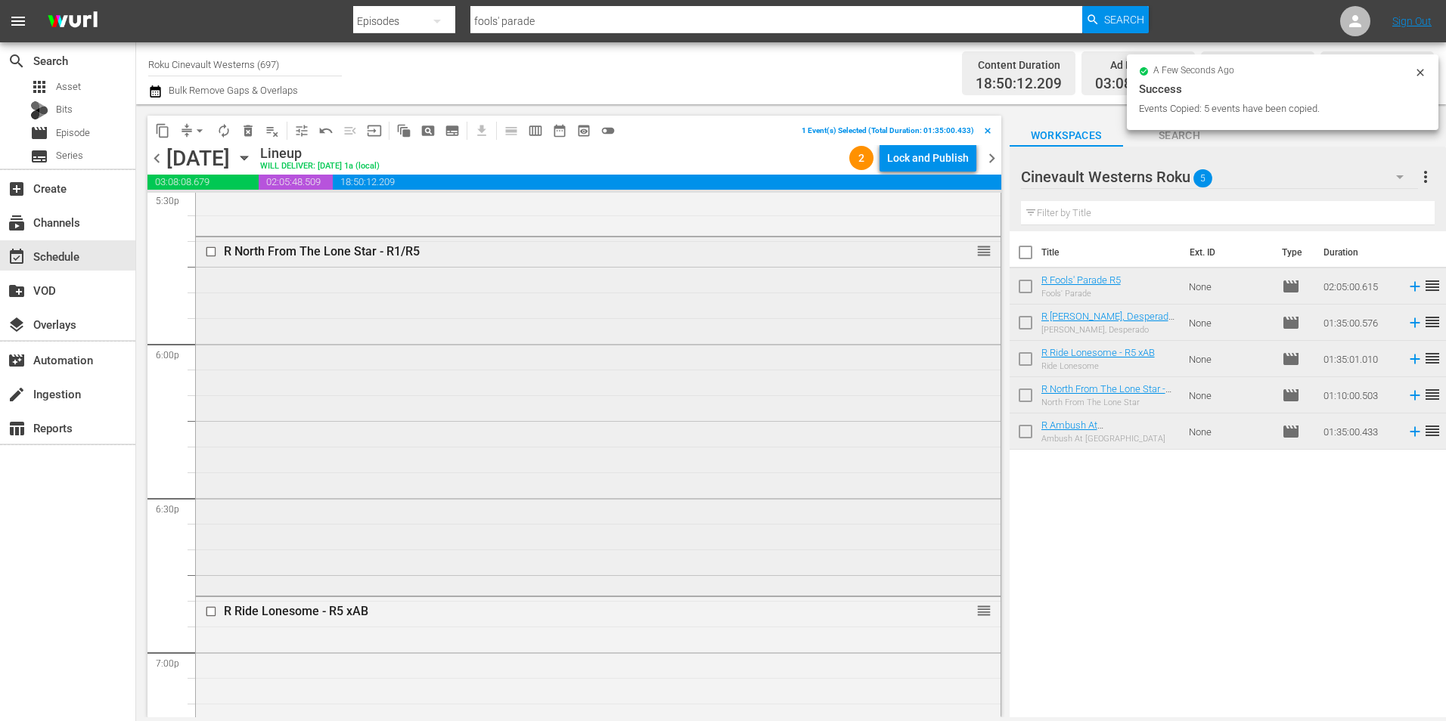
scroll to position [5141, 0]
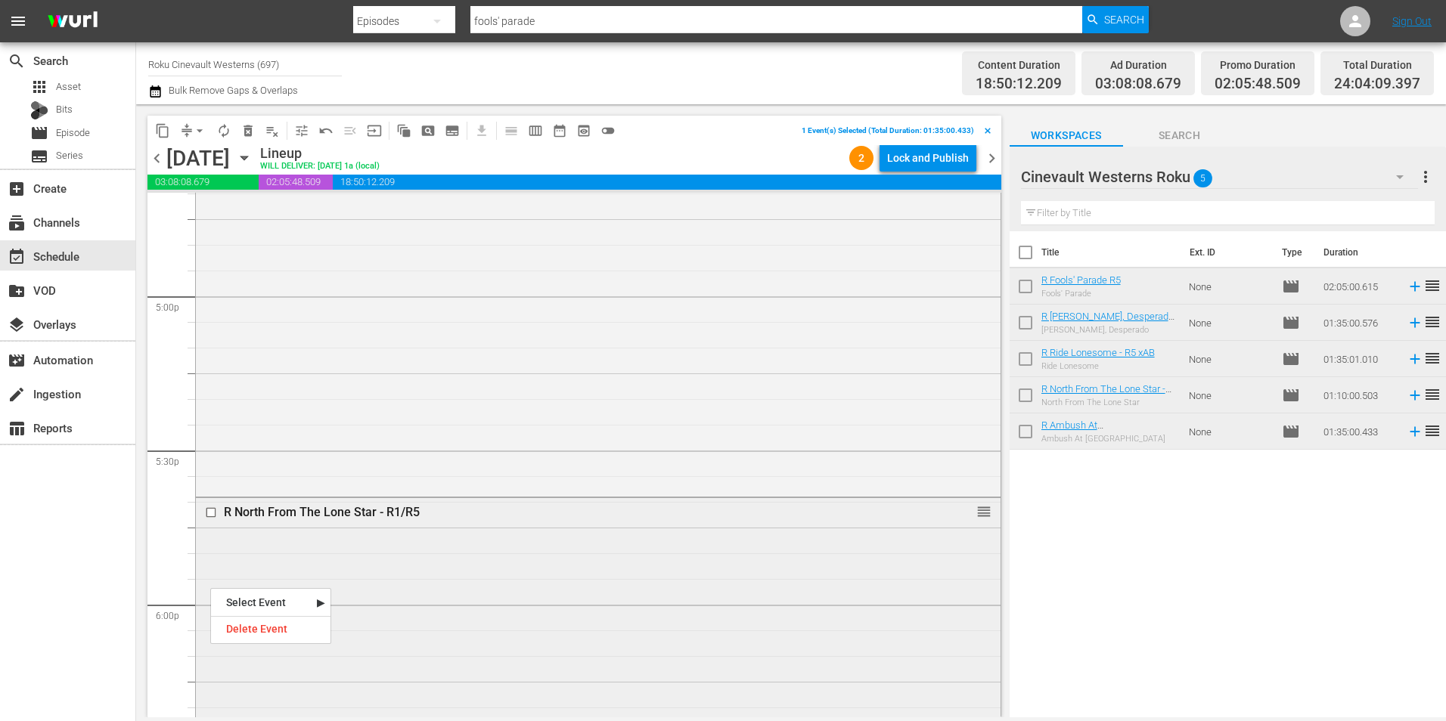
click at [211, 513] on input "checkbox" at bounding box center [213, 512] width 16 height 13
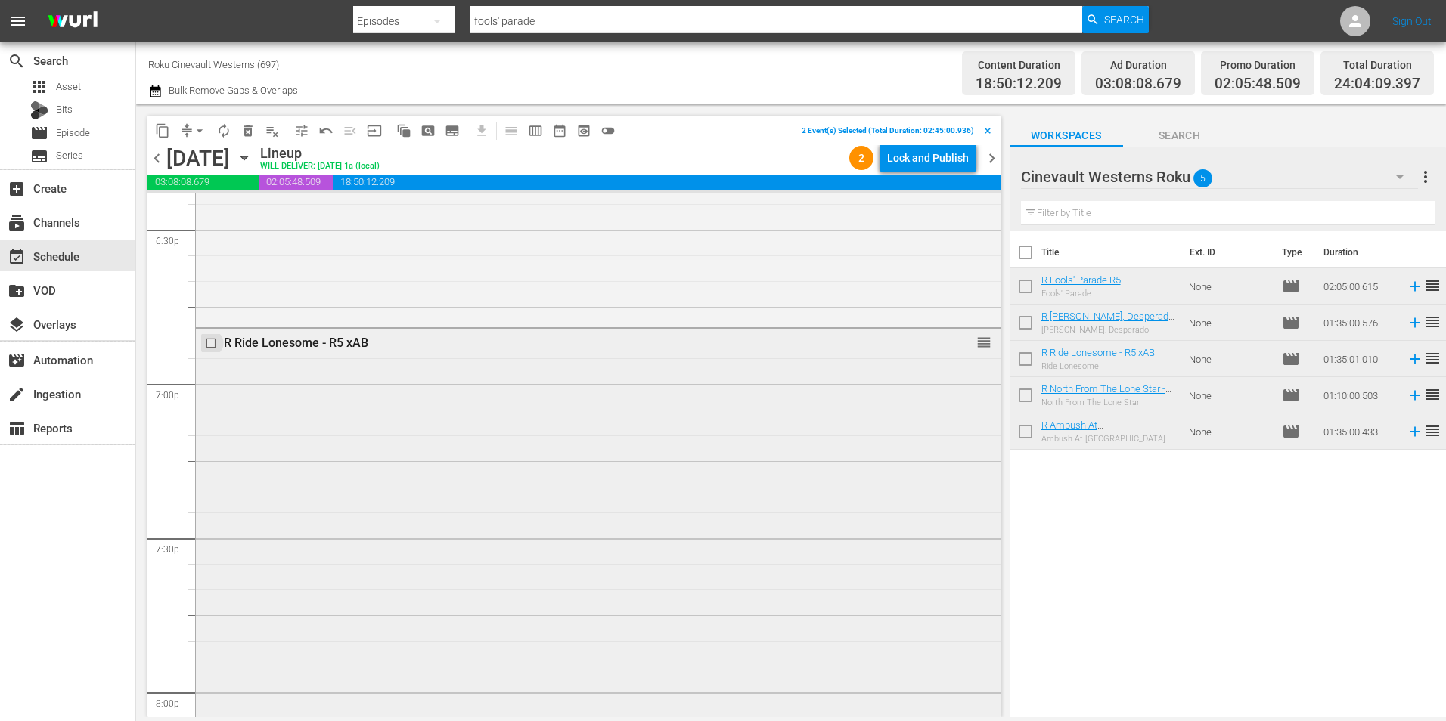
click at [209, 346] on input "checkbox" at bounding box center [213, 342] width 16 height 13
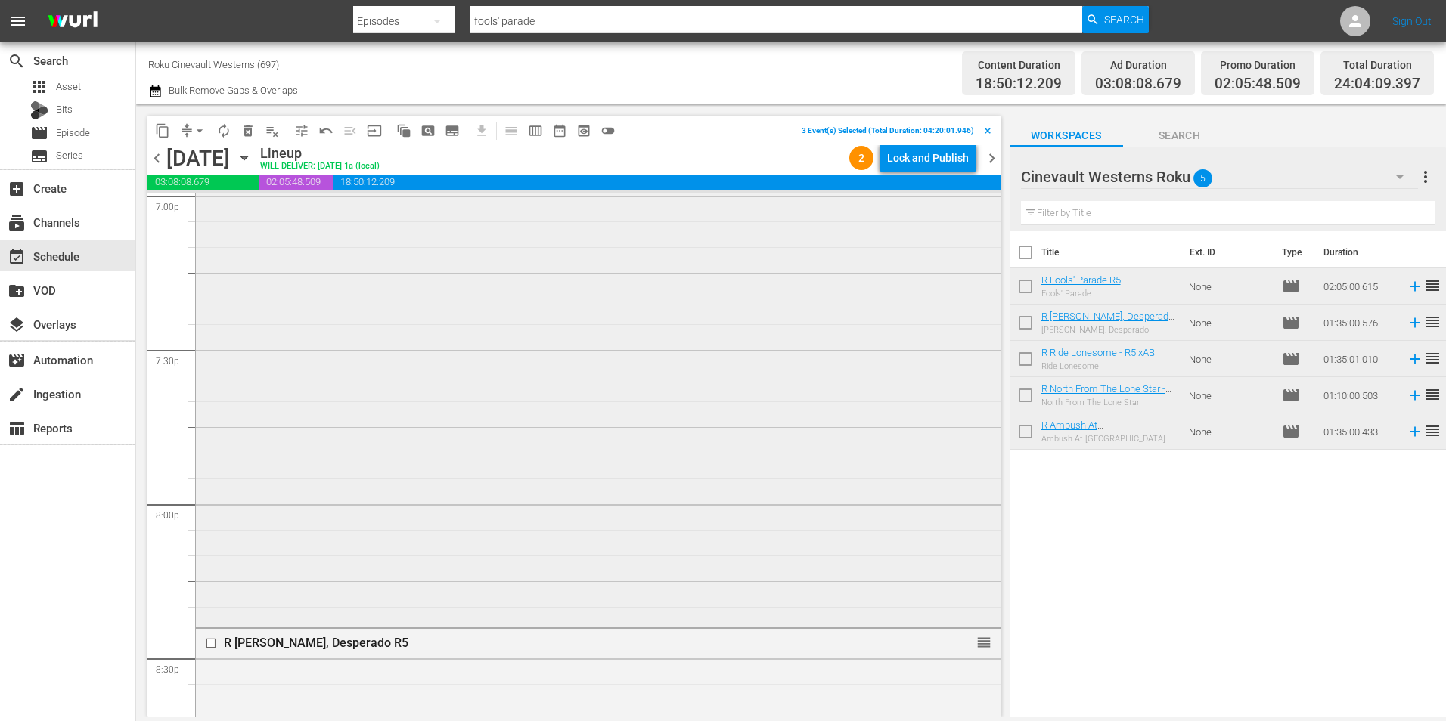
scroll to position [6048, 0]
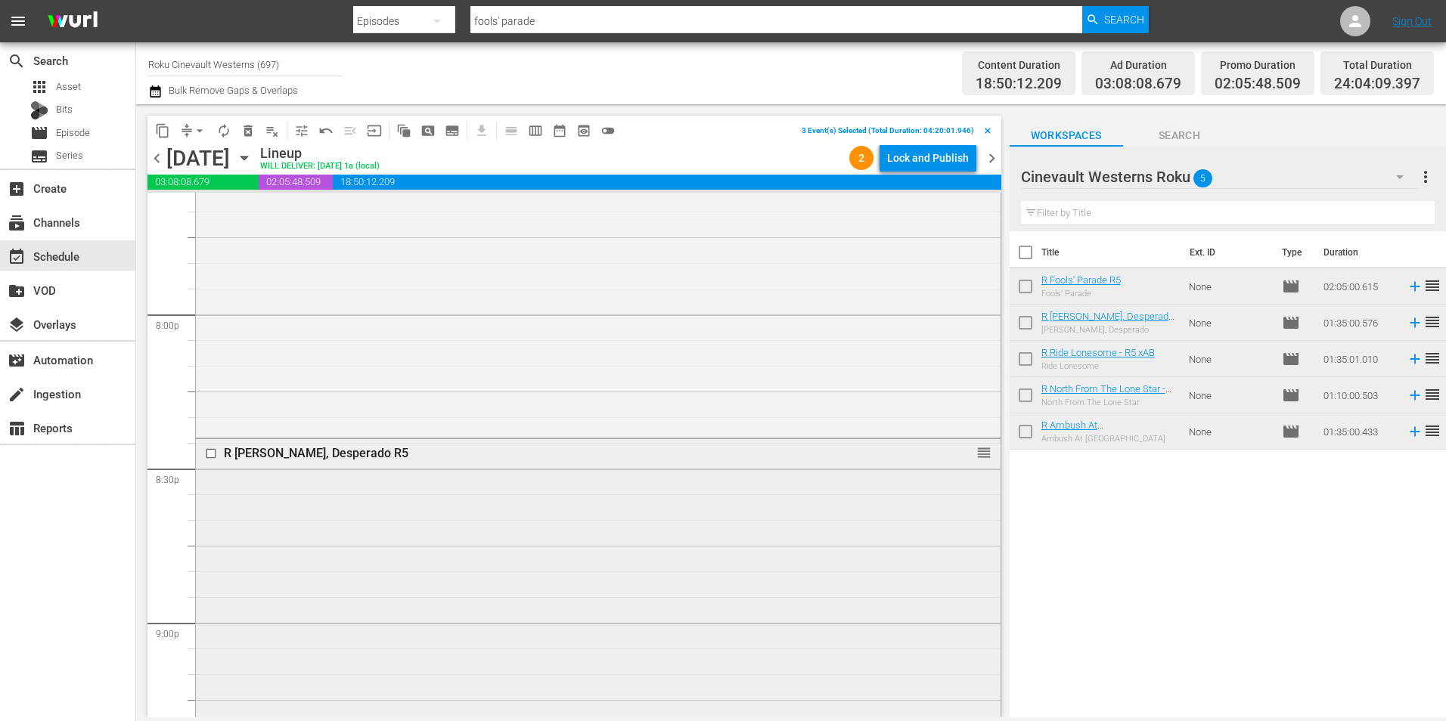
click at [210, 451] on input "checkbox" at bounding box center [213, 453] width 16 height 13
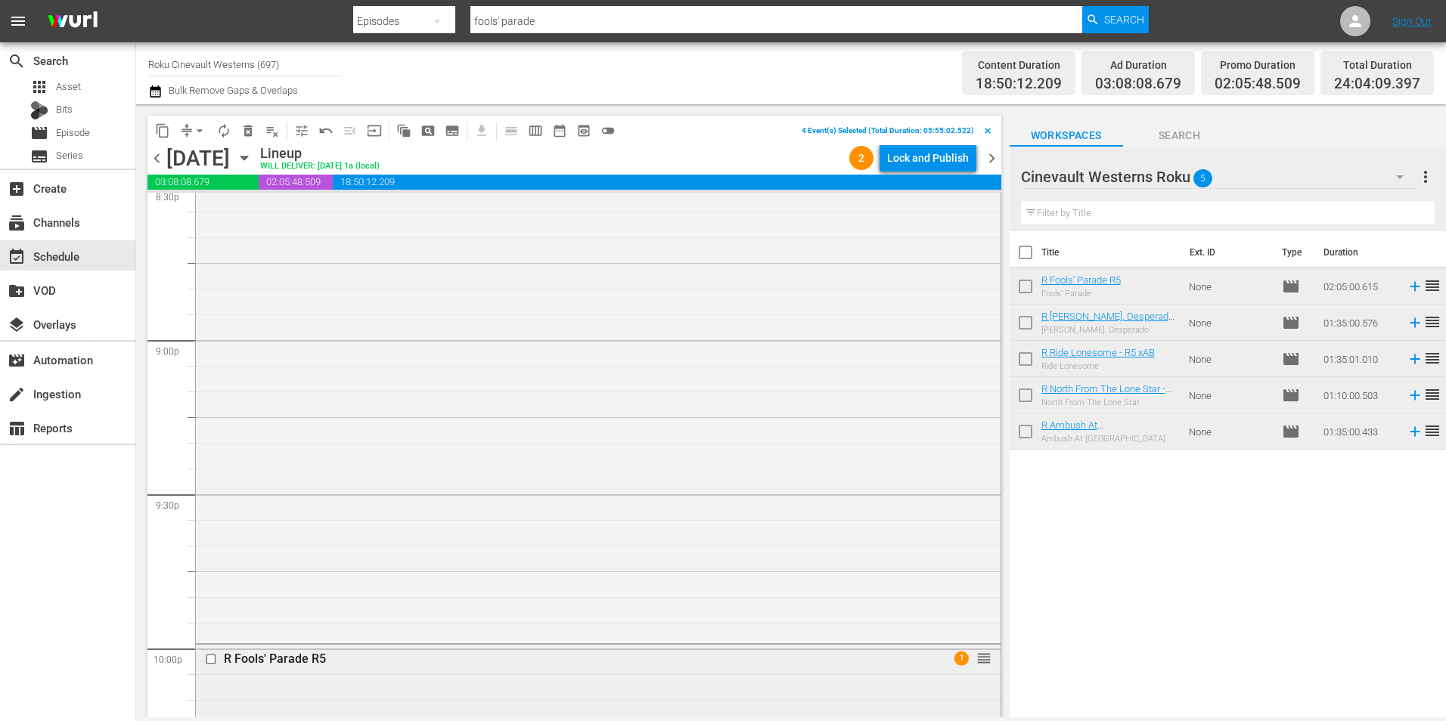
scroll to position [6653, 0]
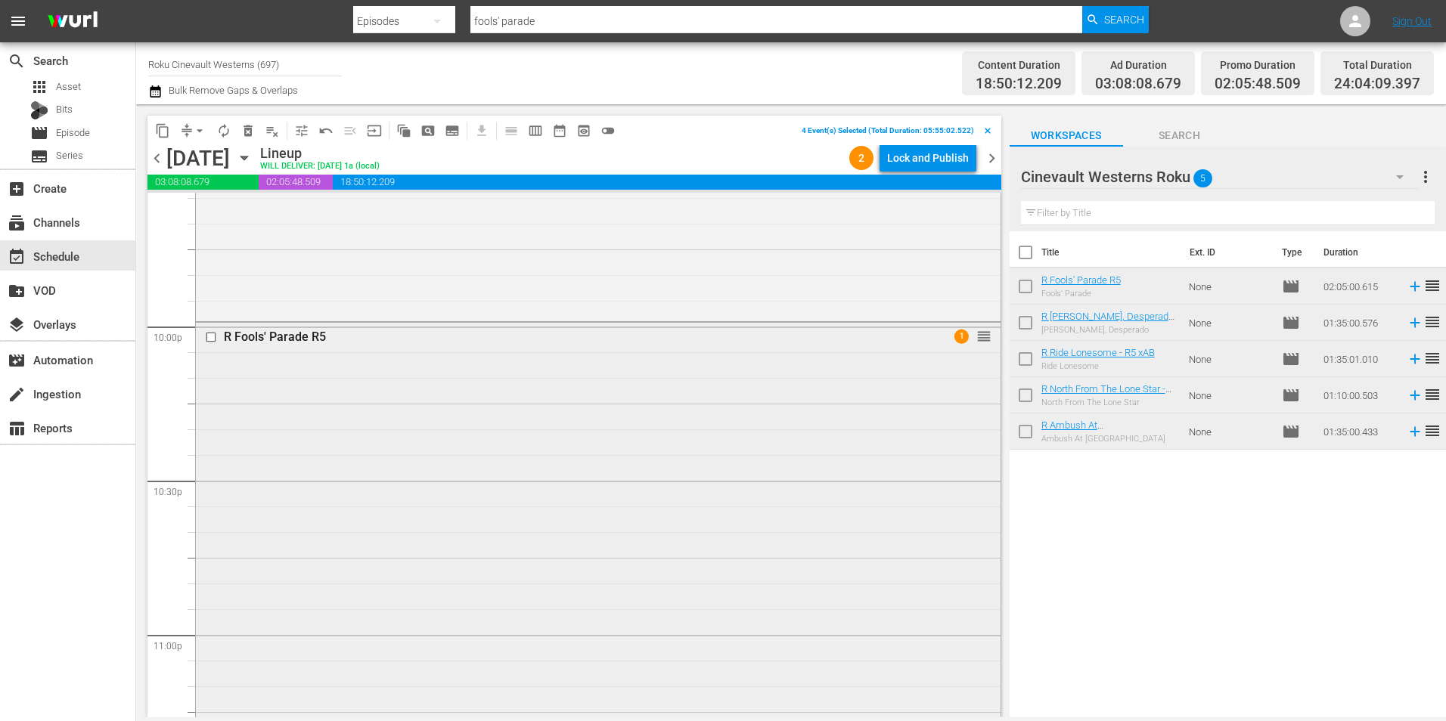
click at [216, 339] on input "checkbox" at bounding box center [213, 337] width 16 height 13
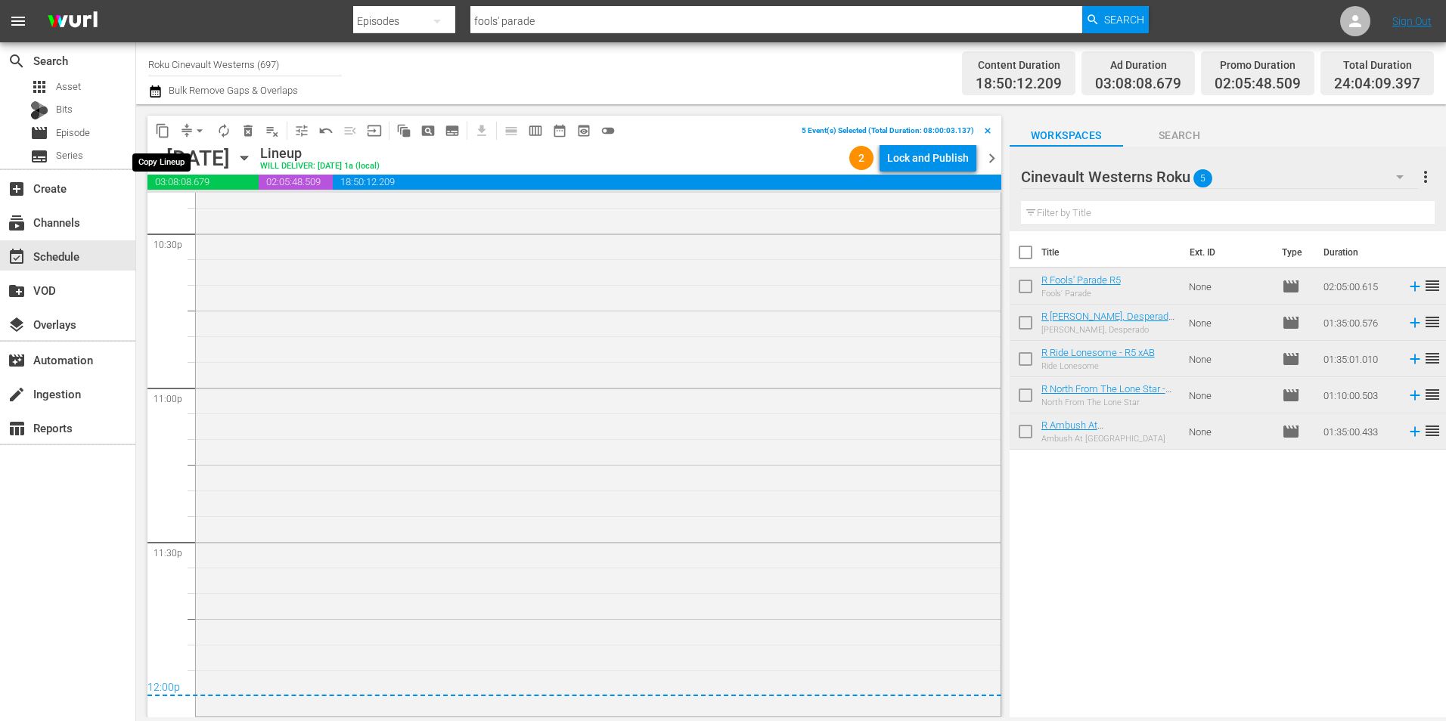
click at [167, 123] on span "content_copy" at bounding box center [162, 130] width 15 height 15
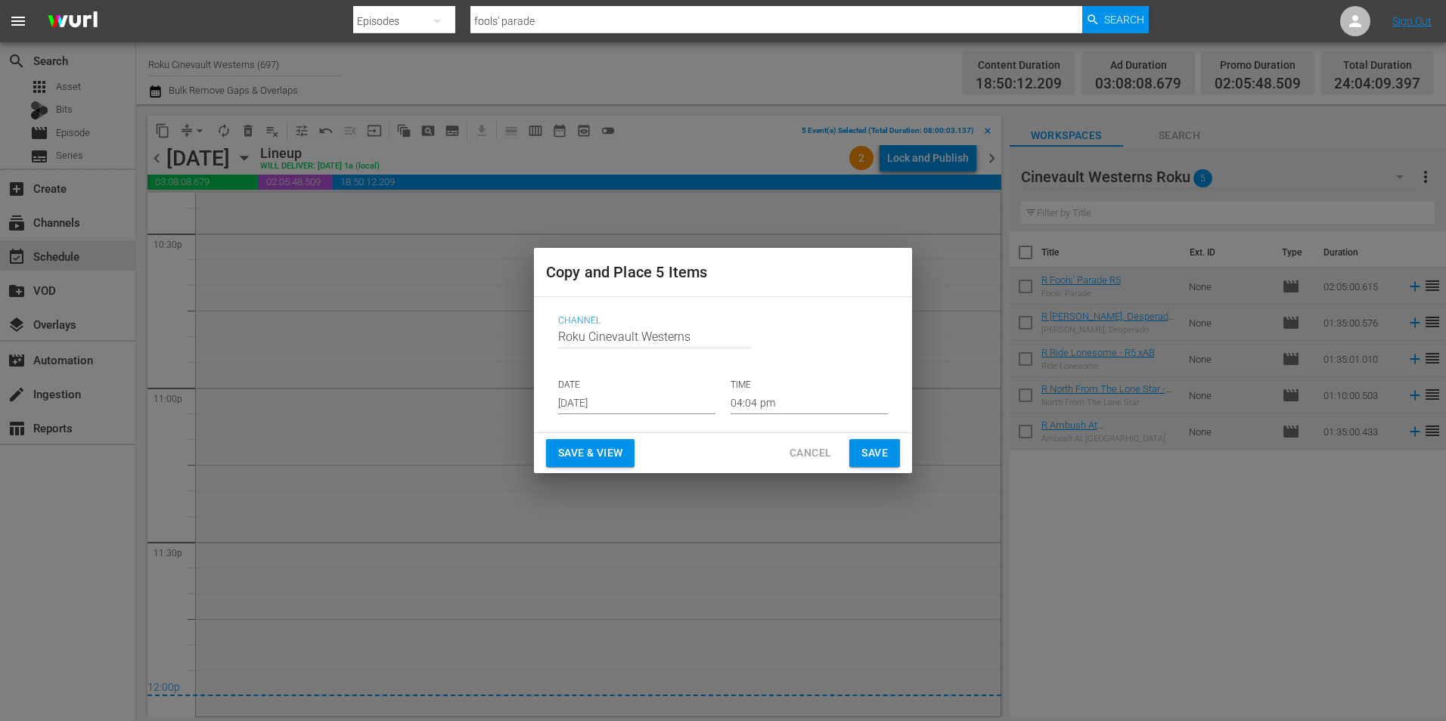
click at [677, 414] on input "[DATE]" at bounding box center [636, 403] width 157 height 23
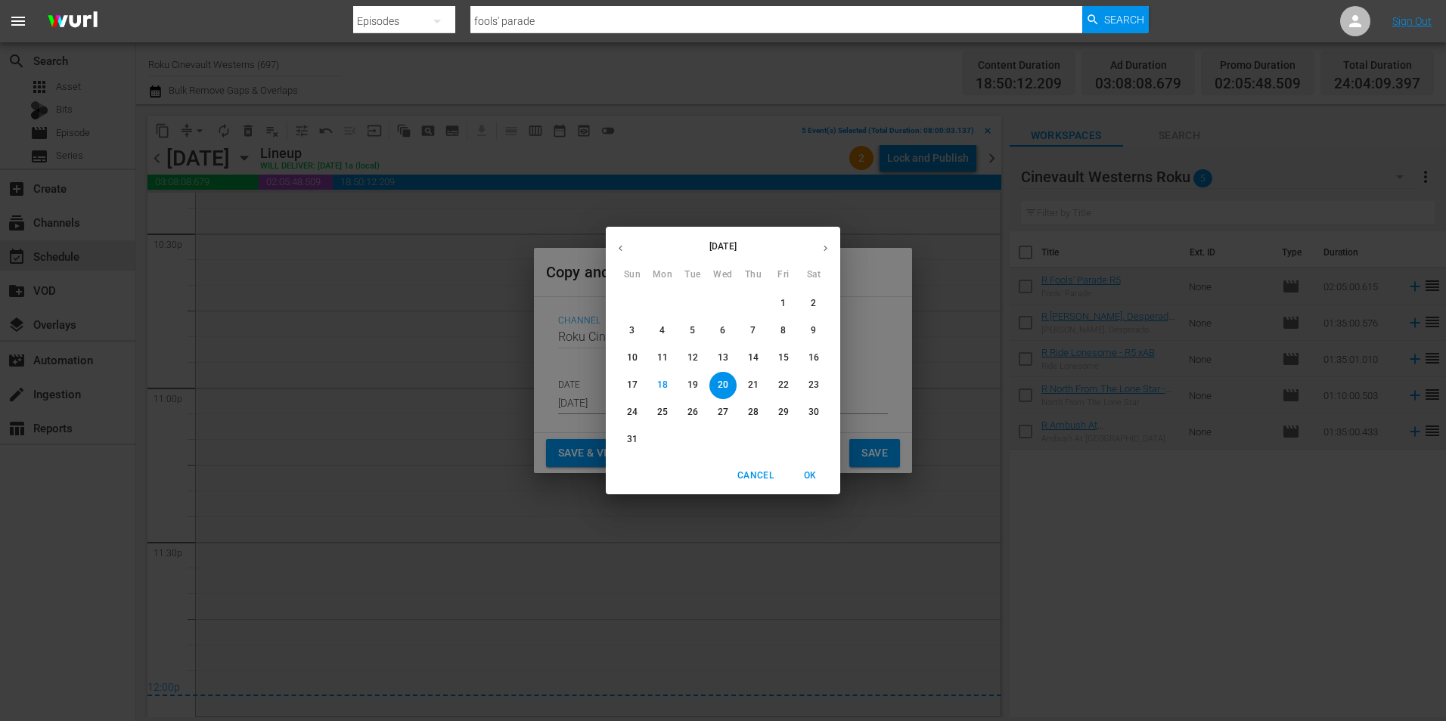
click at [624, 427] on div "31" at bounding box center [632, 439] width 30 height 27
type input "[DATE]"
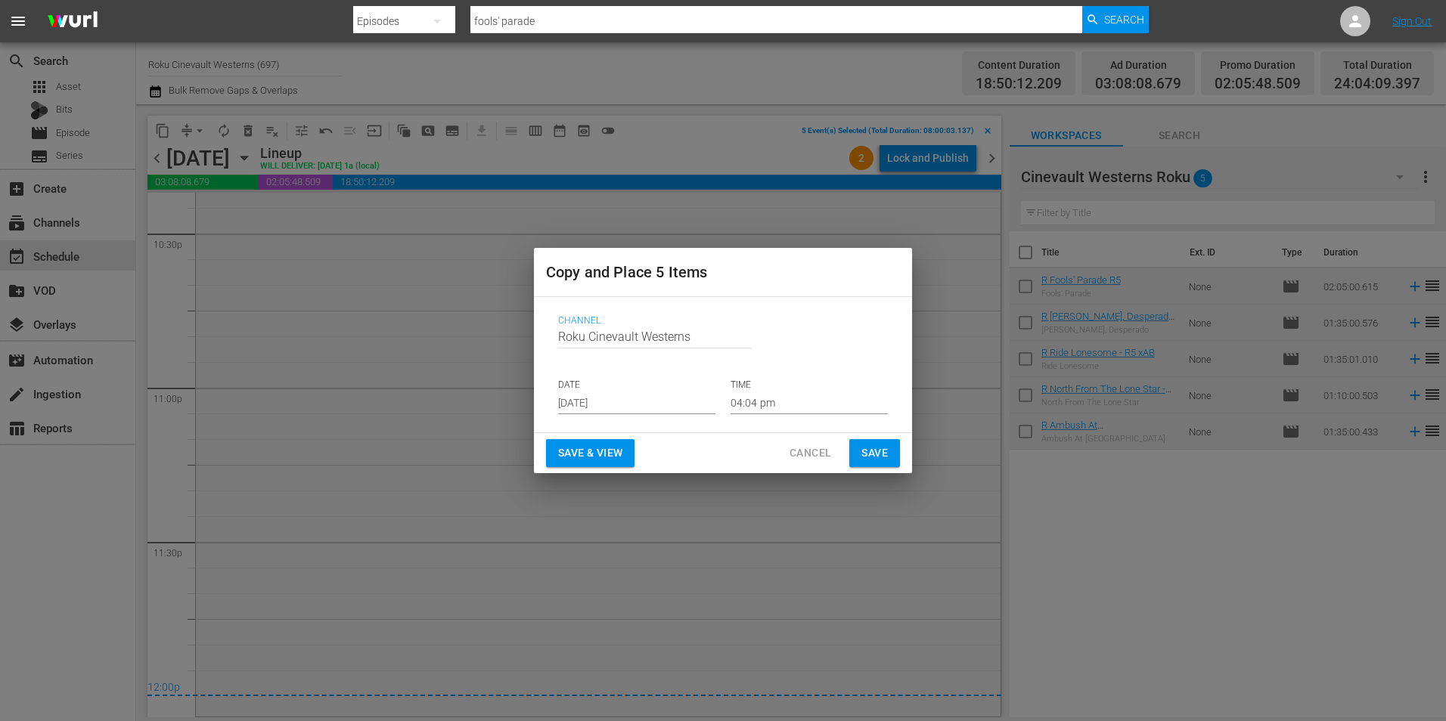
click at [632, 435] on div "Save & View Cancel Save" at bounding box center [723, 453] width 378 height 40
click at [783, 396] on input "04:04 pm" at bounding box center [808, 403] width 157 height 23
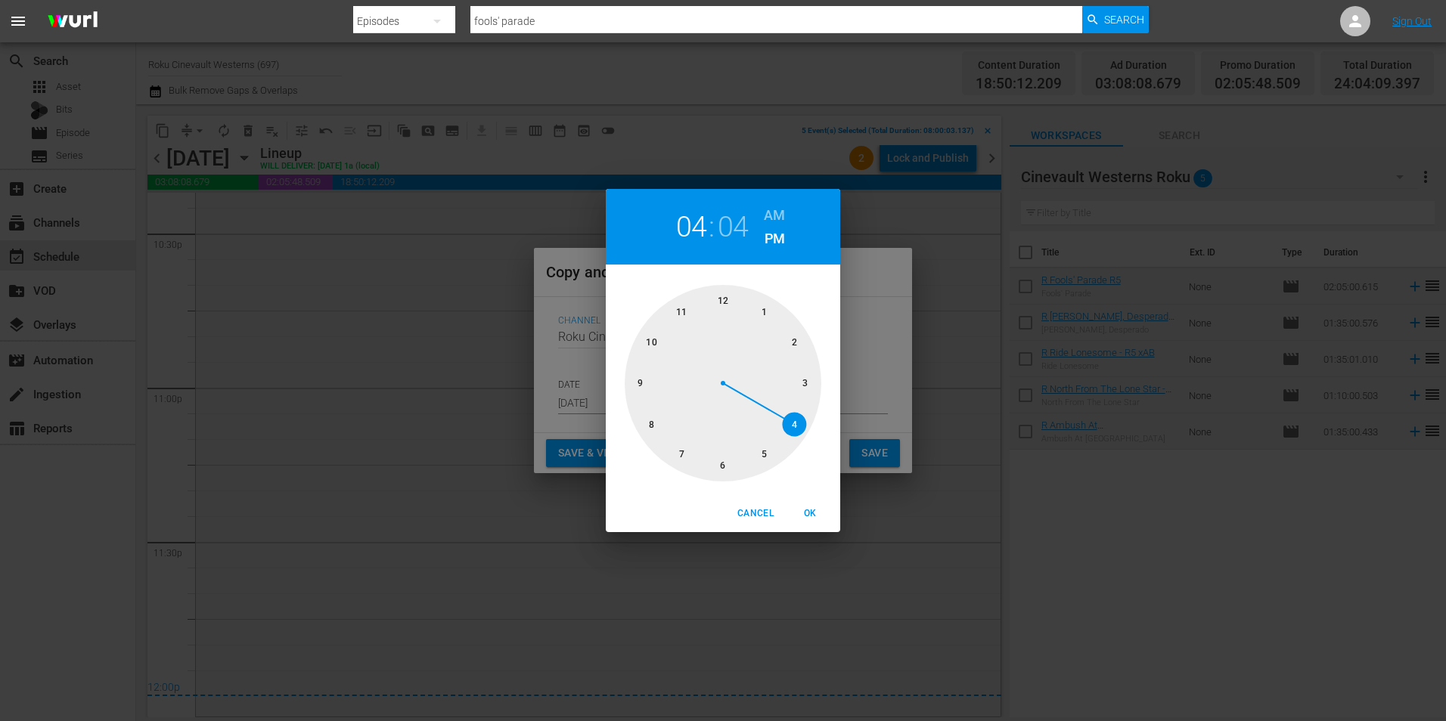
click at [654, 427] on div at bounding box center [723, 383] width 197 height 197
drag, startPoint x: 715, startPoint y: 294, endPoint x: 753, endPoint y: 277, distance: 41.6
click at [720, 294] on div at bounding box center [723, 383] width 197 height 197
click at [780, 204] on h6 "AM" at bounding box center [774, 215] width 21 height 24
click at [820, 516] on span "OK" at bounding box center [810, 514] width 36 height 16
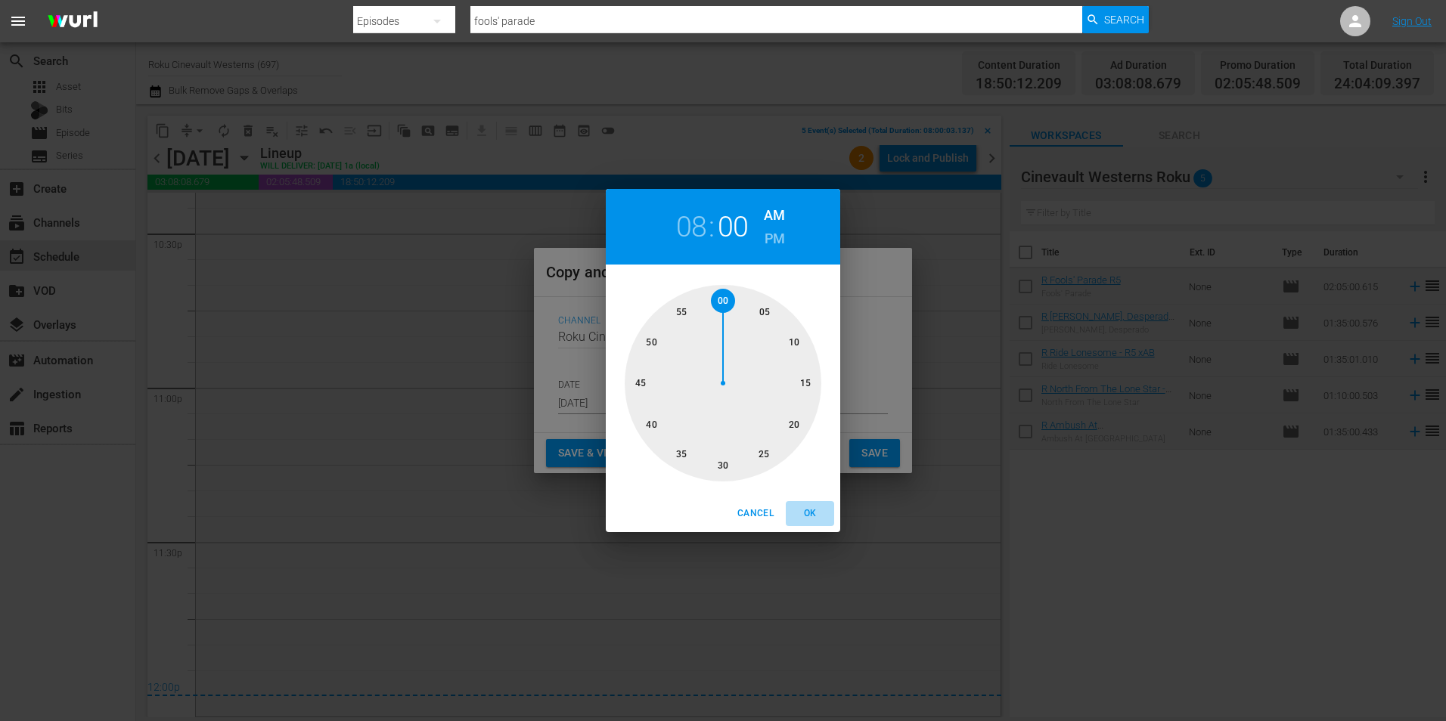
type input "08:00 am"
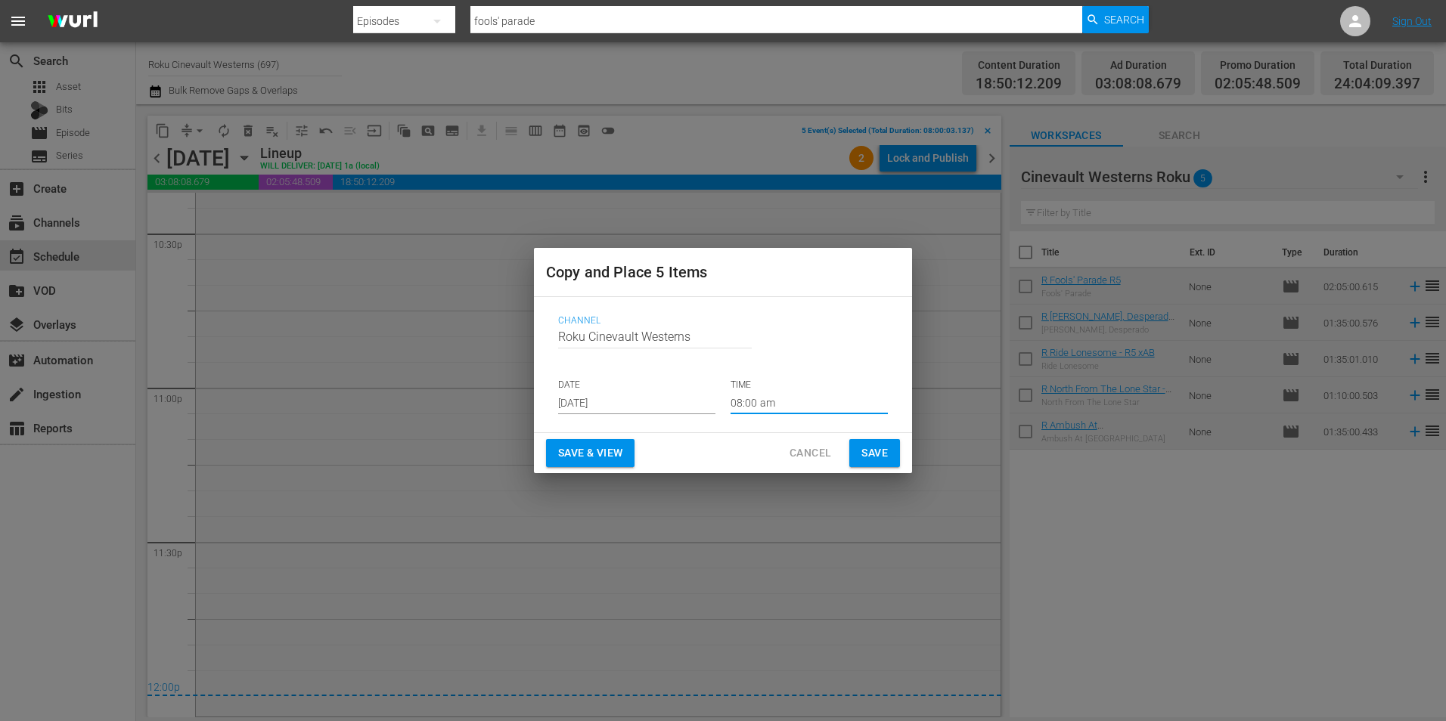
click at [890, 449] on button "Save" at bounding box center [874, 453] width 51 height 28
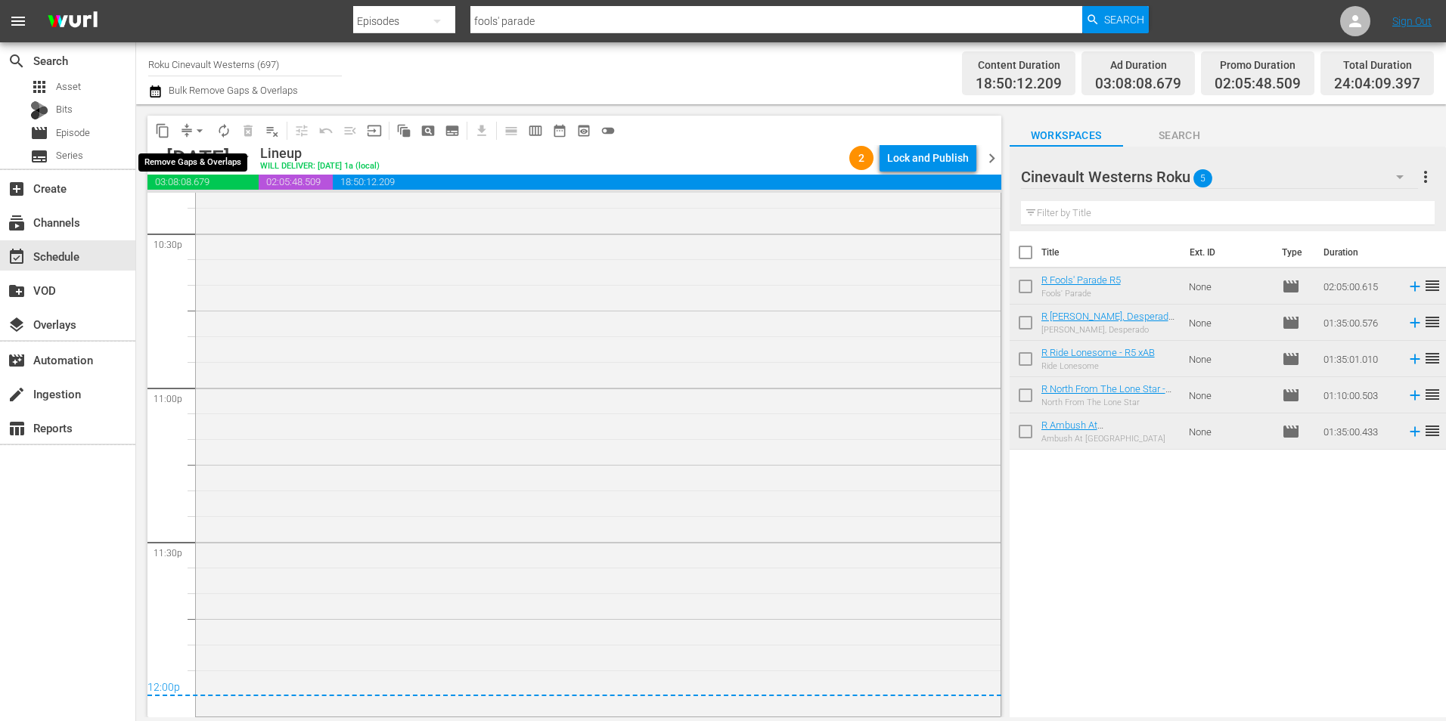
click at [200, 132] on span "arrow_drop_down" at bounding box center [199, 130] width 15 height 15
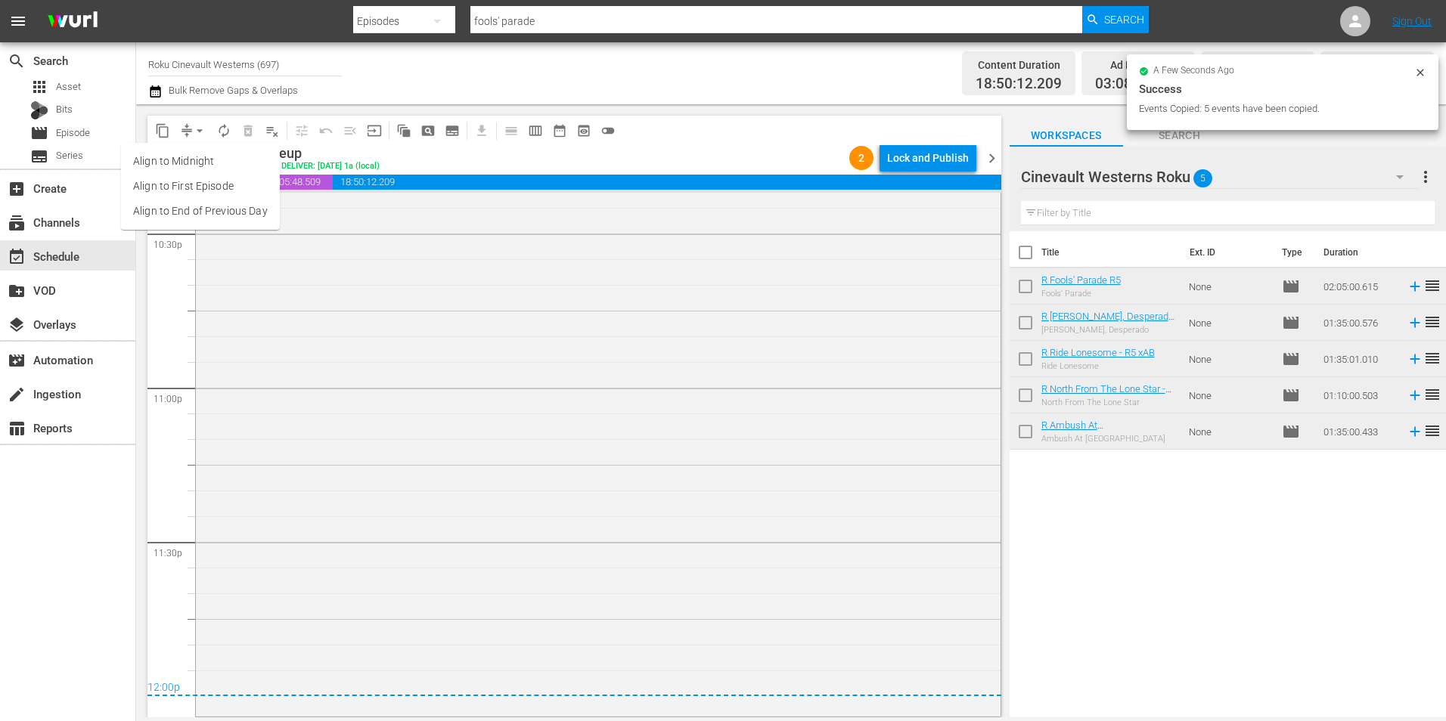
click at [198, 166] on li "Align to Midnight" at bounding box center [200, 161] width 159 height 25
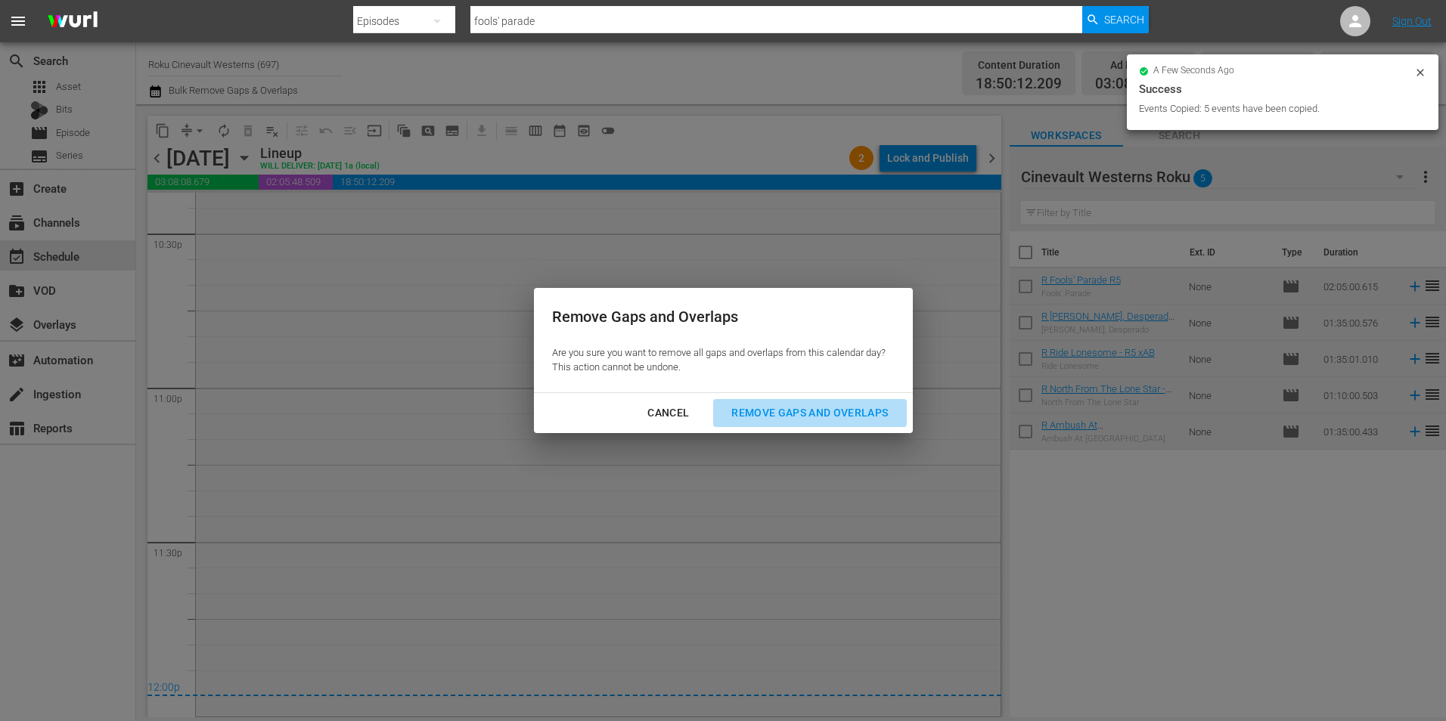
click at [821, 425] on button "Remove Gaps and Overlaps" at bounding box center [809, 413] width 193 height 28
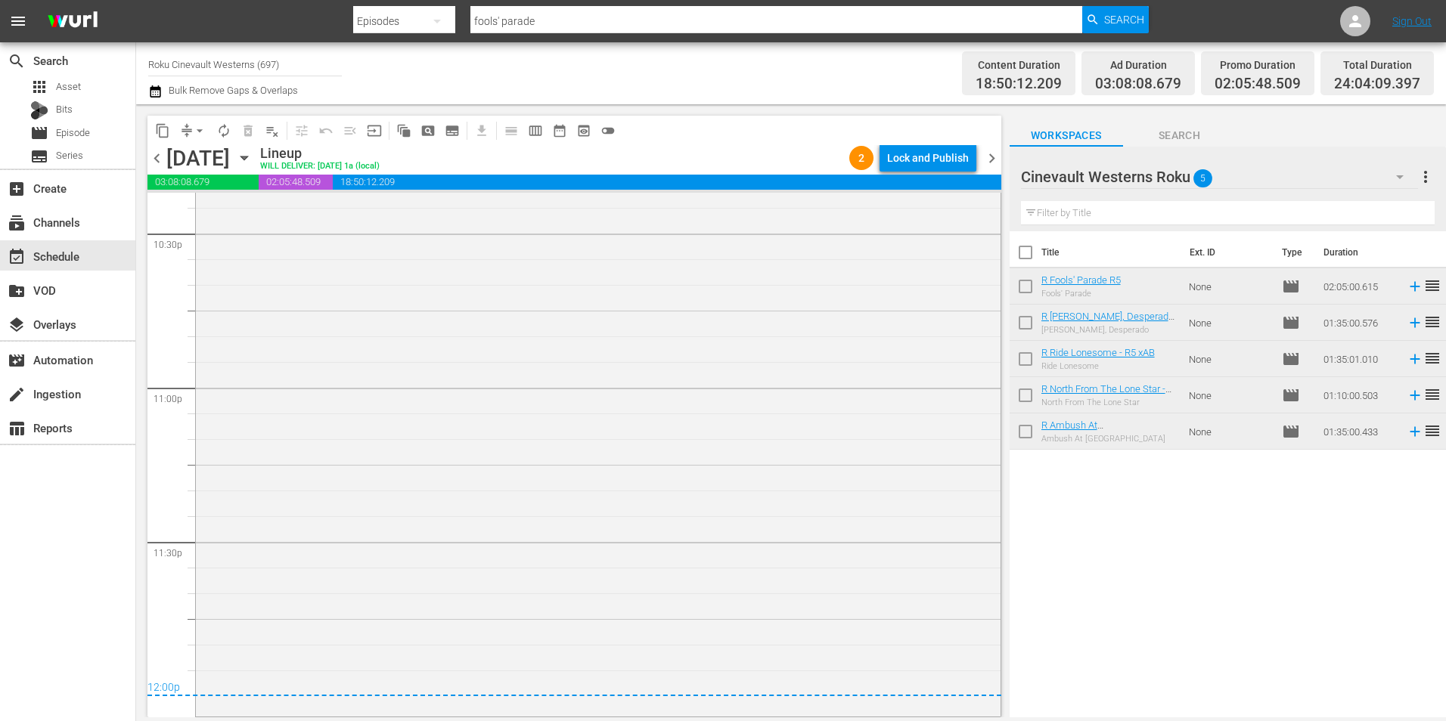
click at [951, 158] on div "Lock and Publish" at bounding box center [928, 157] width 82 height 27
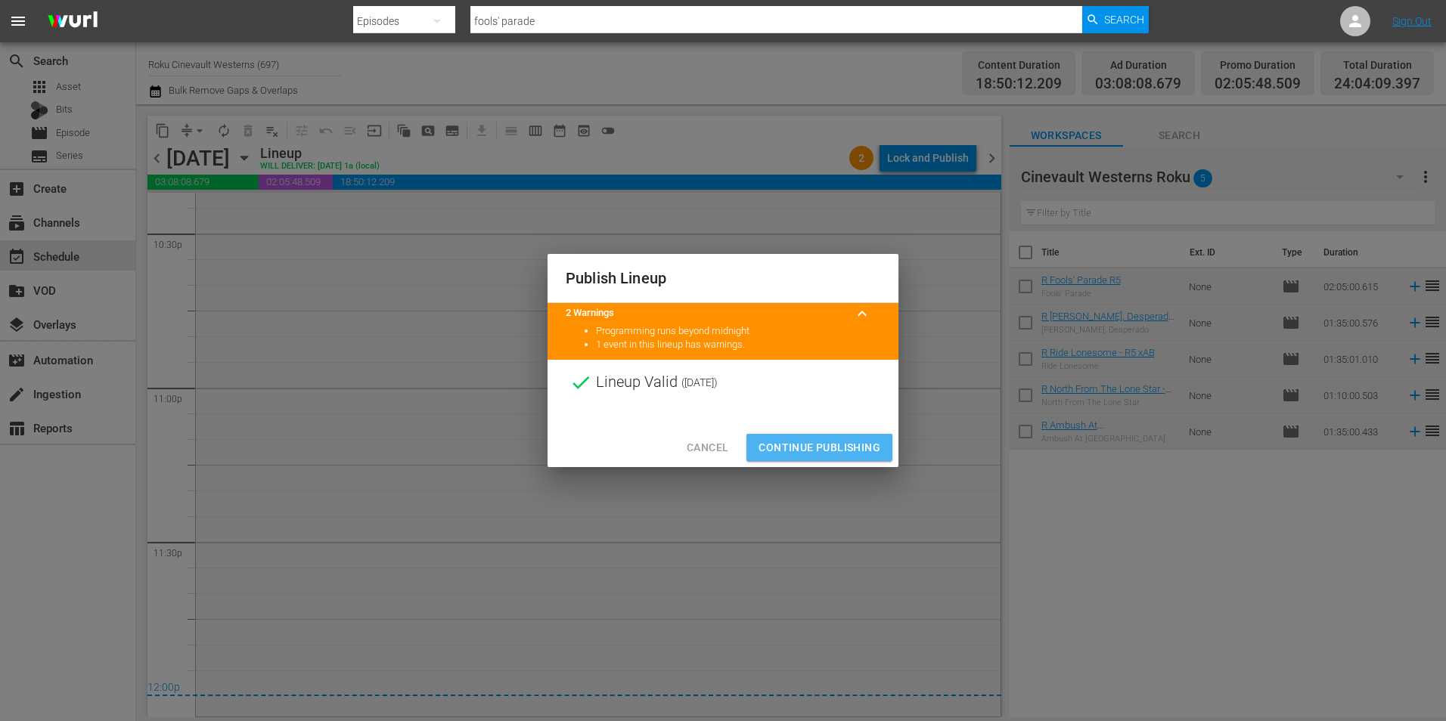
click at [836, 451] on span "Continue Publishing" at bounding box center [819, 448] width 122 height 19
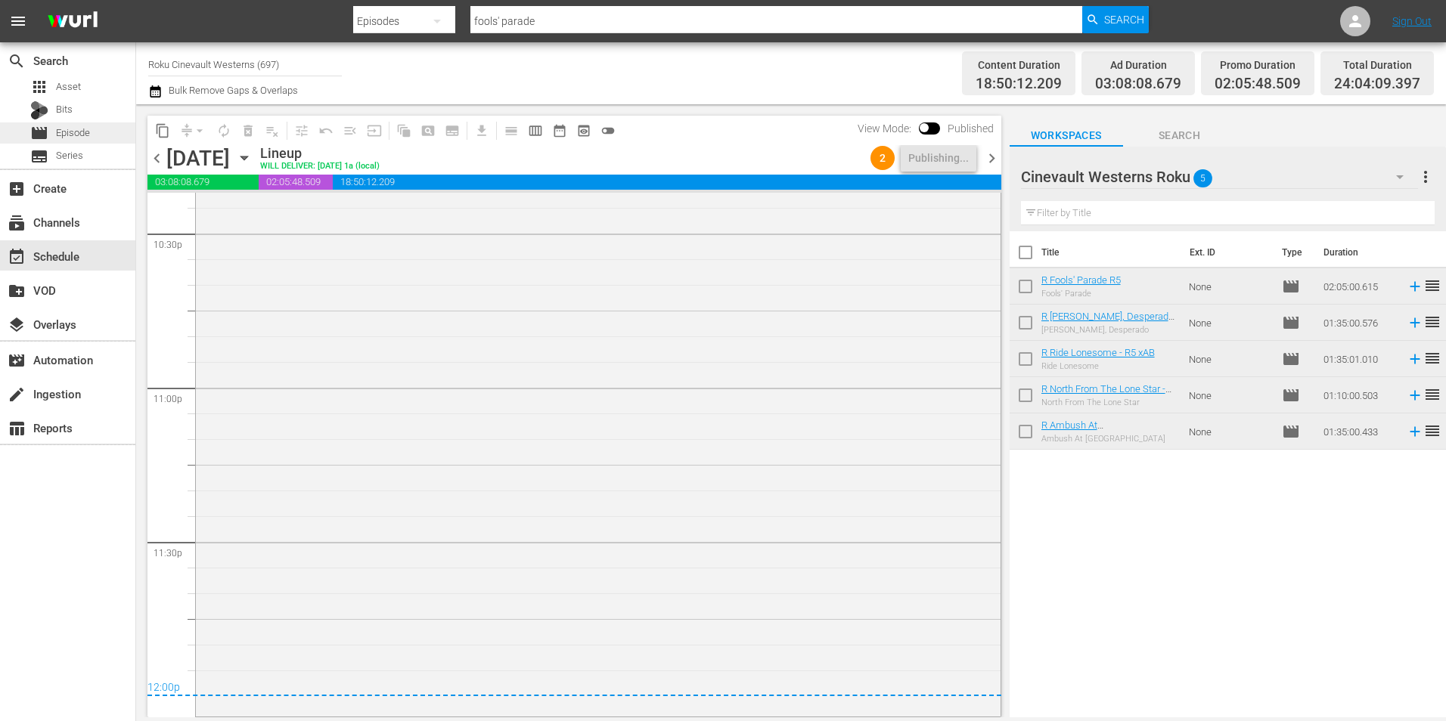
click at [88, 131] on span "Episode" at bounding box center [73, 133] width 34 height 15
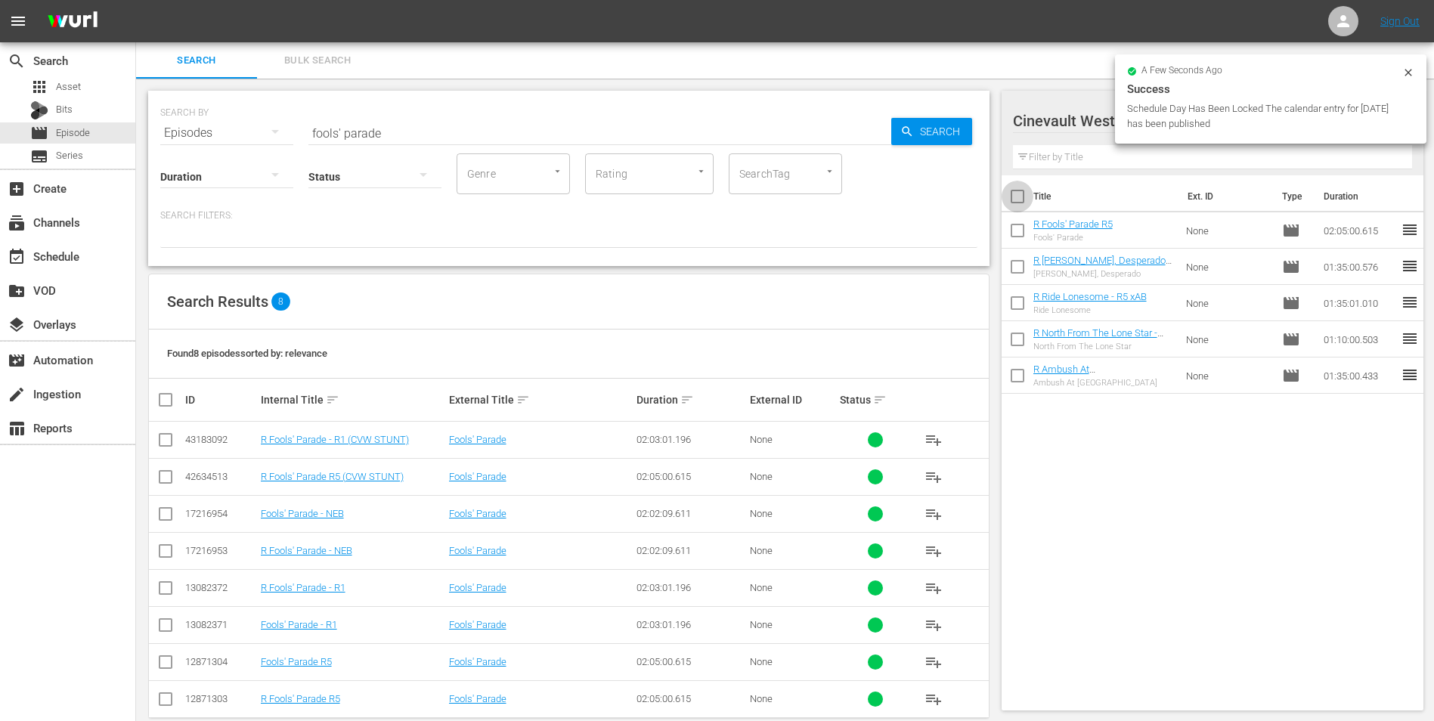
click at [1018, 198] on input "checkbox" at bounding box center [1018, 200] width 32 height 32
checkbox input "true"
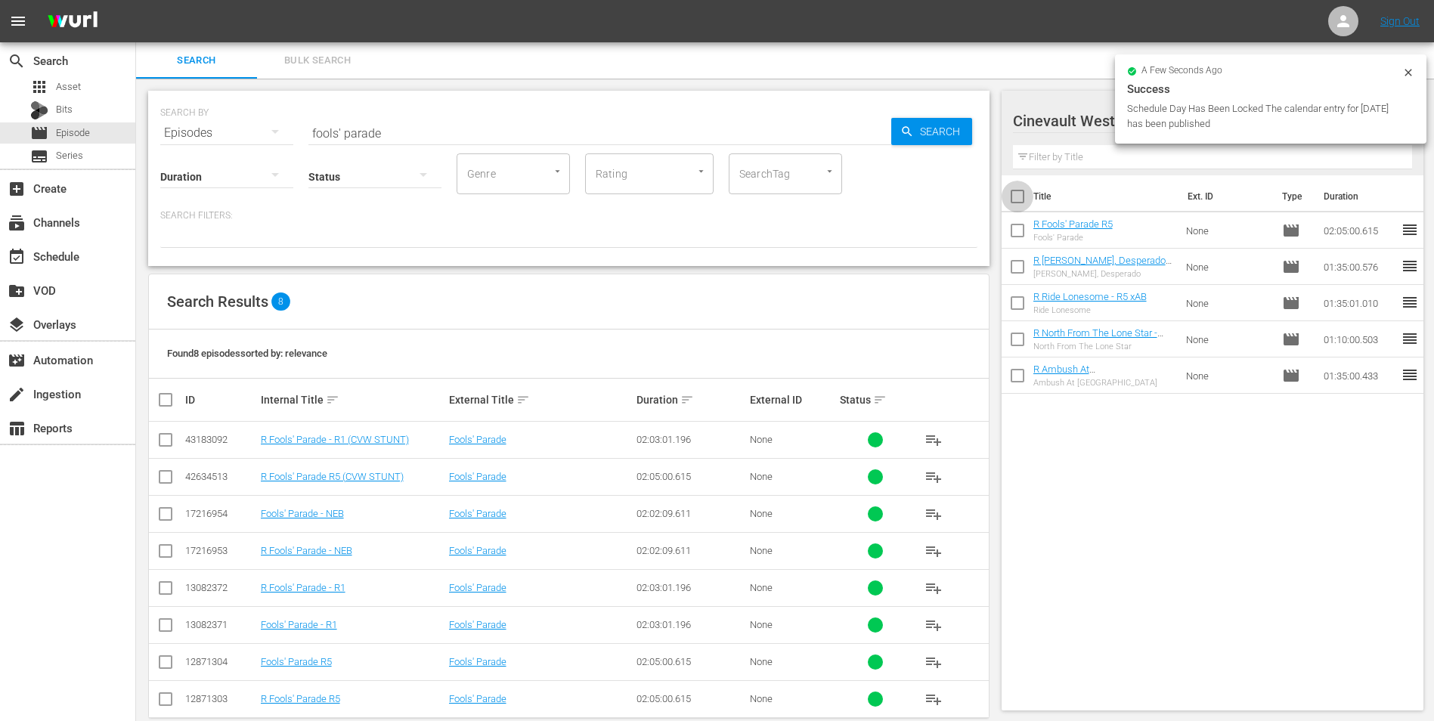
checkbox input "true"
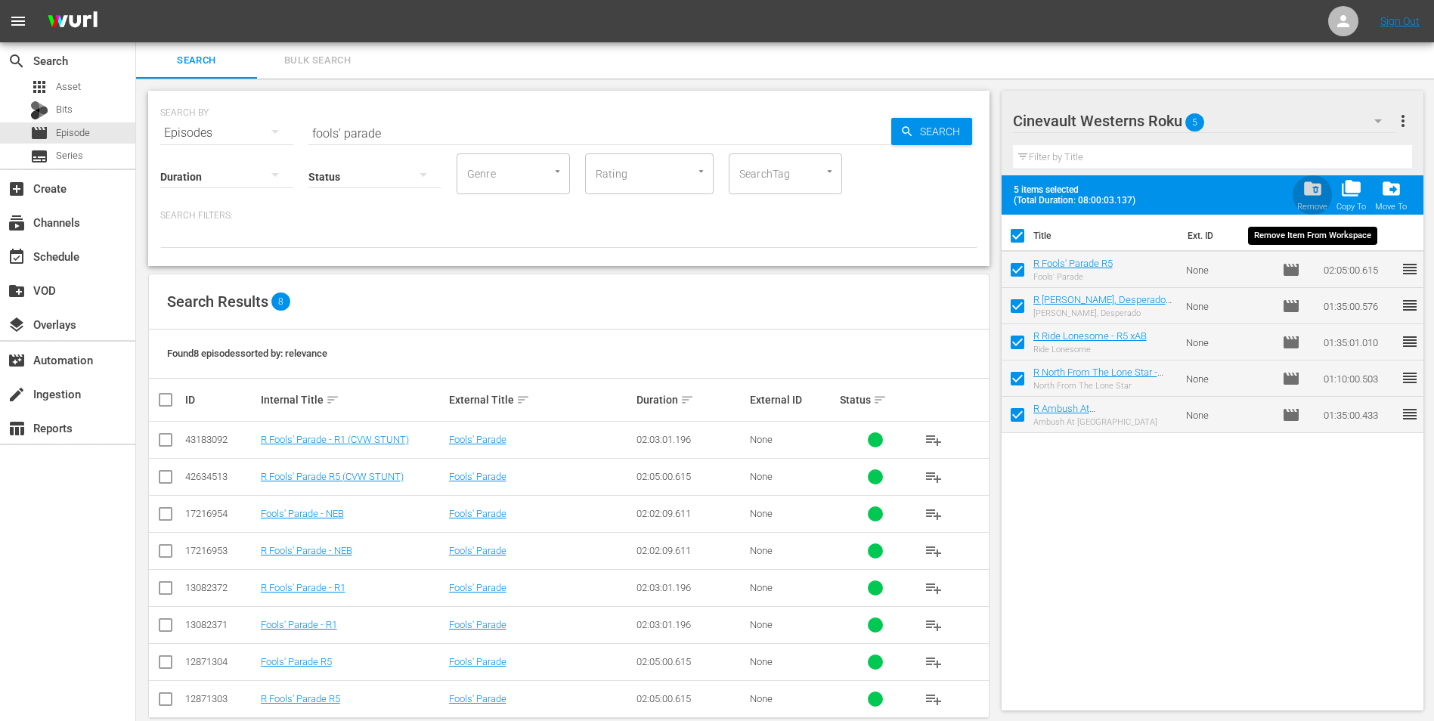
click at [1304, 193] on span "folder_delete" at bounding box center [1313, 188] width 20 height 20
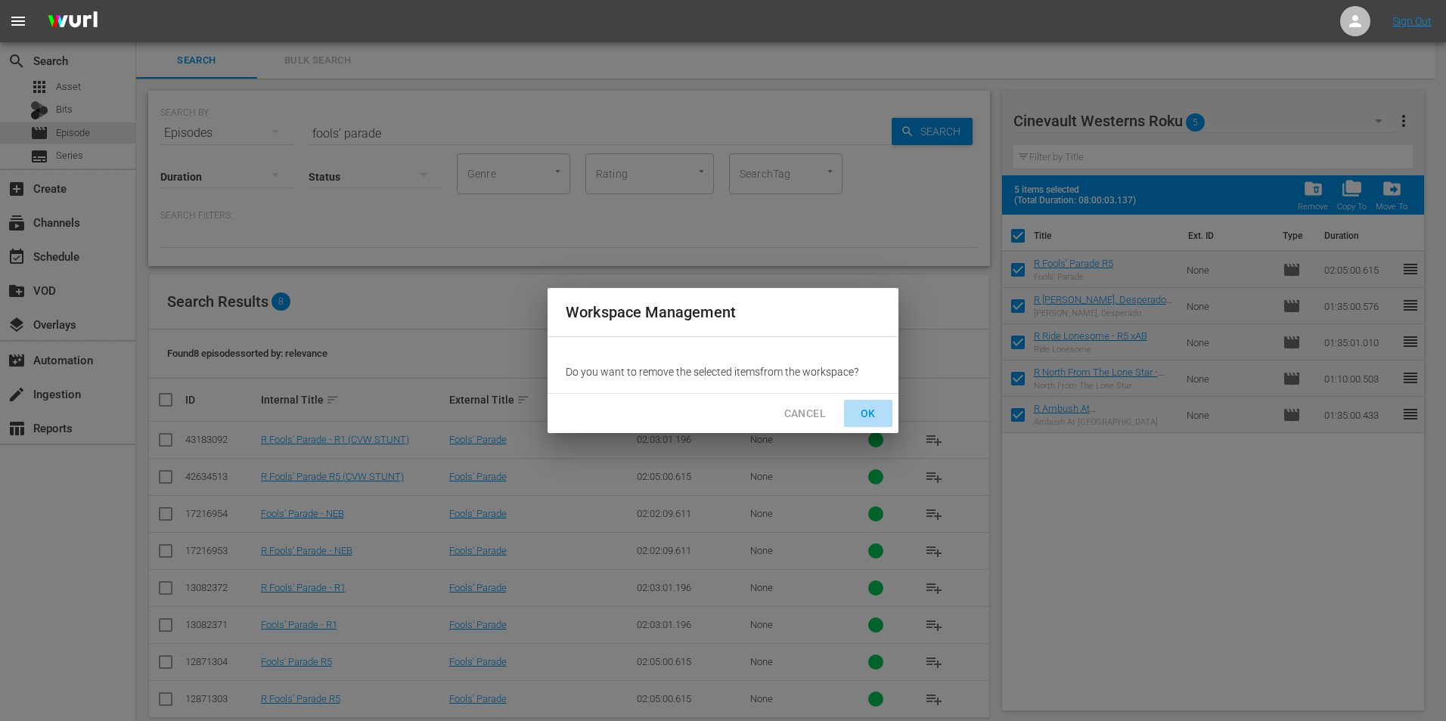
click at [875, 408] on span "OK" at bounding box center [868, 414] width 24 height 19
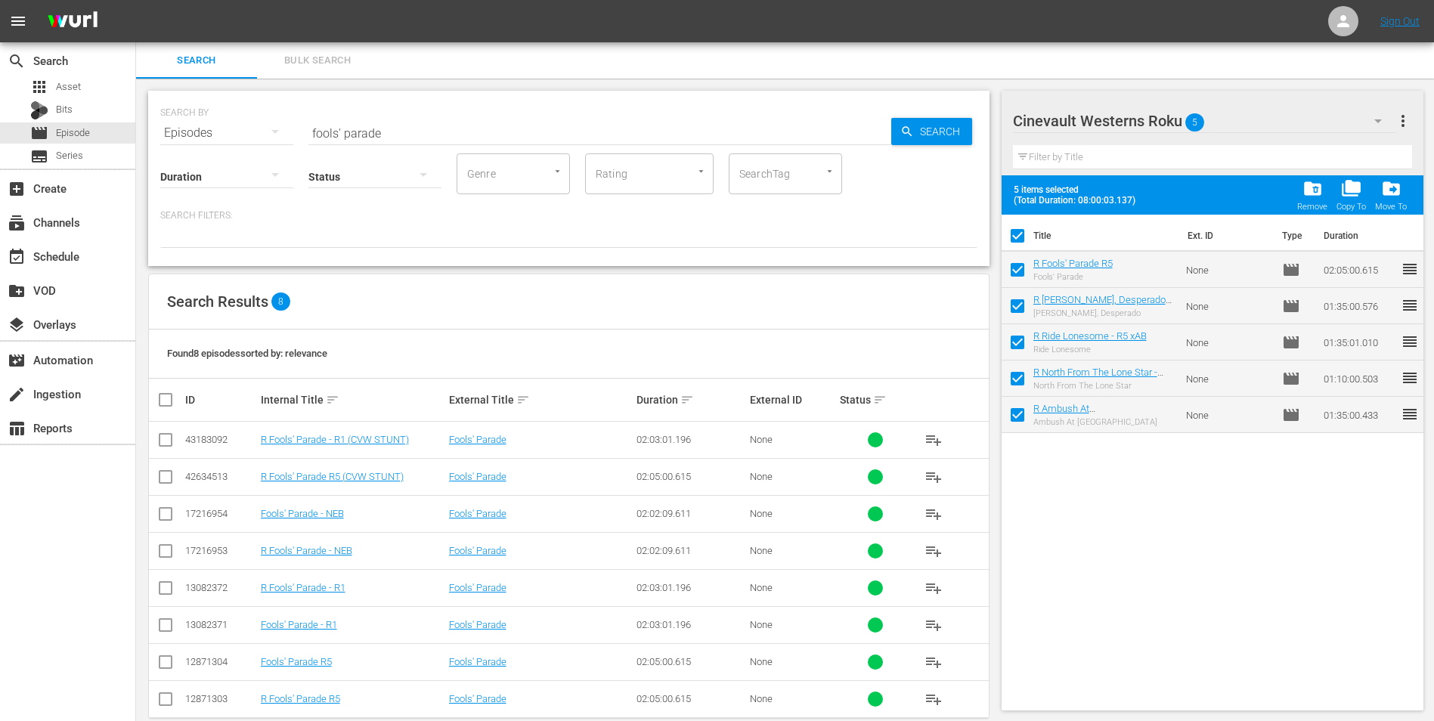
checkbox input "false"
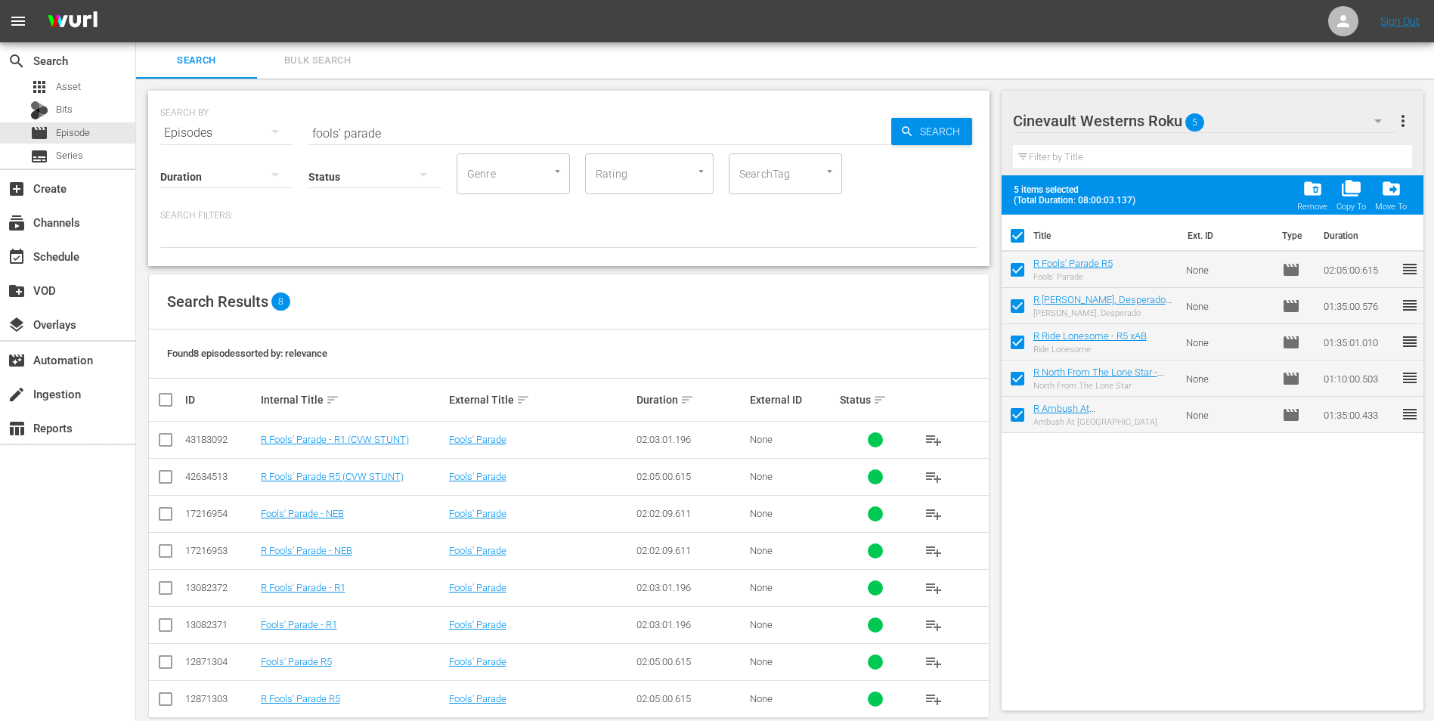
checkbox input "false"
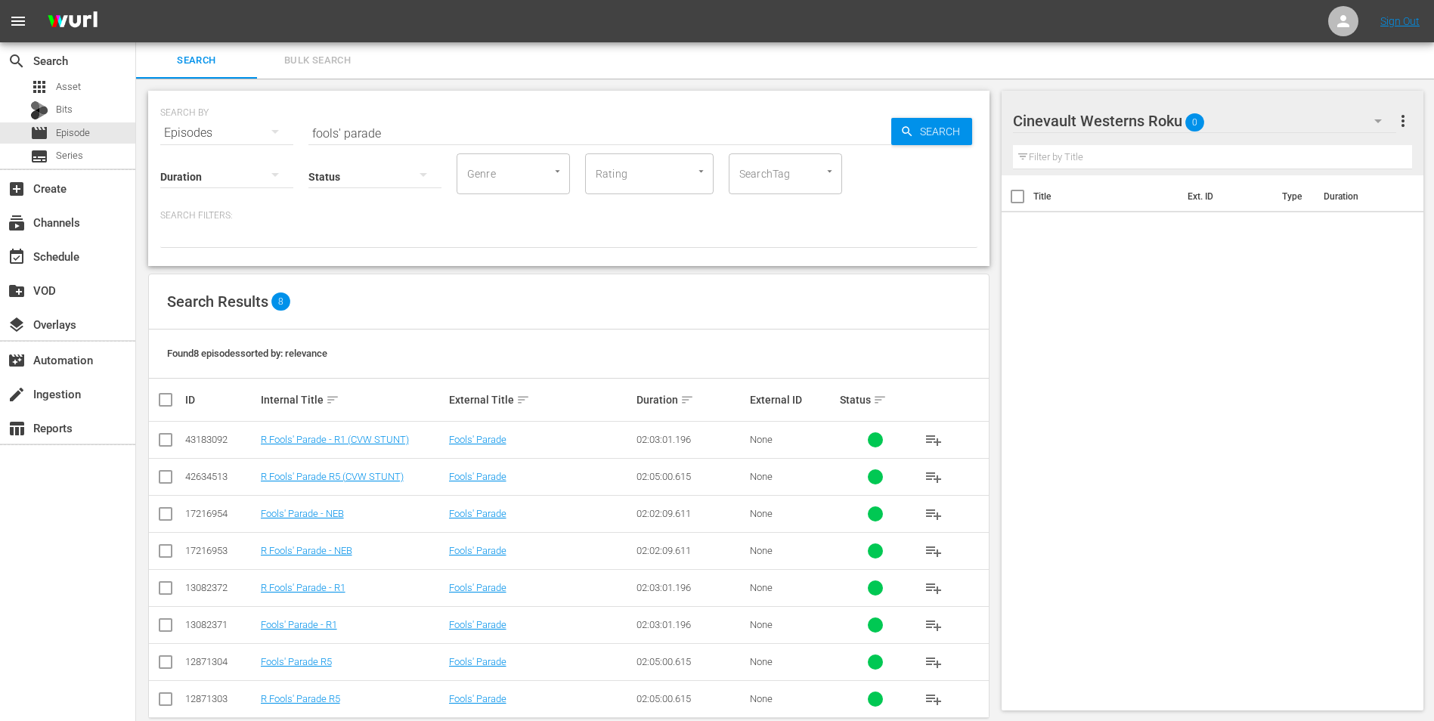
click at [1369, 124] on icon "button" at bounding box center [1378, 121] width 18 height 18
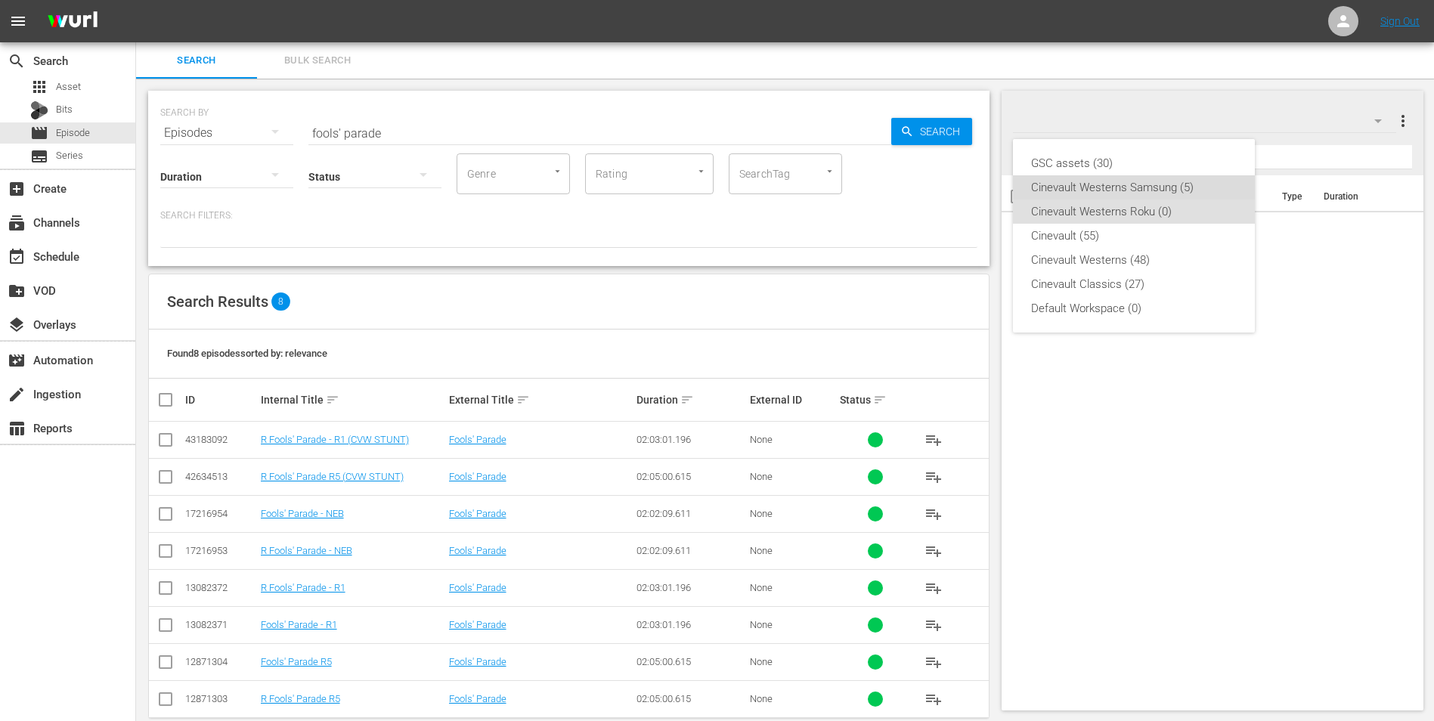
click at [1136, 191] on div "Cinevault Westerns Samsung (5)" at bounding box center [1134, 187] width 206 height 24
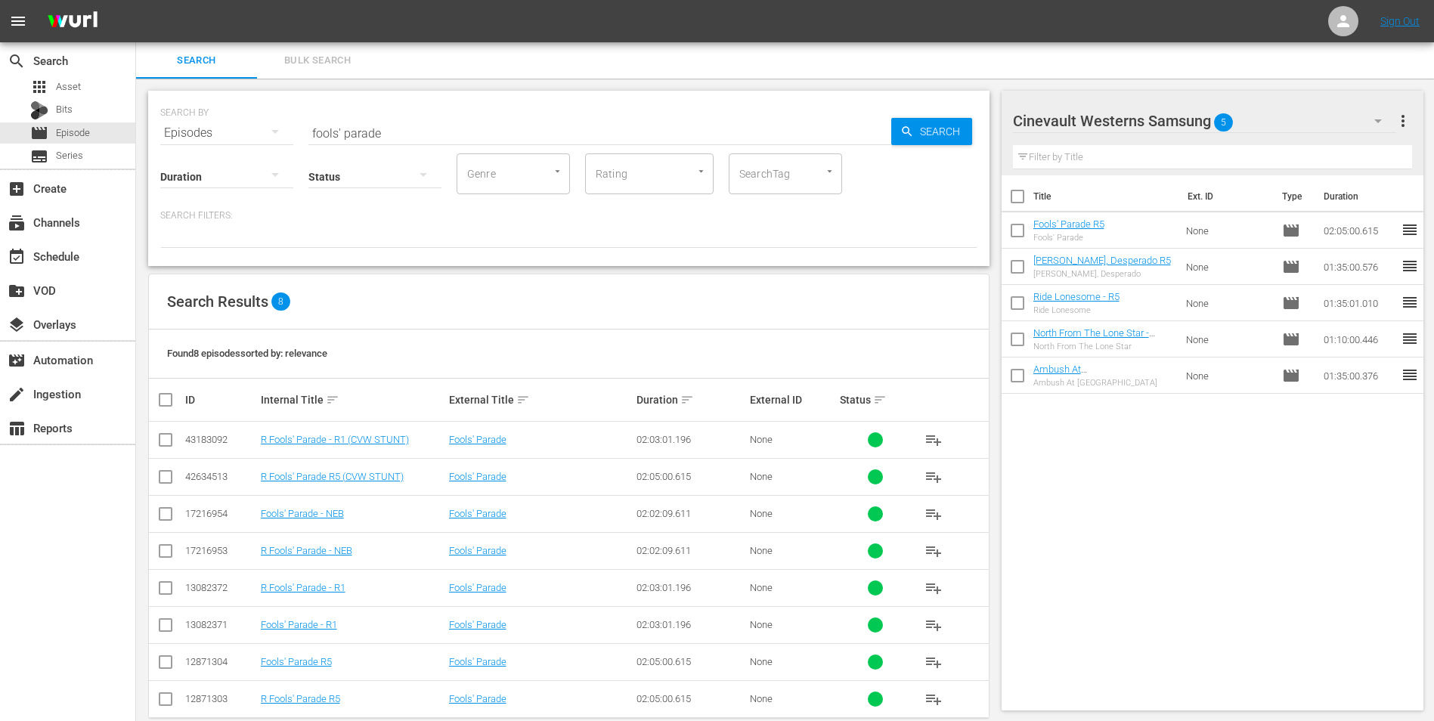
click at [1022, 202] on input "checkbox" at bounding box center [1018, 200] width 32 height 32
checkbox input "true"
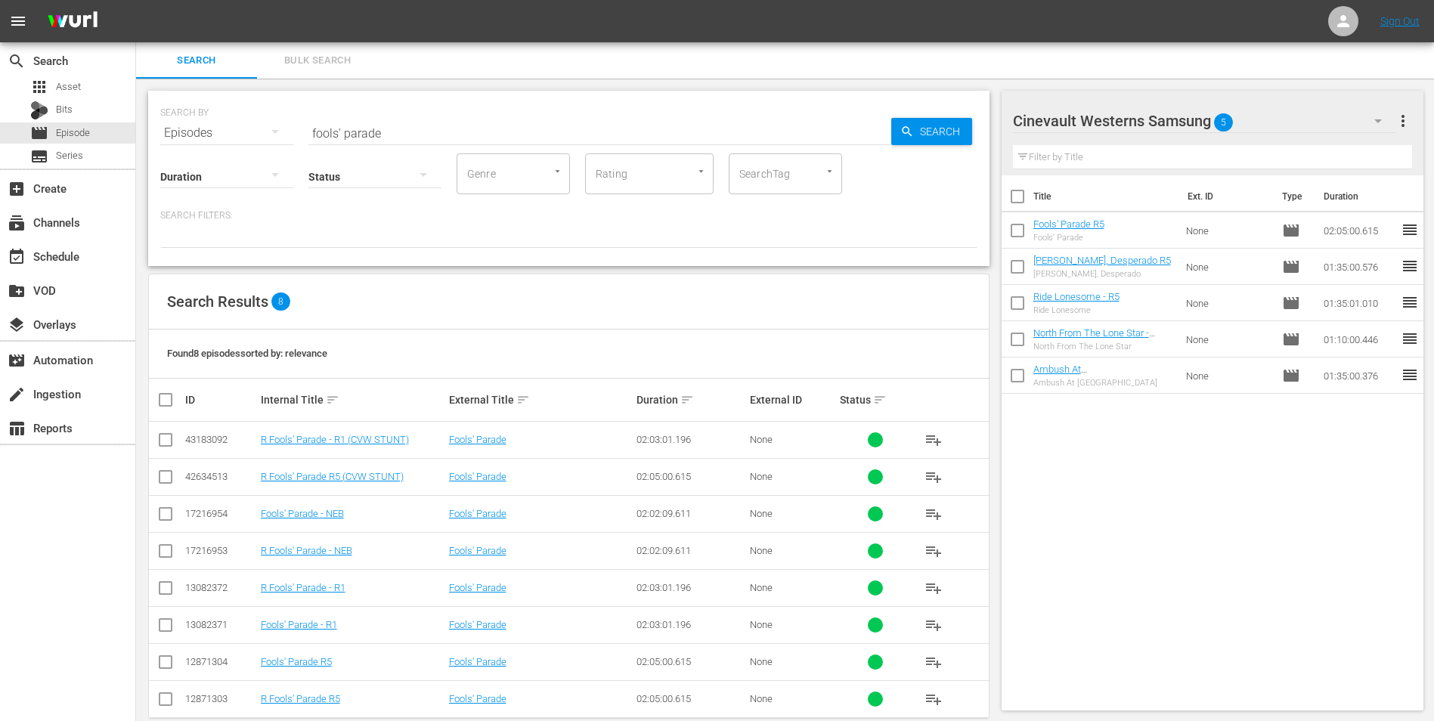
checkbox input "true"
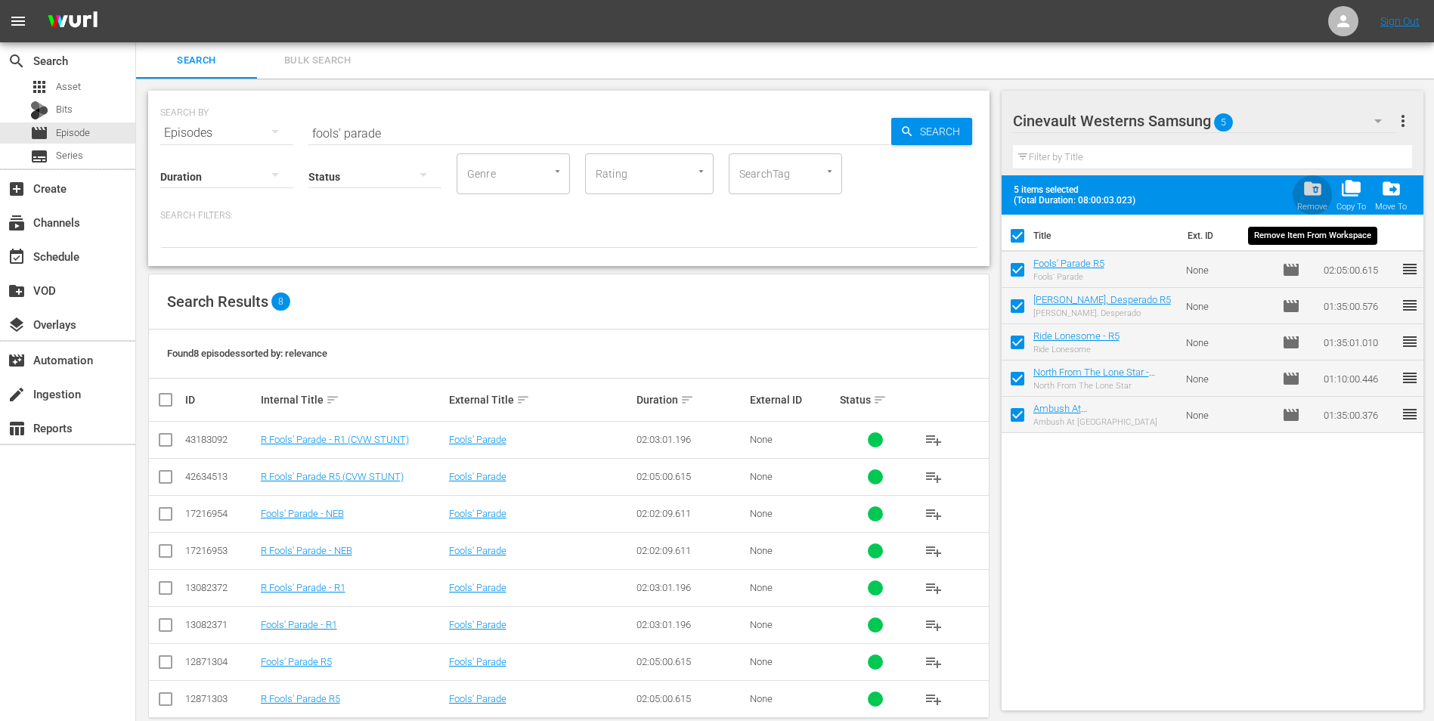
click at [1317, 190] on span "folder_delete" at bounding box center [1313, 188] width 20 height 20
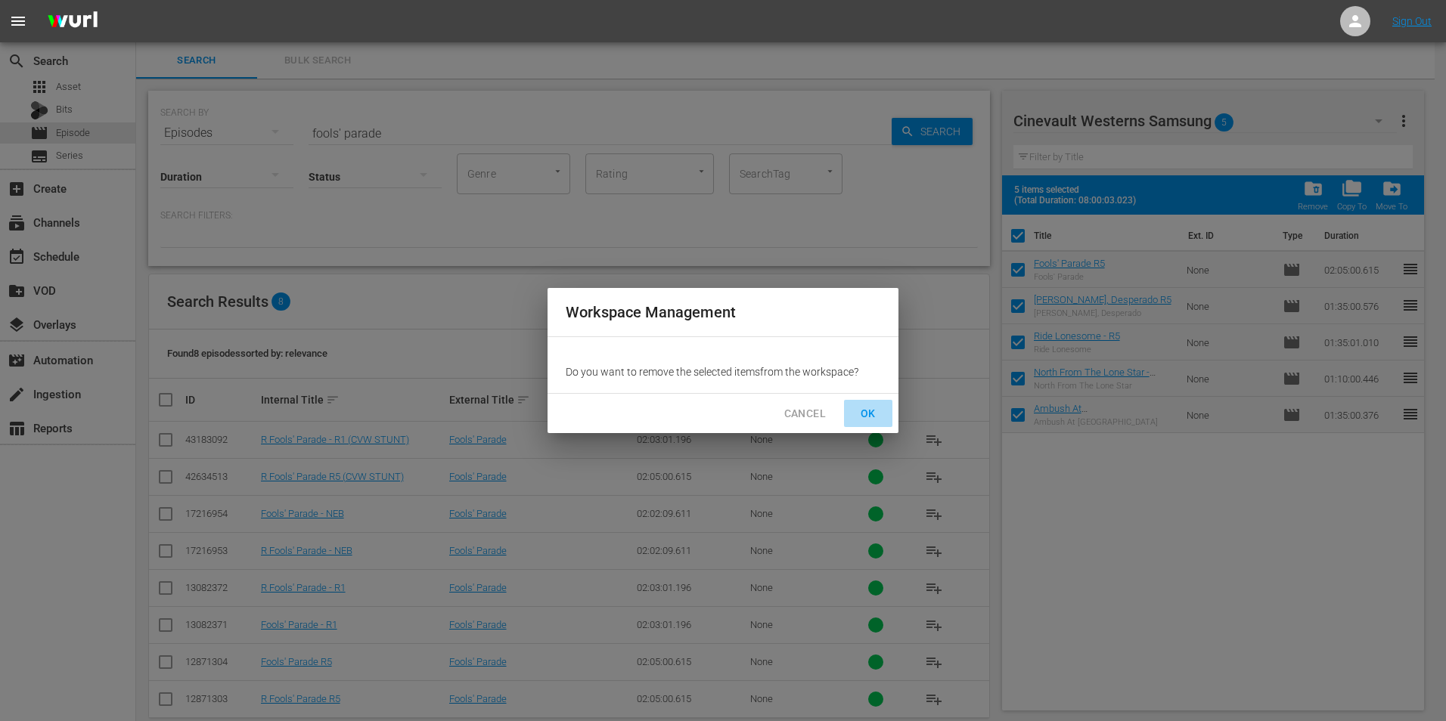
drag, startPoint x: 871, startPoint y: 414, endPoint x: 881, endPoint y: 411, distance: 10.1
click at [873, 414] on span "OK" at bounding box center [868, 414] width 24 height 19
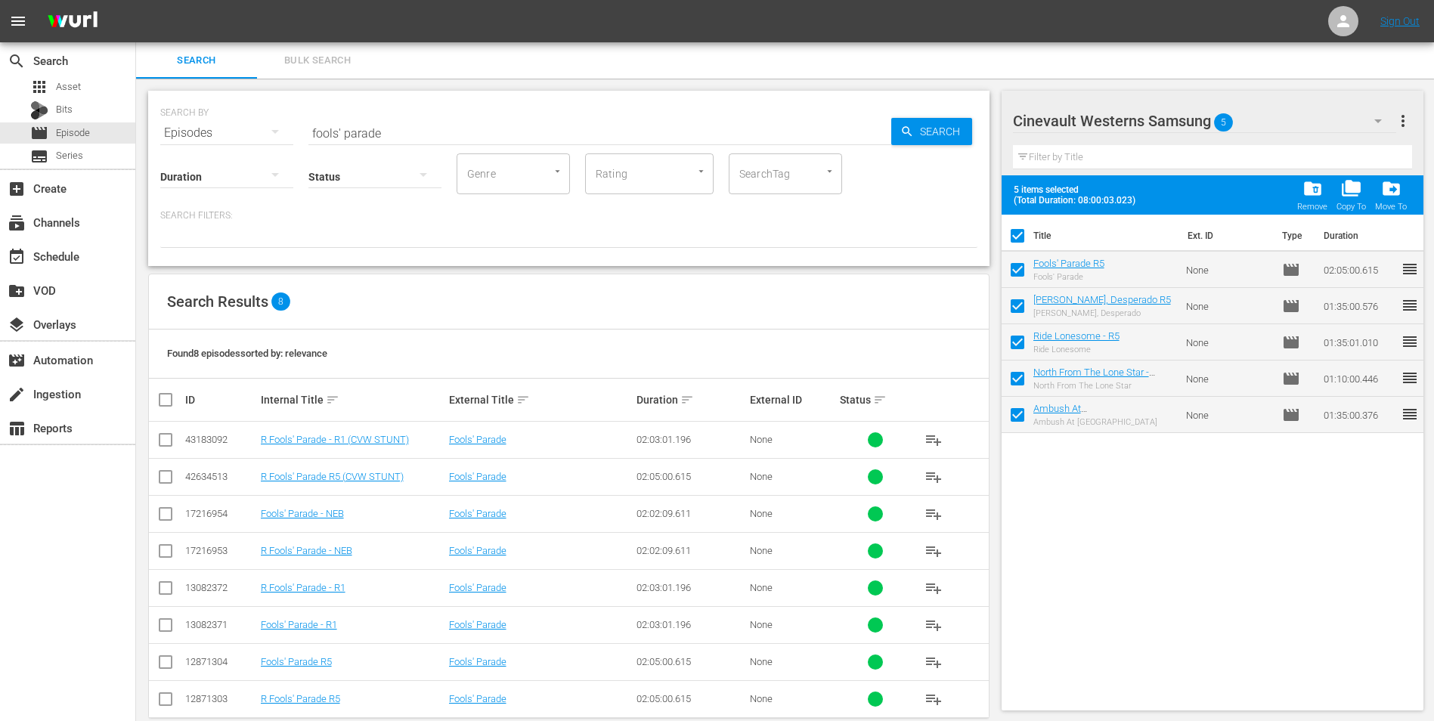
checkbox input "false"
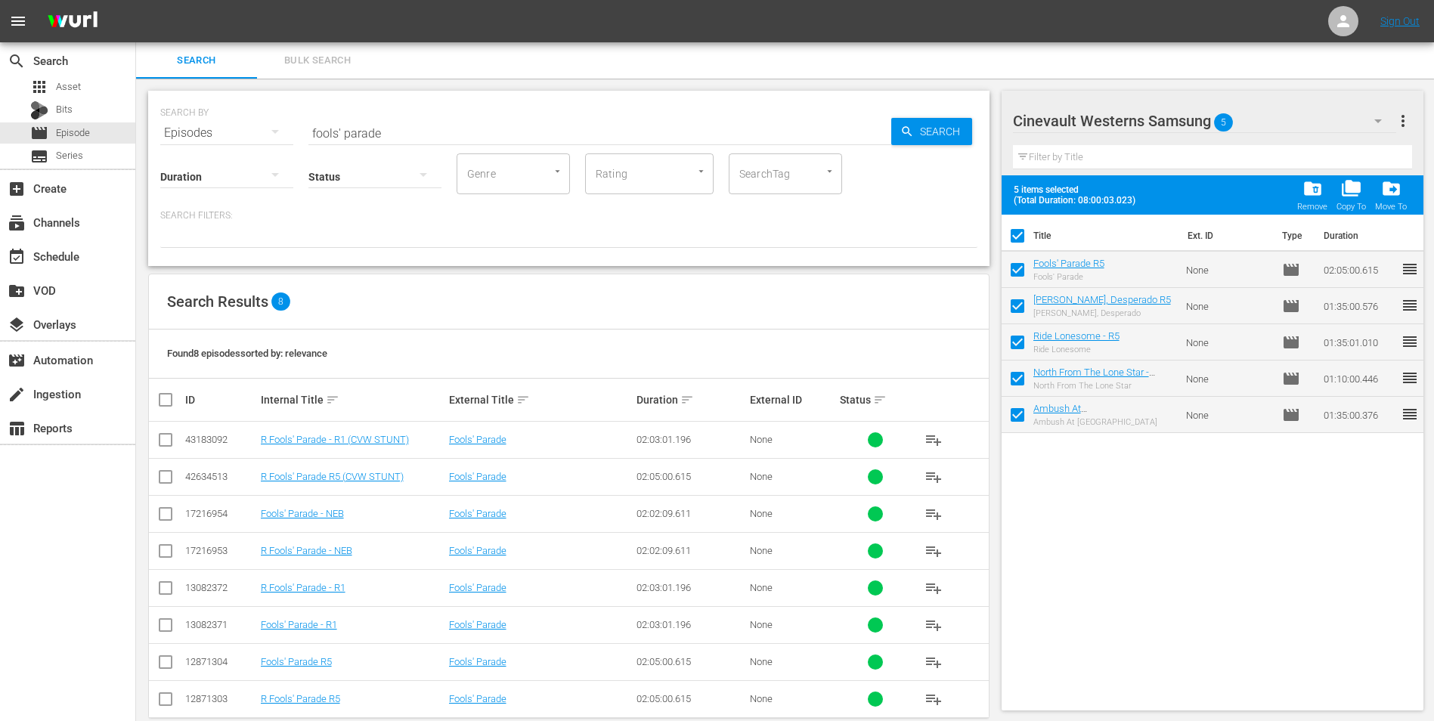
checkbox input "false"
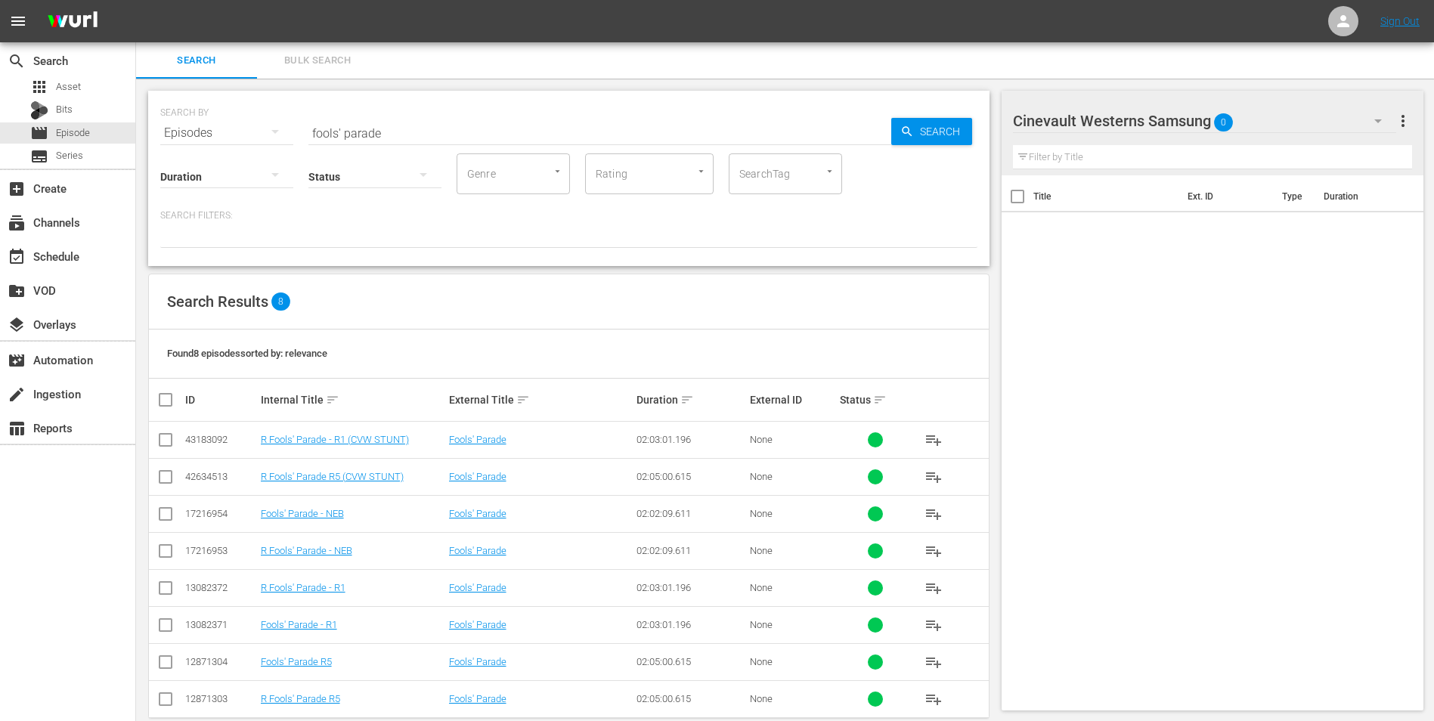
click at [456, 128] on input "fools' parade" at bounding box center [599, 133] width 583 height 36
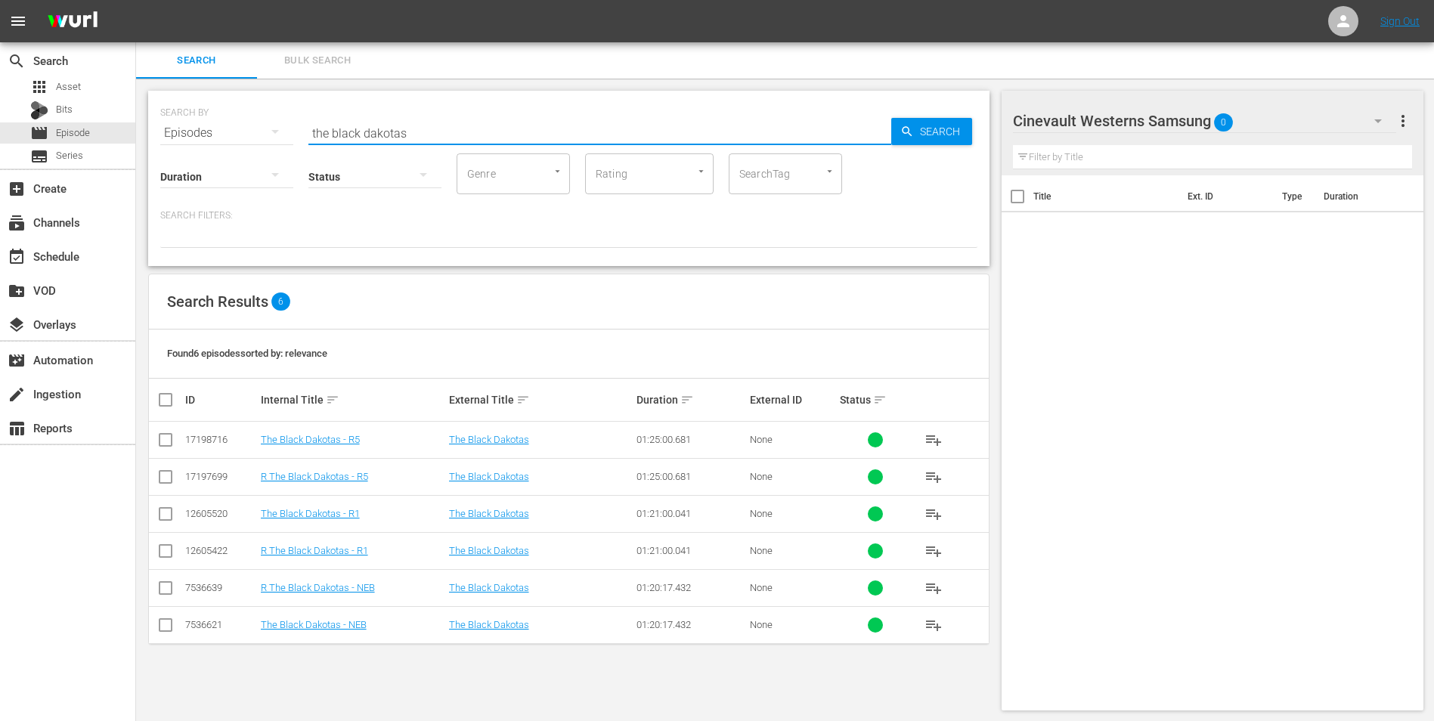
type input "the black dakotas"
click at [165, 444] on input "checkbox" at bounding box center [166, 443] width 18 height 18
checkbox input "true"
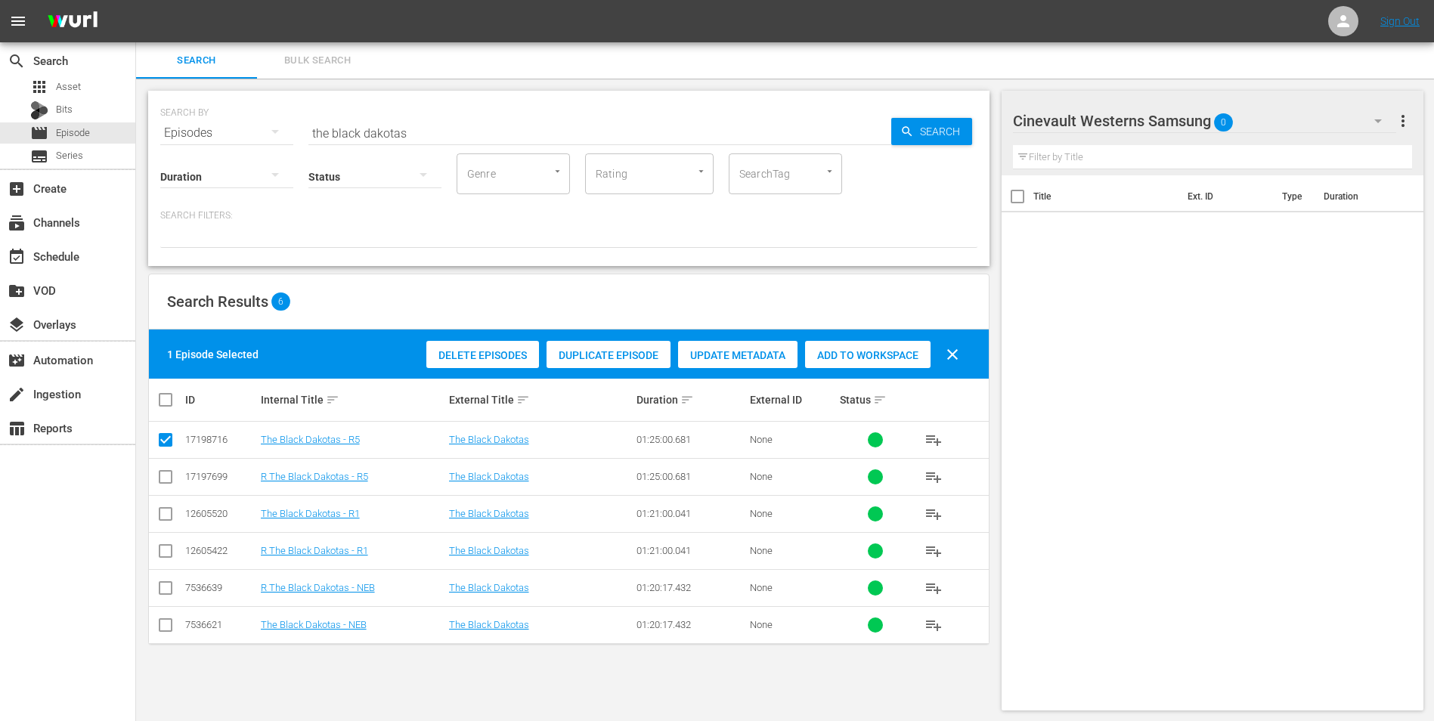
click at [813, 358] on span "Add to Workspace" at bounding box center [868, 355] width 126 height 12
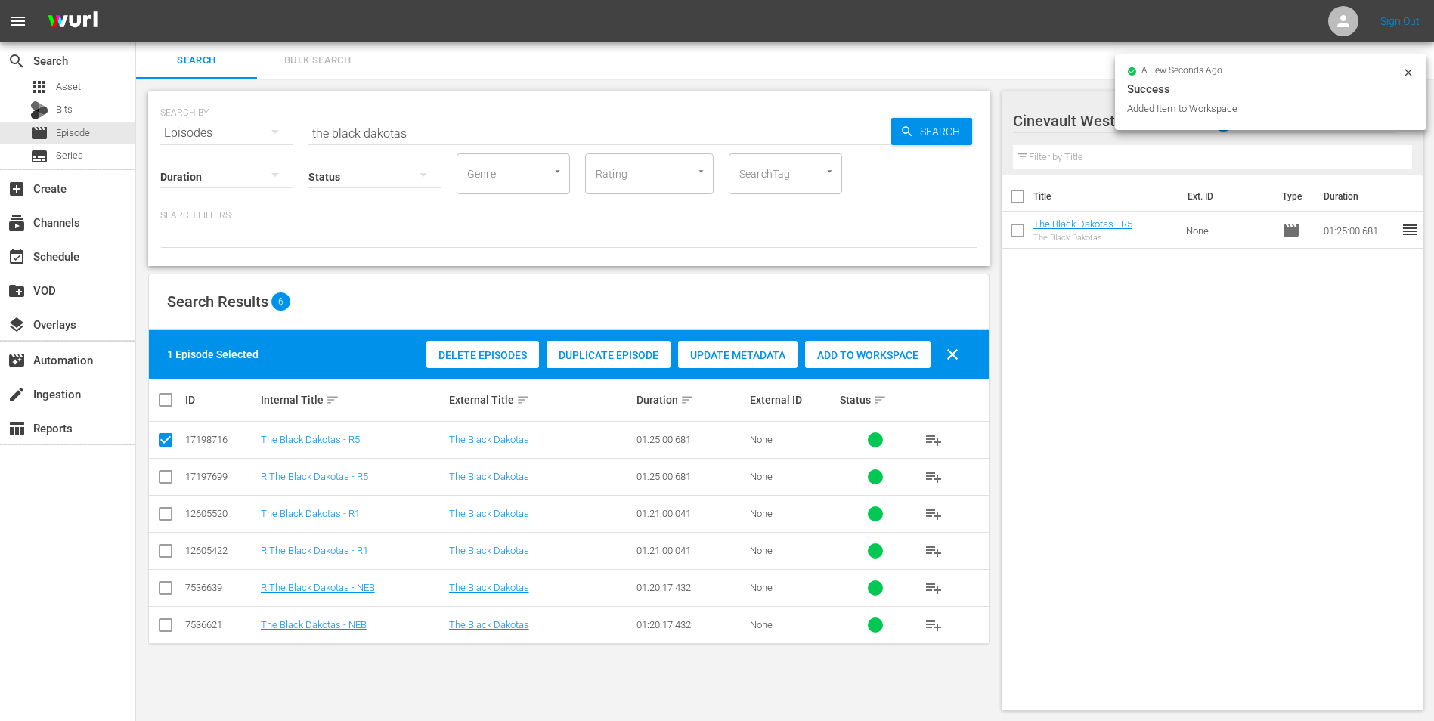
click at [1408, 75] on icon at bounding box center [1409, 73] width 12 height 12
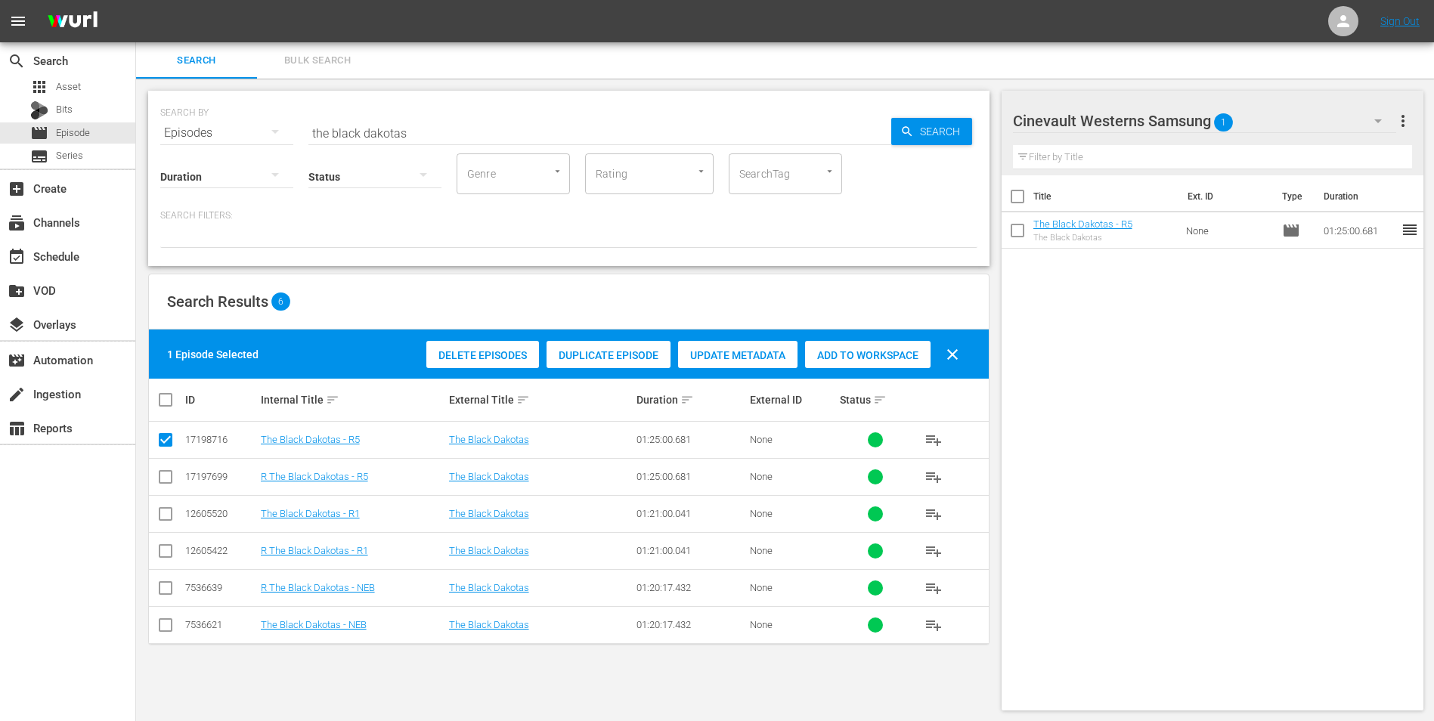
click at [1380, 119] on icon "button" at bounding box center [1378, 121] width 18 height 18
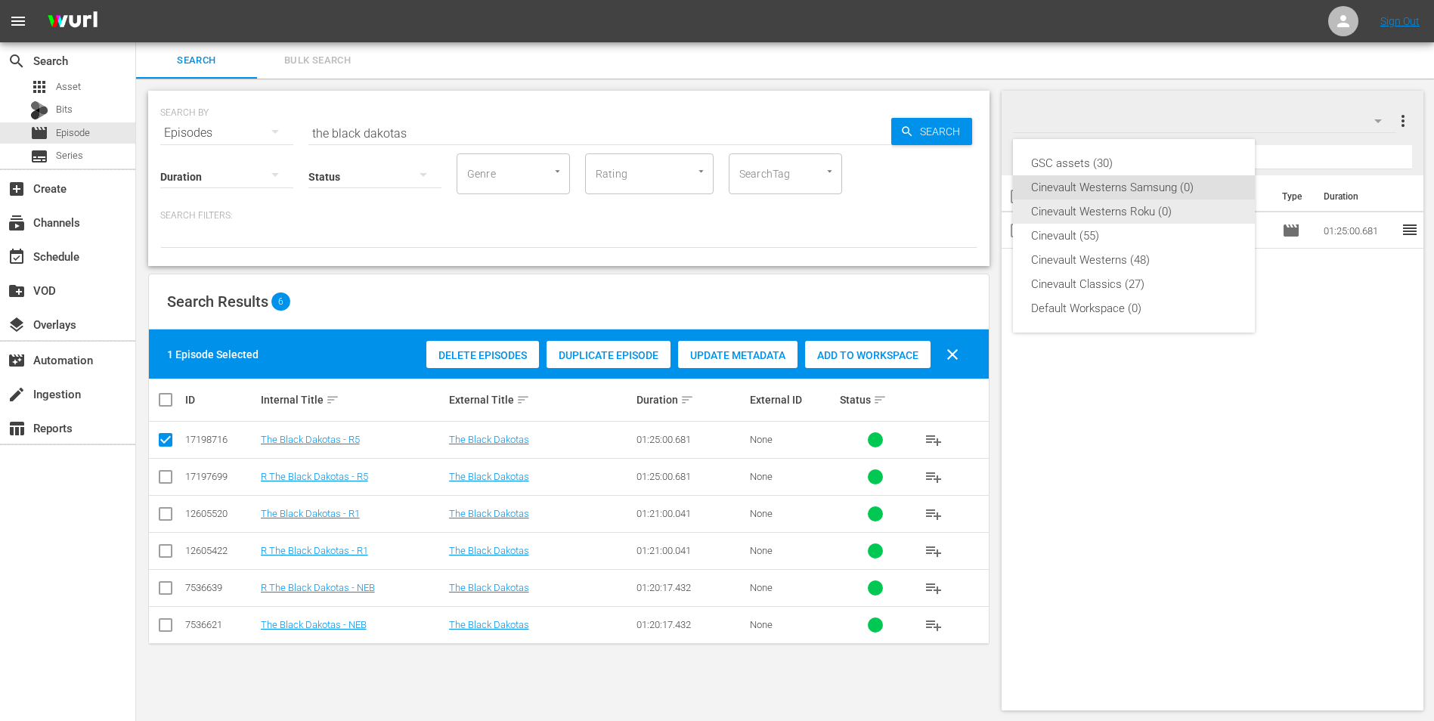
click at [1173, 217] on div "Cinevault Westerns Roku (0)" at bounding box center [1134, 212] width 206 height 24
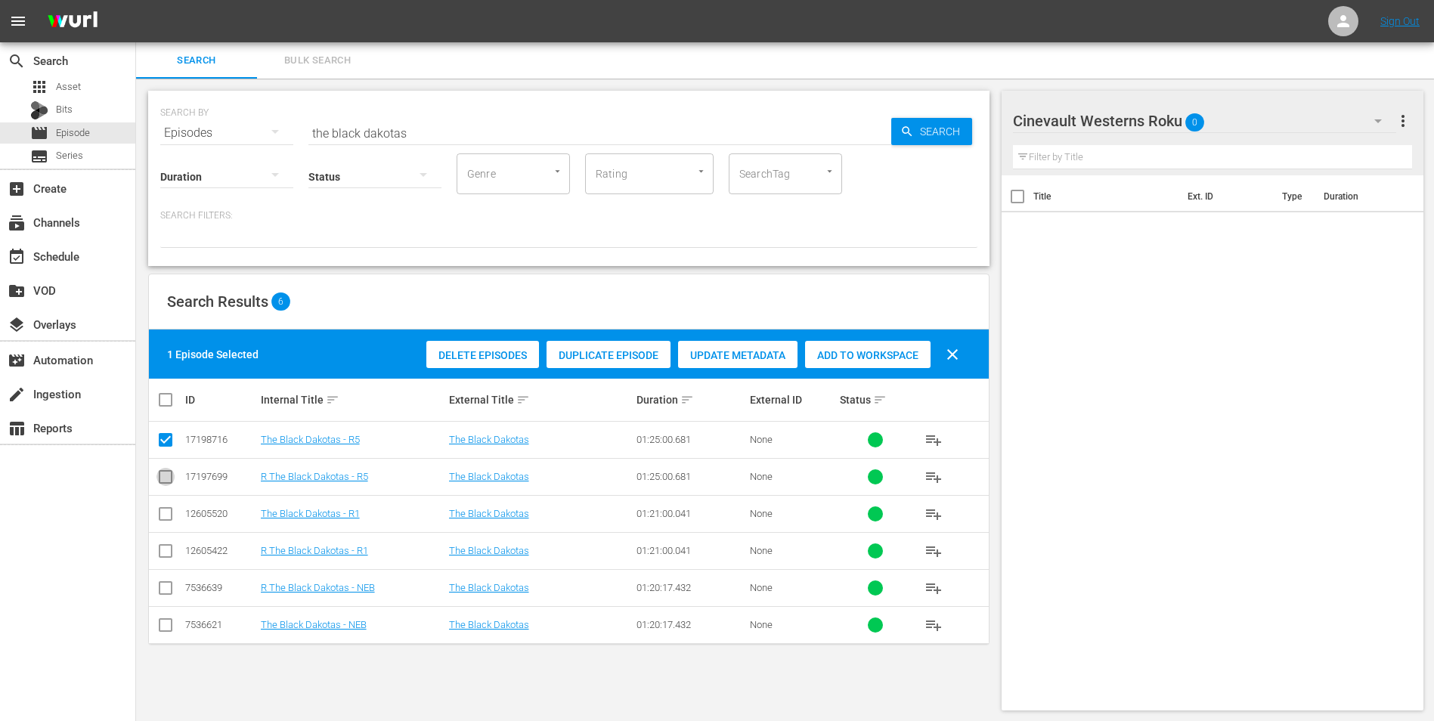
click at [167, 478] on input "checkbox" at bounding box center [166, 480] width 18 height 18
checkbox input "true"
click at [169, 445] on input "checkbox" at bounding box center [166, 443] width 18 height 18
checkbox input "false"
click at [838, 364] on div "Add to Workspace" at bounding box center [868, 355] width 126 height 29
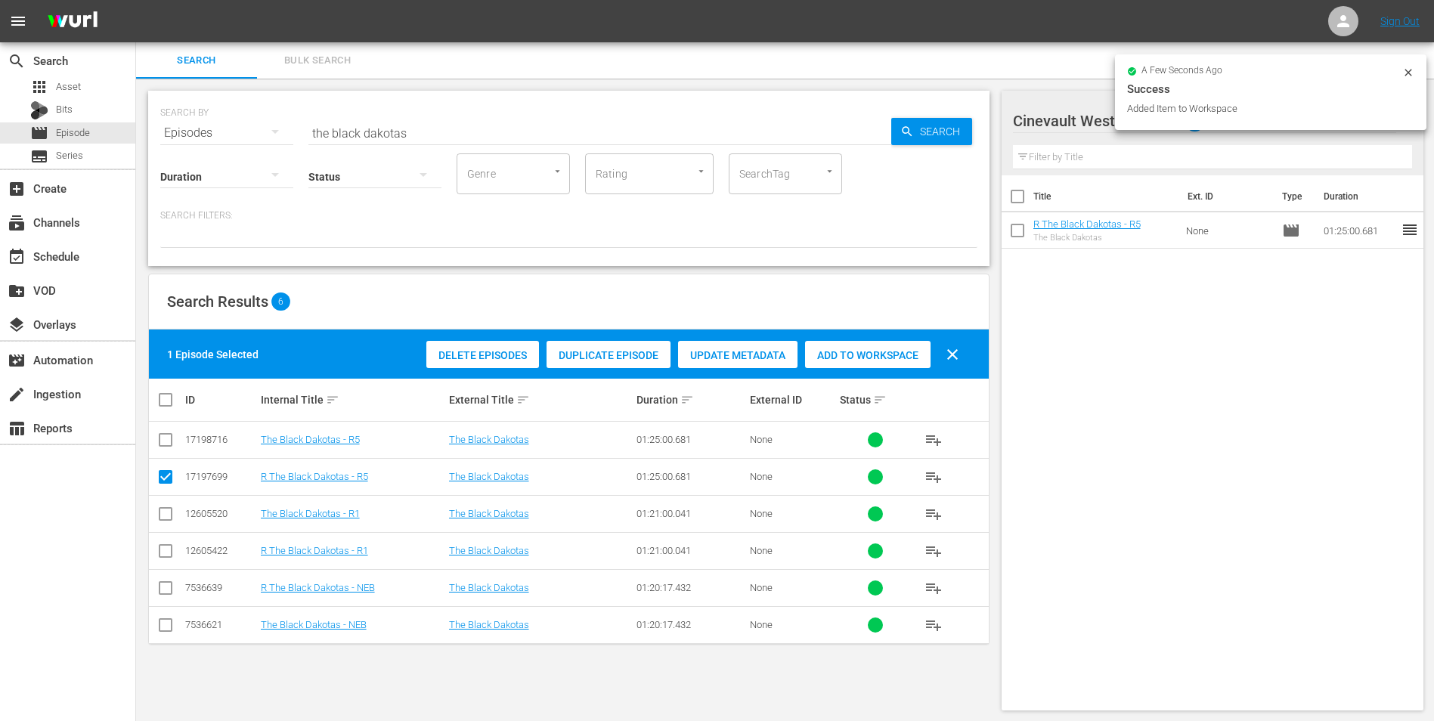
click at [696, 125] on input "the black dakotas" at bounding box center [599, 133] width 583 height 36
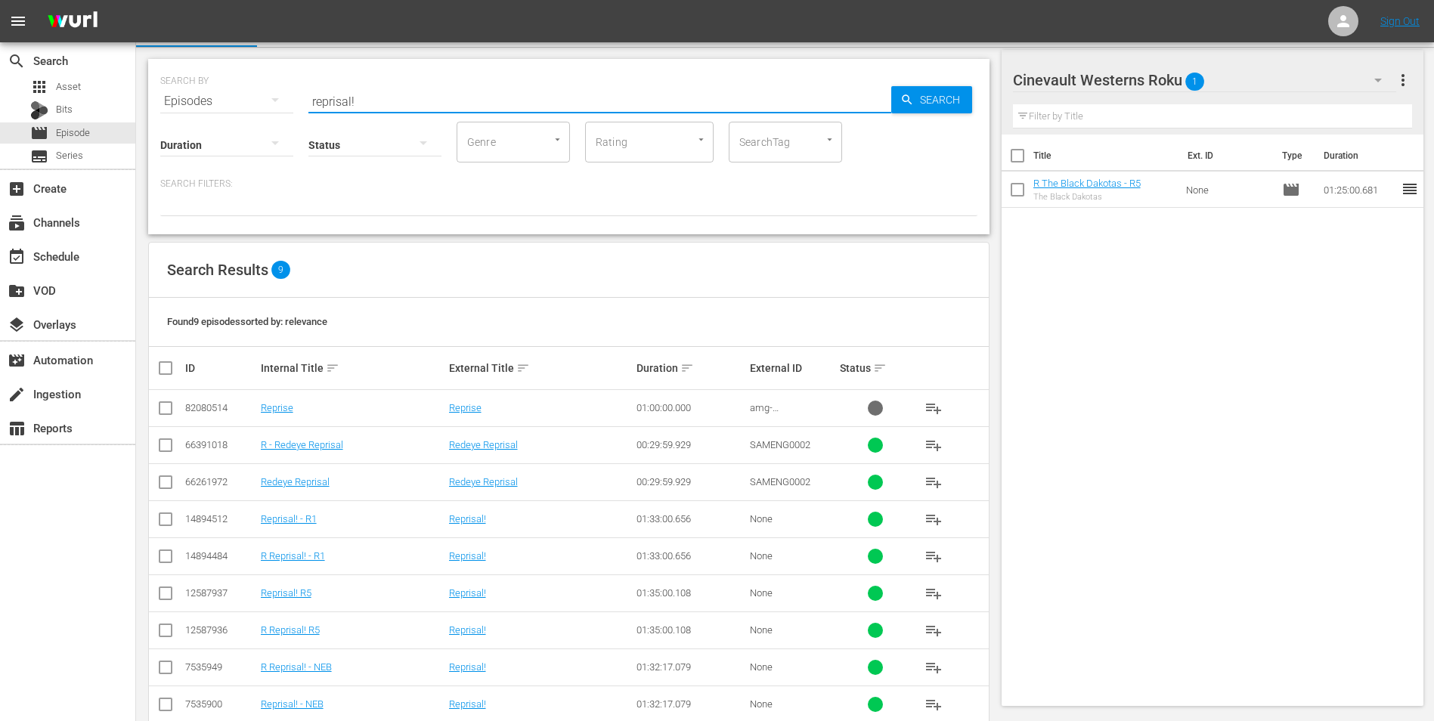
scroll to position [62, 0]
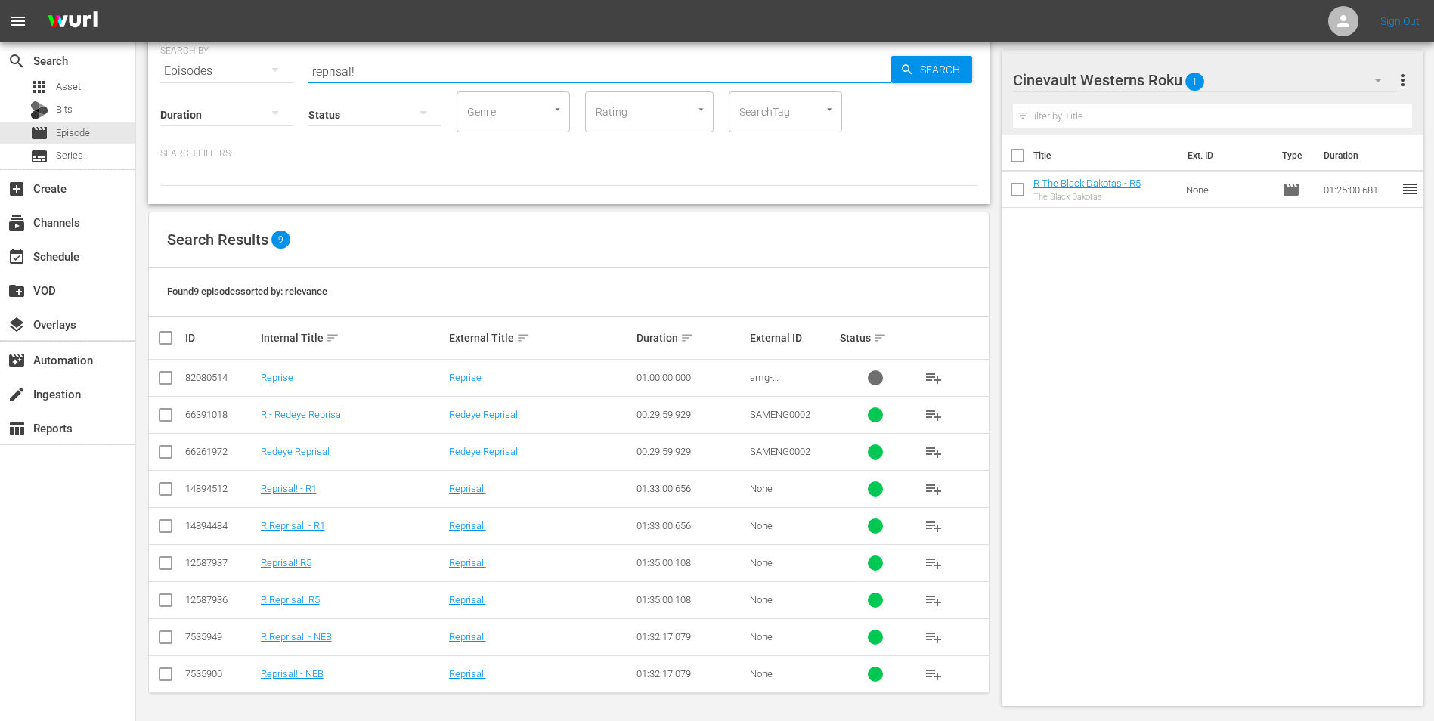
type input "reprisal!"
click at [160, 599] on input "checkbox" at bounding box center [166, 603] width 18 height 18
checkbox input "true"
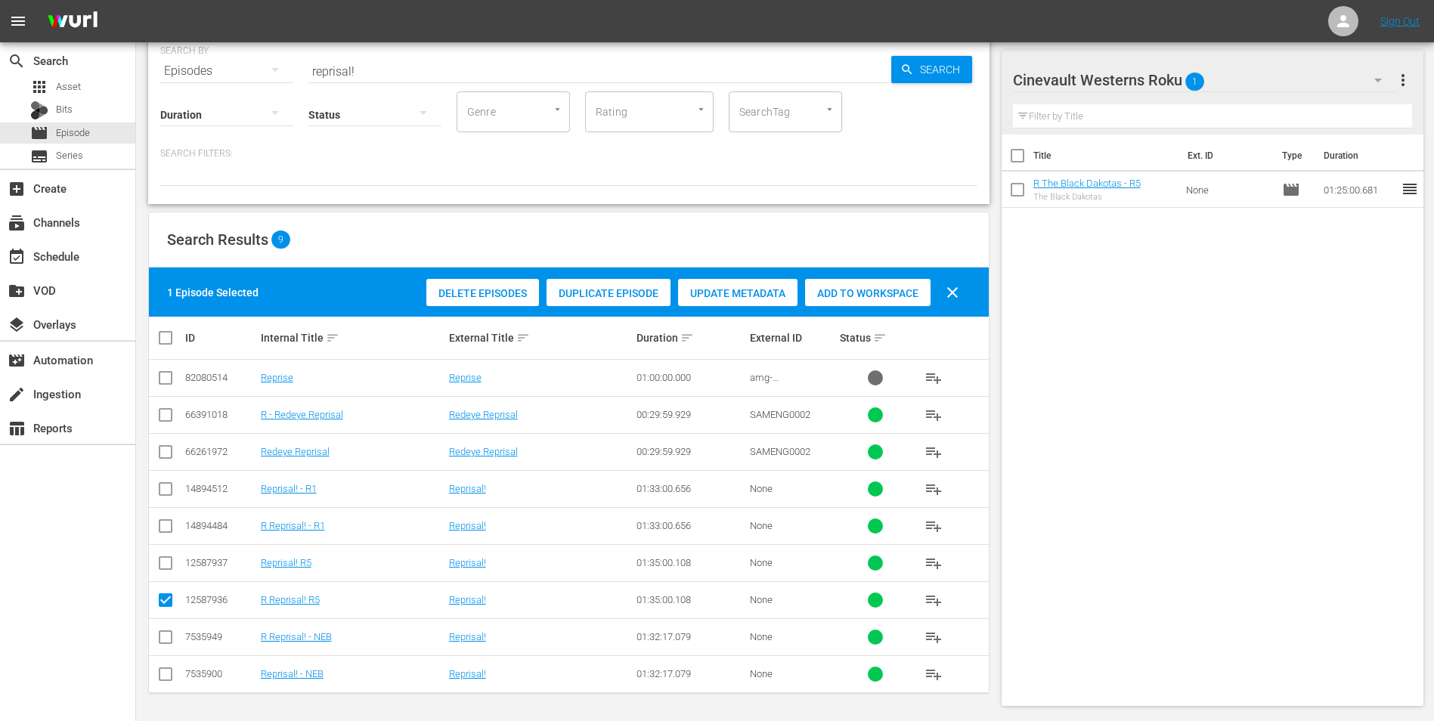
click at [894, 296] on span "Add to Workspace" at bounding box center [868, 293] width 126 height 12
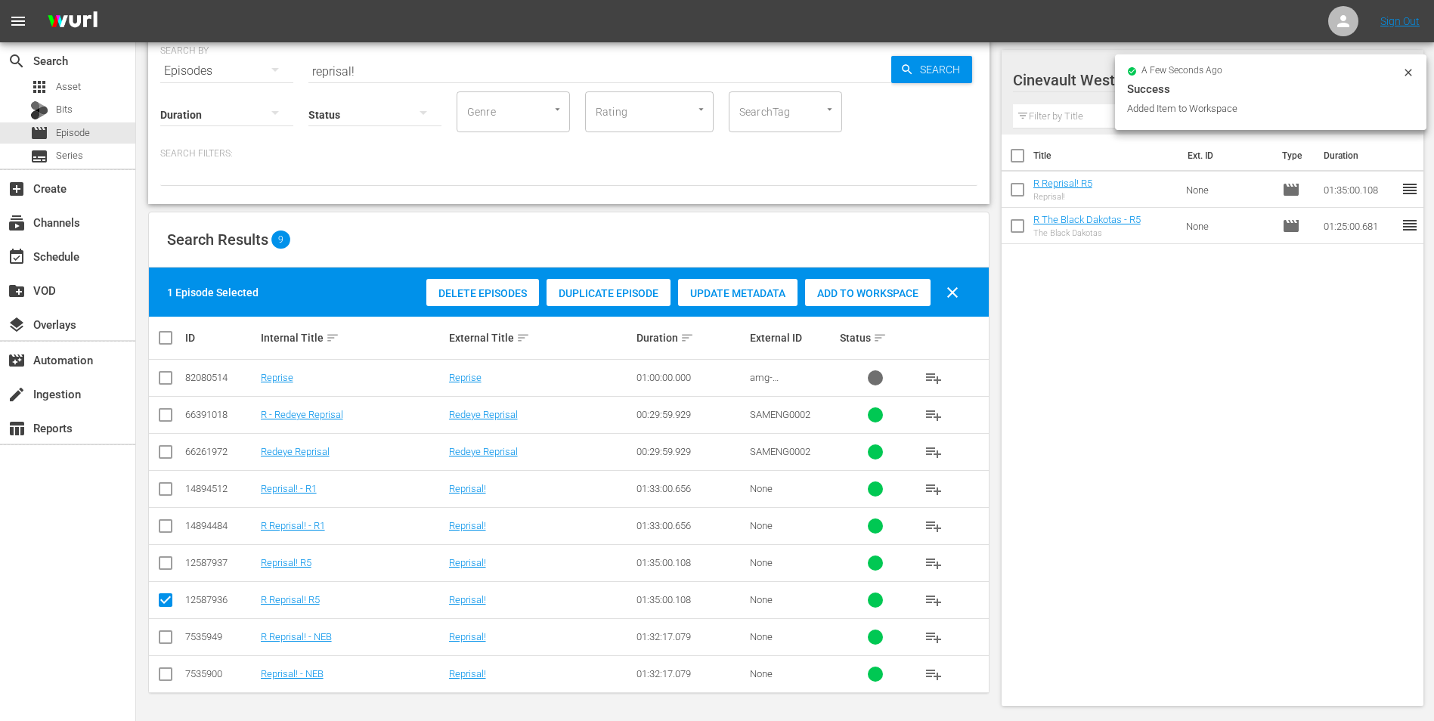
click at [1404, 74] on icon at bounding box center [1409, 73] width 12 height 12
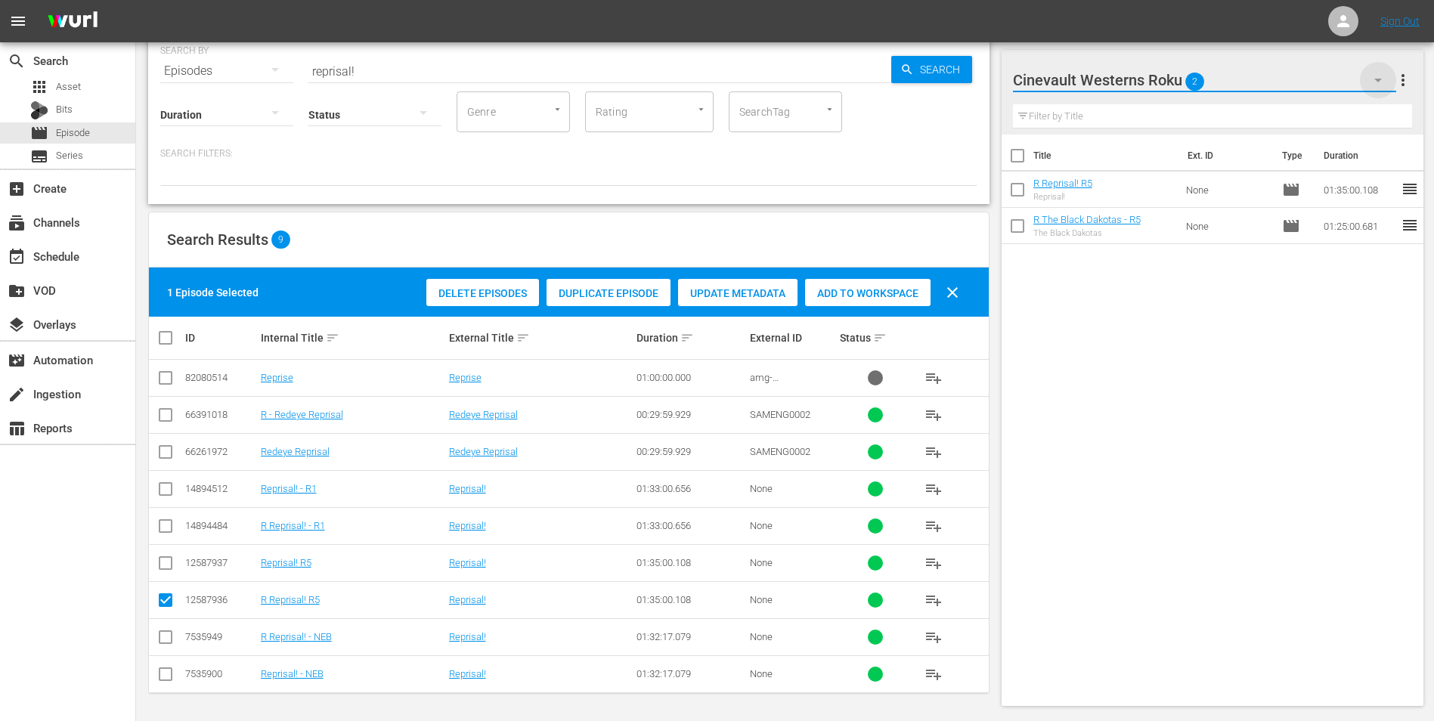
click at [1377, 79] on icon "button" at bounding box center [1379, 81] width 8 height 4
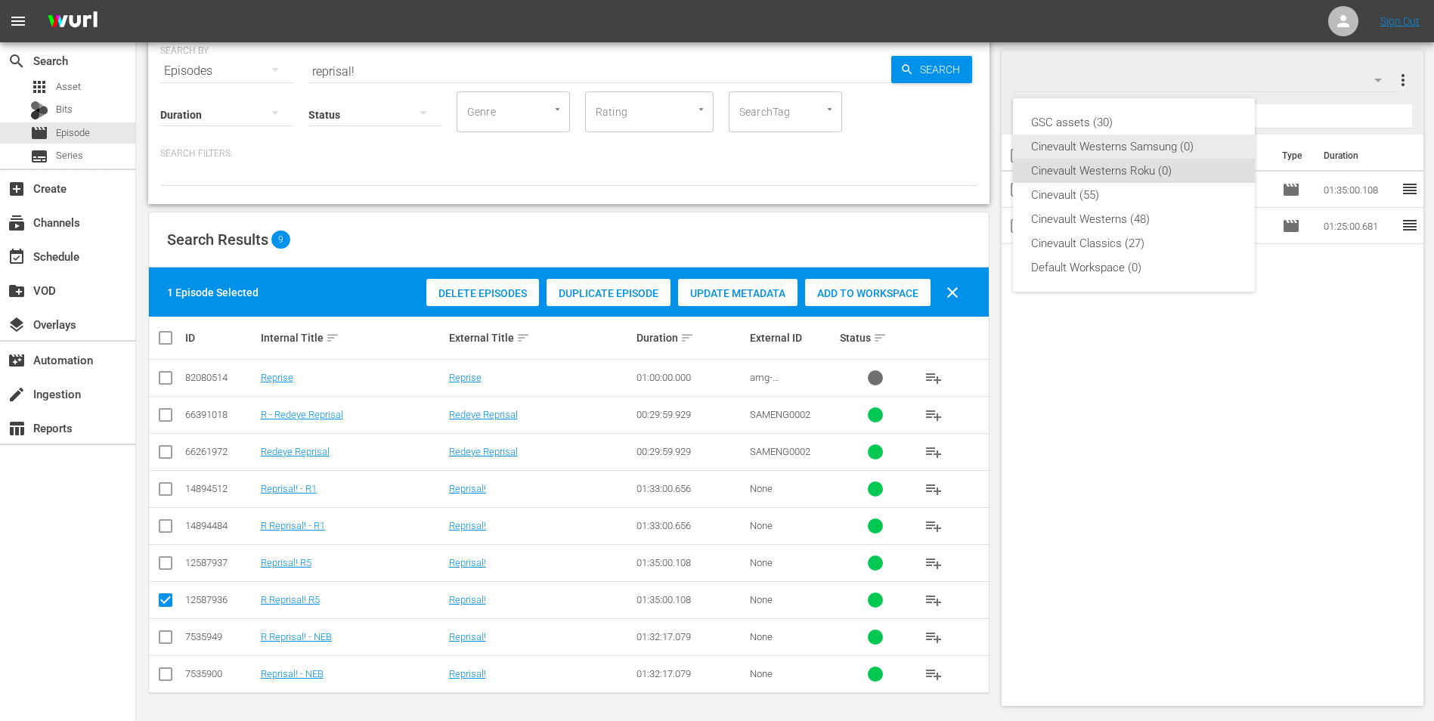
click at [1121, 146] on div "Cinevault Westerns Samsung (0)" at bounding box center [1134, 147] width 206 height 24
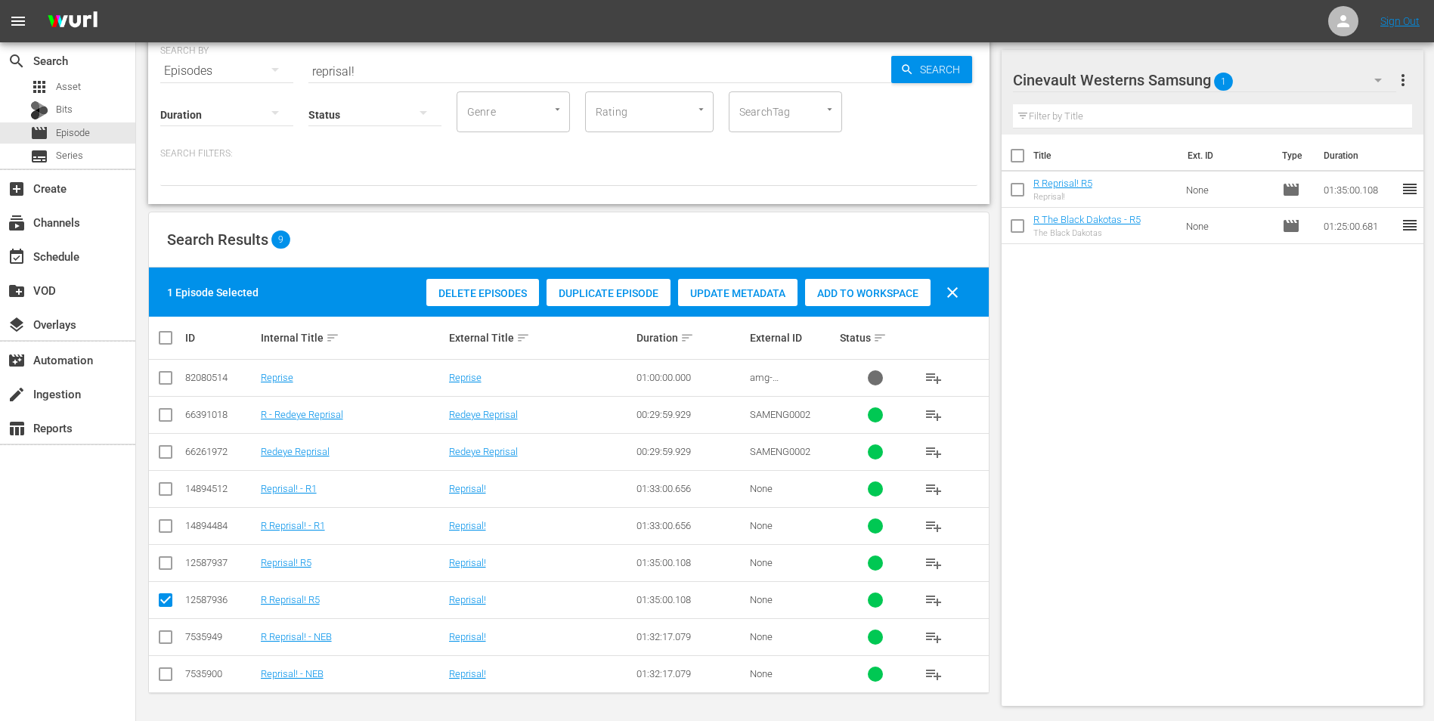
click at [166, 561] on input "checkbox" at bounding box center [166, 566] width 18 height 18
checkbox input "true"
drag, startPoint x: 168, startPoint y: 607, endPoint x: 198, endPoint y: 586, distance: 36.9
click at [169, 606] on input "checkbox" at bounding box center [166, 603] width 18 height 18
checkbox input "false"
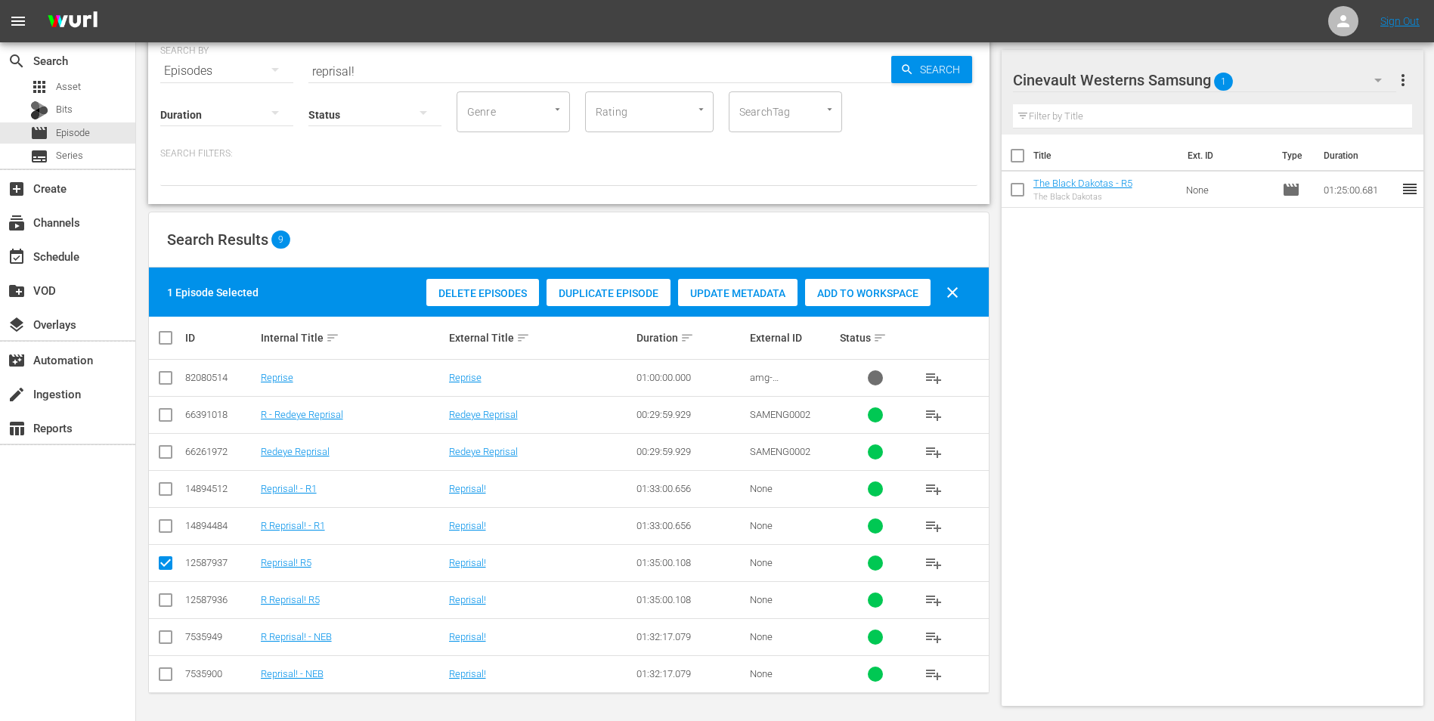
click at [878, 293] on span "Add to Workspace" at bounding box center [868, 293] width 126 height 12
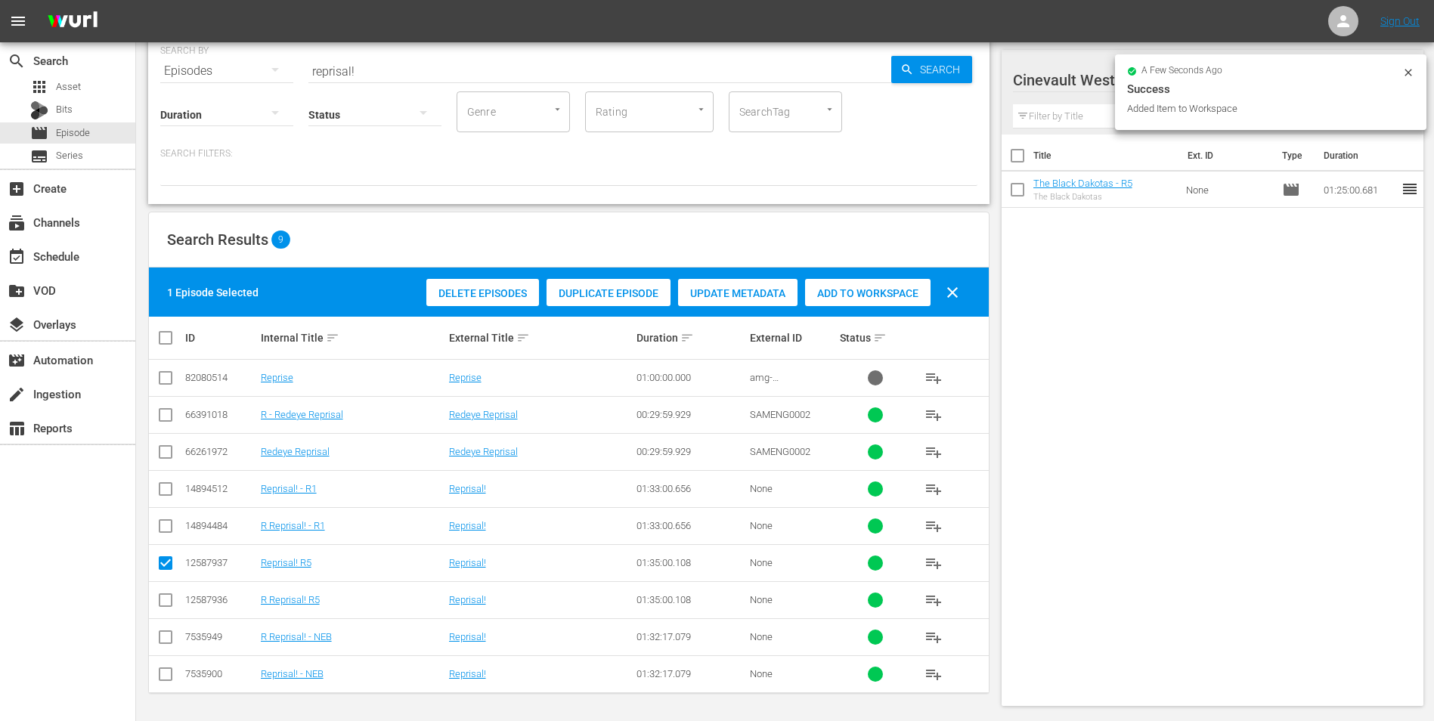
click at [406, 70] on input "reprisal!" at bounding box center [599, 71] width 583 height 36
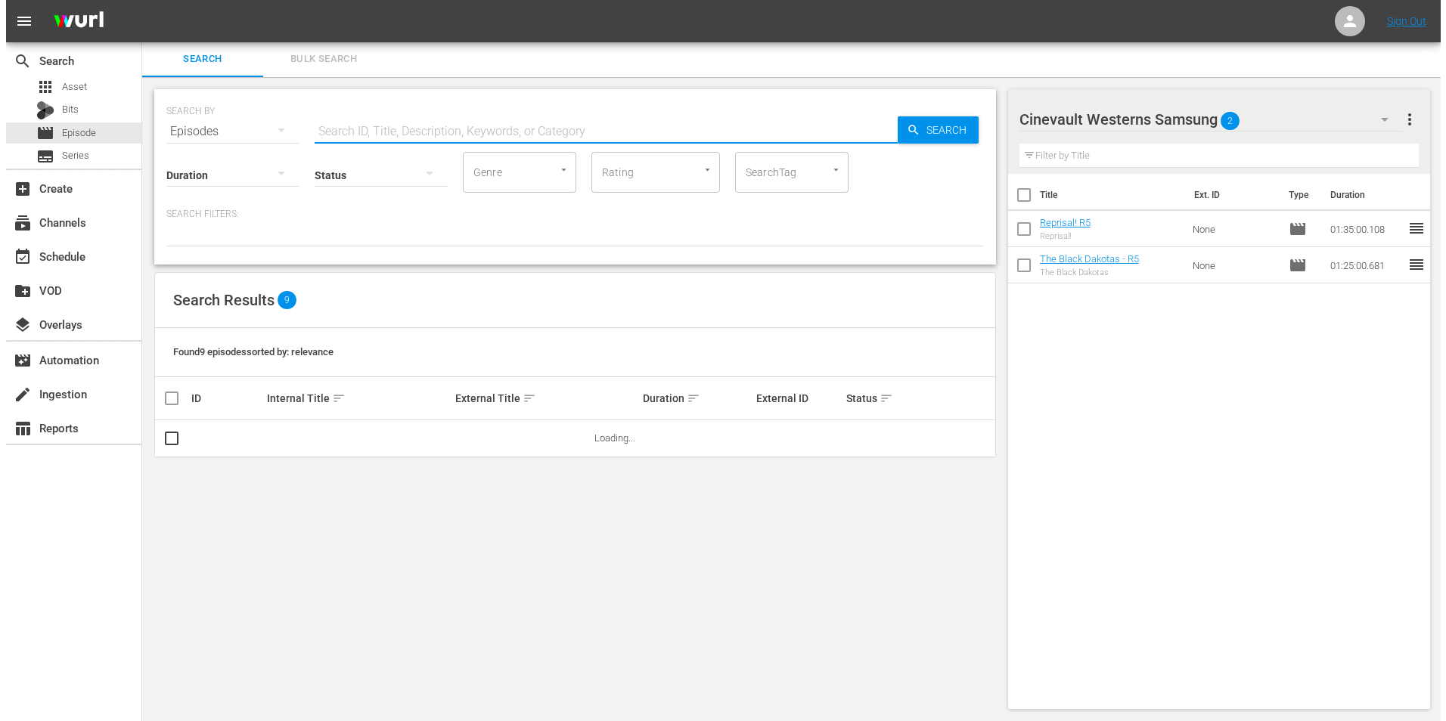
scroll to position [0, 0]
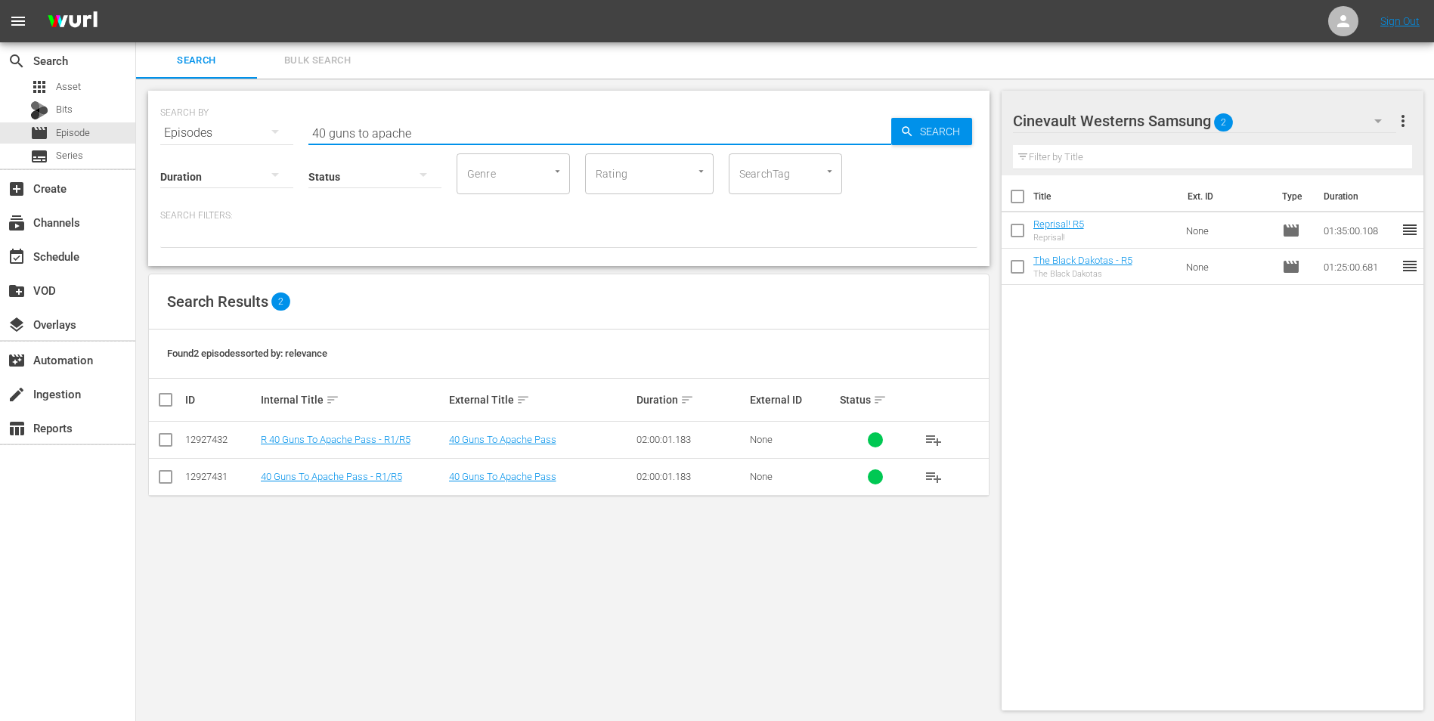
type input "40 guns to apache"
click at [166, 477] on input "checkbox" at bounding box center [166, 480] width 18 height 18
checkbox input "true"
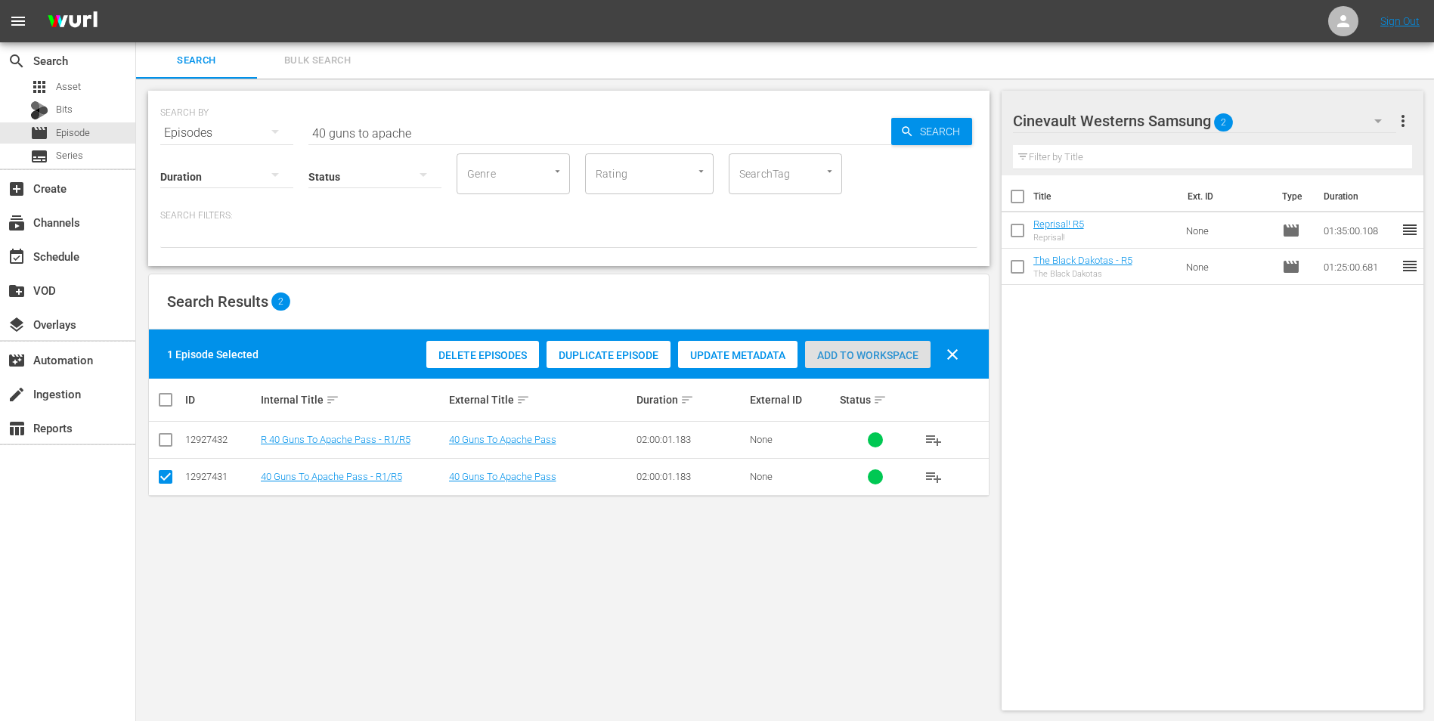
click at [867, 349] on span "Add to Workspace" at bounding box center [868, 355] width 126 height 12
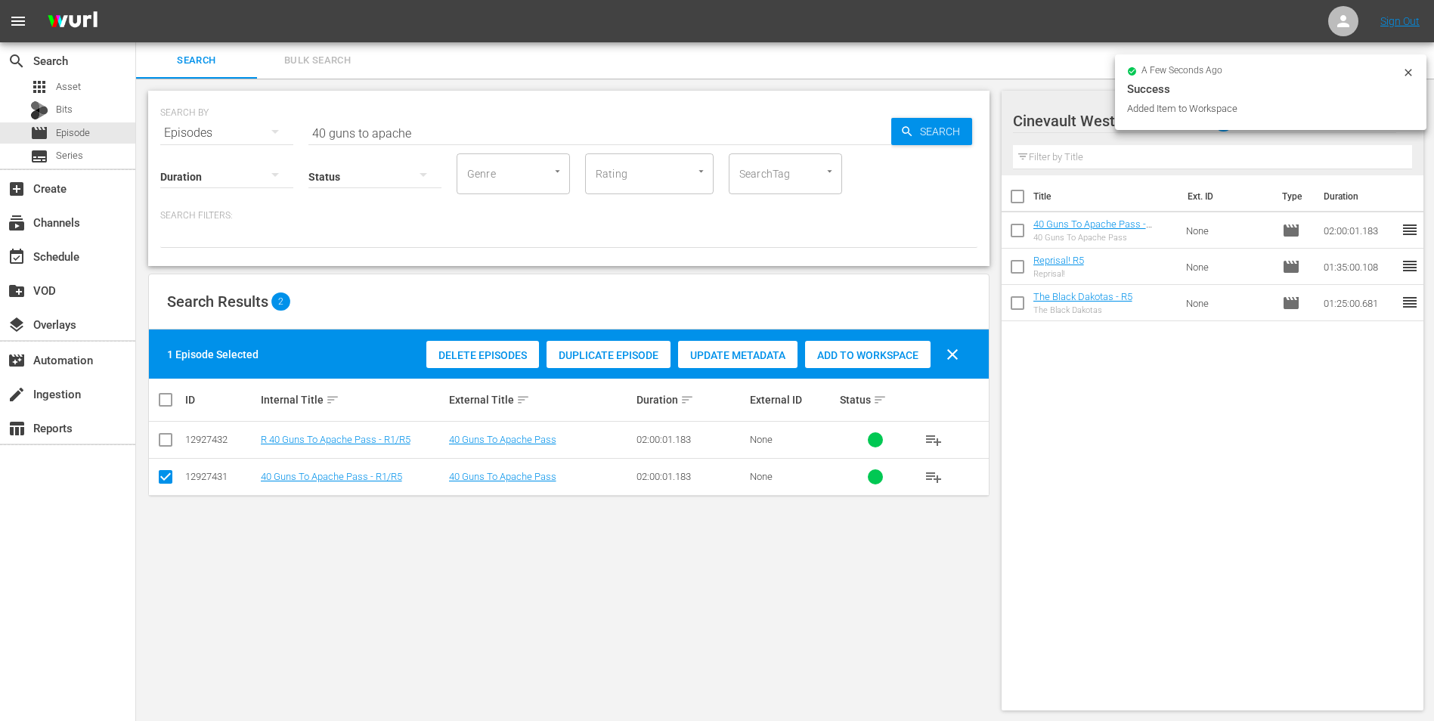
click at [1407, 70] on icon at bounding box center [1409, 73] width 12 height 12
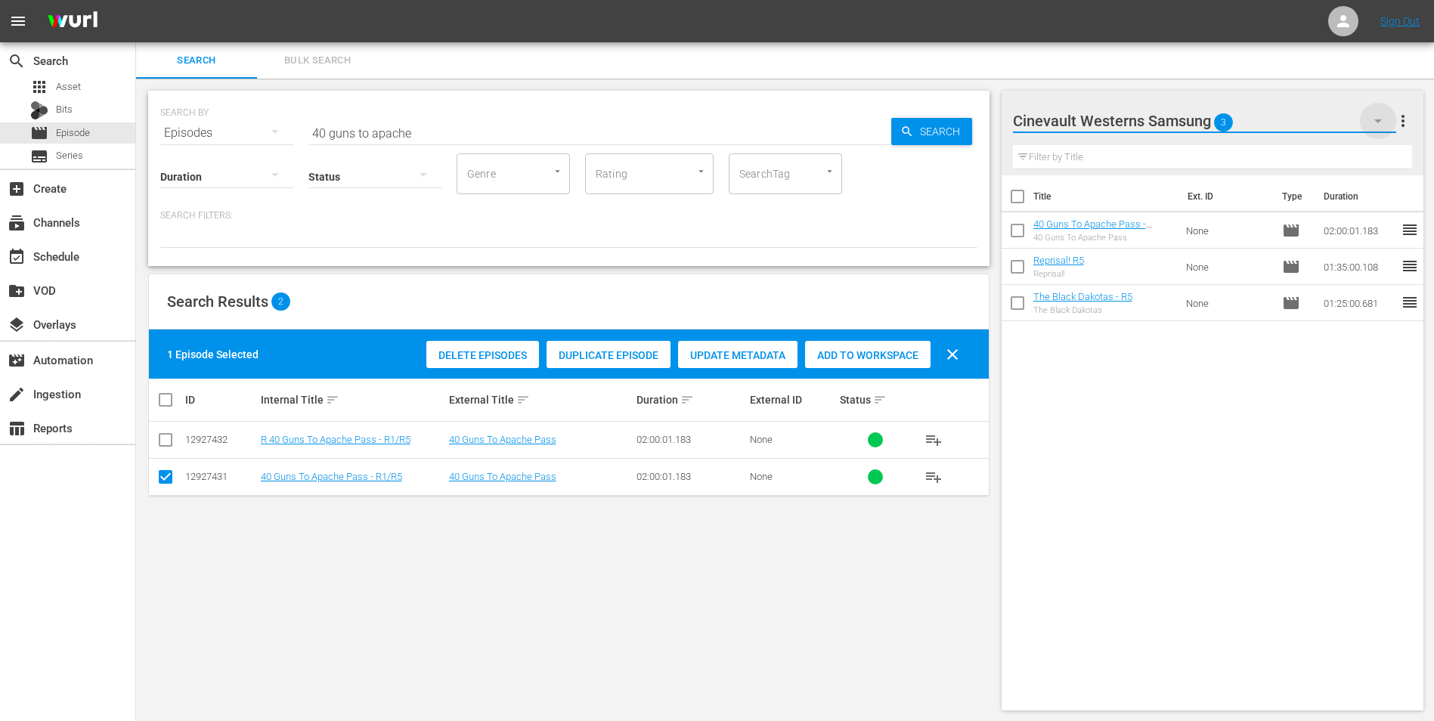
click at [1379, 123] on icon "button" at bounding box center [1378, 121] width 18 height 18
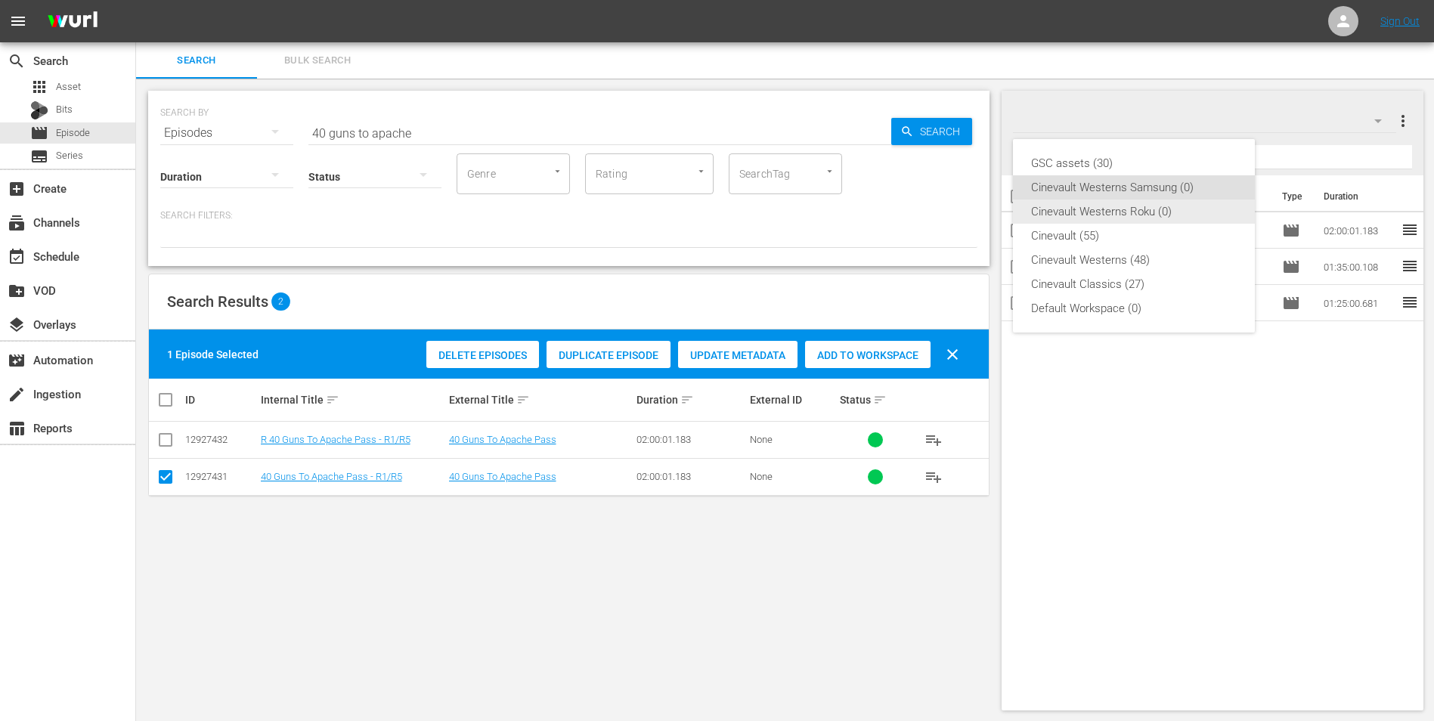
click at [1183, 207] on div "Cinevault Westerns Roku (0)" at bounding box center [1134, 212] width 206 height 24
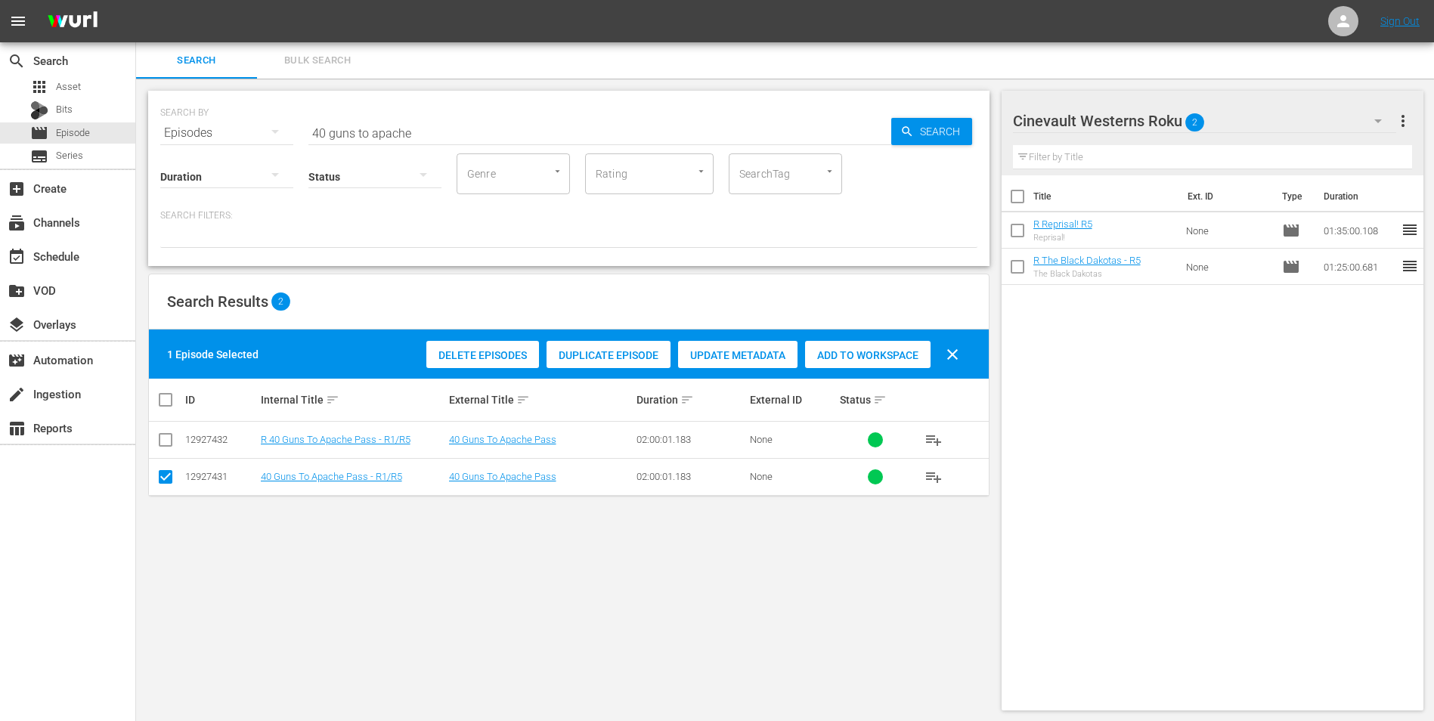
click at [167, 439] on input "checkbox" at bounding box center [166, 443] width 18 height 18
checkbox input "true"
click at [169, 485] on input "checkbox" at bounding box center [166, 480] width 18 height 18
checkbox input "false"
click at [882, 355] on span "Add to Workspace" at bounding box center [868, 355] width 126 height 12
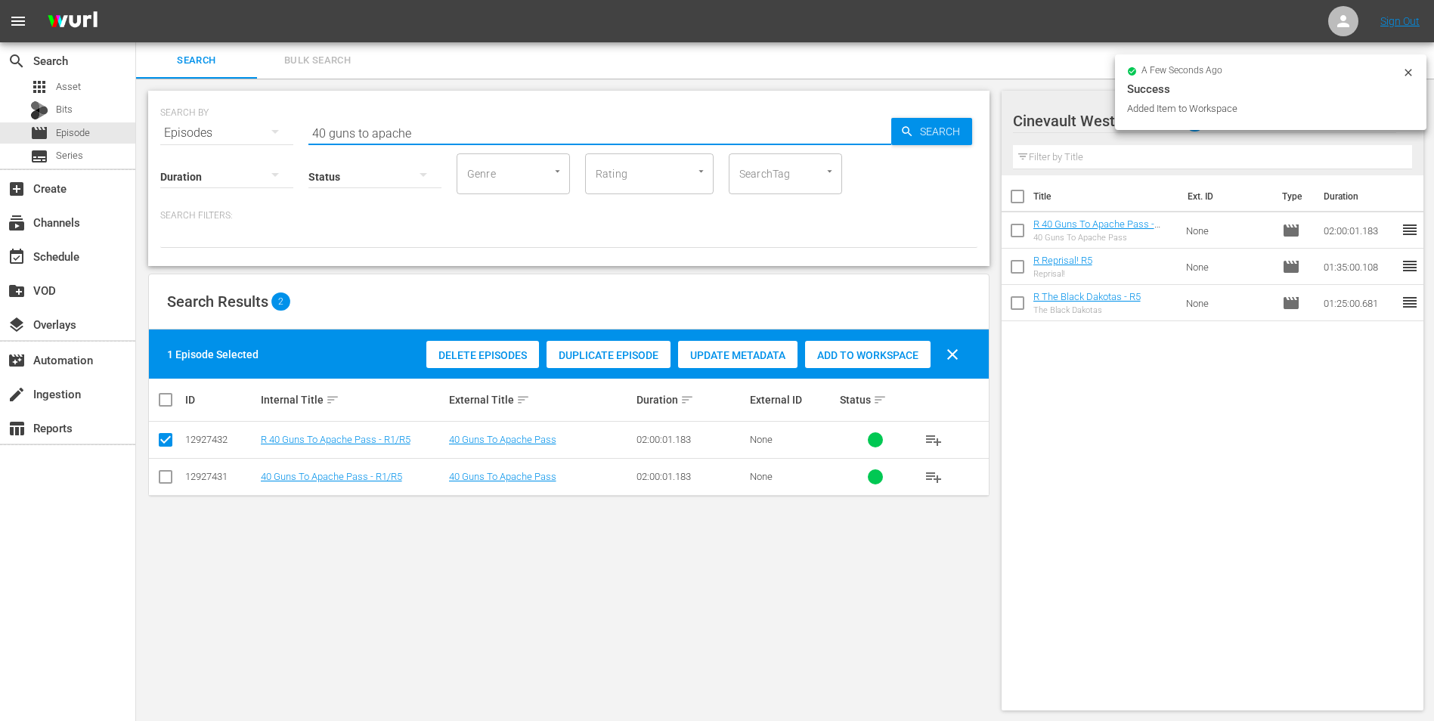
click at [579, 129] on input "40 guns to apache" at bounding box center [599, 133] width 583 height 36
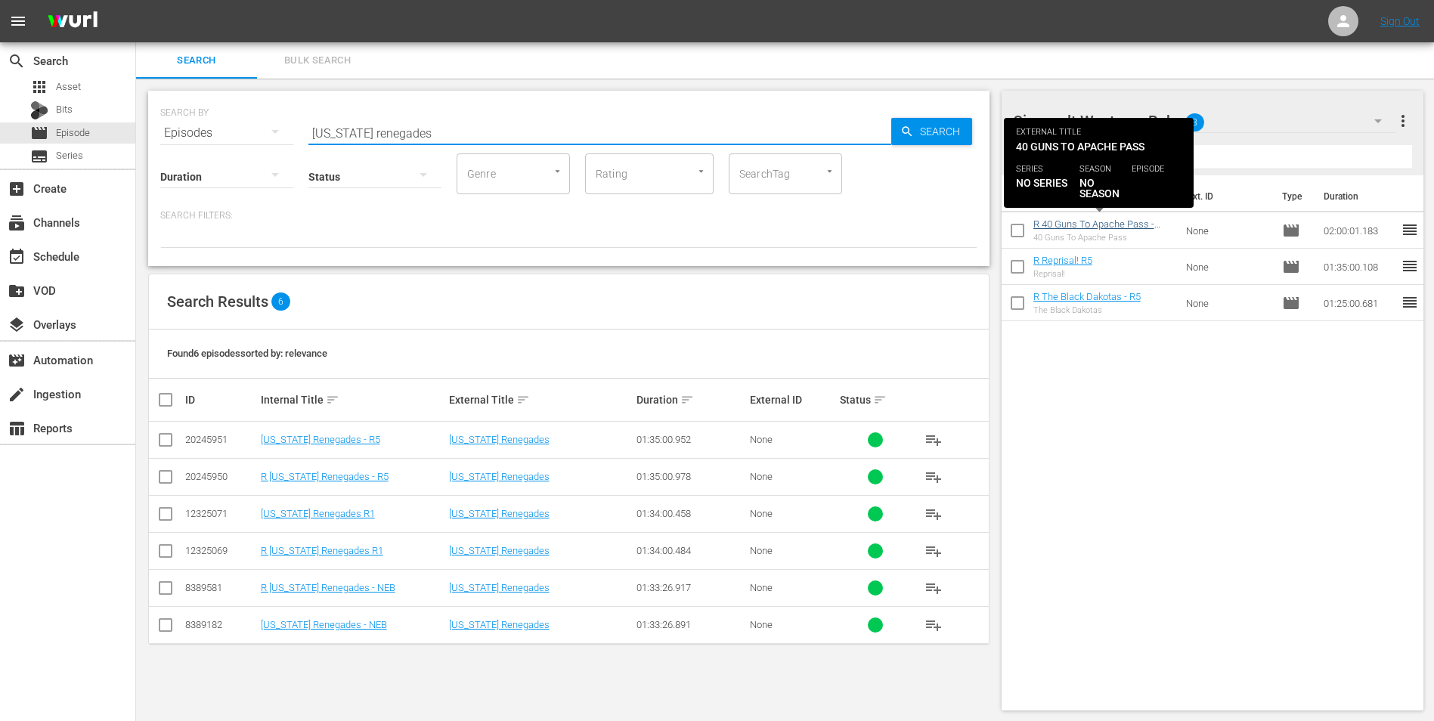
type input "[US_STATE] renegades"
drag, startPoint x: 1115, startPoint y: 223, endPoint x: 1100, endPoint y: 225, distance: 15.2
click at [1100, 225] on link "R 40 Guns To Apache Pass - R1/R5" at bounding box center [1094, 230] width 121 height 23
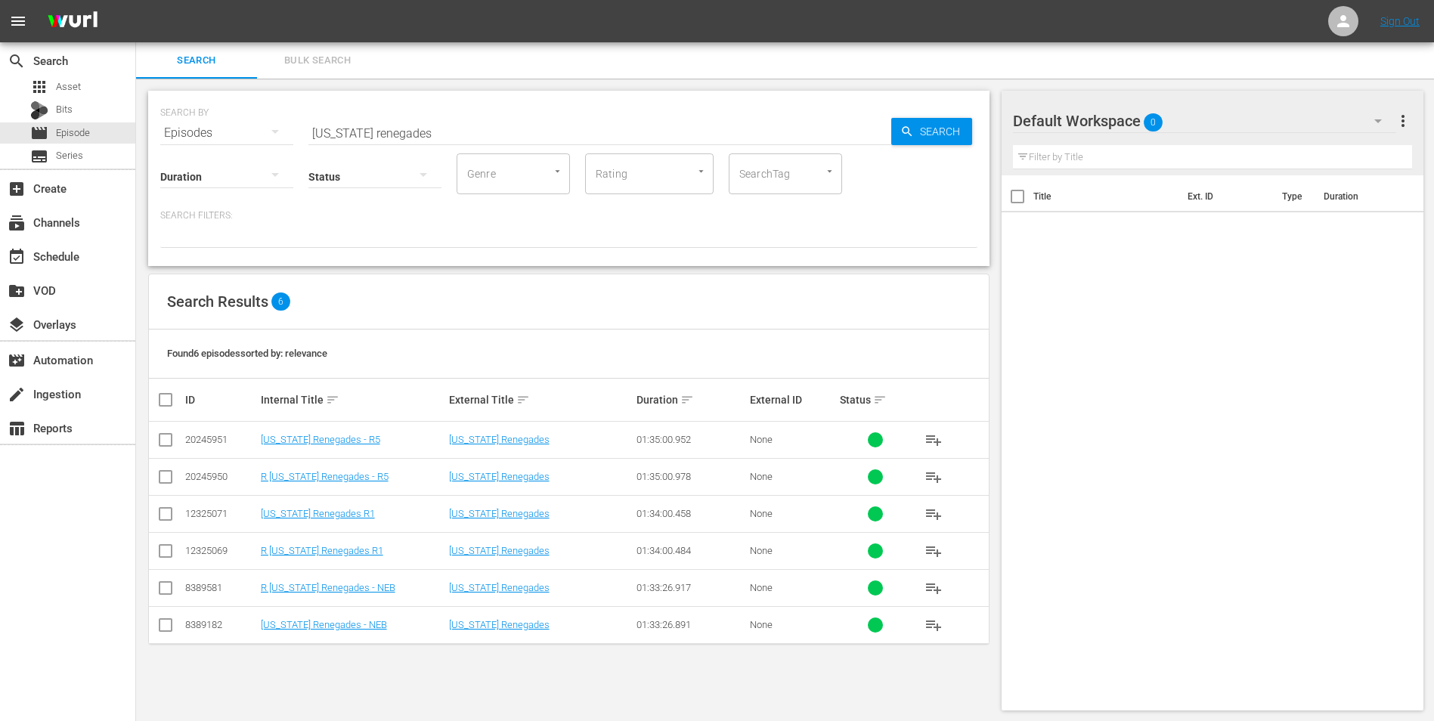
click at [1355, 107] on div "Default Workspace 0" at bounding box center [1205, 121] width 384 height 42
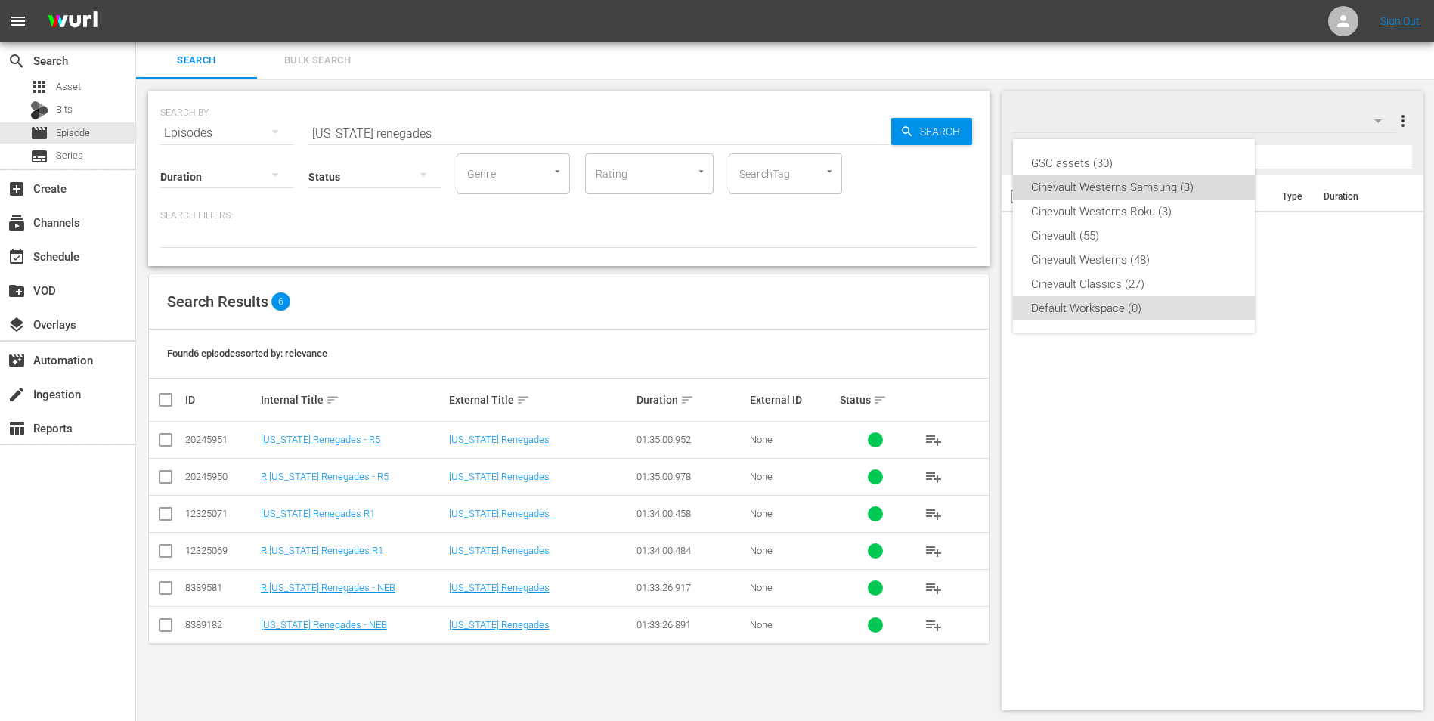
click at [1144, 195] on div "Cinevault Westerns Samsung (3)" at bounding box center [1134, 187] width 206 height 24
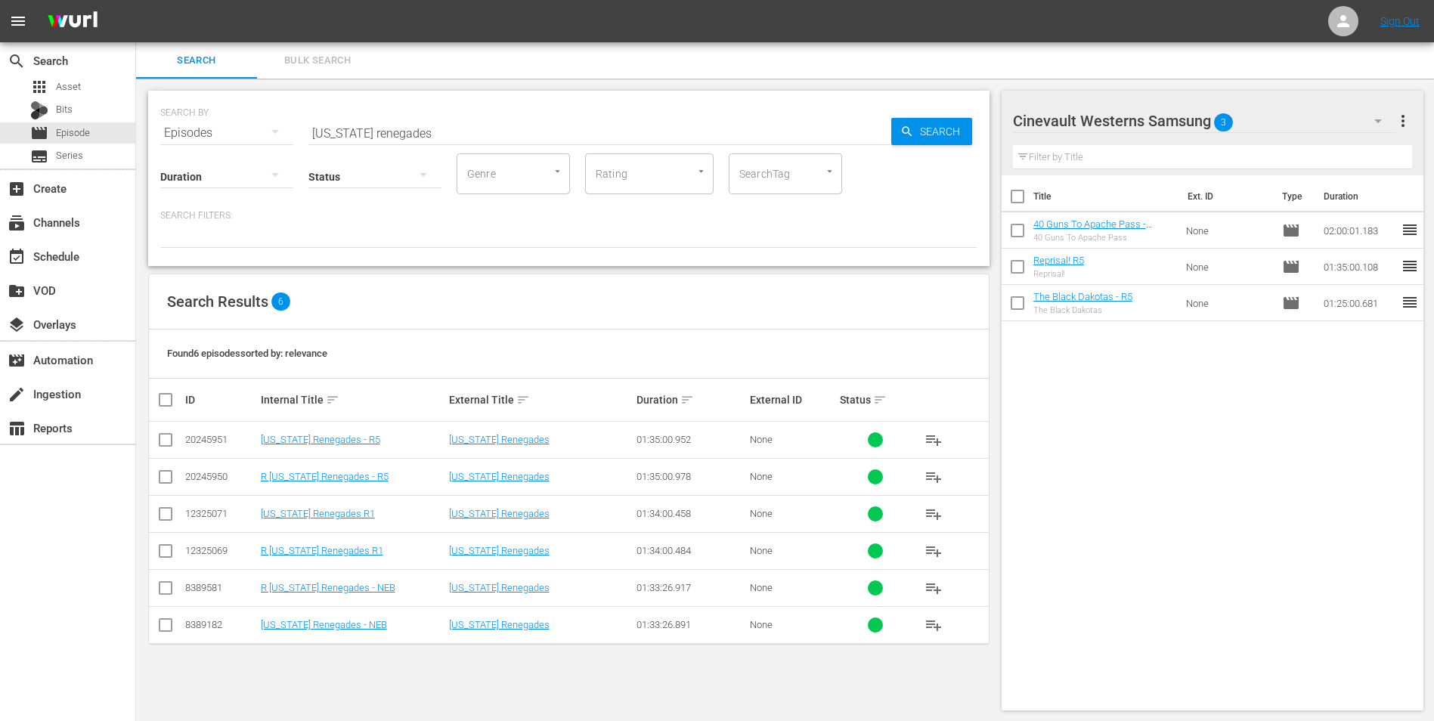
click at [169, 516] on input "checkbox" at bounding box center [166, 517] width 18 height 18
checkbox input "true"
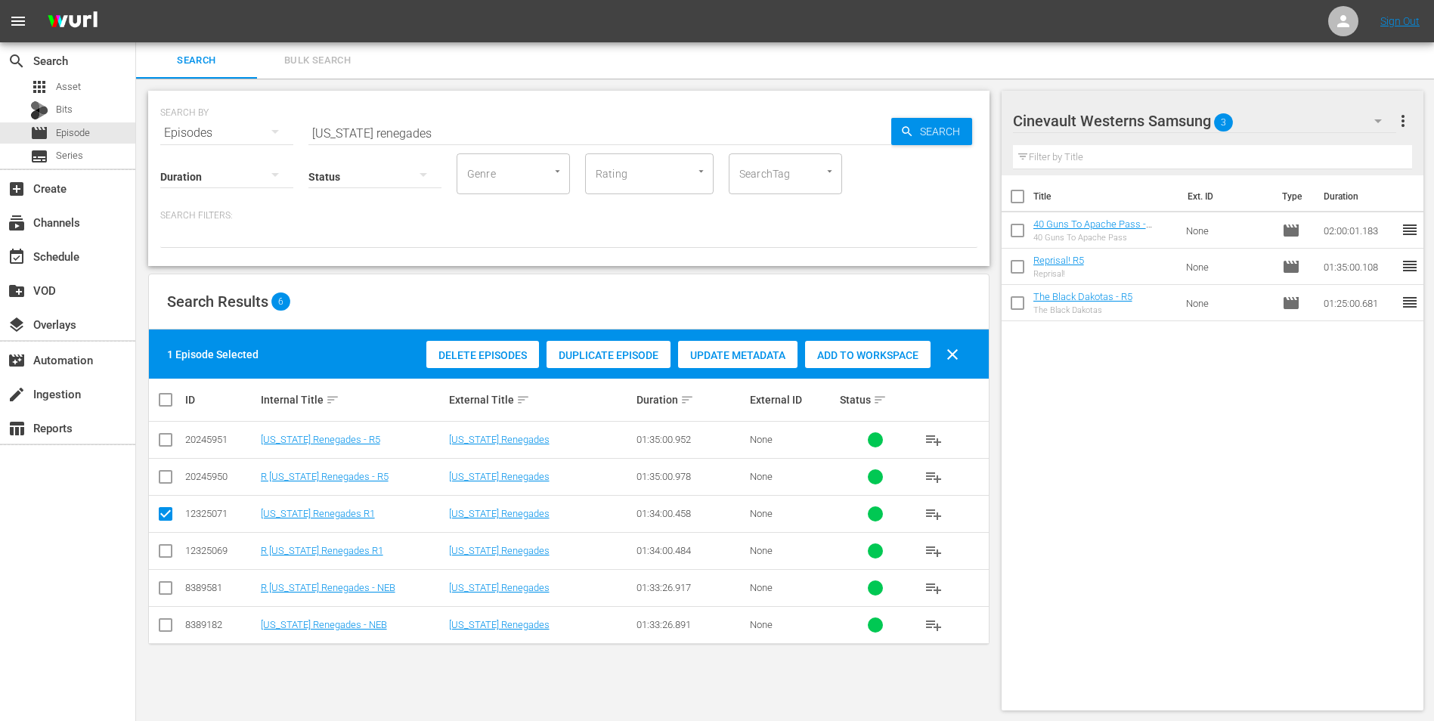
click at [896, 359] on span "Add to Workspace" at bounding box center [868, 355] width 126 height 12
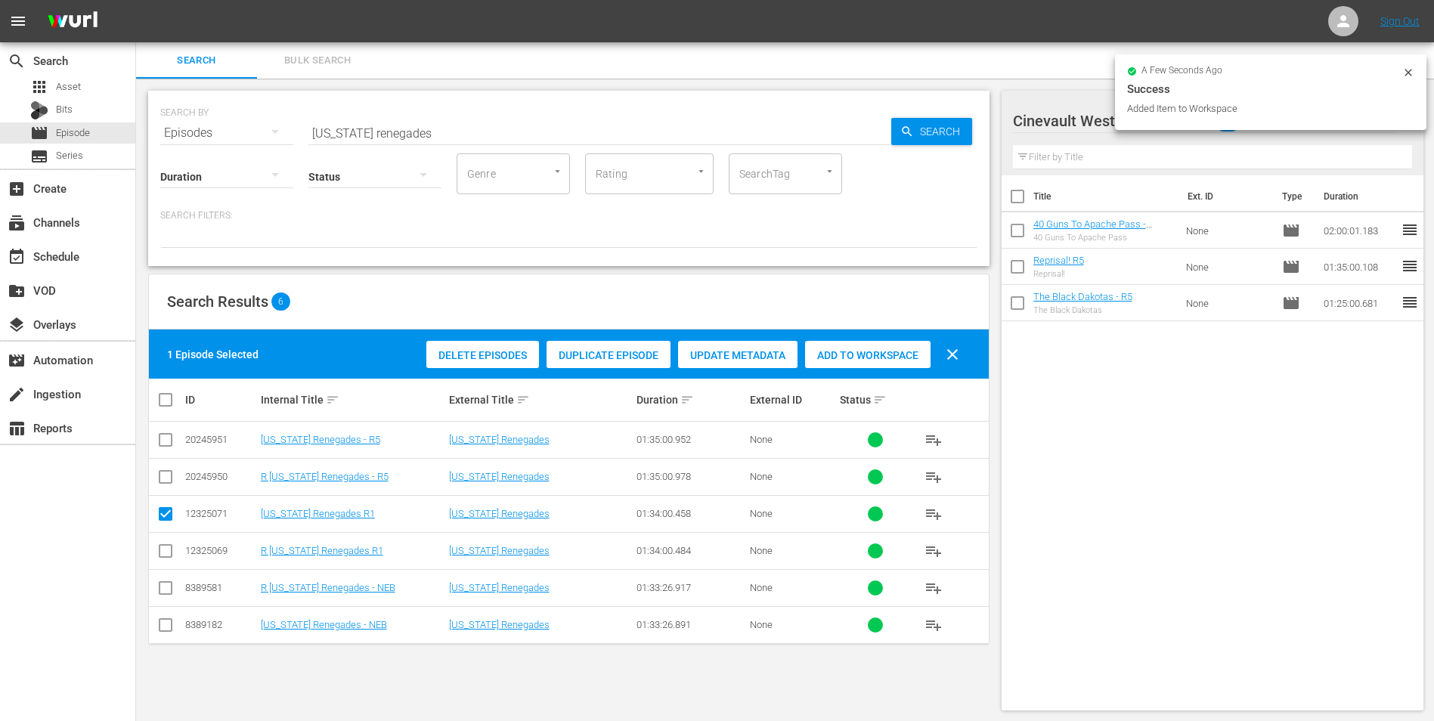
click at [1412, 72] on icon at bounding box center [1409, 73] width 12 height 12
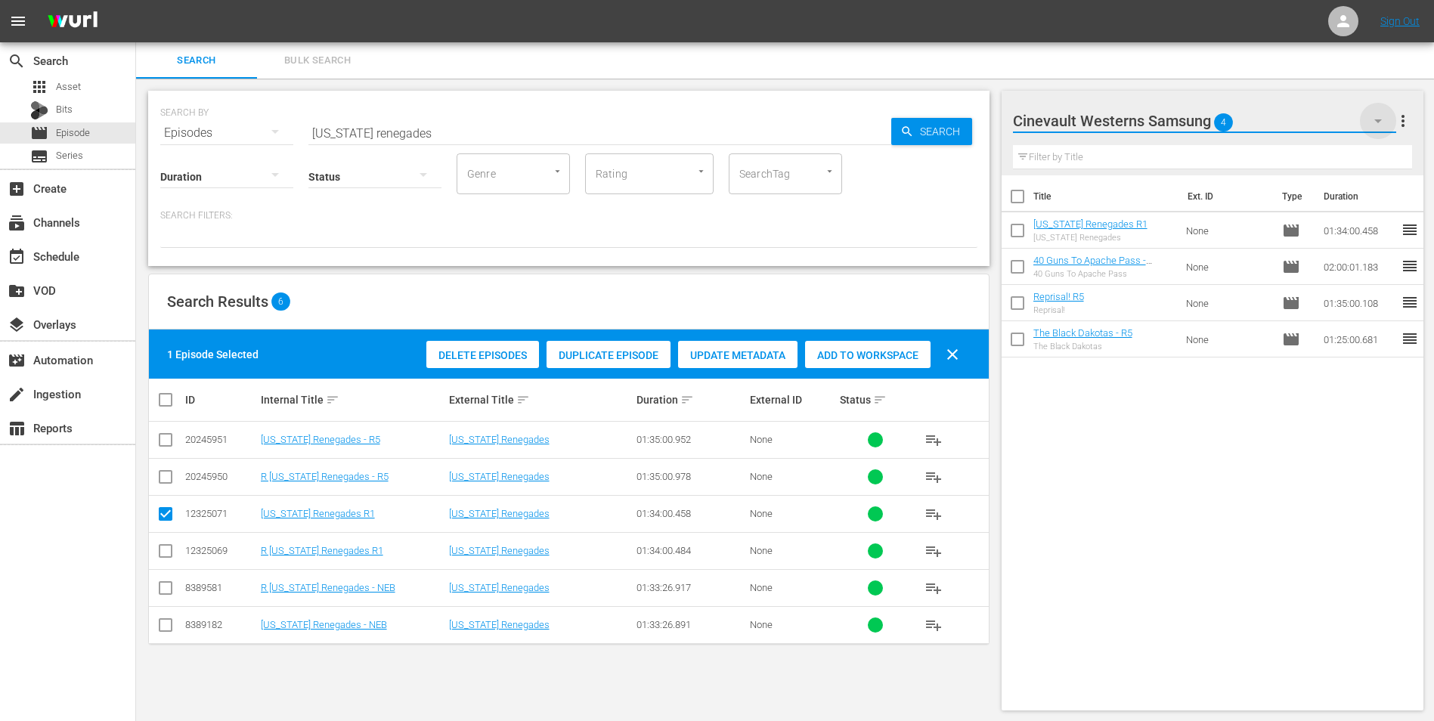
click at [1380, 122] on icon "button" at bounding box center [1378, 121] width 18 height 18
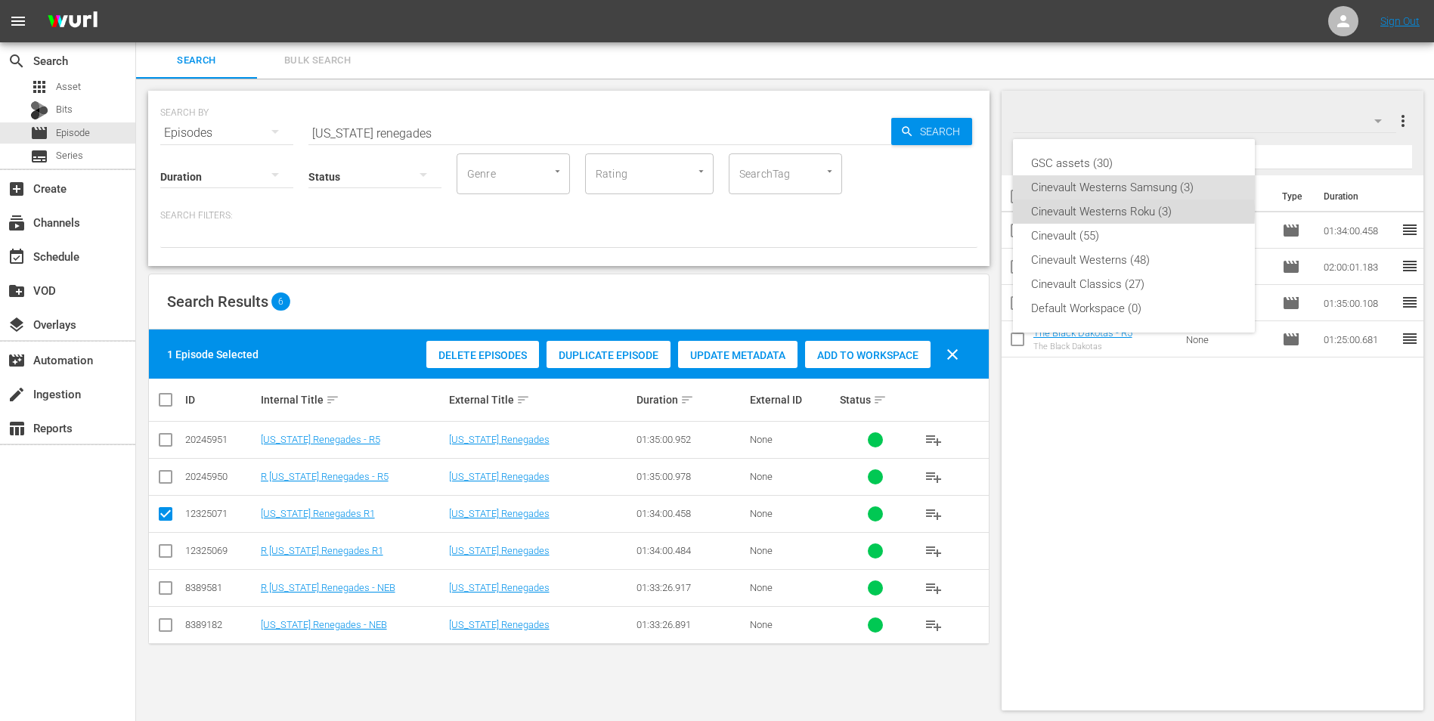
click at [1124, 210] on div "Cinevault Westerns Roku (3)" at bounding box center [1134, 212] width 206 height 24
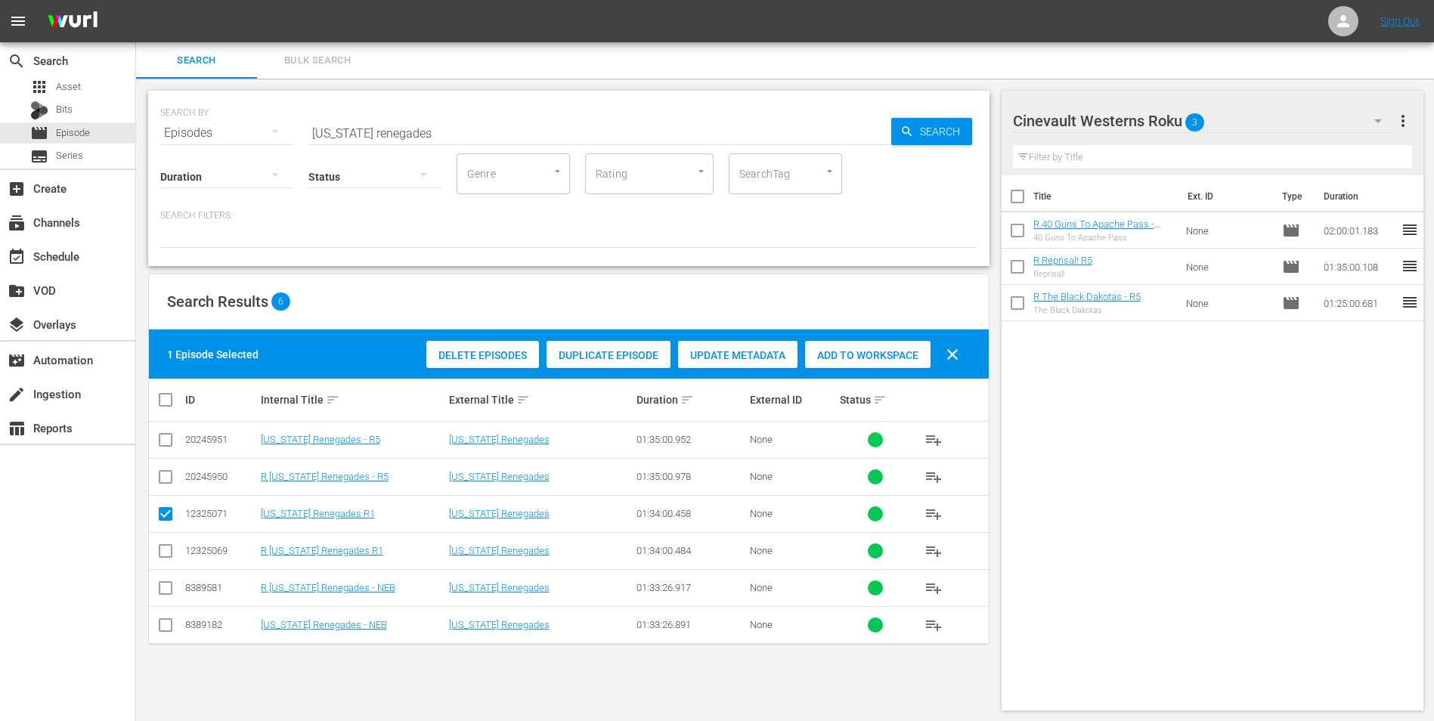
click at [160, 556] on input "checkbox" at bounding box center [166, 554] width 18 height 18
checkbox input "true"
click at [163, 529] on td at bounding box center [166, 513] width 34 height 37
click at [166, 522] on input "checkbox" at bounding box center [166, 517] width 18 height 18
checkbox input "false"
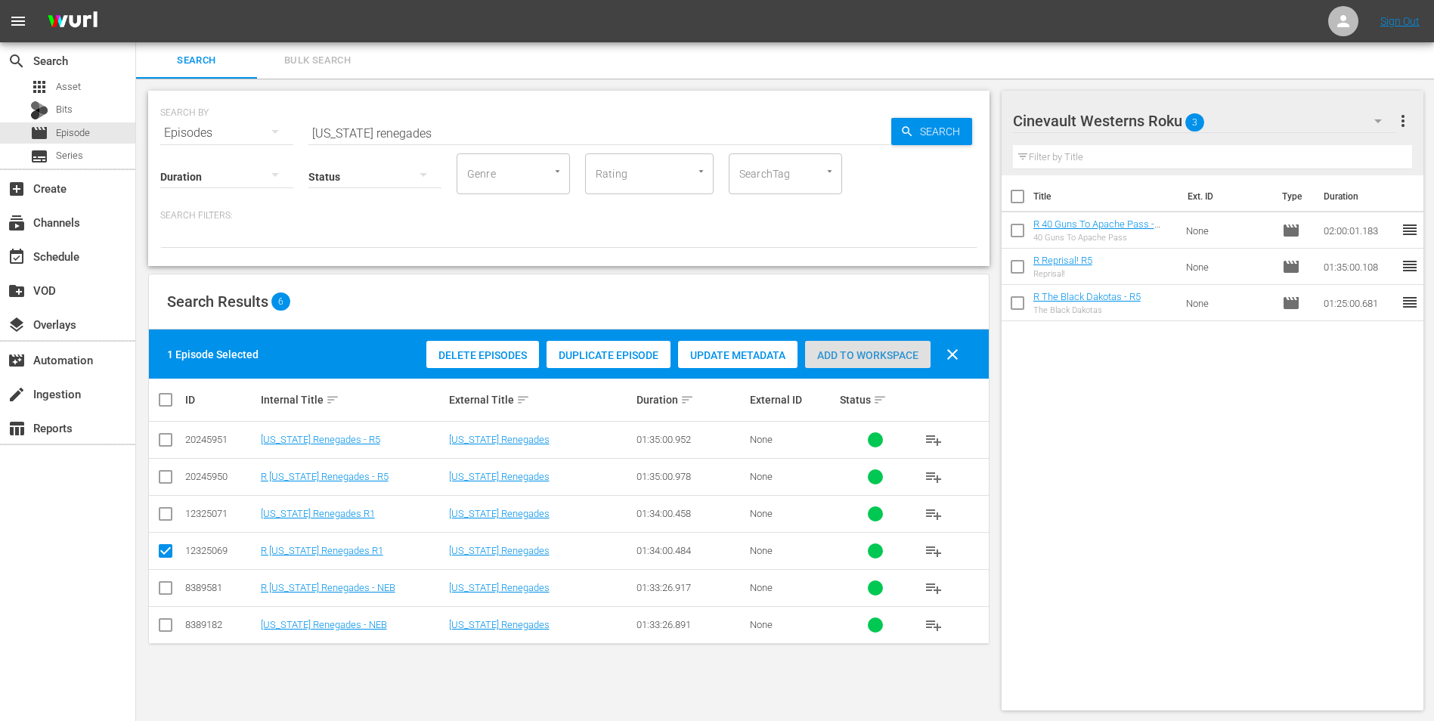
click at [858, 344] on div "Add to Workspace" at bounding box center [868, 355] width 126 height 29
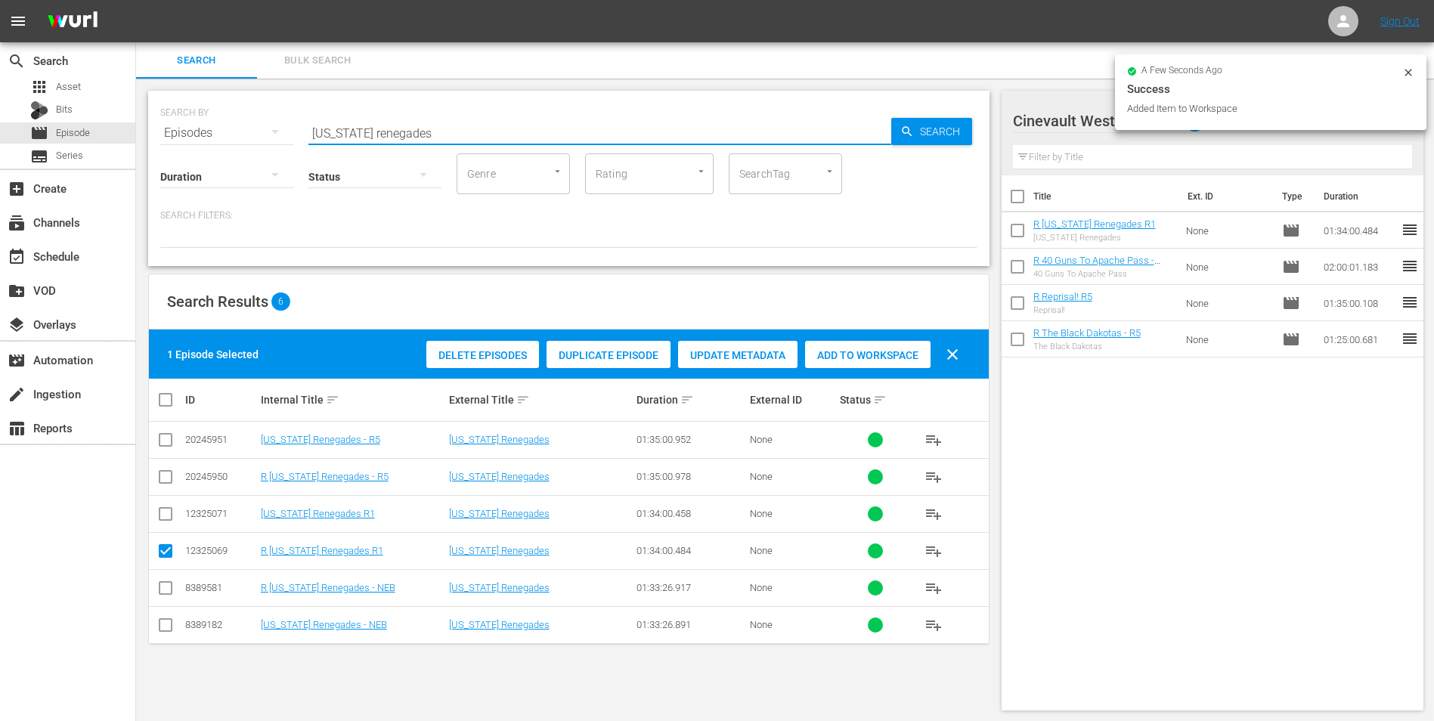
click at [532, 122] on input "[US_STATE] renegades" at bounding box center [599, 133] width 583 height 36
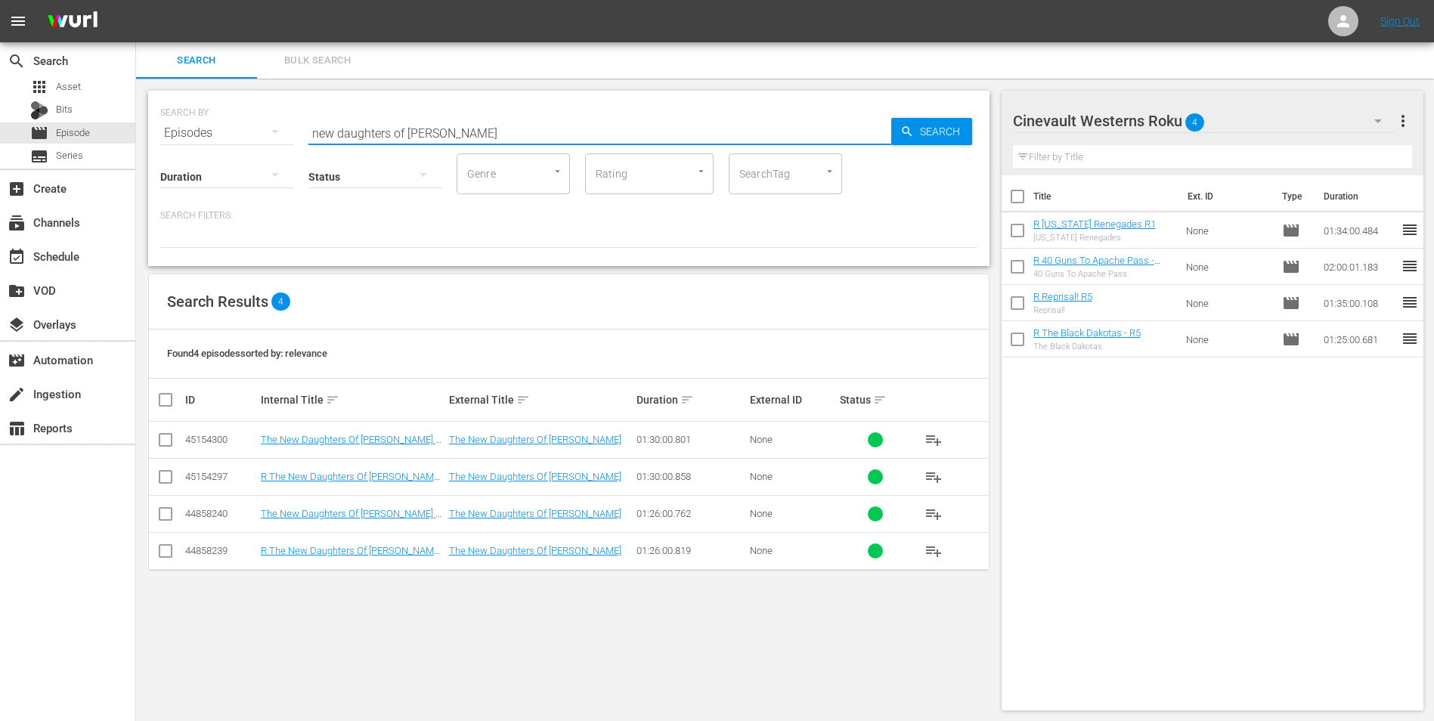
type input "new daughters of [PERSON_NAME]"
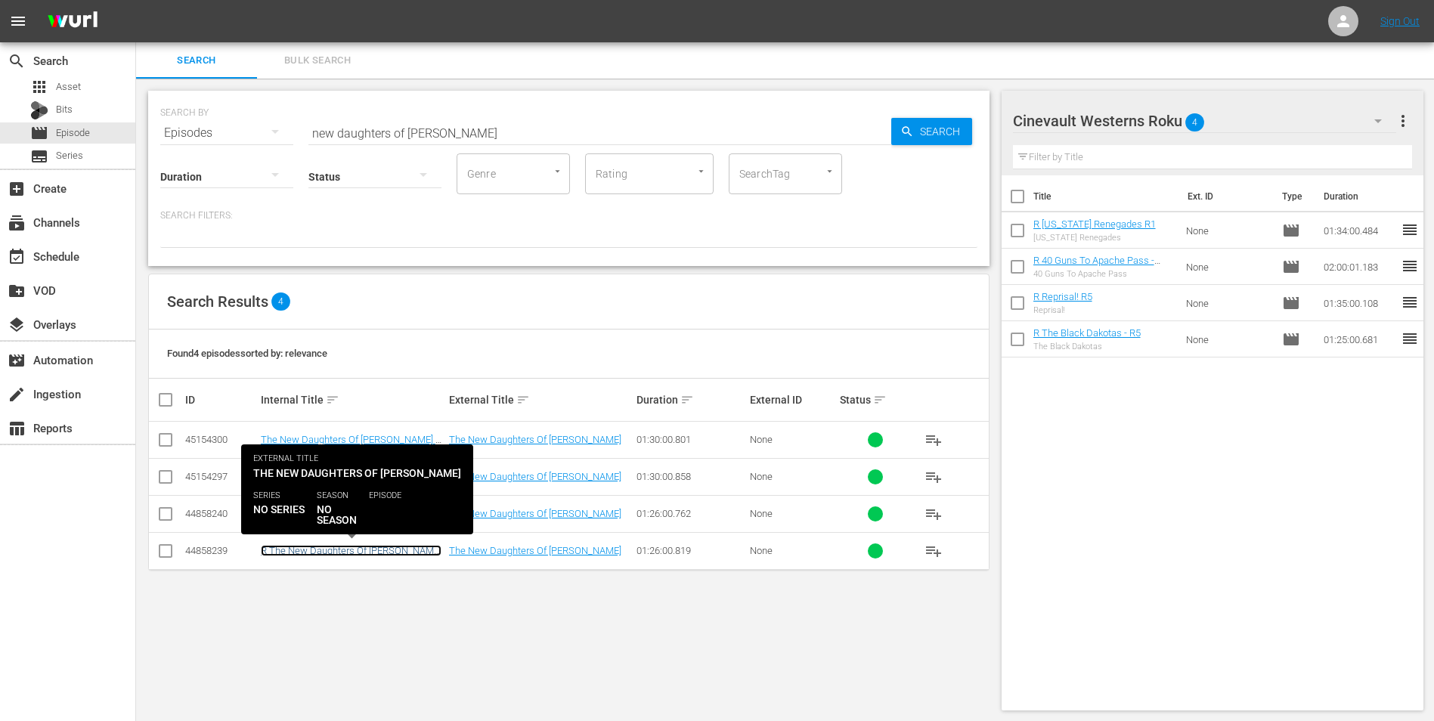
click at [369, 546] on link "R The New Daughters Of [PERSON_NAME] - R1" at bounding box center [351, 556] width 181 height 23
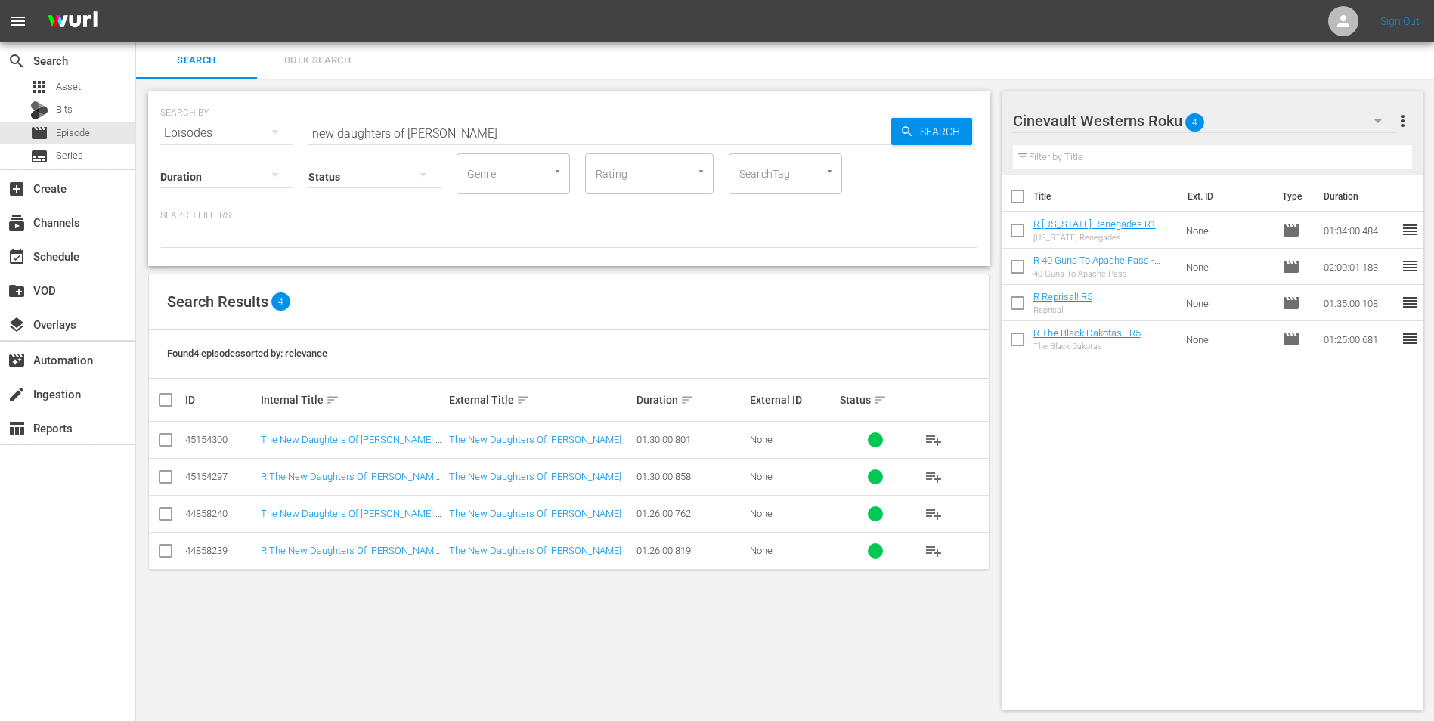
click at [170, 553] on input "checkbox" at bounding box center [166, 554] width 18 height 18
checkbox input "true"
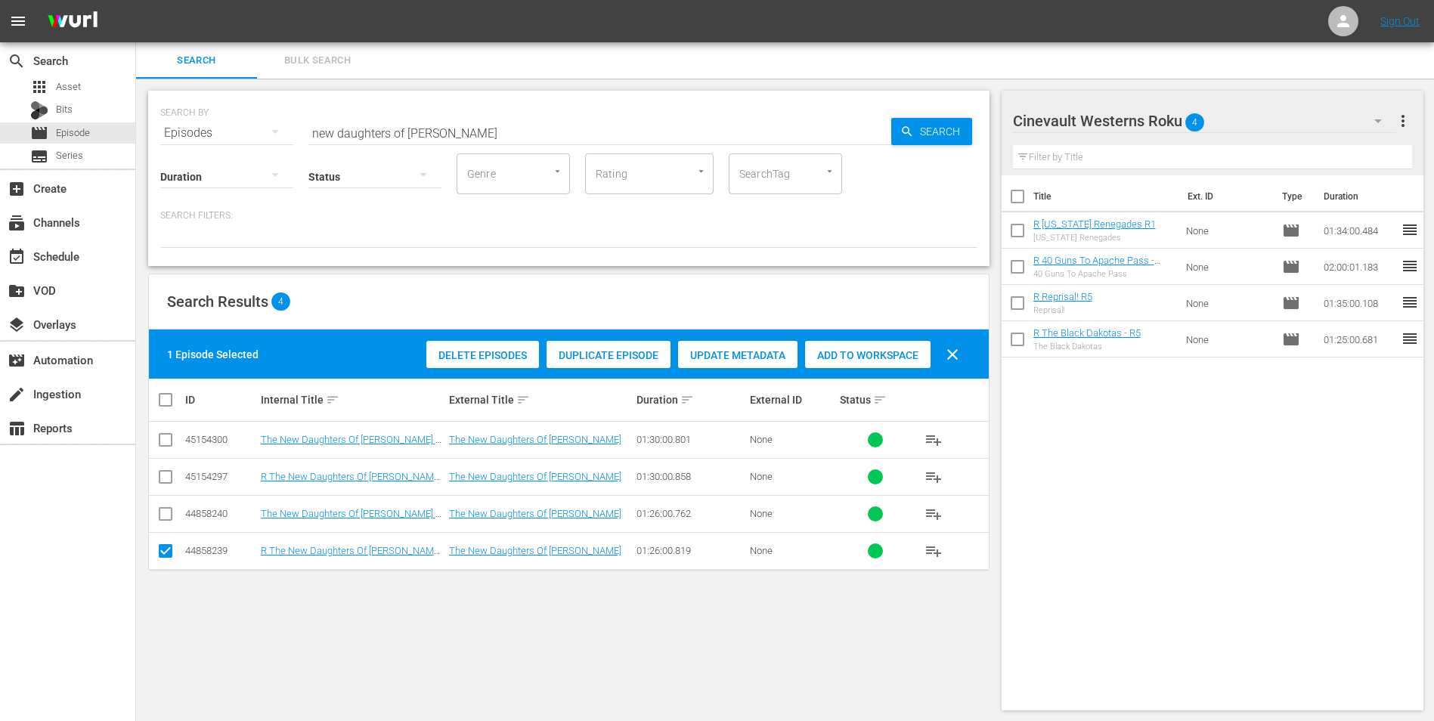
click at [861, 358] on span "Add to Workspace" at bounding box center [868, 355] width 126 height 12
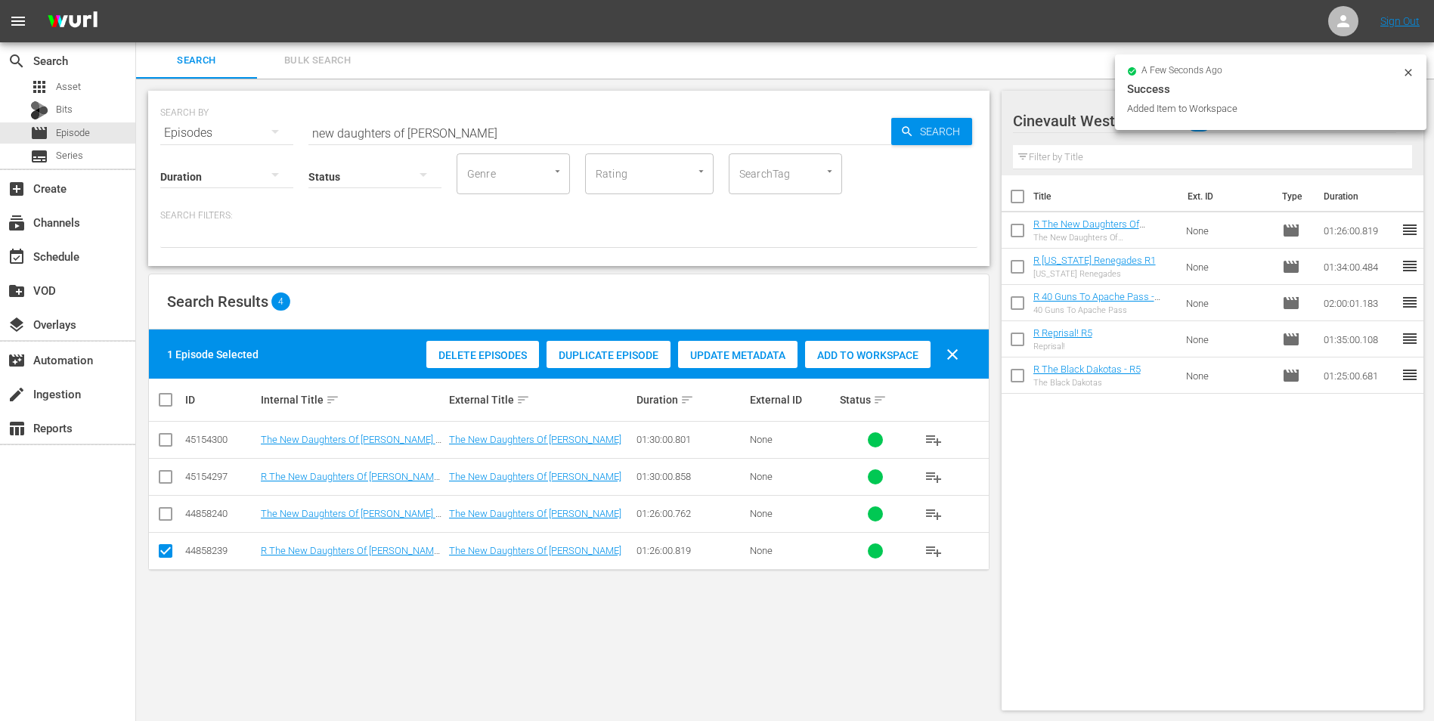
click at [1406, 70] on icon at bounding box center [1409, 73] width 12 height 12
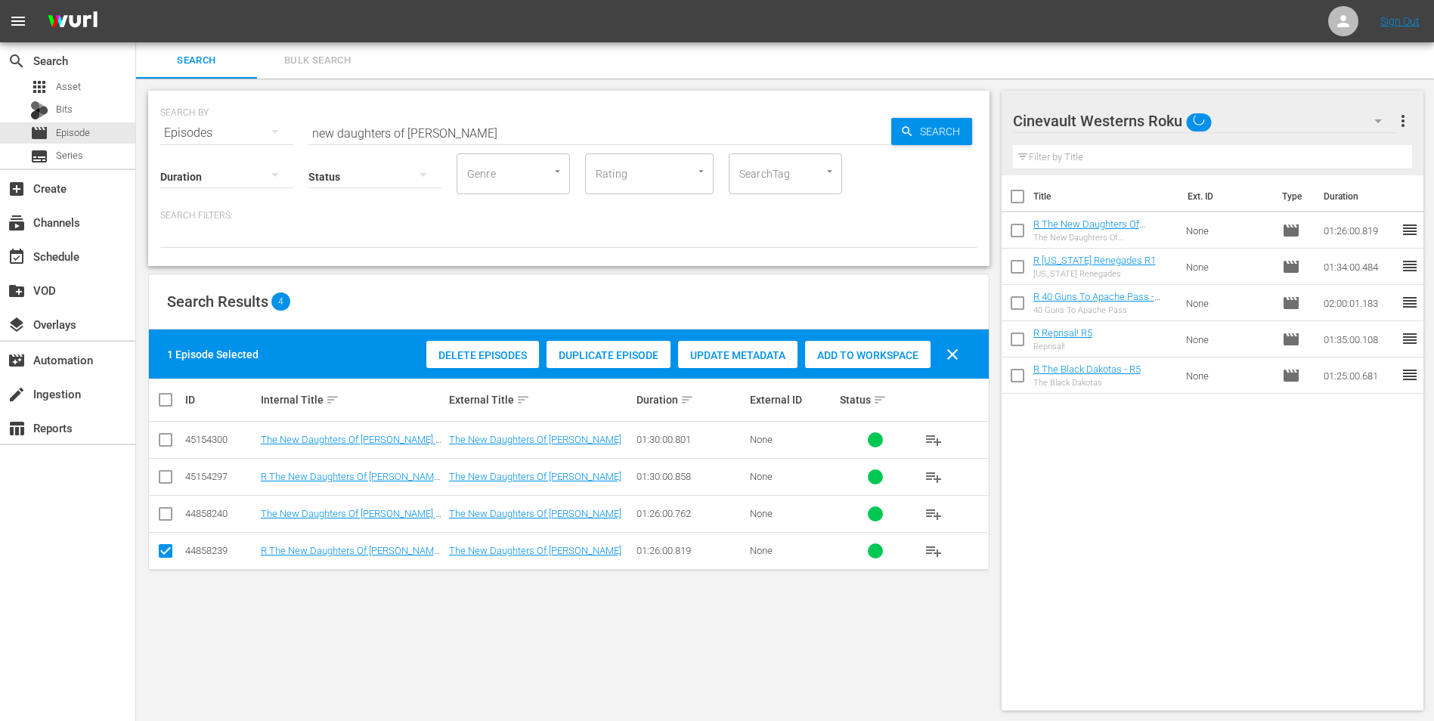
click at [1381, 116] on icon "button" at bounding box center [1378, 121] width 18 height 18
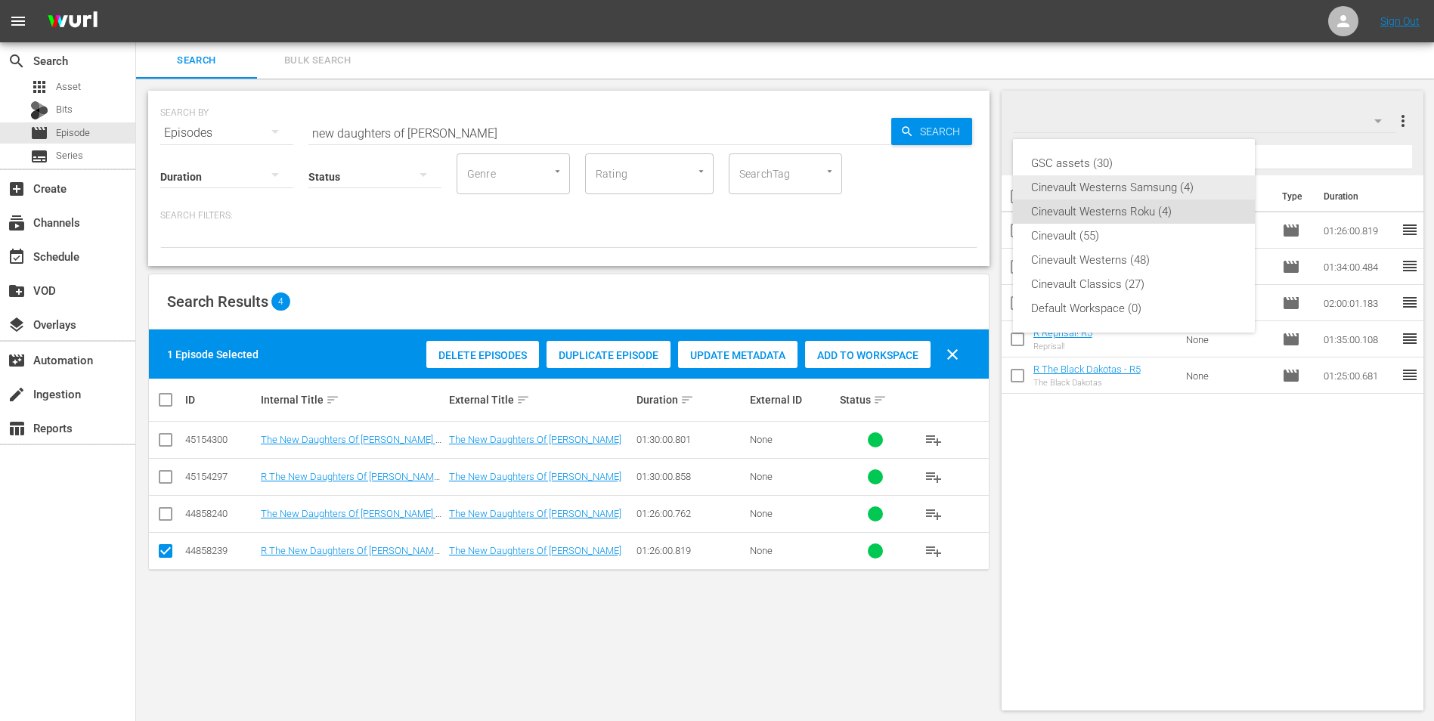
click at [1189, 188] on div "Cinevault Westerns Samsung (4)" at bounding box center [1134, 187] width 206 height 24
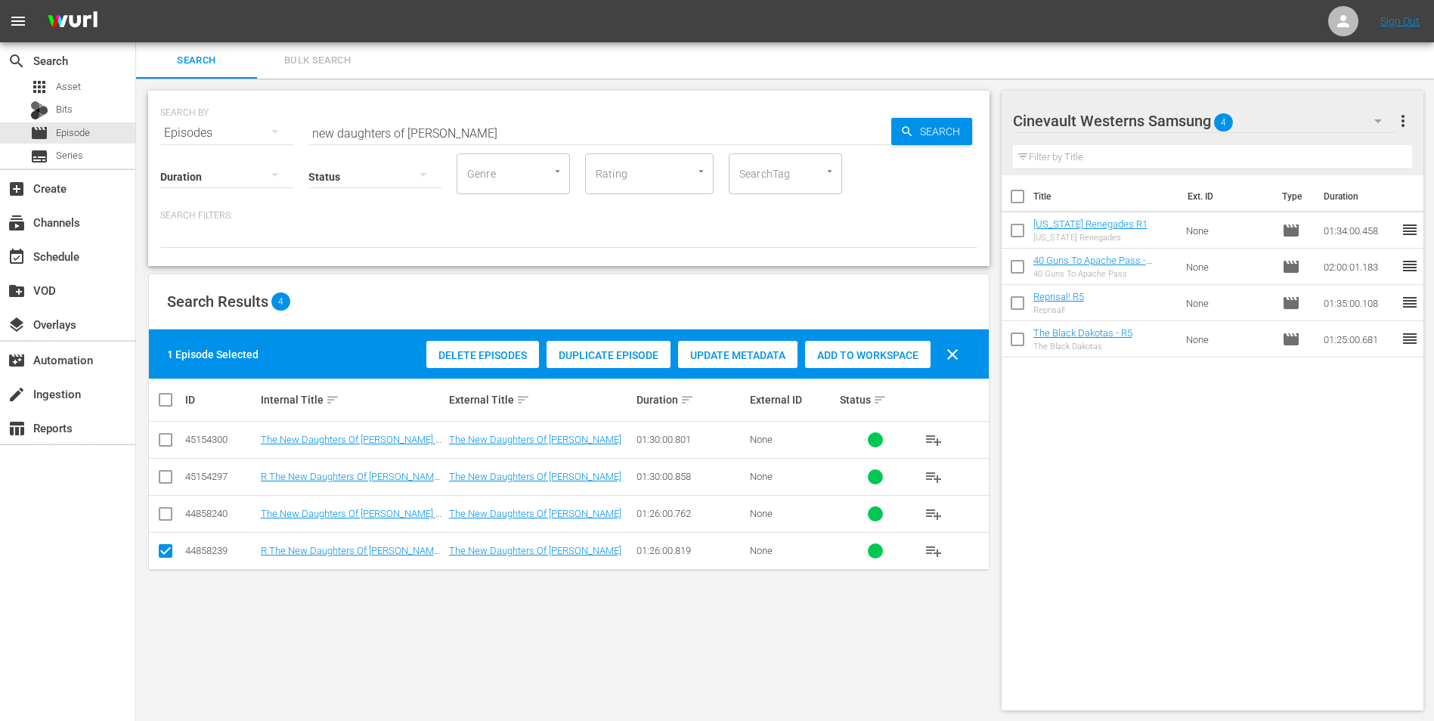
drag, startPoint x: 171, startPoint y: 524, endPoint x: 169, endPoint y: 540, distance: 16.0
click at [171, 524] on input "checkbox" at bounding box center [166, 517] width 18 height 18
checkbox input "true"
click at [161, 552] on input "checkbox" at bounding box center [166, 554] width 18 height 18
checkbox input "false"
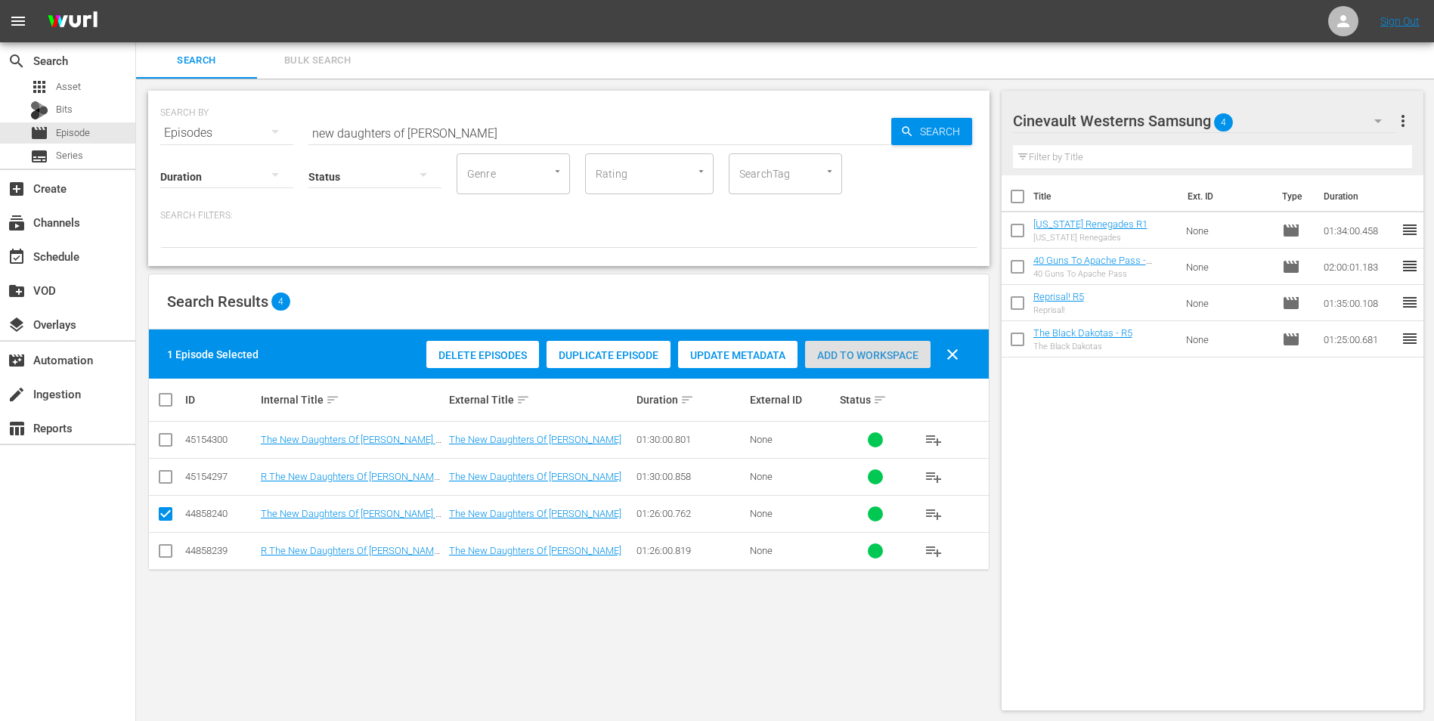
click at [904, 341] on div "Add to Workspace" at bounding box center [868, 355] width 126 height 29
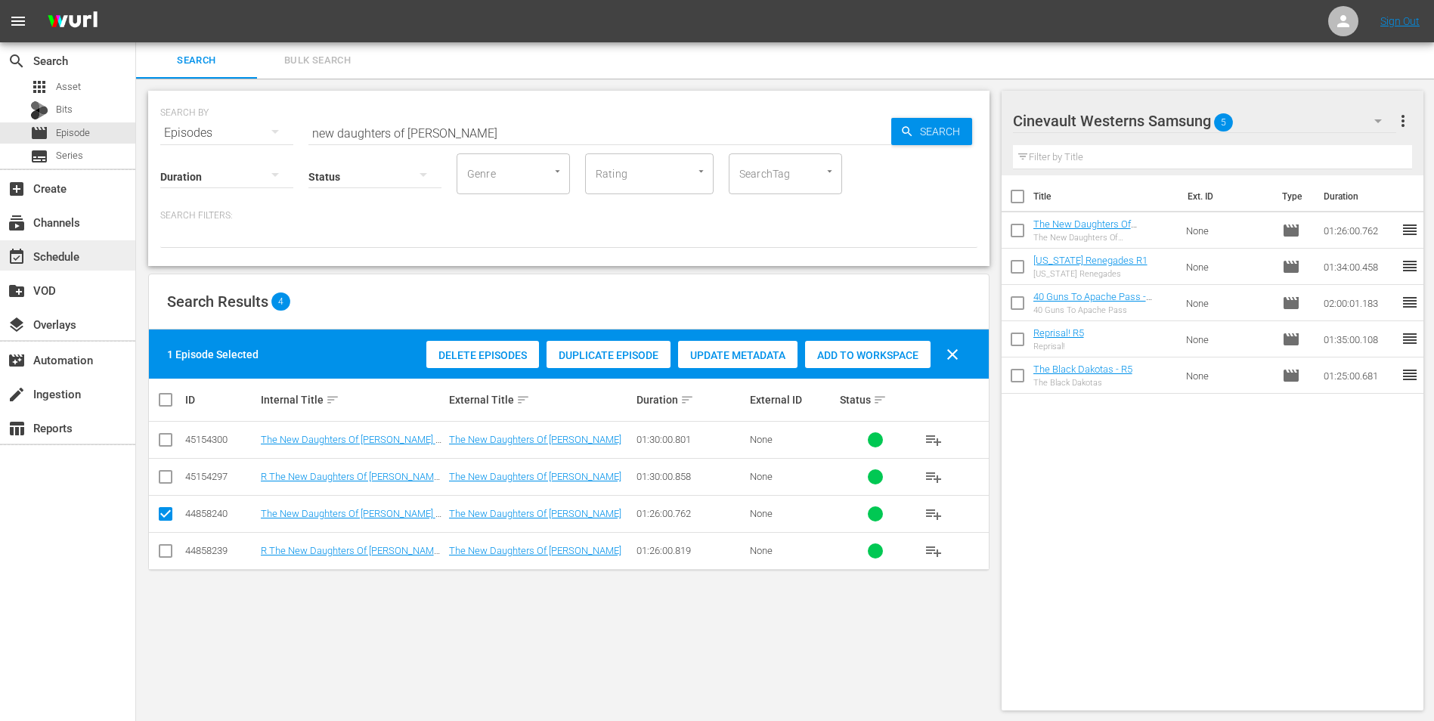
click at [78, 261] on div "event_available Schedule" at bounding box center [42, 254] width 85 height 14
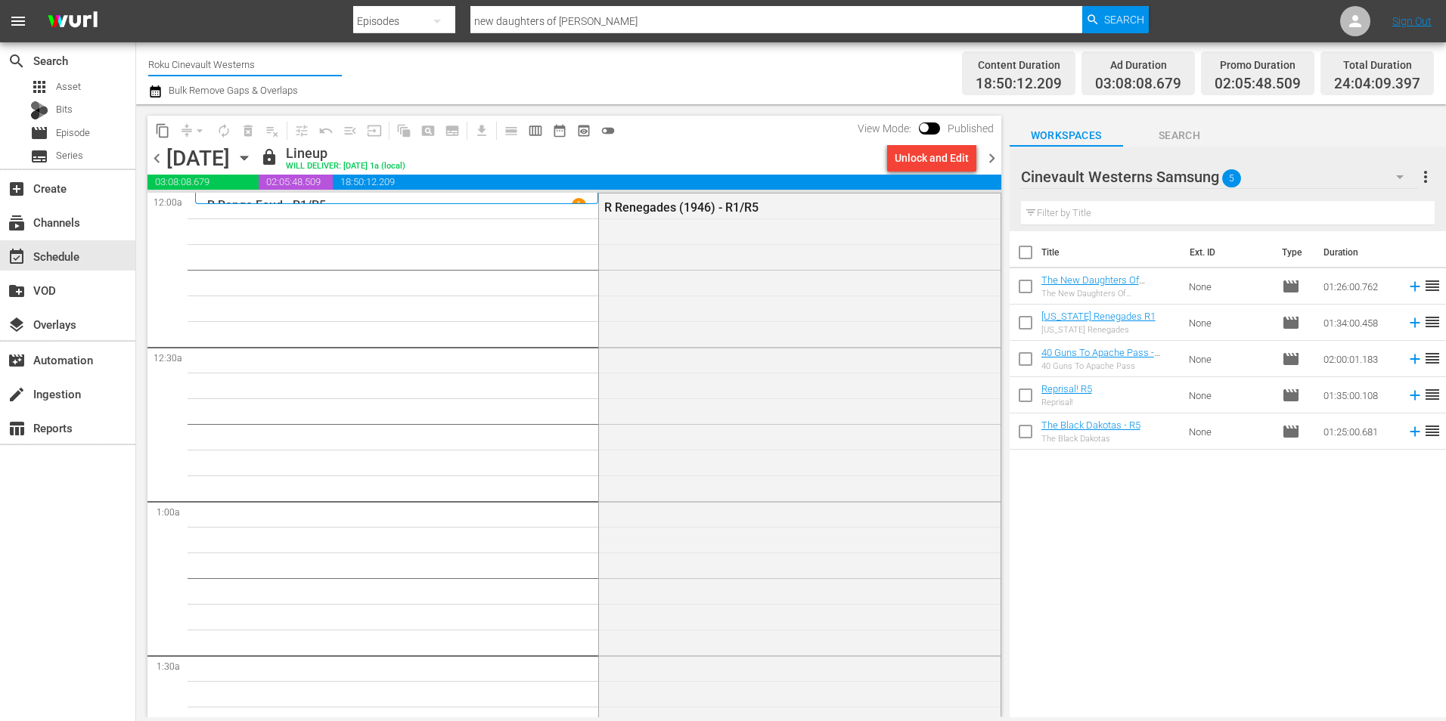
click at [216, 54] on input "Roku Cinevault Westerns" at bounding box center [245, 64] width 194 height 36
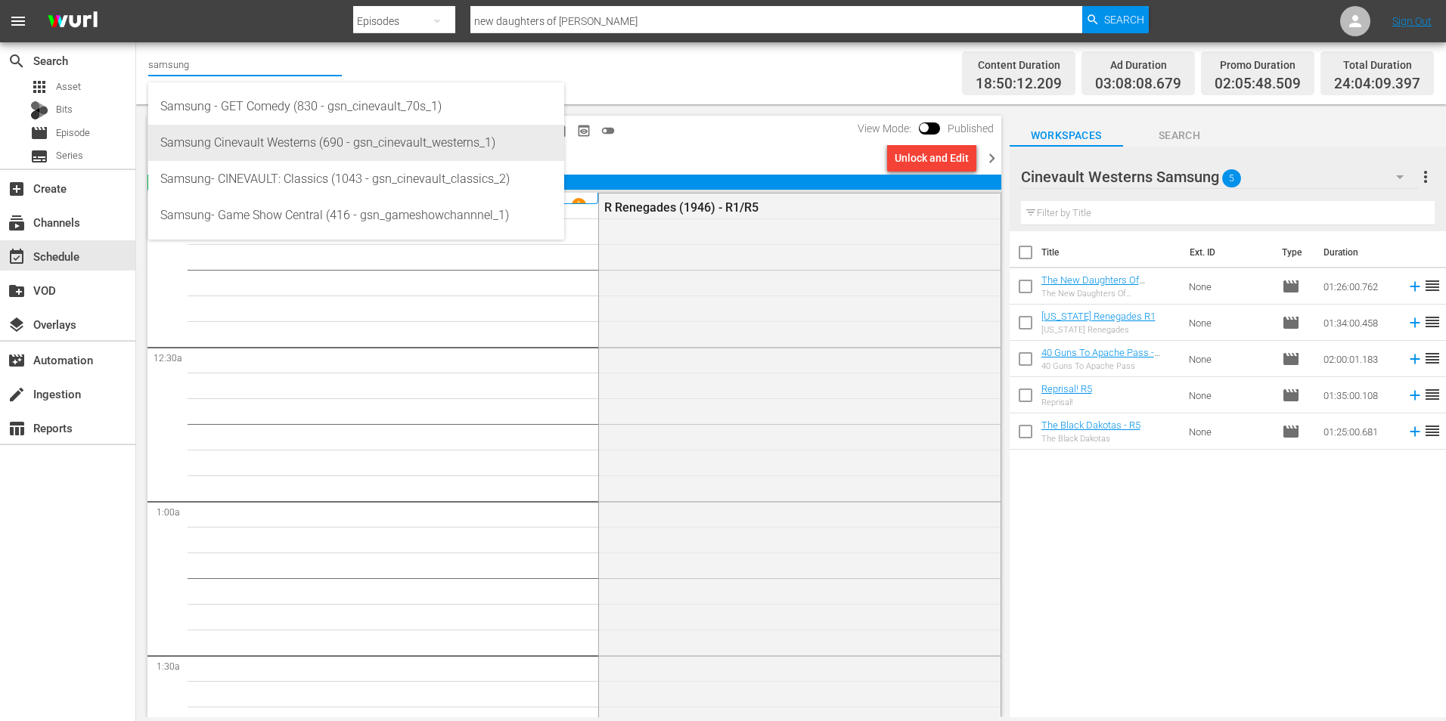
click at [234, 147] on div "Samsung Cinevault Westerns (690 - gsn_cinevault_westerns_1)" at bounding box center [356, 143] width 392 height 36
type input "Samsung Cinevault Westerns (690 - gsn_cinevault_westerns_1)"
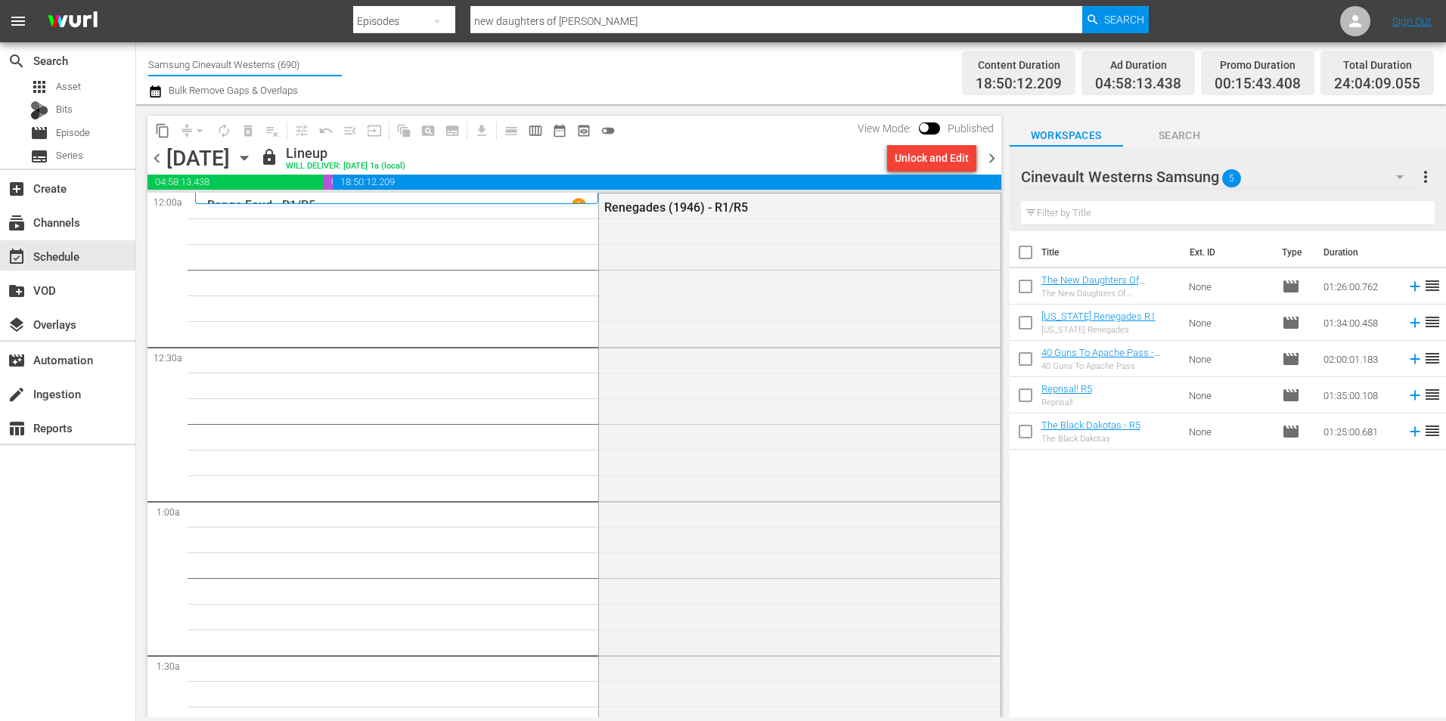
click at [298, 70] on input "Samsung Cinevault Westerns (690)" at bounding box center [245, 64] width 194 height 36
click at [823, 106] on div "content_copy compress arrow_drop_down autorenew_outlined delete_forever_outline…" at bounding box center [570, 410] width 869 height 613
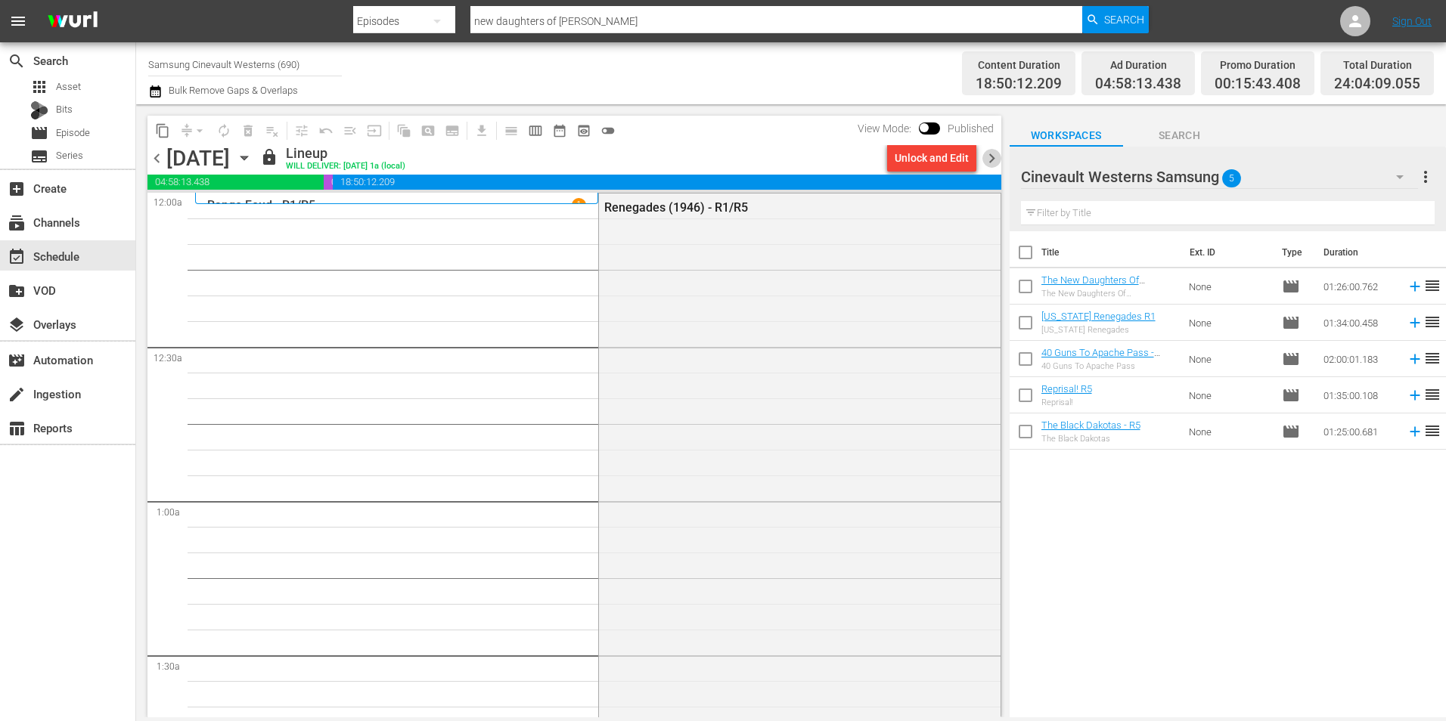
click at [997, 155] on span "chevron_right" at bounding box center [991, 158] width 19 height 19
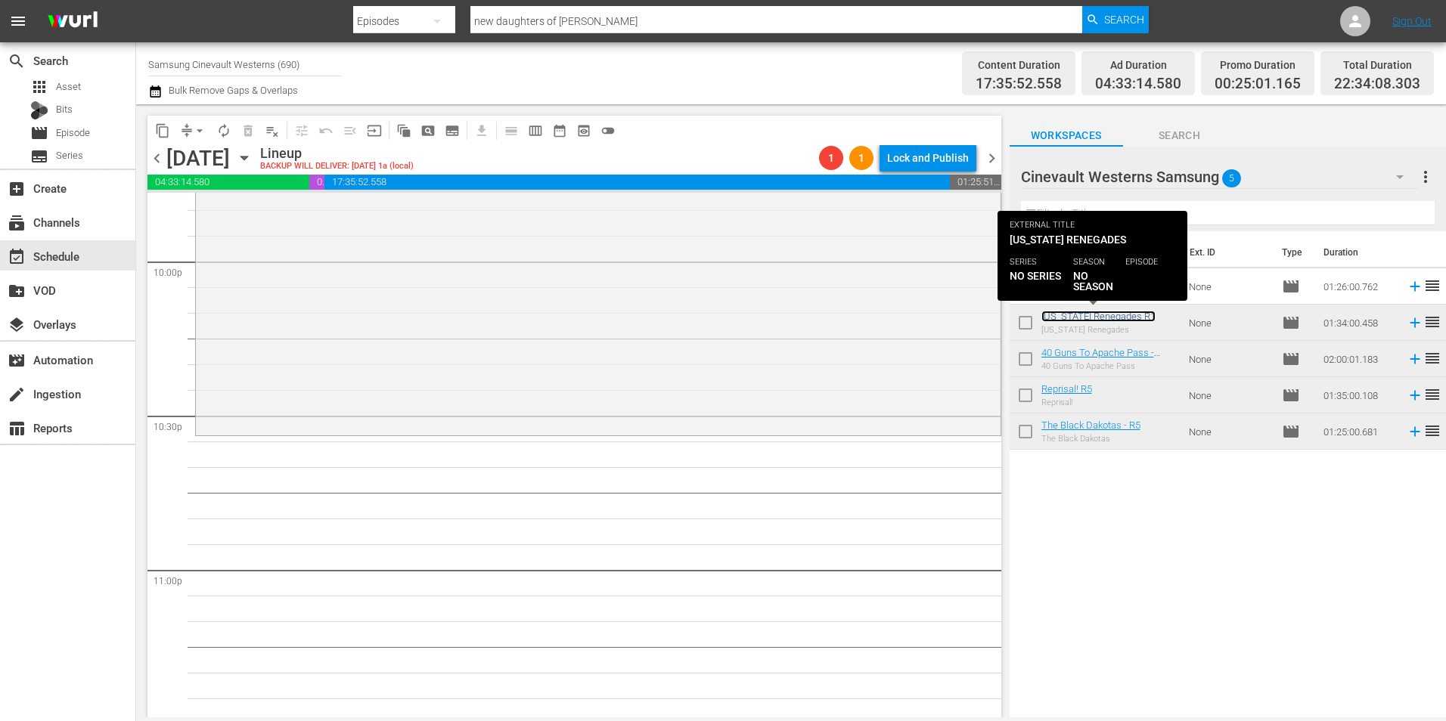
scroll to position [6805, 0]
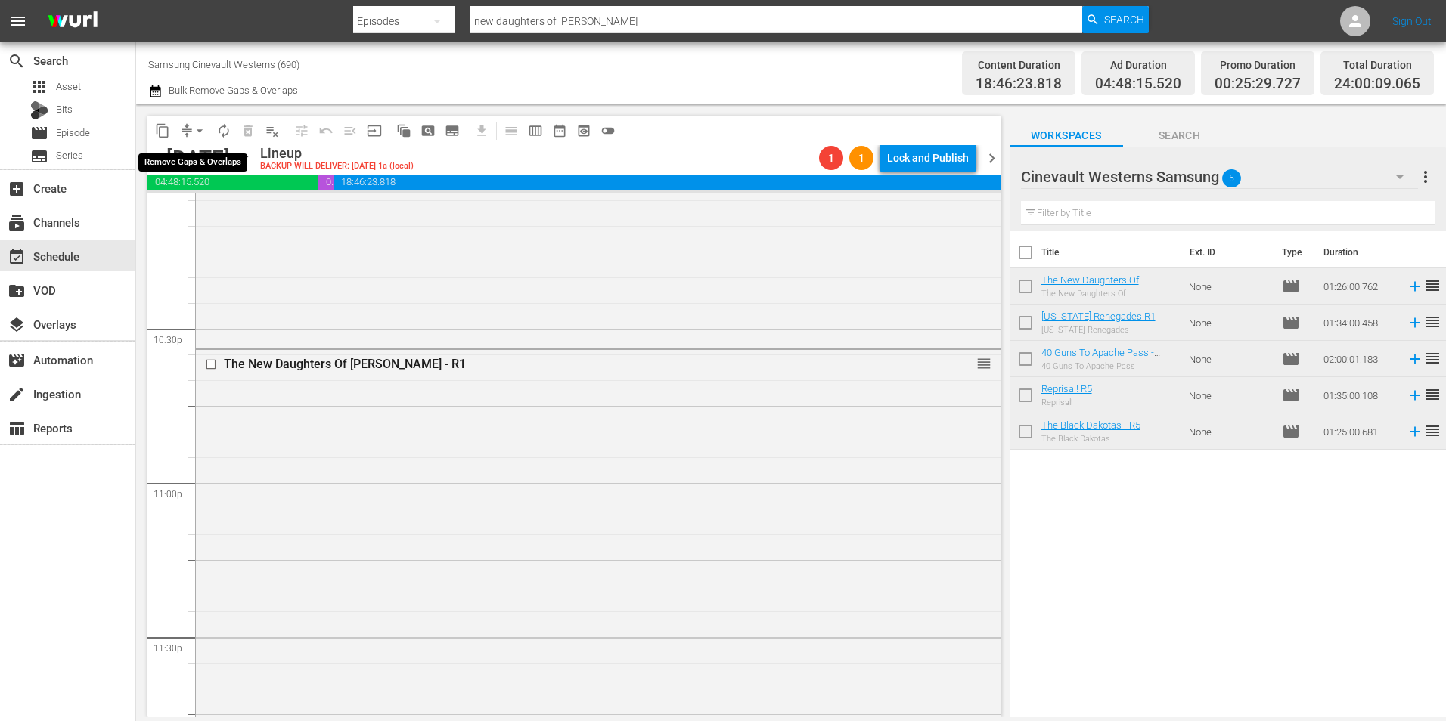
click at [200, 133] on span "arrow_drop_down" at bounding box center [199, 130] width 15 height 15
click at [206, 158] on li "Align to Midnight" at bounding box center [200, 161] width 159 height 25
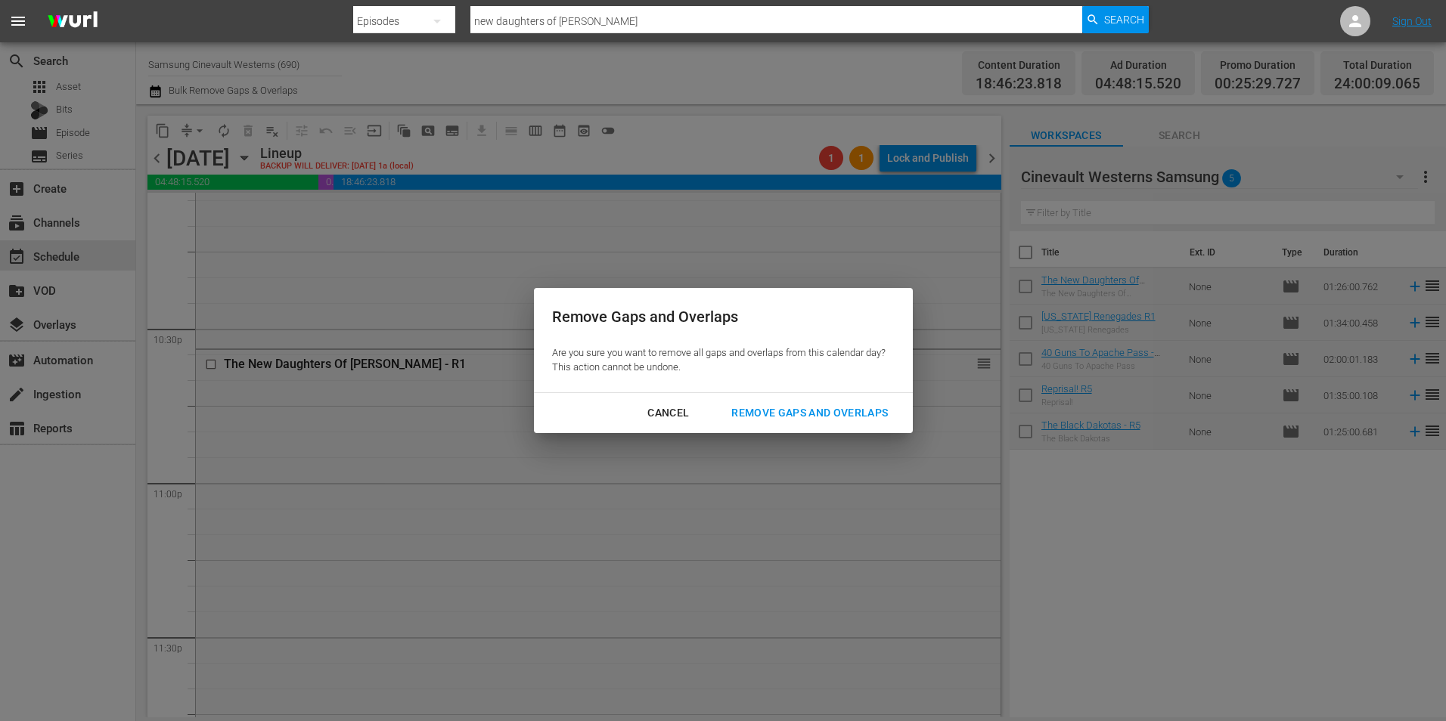
click at [796, 405] on div "Remove Gaps and Overlaps" at bounding box center [809, 413] width 181 height 19
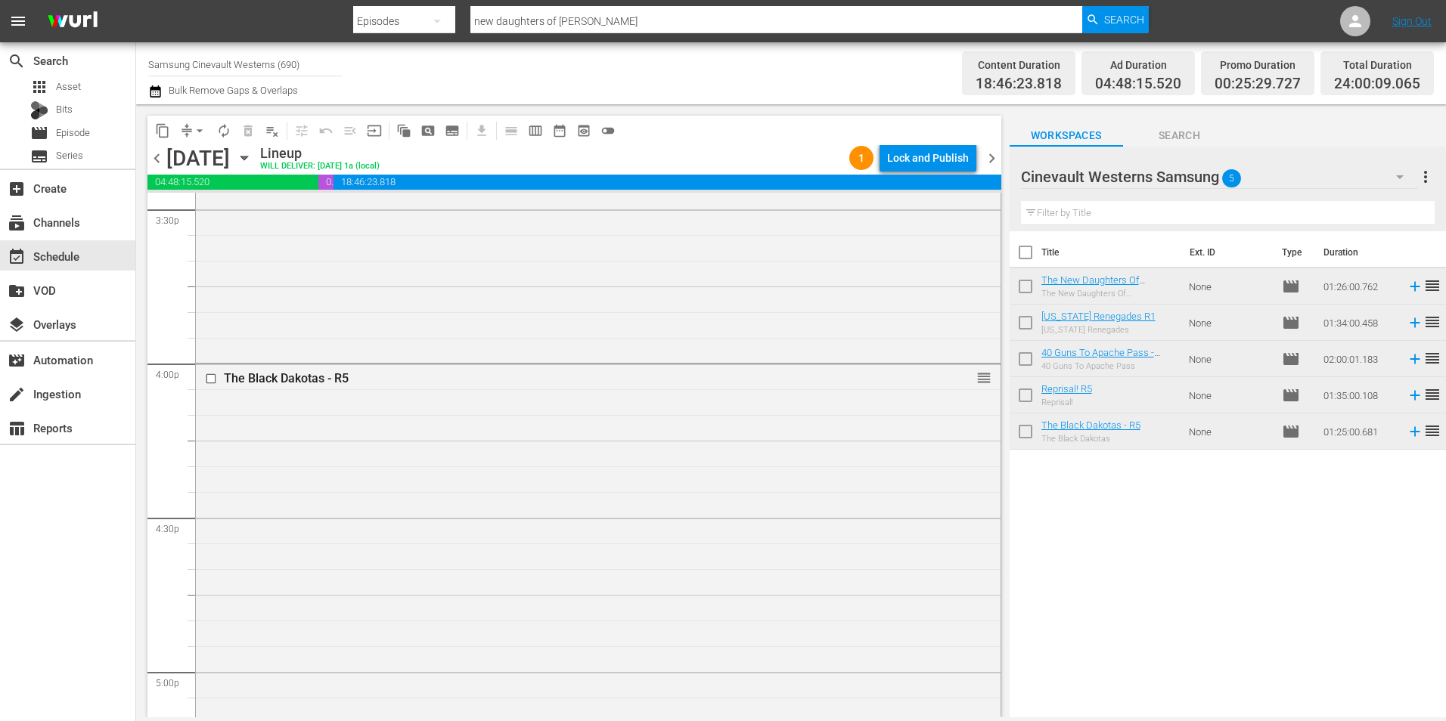
scroll to position [4764, 0]
click at [208, 380] on input "checkbox" at bounding box center [213, 380] width 16 height 13
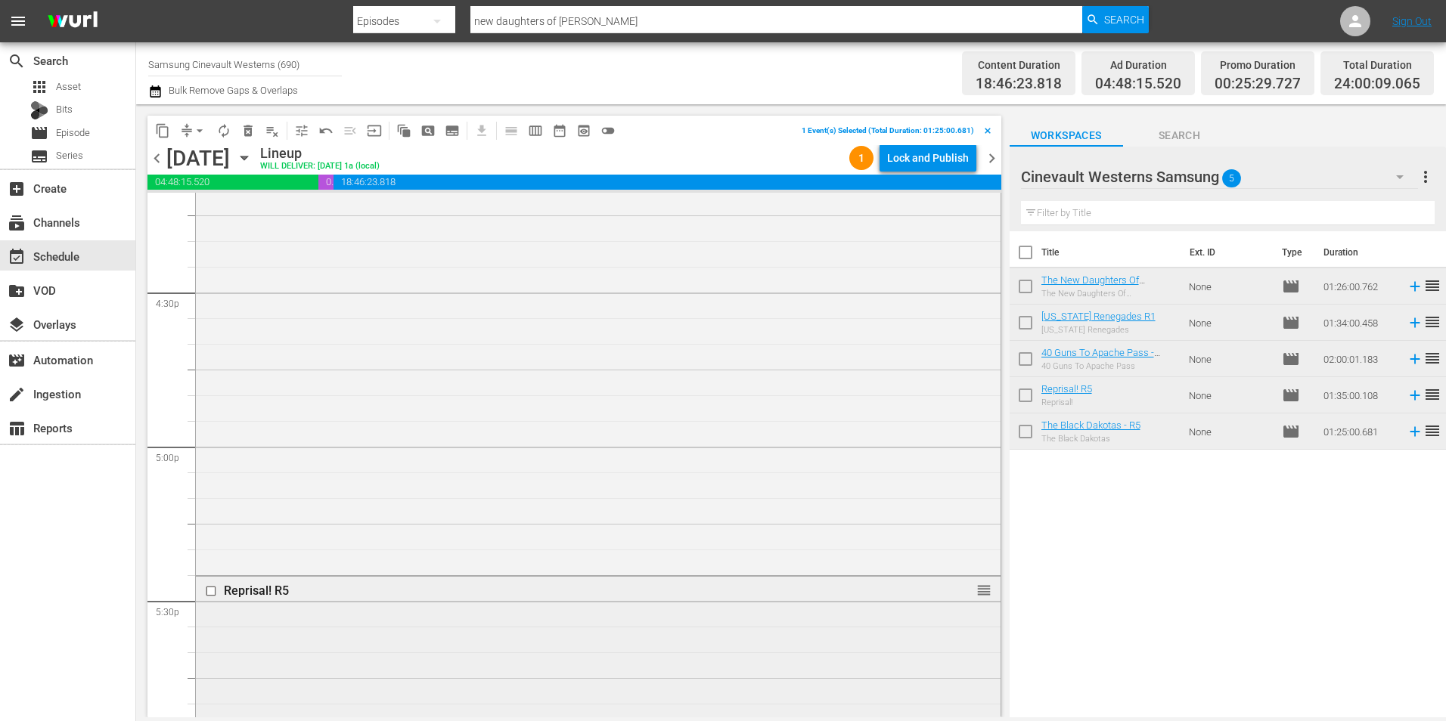
scroll to position [5142, 0]
click at [206, 442] on input "checkbox" at bounding box center [213, 439] width 16 height 13
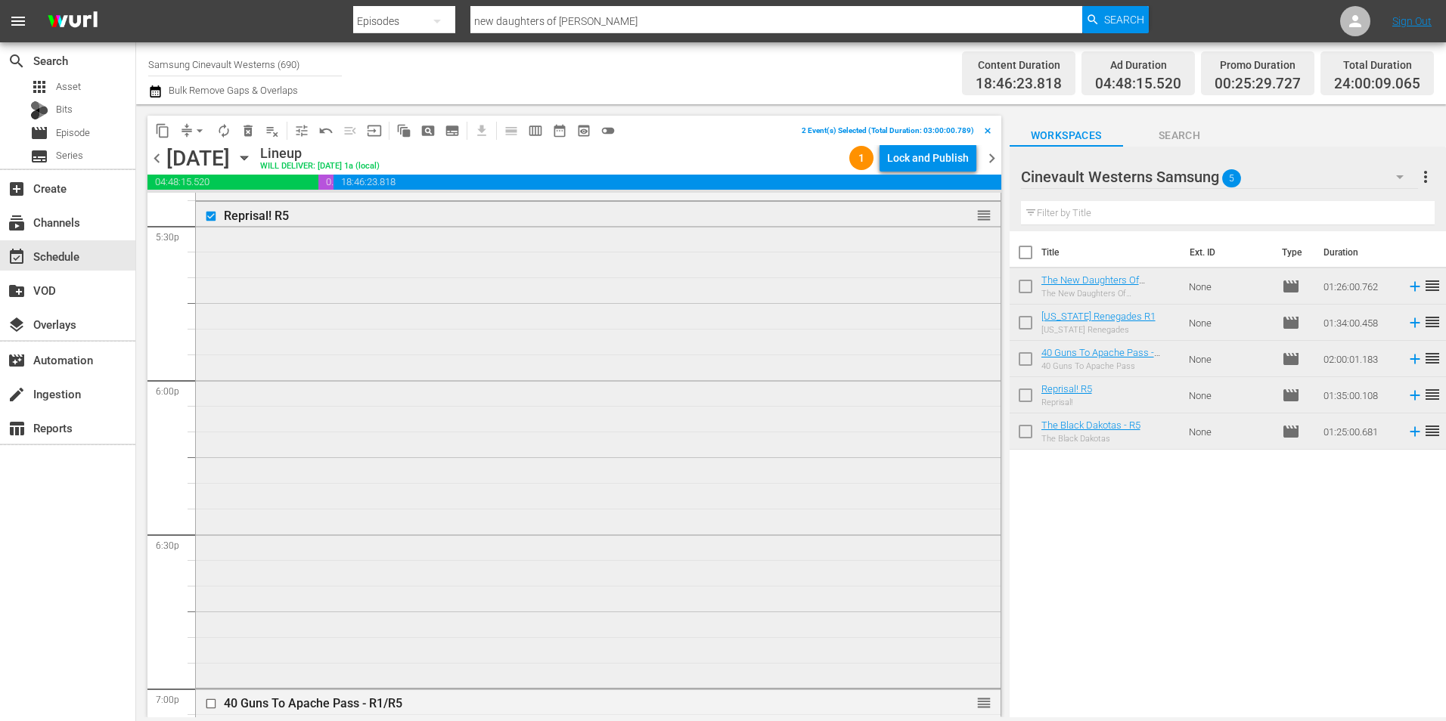
scroll to position [5595, 0]
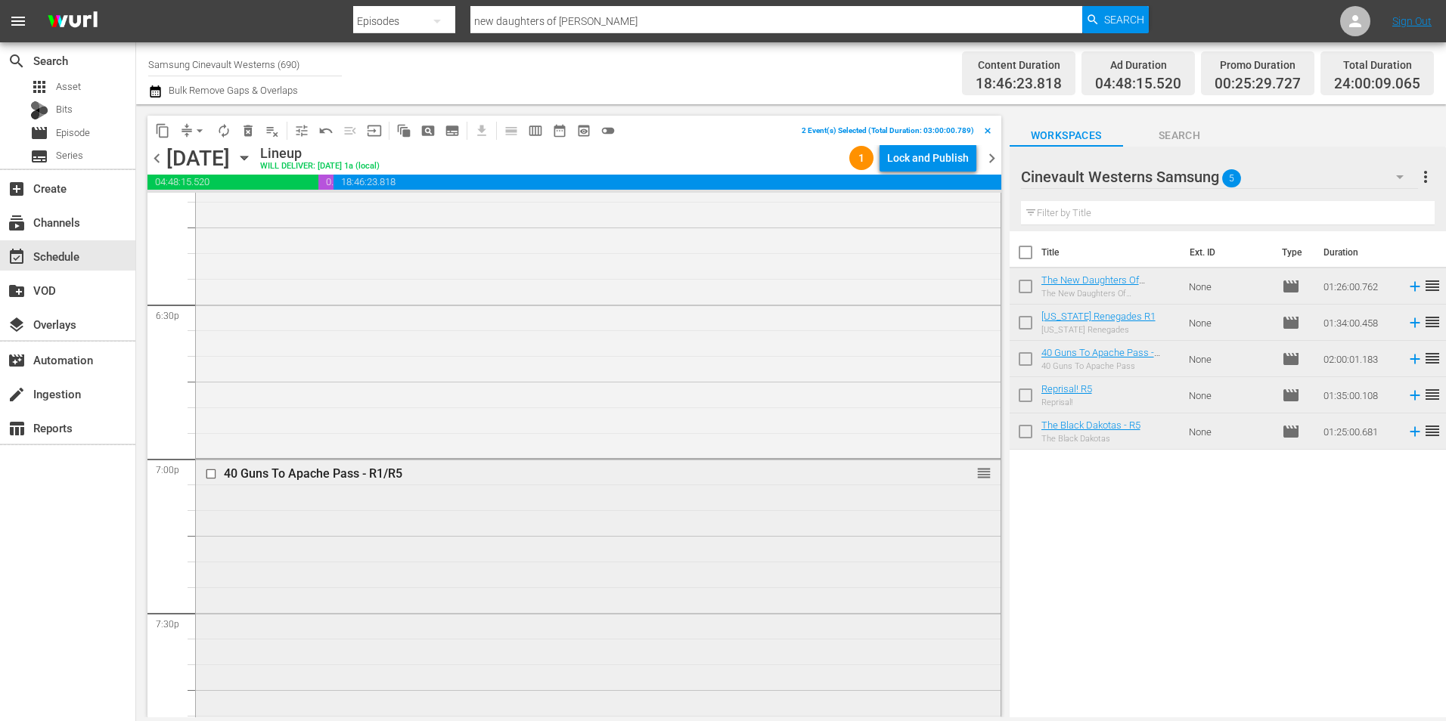
click at [209, 472] on input "checkbox" at bounding box center [213, 474] width 16 height 13
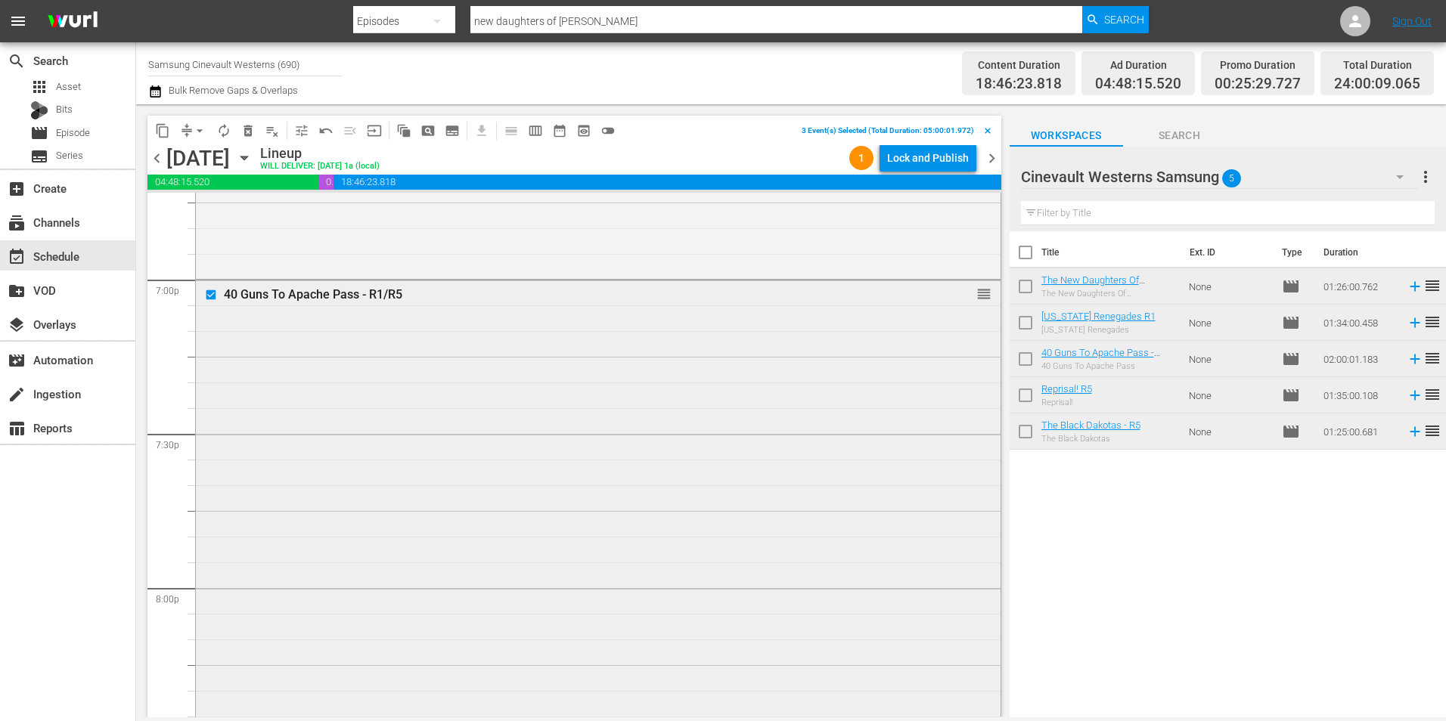
scroll to position [6125, 0]
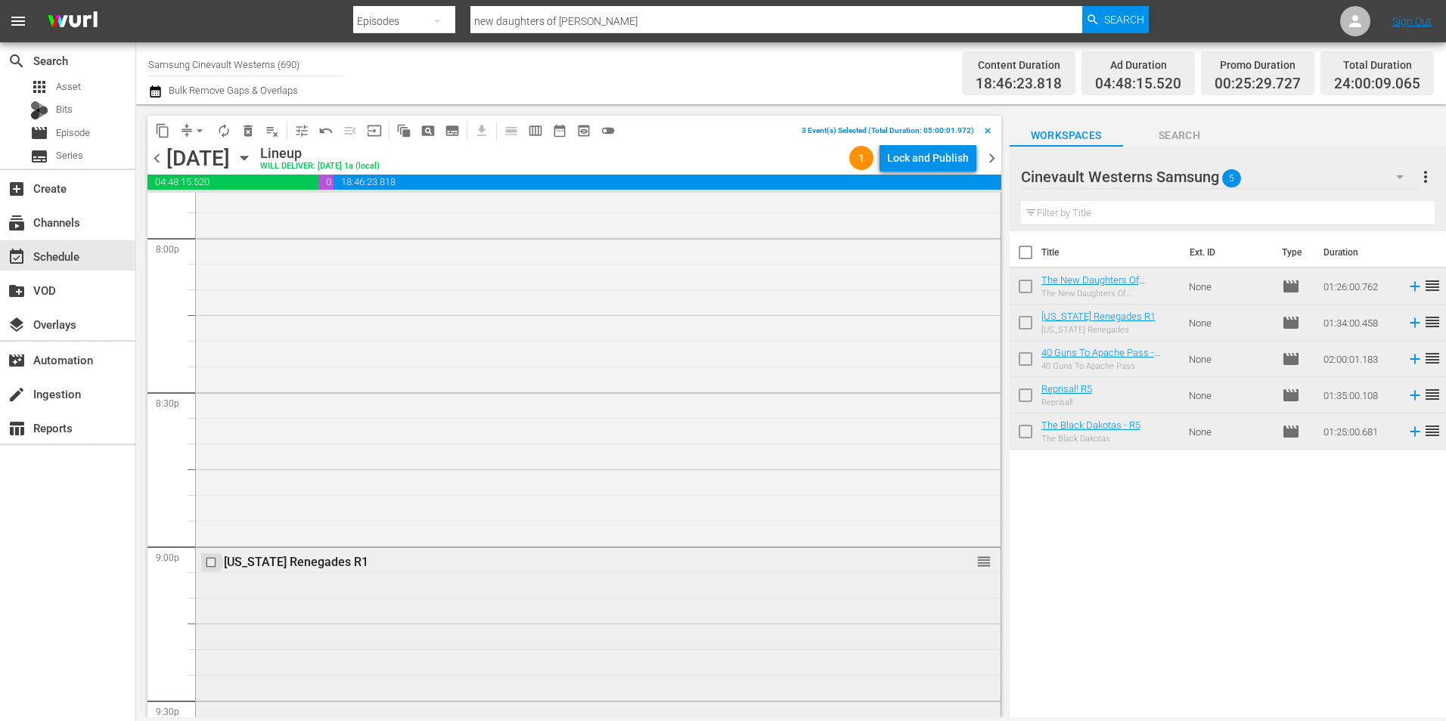
click at [209, 563] on input "checkbox" at bounding box center [213, 562] width 16 height 13
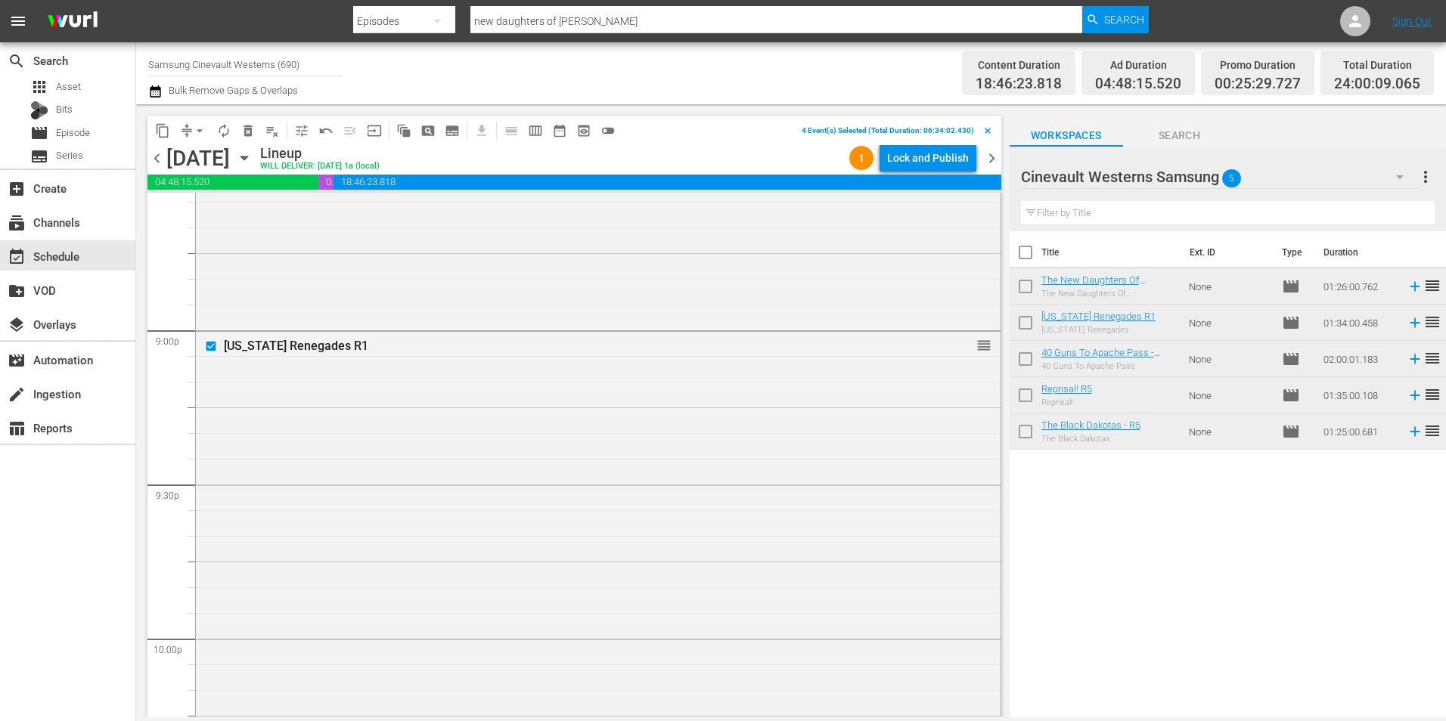
scroll to position [6654, 0]
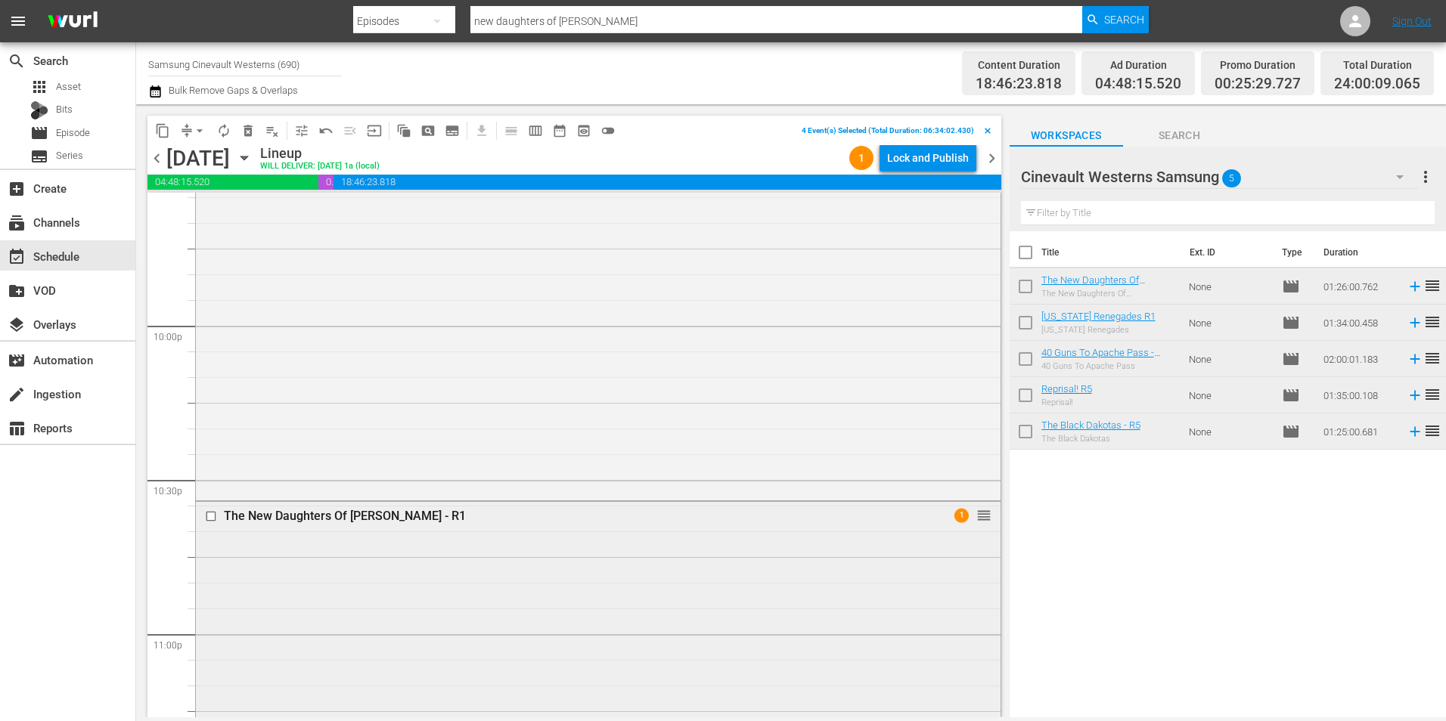
click at [209, 517] on input "checkbox" at bounding box center [213, 516] width 16 height 13
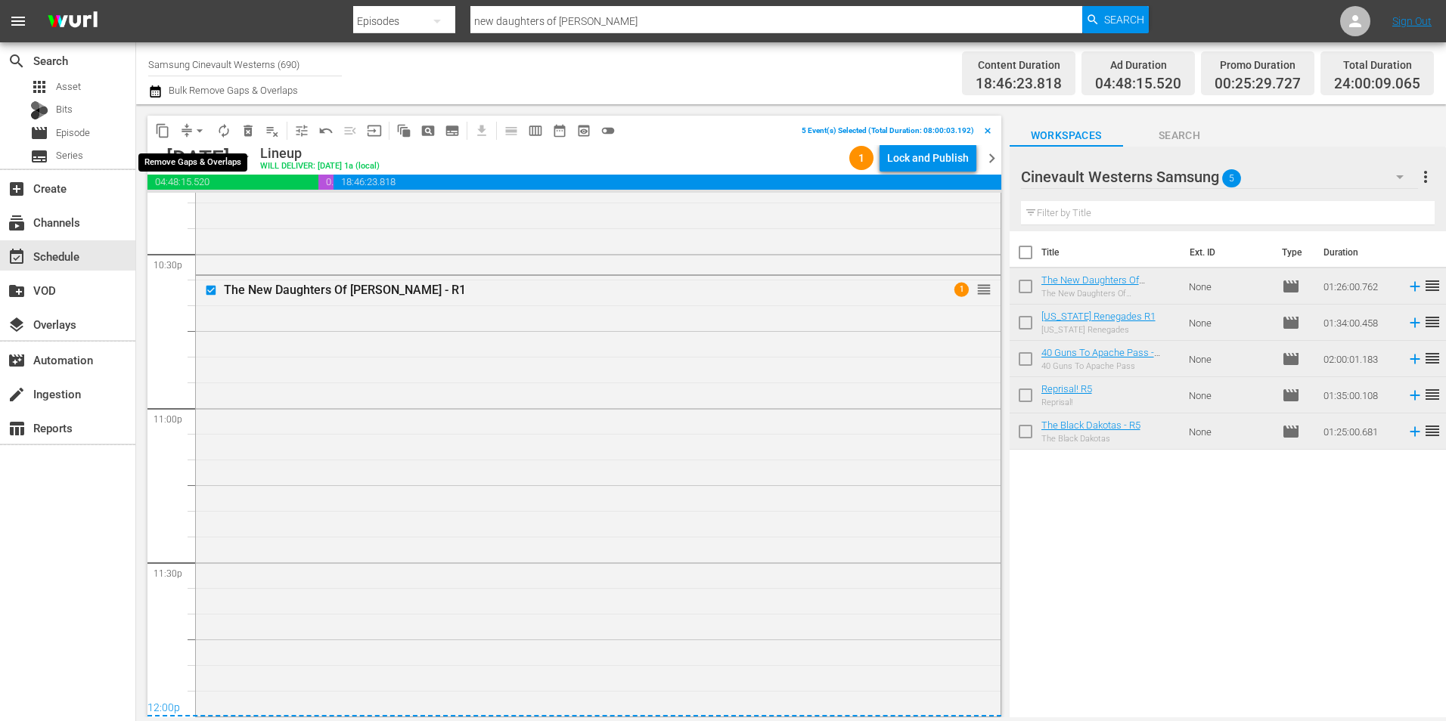
click at [199, 133] on span "arrow_drop_down" at bounding box center [199, 130] width 15 height 15
click at [164, 131] on span "content_copy" at bounding box center [162, 130] width 15 height 15
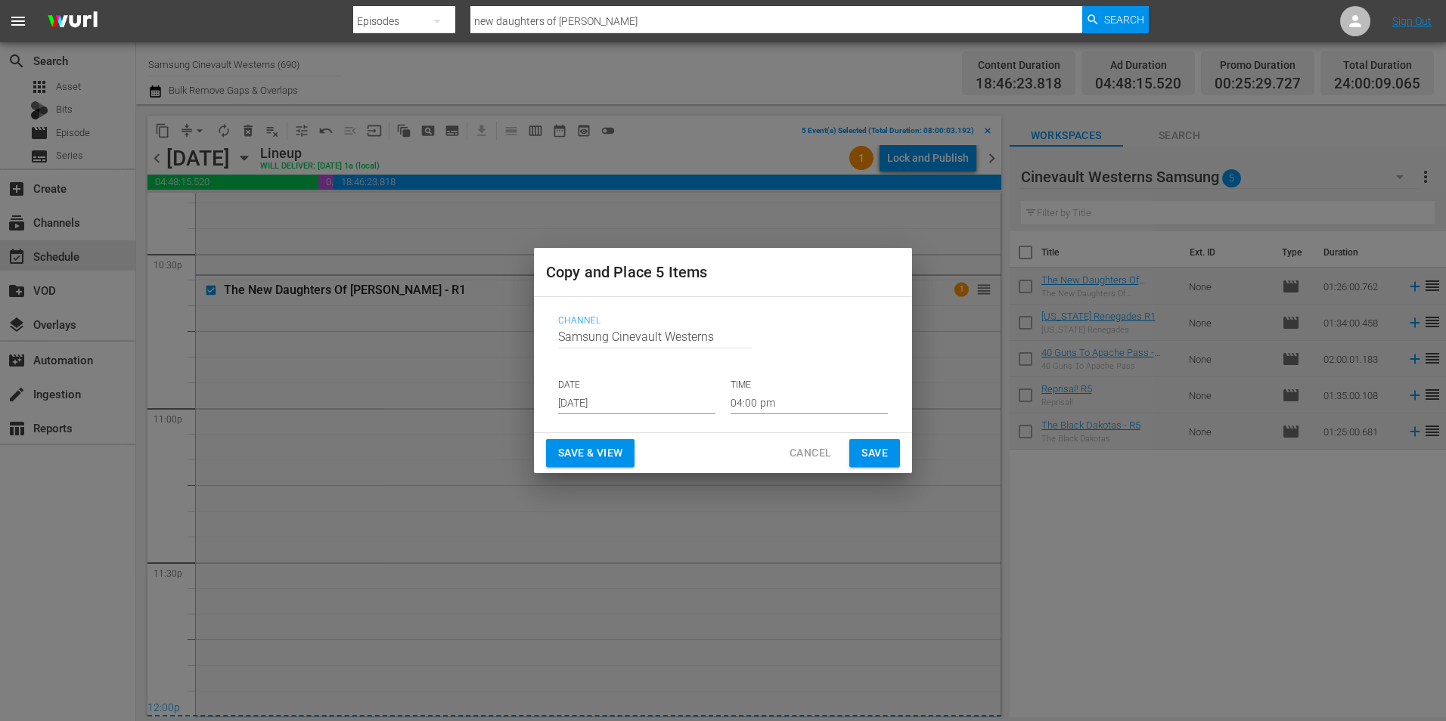
click at [638, 395] on input "[DATE]" at bounding box center [636, 403] width 157 height 23
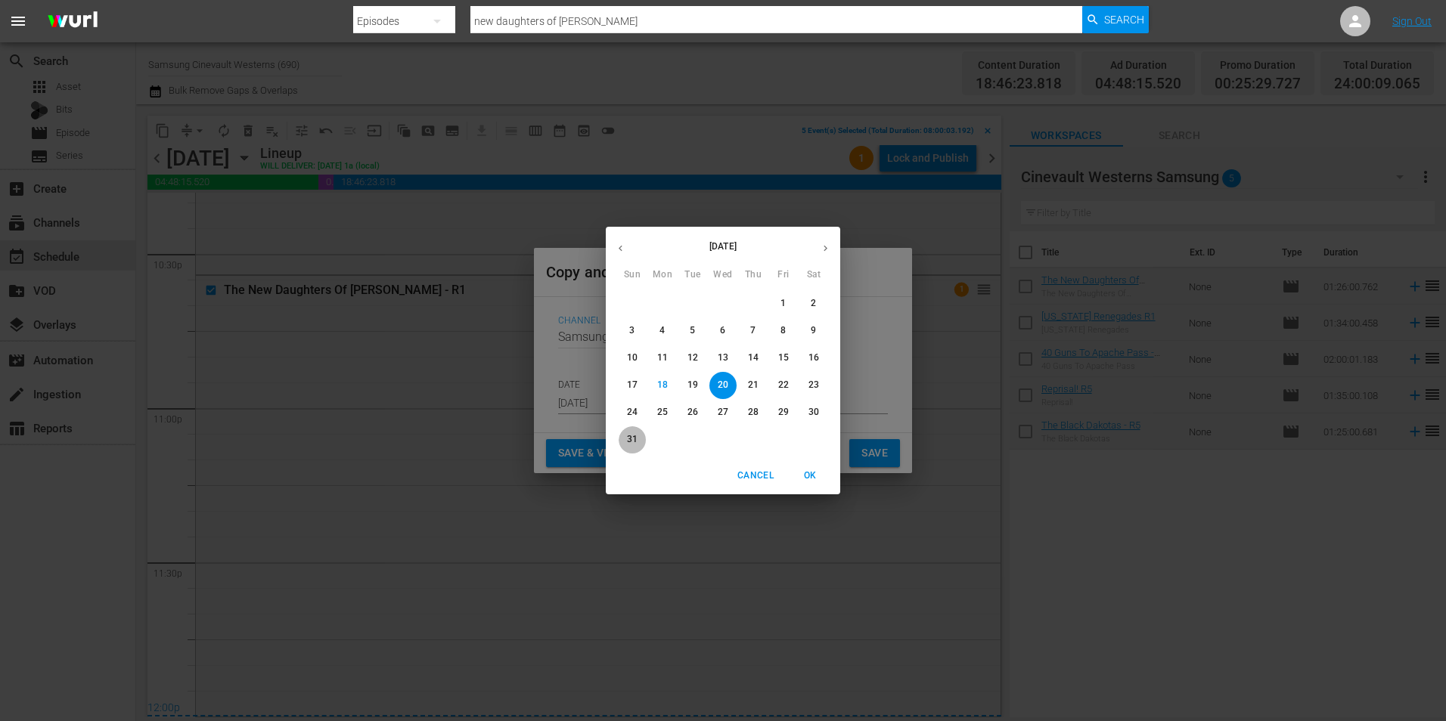
click at [630, 436] on p "31" at bounding box center [632, 439] width 11 height 13
type input "[DATE]"
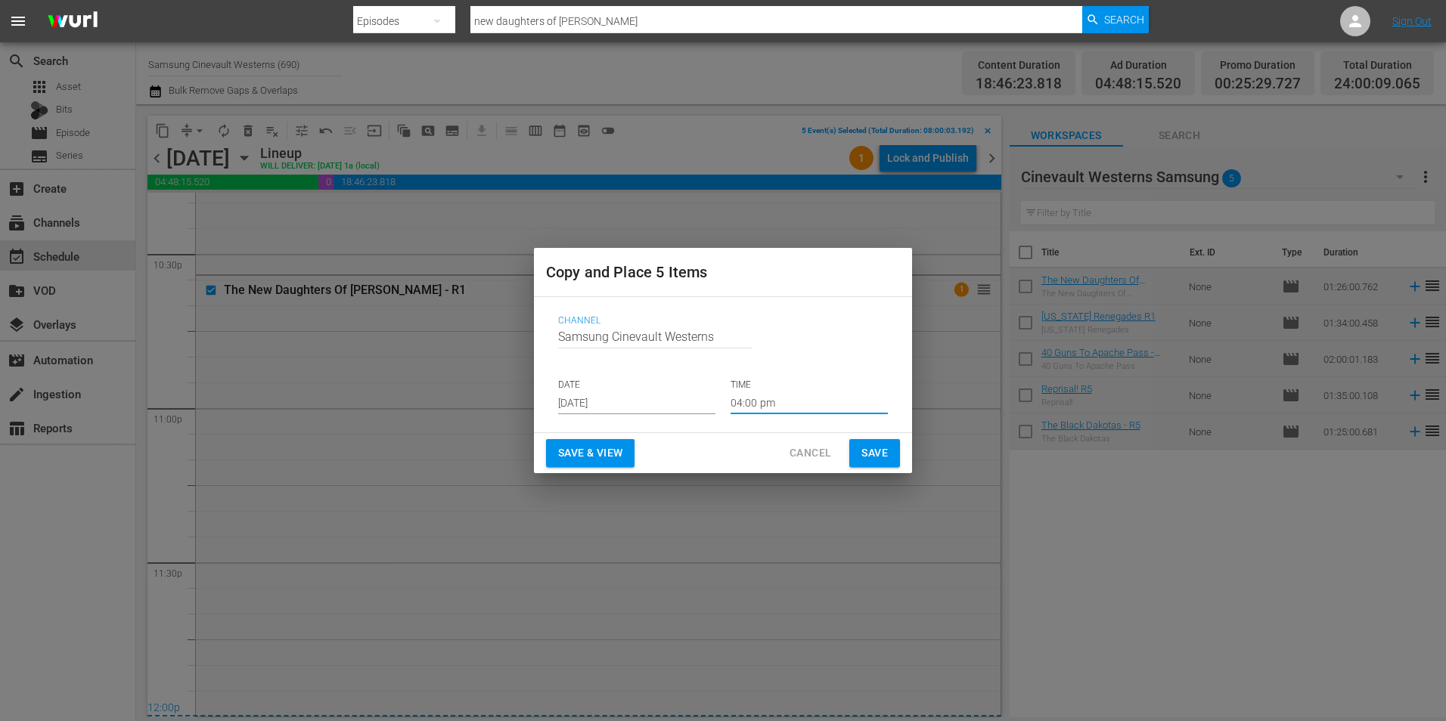
click at [818, 398] on input "04:00 pm" at bounding box center [808, 403] width 157 height 23
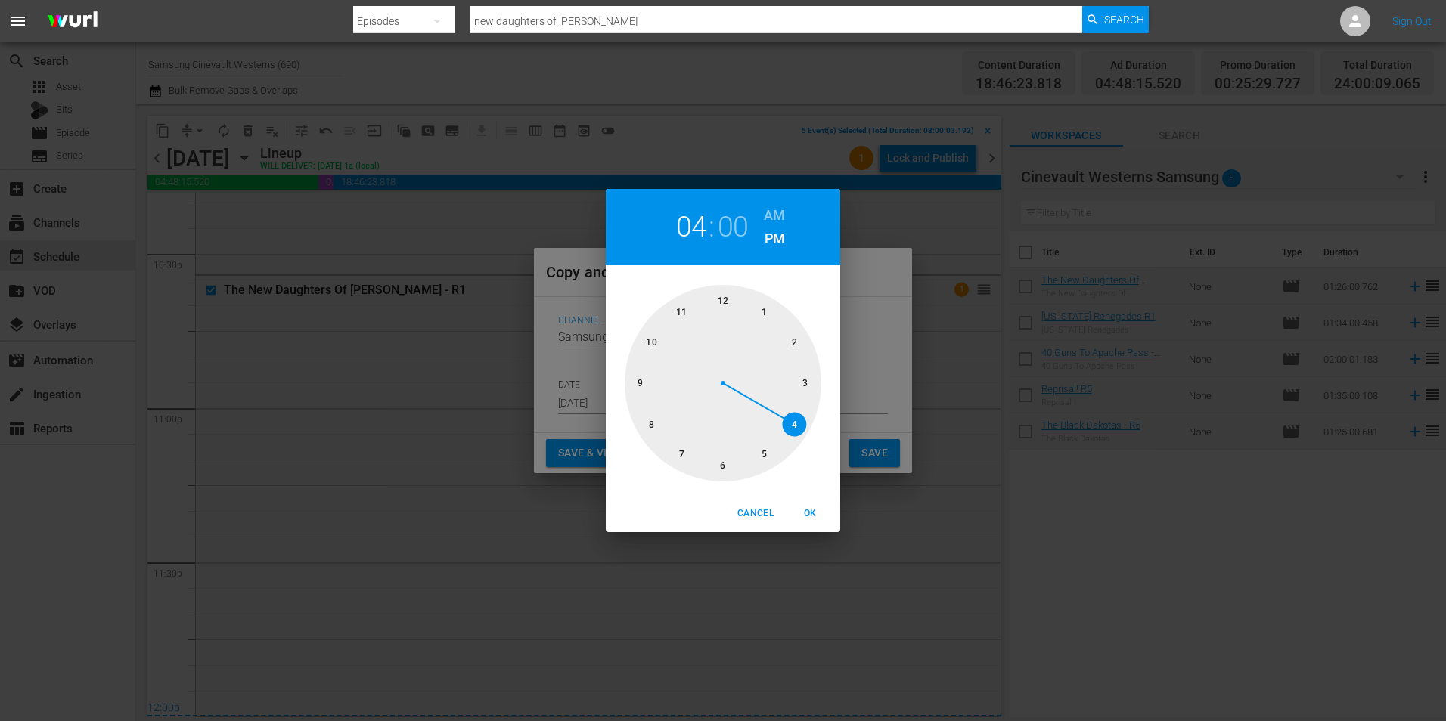
click at [722, 287] on div at bounding box center [723, 383] width 197 height 197
click at [780, 215] on h6 "AM" at bounding box center [774, 215] width 21 height 24
drag, startPoint x: 816, startPoint y: 516, endPoint x: 894, endPoint y: 481, distance: 85.6
click at [832, 510] on button "OK" at bounding box center [810, 513] width 48 height 25
type input "12:00 am"
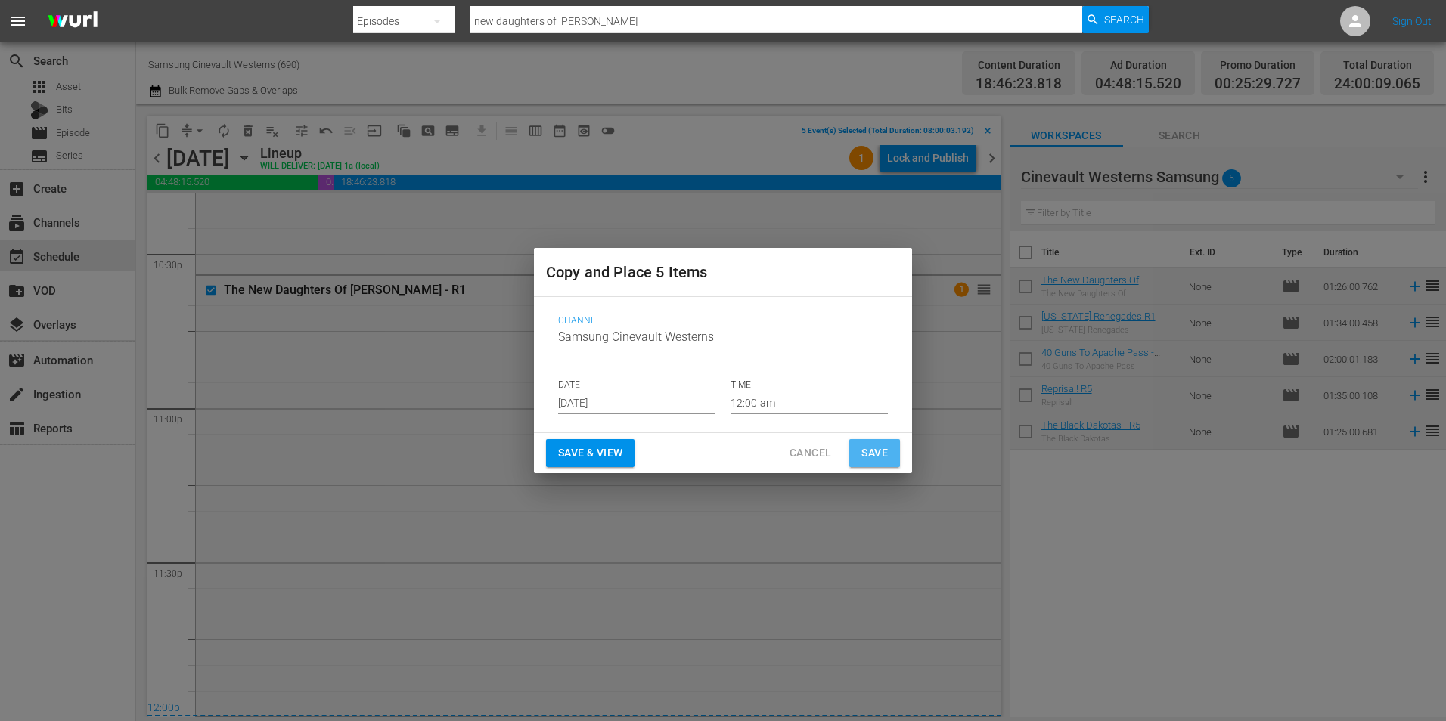
click at [866, 453] on span "Save" at bounding box center [874, 453] width 26 height 19
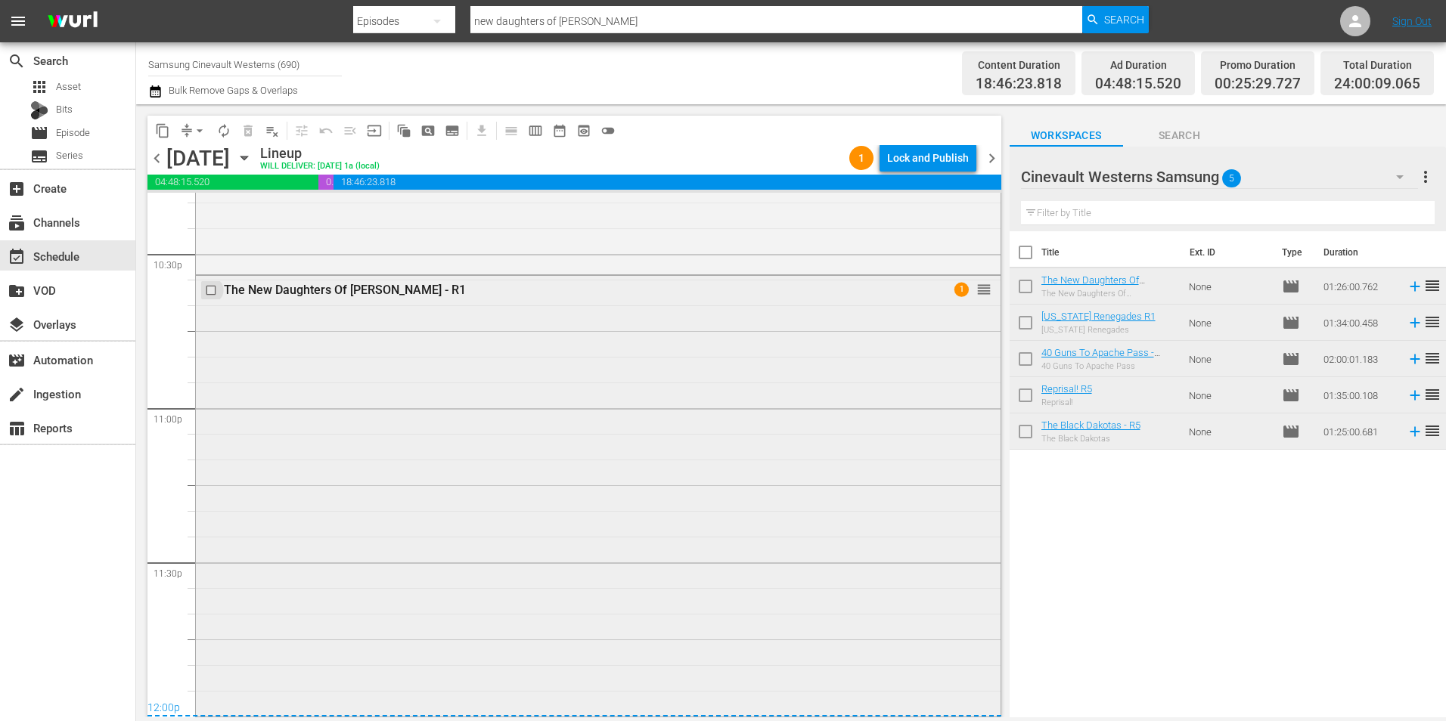
click at [210, 292] on input "checkbox" at bounding box center [213, 290] width 16 height 13
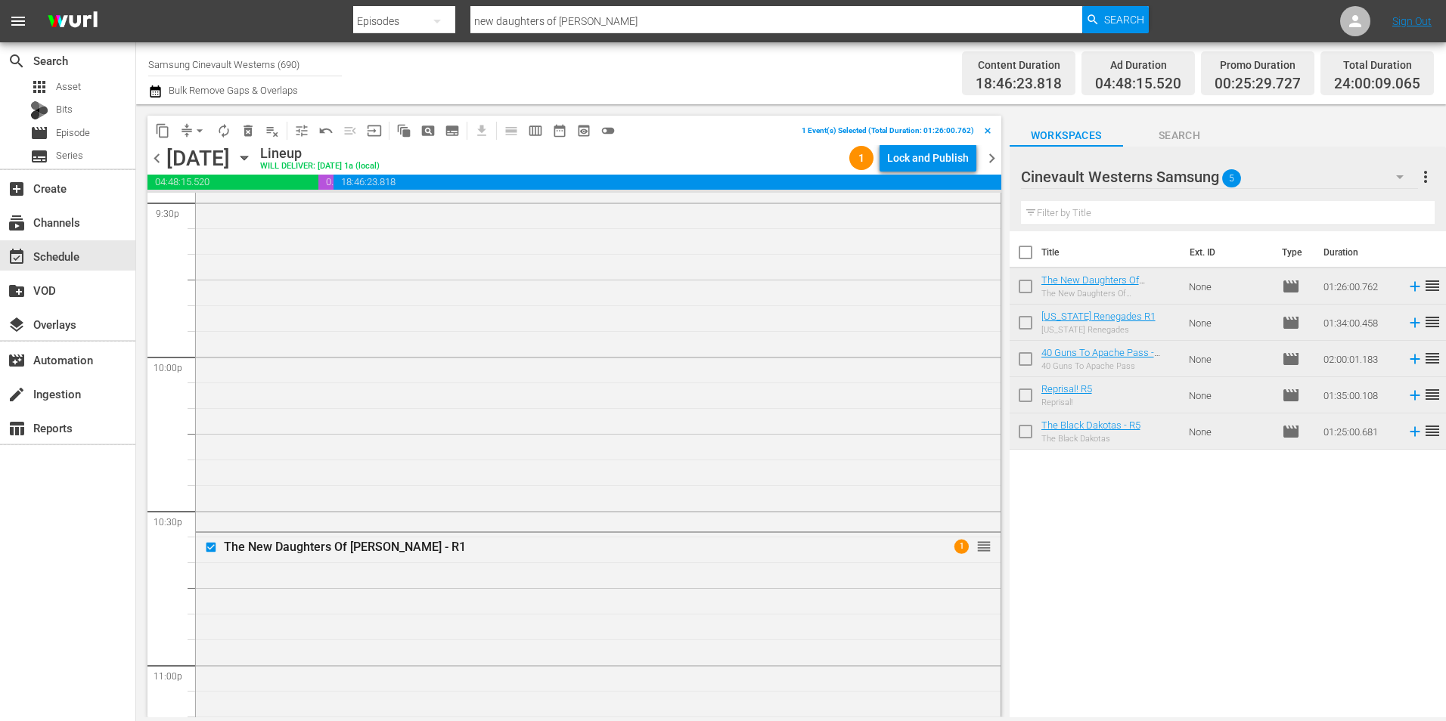
scroll to position [6426, 0]
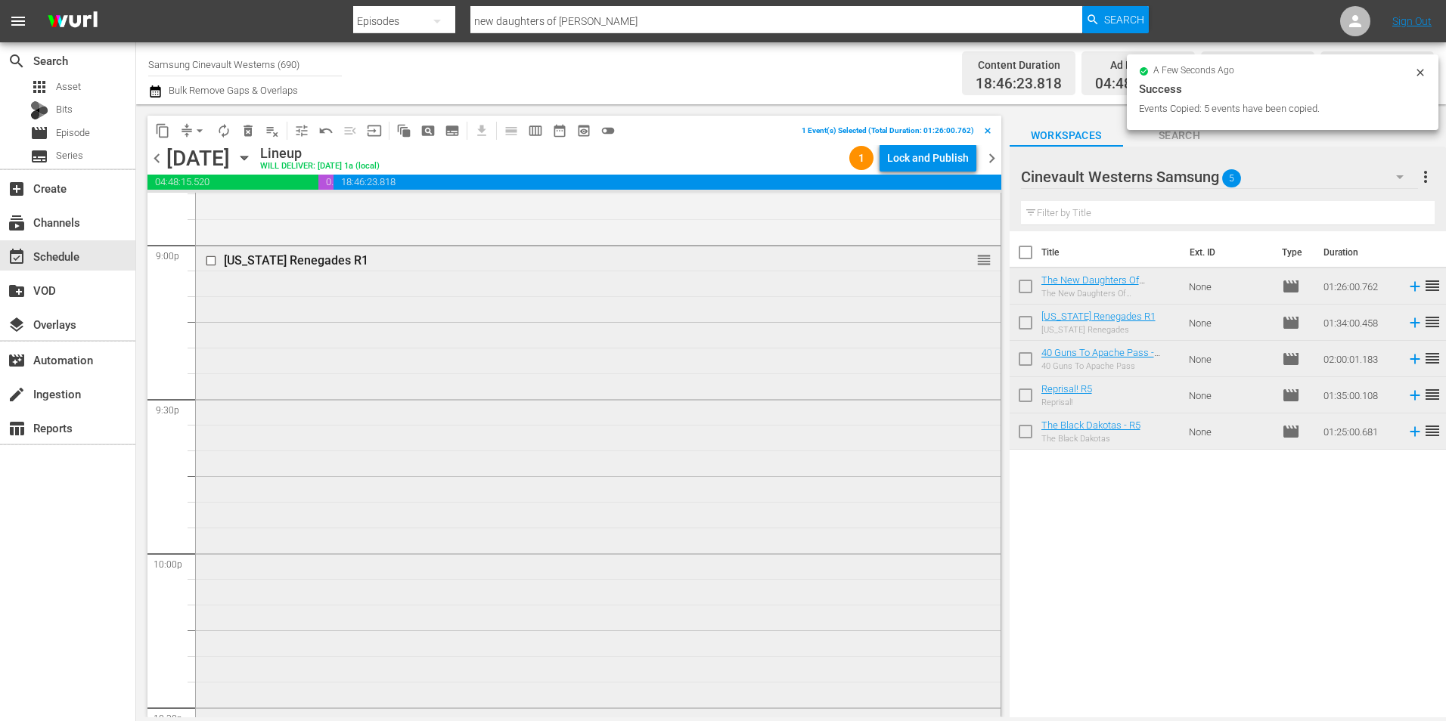
click at [212, 262] on input "checkbox" at bounding box center [213, 260] width 16 height 13
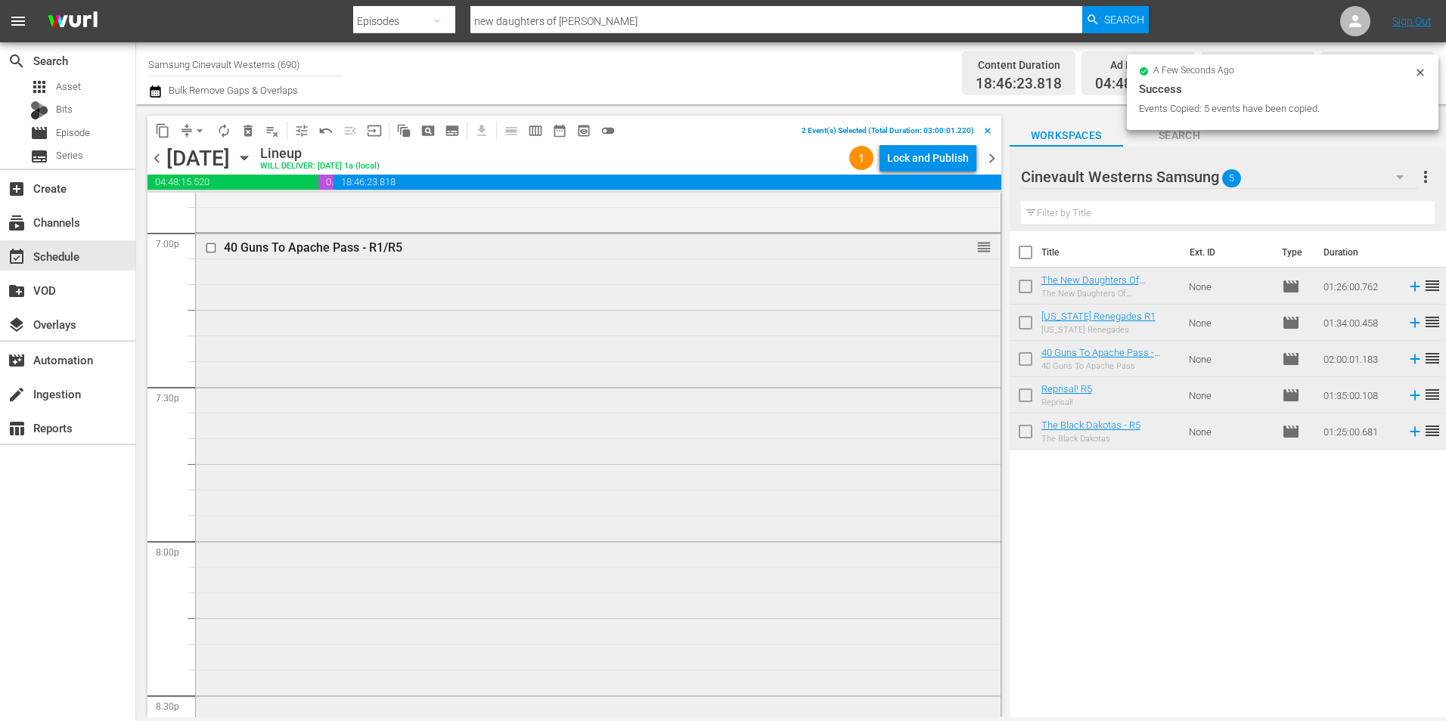
click at [211, 247] on input "checkbox" at bounding box center [213, 248] width 16 height 13
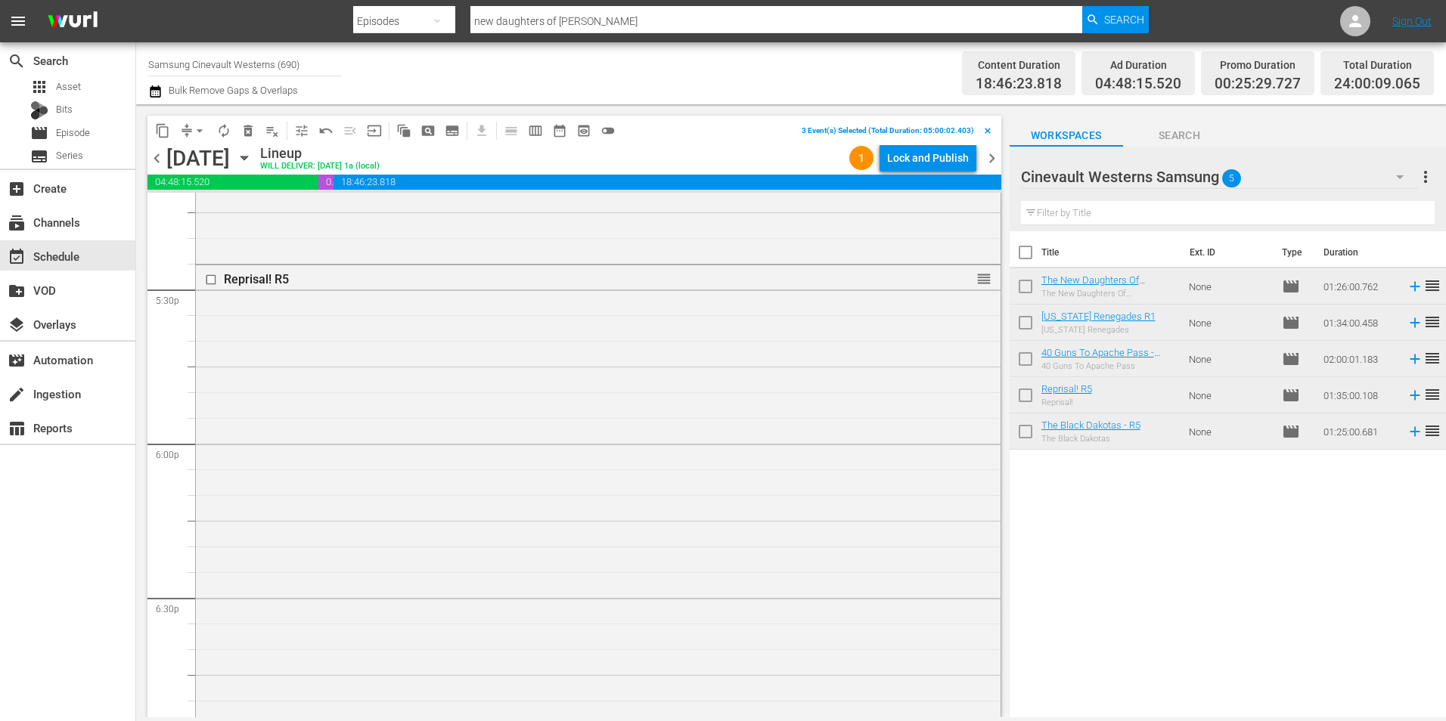
scroll to position [5216, 0]
click at [214, 363] on input "checkbox" at bounding box center [213, 364] width 16 height 13
click at [210, 307] on input "checkbox" at bounding box center [213, 305] width 16 height 13
click at [157, 135] on span "content_copy" at bounding box center [162, 130] width 15 height 15
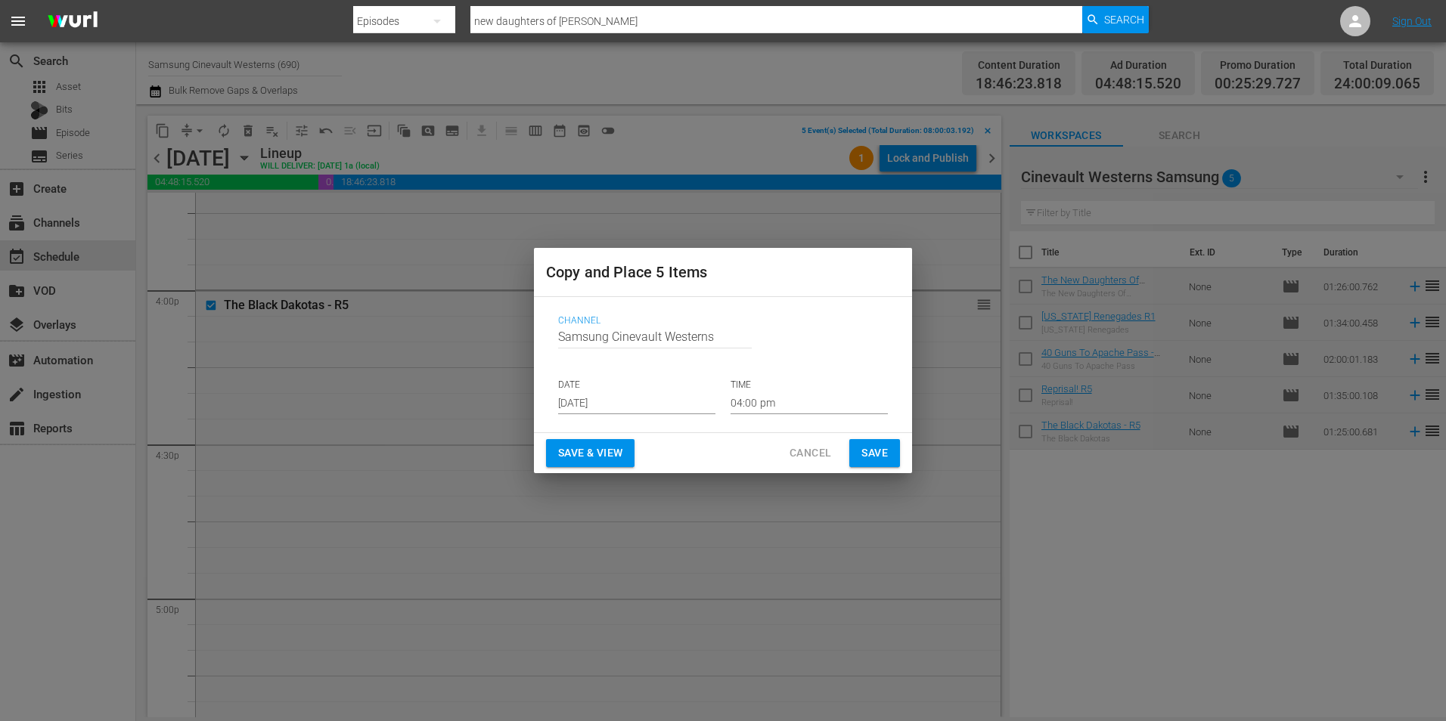
click at [641, 400] on input "[DATE]" at bounding box center [636, 403] width 157 height 23
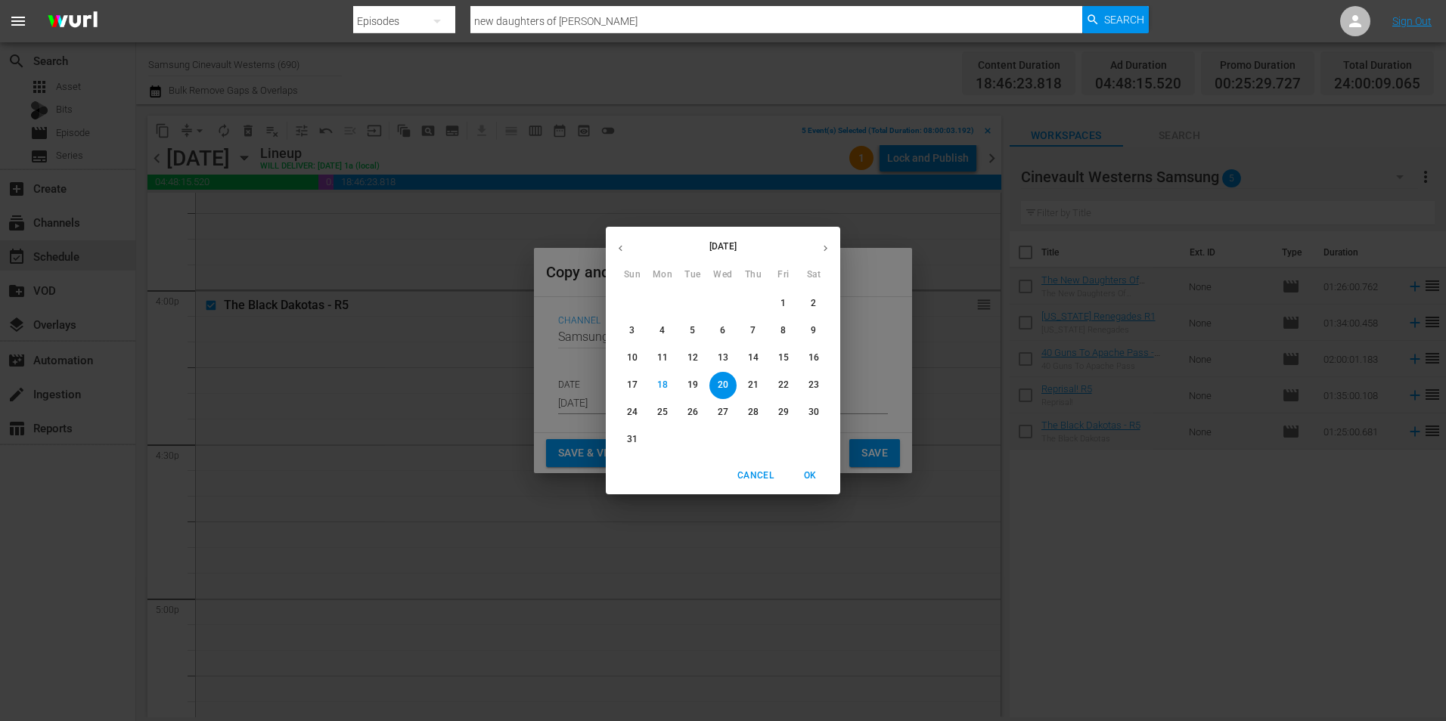
click at [824, 233] on div "[DATE] Sun Mon Tue Wed Thu Fri Sat" at bounding box center [723, 256] width 234 height 51
click at [829, 238] on button "button" at bounding box center [825, 248] width 29 height 29
drag, startPoint x: 665, startPoint y: 296, endPoint x: 696, endPoint y: 393, distance: 101.6
click at [665, 296] on button "1" at bounding box center [662, 303] width 27 height 27
type input "[DATE]"
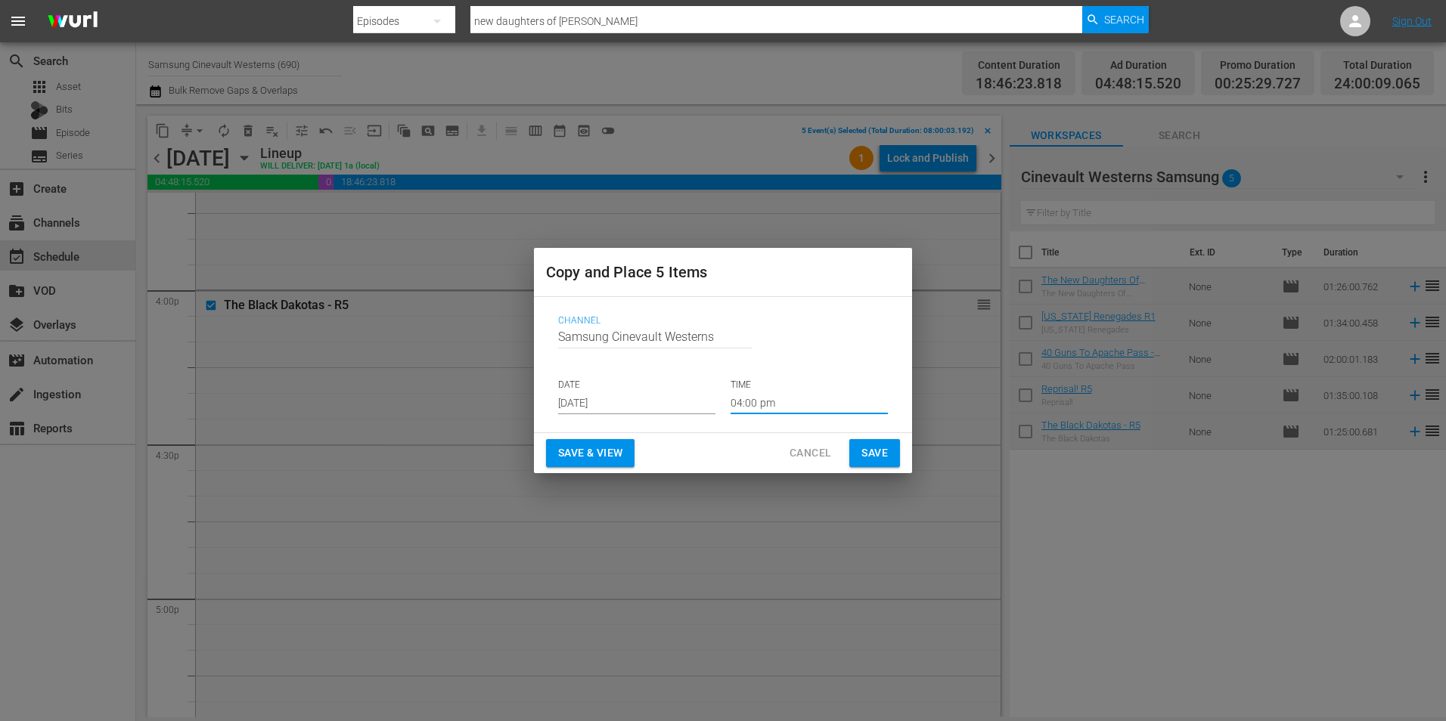
click at [805, 411] on input "04:00 pm" at bounding box center [808, 403] width 157 height 23
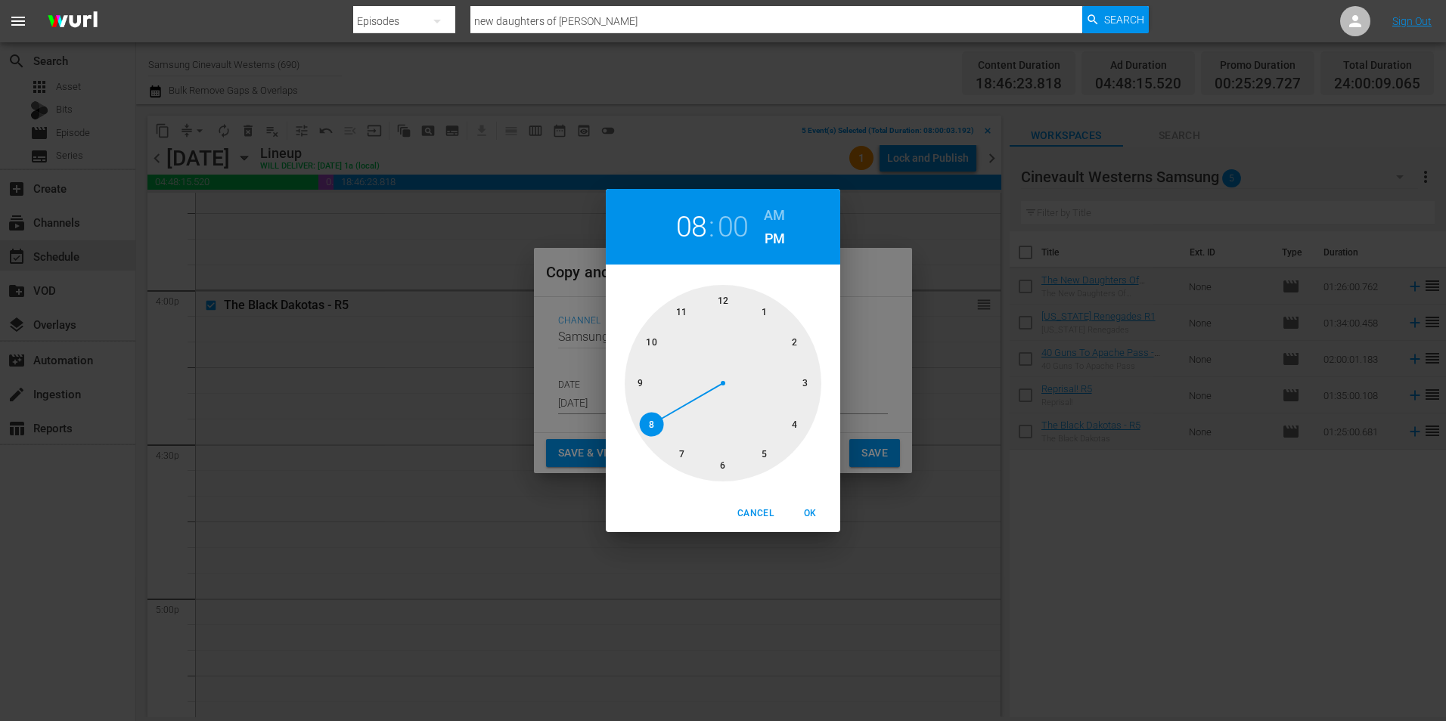
click at [642, 425] on div at bounding box center [723, 383] width 197 height 197
click at [774, 205] on h6 "AM" at bounding box center [774, 215] width 21 height 24
click at [812, 510] on span "OK" at bounding box center [810, 514] width 36 height 16
type input "08:00 am"
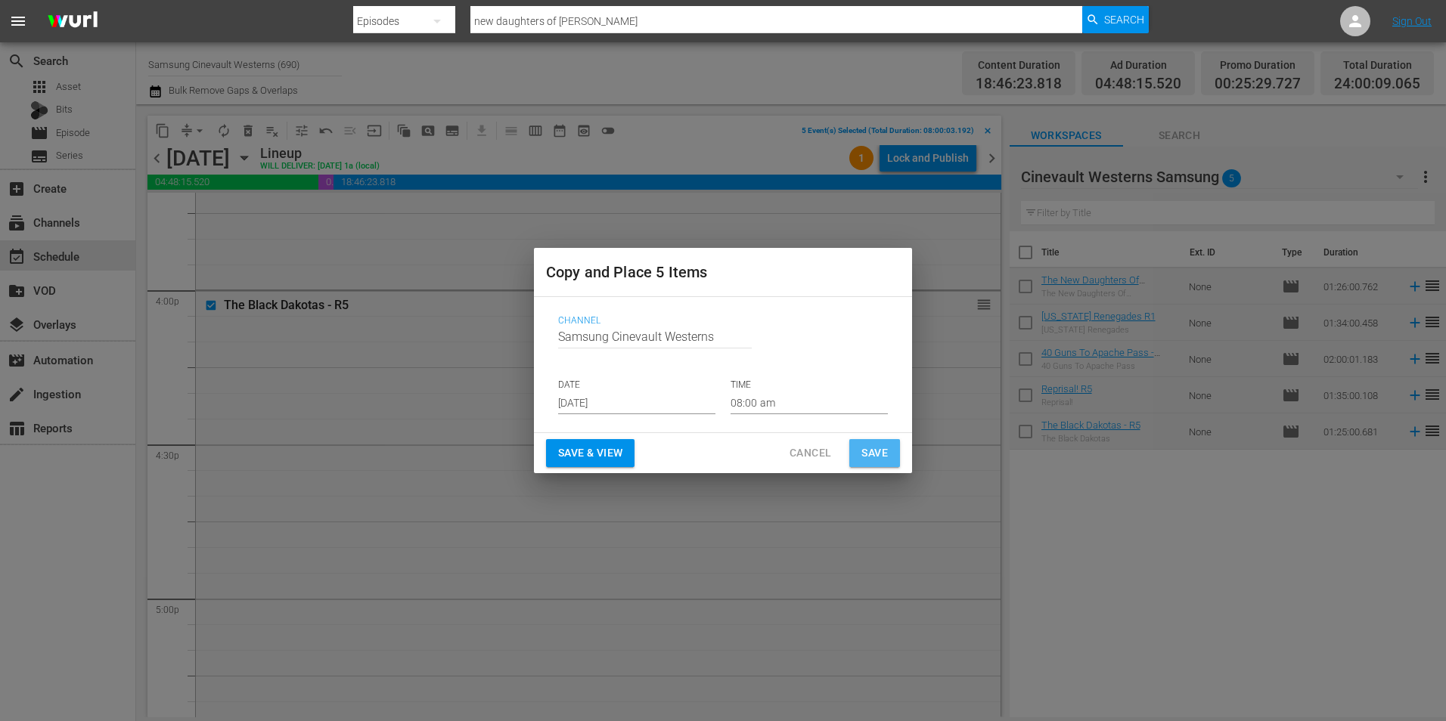
click at [886, 451] on span "Save" at bounding box center [874, 453] width 26 height 19
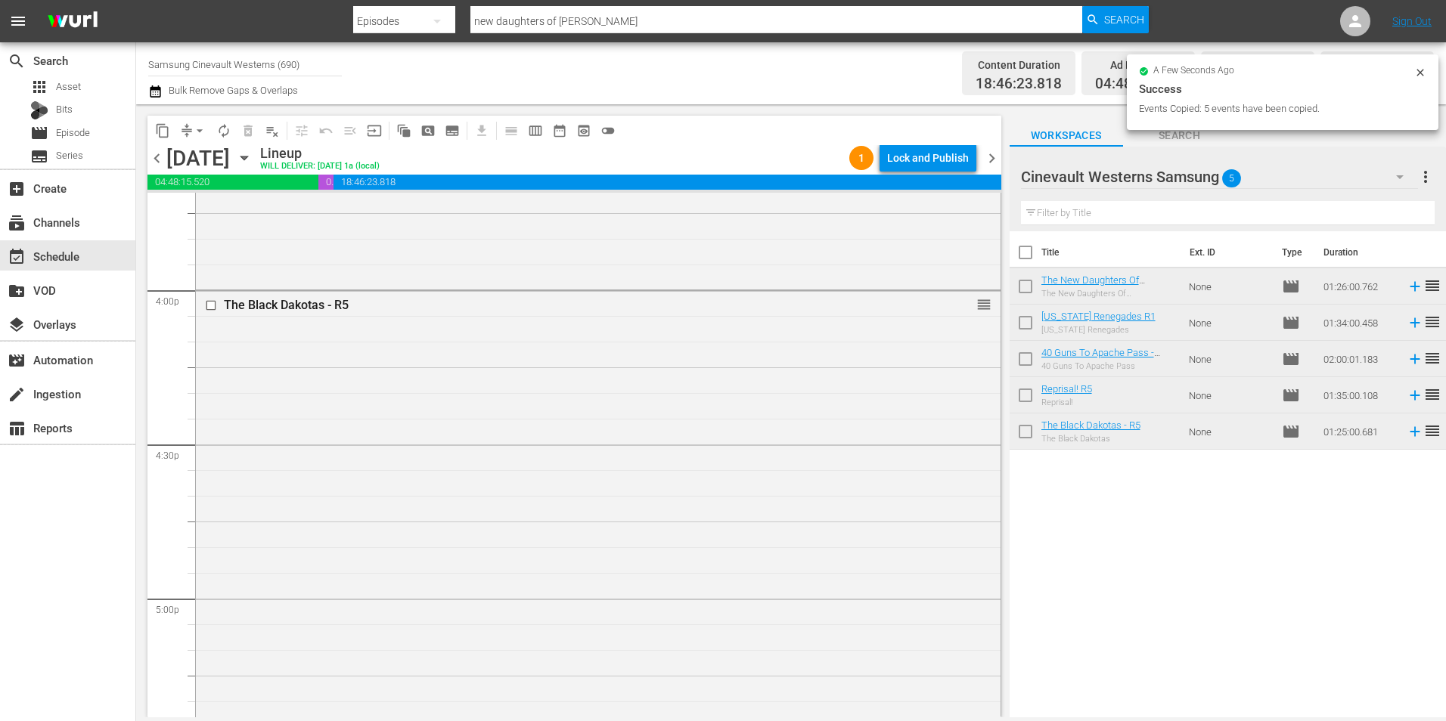
click at [221, 59] on input "Samsung Cinevault Westerns (690)" at bounding box center [245, 64] width 194 height 36
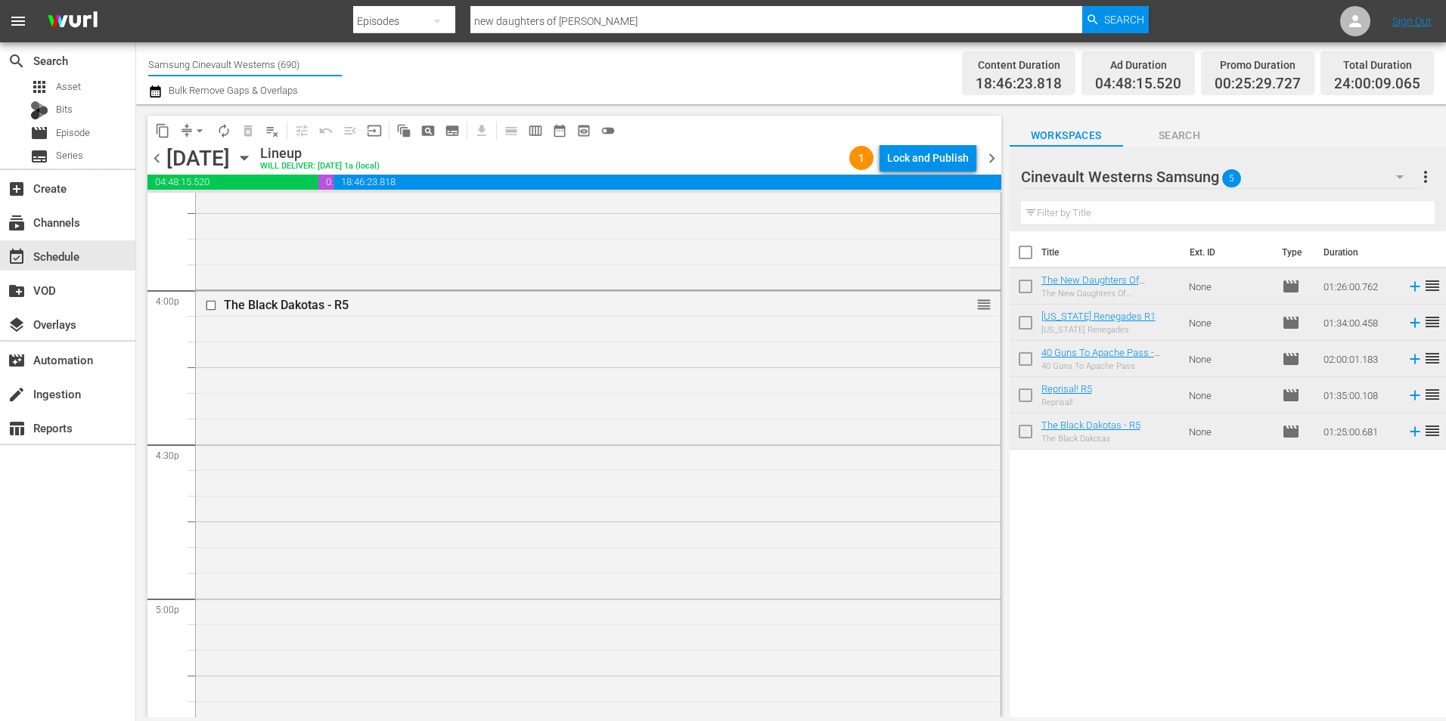
click at [191, 113] on div "content_copy compress arrow_drop_down autorenew_outlined delete_forever_outline…" at bounding box center [570, 410] width 869 height 613
click at [200, 129] on span "arrow_drop_down" at bounding box center [199, 130] width 15 height 15
click at [224, 158] on li "Align to Midnight" at bounding box center [200, 161] width 159 height 25
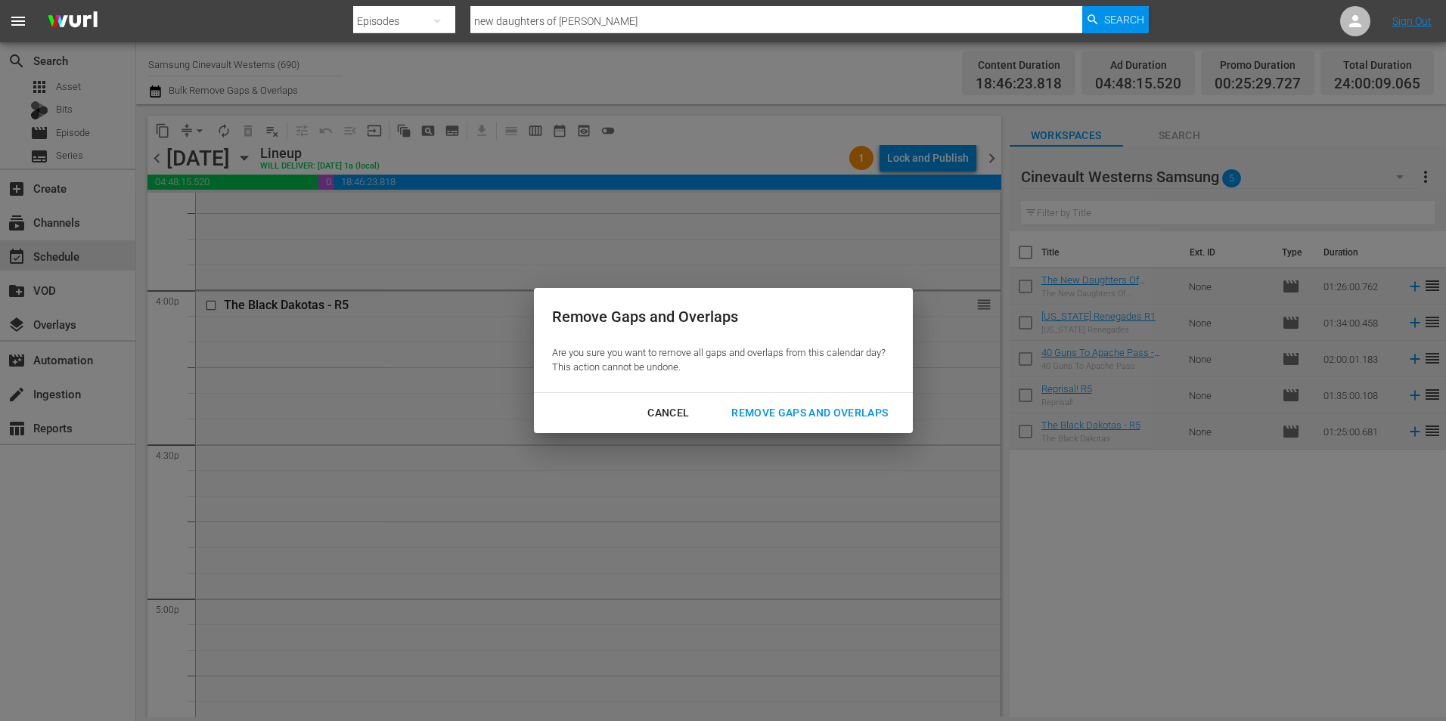
click at [795, 418] on div "Remove Gaps and Overlaps" at bounding box center [809, 413] width 181 height 19
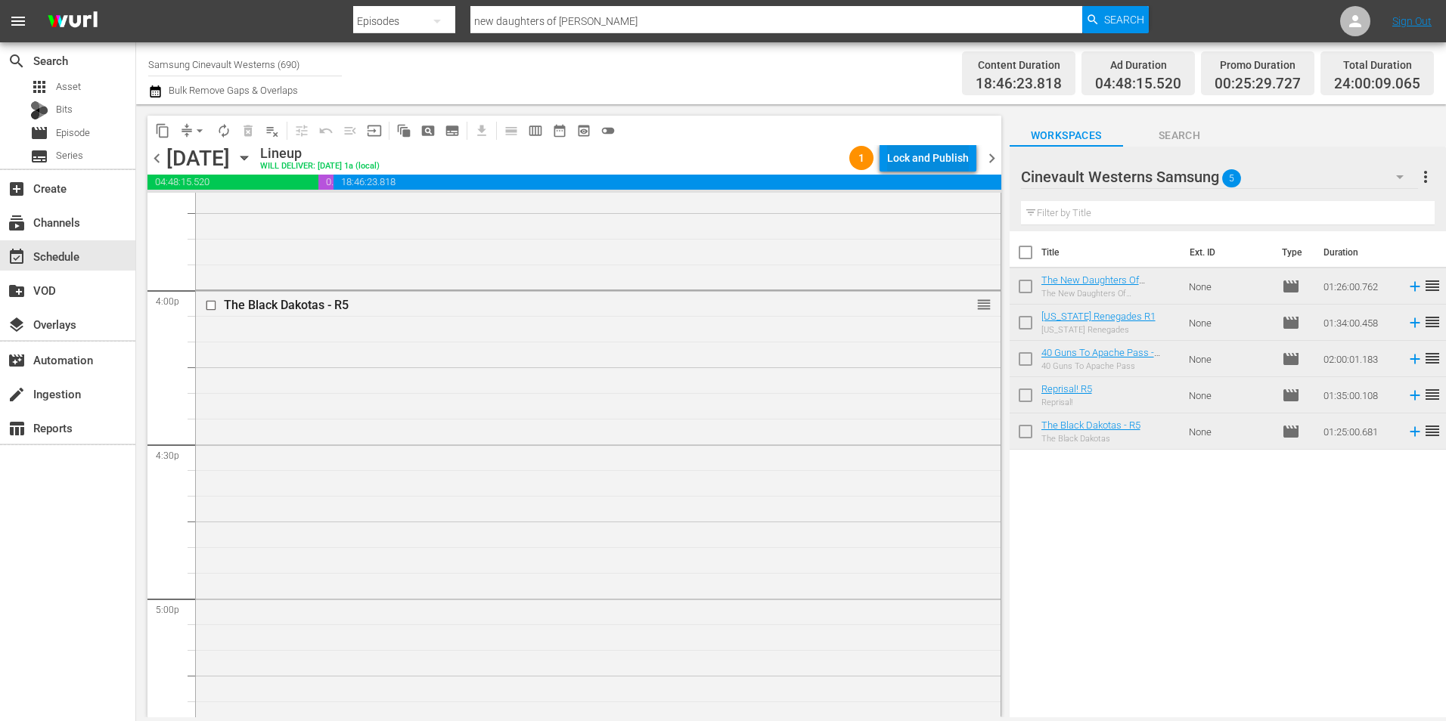
click at [913, 147] on div "Lock and Publish" at bounding box center [928, 157] width 82 height 27
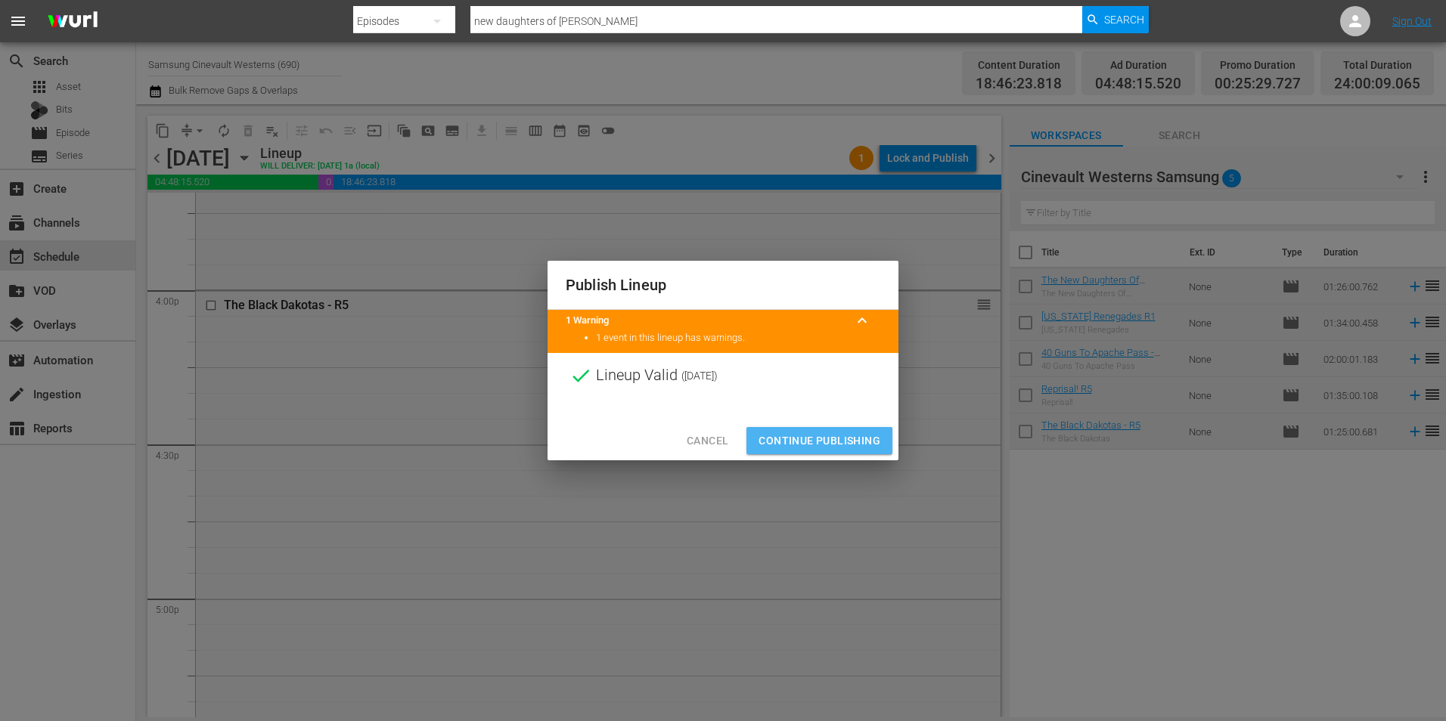
click at [803, 453] on button "Continue Publishing" at bounding box center [819, 441] width 146 height 28
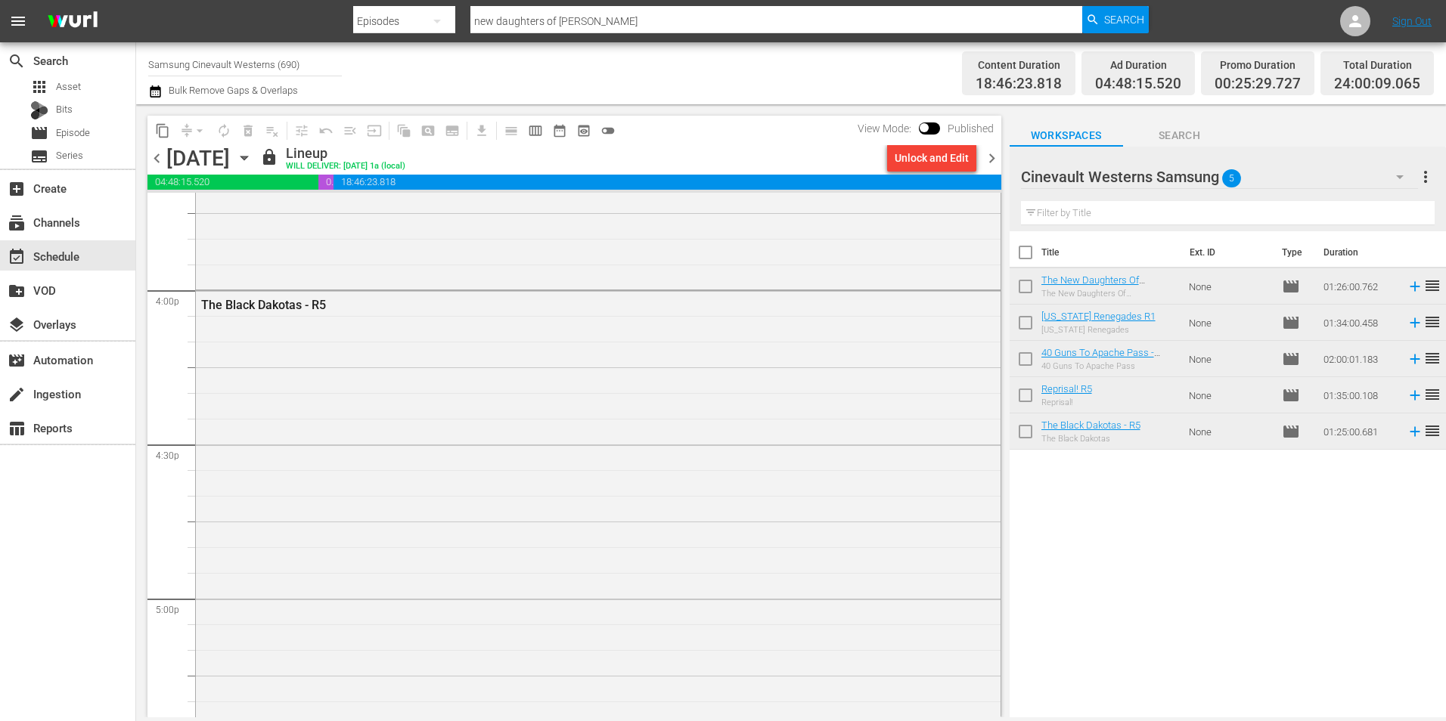
click at [190, 68] on input "Samsung Cinevault Westerns (690)" at bounding box center [245, 64] width 194 height 36
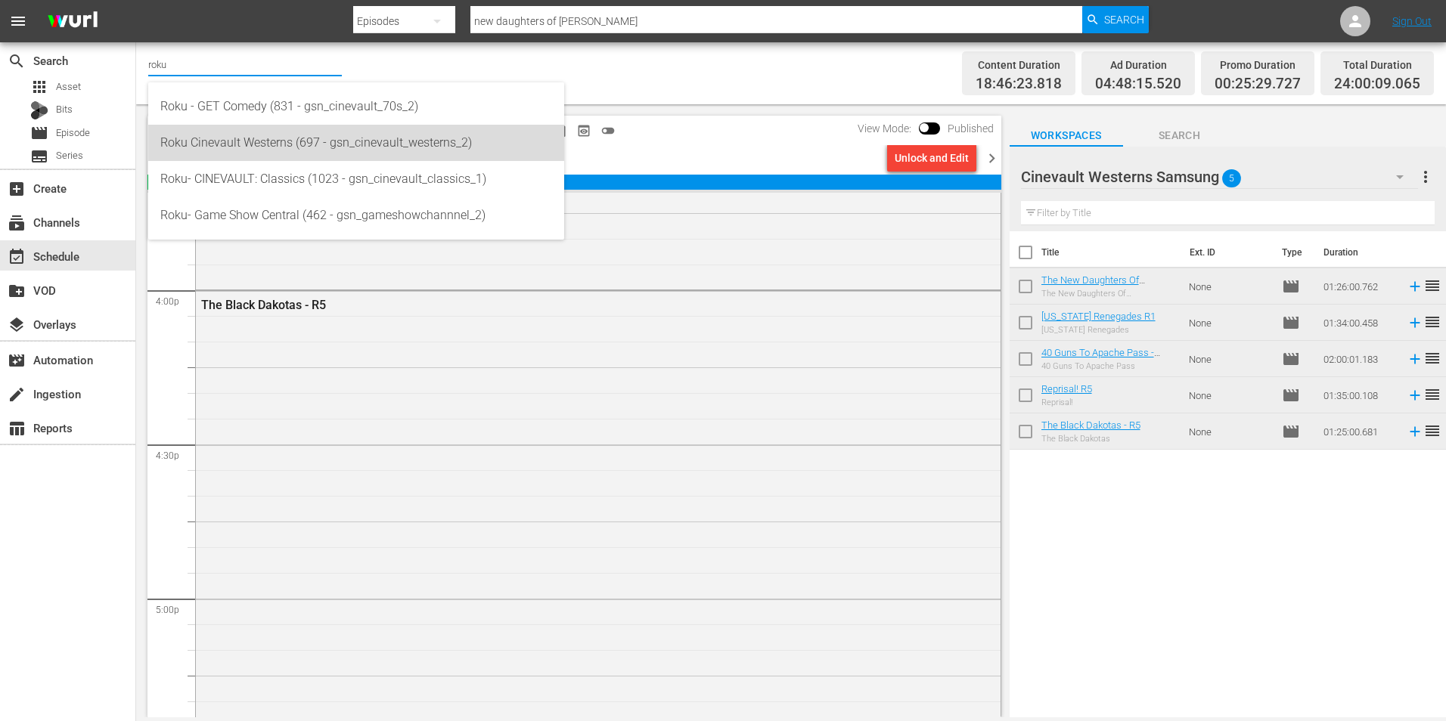
click at [211, 153] on div "Roku Cinevault Westerns (697 - gsn_cinevault_westerns_2)" at bounding box center [356, 143] width 392 height 36
type input "Roku Cinevault Westerns (697 - gsn_cinevault_westerns_2)"
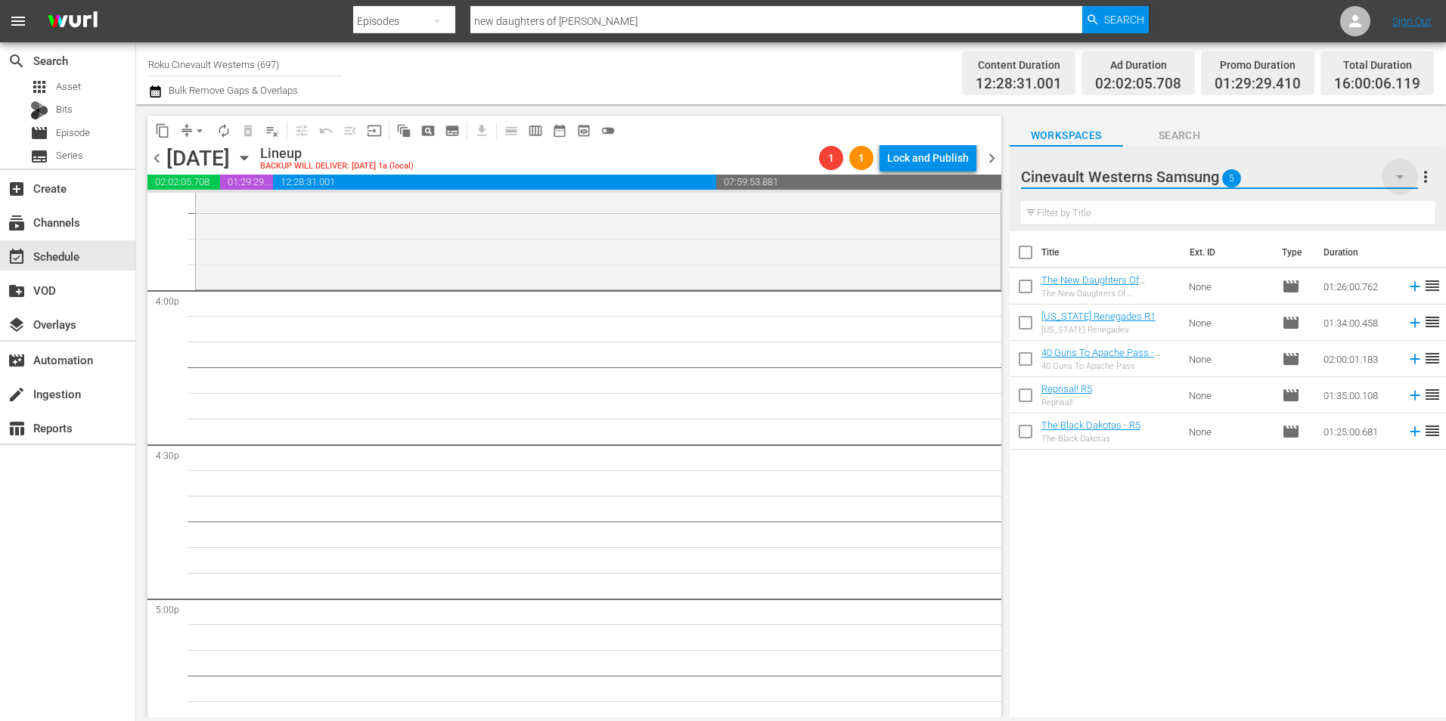
click at [1391, 181] on icon "button" at bounding box center [1400, 177] width 18 height 18
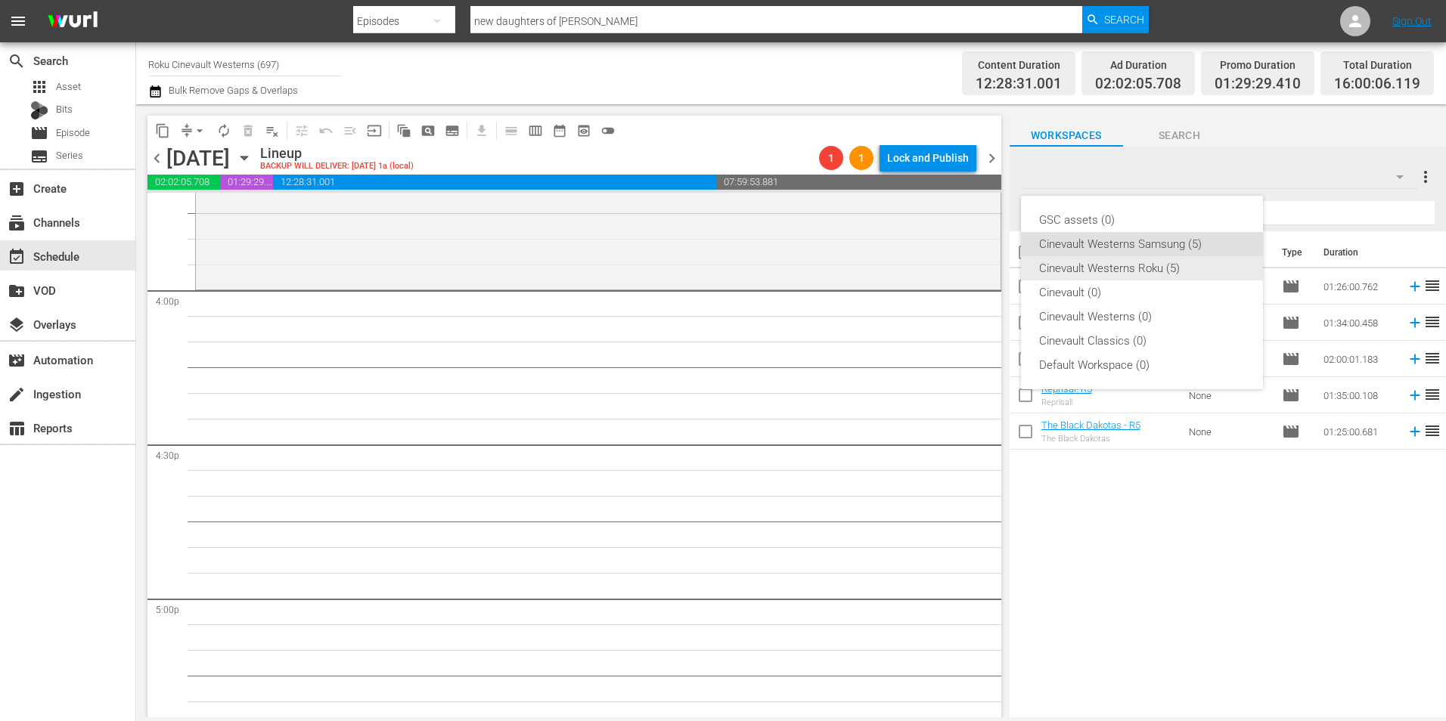
click at [1141, 272] on div "Cinevault Westerns Roku (5)" at bounding box center [1142, 268] width 206 height 24
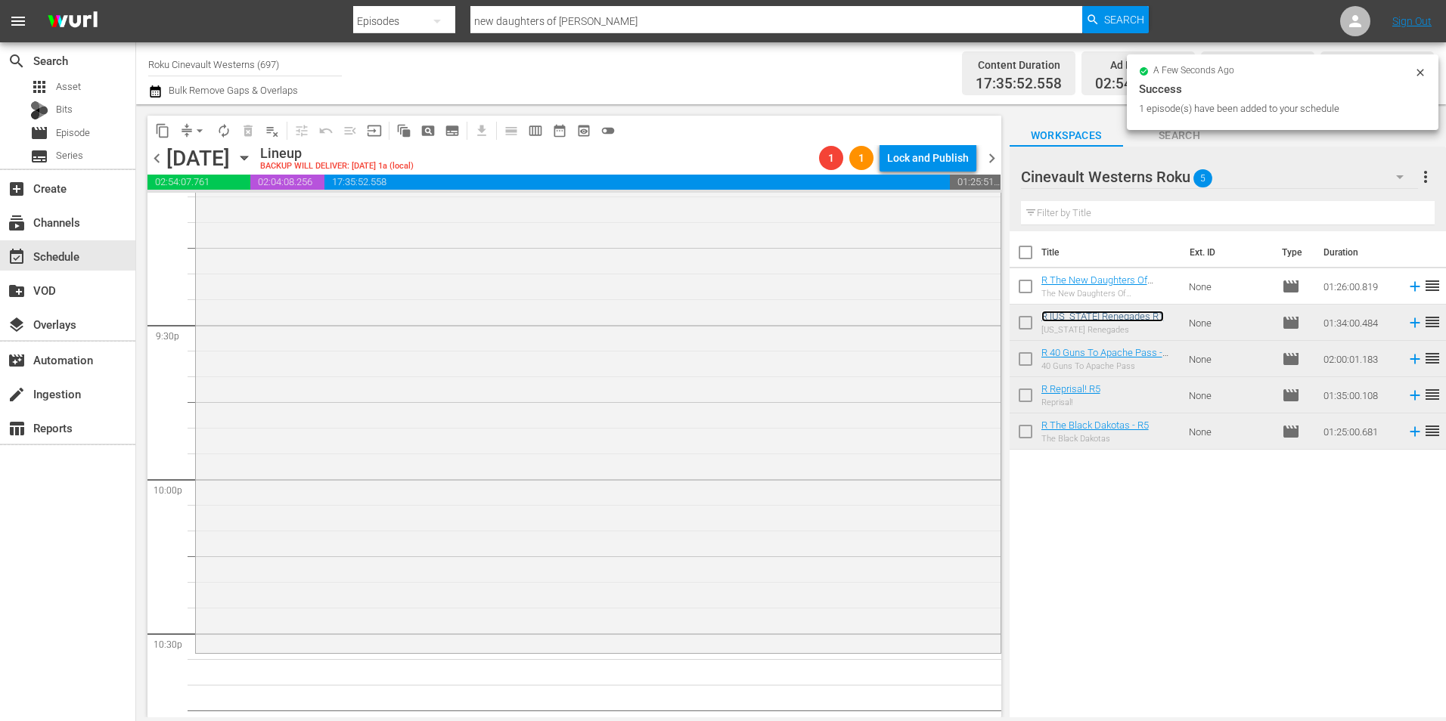
scroll to position [6653, 0]
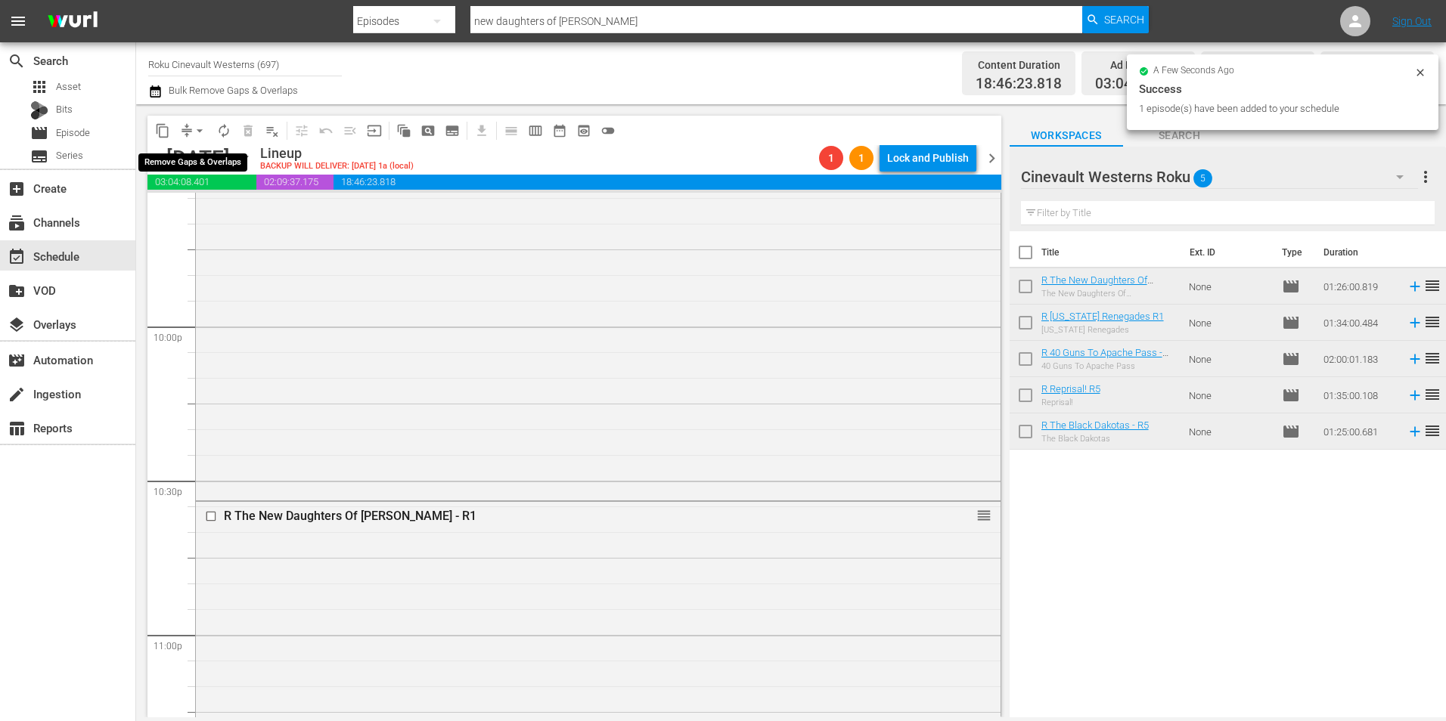
click at [200, 131] on span "arrow_drop_down" at bounding box center [199, 130] width 15 height 15
click at [187, 154] on li "Align to Midnight" at bounding box center [200, 161] width 159 height 25
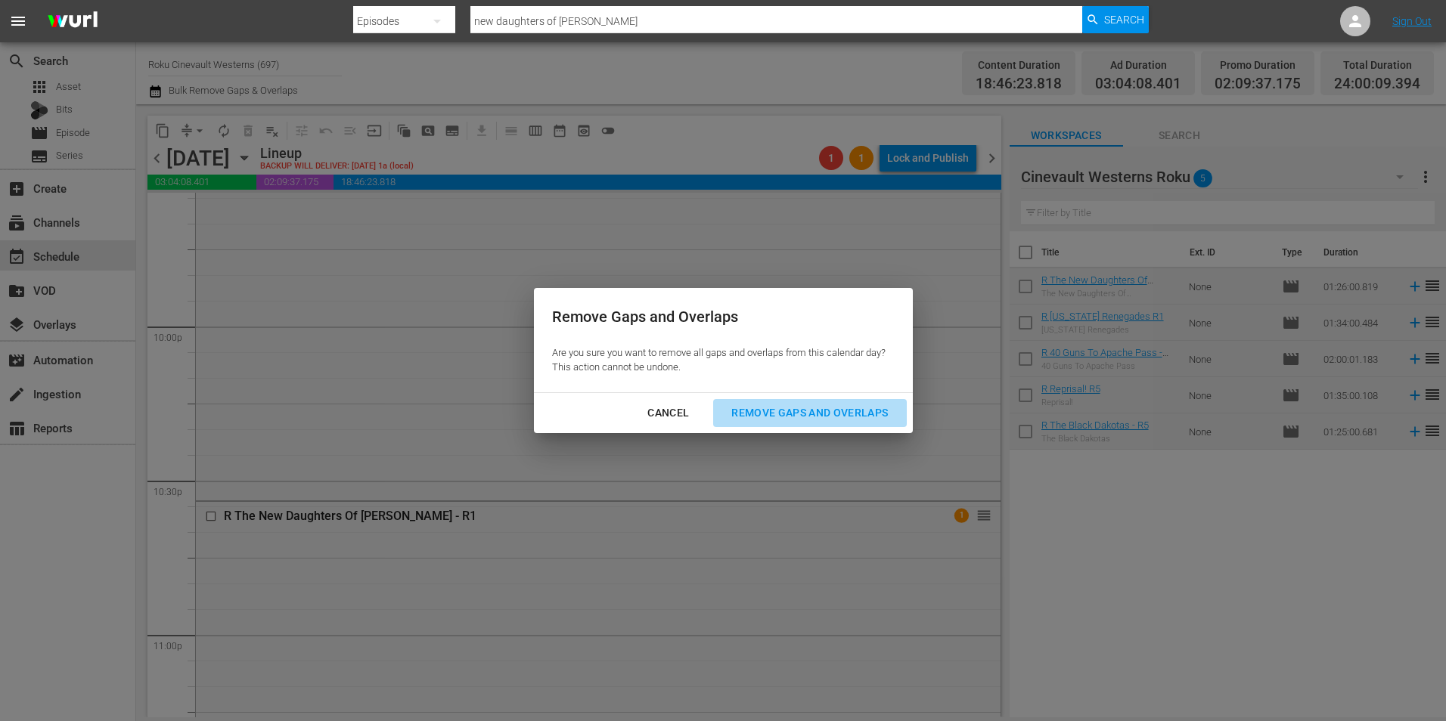
click at [834, 409] on div "Remove Gaps and Overlaps" at bounding box center [809, 413] width 181 height 19
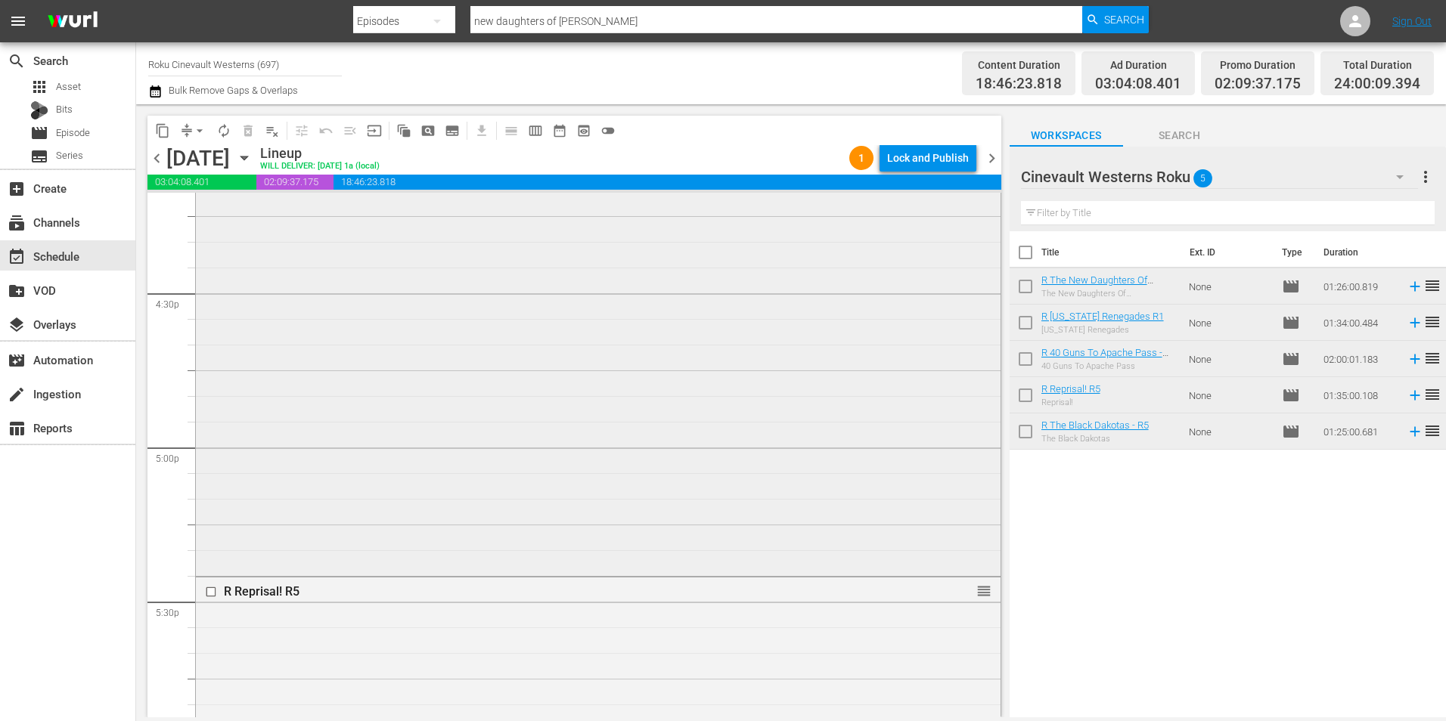
scroll to position [4838, 0]
click at [211, 306] on input "checkbox" at bounding box center [213, 305] width 16 height 13
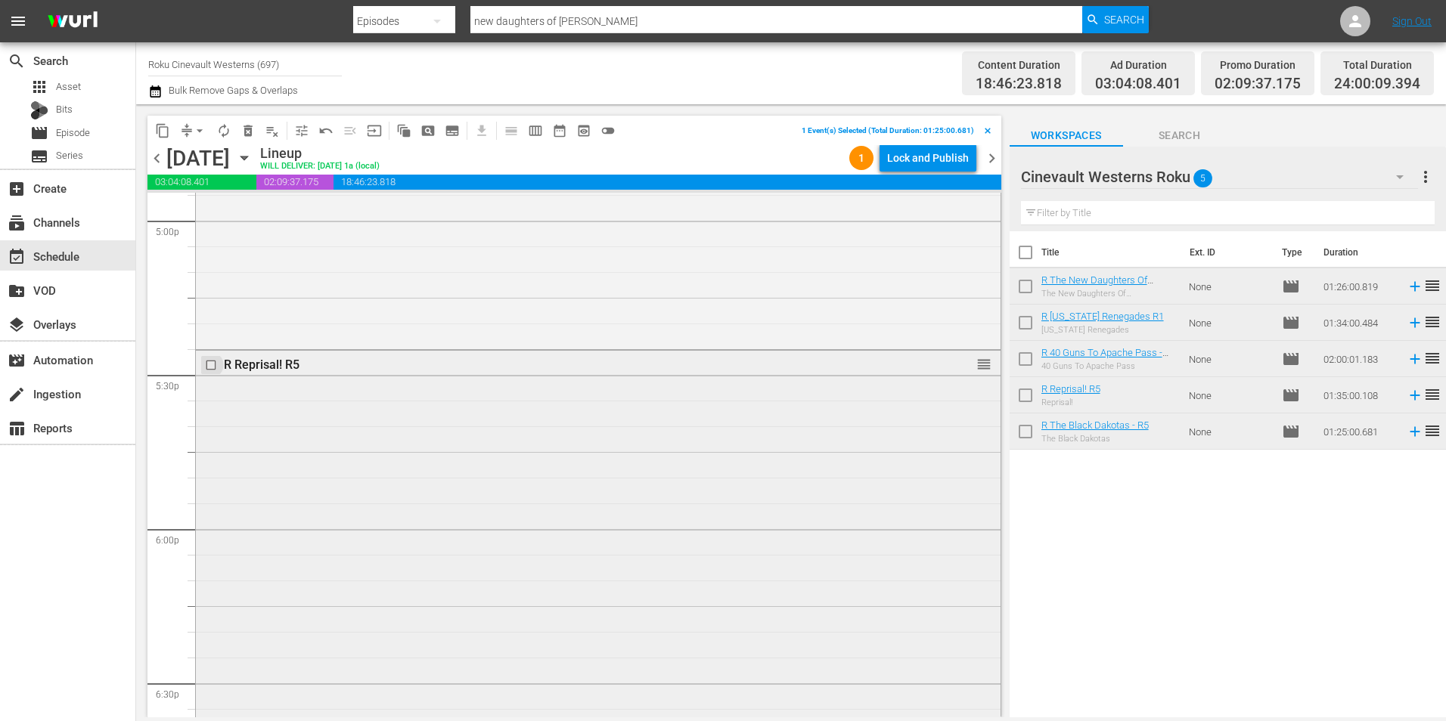
click at [212, 364] on input "checkbox" at bounding box center [213, 364] width 16 height 13
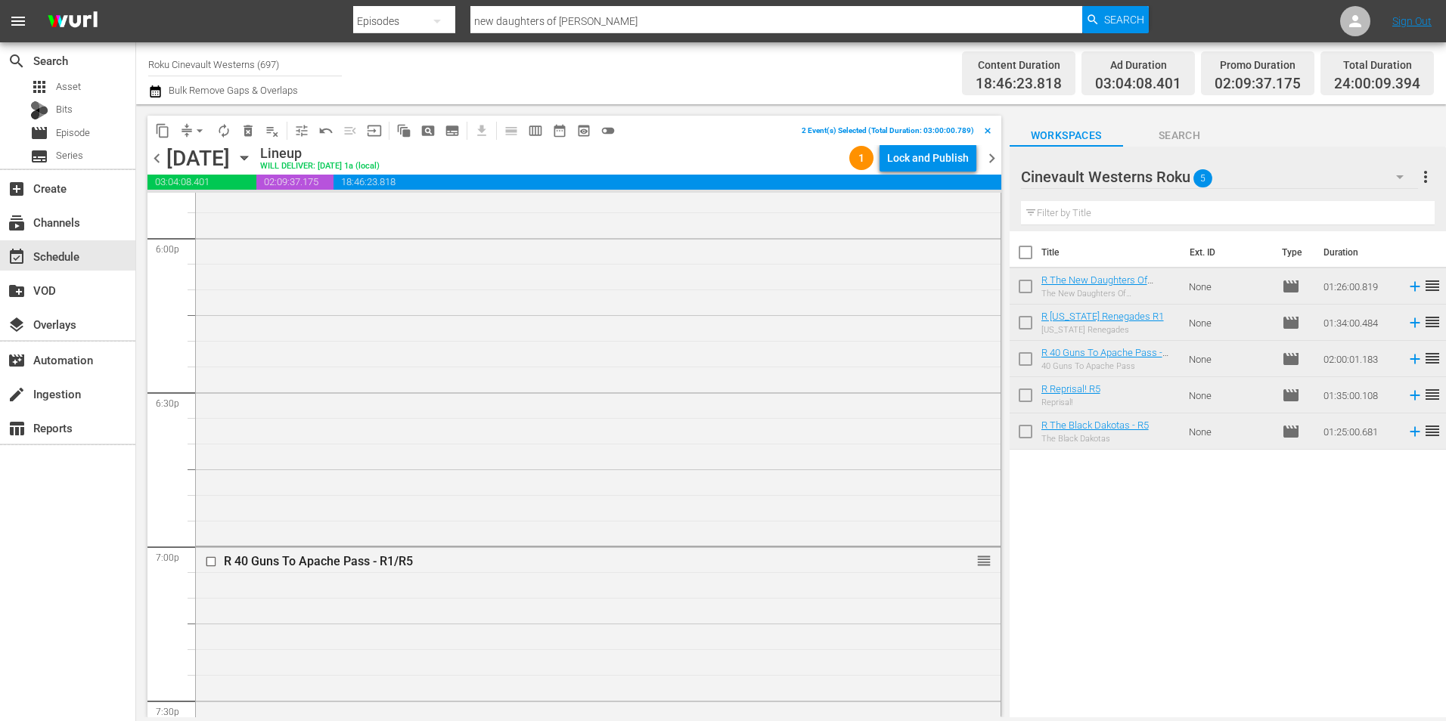
scroll to position [5595, 0]
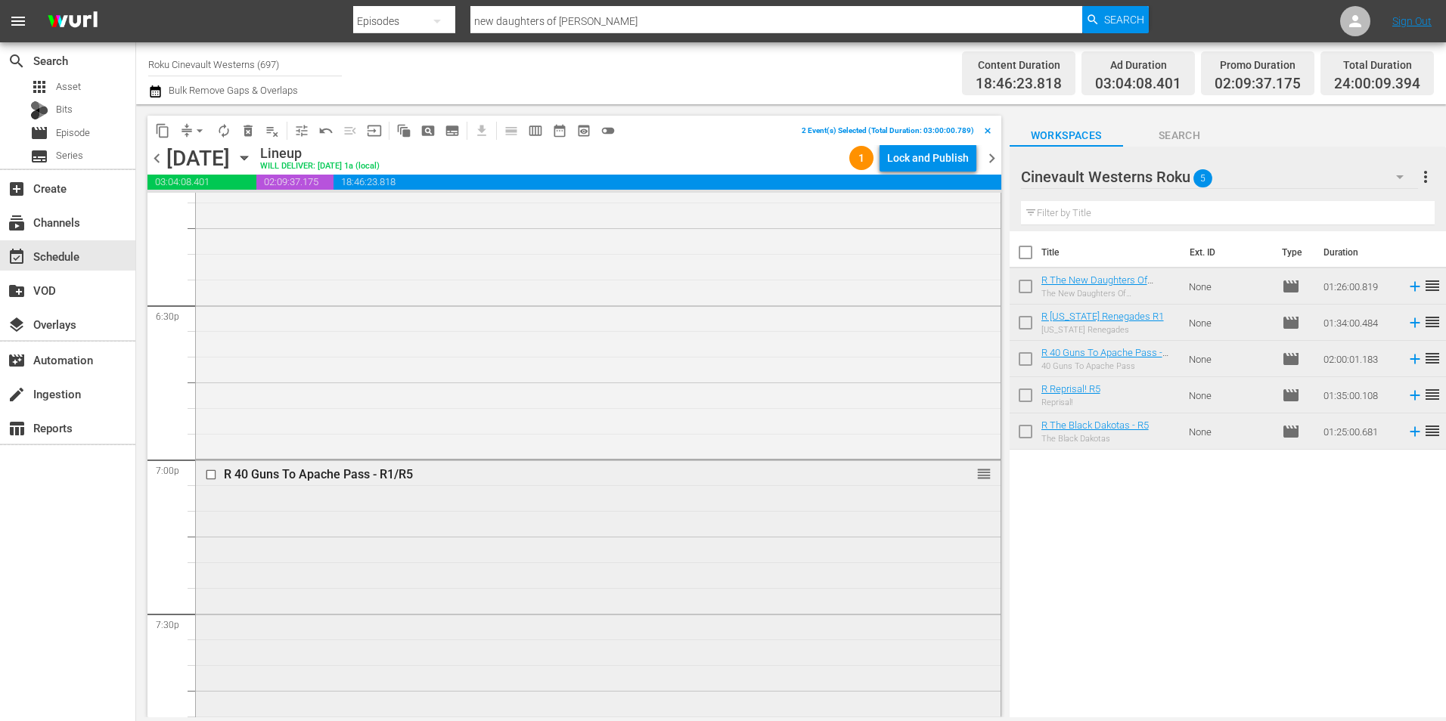
click at [211, 474] on input "checkbox" at bounding box center [213, 475] width 16 height 13
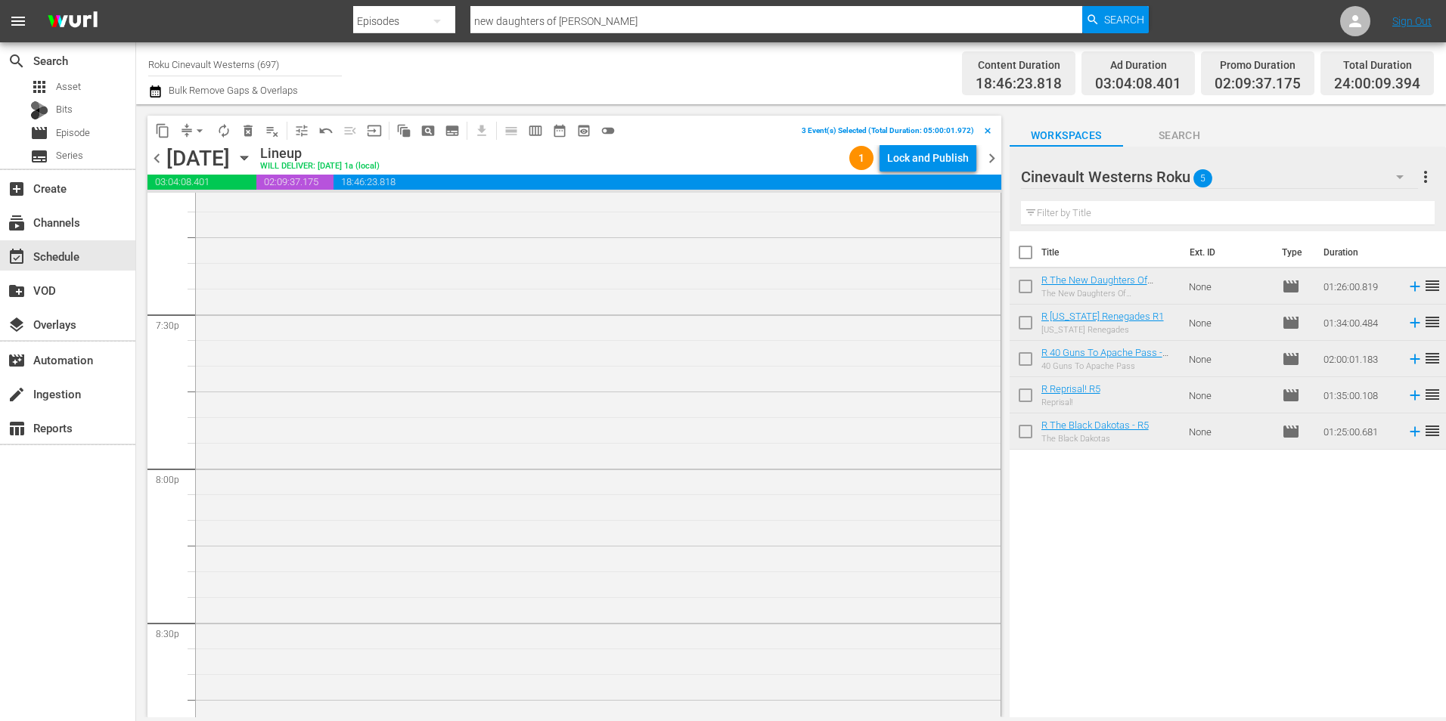
scroll to position [6199, 0]
click at [209, 481] on input "checkbox" at bounding box center [213, 487] width 16 height 13
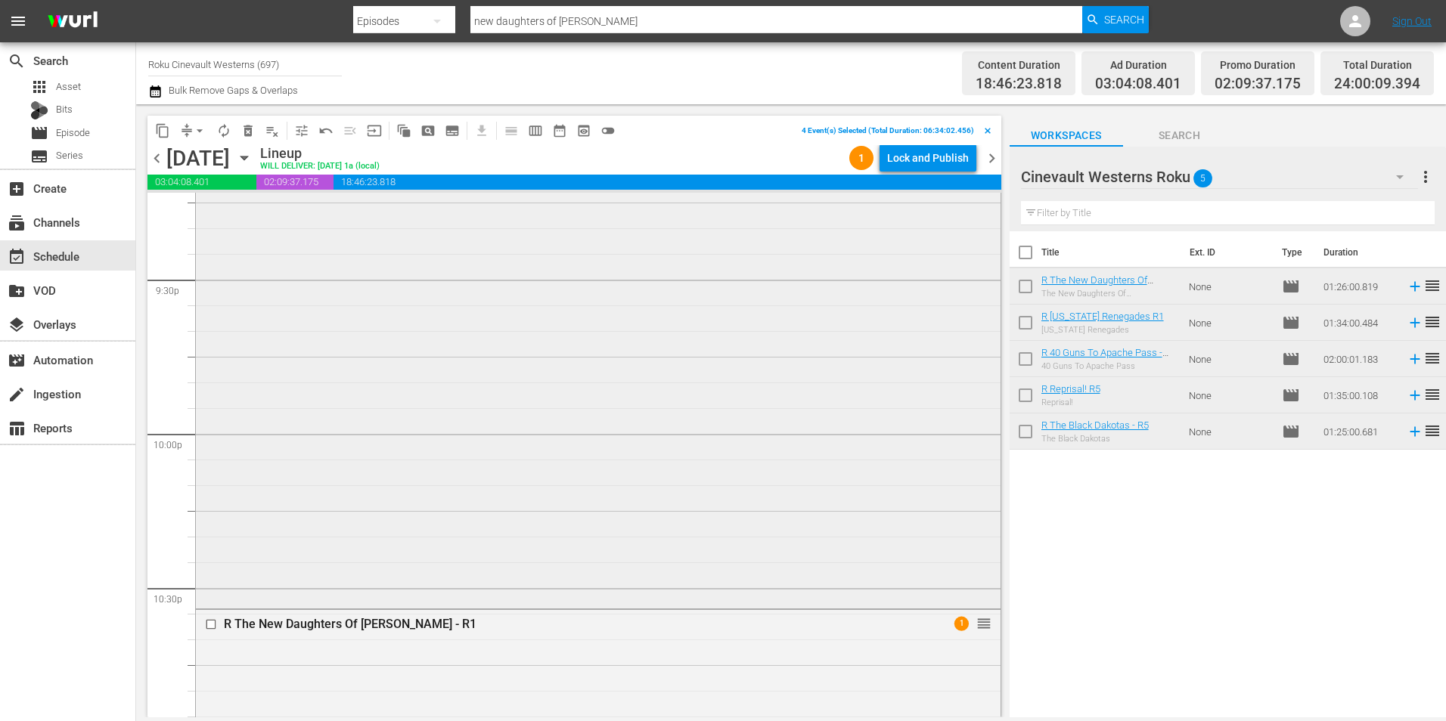
scroll to position [6653, 0]
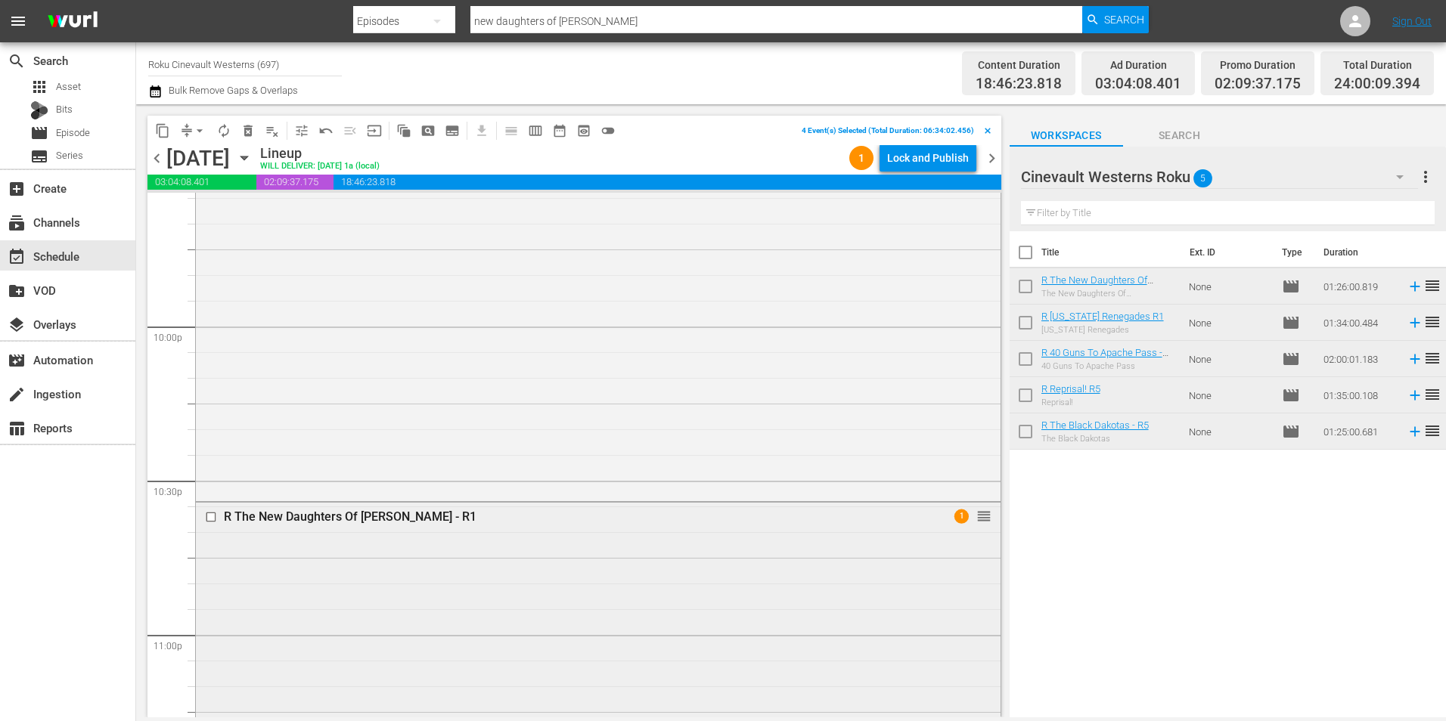
click at [212, 522] on input "checkbox" at bounding box center [213, 517] width 16 height 13
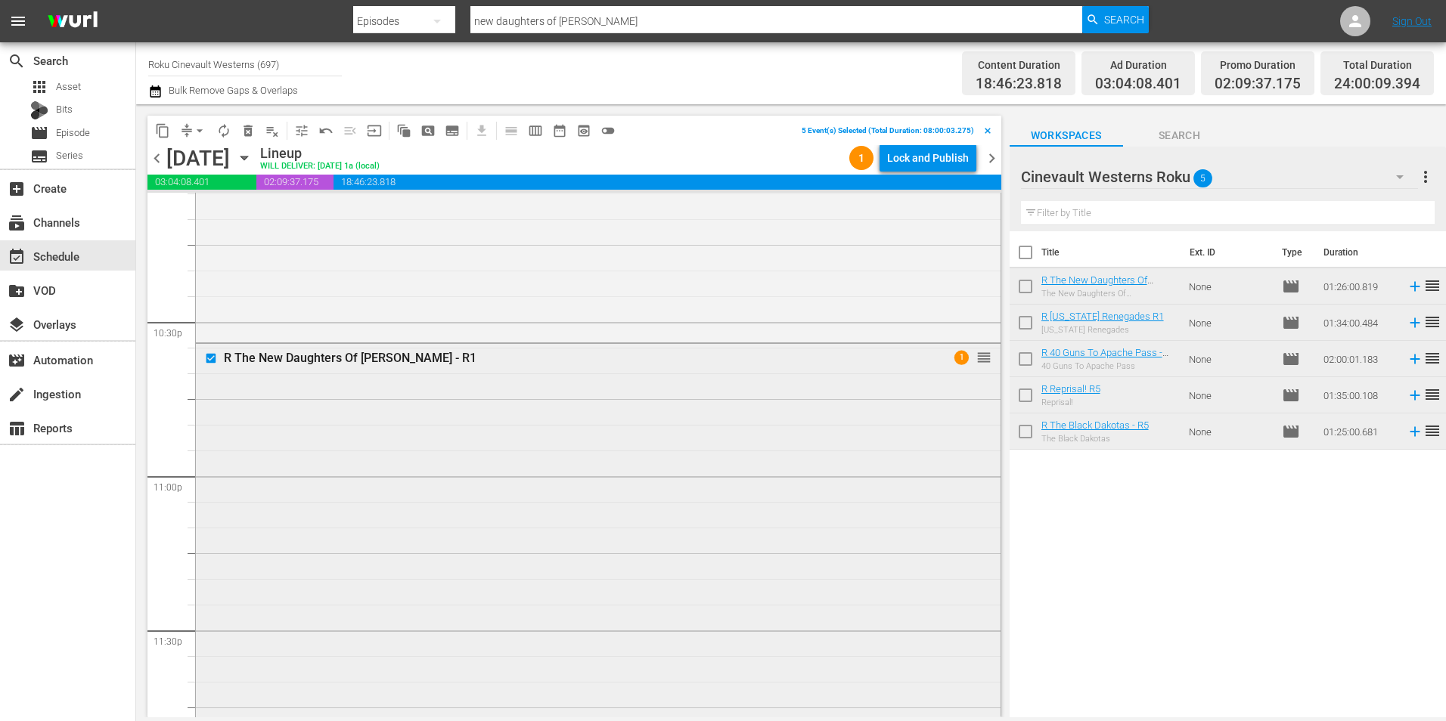
scroll to position [6880, 0]
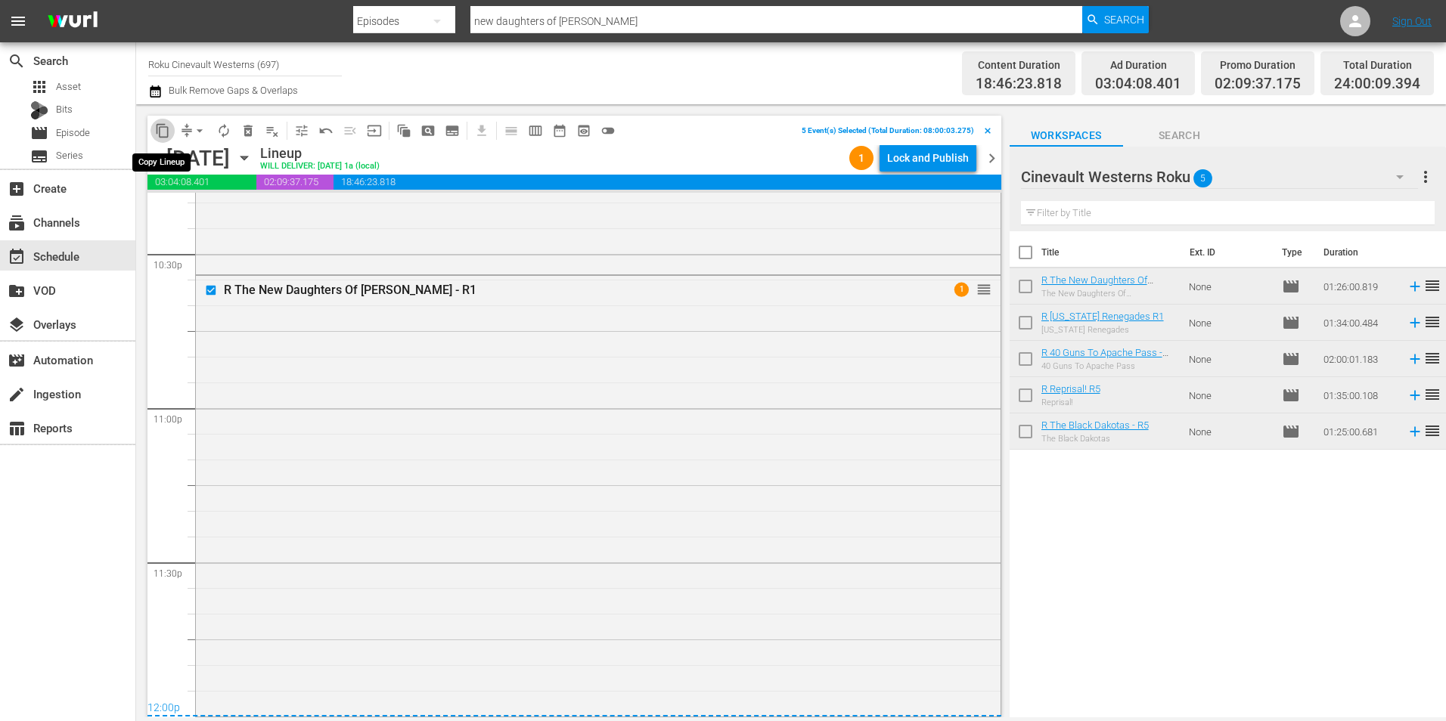
click at [156, 132] on span "content_copy" at bounding box center [162, 130] width 15 height 15
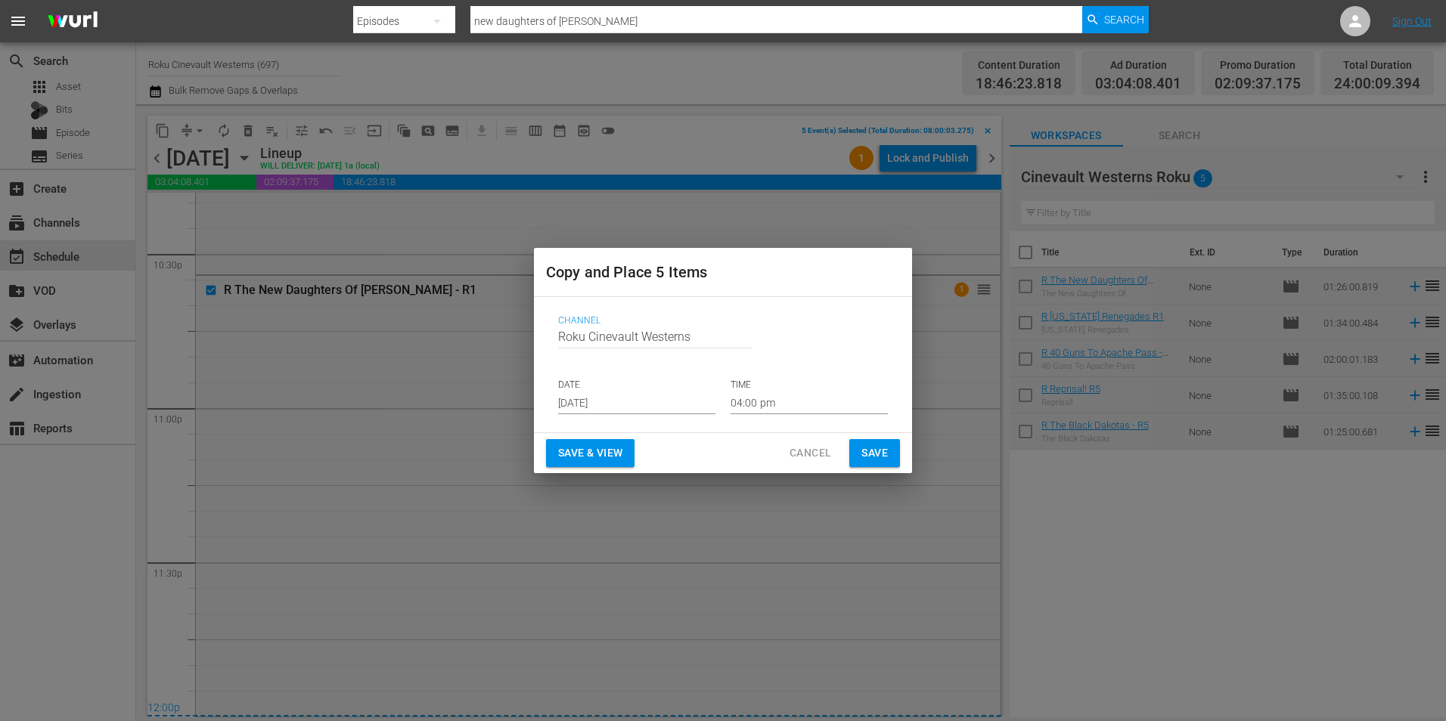
click at [678, 405] on input "[DATE]" at bounding box center [636, 403] width 157 height 23
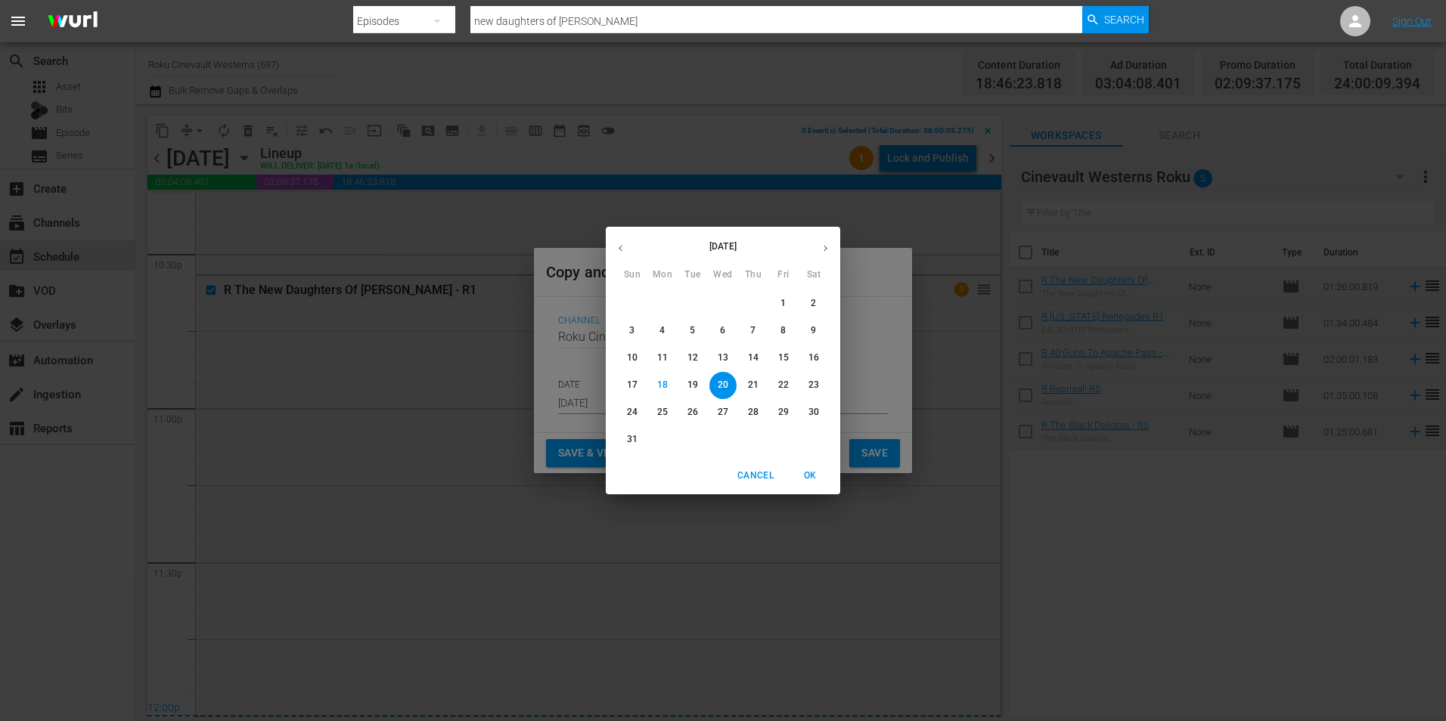
click at [625, 442] on span "31" at bounding box center [632, 439] width 27 height 13
type input "[DATE]"
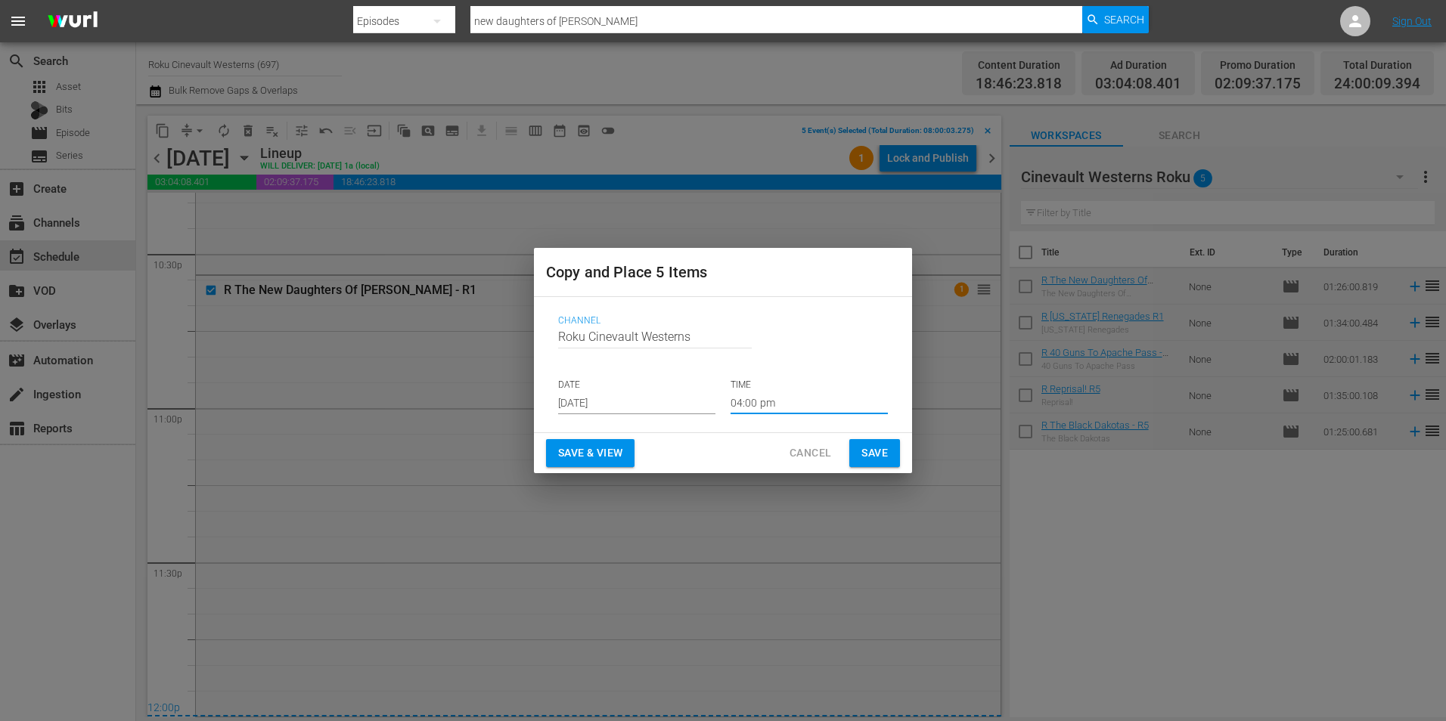
click at [801, 407] on input "04:00 pm" at bounding box center [808, 403] width 157 height 23
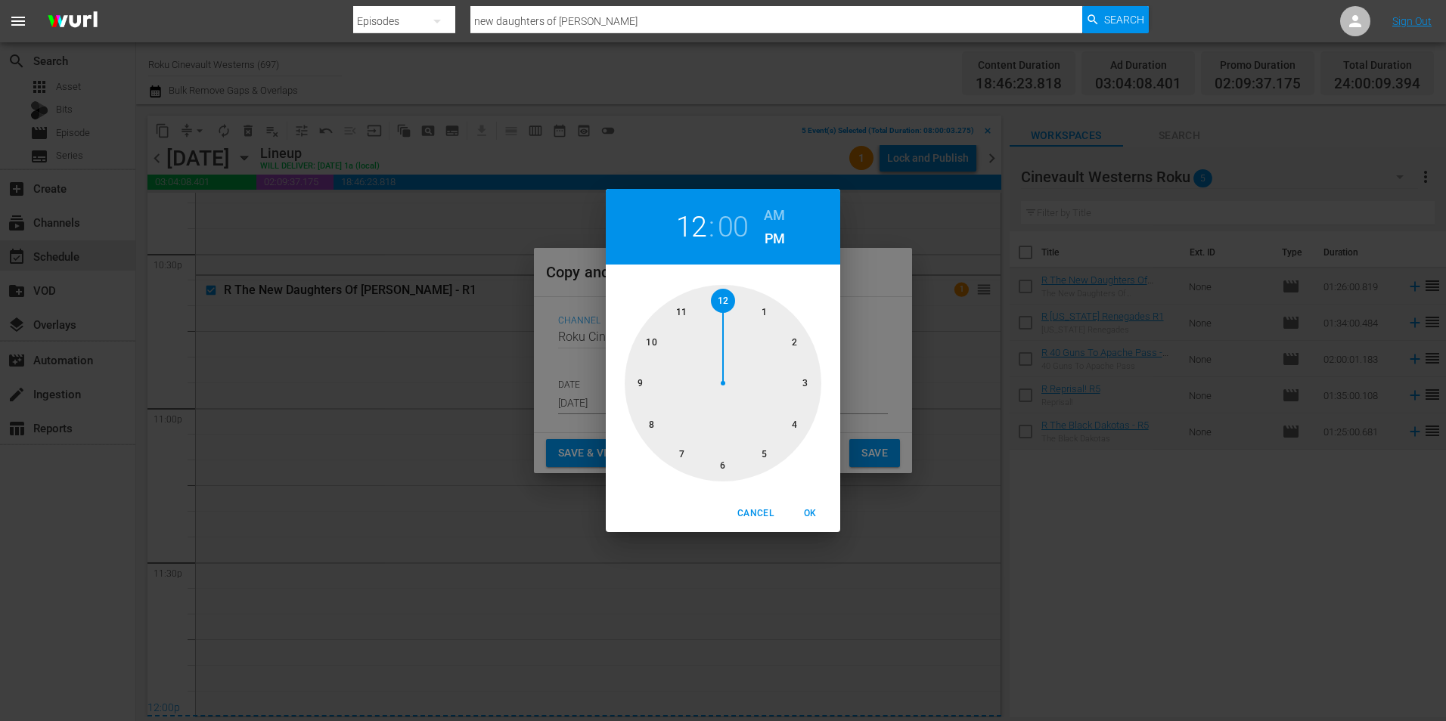
drag, startPoint x: 719, startPoint y: 303, endPoint x: 727, endPoint y: 287, distance: 18.6
click at [721, 302] on div at bounding box center [723, 383] width 197 height 197
click at [770, 194] on div "12 : 00 AM PM" at bounding box center [723, 227] width 234 height 76
click at [777, 207] on h6 "AM" at bounding box center [774, 215] width 21 height 24
click at [826, 518] on span "OK" at bounding box center [810, 514] width 36 height 16
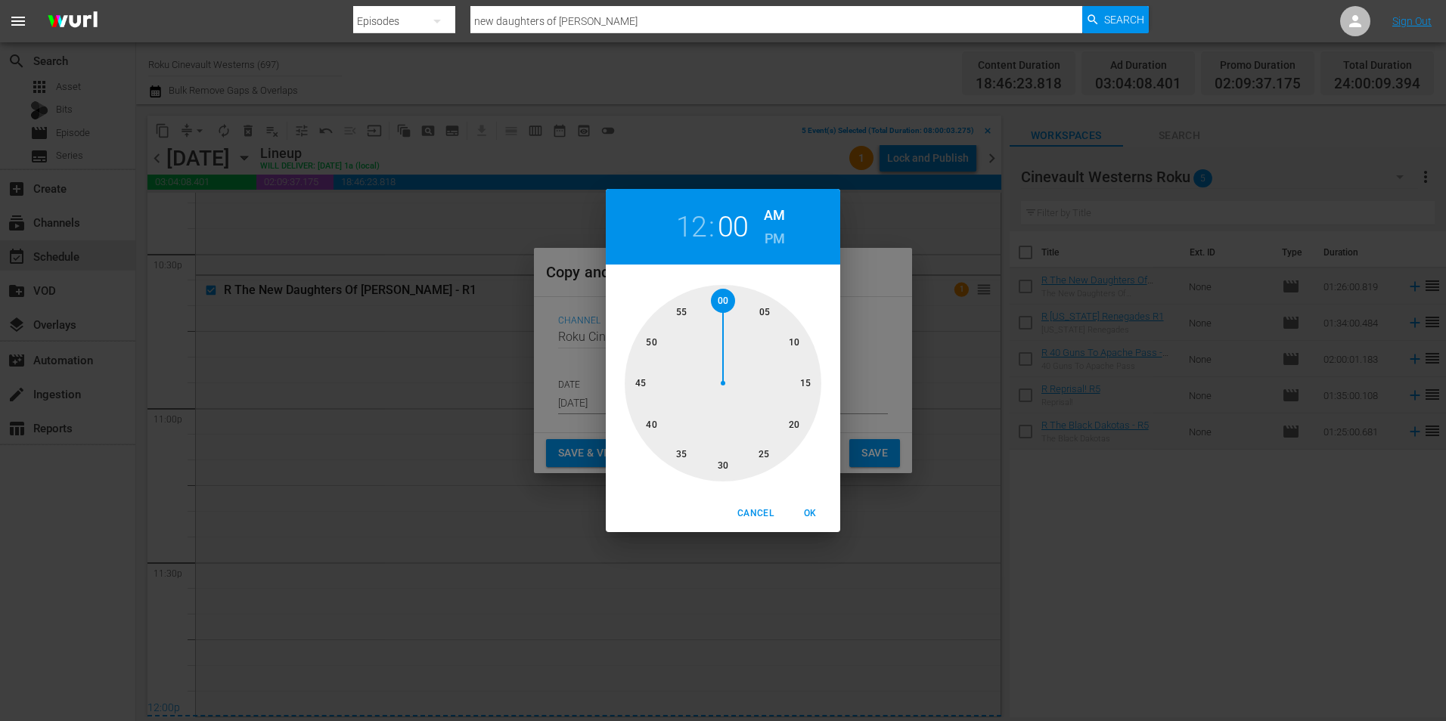
type input "12:00 am"
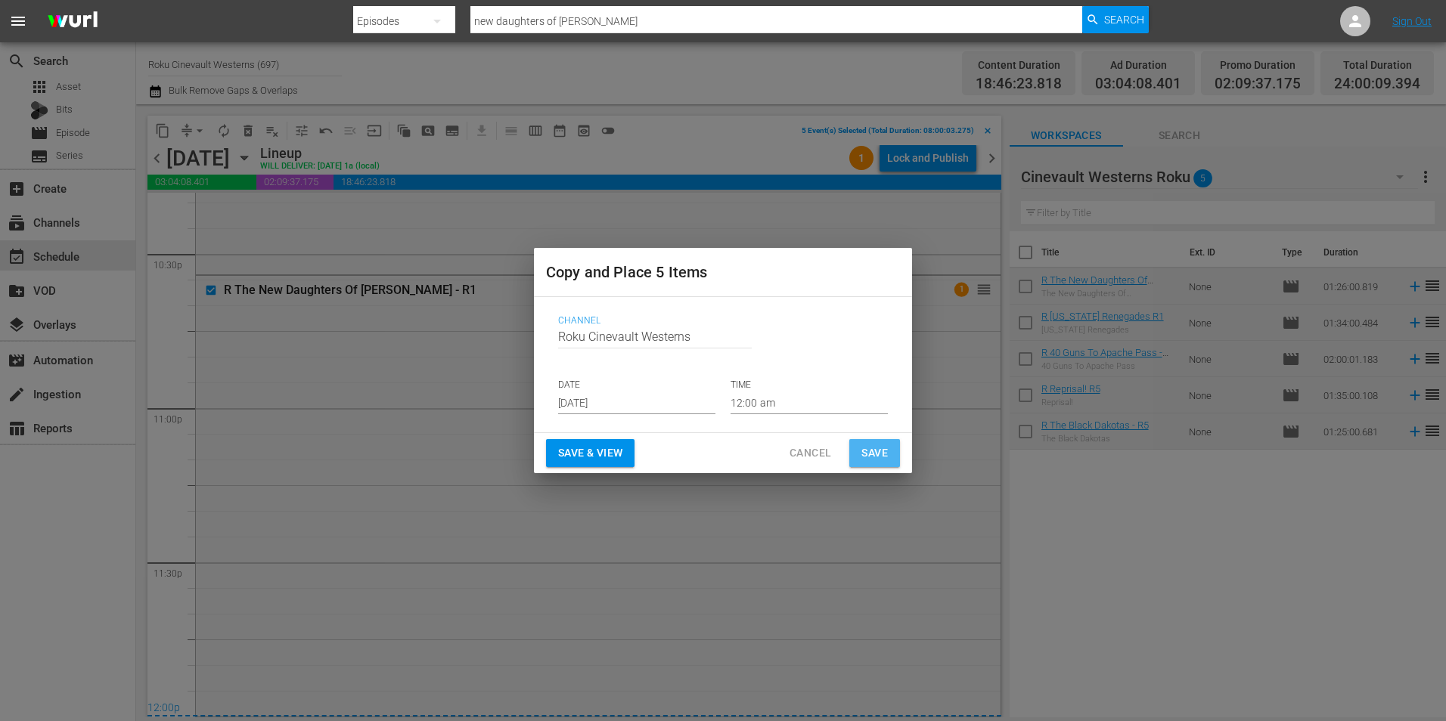
click at [888, 445] on button "Save" at bounding box center [874, 453] width 51 height 28
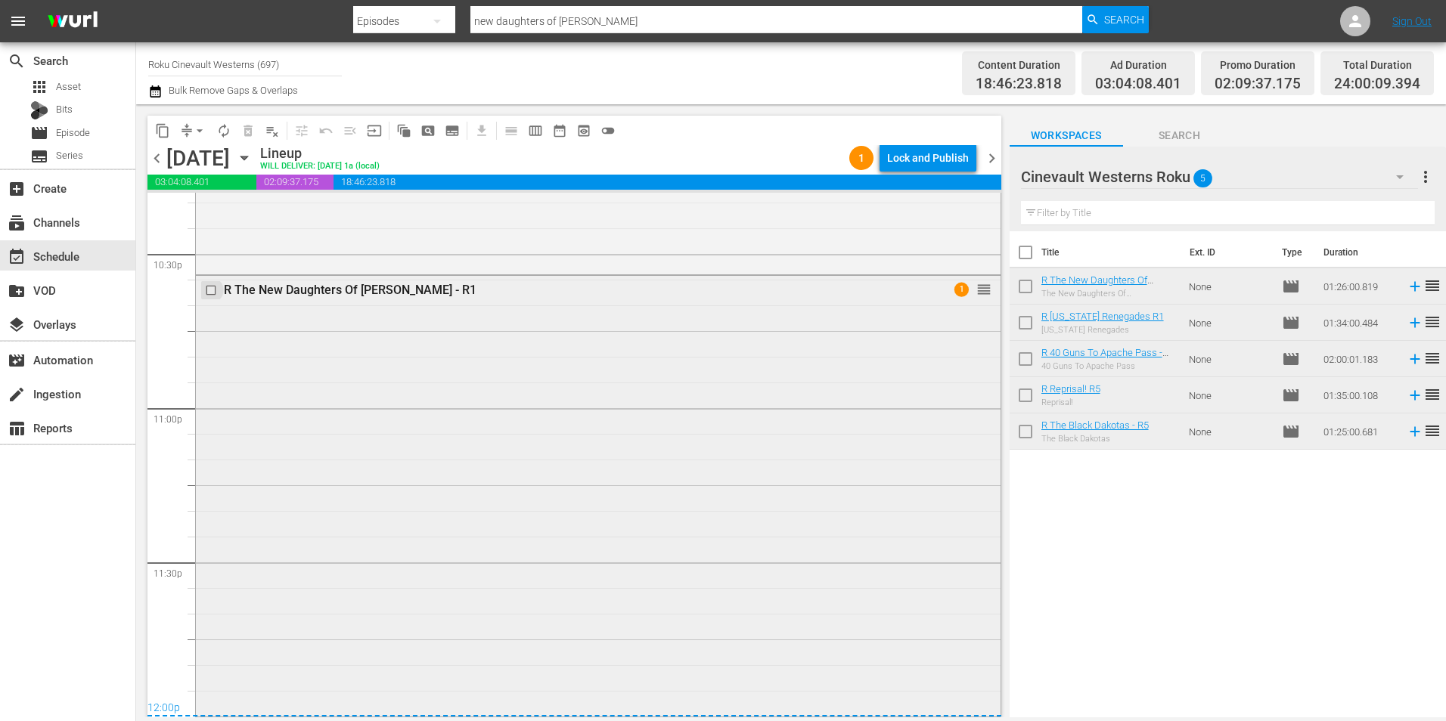
click at [214, 290] on input "checkbox" at bounding box center [213, 290] width 16 height 13
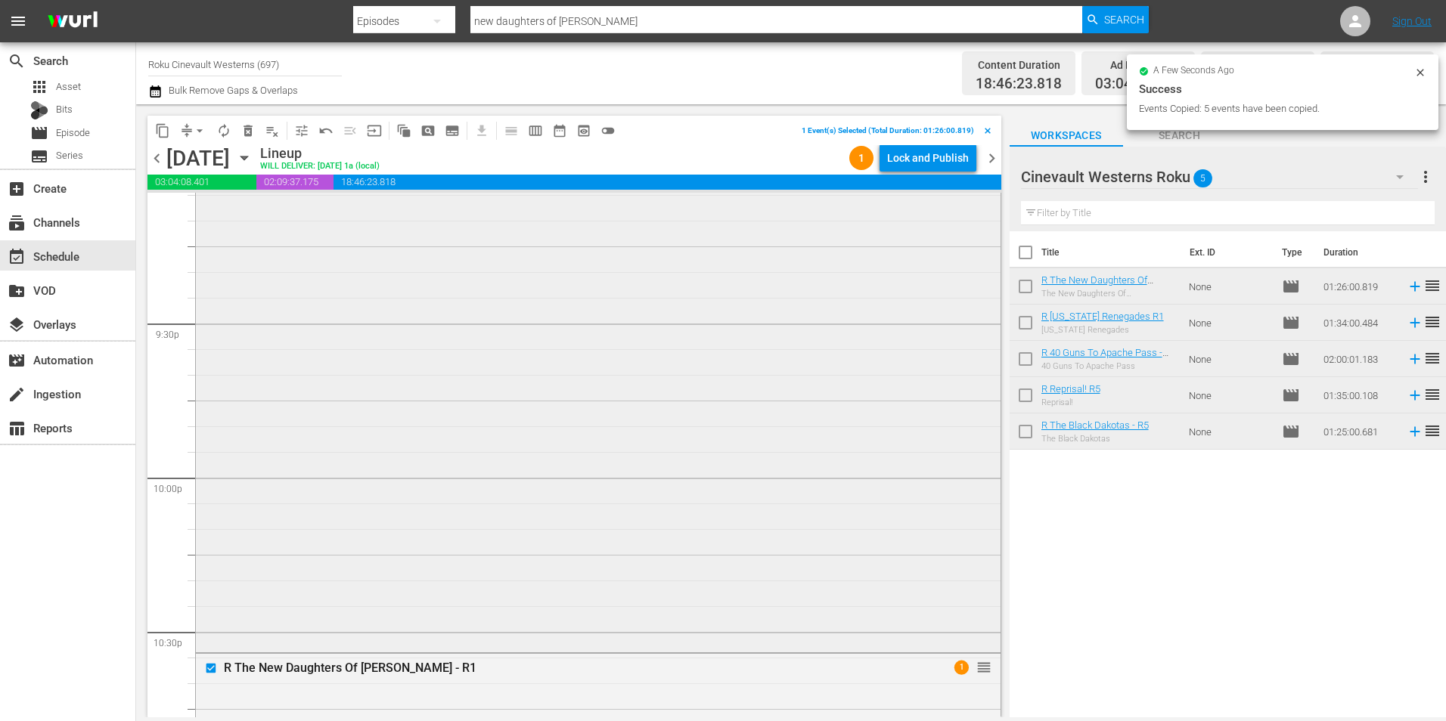
scroll to position [6275, 0]
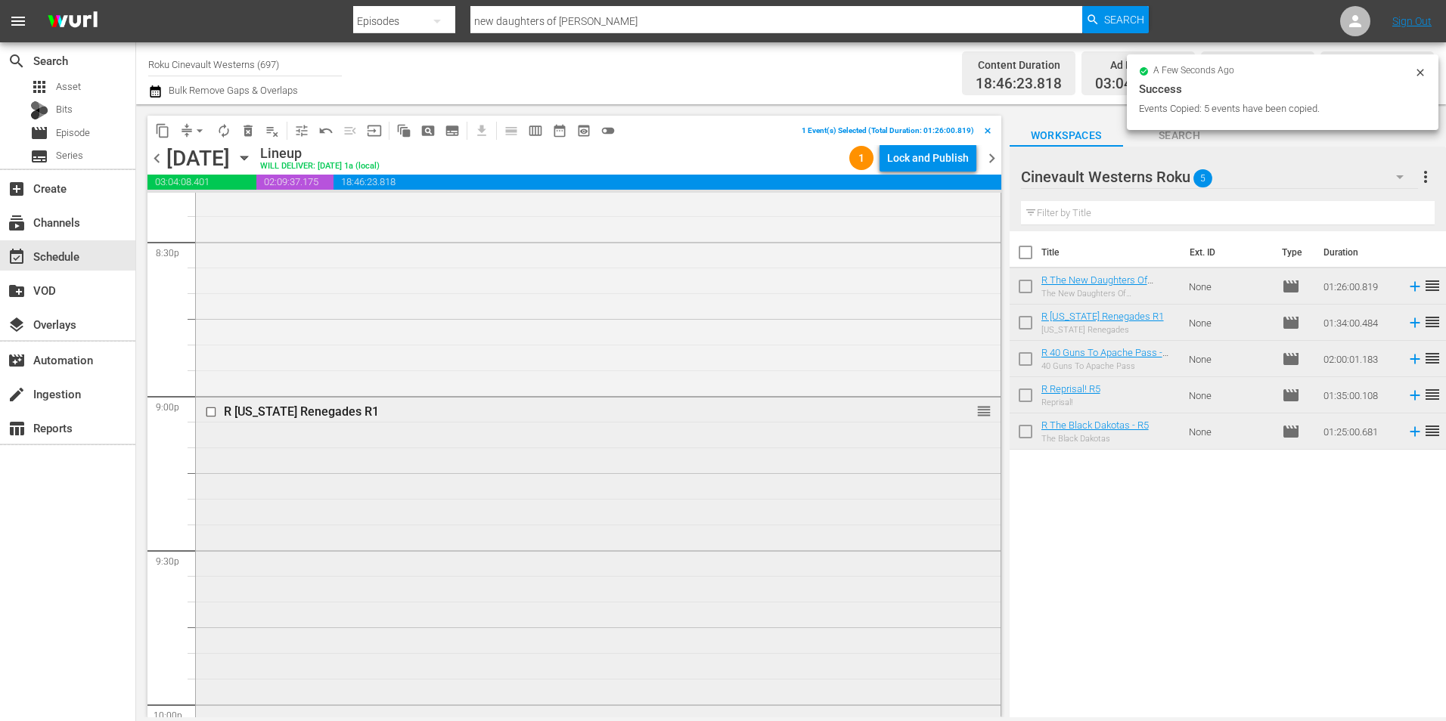
click at [209, 411] on input "checkbox" at bounding box center [213, 411] width 16 height 13
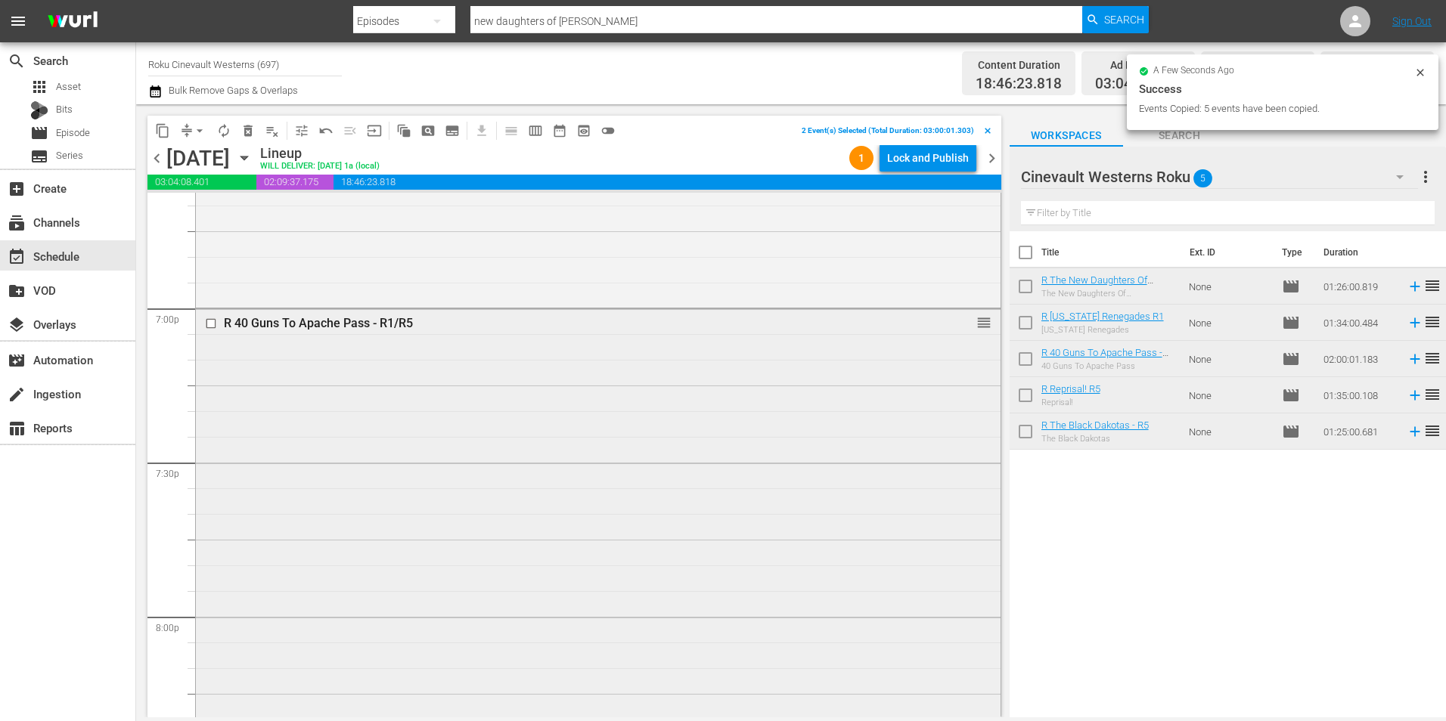
click at [211, 323] on input "checkbox" at bounding box center [213, 324] width 16 height 13
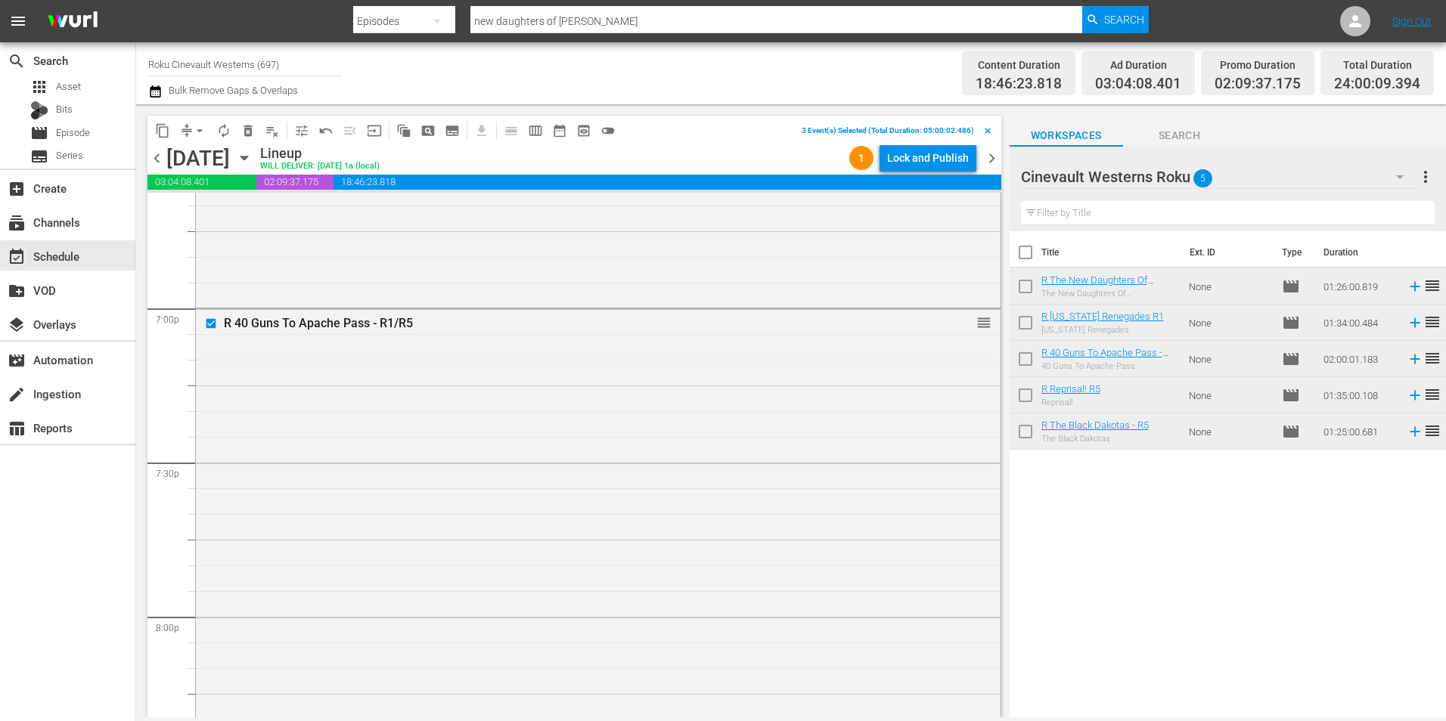
scroll to position [5292, 0]
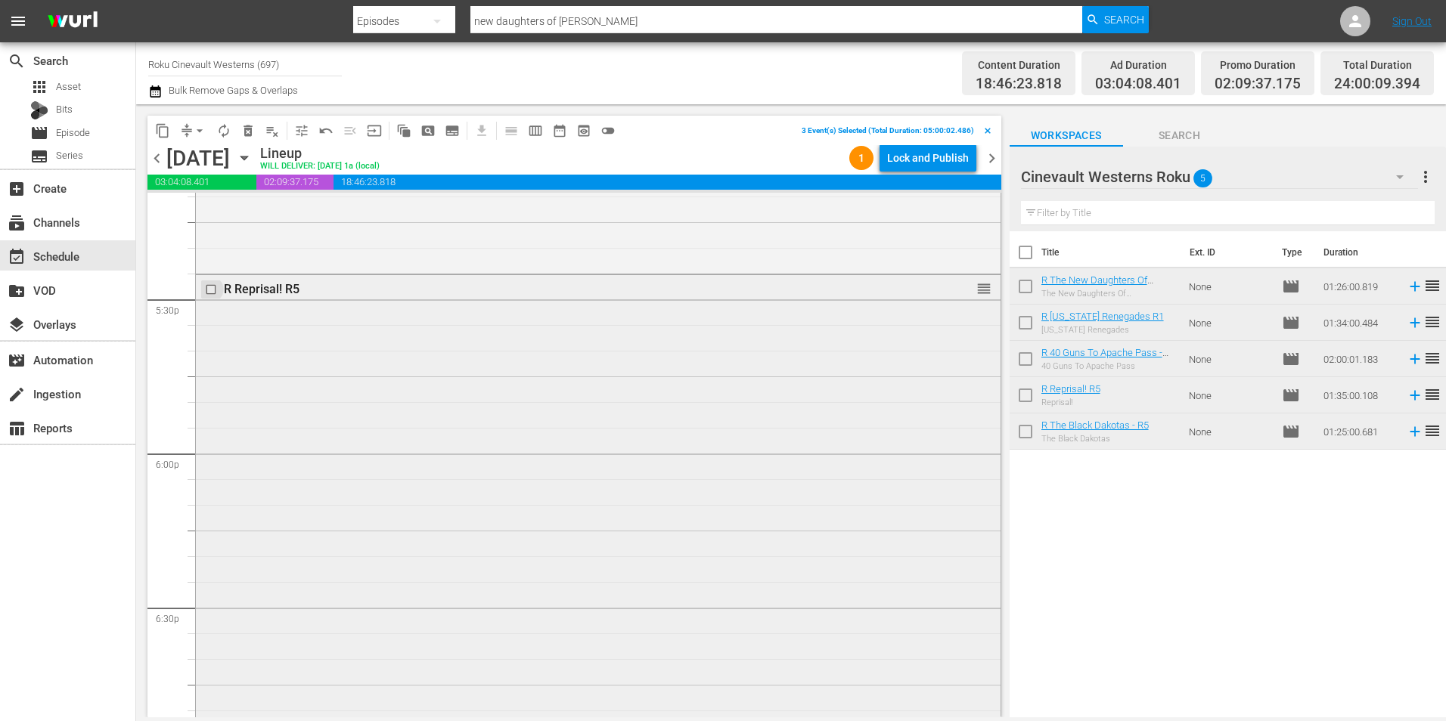
click at [206, 289] on input "checkbox" at bounding box center [213, 289] width 16 height 13
click at [210, 298] on div at bounding box center [212, 305] width 23 height 18
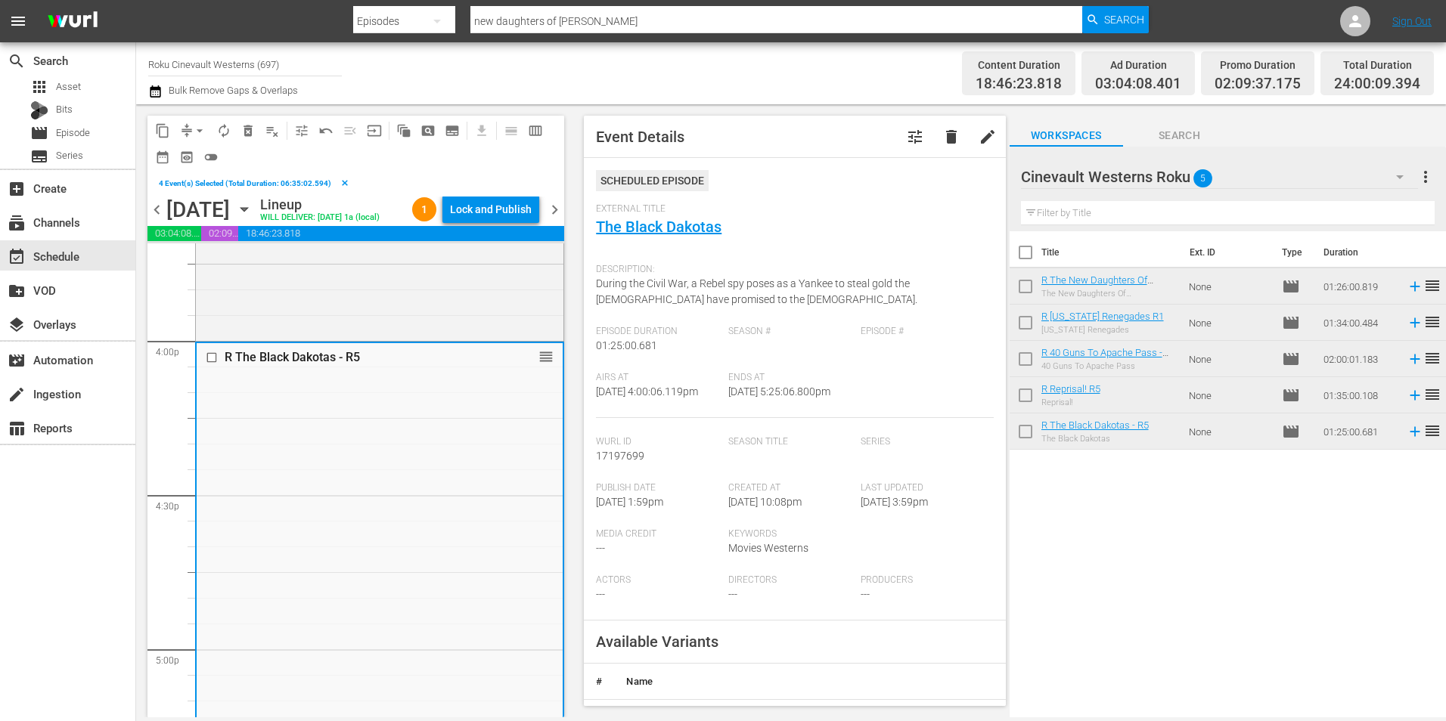
click at [212, 364] on input "checkbox" at bounding box center [214, 357] width 16 height 13
click at [163, 129] on span "content_copy" at bounding box center [162, 130] width 15 height 15
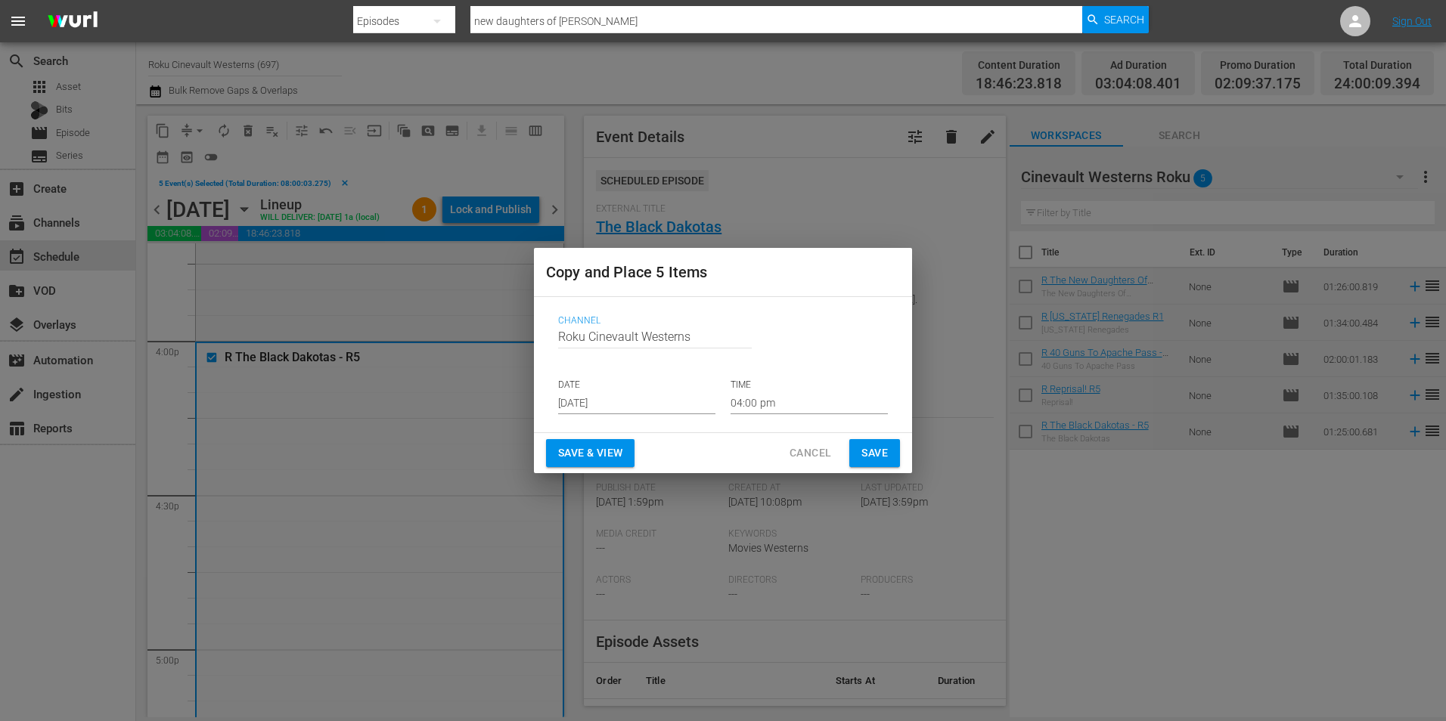
click at [613, 397] on input "[DATE]" at bounding box center [636, 403] width 157 height 23
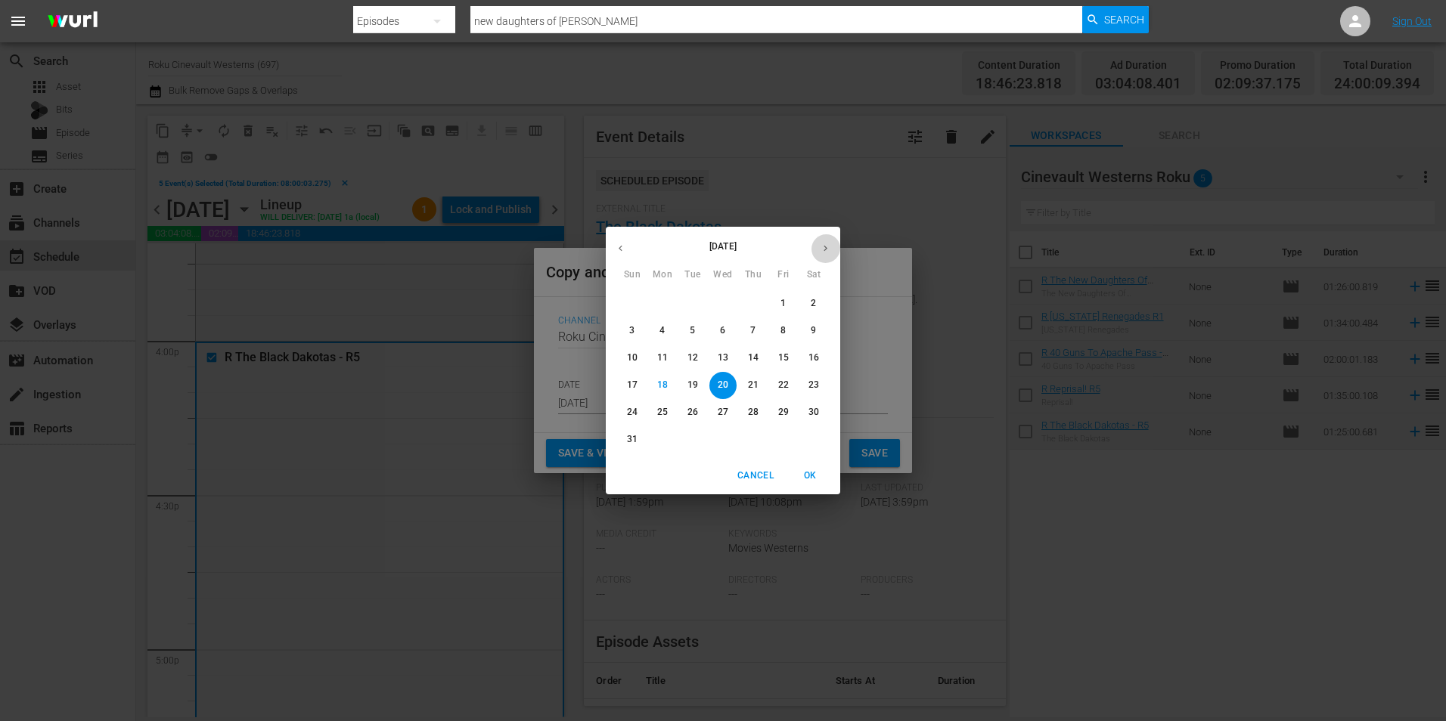
click at [835, 242] on button "button" at bounding box center [825, 248] width 29 height 29
click at [664, 303] on p "1" at bounding box center [661, 303] width 5 height 13
type input "[DATE]"
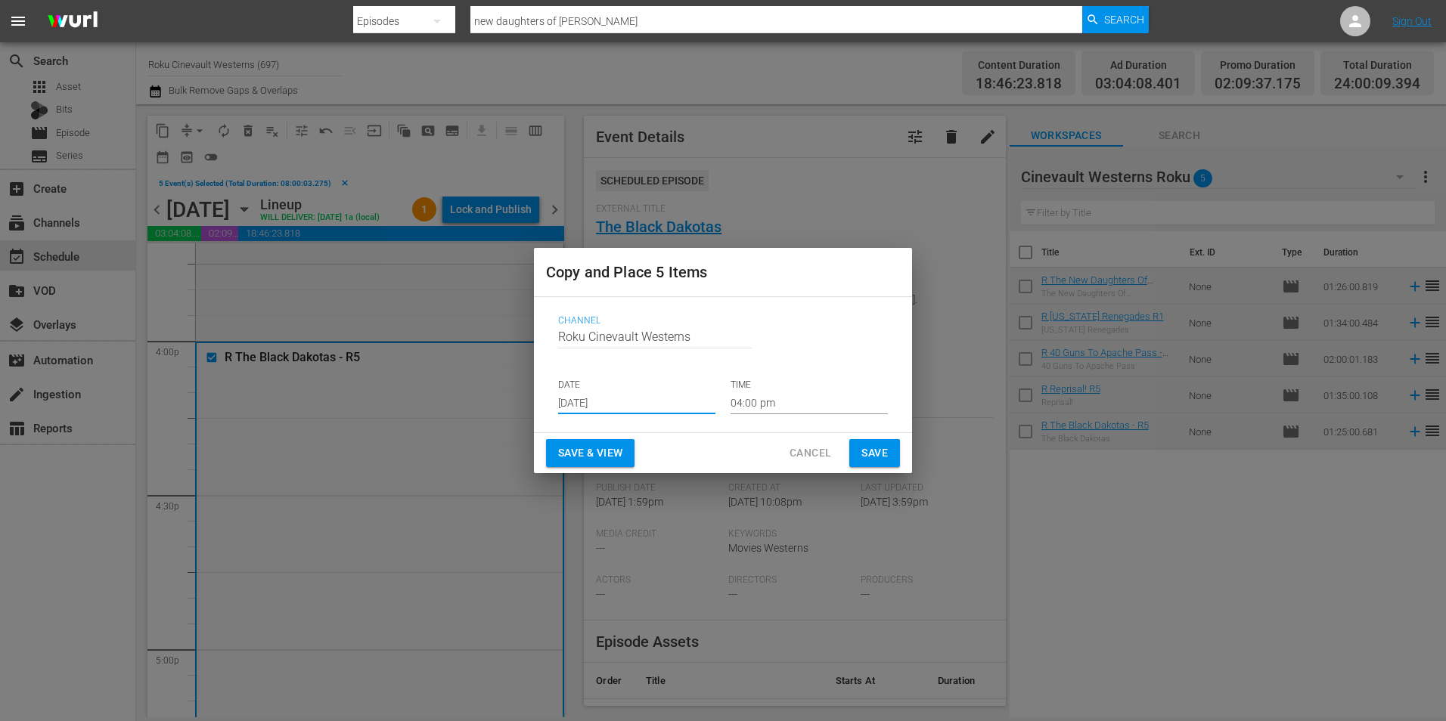
click at [770, 394] on input "04:00 pm" at bounding box center [808, 403] width 157 height 23
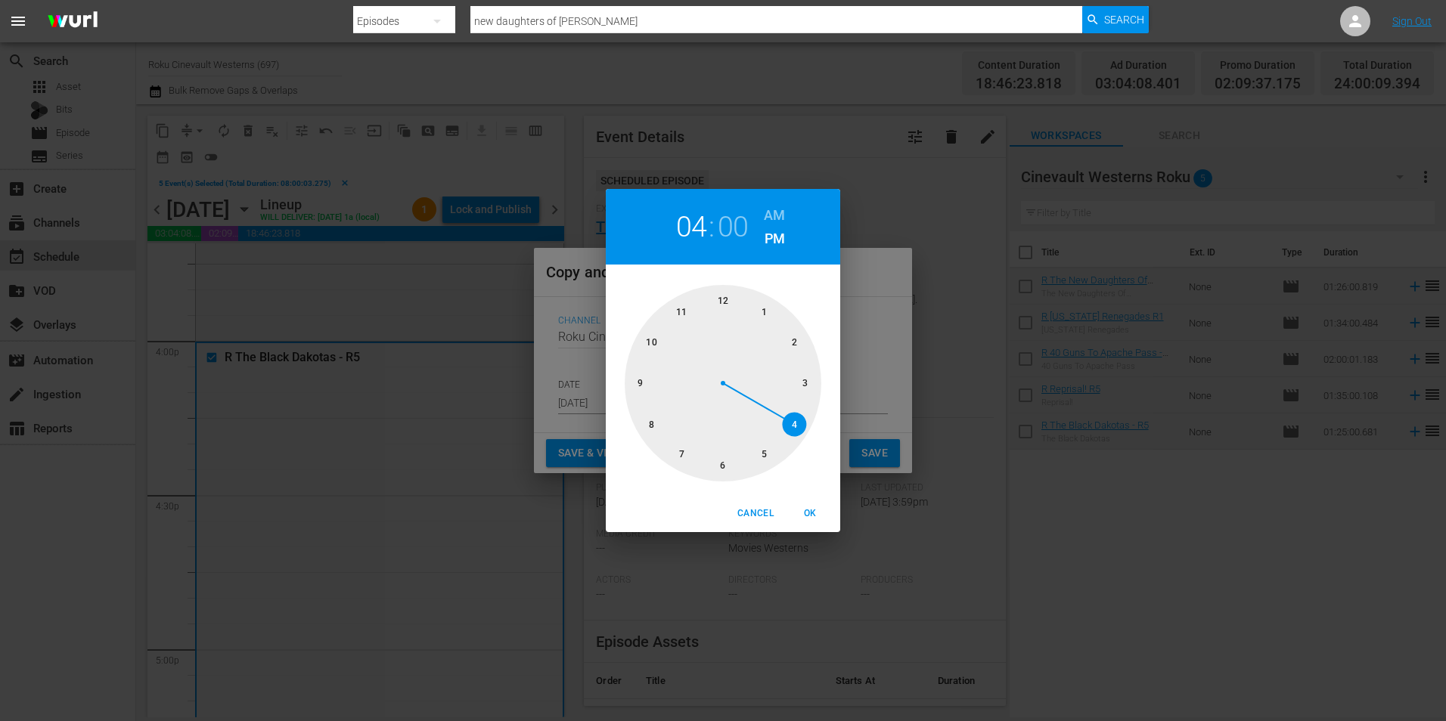
click at [646, 425] on div at bounding box center [723, 383] width 197 height 197
click at [768, 216] on h6 "AM" at bounding box center [774, 215] width 21 height 24
click at [823, 528] on div "Cancel OK" at bounding box center [723, 513] width 234 height 37
click at [820, 522] on button "OK" at bounding box center [810, 513] width 48 height 25
type input "08:00 am"
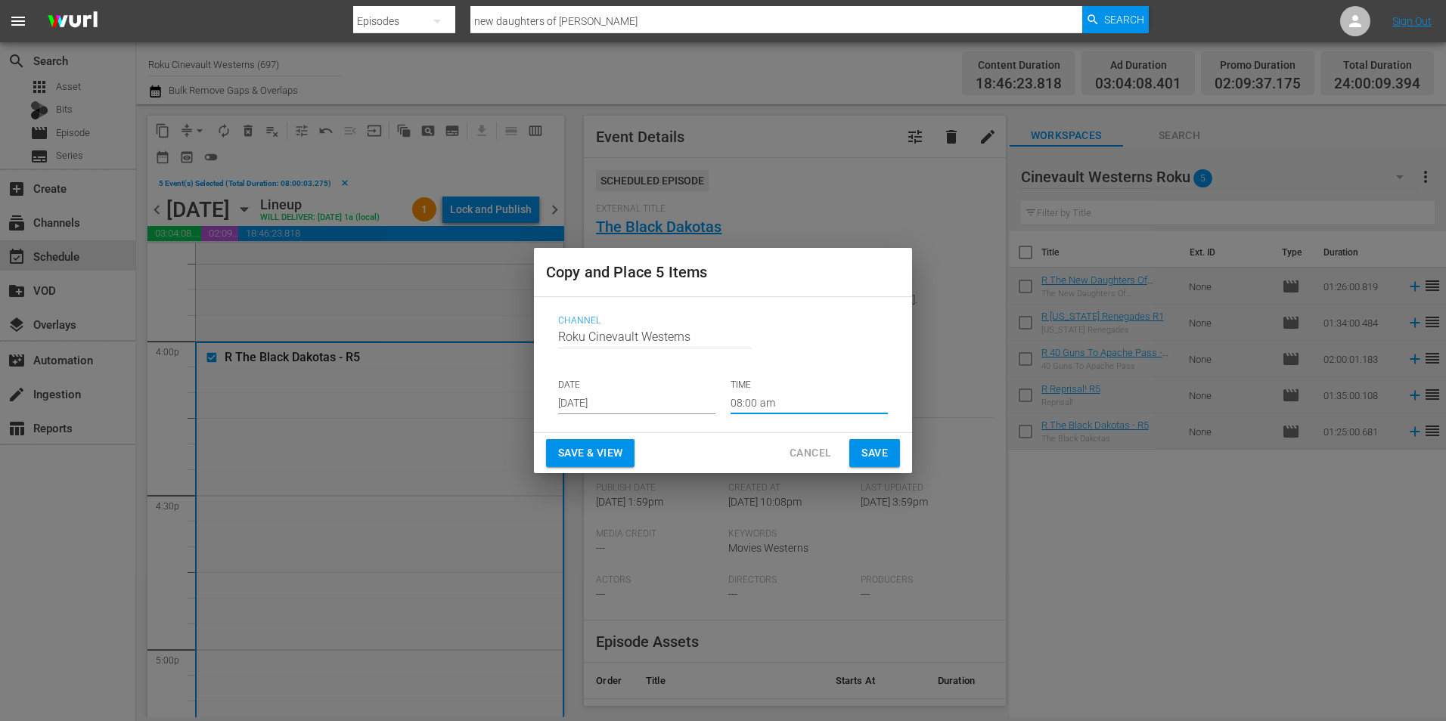
click at [882, 455] on span "Save" at bounding box center [874, 453] width 26 height 19
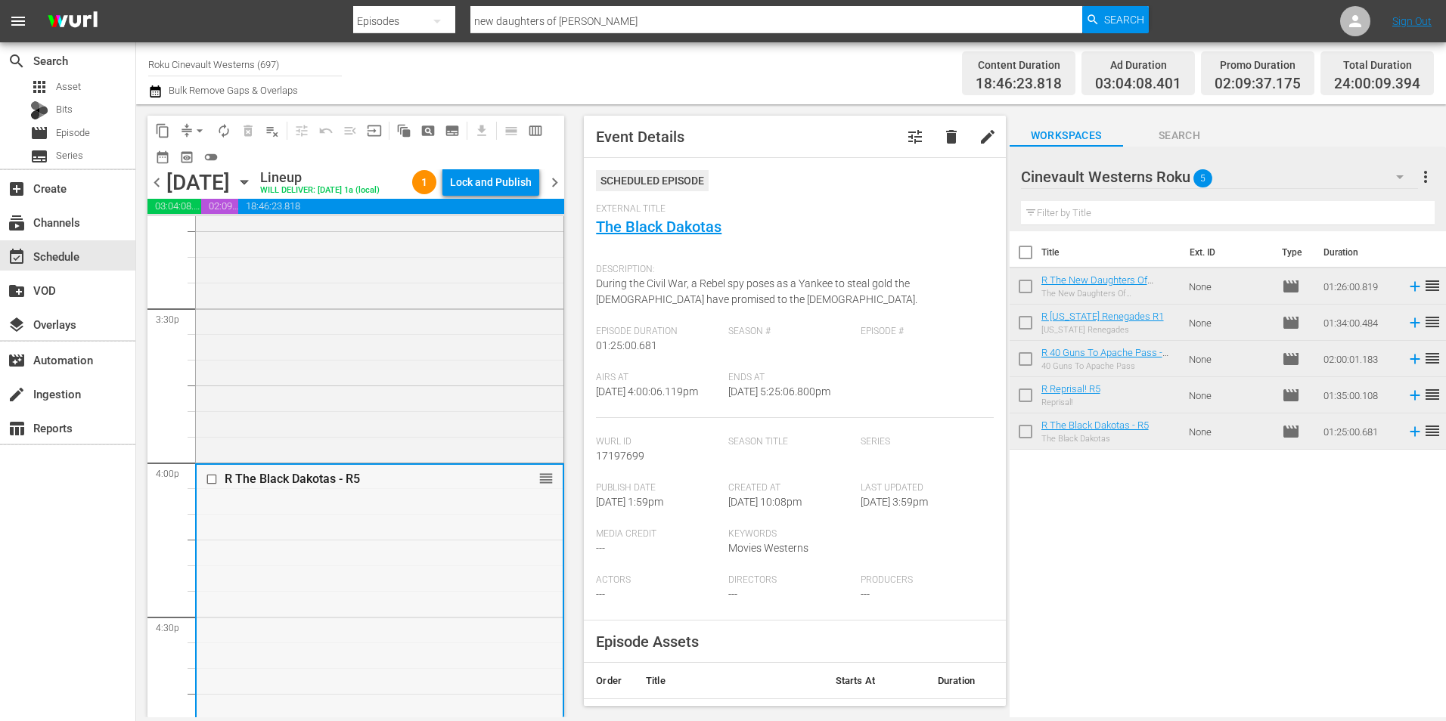
scroll to position [4687, 0]
click at [561, 192] on span "chevron_right" at bounding box center [554, 182] width 19 height 19
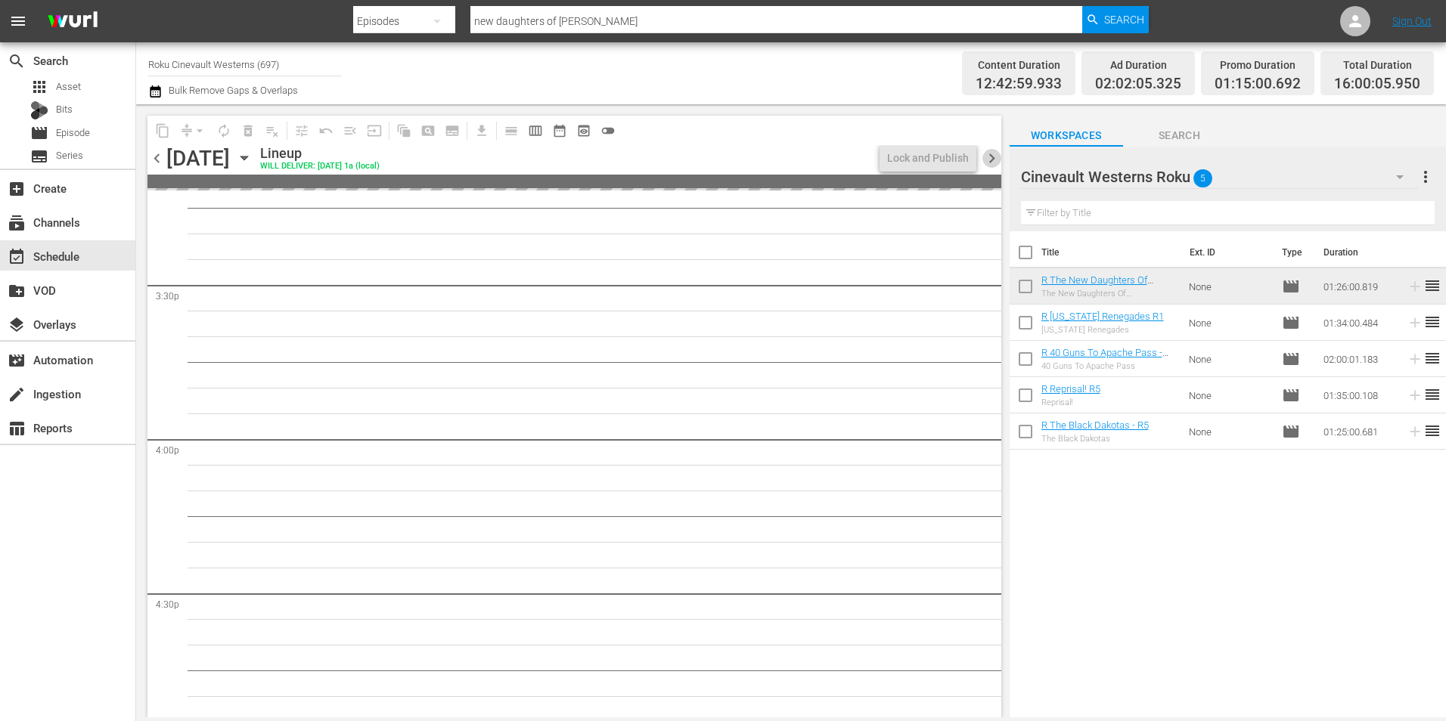
click at [994, 163] on span "chevron_right" at bounding box center [991, 158] width 19 height 19
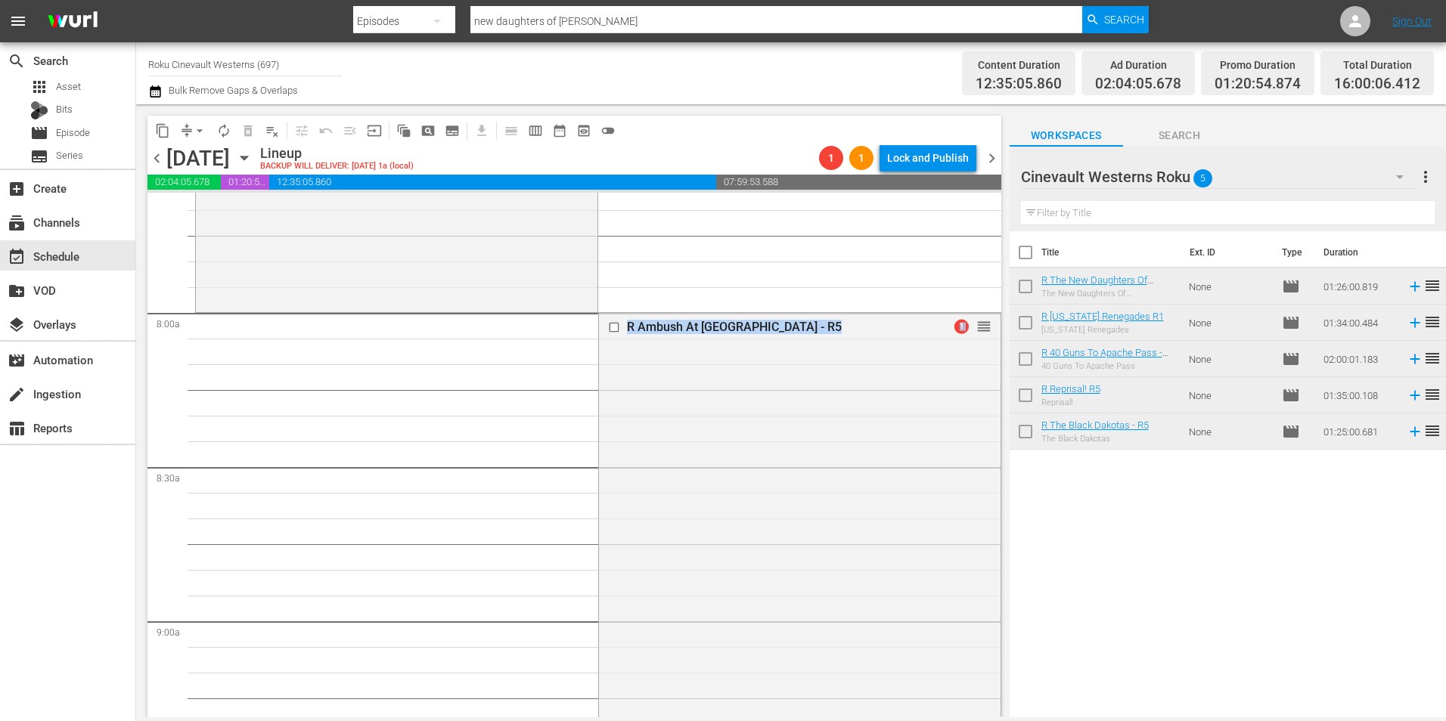
scroll to position [2192, 0]
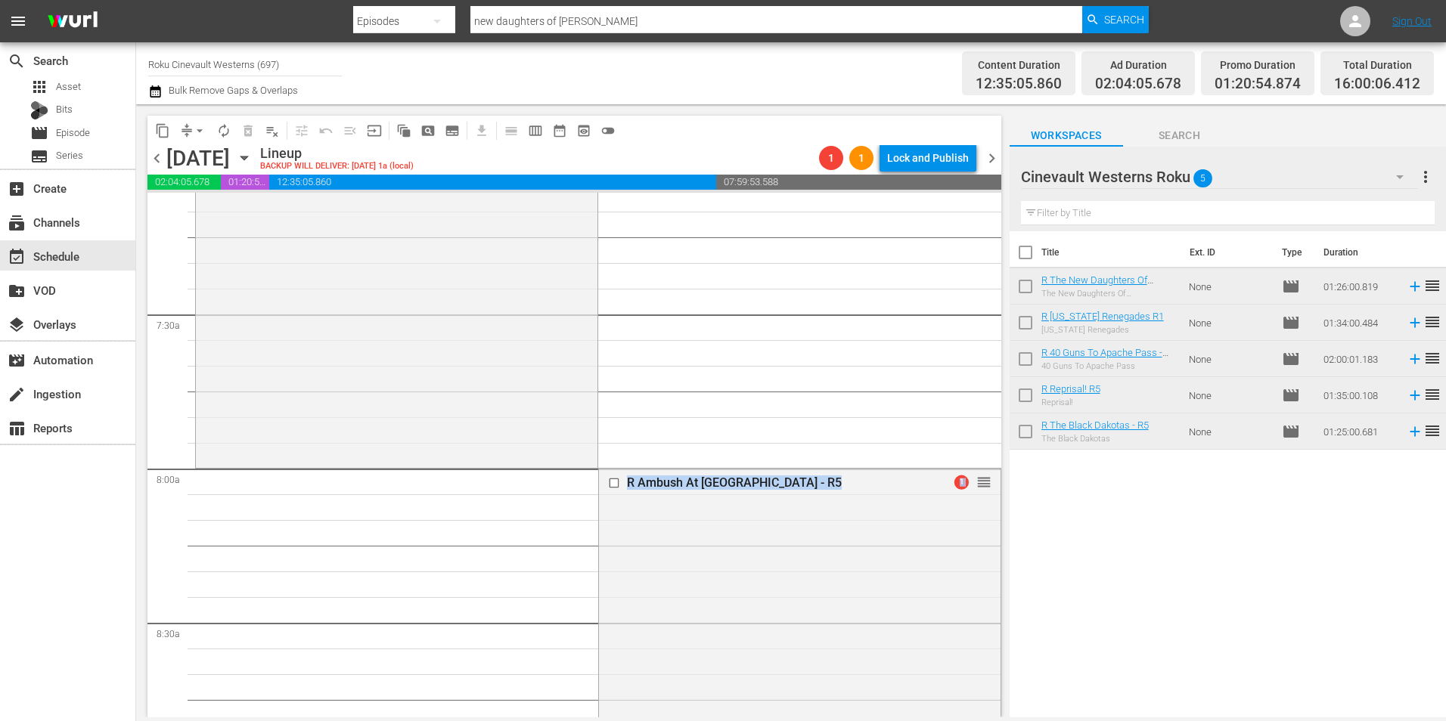
click at [997, 158] on span "chevron_right" at bounding box center [991, 158] width 19 height 19
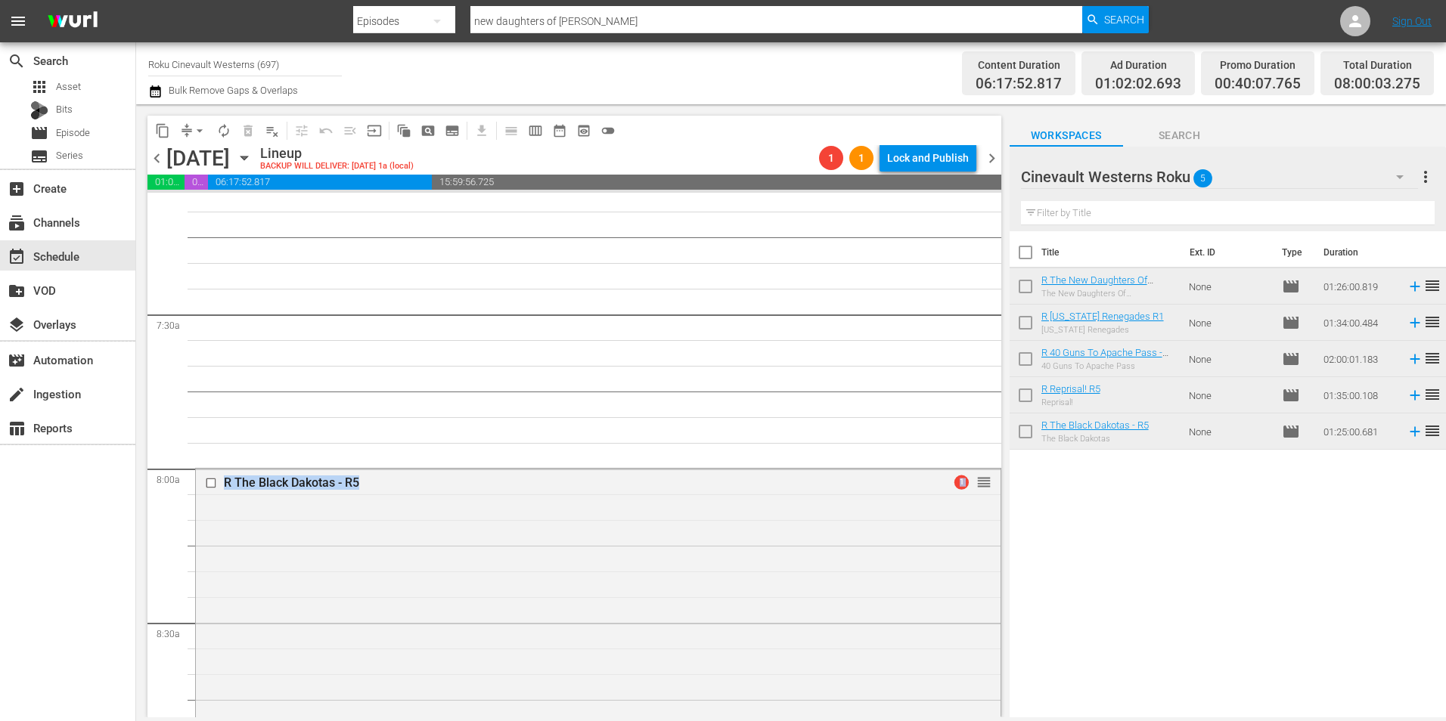
click at [153, 150] on span "chevron_left" at bounding box center [156, 158] width 19 height 19
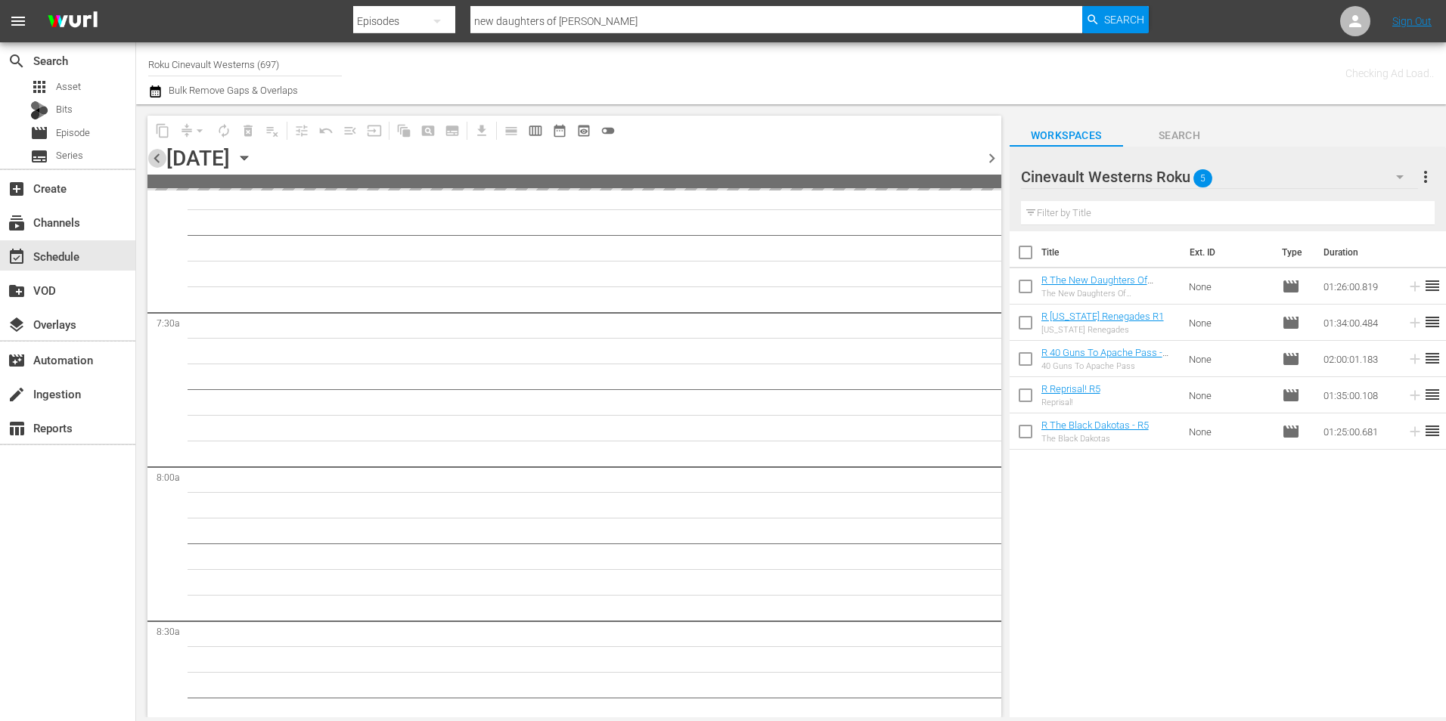
click at [153, 150] on span "chevron_left" at bounding box center [156, 158] width 19 height 19
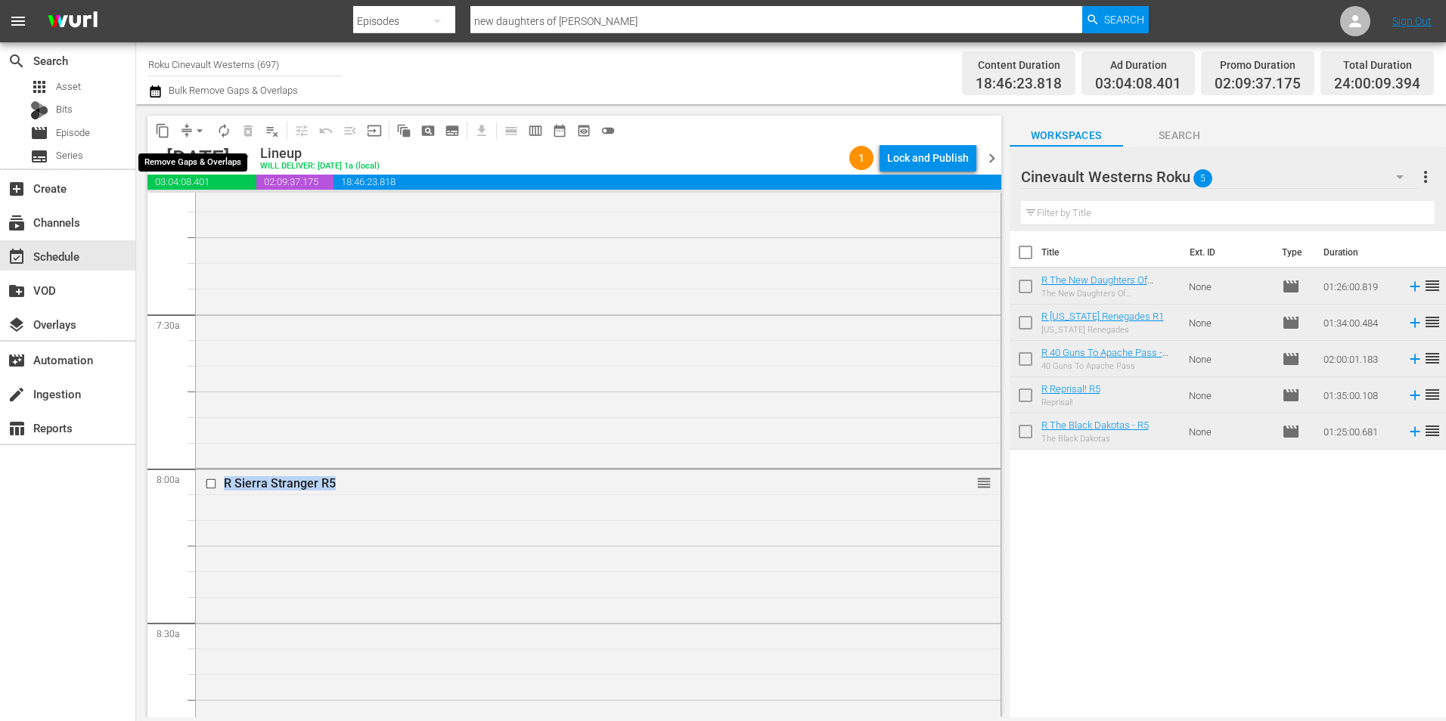
click at [193, 127] on span "arrow_drop_down" at bounding box center [199, 130] width 15 height 15
click at [203, 158] on li "Align to Midnight" at bounding box center [200, 161] width 159 height 25
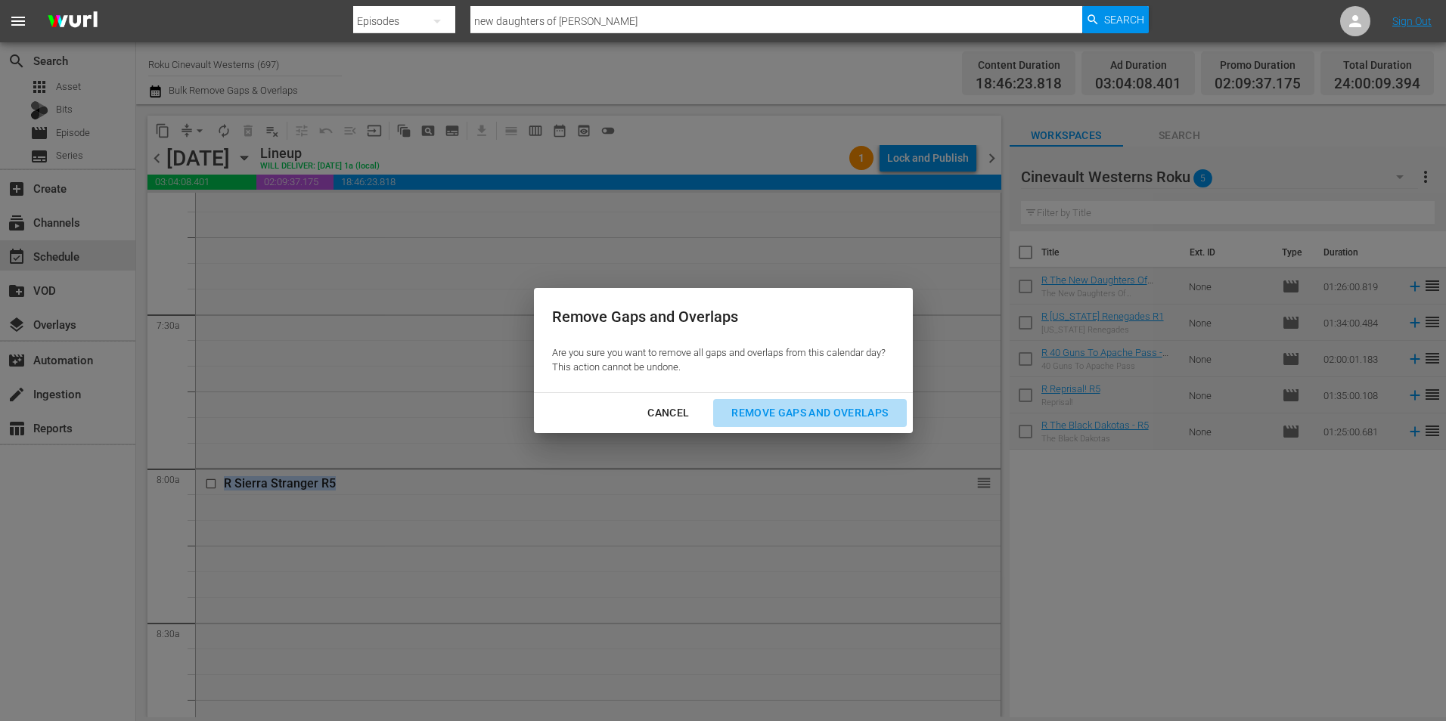
click at [815, 410] on div "Remove Gaps and Overlaps" at bounding box center [809, 413] width 181 height 19
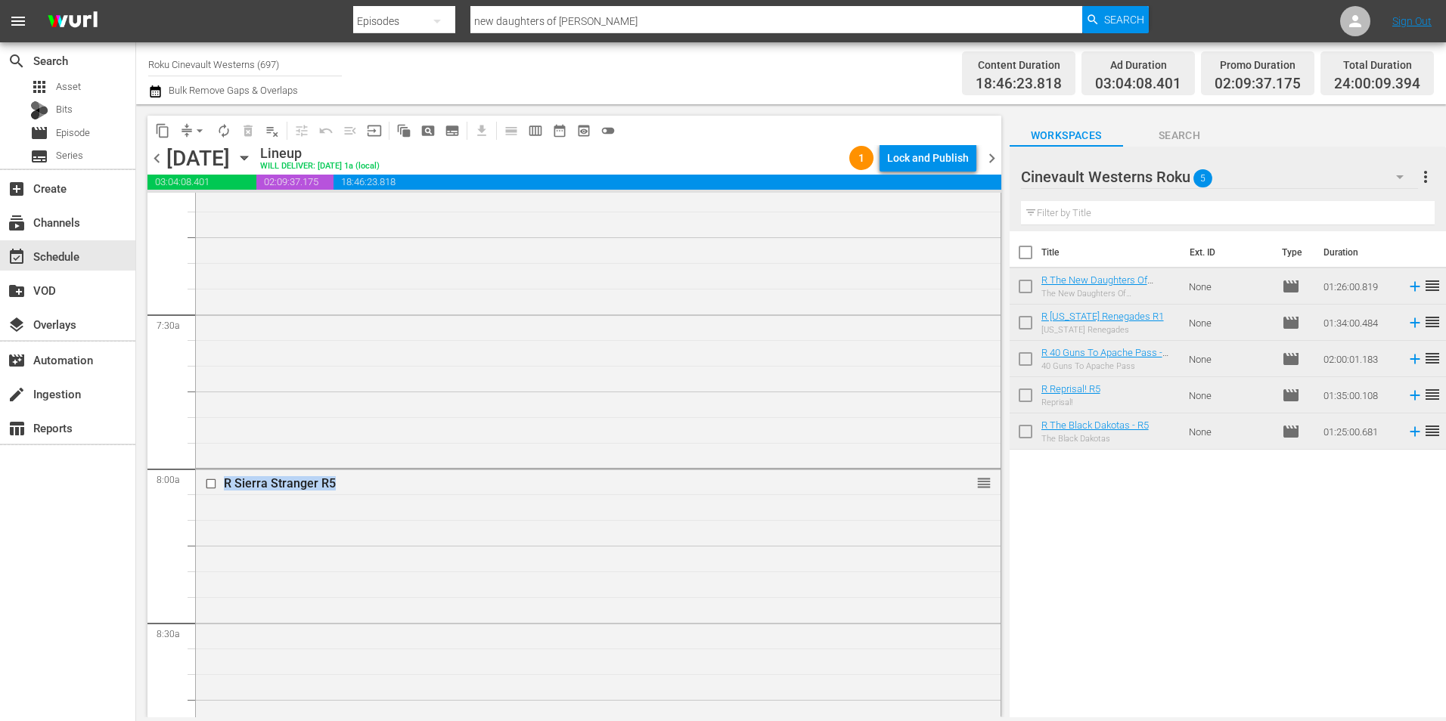
click at [932, 160] on div "Lock and Publish" at bounding box center [928, 157] width 82 height 27
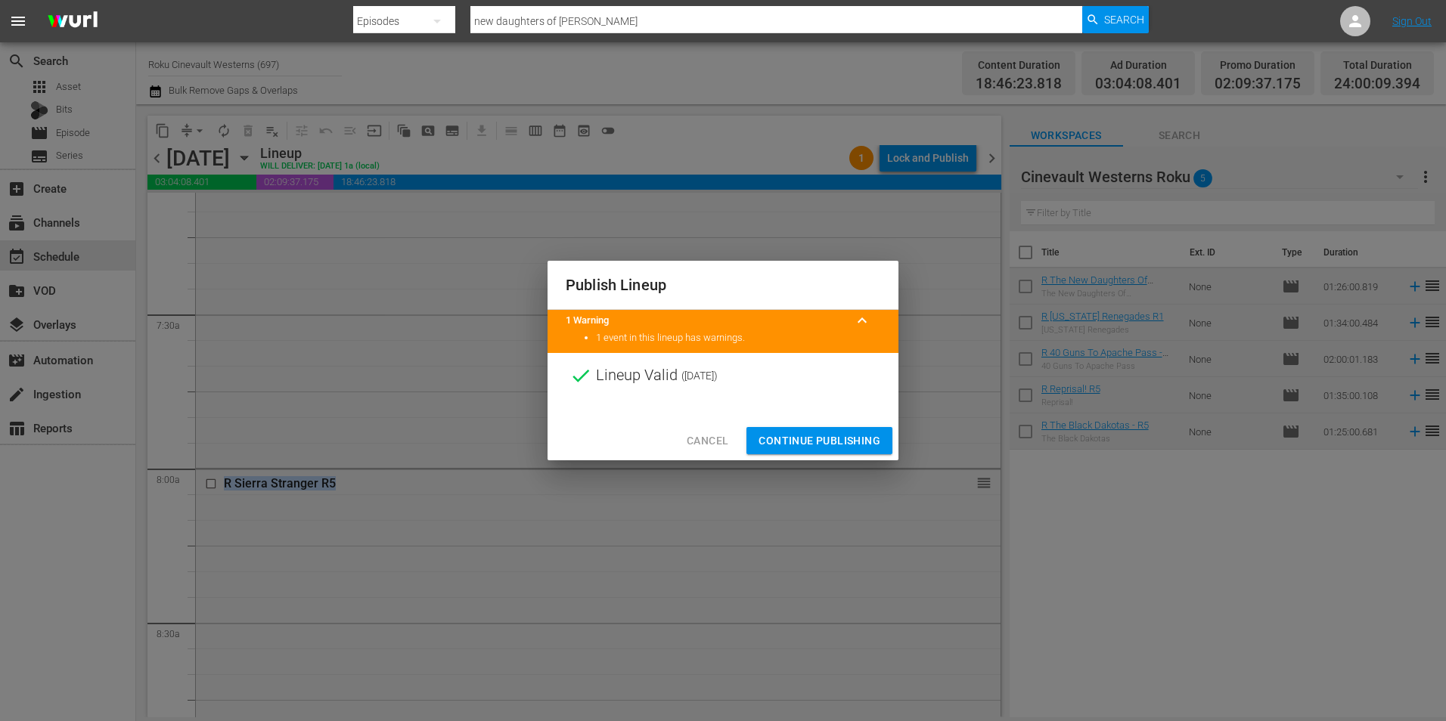
click at [807, 437] on span "Continue Publishing" at bounding box center [819, 441] width 122 height 19
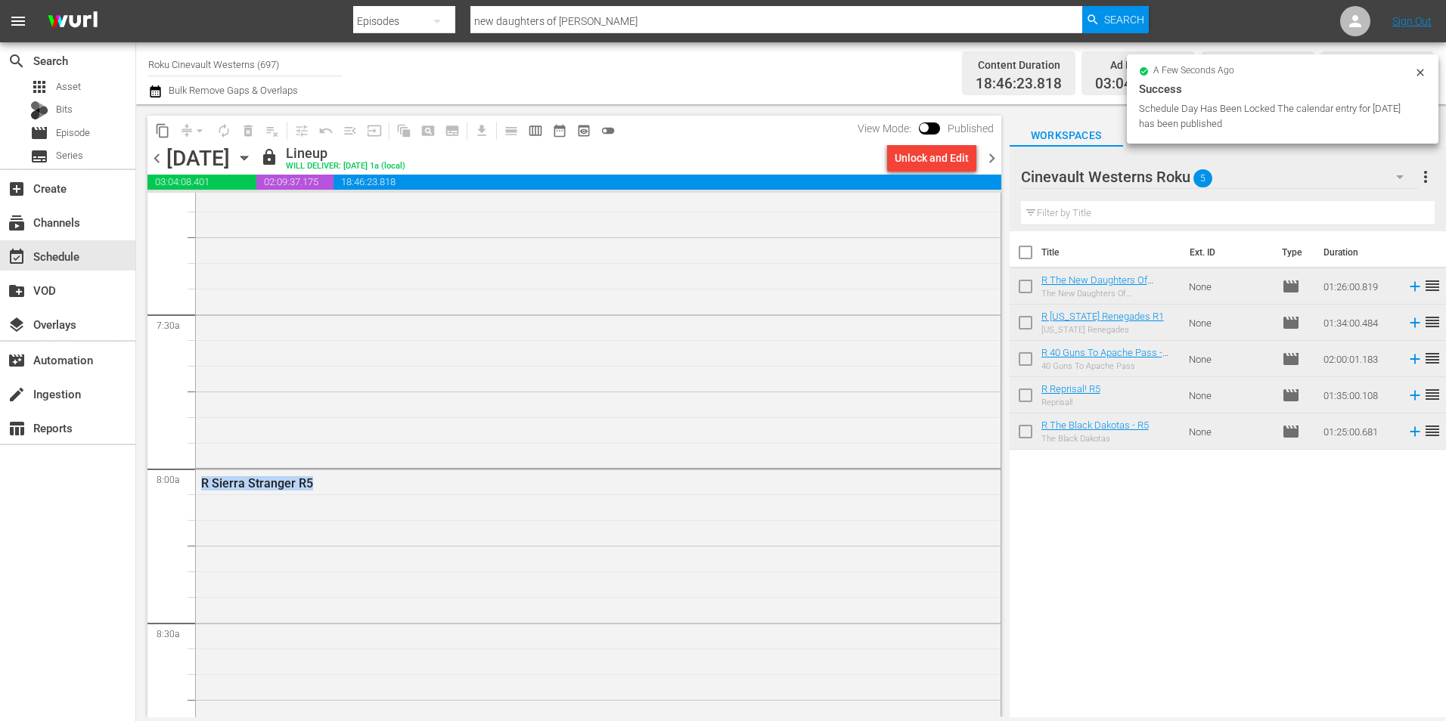
click at [918, 152] on div "Unlock and Edit" at bounding box center [931, 157] width 74 height 27
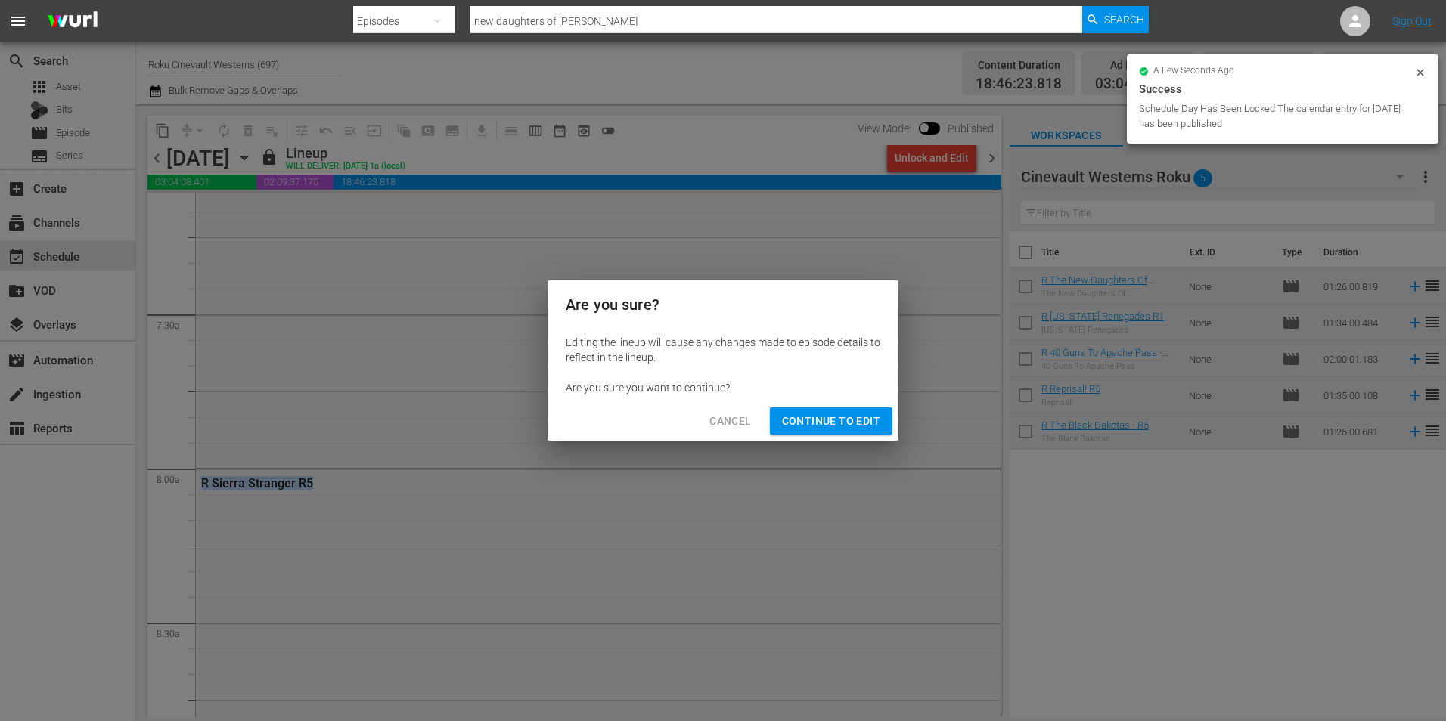
click at [805, 429] on span "Continue to Edit" at bounding box center [831, 421] width 98 height 19
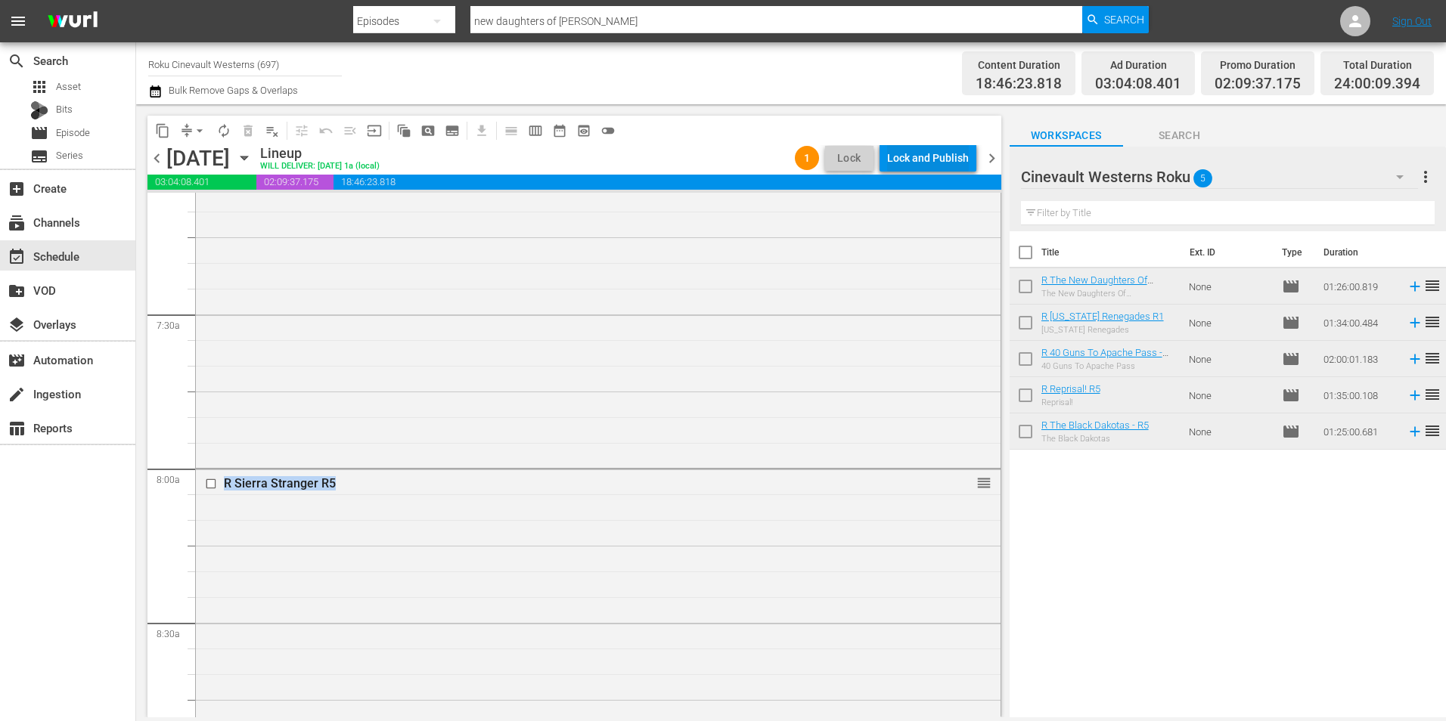
click at [902, 157] on div "Lock and Publish" at bounding box center [928, 157] width 82 height 27
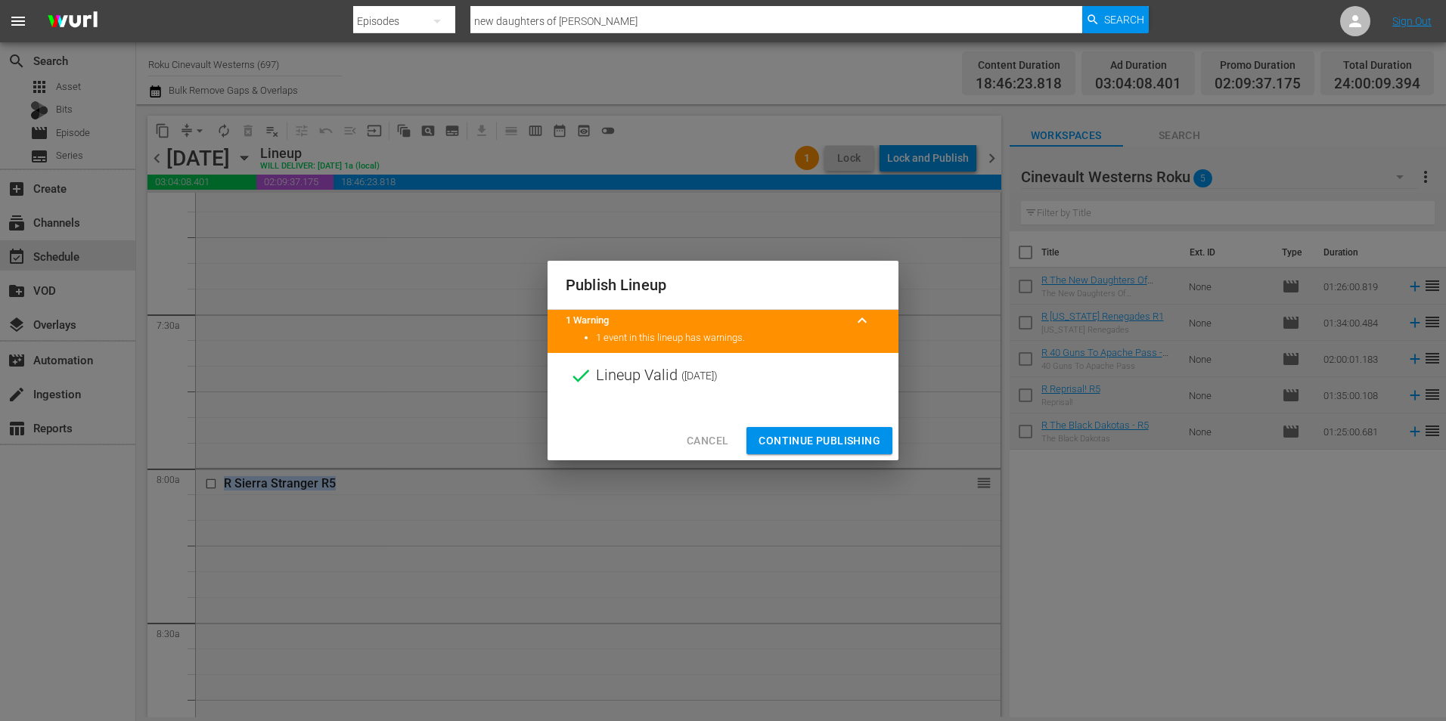
click at [831, 429] on button "Continue Publishing" at bounding box center [819, 441] width 146 height 28
